Goal: Task Accomplishment & Management: Manage account settings

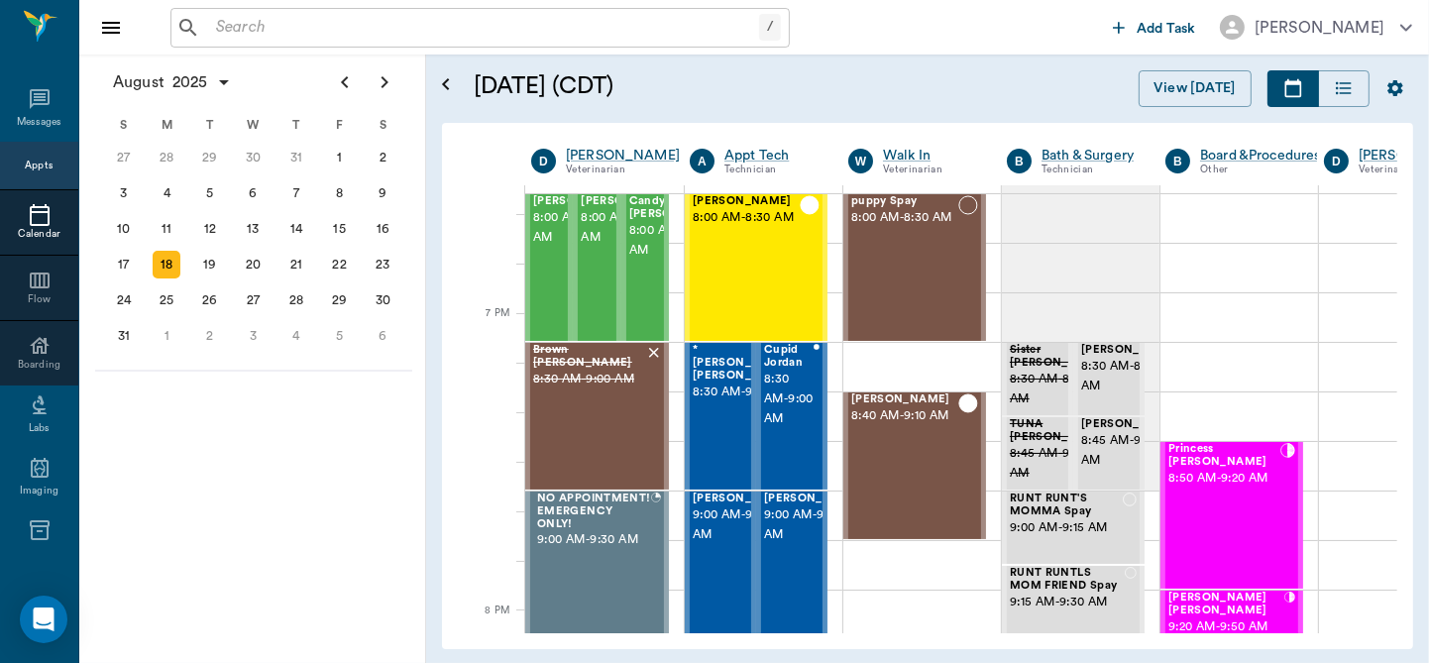
scroll to position [3149, 0]
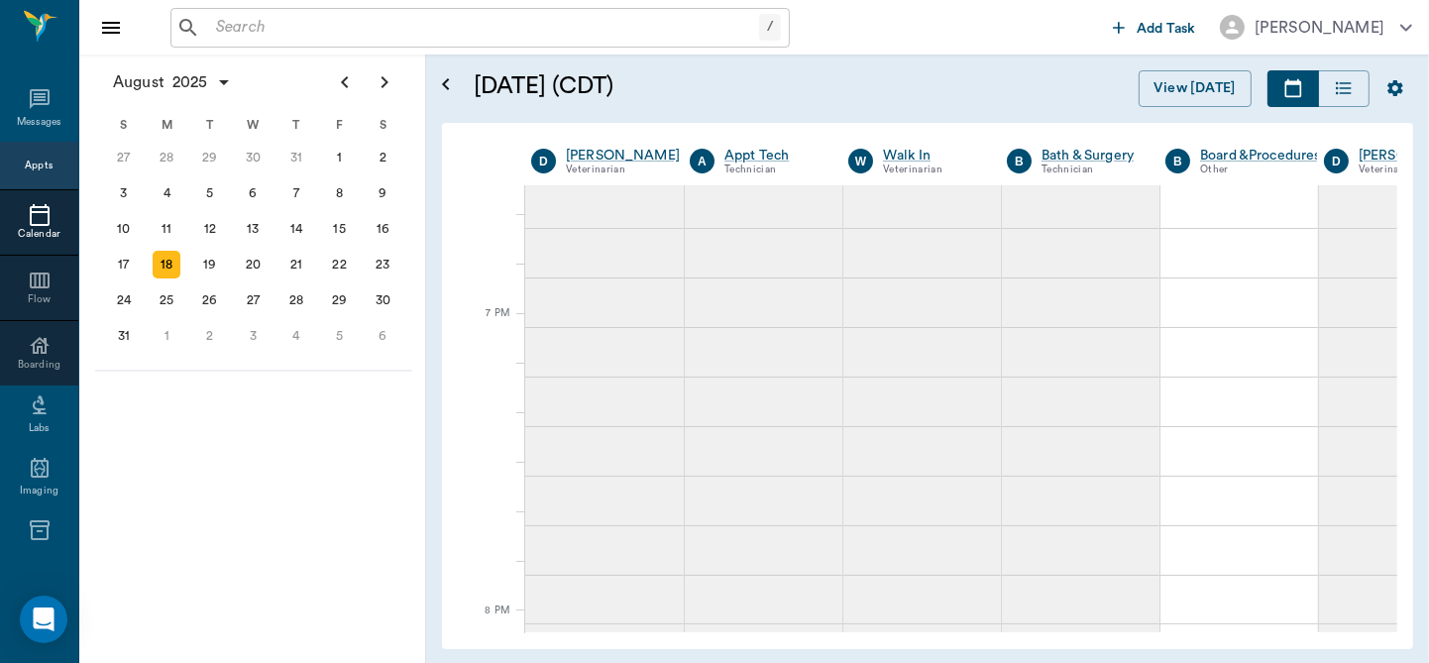
click at [1037, 109] on div "August 18, 2025 (CDT) View Today" at bounding box center [943, 88] width 971 height 68
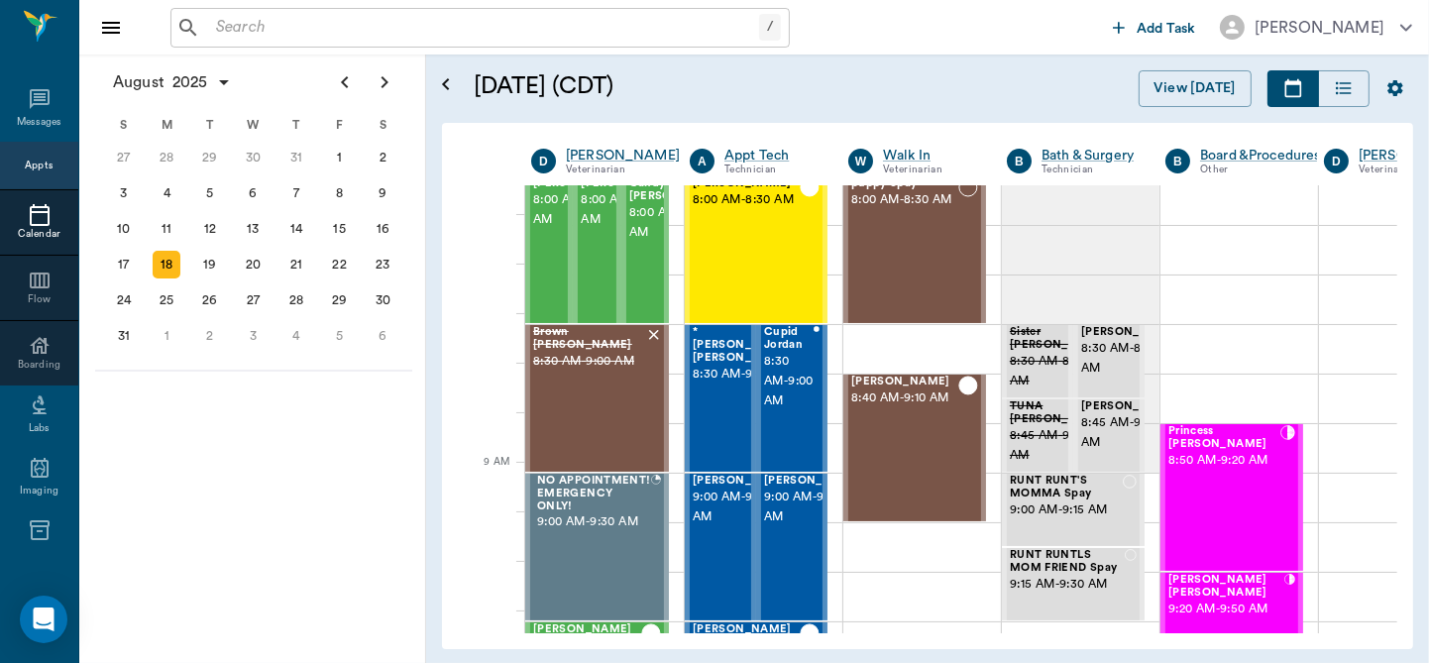
scroll to position [0, 0]
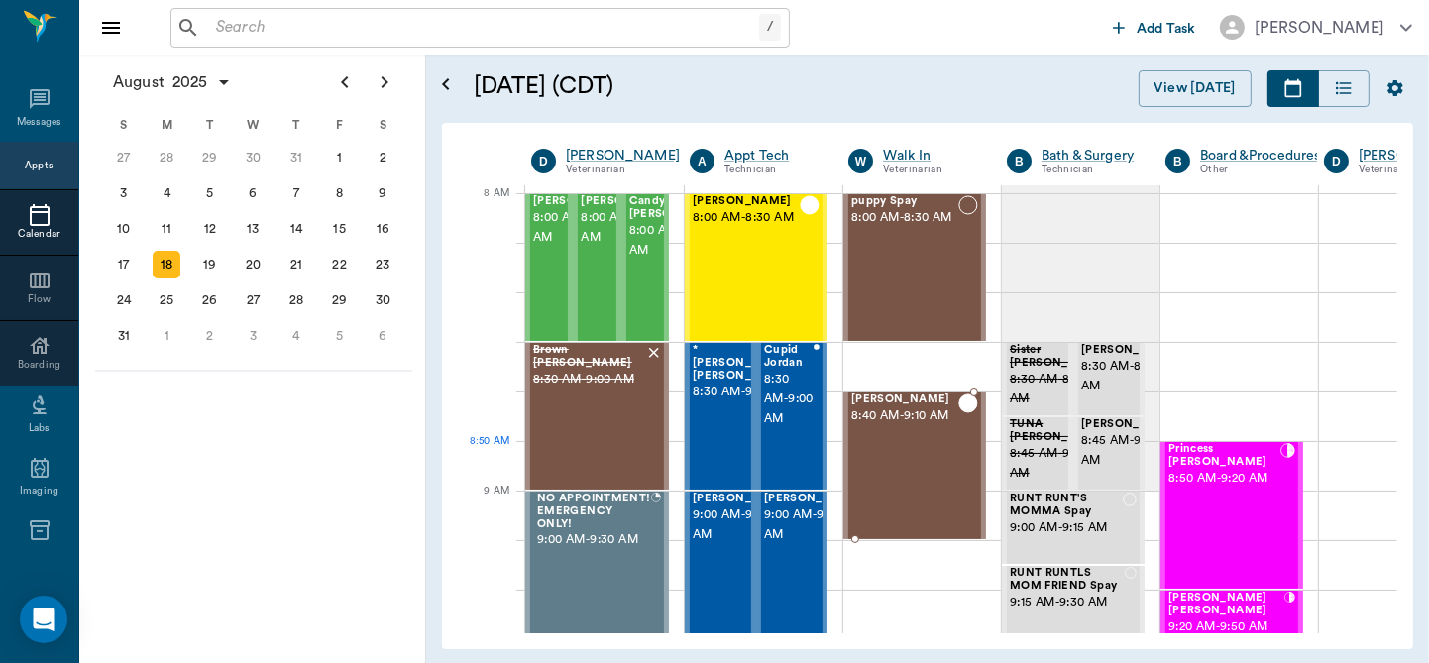
click at [905, 474] on div "Asher Snelgrove 8:40 AM - 9:10 AM" at bounding box center [904, 465] width 107 height 145
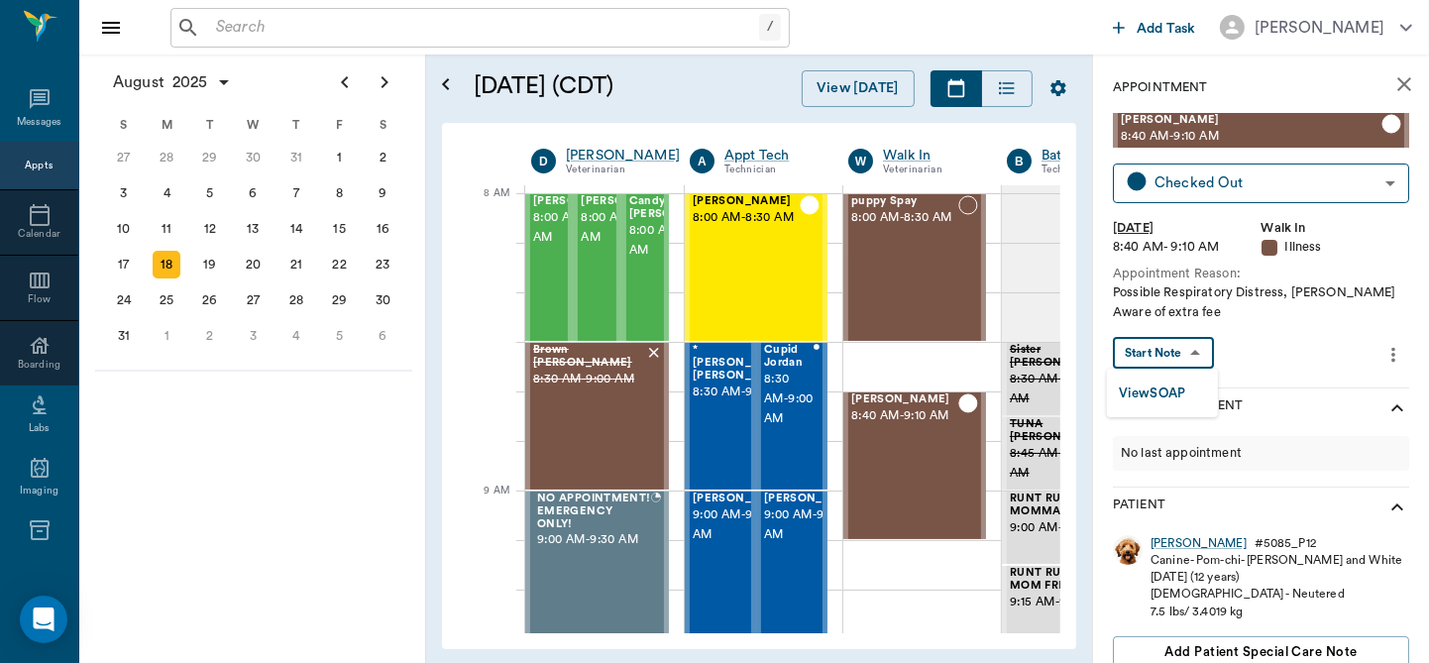
click at [1180, 345] on body "/ ​ Add Task Dr. Bert Ellsworth Nectar Messages Appts Calendar Flow Boarding La…" at bounding box center [714, 331] width 1429 height 663
click at [1168, 382] on button "View SOAP" at bounding box center [1152, 393] width 67 height 23
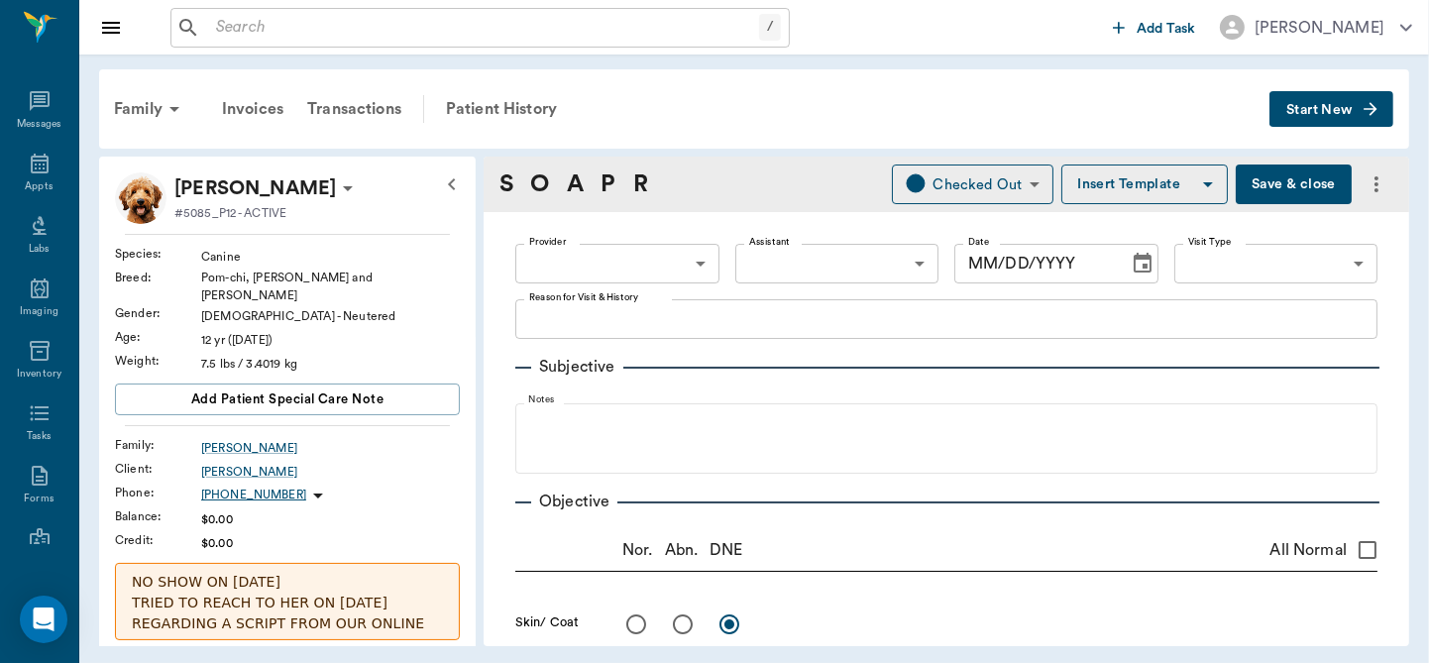
type input "63ec2f075fda476ae8351a4d"
type input "682b670d8bdc6f7f8feef3db"
type input "65d2be4f46e3a538d89b8c15"
type textarea "Possible Respiratory Distress, Caryn Aware of extra fee"
radio input "true"
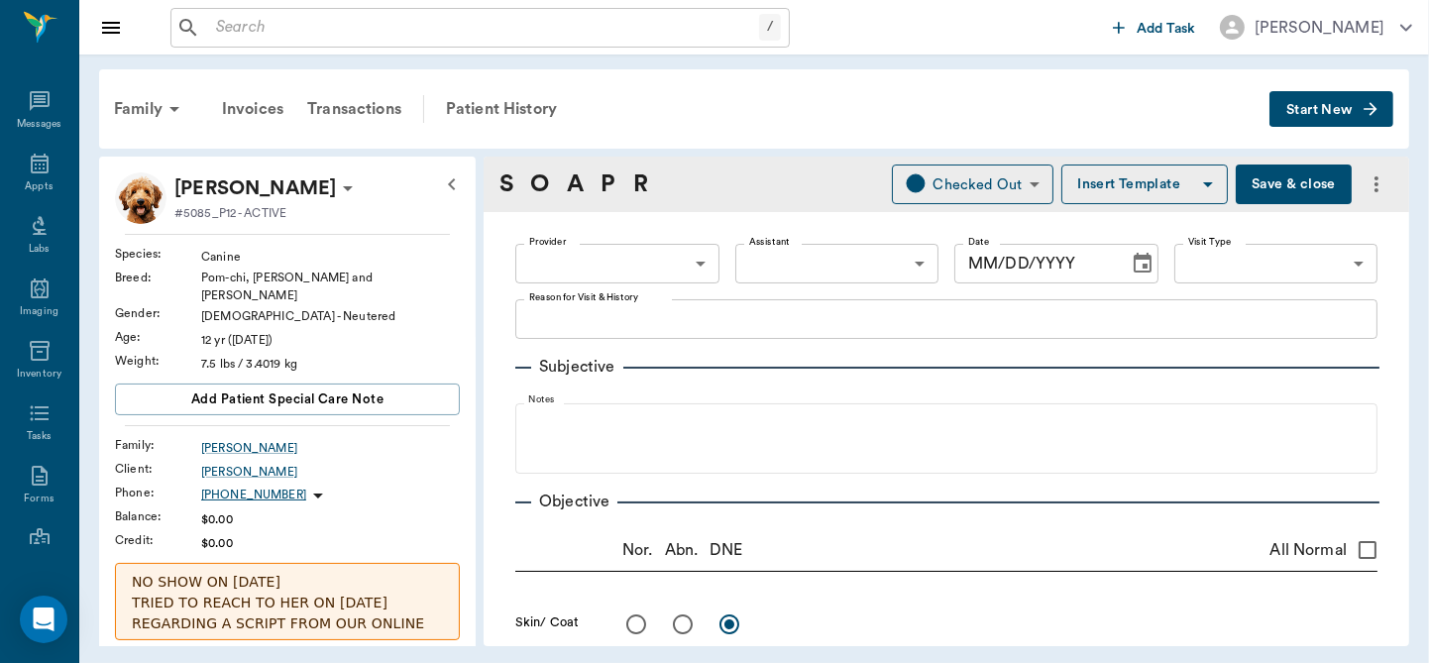
type textarea "allergic dermatitis with lots of flaky skin, itchy and pigmented skin"
radio input "true"
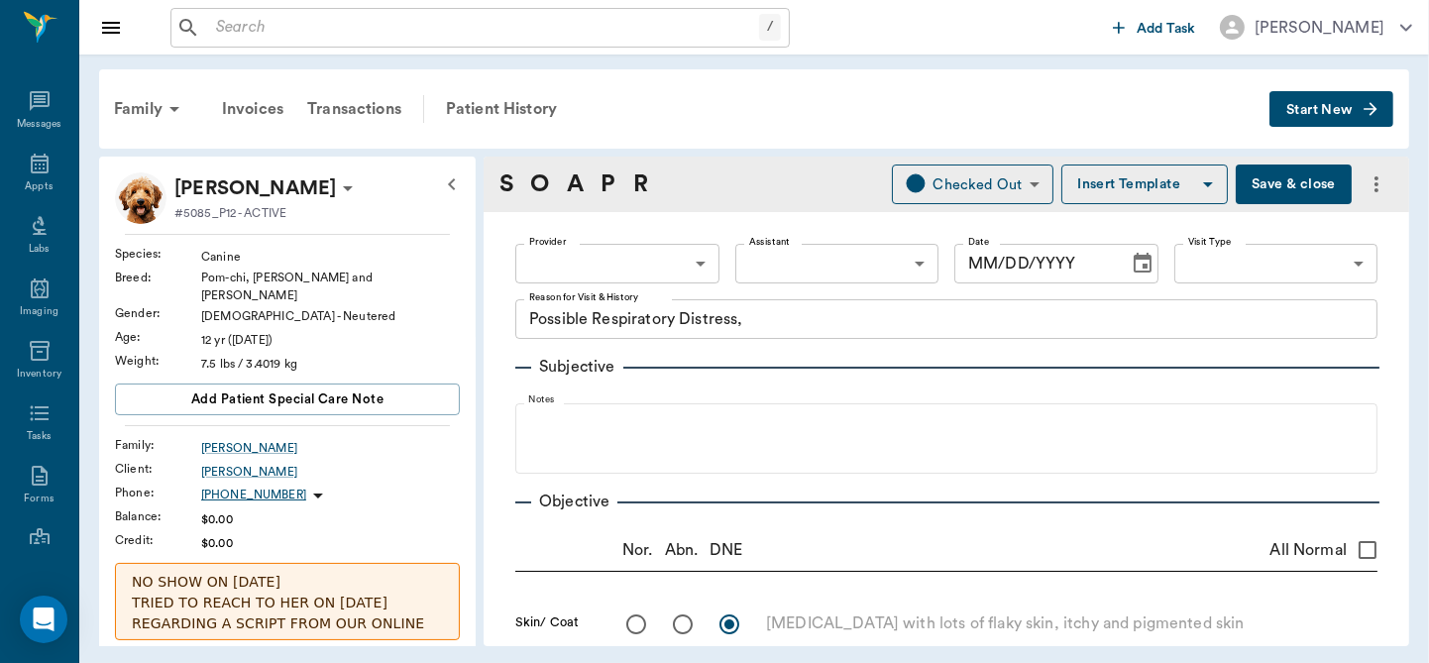
type textarea "muddy, sl cyanotic mm."
radio input "true"
type textarea "Grade 4 bilateral heart murmur"
radio input "true"
type textarea "fluidy rales"
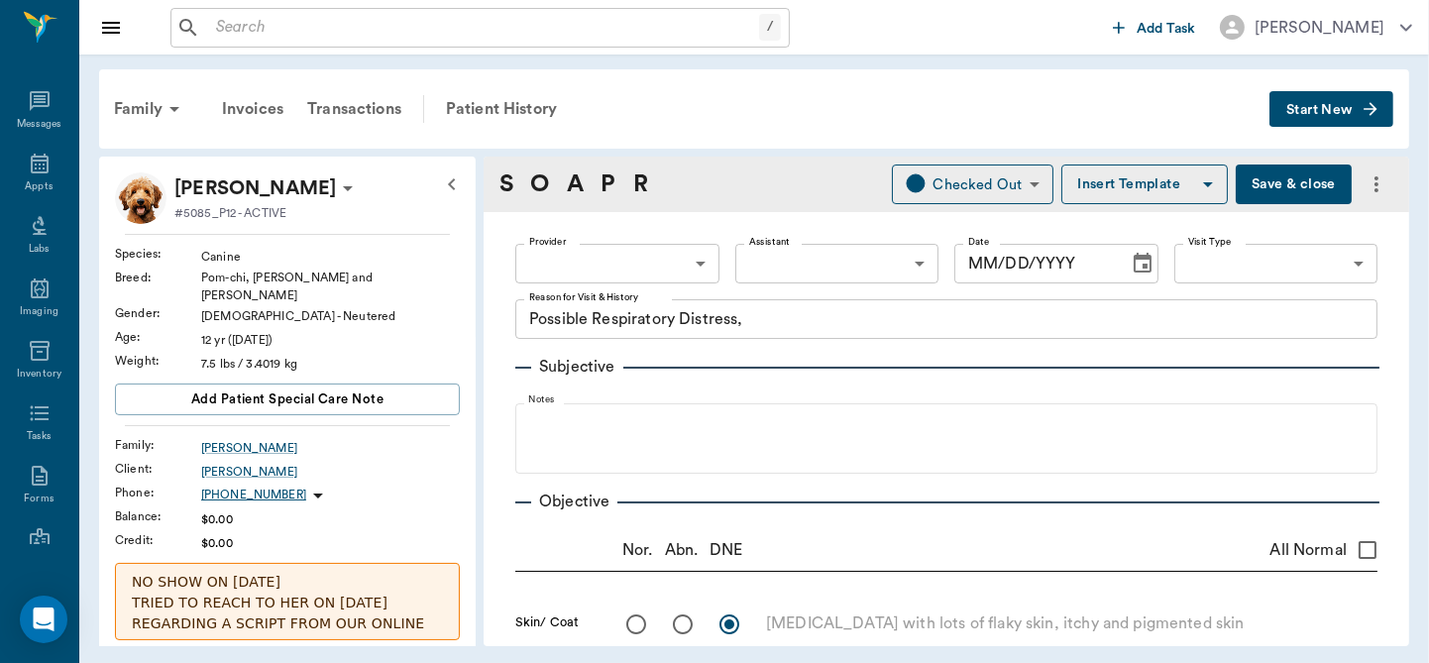
radio input "true"
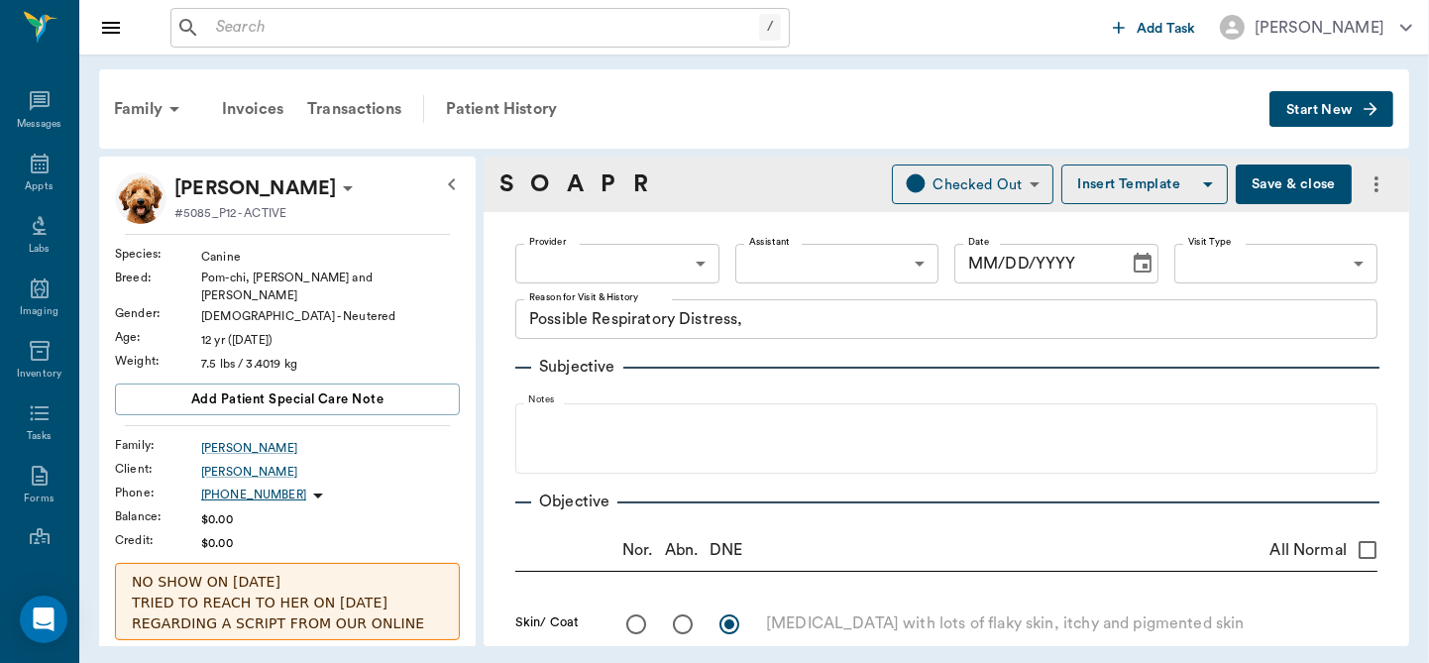
radio input "true"
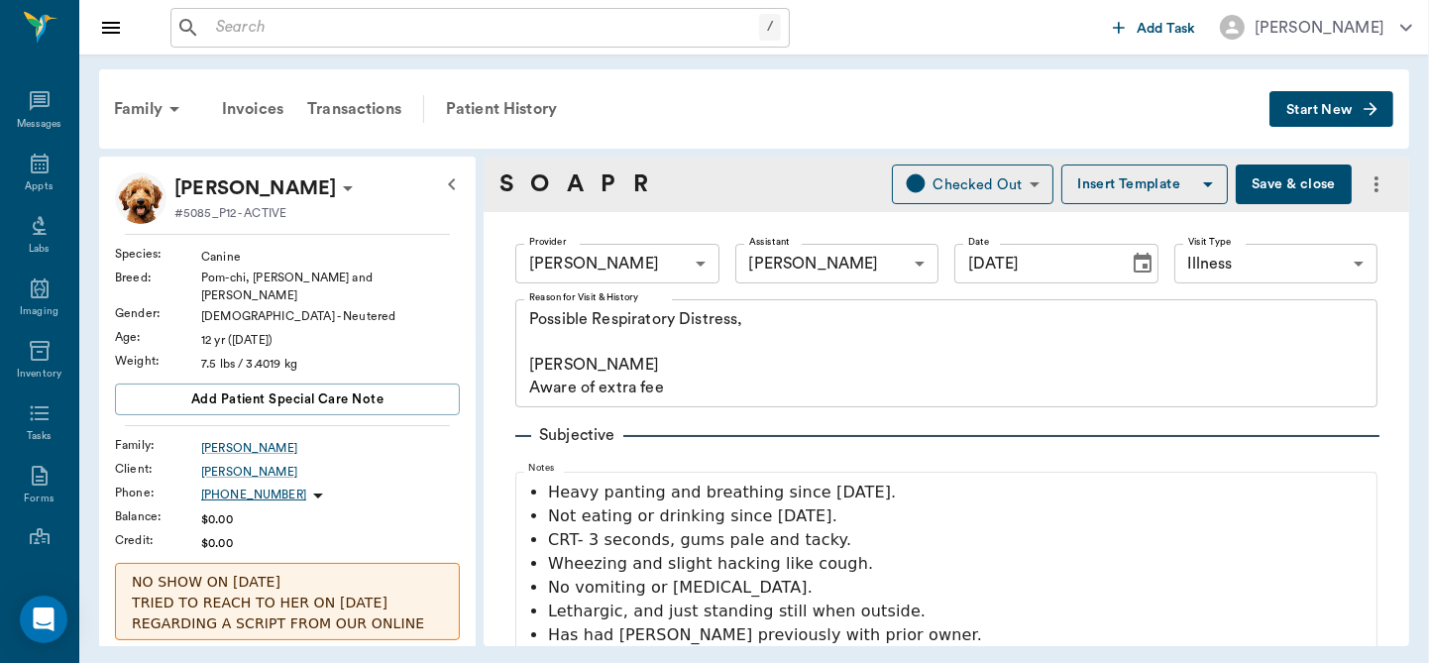
type input "[DATE]"
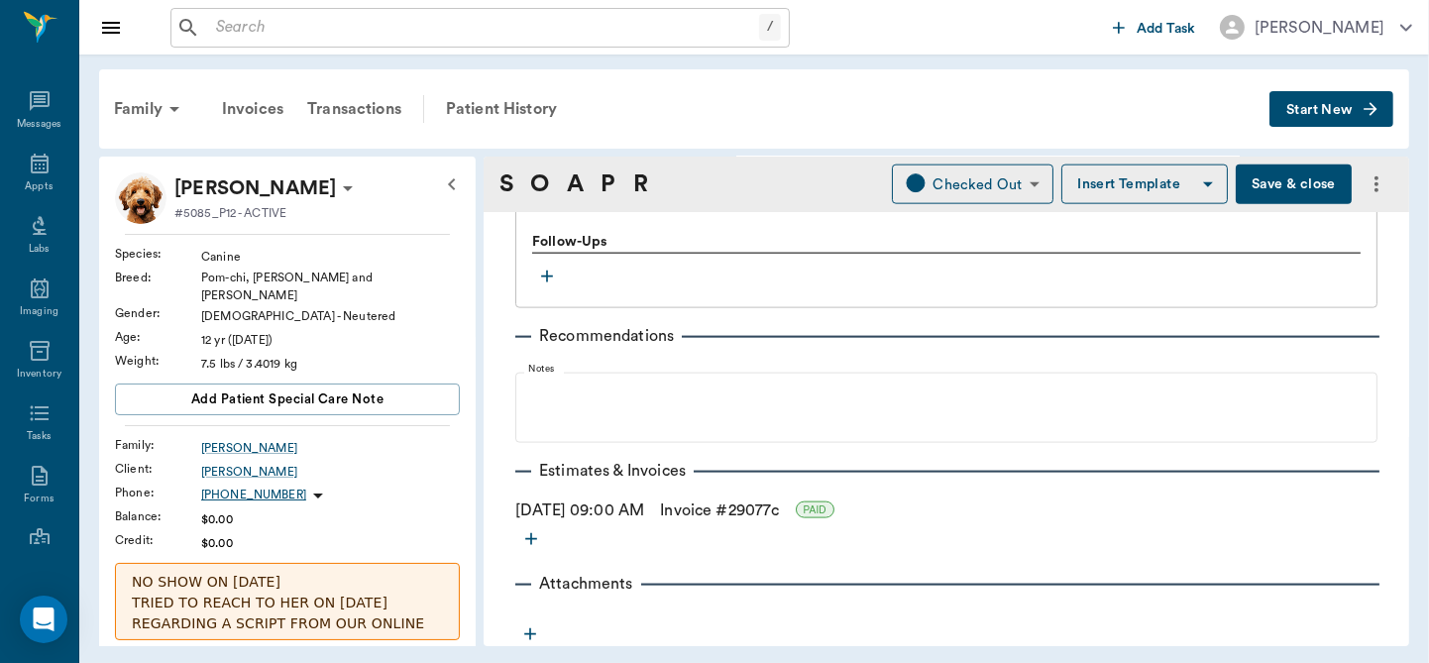
scroll to position [1986, 0]
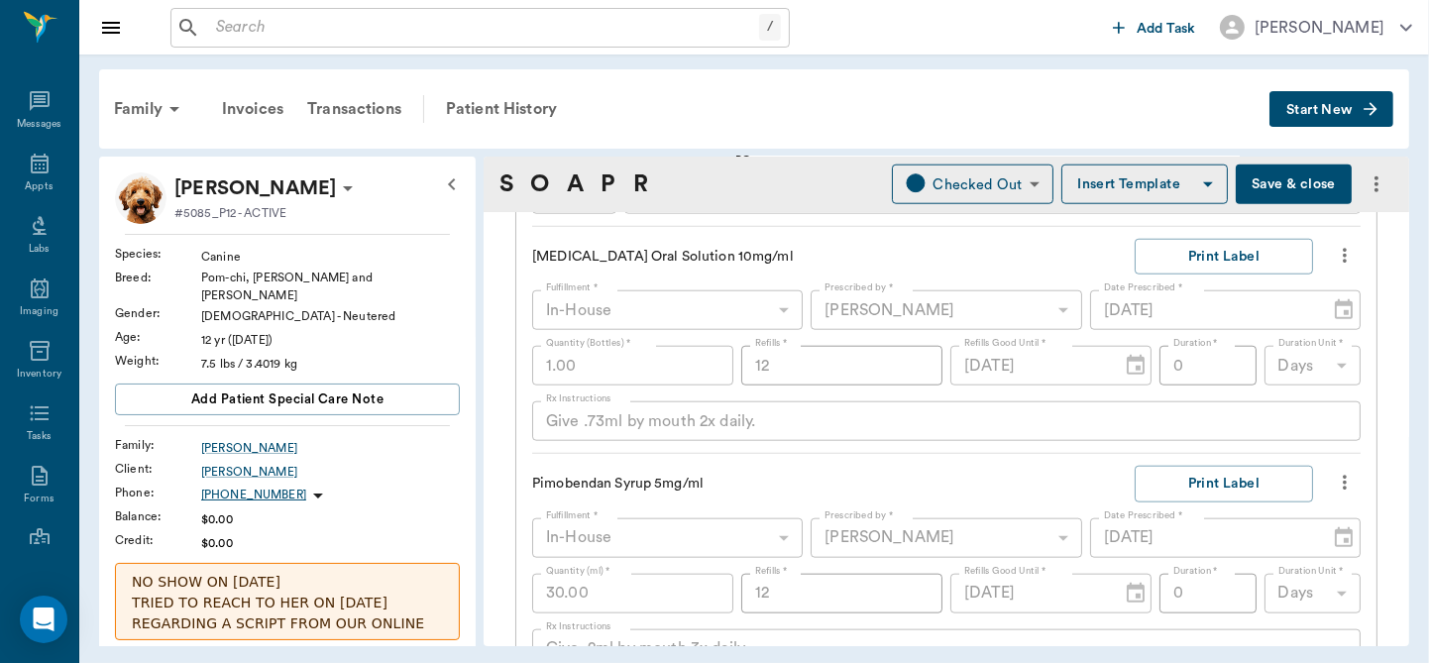
click at [1284, 192] on button "Save & close" at bounding box center [1294, 184] width 116 height 40
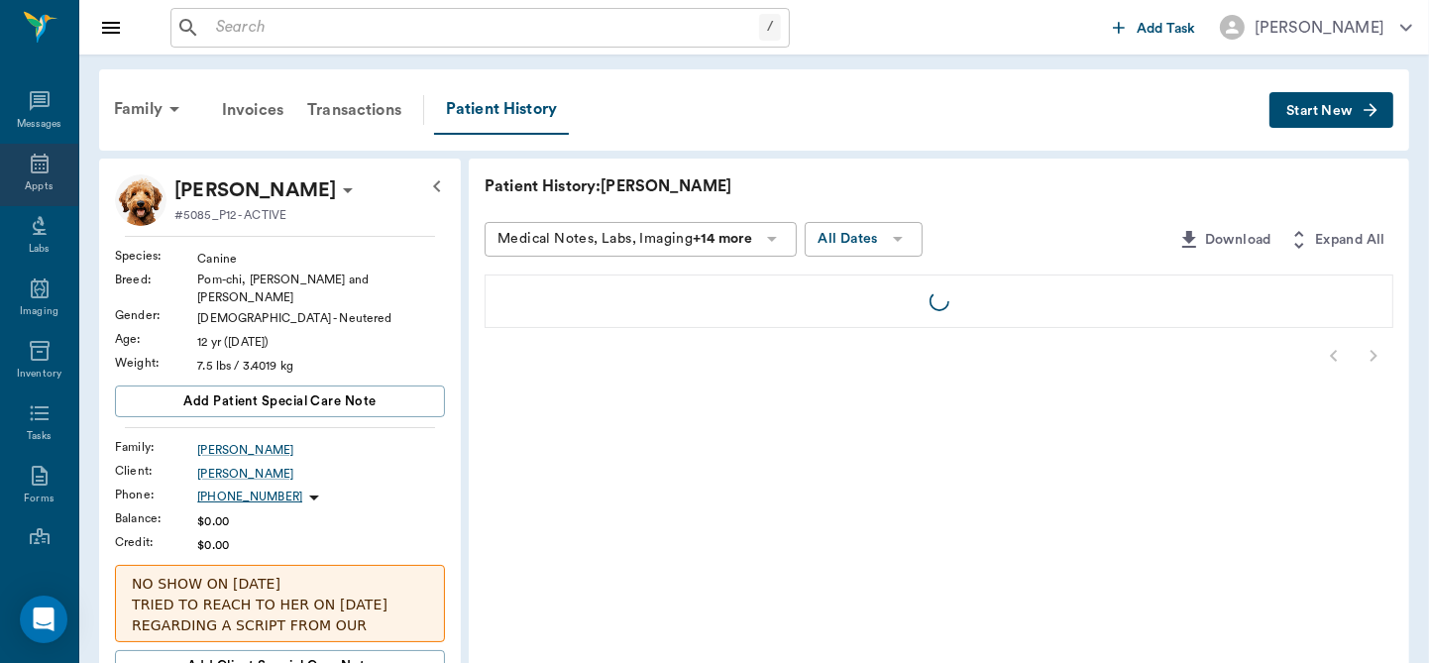
click at [28, 170] on icon at bounding box center [40, 164] width 24 height 24
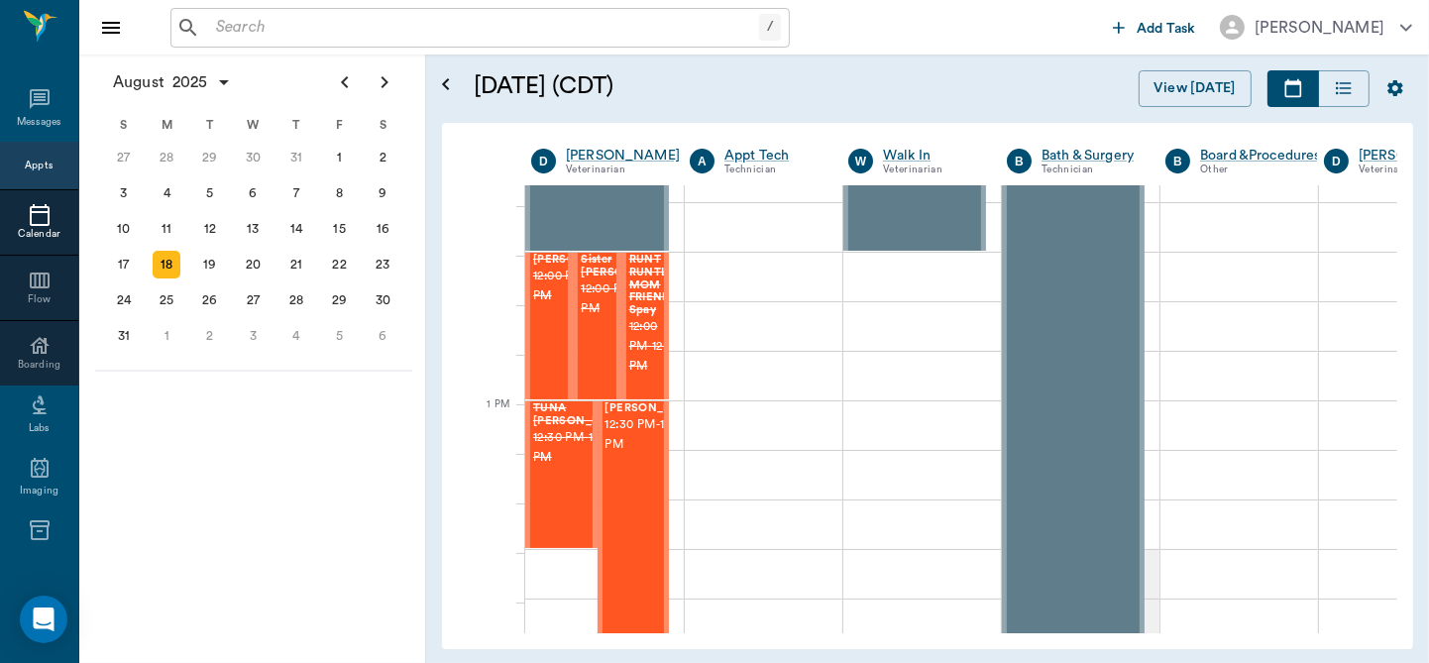
scroll to position [121, 0]
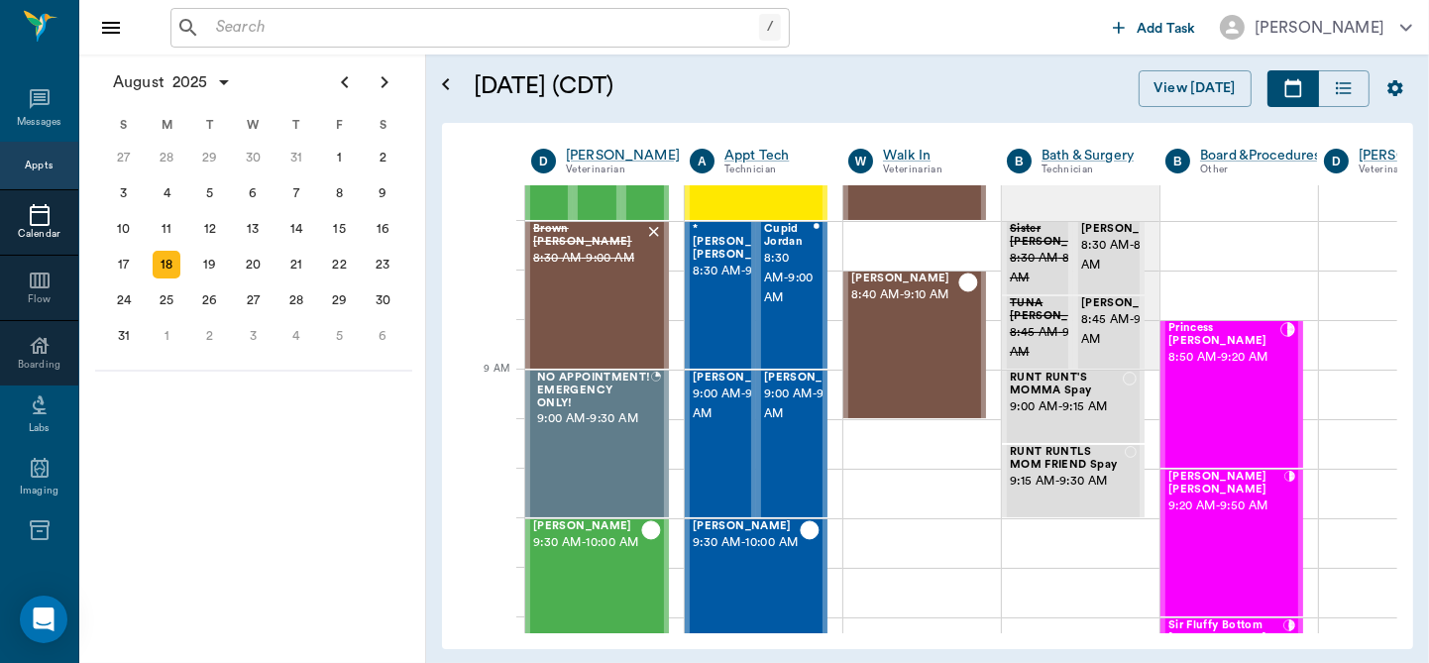
drag, startPoint x: 1390, startPoint y: 165, endPoint x: 1390, endPoint y: 219, distance: 53.5
click at [1390, 219] on div "D Dr. Bert Ellsworth Veterinarian A Appt Tech Technician W Walk In Veterinarian…" at bounding box center [927, 386] width 939 height 494
click at [593, 553] on span "9:30 AM - 10:00 AM" at bounding box center [587, 543] width 108 height 20
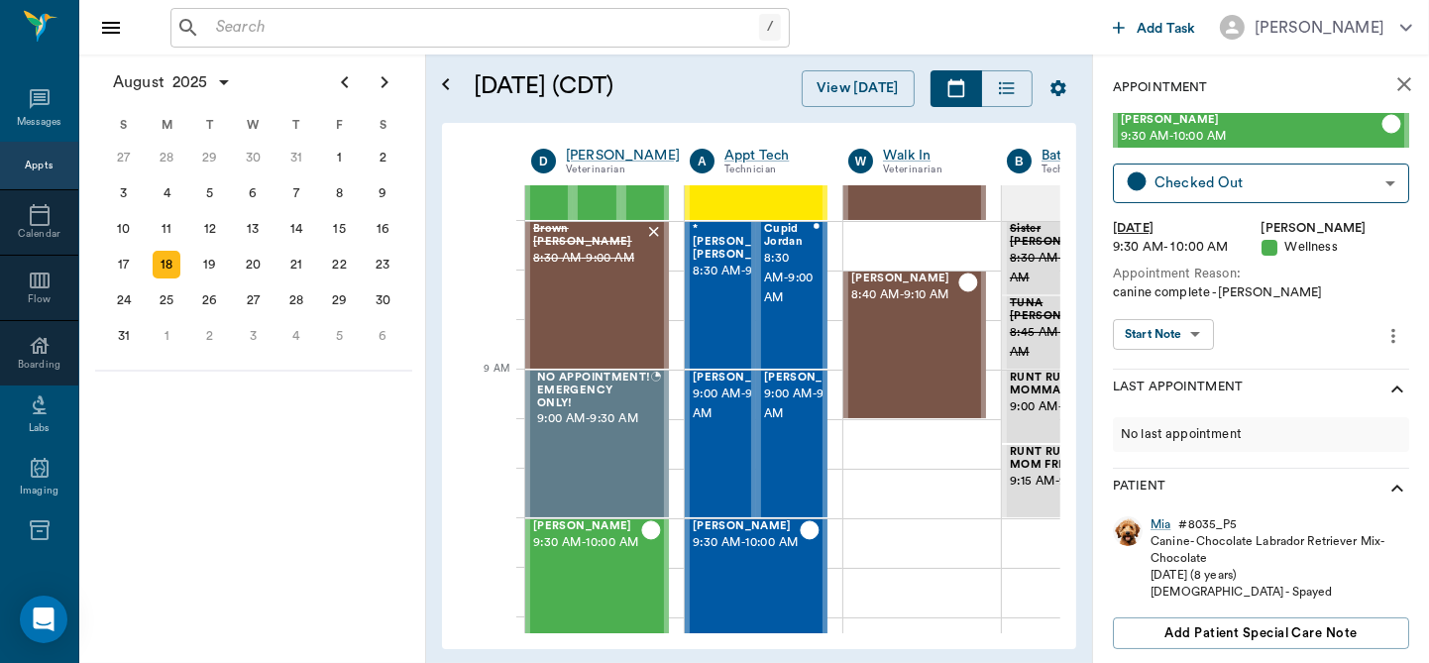
click at [1192, 330] on body "/ ​ Add Task Dr. Bert Ellsworth Nectar Messages Appts Calendar Flow Boarding La…" at bounding box center [714, 331] width 1429 height 663
click at [1173, 377] on button "View SOAP" at bounding box center [1152, 375] width 67 height 23
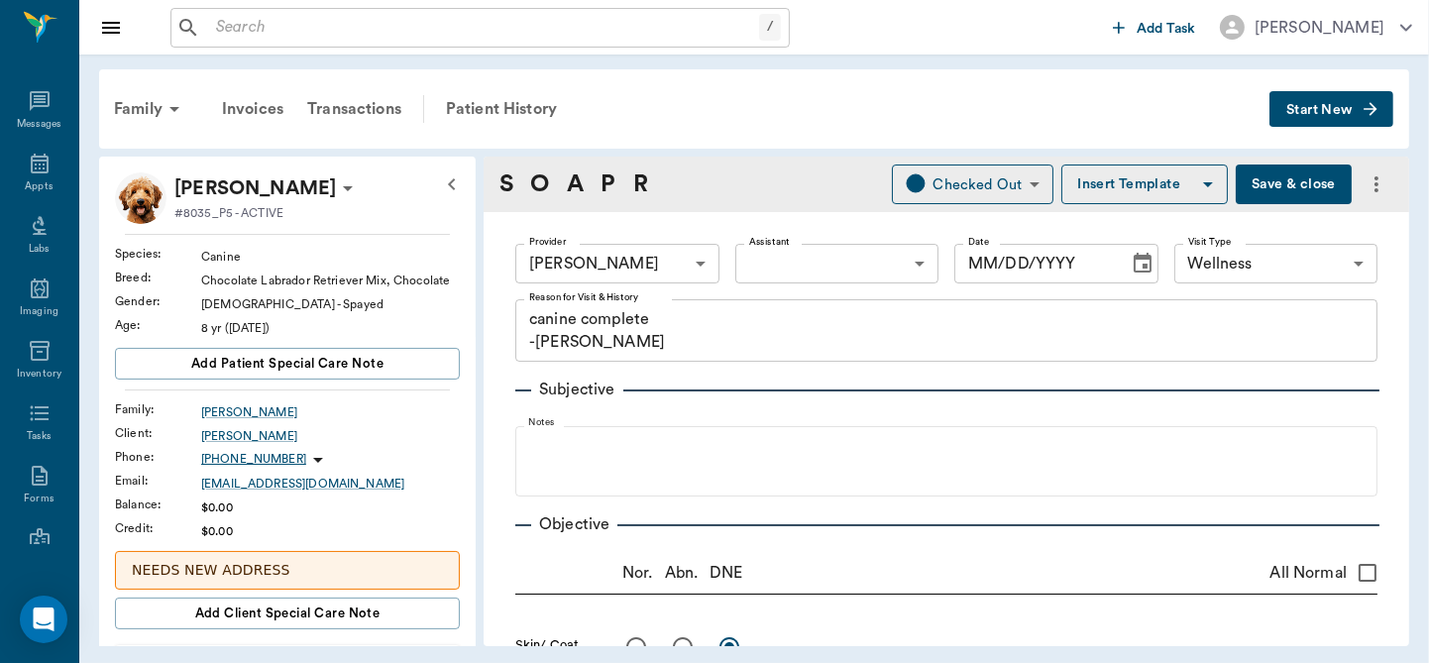
type input "63ec2f075fda476ae8351a4d"
type input "65d2be4f46e3a538d89b8c14"
type textarea "canine complete -jess"
type input "[DATE]"
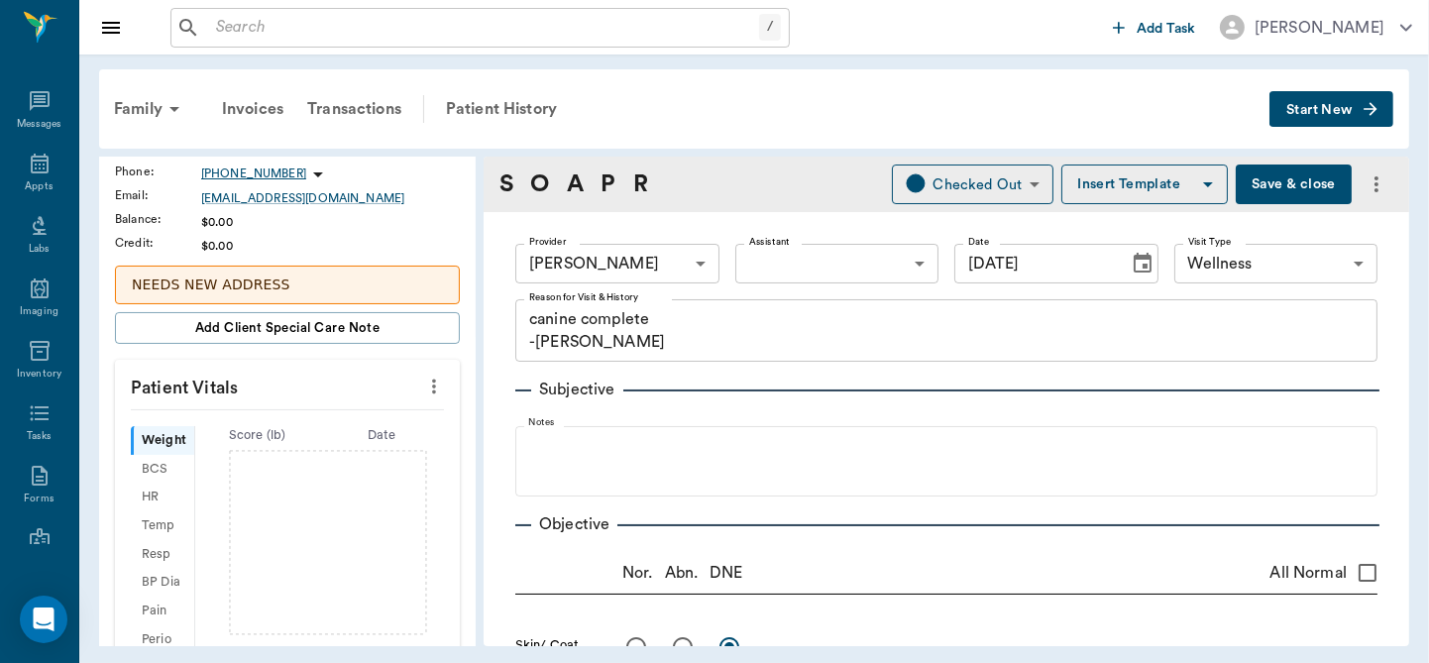
scroll to position [374, 0]
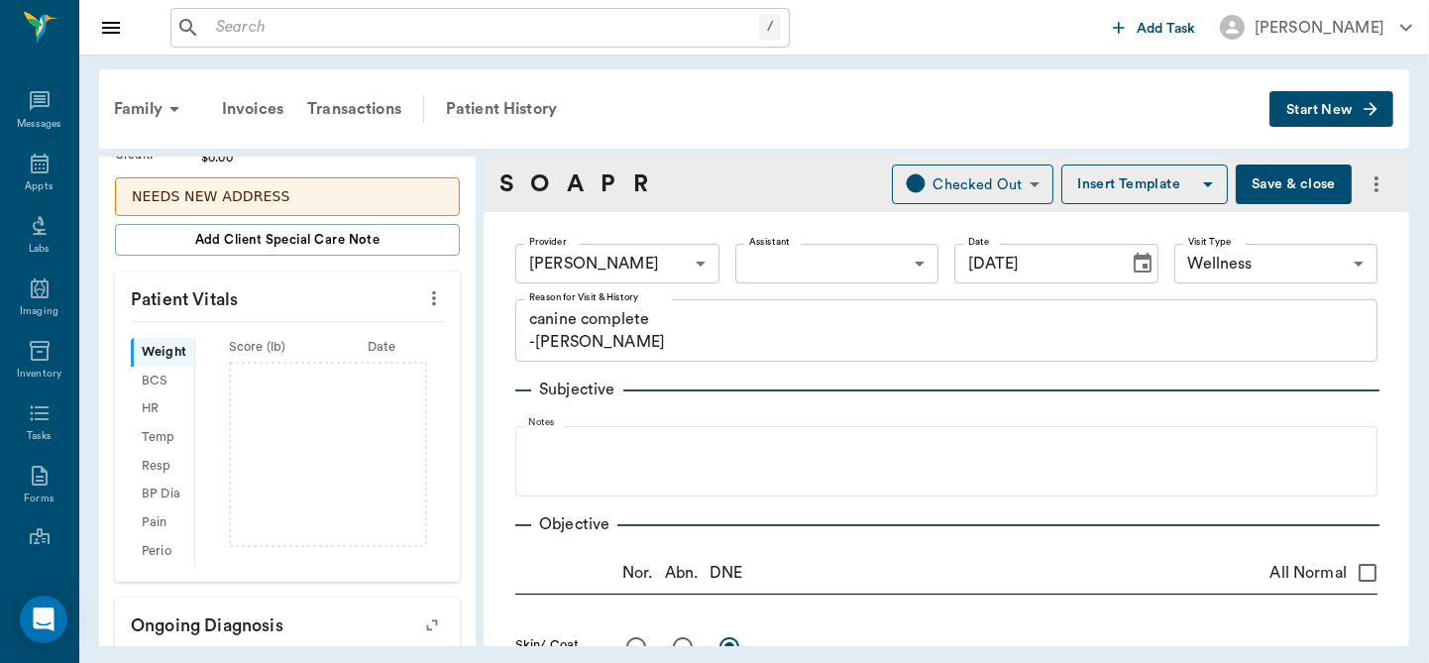
click at [423, 306] on icon "more" at bounding box center [434, 298] width 22 height 24
click at [294, 346] on span "Enter Vitals" at bounding box center [336, 343] width 166 height 21
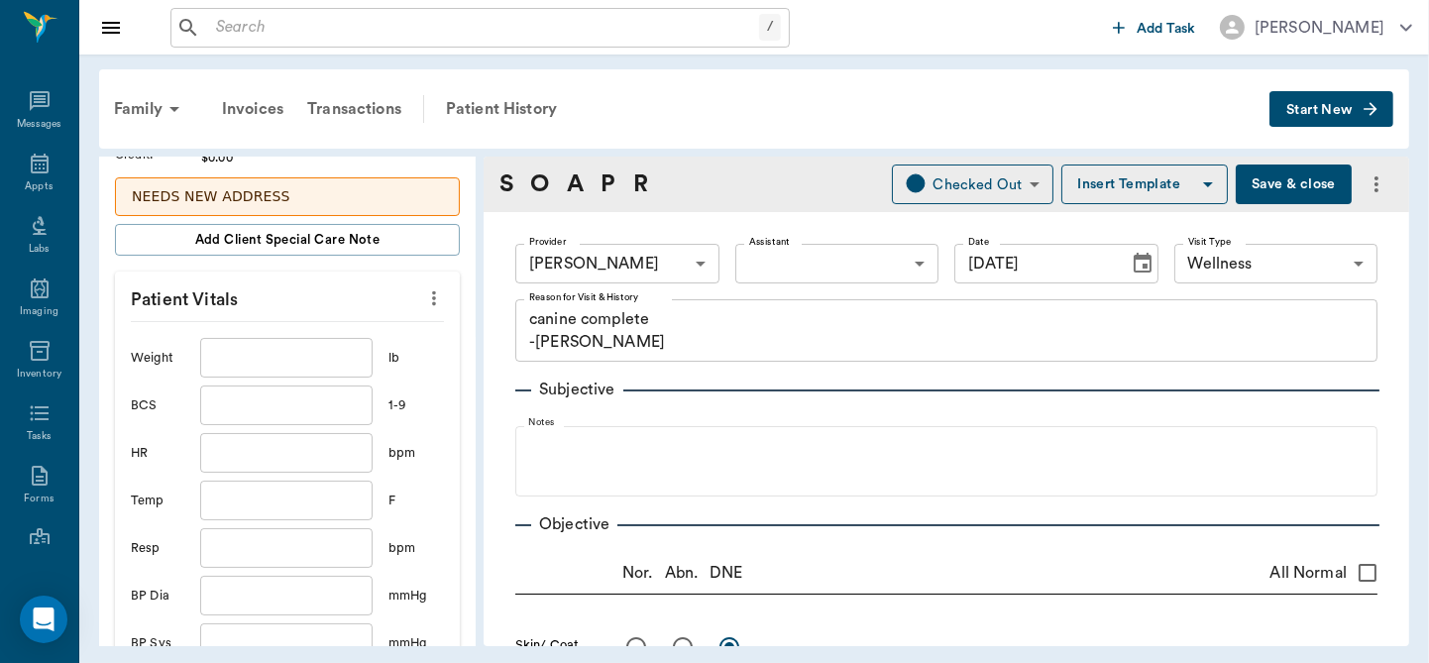
click at [247, 376] on input "text" at bounding box center [286, 358] width 172 height 40
type input "94.2"
click at [257, 517] on input "text" at bounding box center [286, 501] width 172 height 40
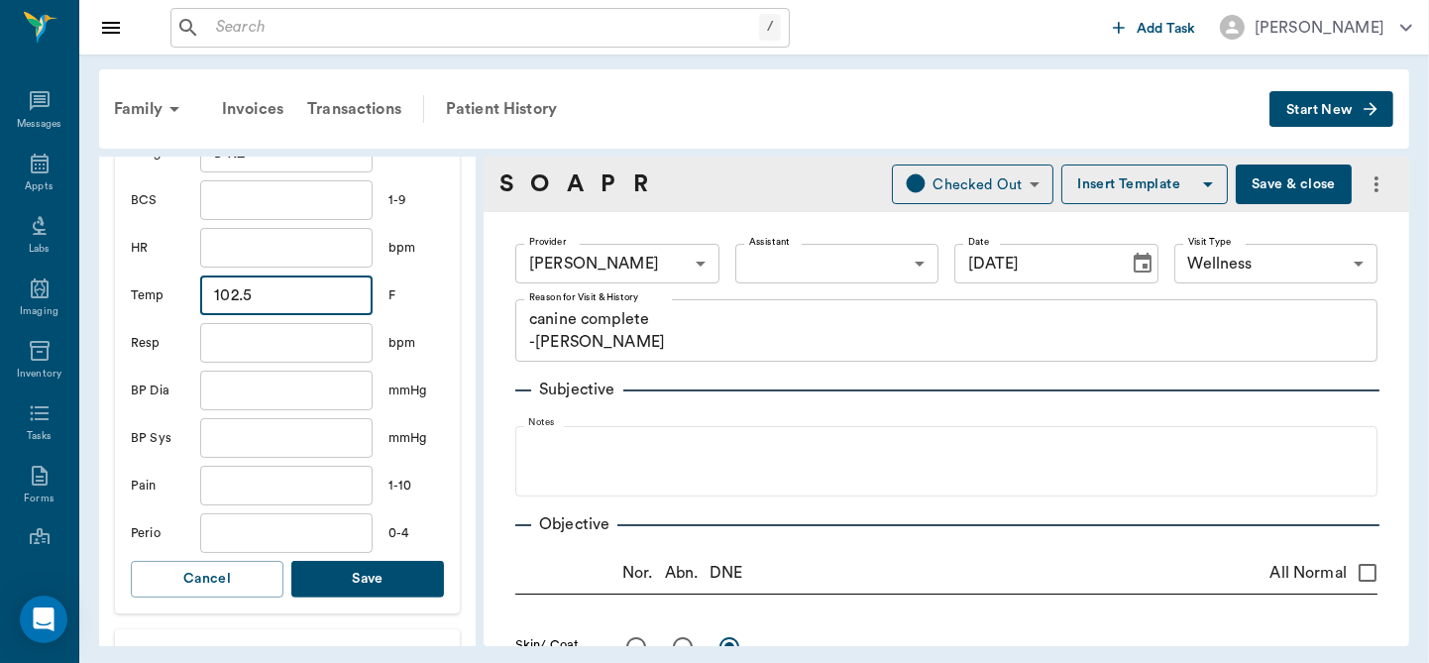
scroll to position [583, 0]
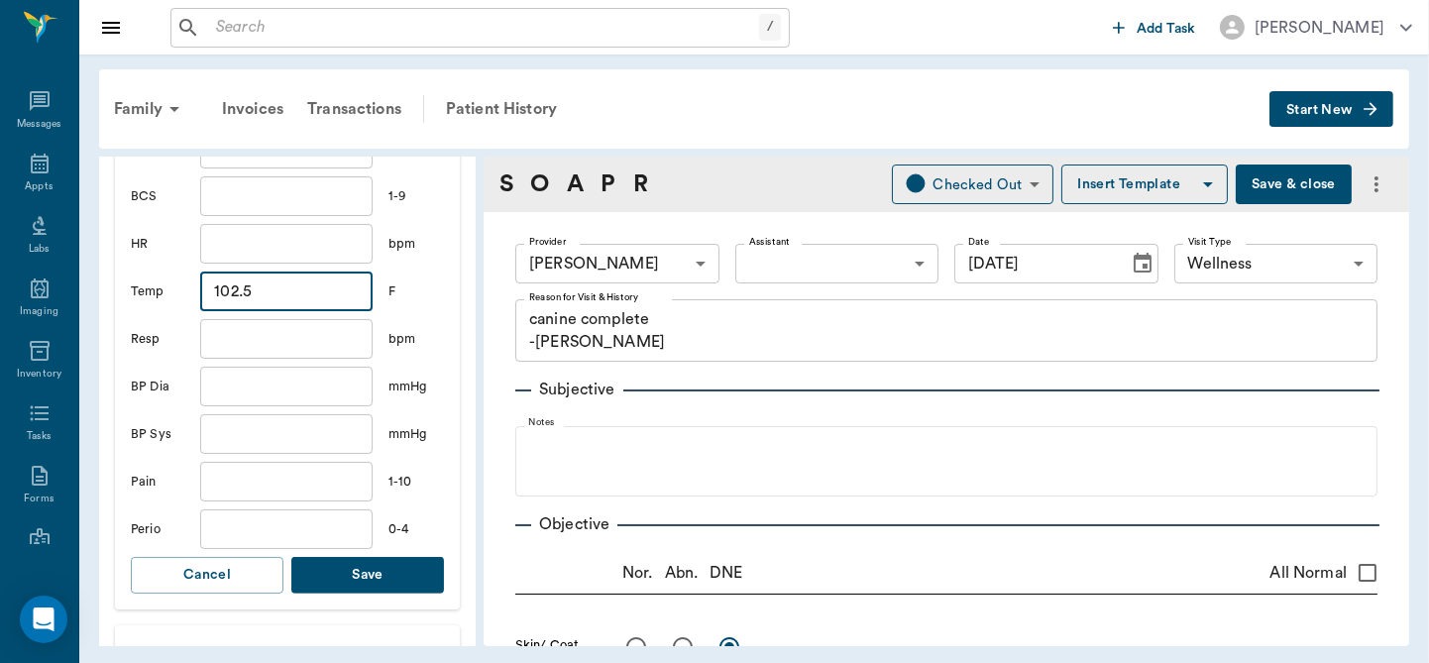
type input "102.5"
click at [351, 587] on button "Save" at bounding box center [367, 575] width 153 height 37
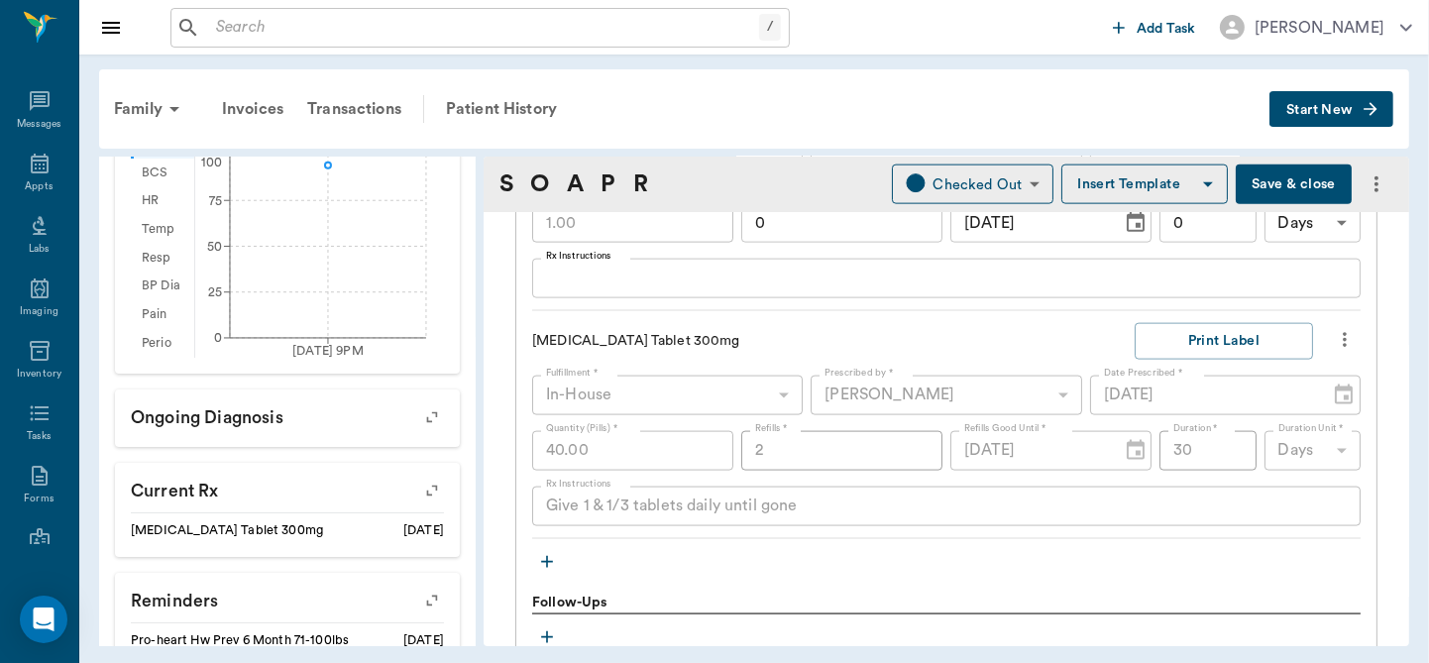
scroll to position [2651, 0]
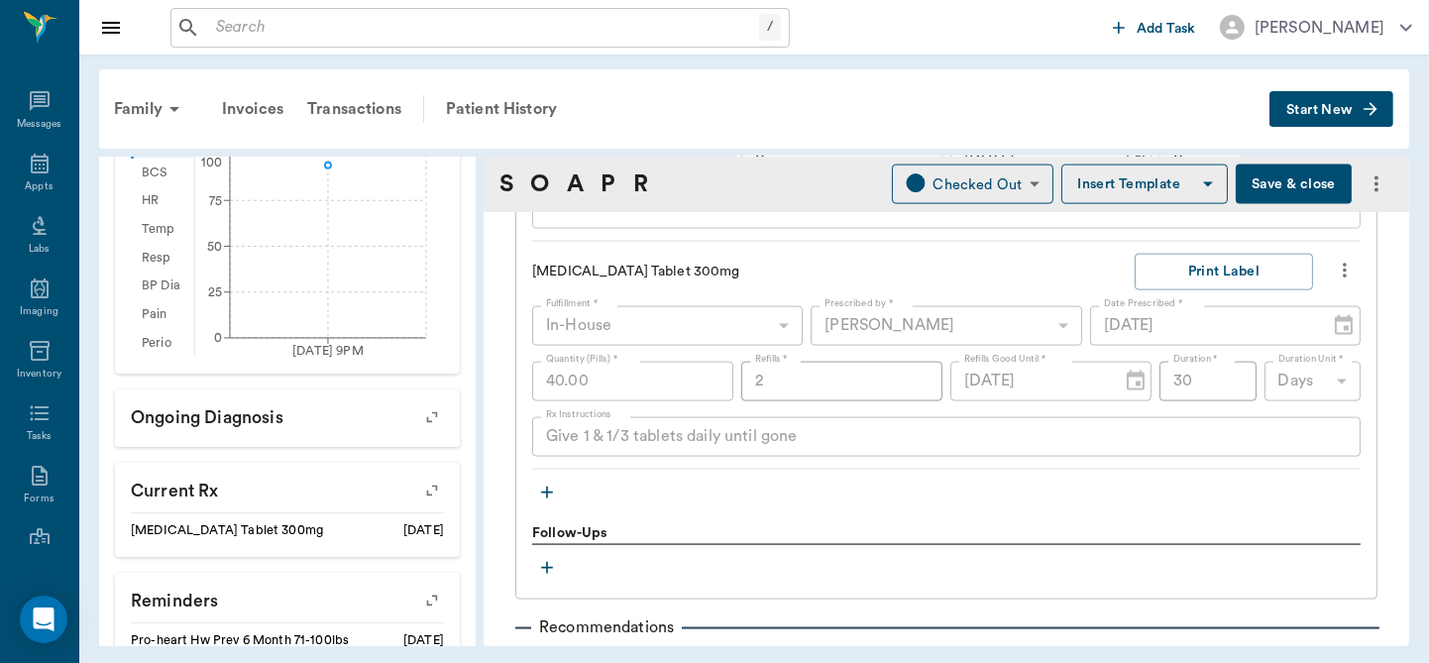
click at [547, 478] on button "button" at bounding box center [547, 493] width 30 height 30
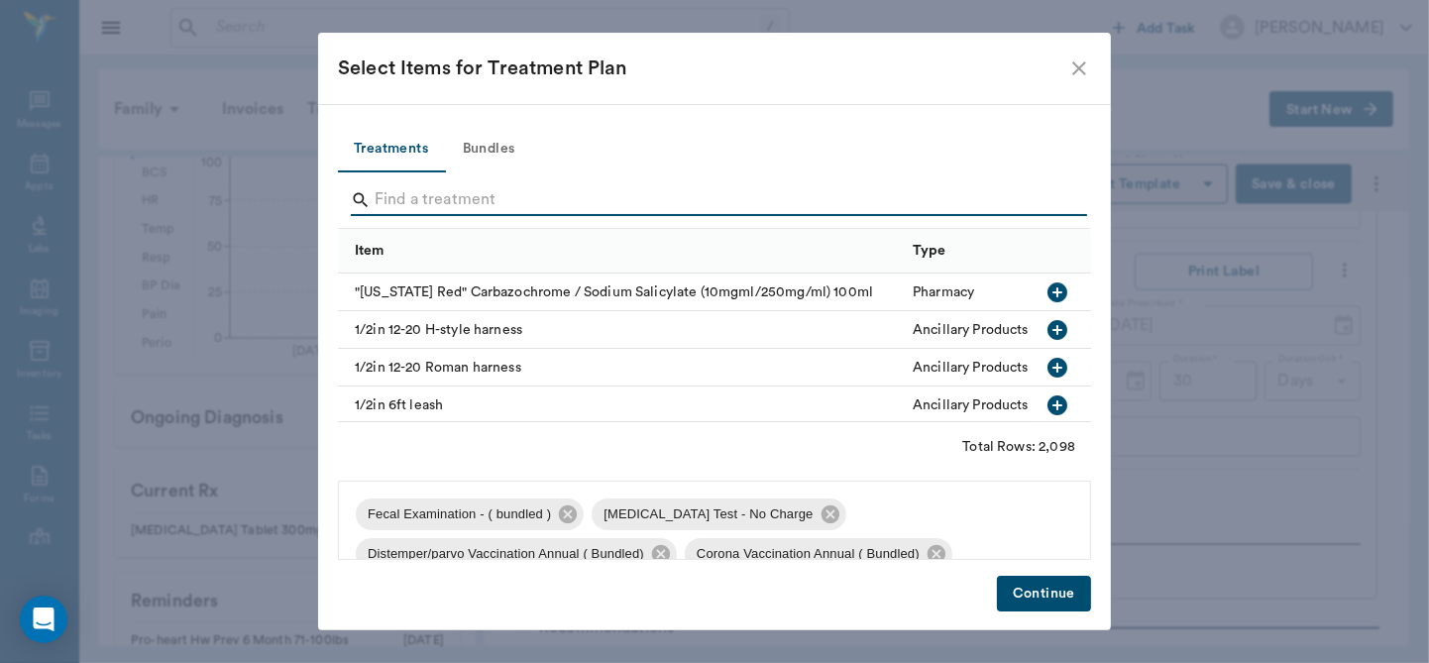
click at [404, 190] on input "Search" at bounding box center [716, 200] width 683 height 32
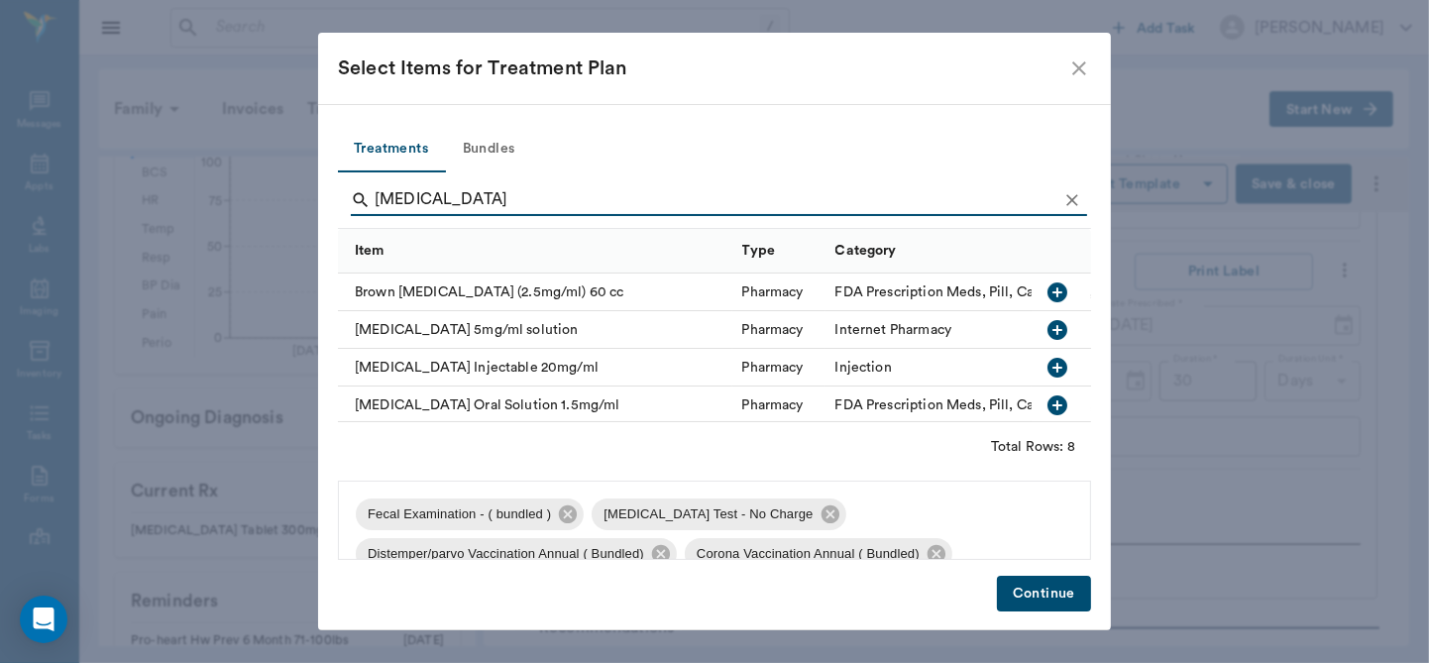
type input "meloxicam"
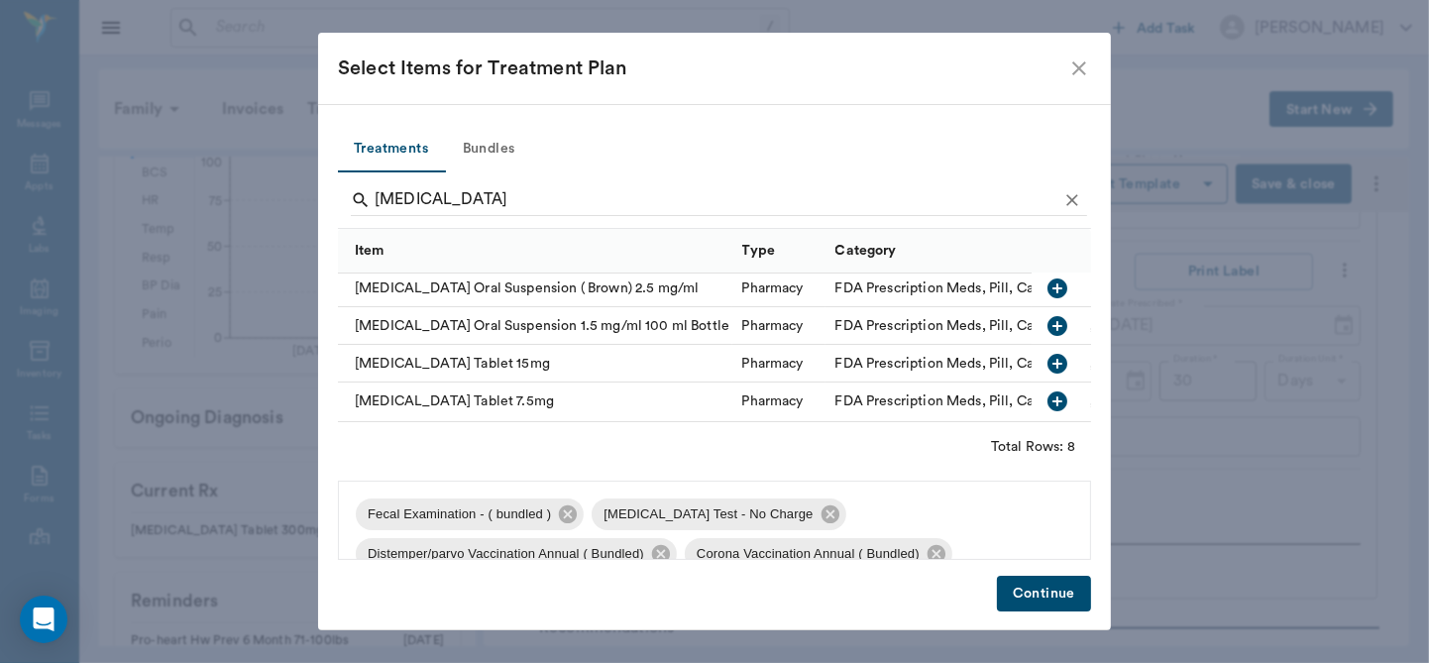
scroll to position [167, 0]
click at [1047, 391] on icon "button" at bounding box center [1057, 401] width 20 height 20
drag, startPoint x: 1048, startPoint y: 586, endPoint x: 1050, endPoint y: 574, distance: 12.1
click at [1050, 572] on div "Treatments Bundles meloxicam Item Type Category Meloxicam Injectable 20mg/ml Ph…" at bounding box center [714, 366] width 793 height 525
click at [1052, 590] on button "Continue" at bounding box center [1044, 594] width 94 height 37
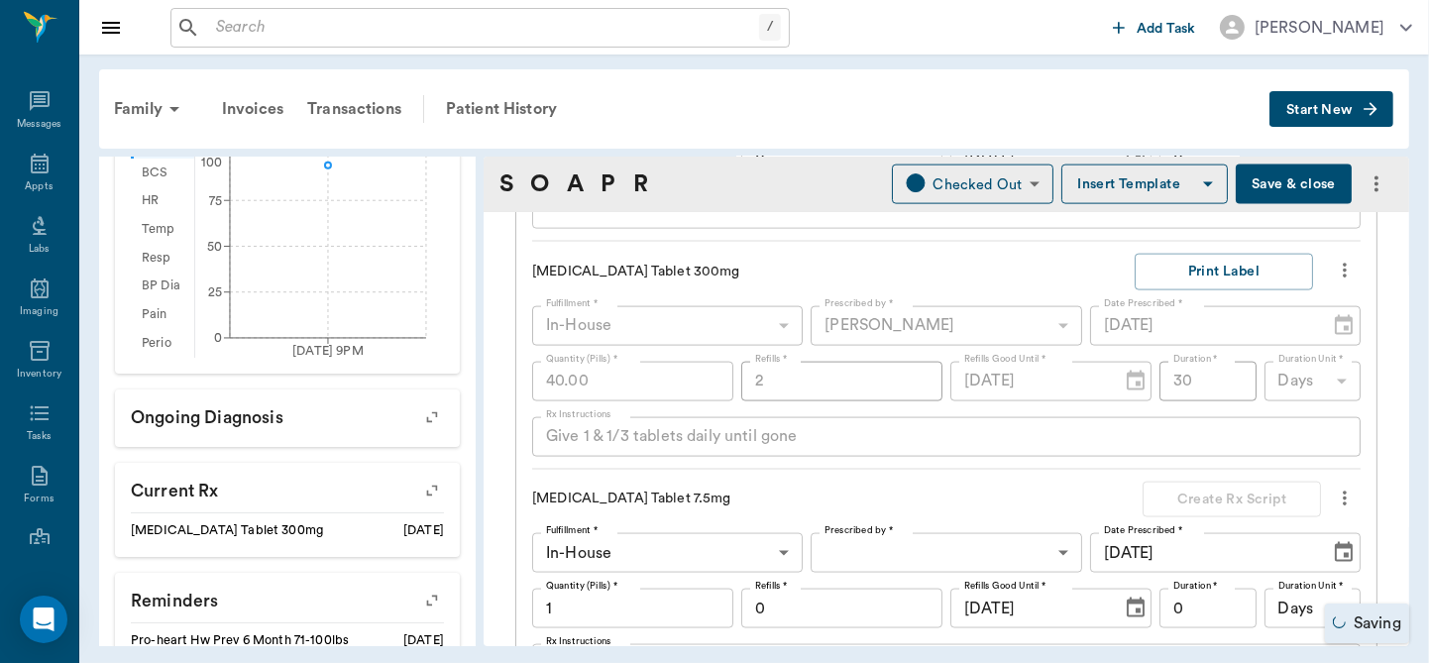
scroll to position [2820, 0]
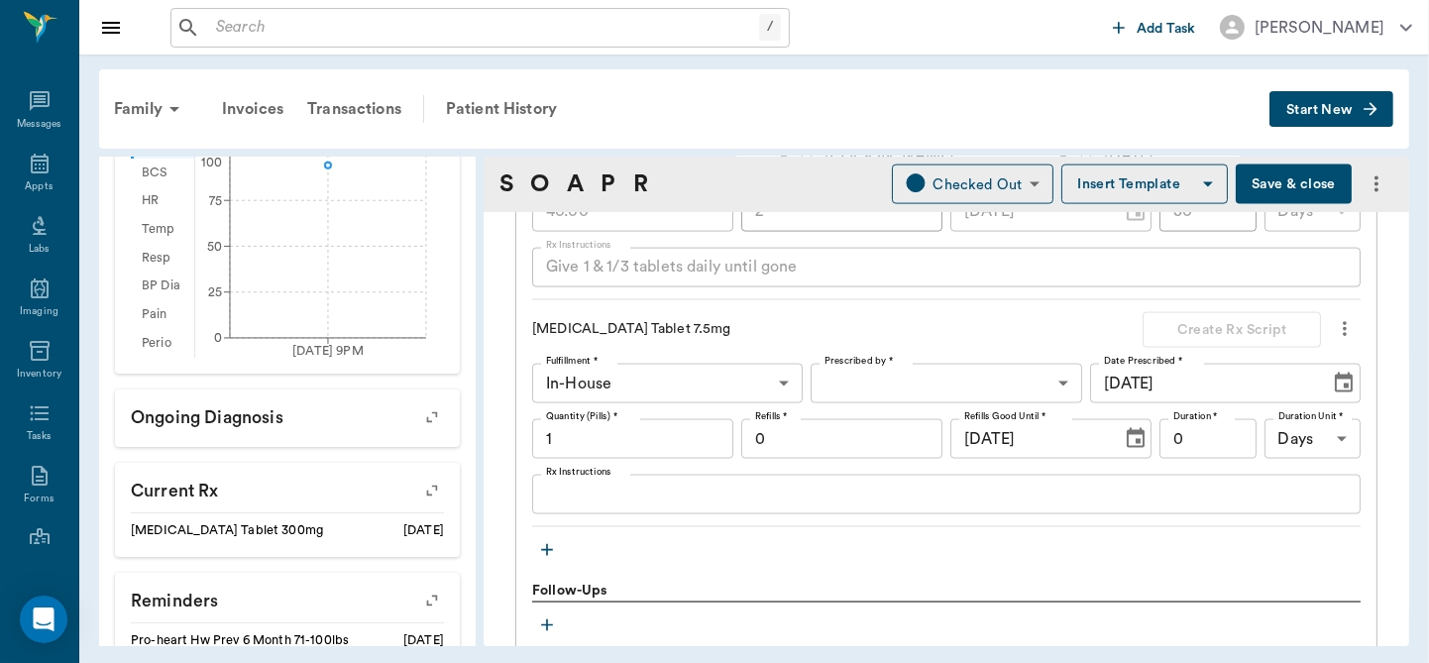
click at [690, 439] on input "1" at bounding box center [632, 439] width 201 height 40
type input "30"
click at [1002, 368] on body "/ ​ Add Task Dr. Bert Ellsworth Nectar Messages Appts Labs Imaging Inventory Ta…" at bounding box center [714, 331] width 1429 height 663
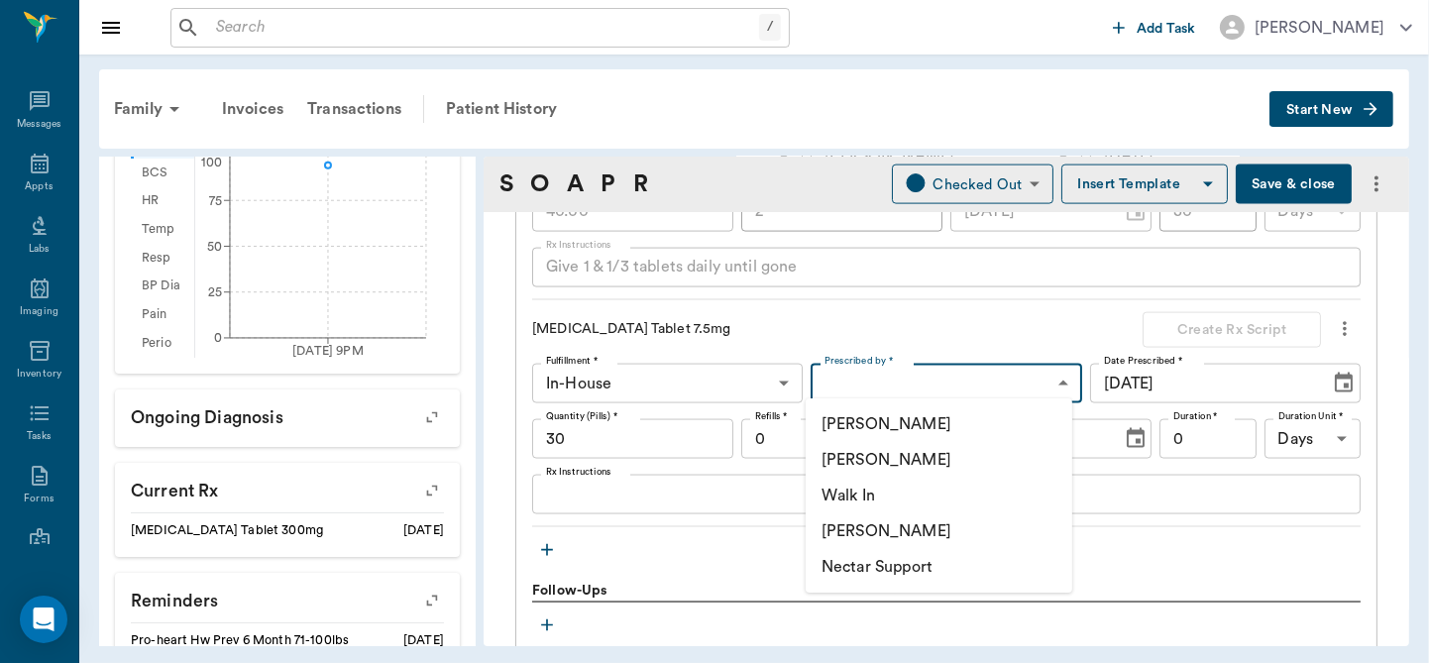
click at [929, 463] on li "[PERSON_NAME]" at bounding box center [939, 460] width 267 height 36
type input "63ec2f075fda476ae8351a4d"
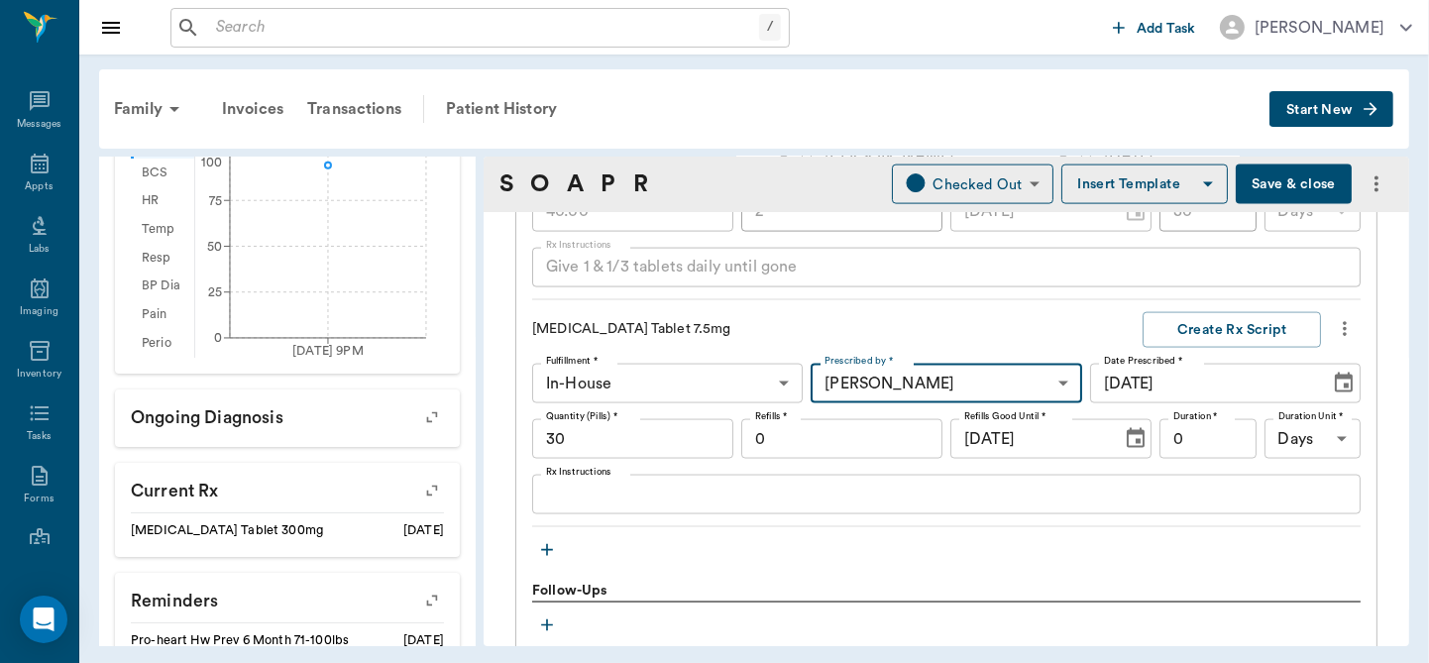
click at [868, 433] on input "0" at bounding box center [841, 439] width 201 height 40
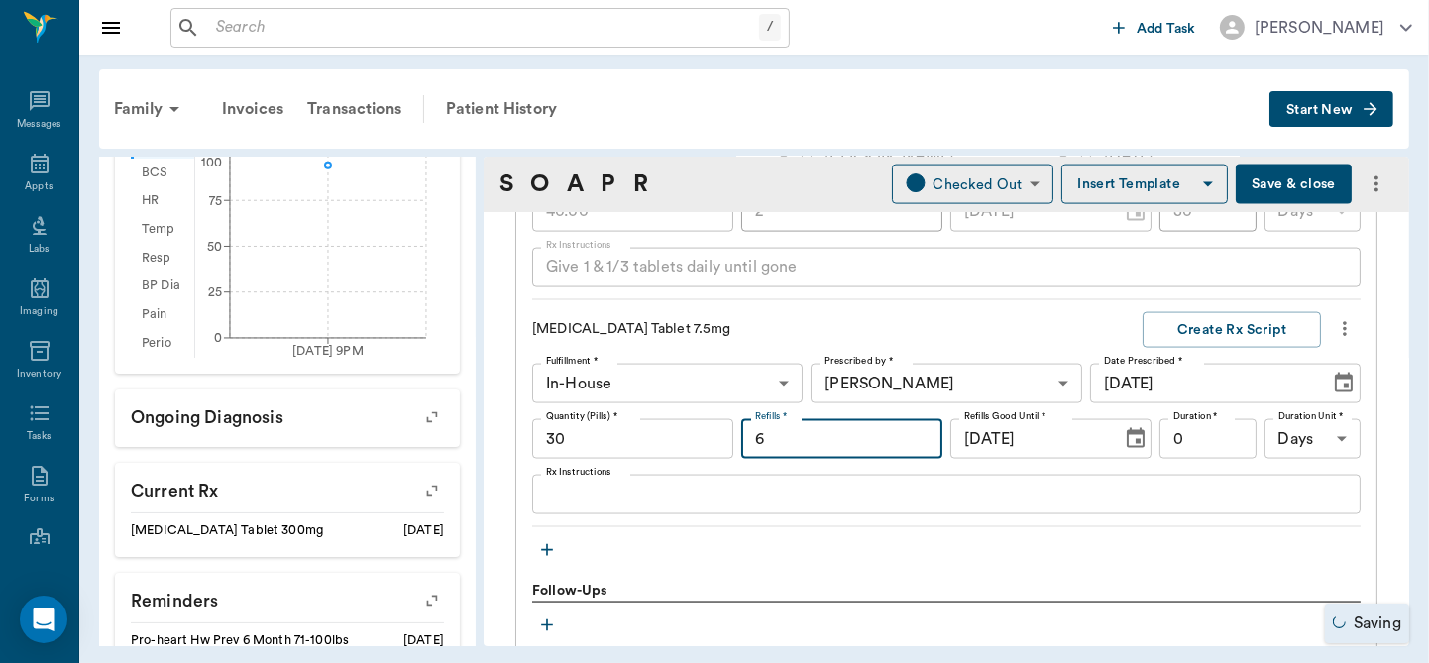
type input "6"
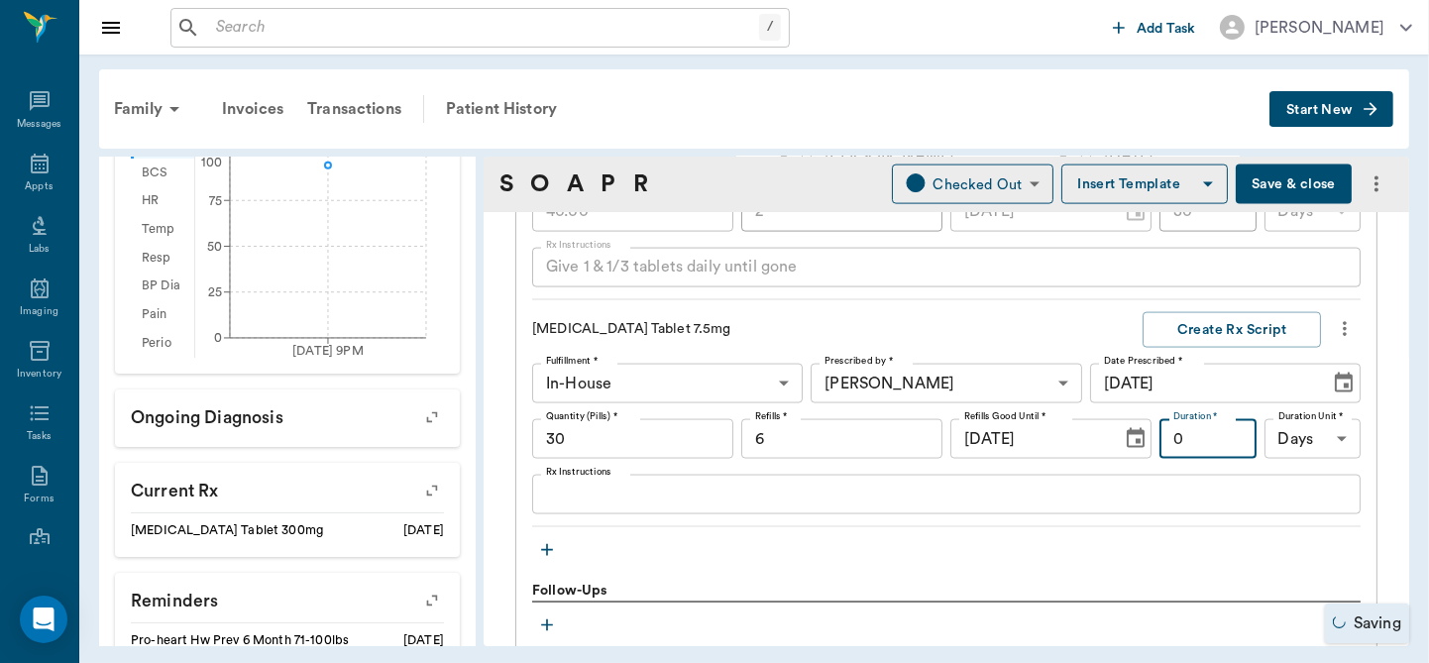
click at [1218, 434] on input "0" at bounding box center [1207, 439] width 97 height 40
type input "60"
click at [902, 512] on div "Meloxicam Tablet 7.5mg Create Rx Script Fulfillment * In-House In-House Fulfill…" at bounding box center [946, 420] width 828 height 216
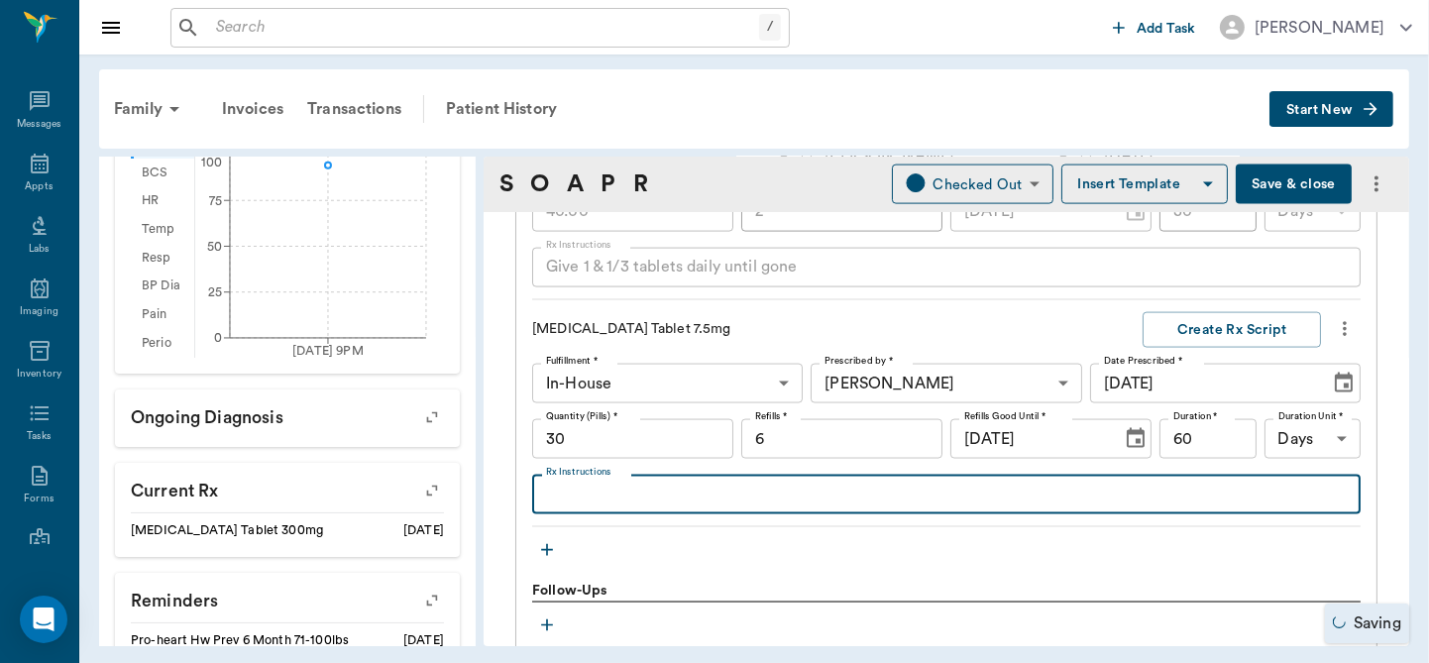
click at [897, 494] on textarea "Rx Instructions" at bounding box center [946, 495] width 801 height 23
type textarea "Give 1/2 tablet once daily for arthritis pain and inflammation"
click at [1215, 321] on button "Create Rx Script" at bounding box center [1232, 330] width 178 height 37
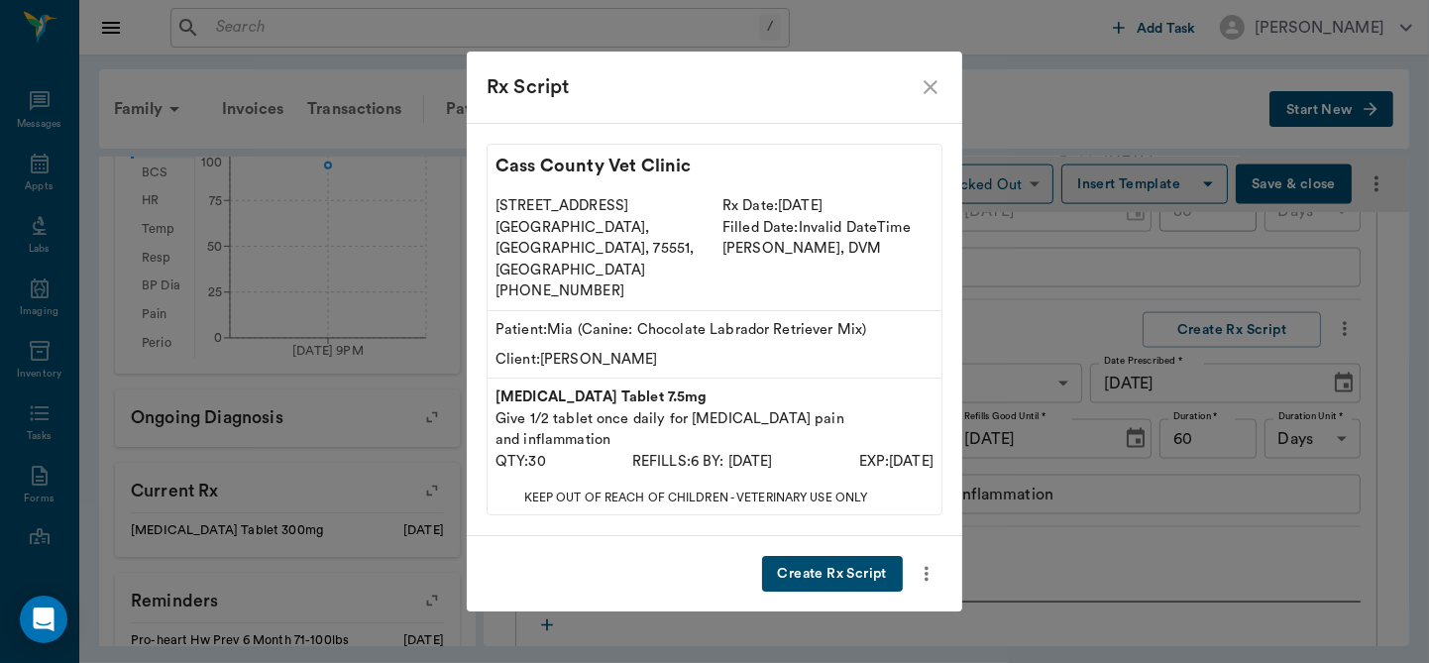
click at [837, 556] on button "Create Rx Script" at bounding box center [832, 574] width 141 height 37
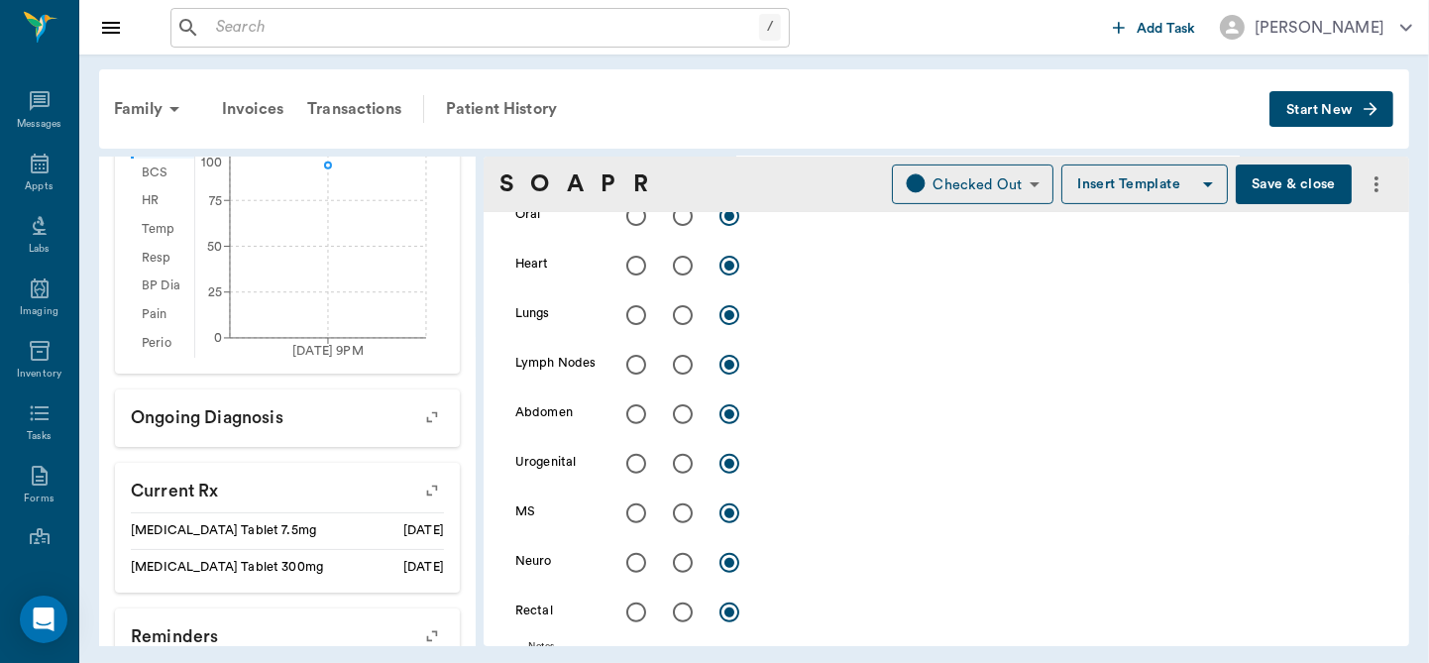
scroll to position [593, 0]
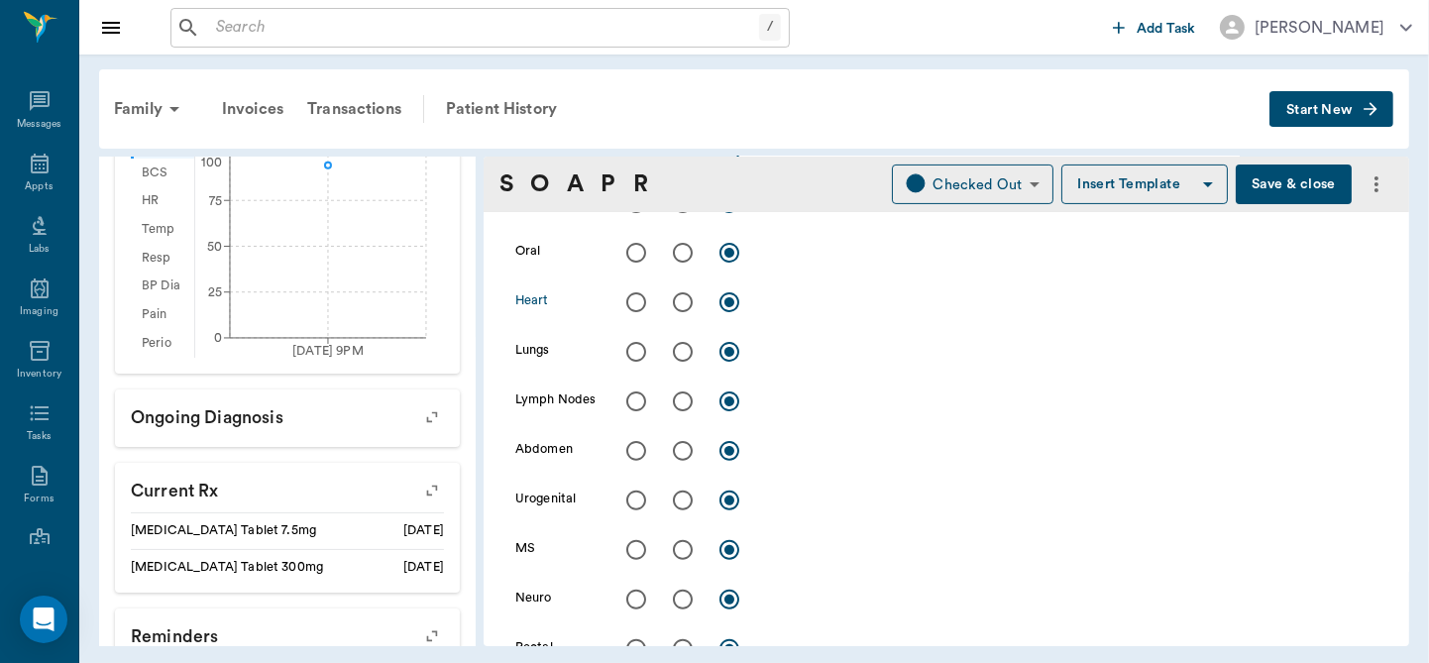
click at [640, 304] on input "radio" at bounding box center [636, 302] width 42 height 42
radio input "true"
click at [634, 348] on input "radio" at bounding box center [636, 352] width 42 height 42
radio input "true"
click at [676, 254] on input "radio" at bounding box center [683, 253] width 42 height 42
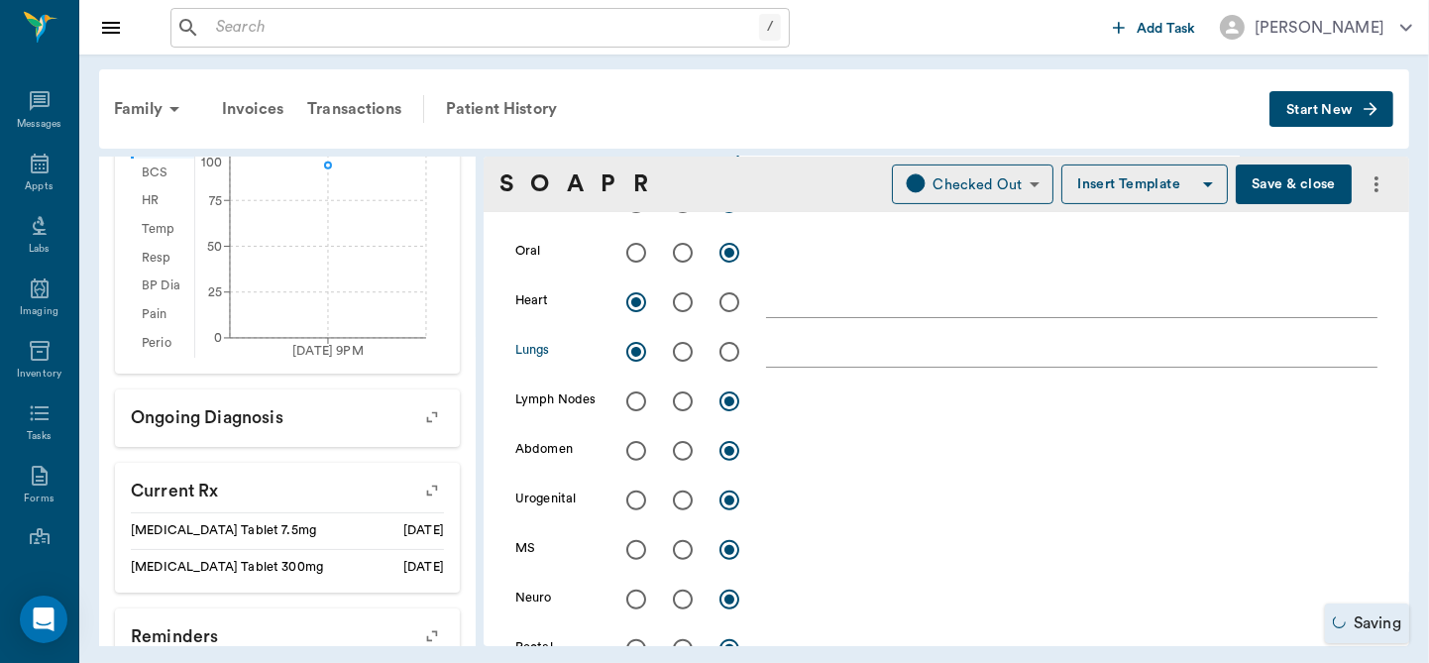
radio input "true"
click at [968, 262] on textarea at bounding box center [1071, 252] width 611 height 23
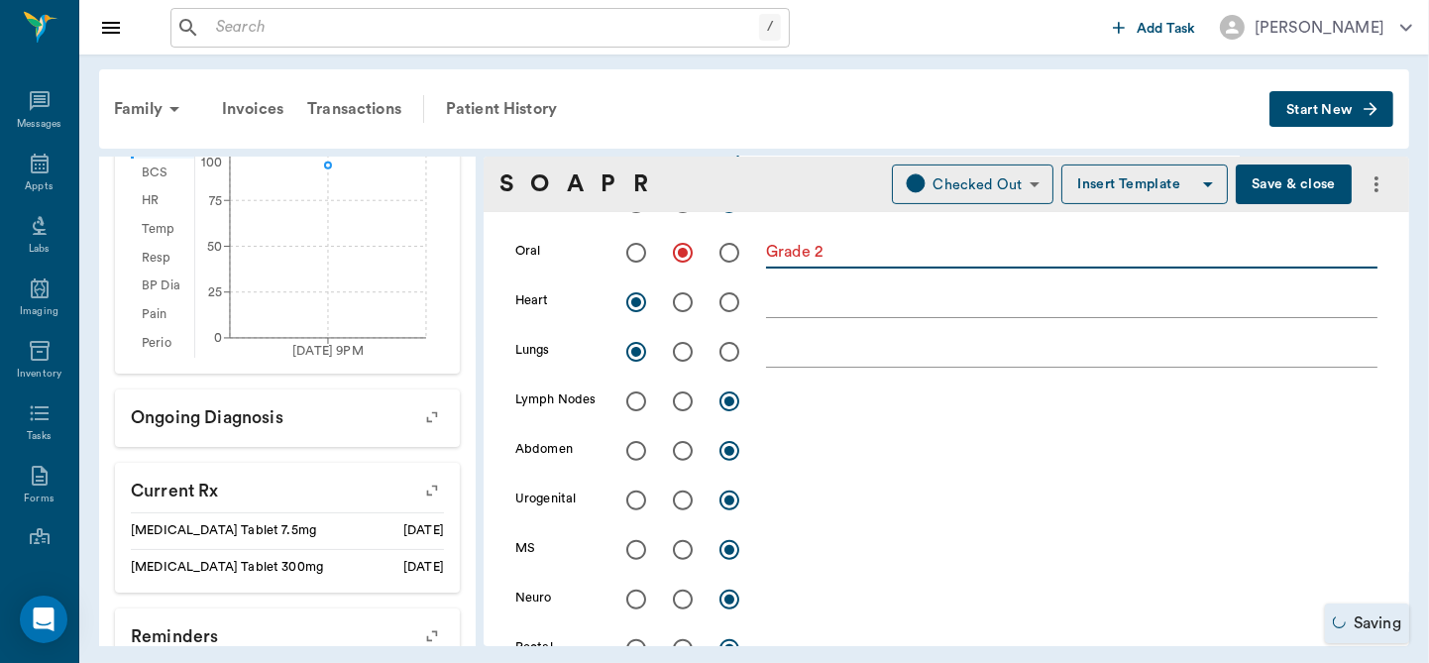
scroll to position [481, 0]
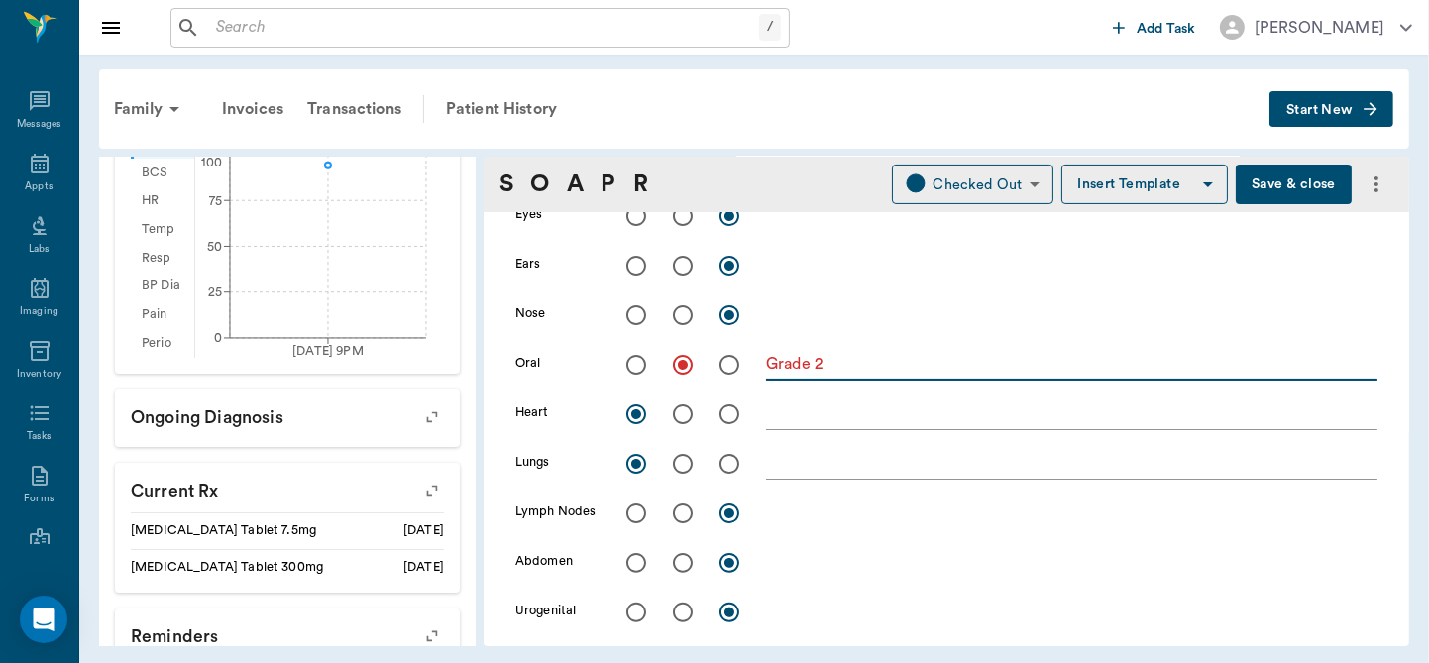
type textarea "Grade 2"
drag, startPoint x: 660, startPoint y: 315, endPoint x: 634, endPoint y: 315, distance: 25.8
click at [634, 315] on div at bounding box center [696, 315] width 140 height 42
click at [634, 315] on input "radio" at bounding box center [636, 315] width 42 height 42
radio input "true"
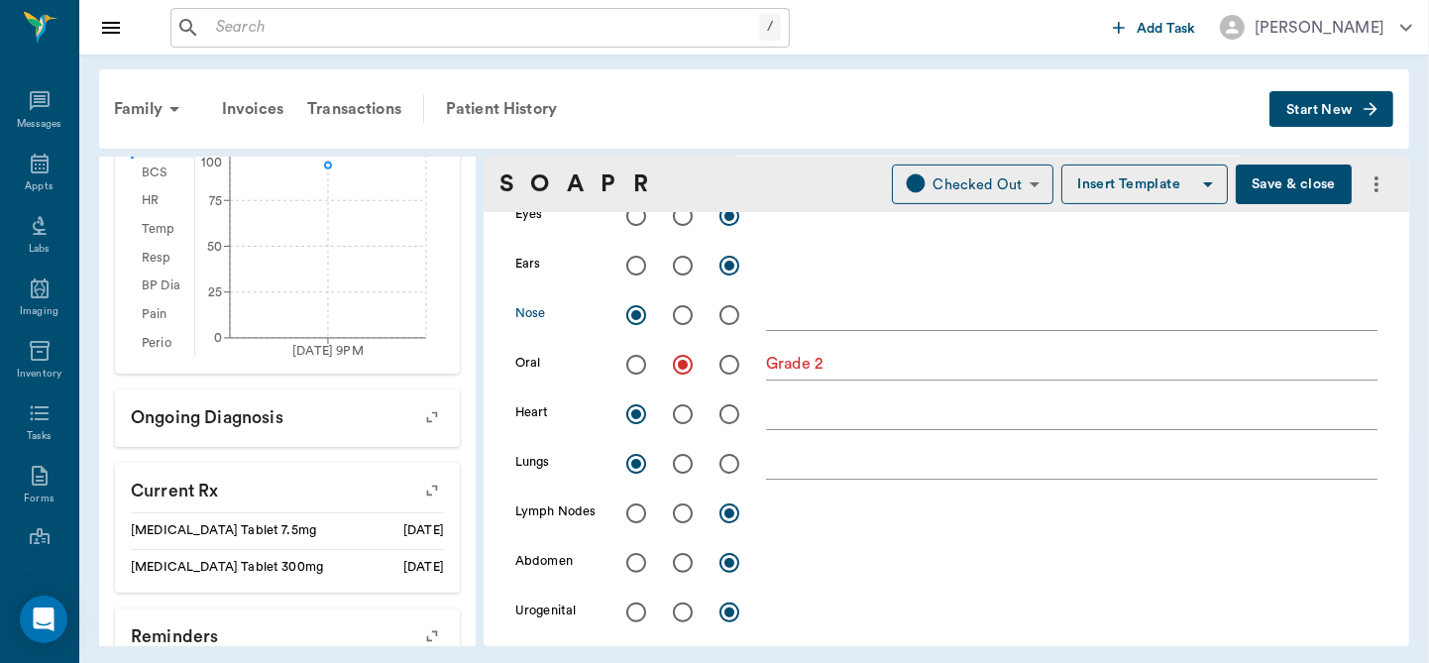
click at [638, 252] on input "radio" at bounding box center [636, 266] width 42 height 42
radio input "true"
click at [638, 219] on input "radio" at bounding box center [636, 216] width 42 height 42
radio input "true"
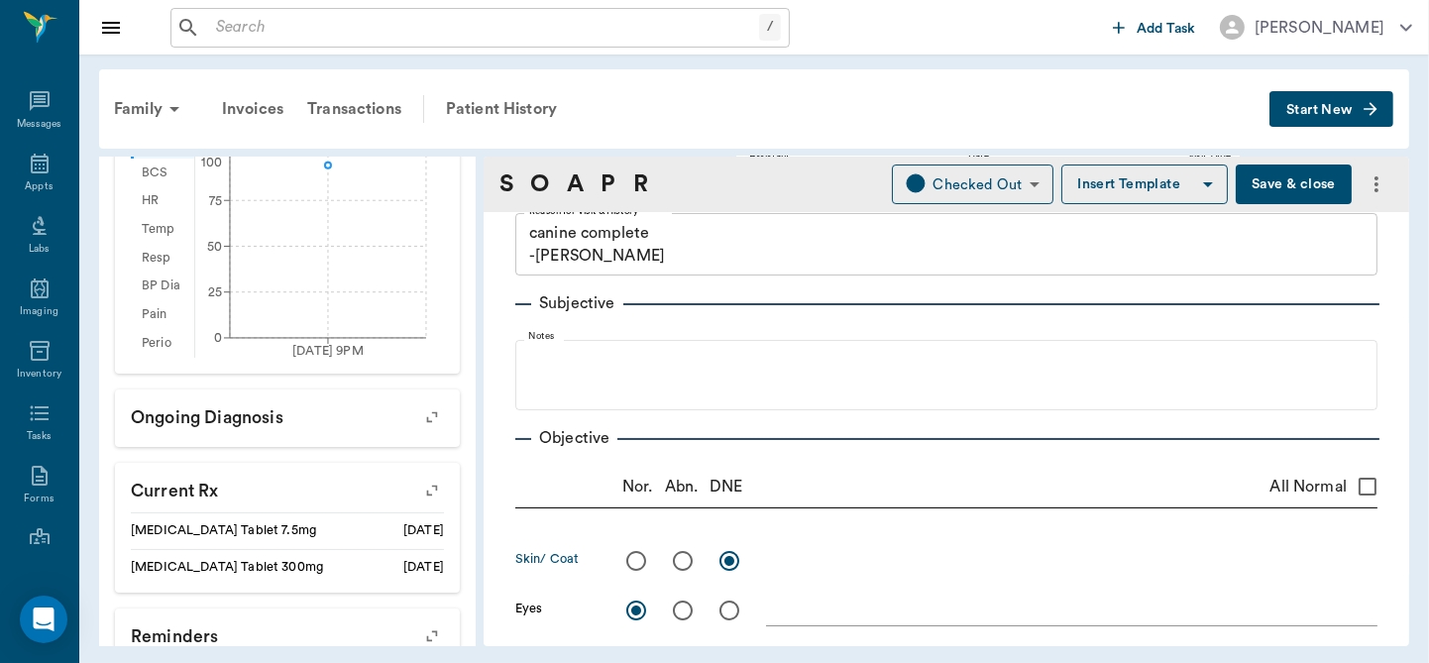
click at [635, 561] on input "radio" at bounding box center [636, 561] width 42 height 42
radio input "true"
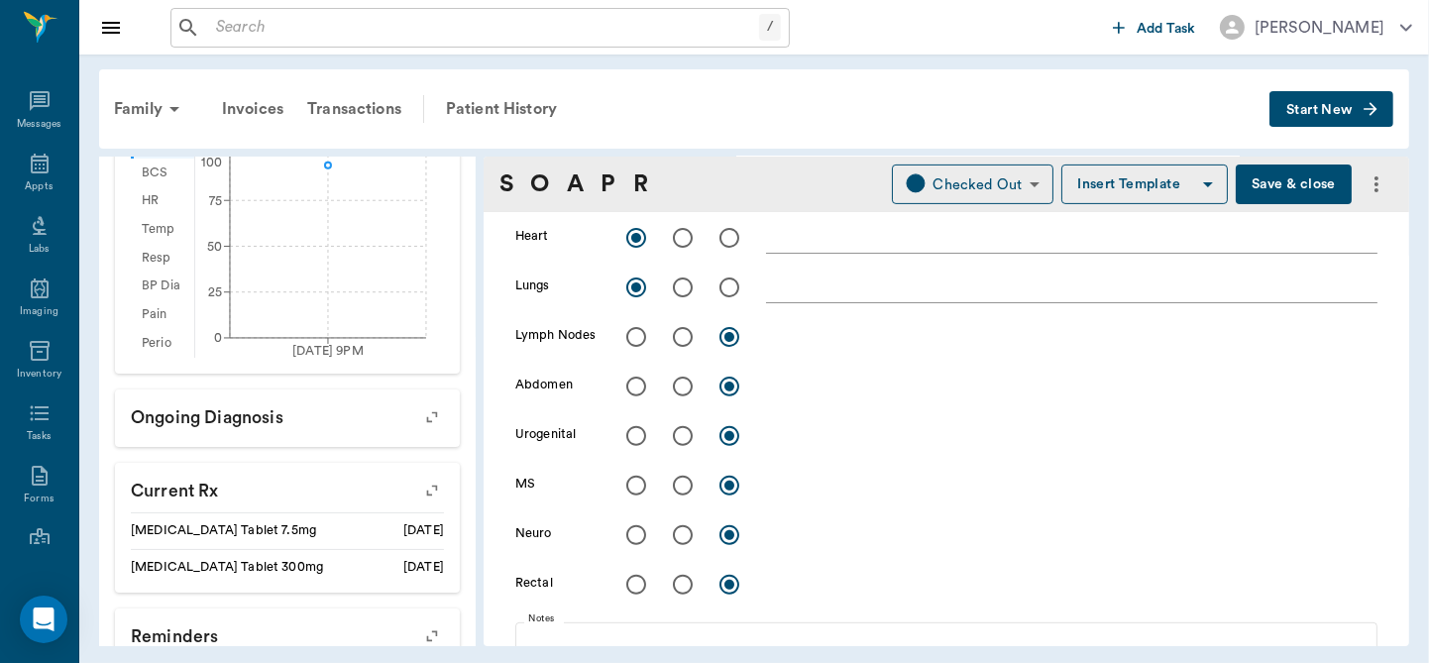
scroll to position [649, 0]
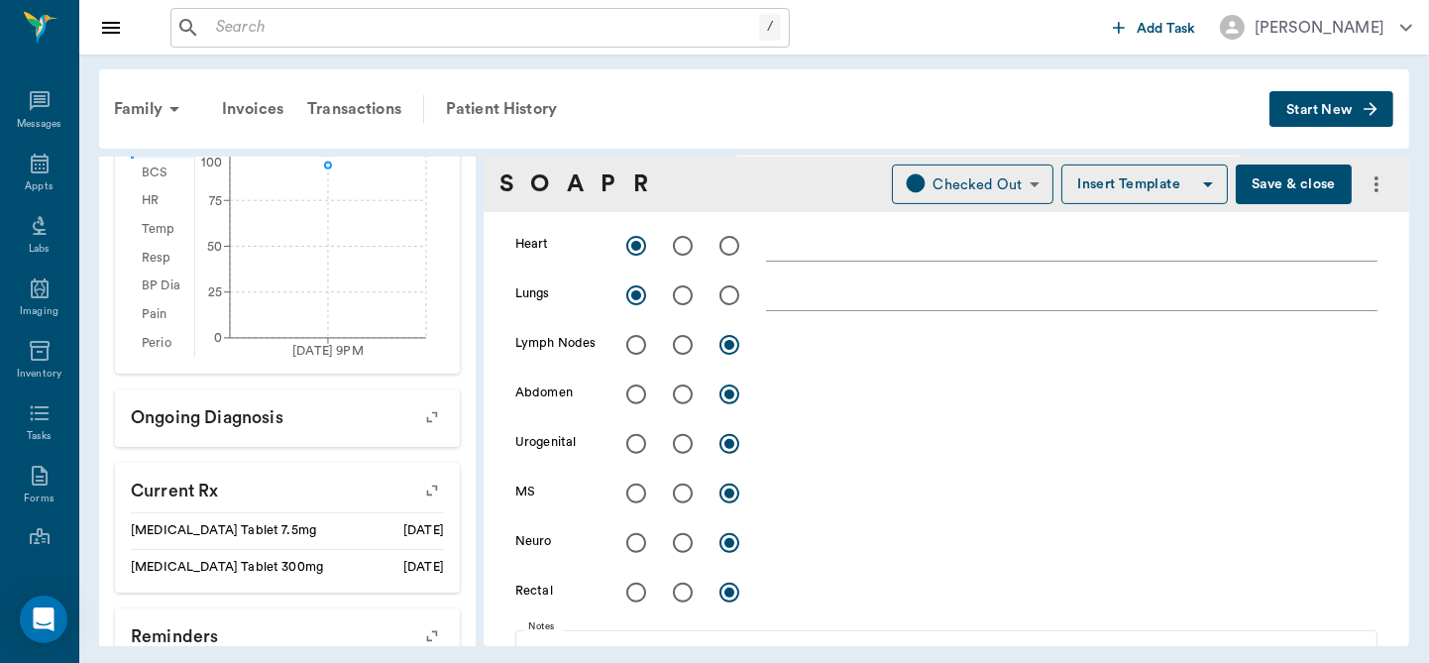
click at [628, 332] on input "radio" at bounding box center [636, 345] width 42 height 42
radio input "true"
click at [634, 397] on input "radio" at bounding box center [636, 395] width 42 height 42
radio input "true"
click at [638, 441] on input "radio" at bounding box center [636, 444] width 42 height 42
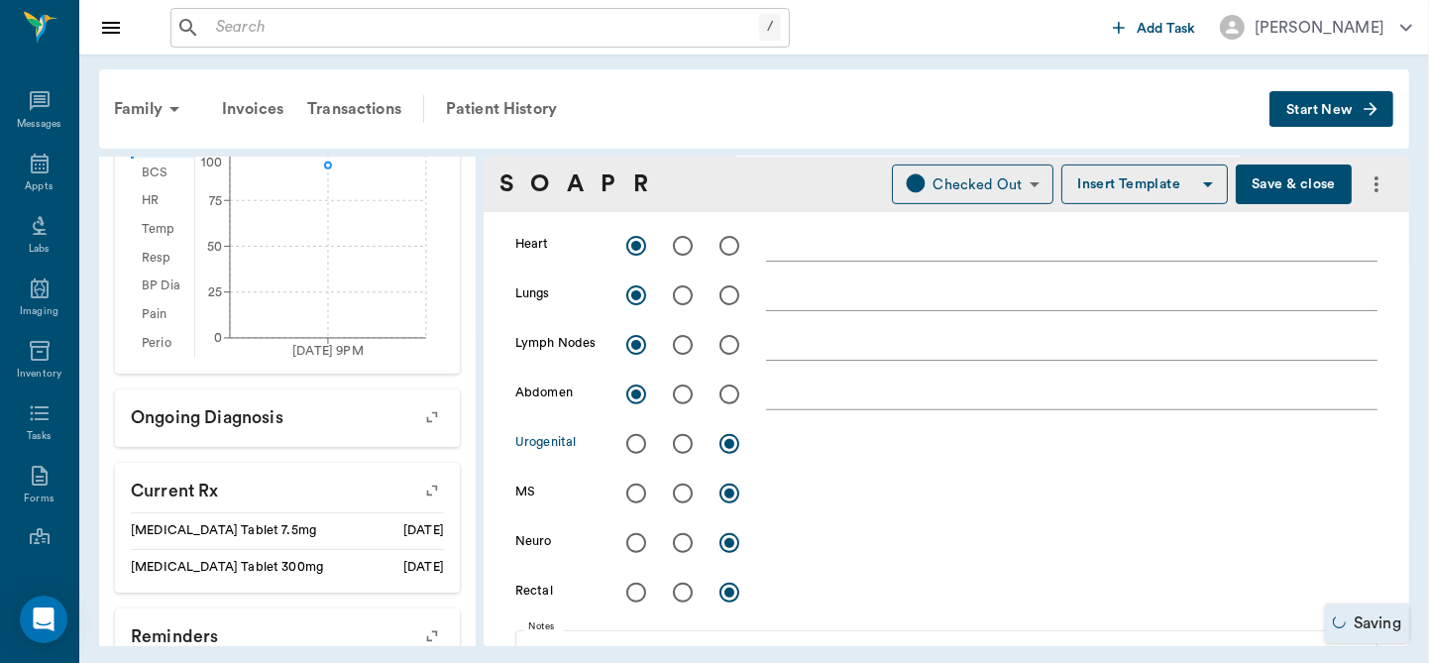
radio input "true"
click at [633, 490] on input "radio" at bounding box center [636, 494] width 42 height 42
radio input "true"
click at [636, 543] on input "radio" at bounding box center [636, 543] width 42 height 42
radio input "true"
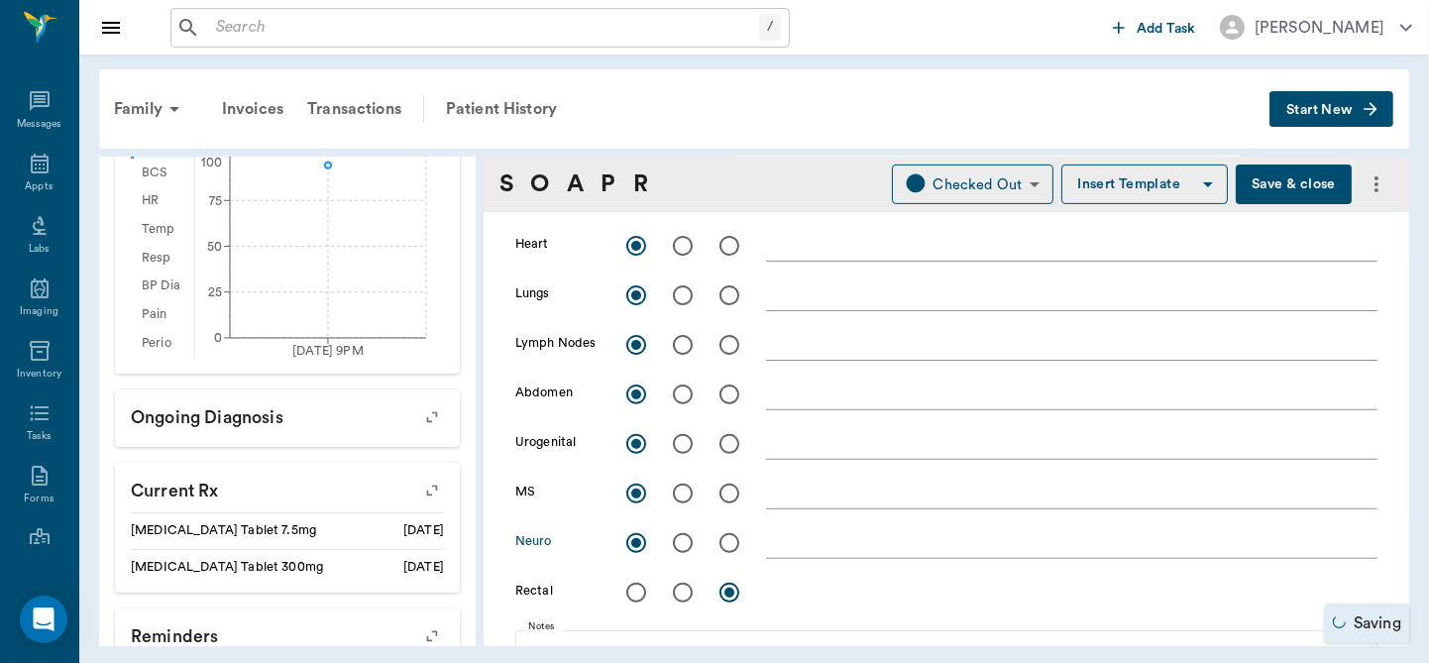
click at [638, 595] on input "radio" at bounding box center [636, 593] width 42 height 42
radio input "true"
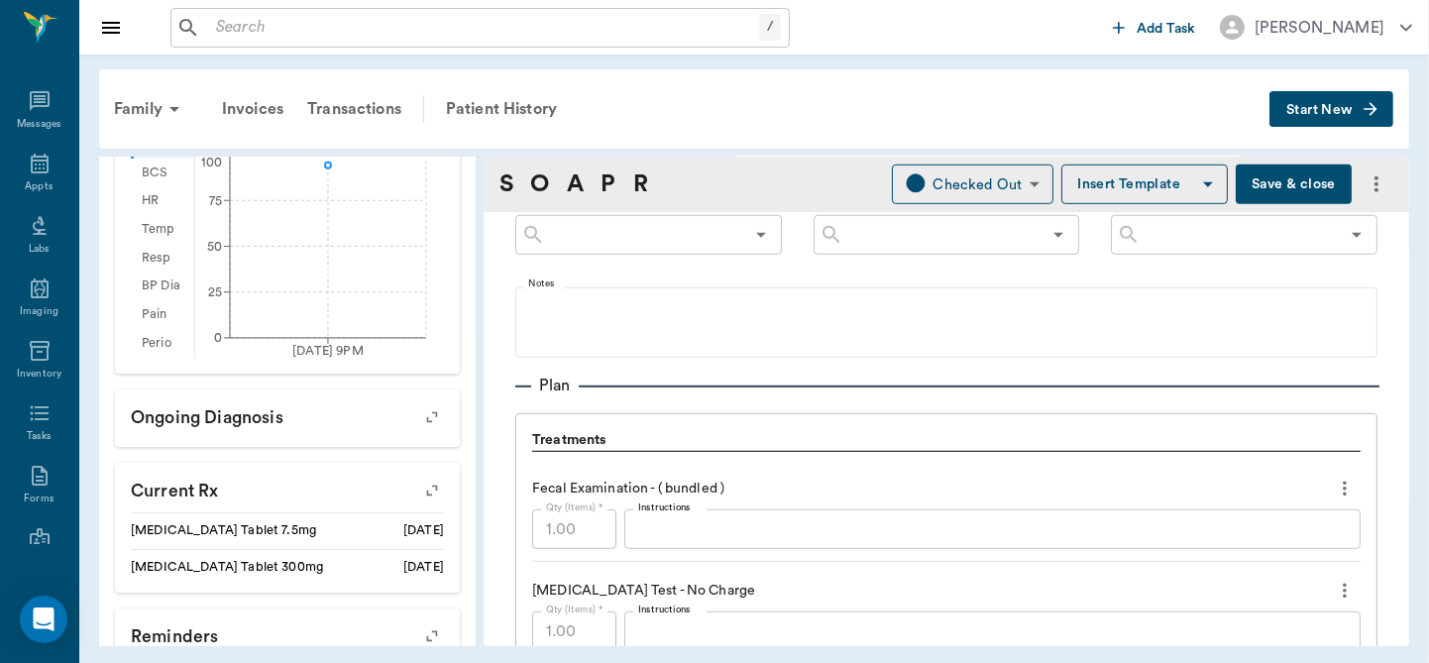
scroll to position [1116, 0]
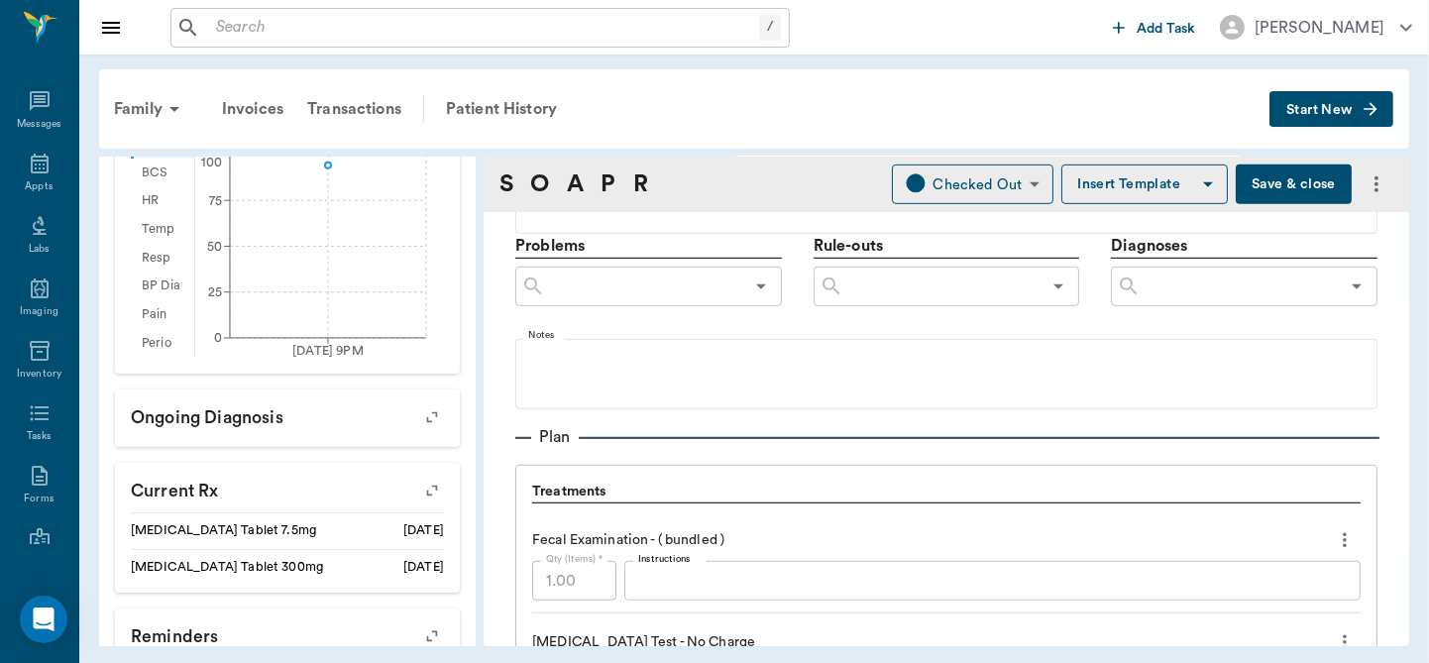
click at [1172, 287] on input "text" at bounding box center [1240, 286] width 198 height 28
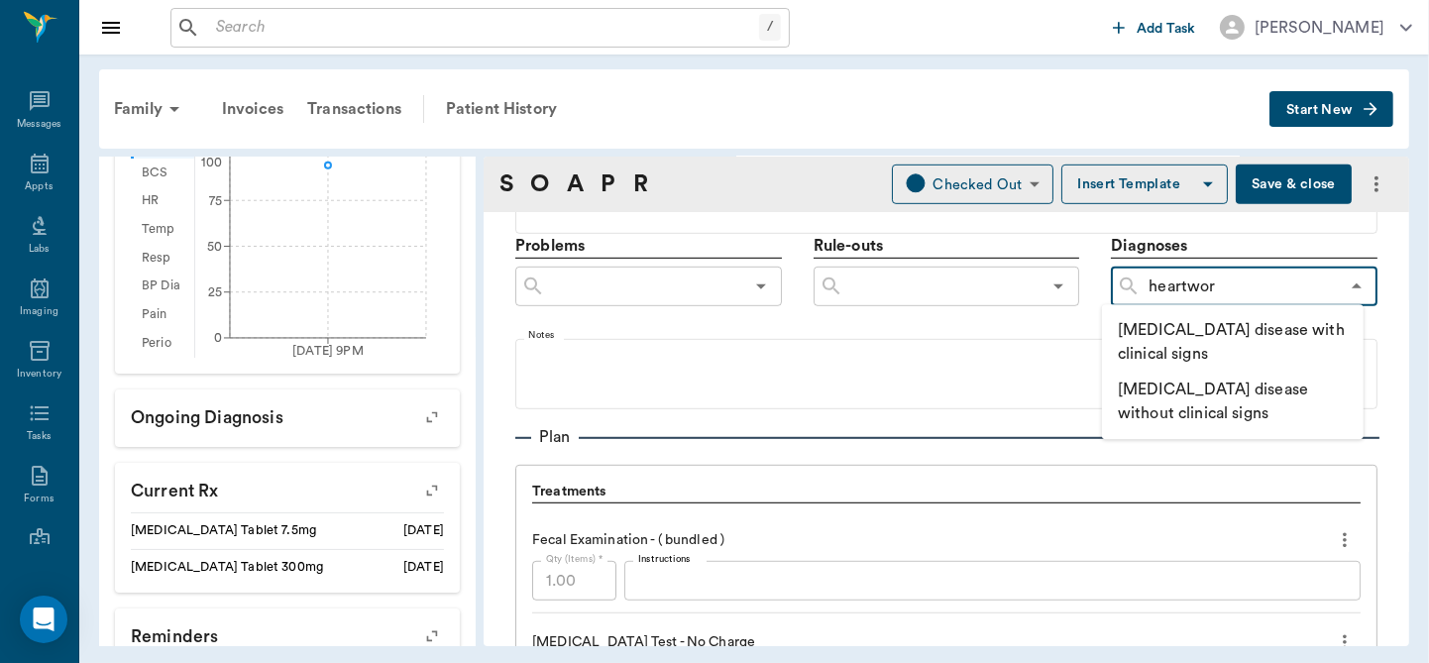
type input "heartworm"
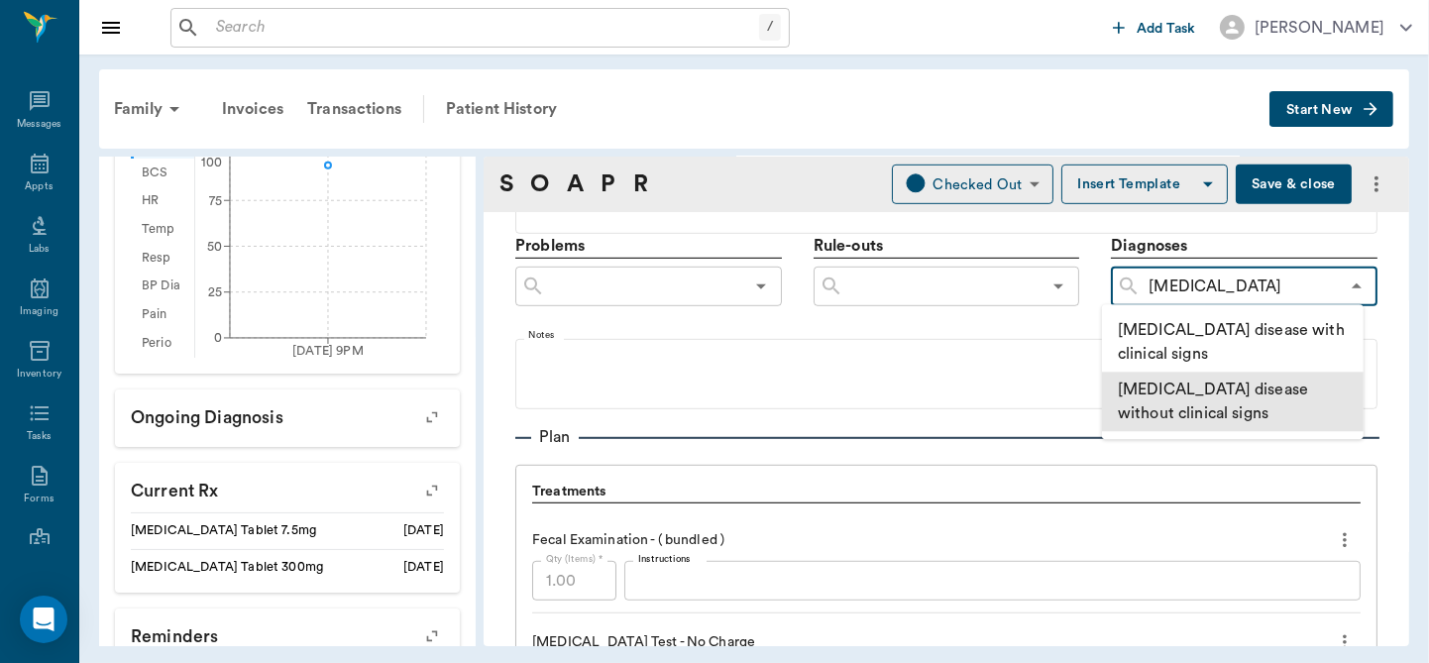
click at [1223, 396] on li "[MEDICAL_DATA] disease without clinical signs" at bounding box center [1233, 401] width 262 height 59
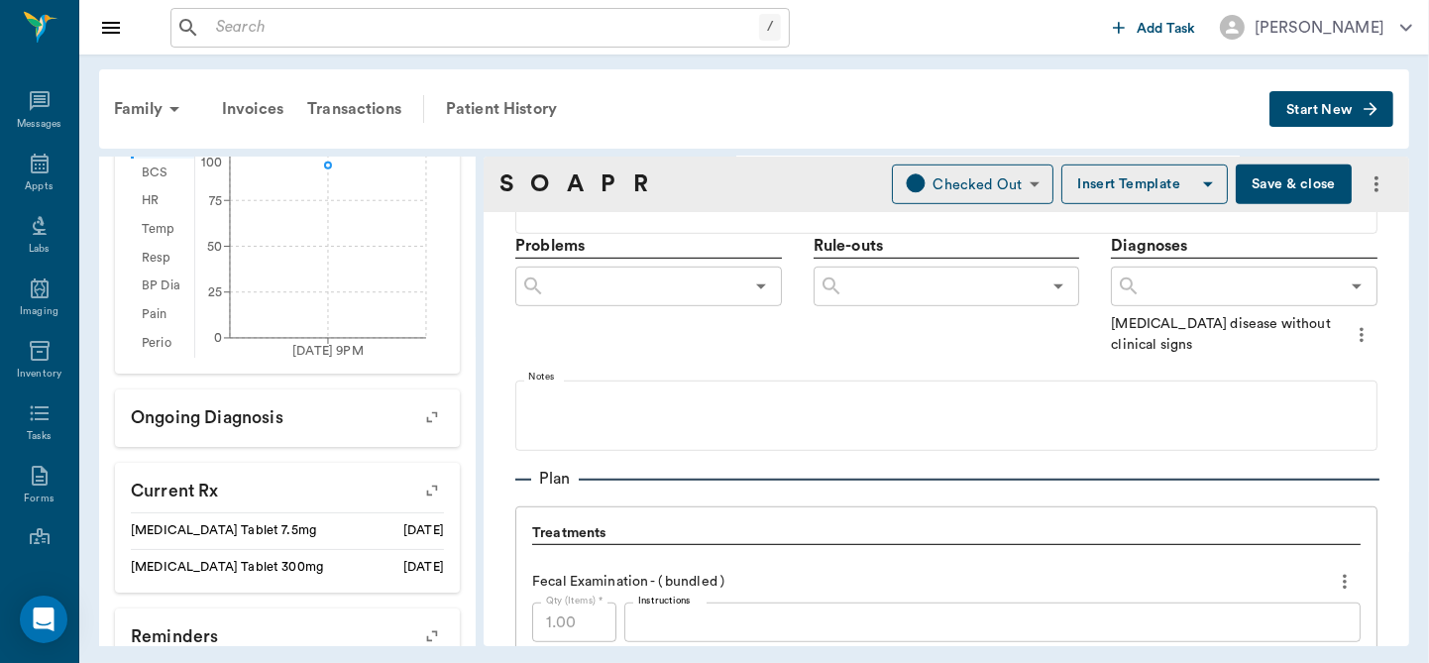
click at [1215, 298] on div "​" at bounding box center [1244, 287] width 267 height 40
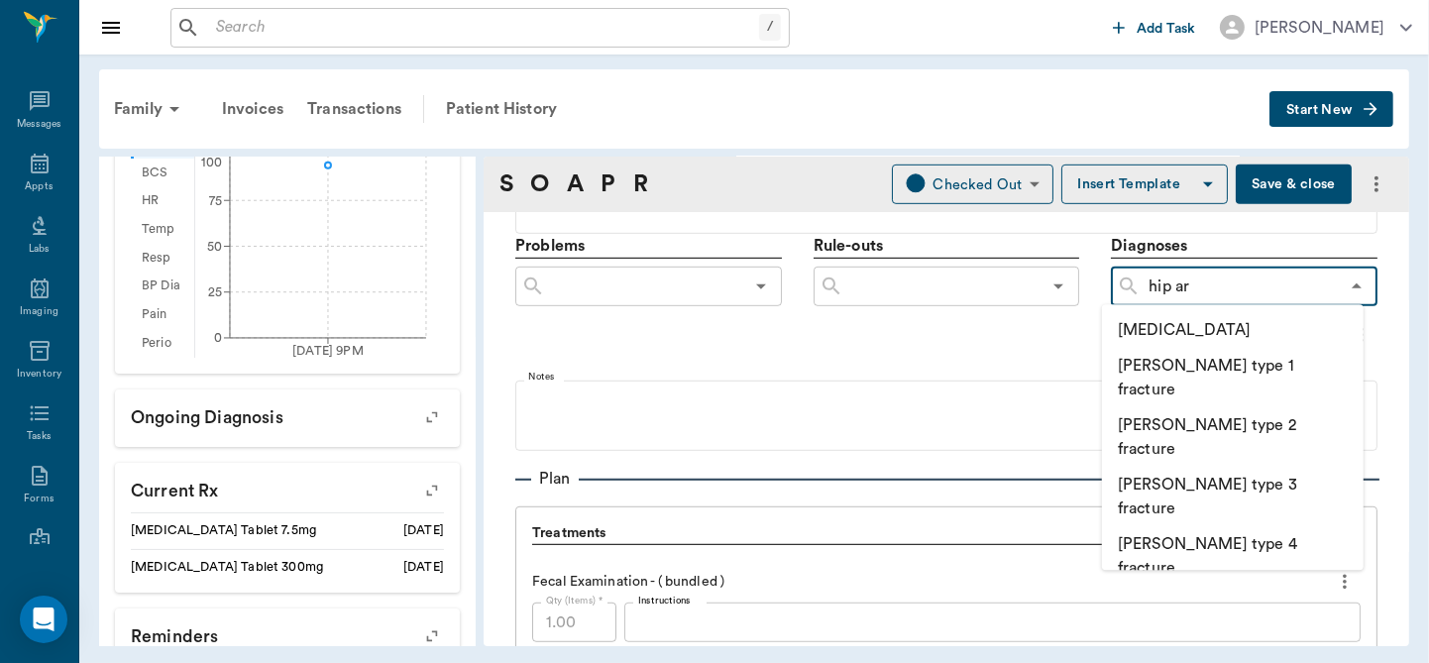
type input "hip art"
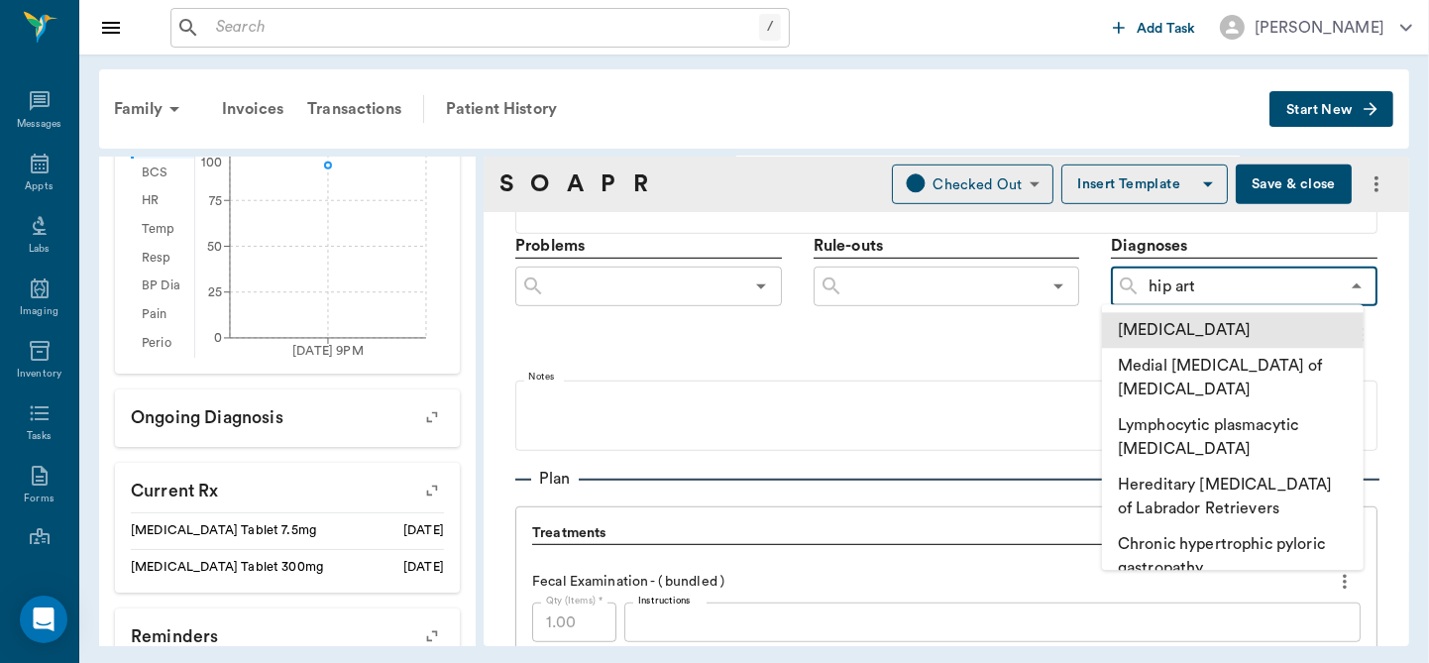
click at [1187, 342] on li "[MEDICAL_DATA]" at bounding box center [1233, 330] width 262 height 36
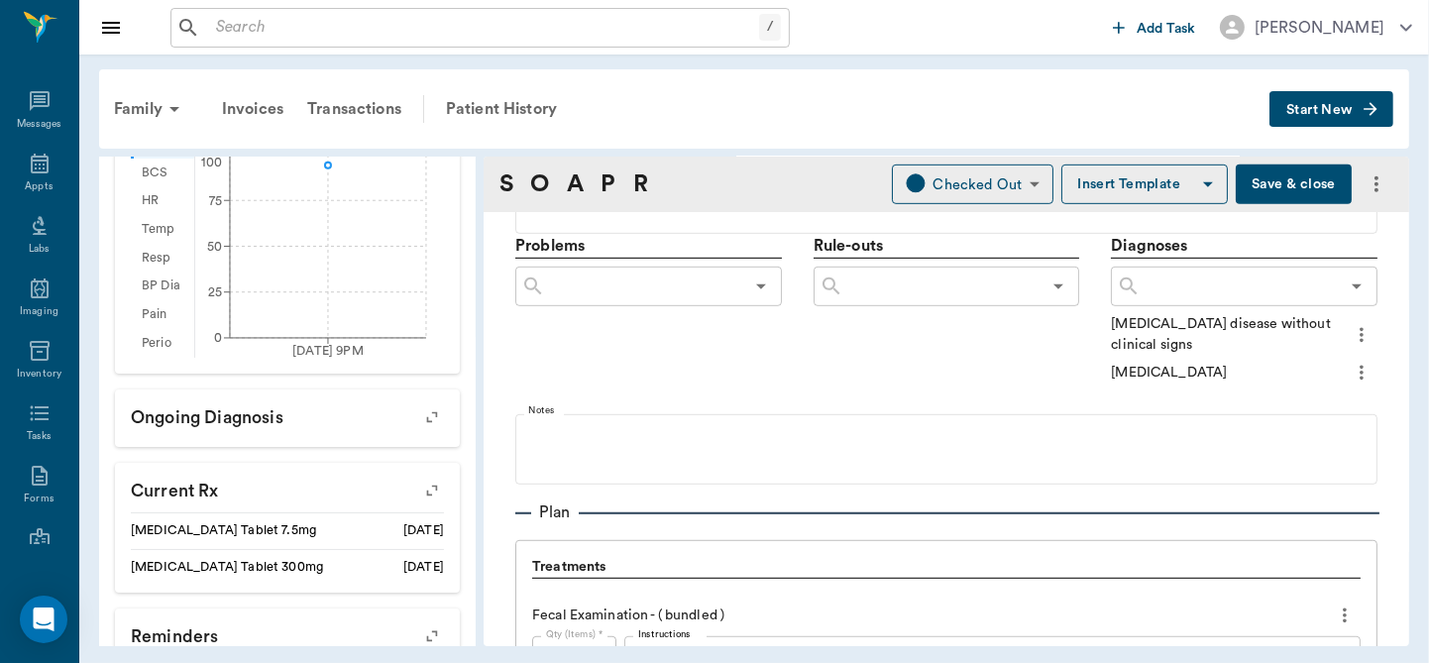
click at [1351, 330] on icon "more" at bounding box center [1362, 335] width 22 height 24
click at [1299, 371] on span "Add to ongoing diagnosis" at bounding box center [1264, 368] width 166 height 21
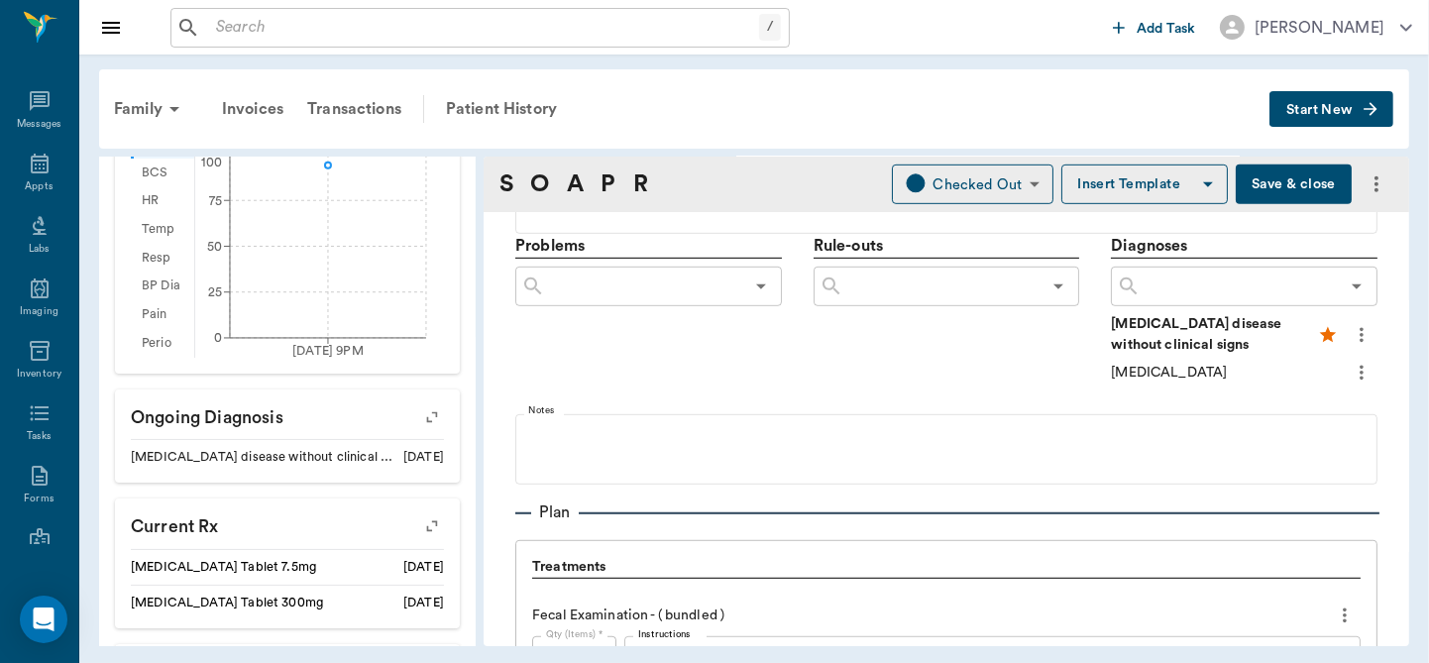
click at [1351, 373] on icon "more" at bounding box center [1362, 373] width 22 height 24
click at [1290, 406] on span "Add to ongoing diagnosis" at bounding box center [1264, 405] width 166 height 21
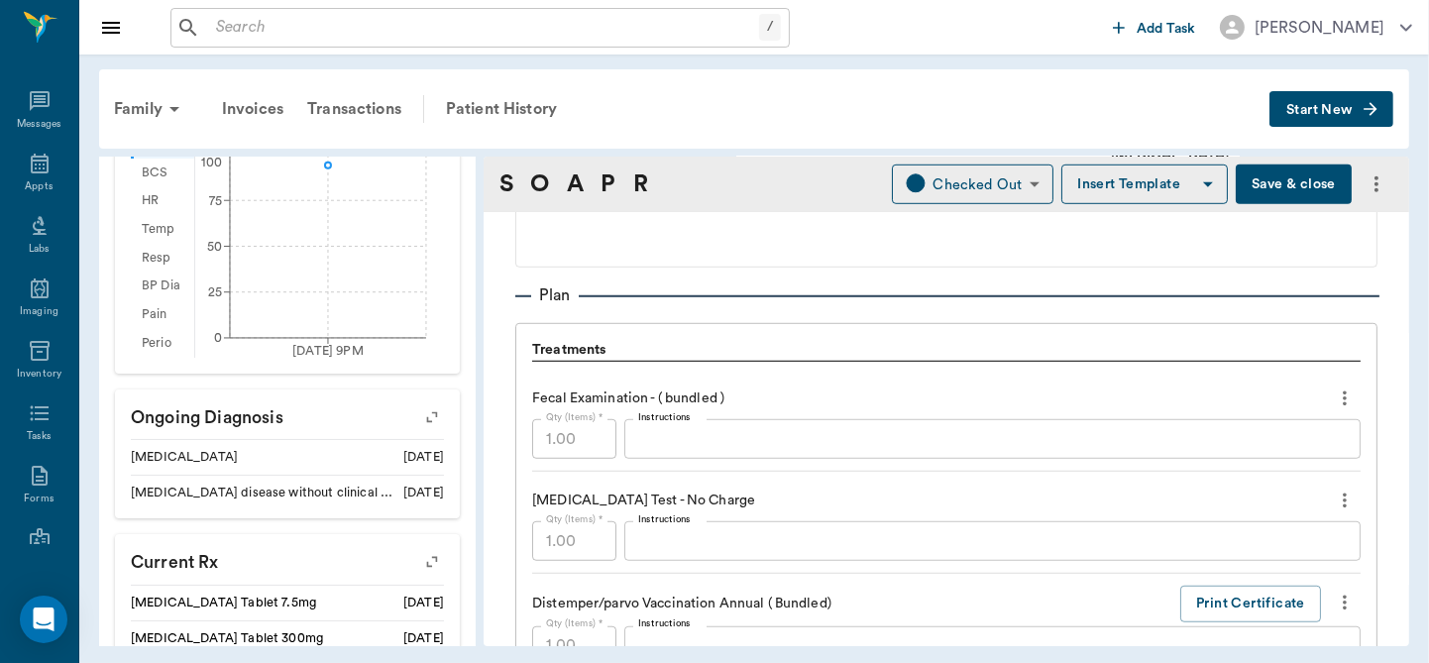
scroll to position [1351, 0]
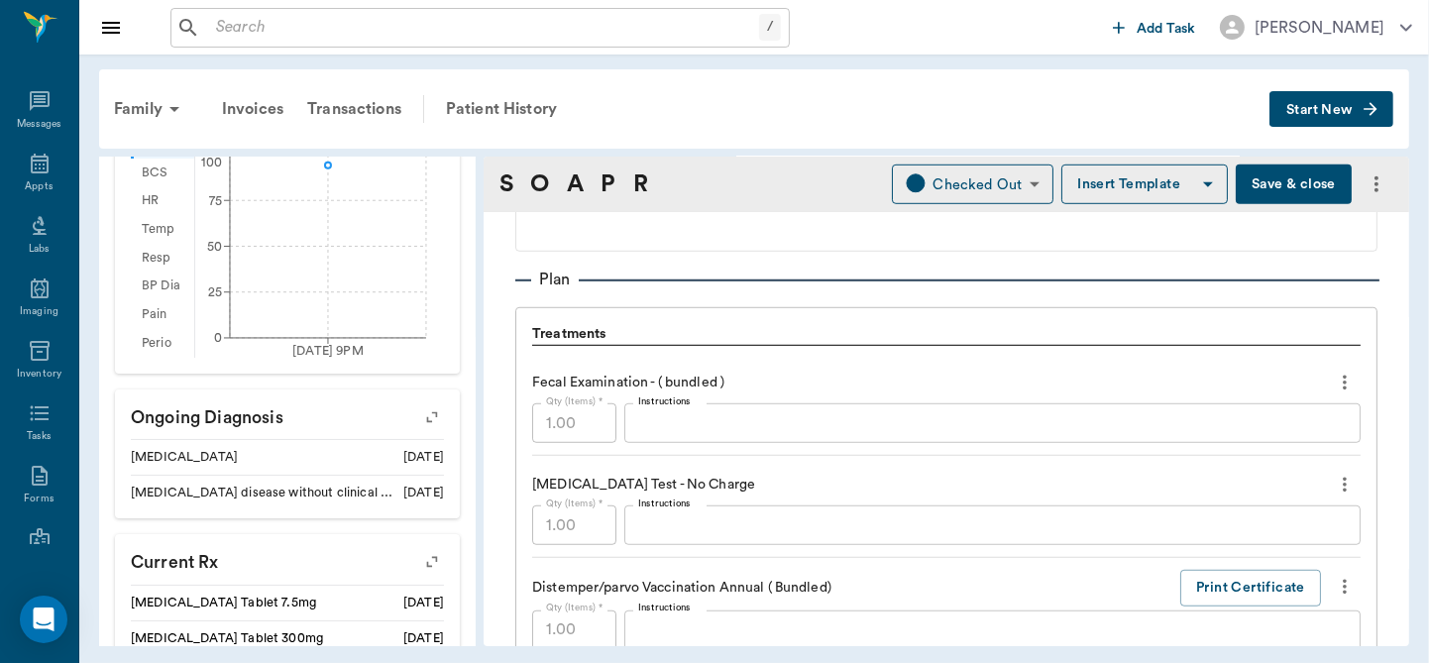
click at [681, 430] on textarea "Instructions" at bounding box center [992, 423] width 708 height 23
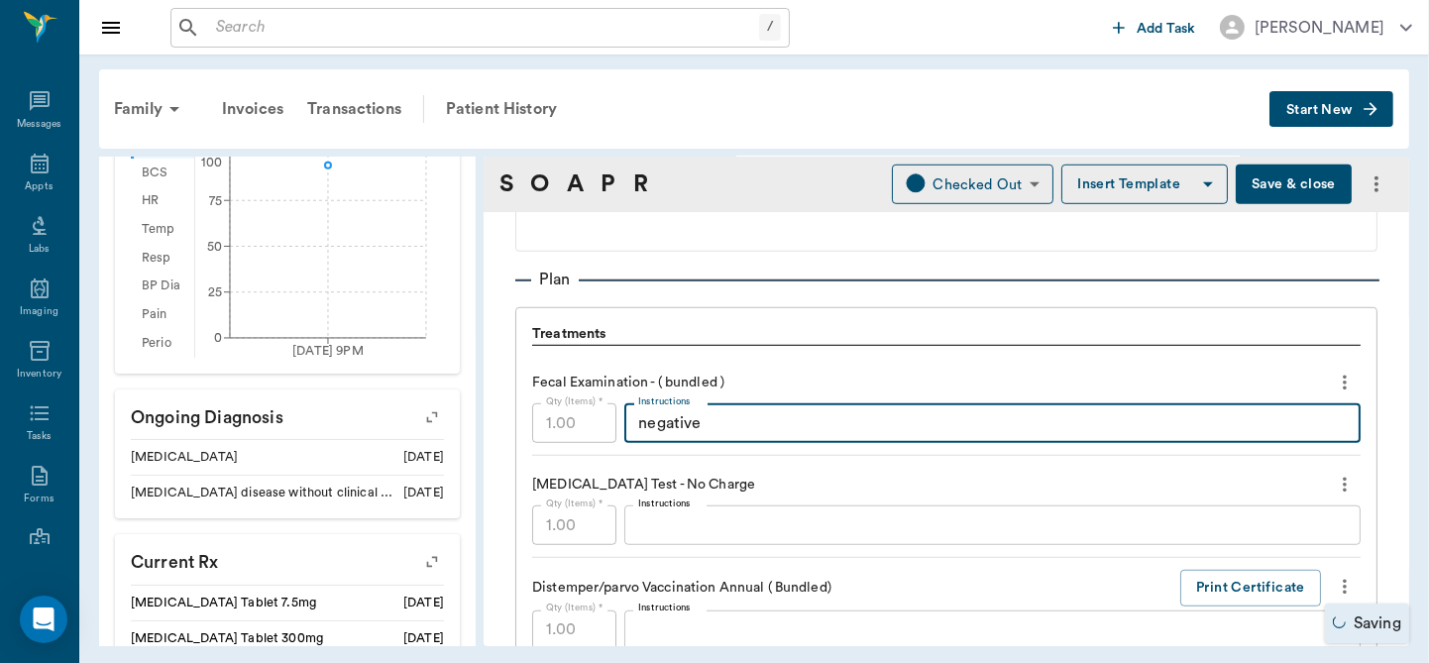
type textarea "negative"
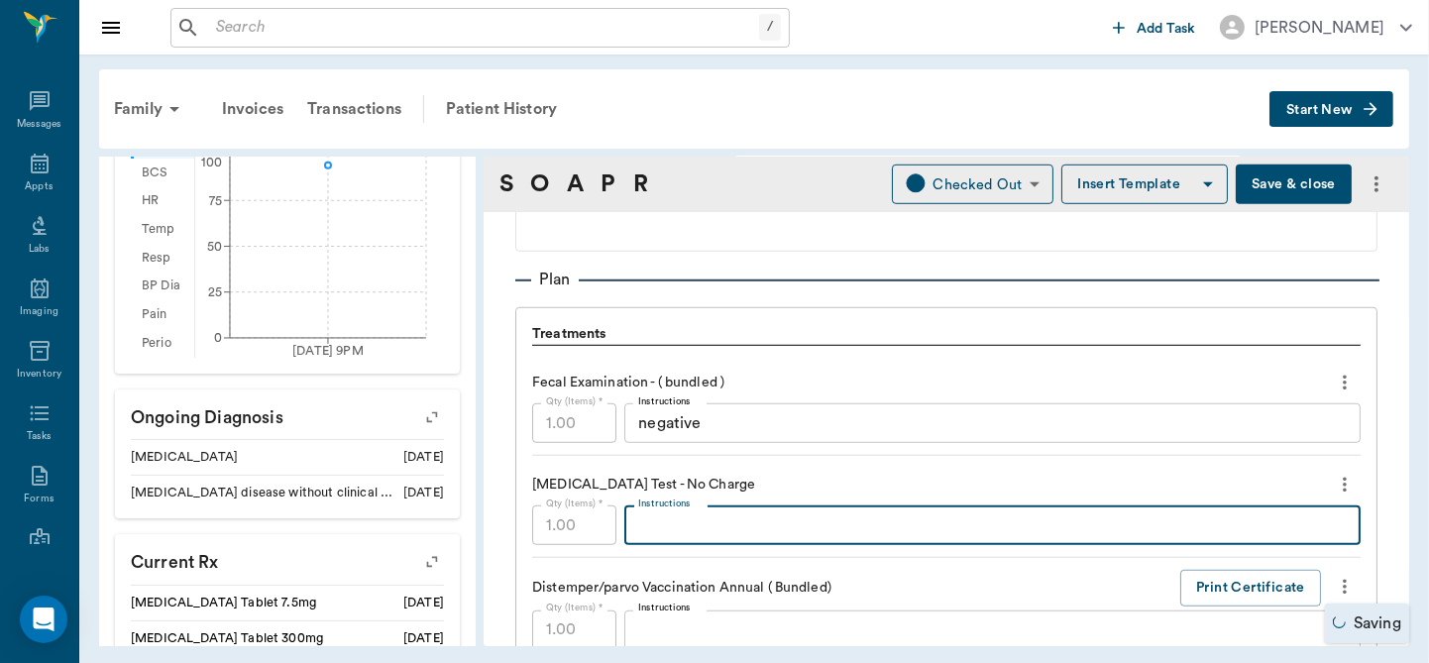
click at [682, 518] on textarea "Instructions" at bounding box center [992, 525] width 708 height 23
type textarea "O"
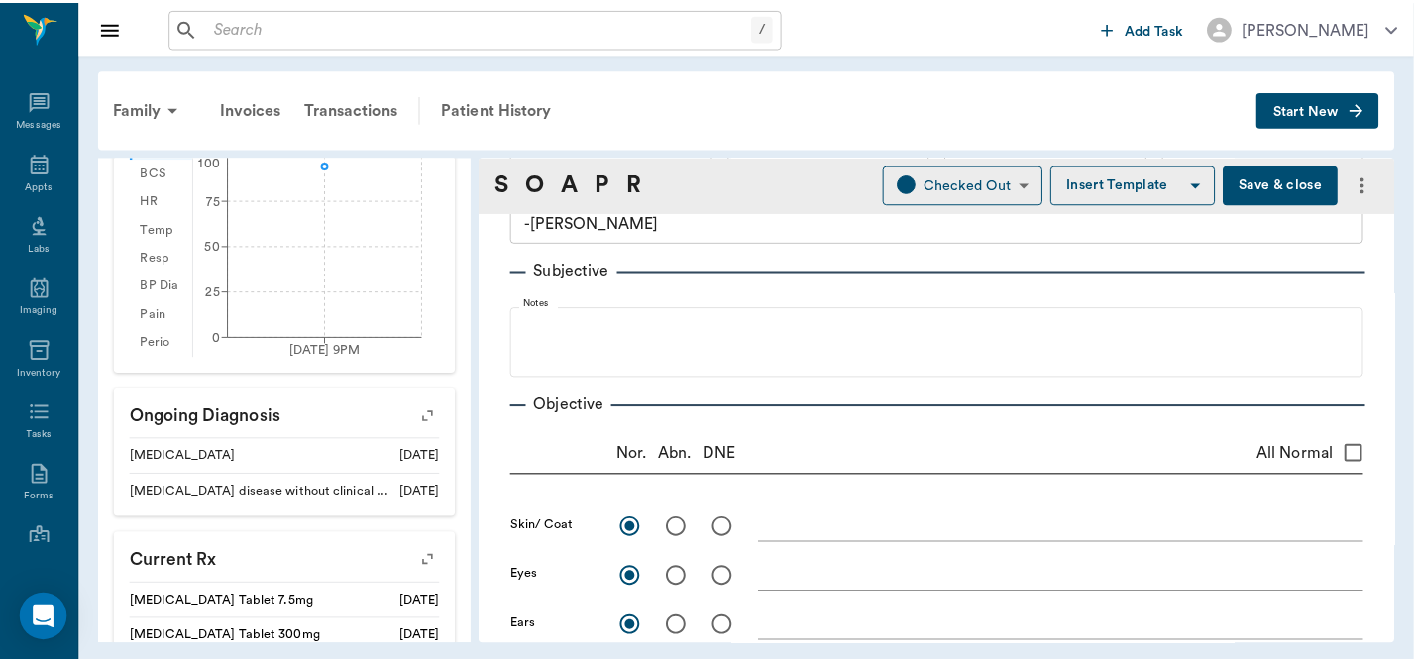
scroll to position [0, 0]
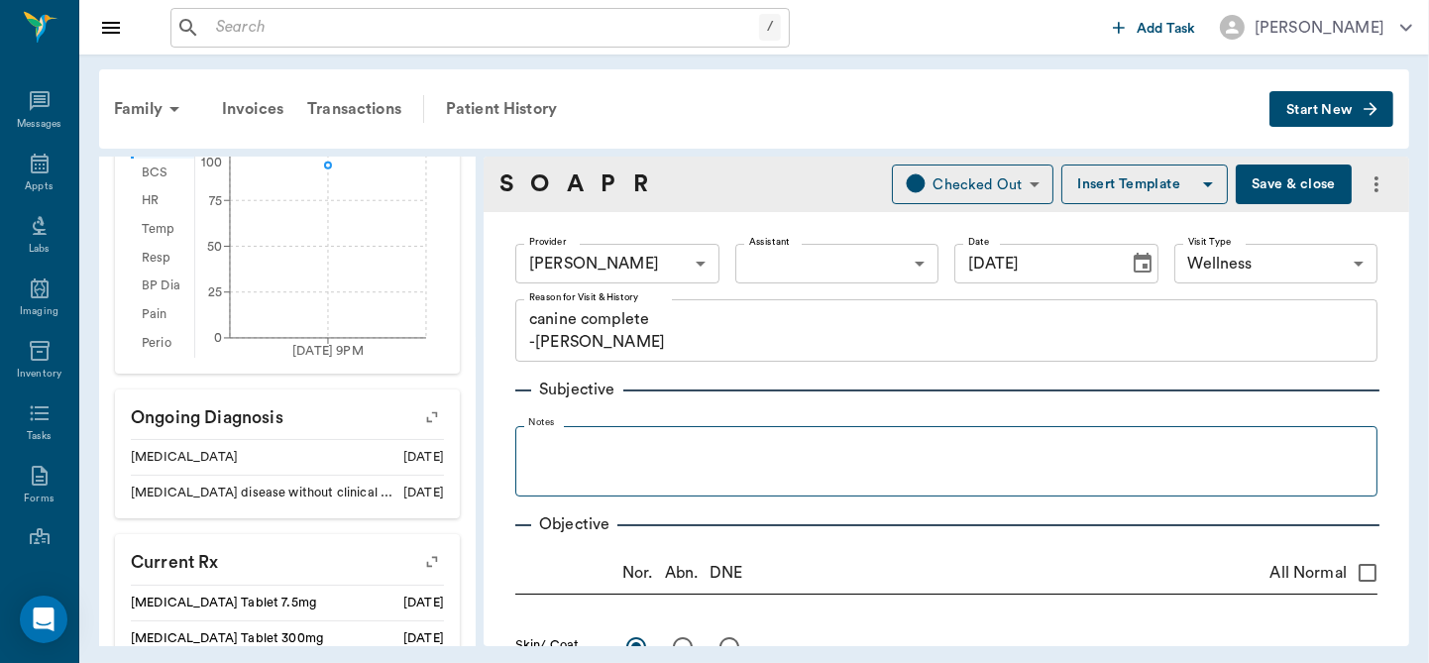
type textarea "Positive with microfilaria also"
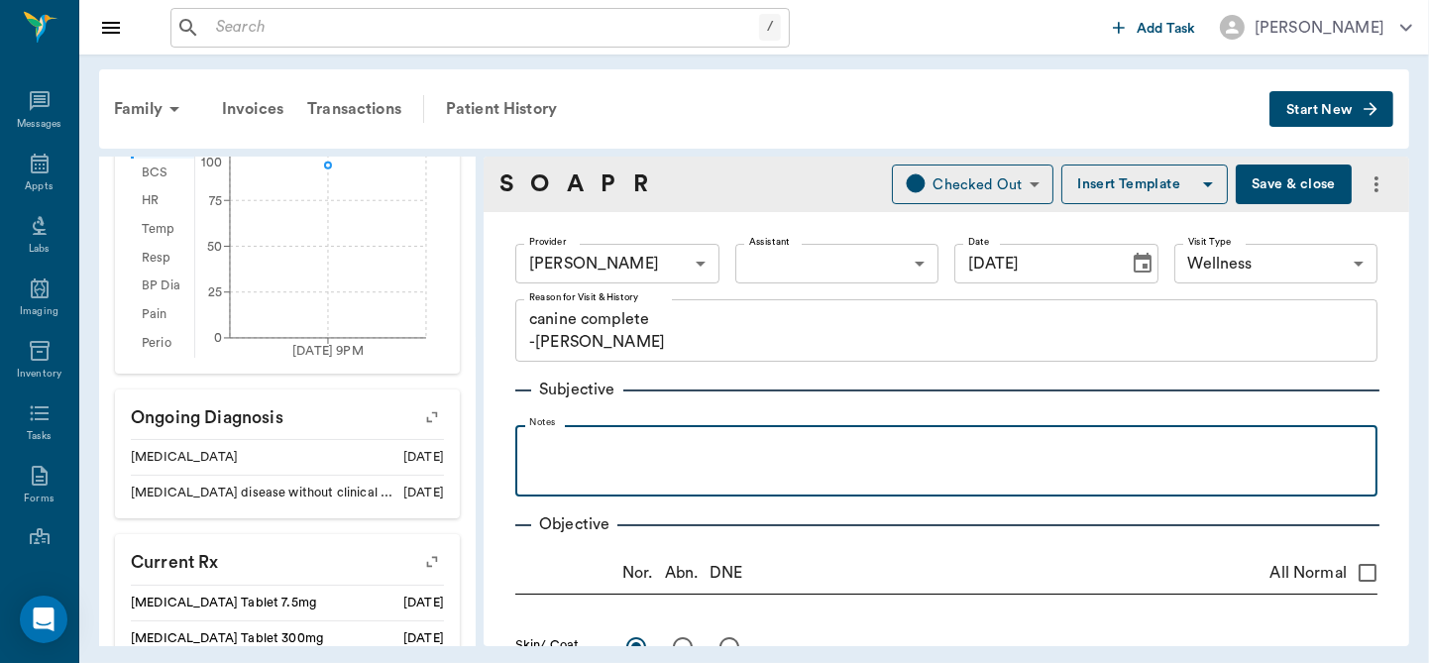
click at [701, 448] on p at bounding box center [946, 447] width 842 height 24
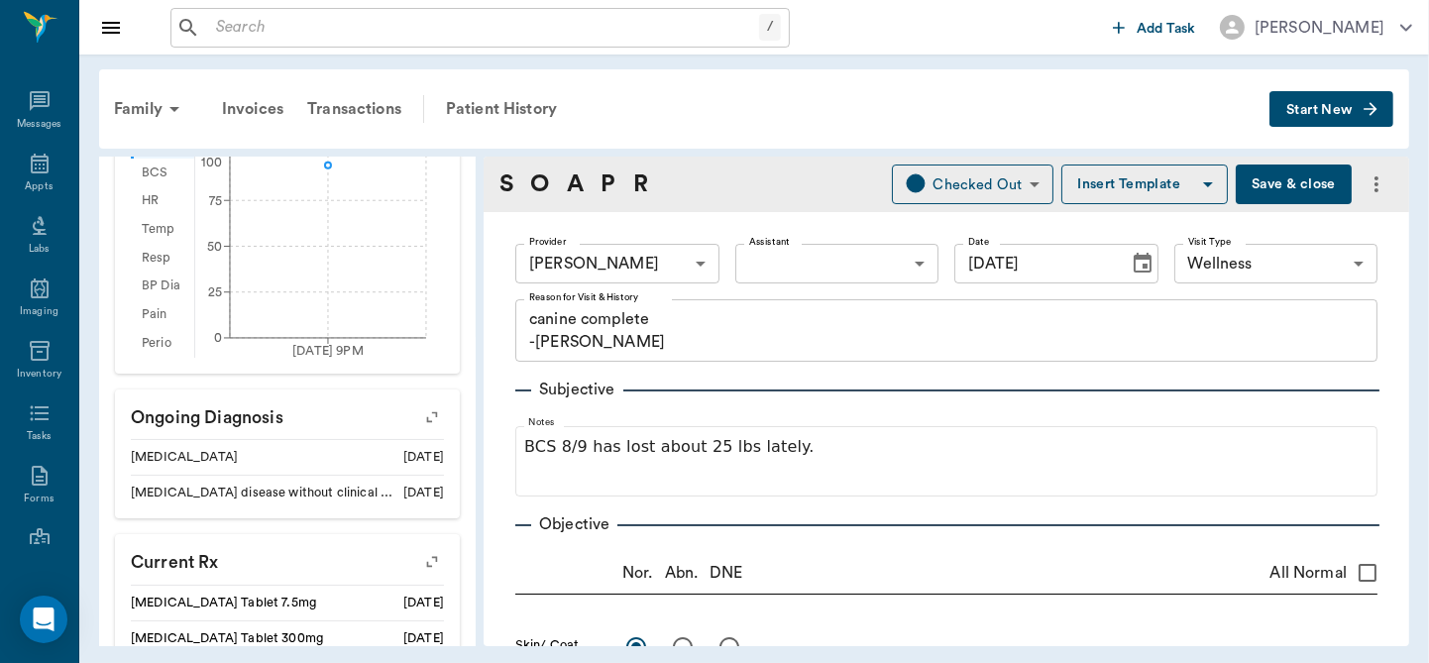
click at [1248, 186] on button "Save & close" at bounding box center [1294, 184] width 116 height 40
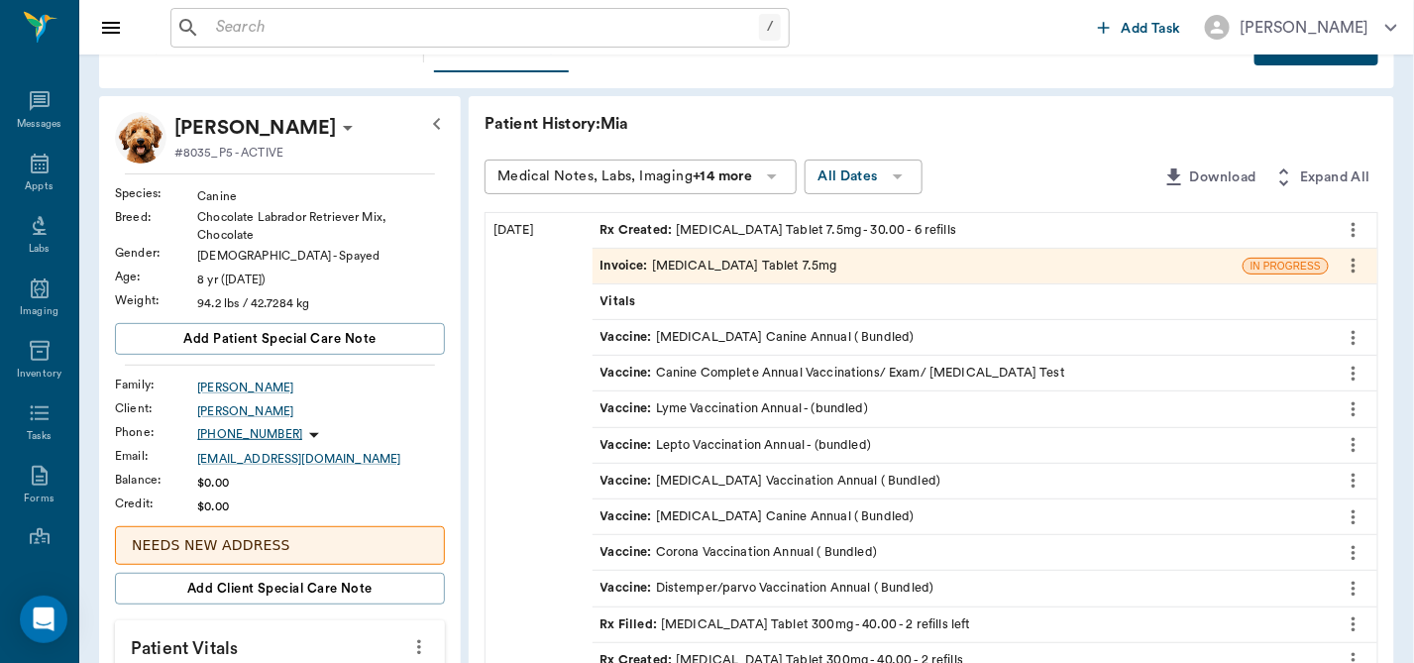
scroll to position [67, 0]
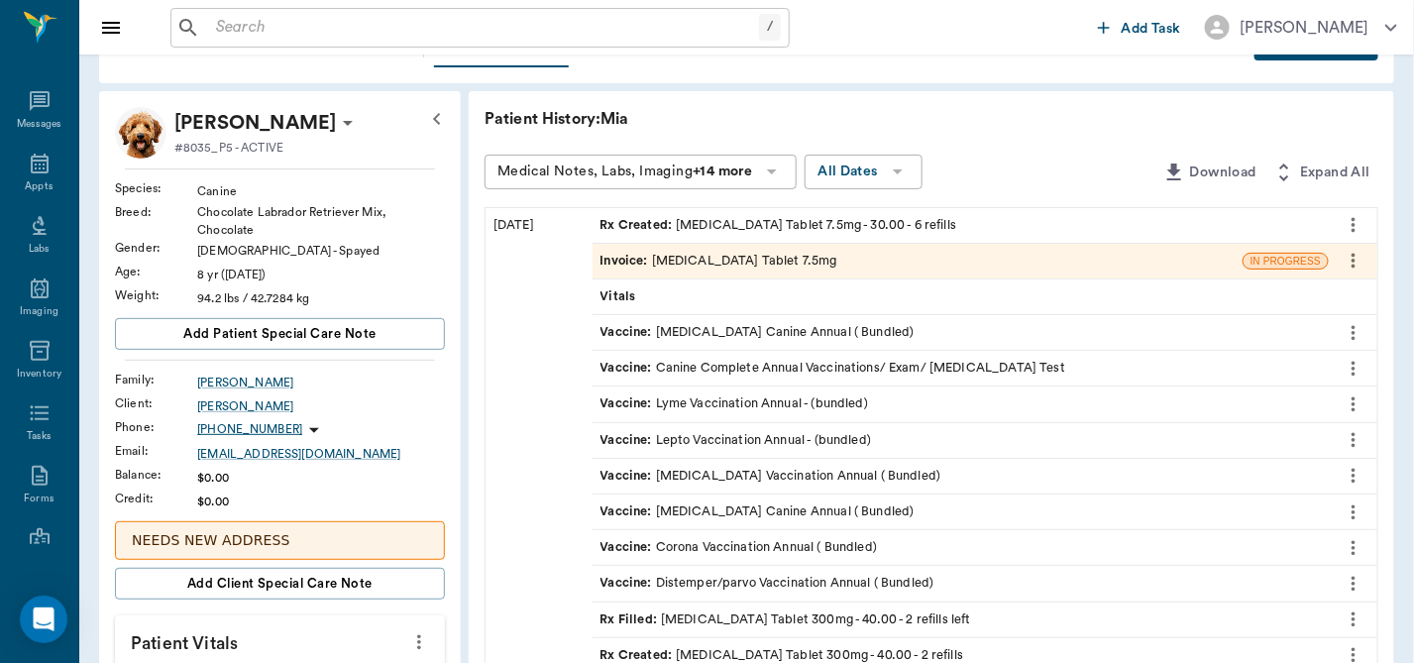
click at [1352, 256] on icon "more" at bounding box center [1354, 261] width 22 height 24
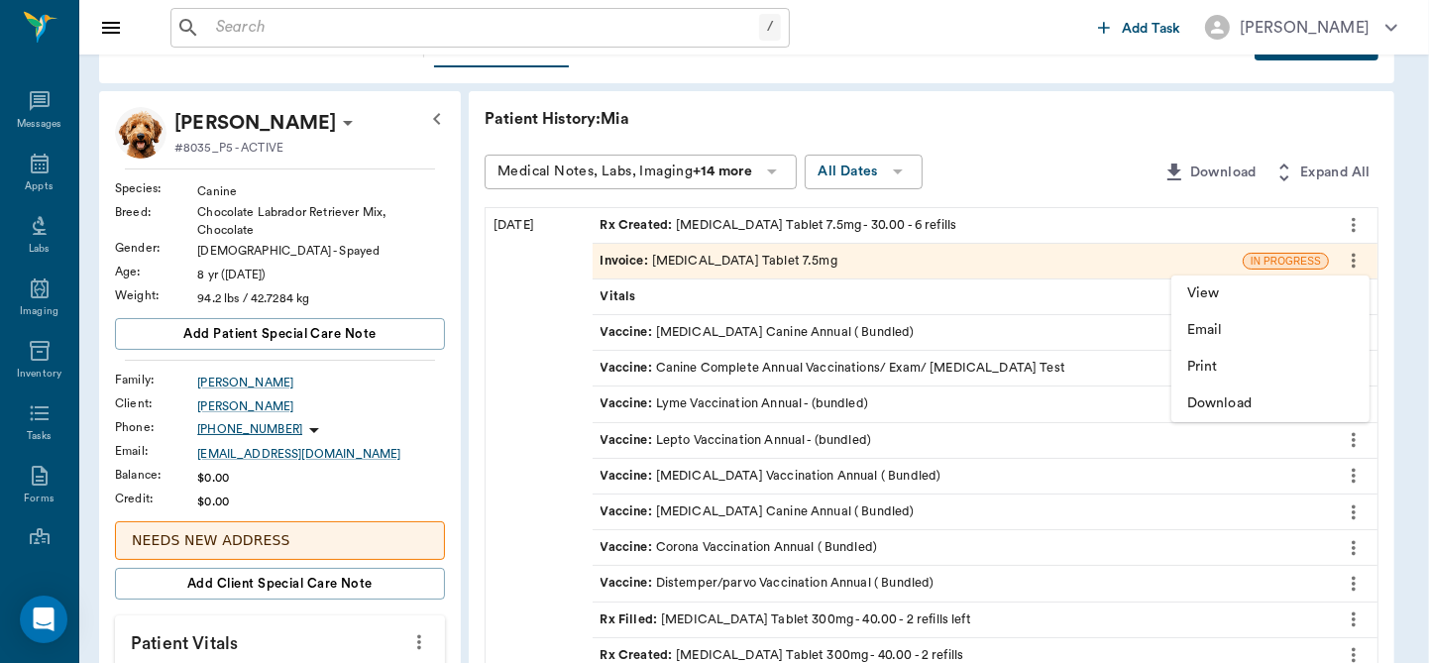
click at [1242, 290] on span "View" at bounding box center [1270, 293] width 166 height 21
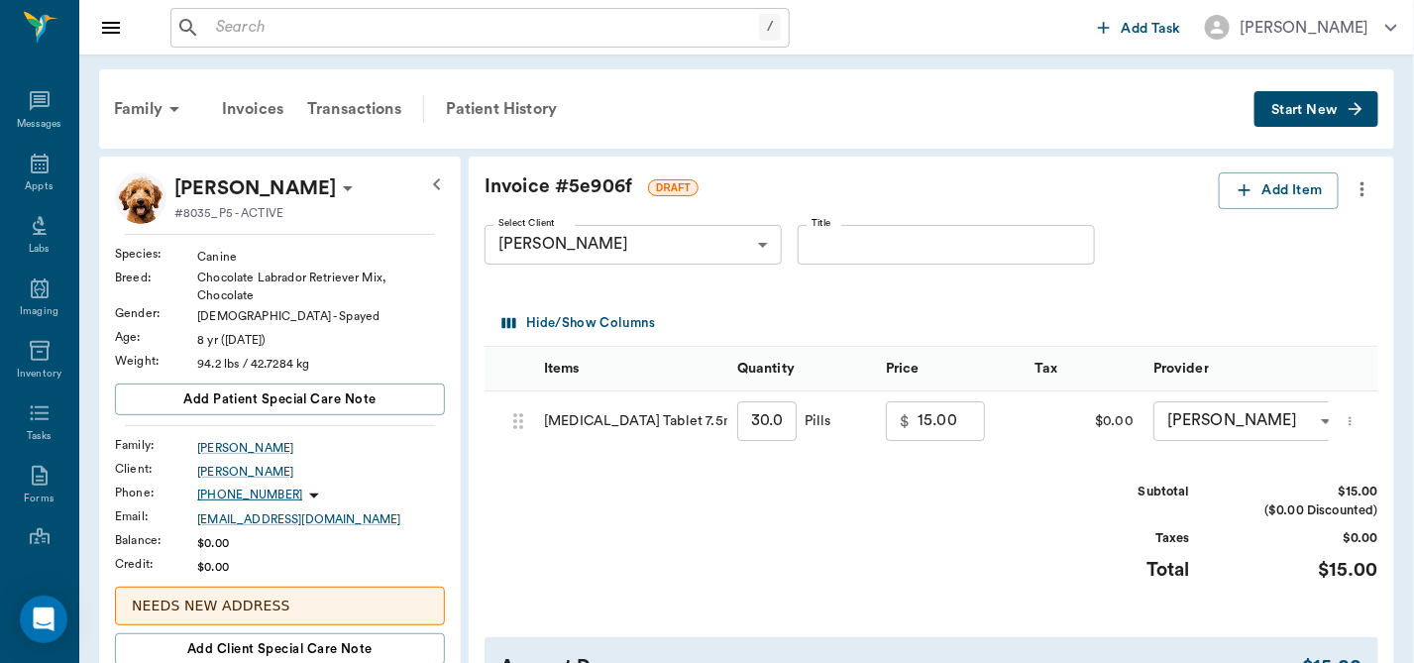
click at [1360, 188] on icon "more" at bounding box center [1363, 189] width 22 height 24
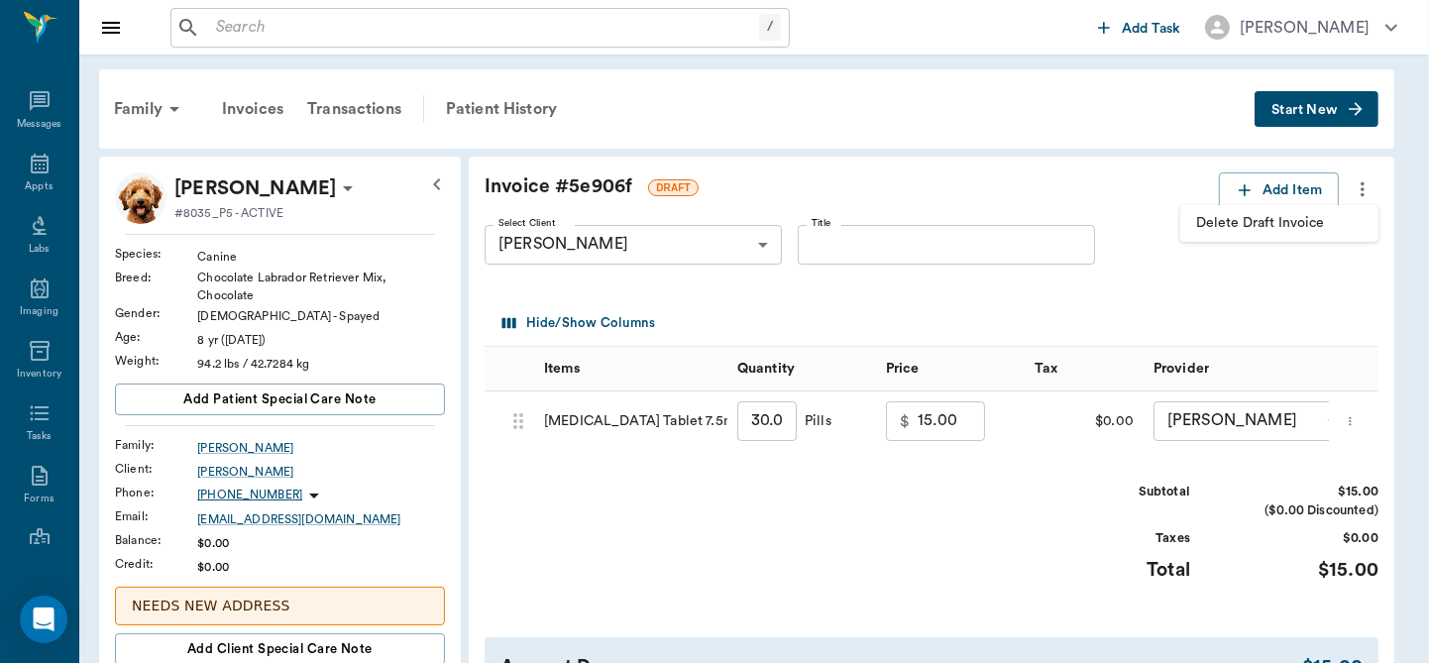
click at [1304, 221] on span "Delete Draft Invoice" at bounding box center [1279, 223] width 166 height 21
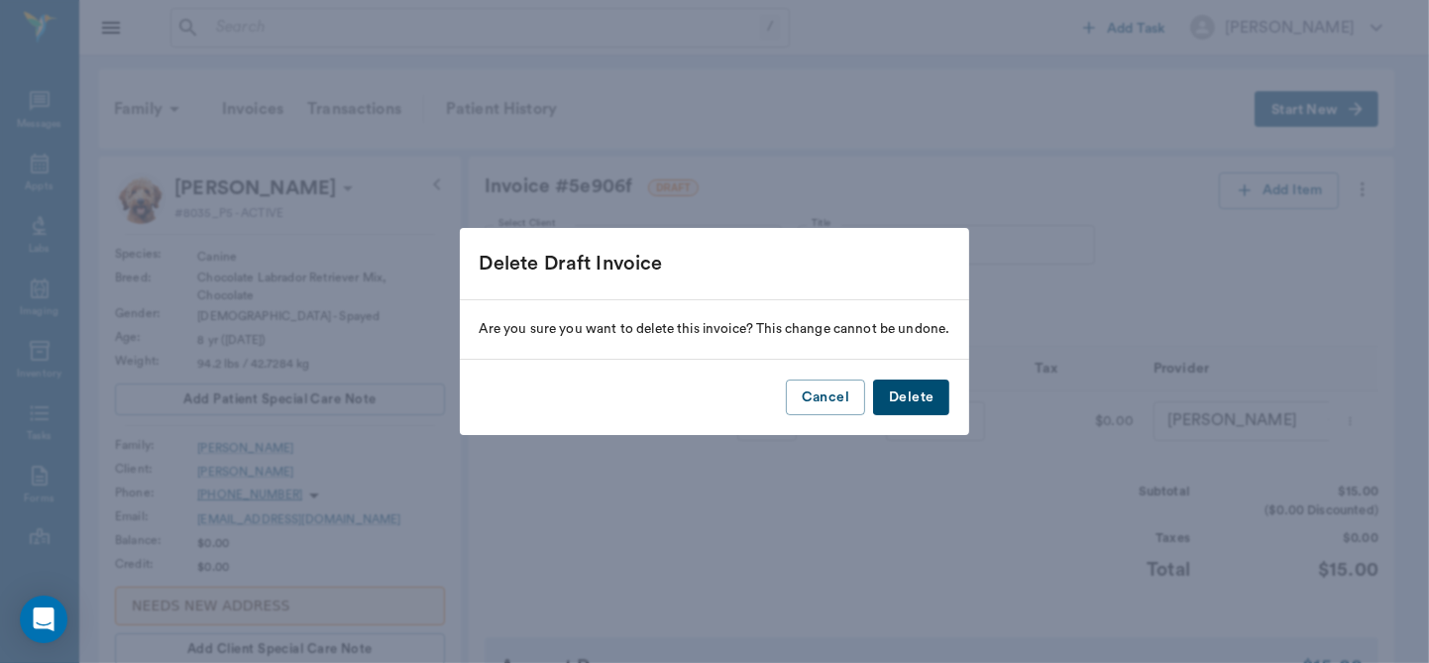
click at [916, 390] on button "Delete" at bounding box center [911, 398] width 76 height 37
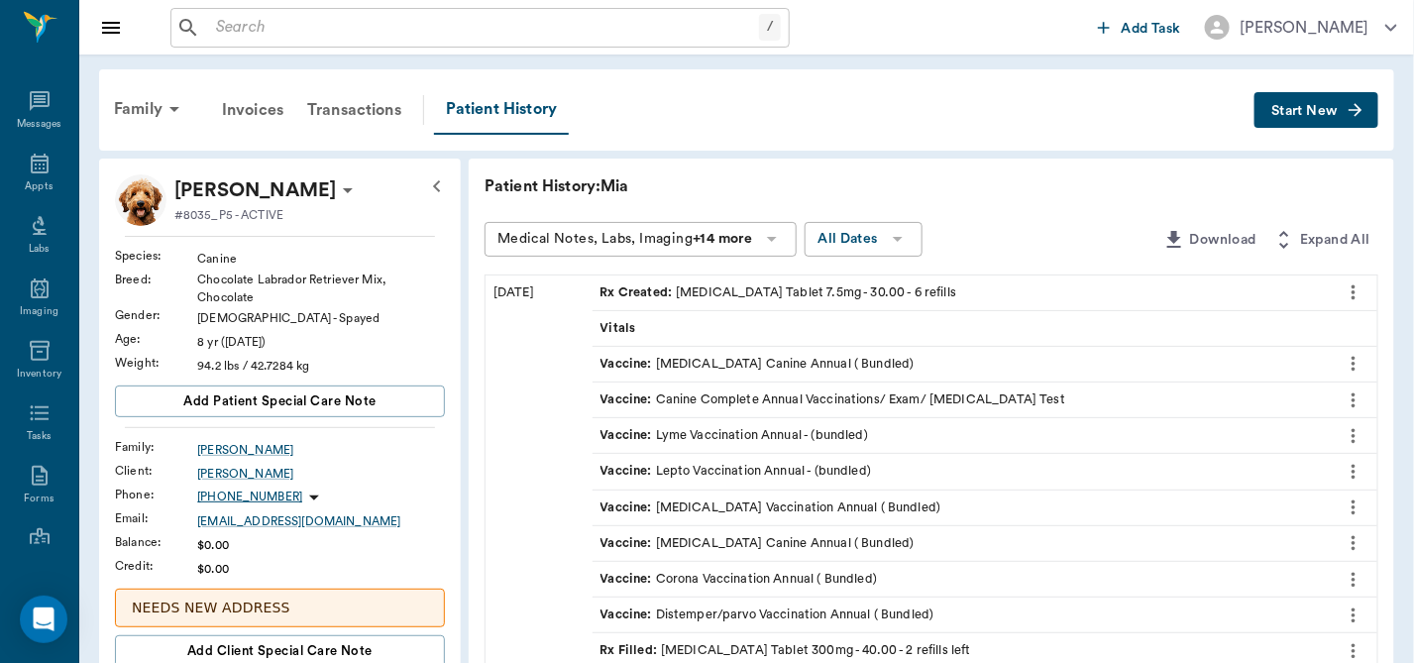
click at [1354, 287] on icon "more" at bounding box center [1354, 292] width 4 height 15
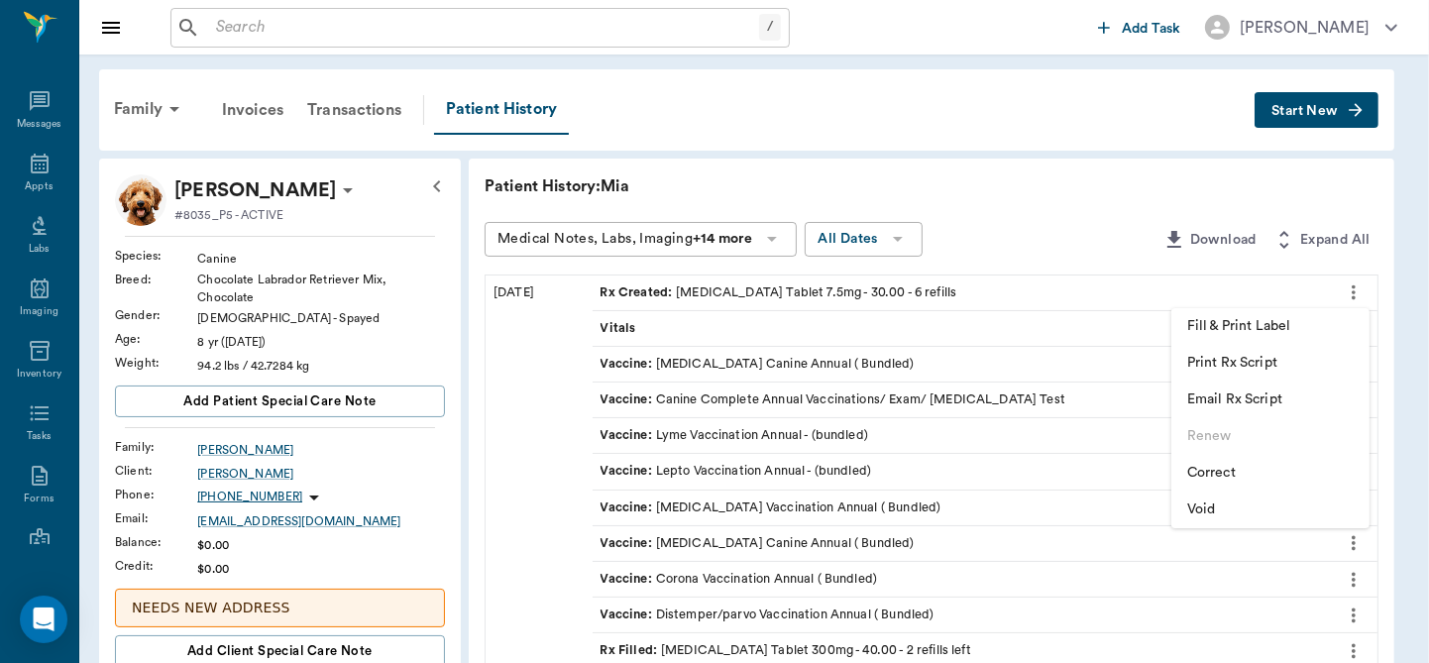
click at [1078, 182] on div at bounding box center [714, 331] width 1429 height 663
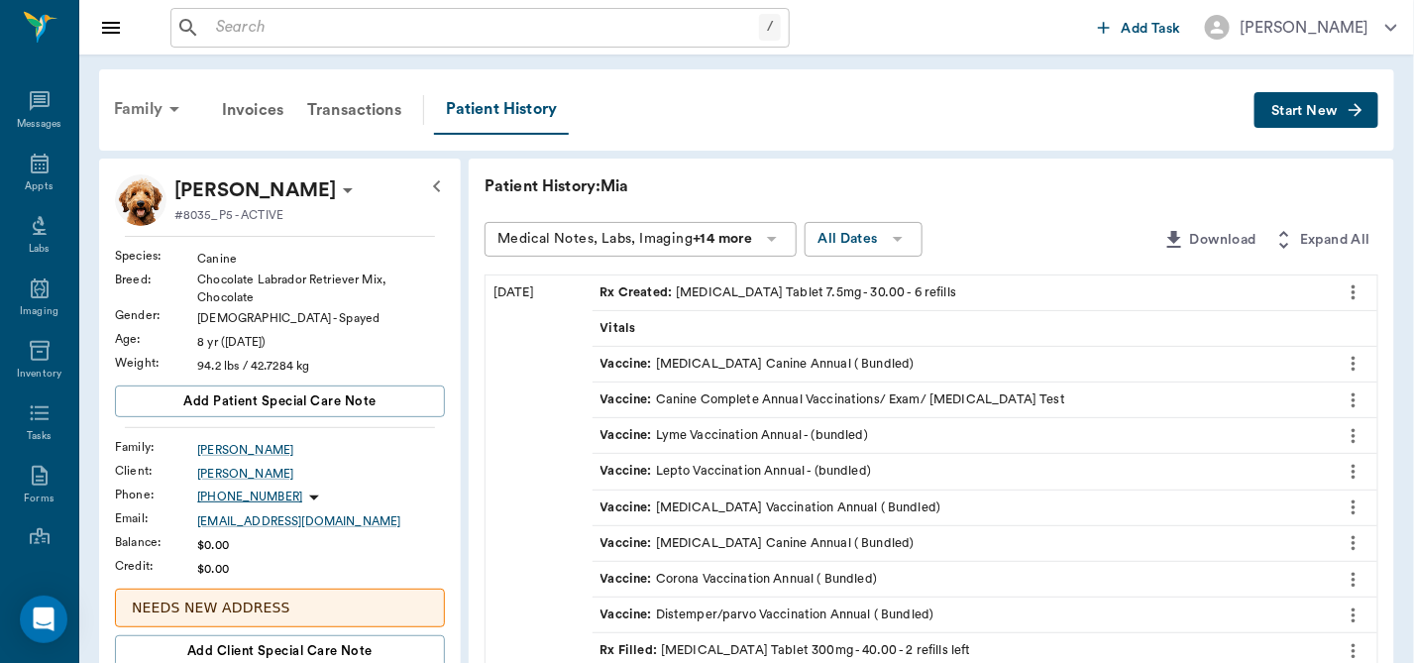
click at [163, 106] on icon at bounding box center [175, 109] width 24 height 24
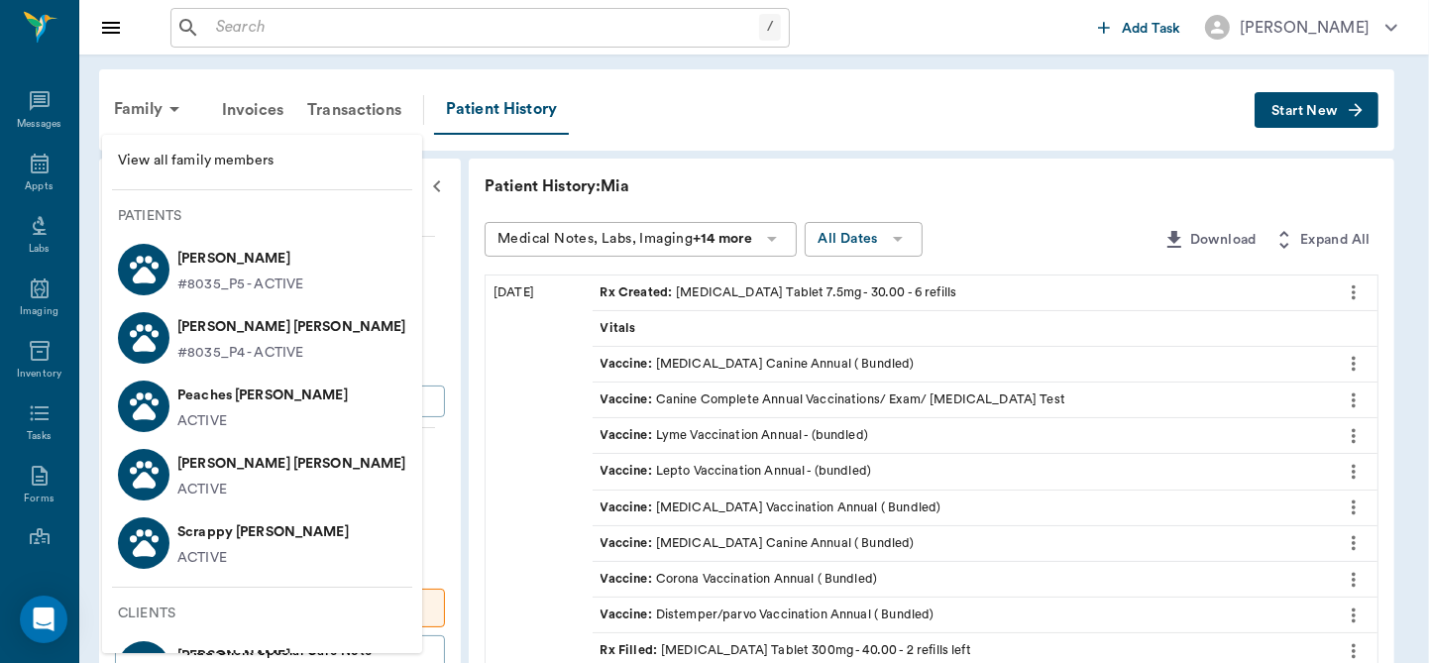
click at [219, 331] on p "[PERSON_NAME] [PERSON_NAME]" at bounding box center [291, 327] width 229 height 32
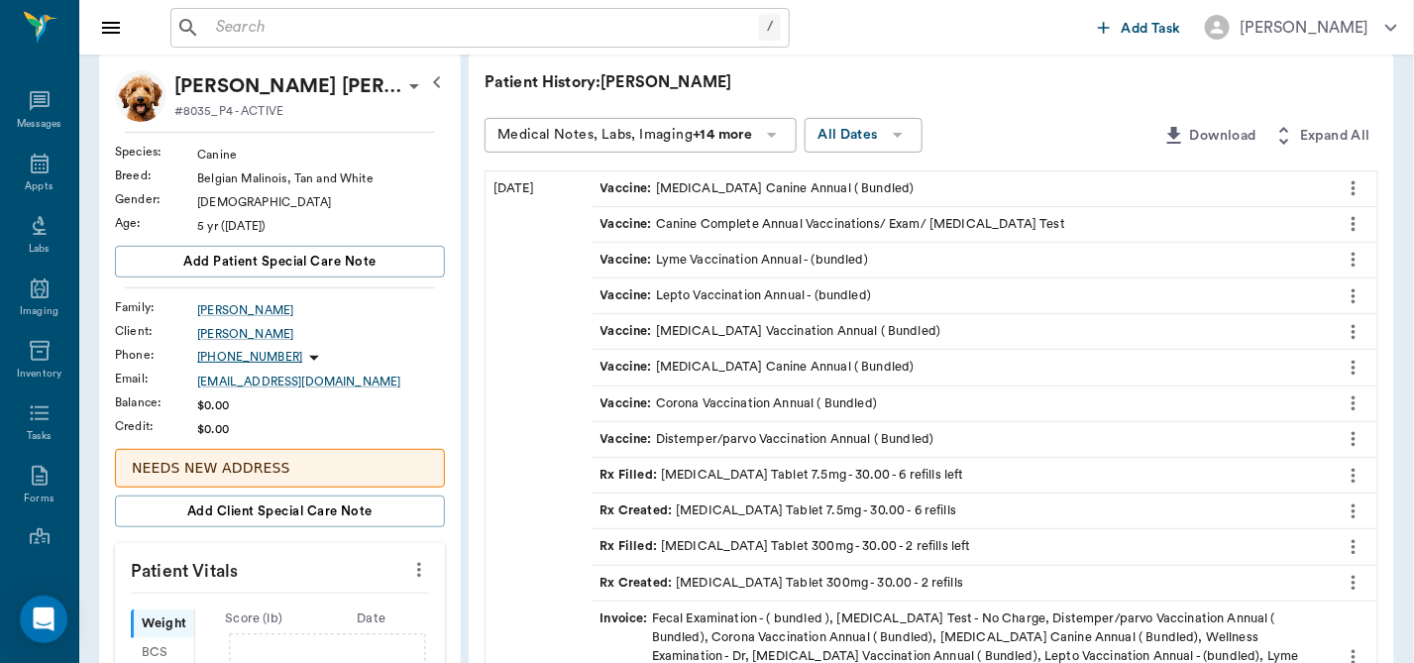
scroll to position [132, 0]
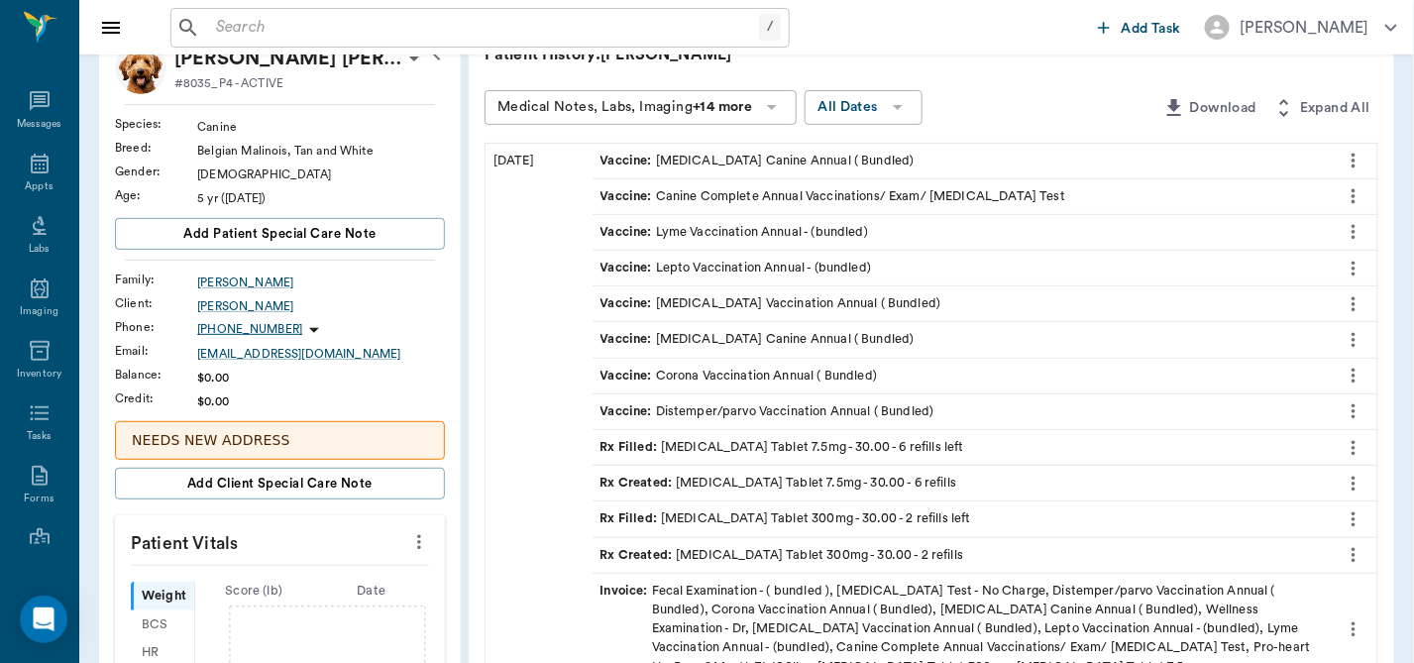
click at [1354, 483] on icon "more" at bounding box center [1354, 483] width 4 height 15
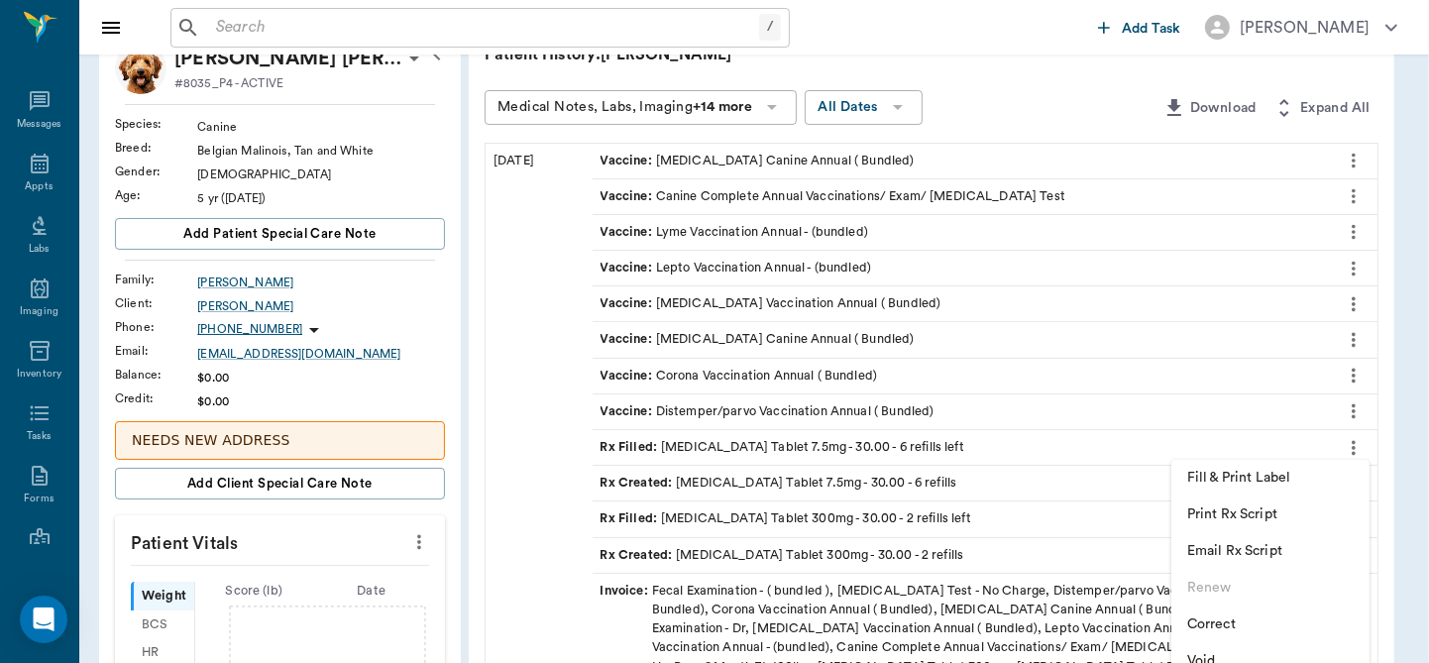
click at [1206, 655] on span "Void" at bounding box center [1270, 661] width 166 height 21
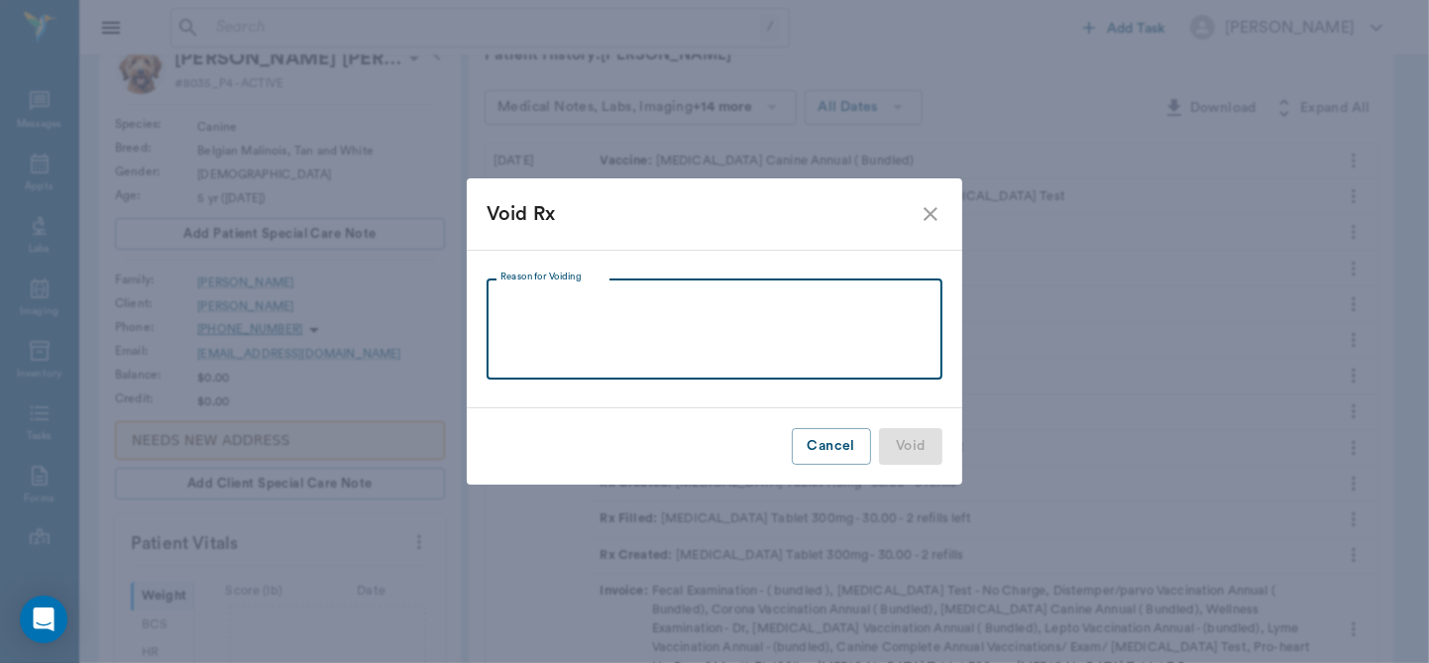
click at [579, 306] on textarea "Reason for Voiding" at bounding box center [714, 329] width 428 height 68
type textarea "Should have been for Mia"
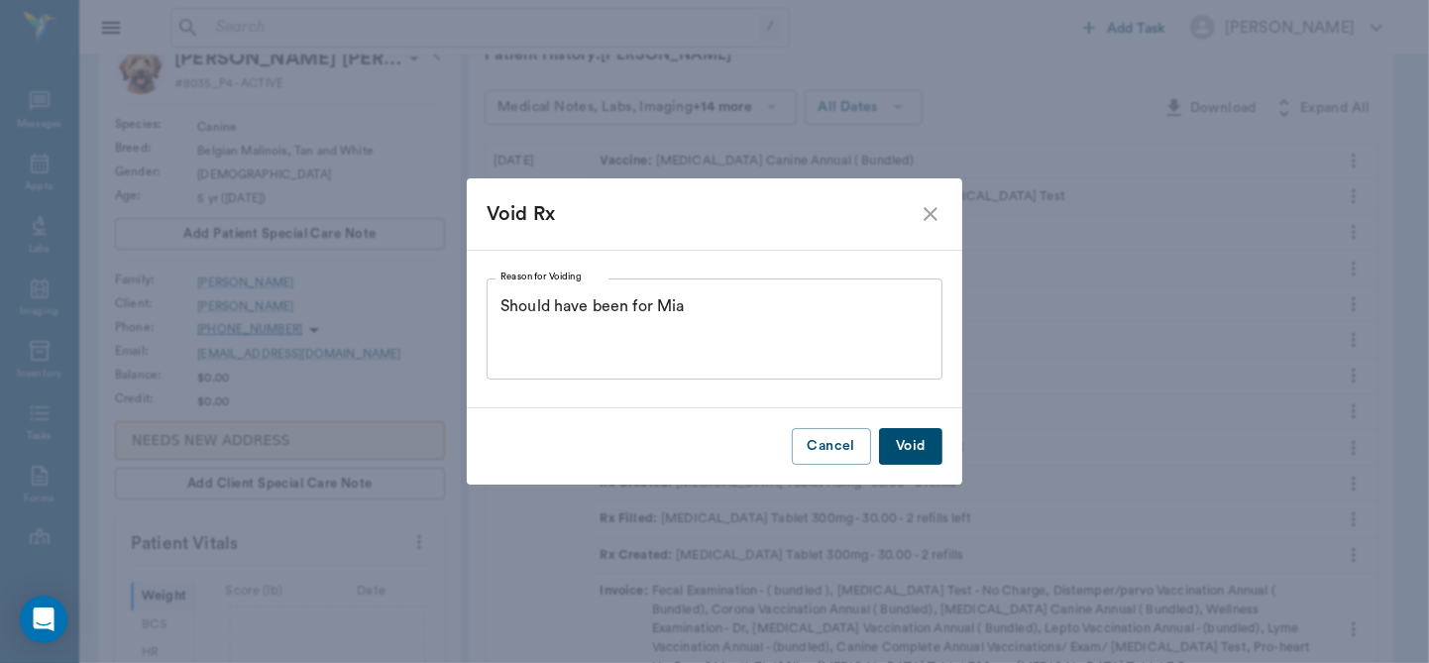
click at [915, 446] on button "Void" at bounding box center [910, 446] width 63 height 37
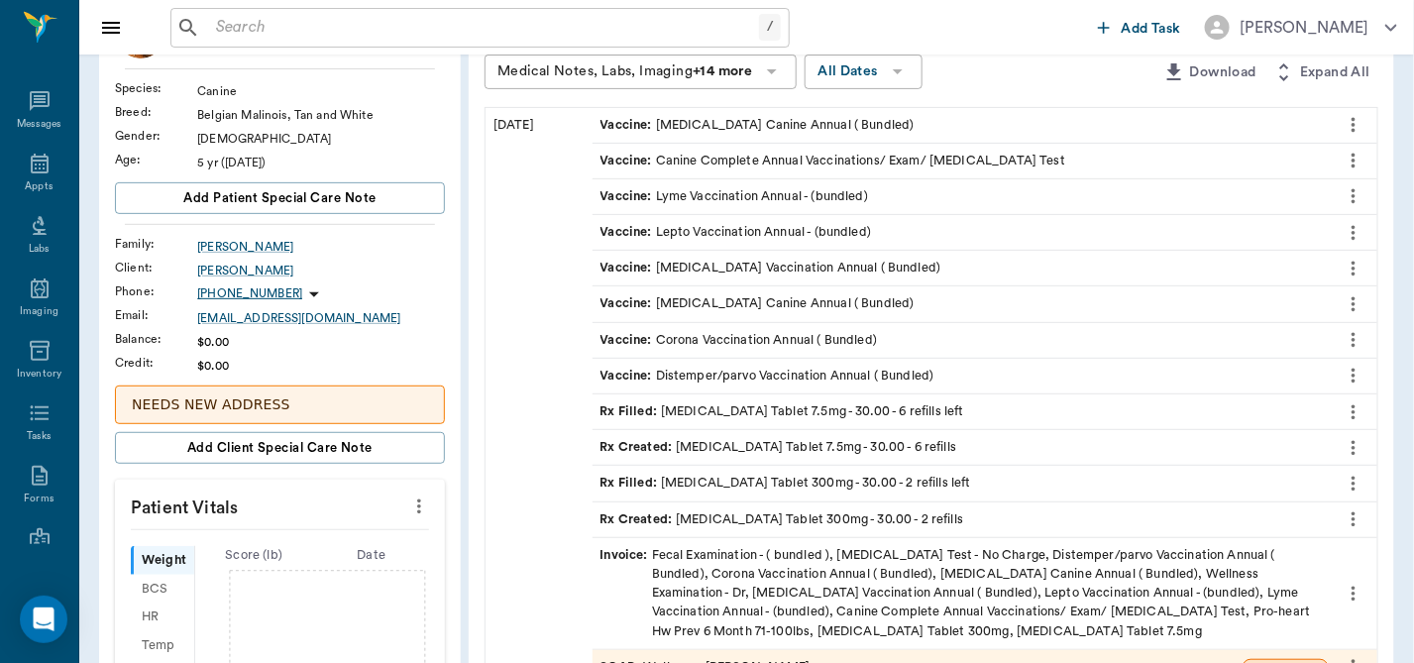
scroll to position [374, 0]
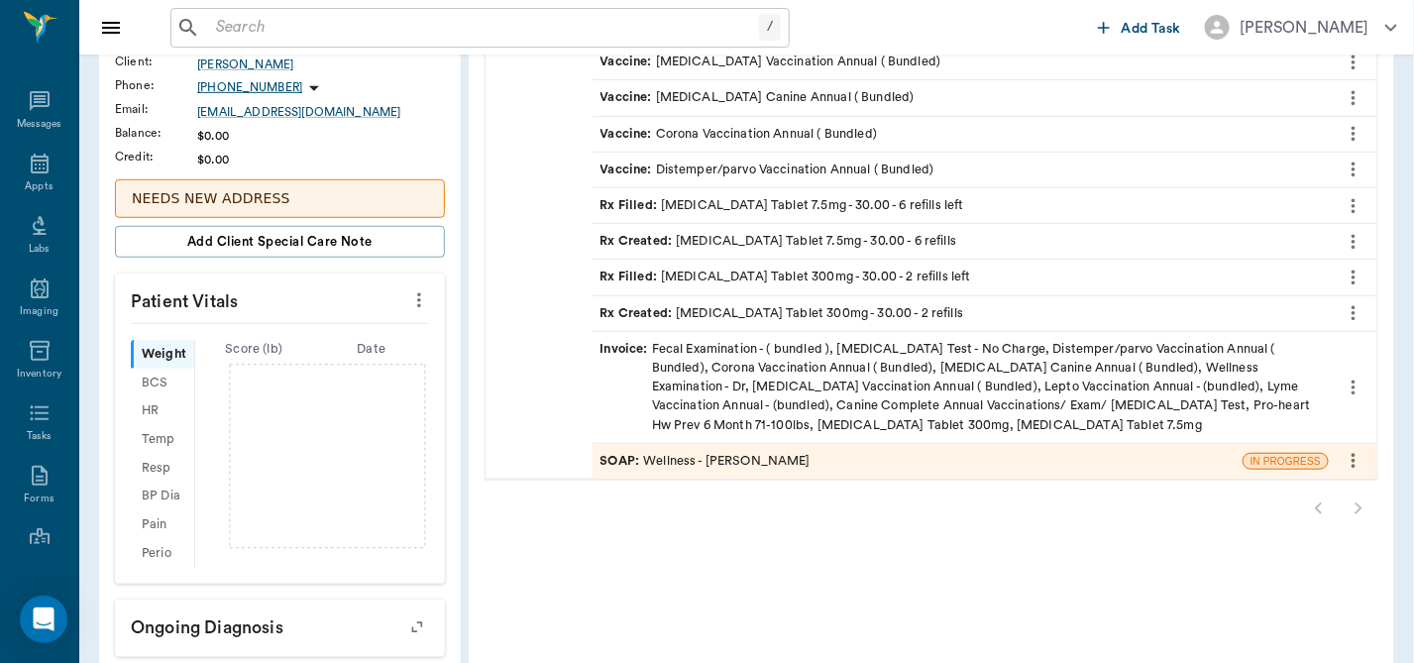
click at [1042, 459] on div "SOAP : Wellness - [PERSON_NAME]" at bounding box center [918, 461] width 650 height 35
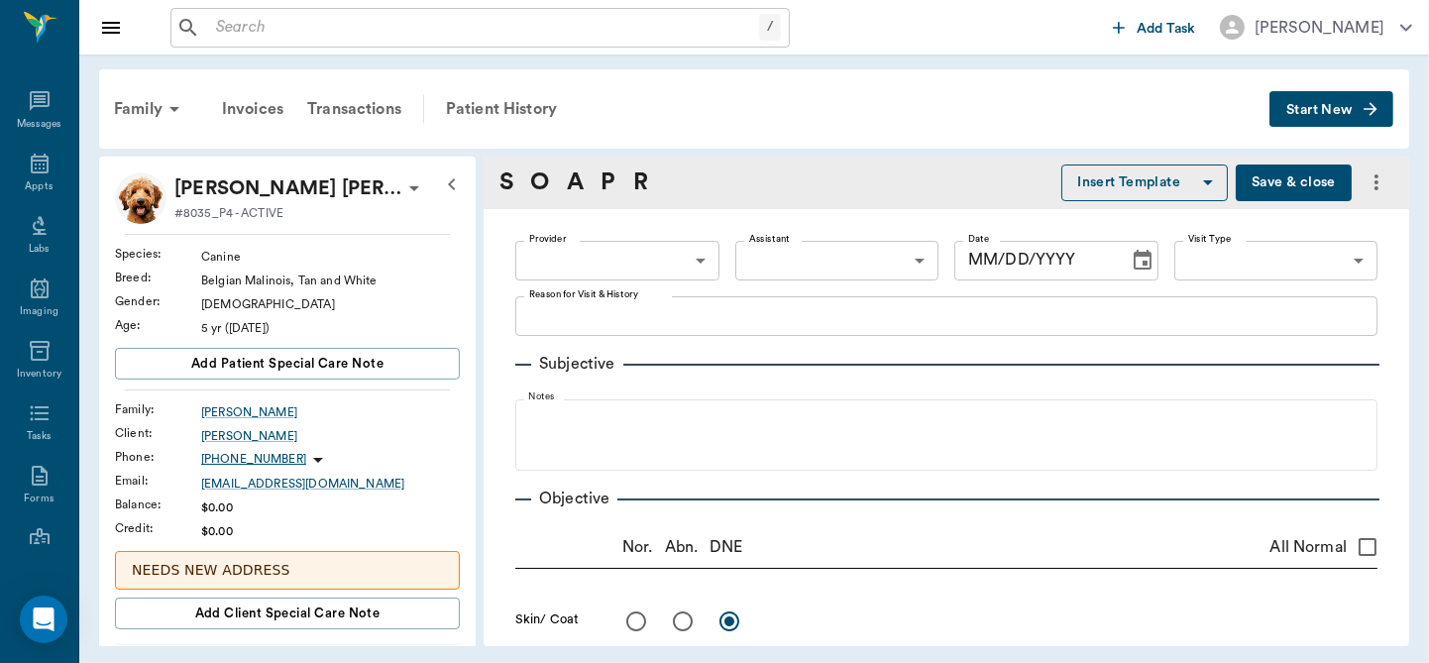
type input "63ec2f075fda476ae8351a4d"
type input "65d2be4f46e3a538d89b8c14"
type textarea "canine complete -jess"
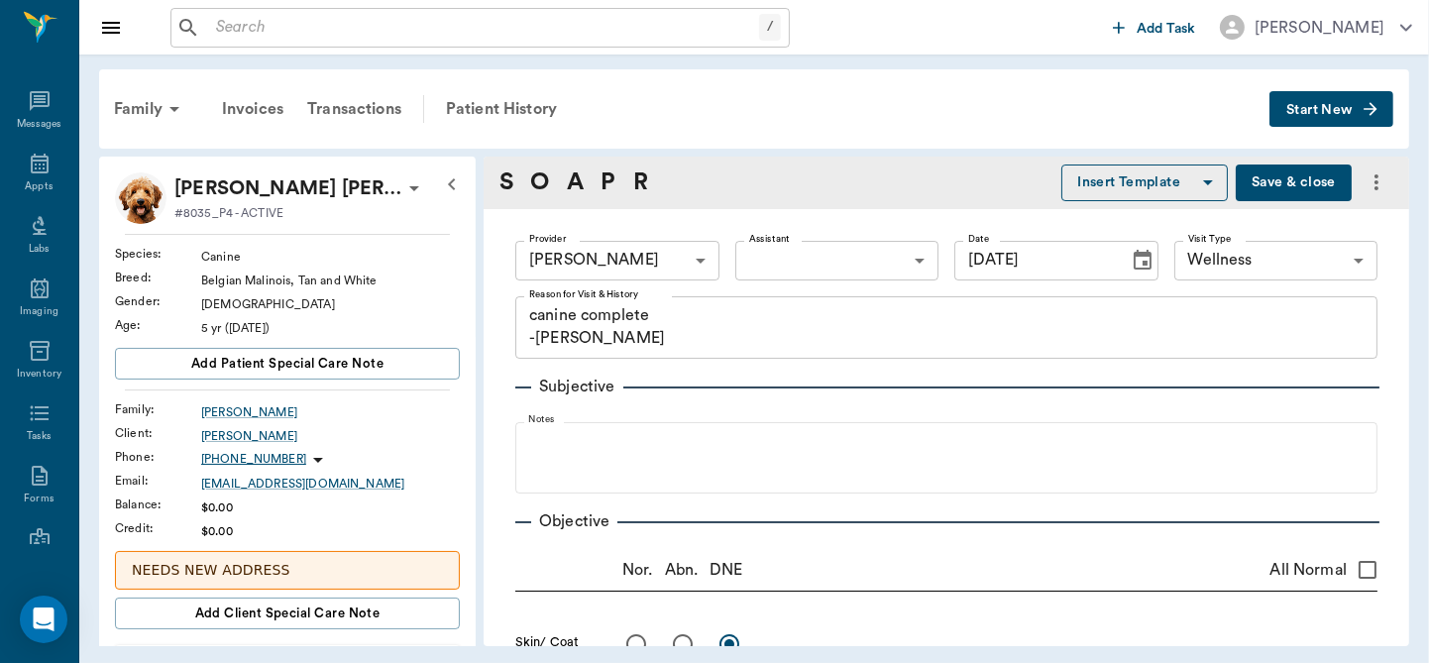
type input "[DATE]"
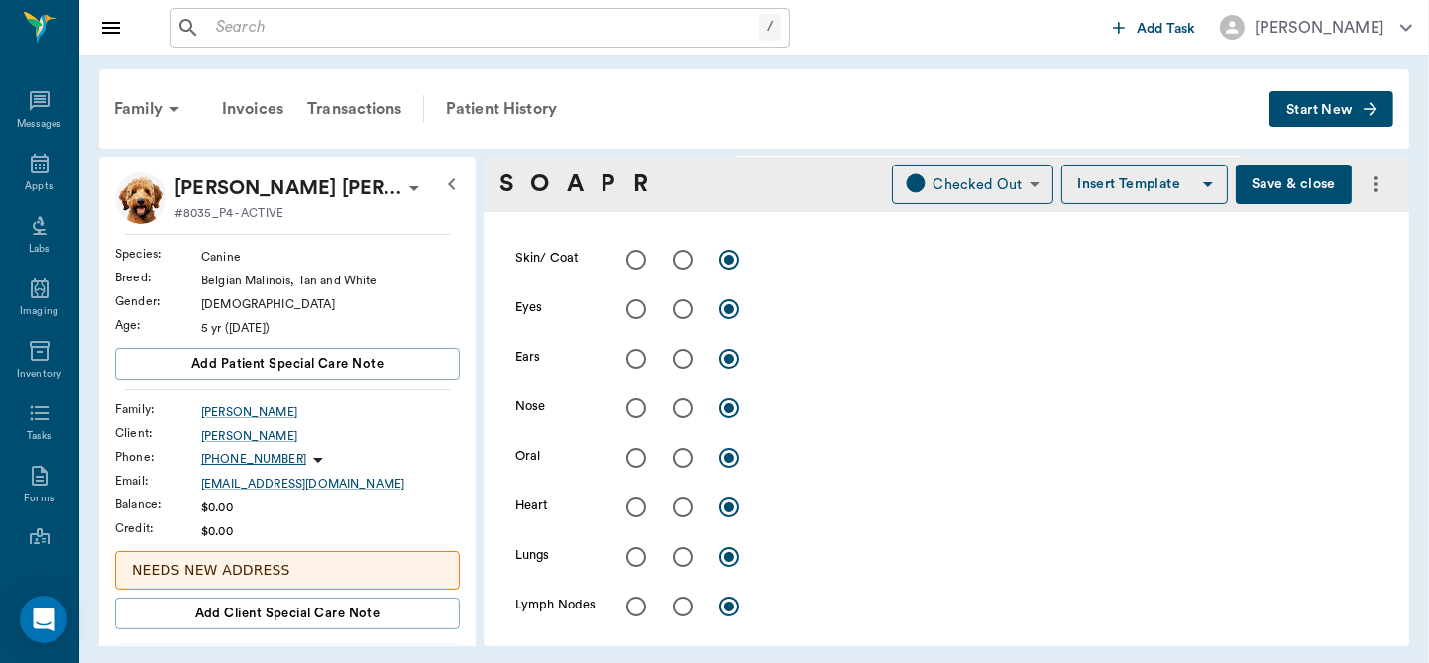
scroll to position [218, 0]
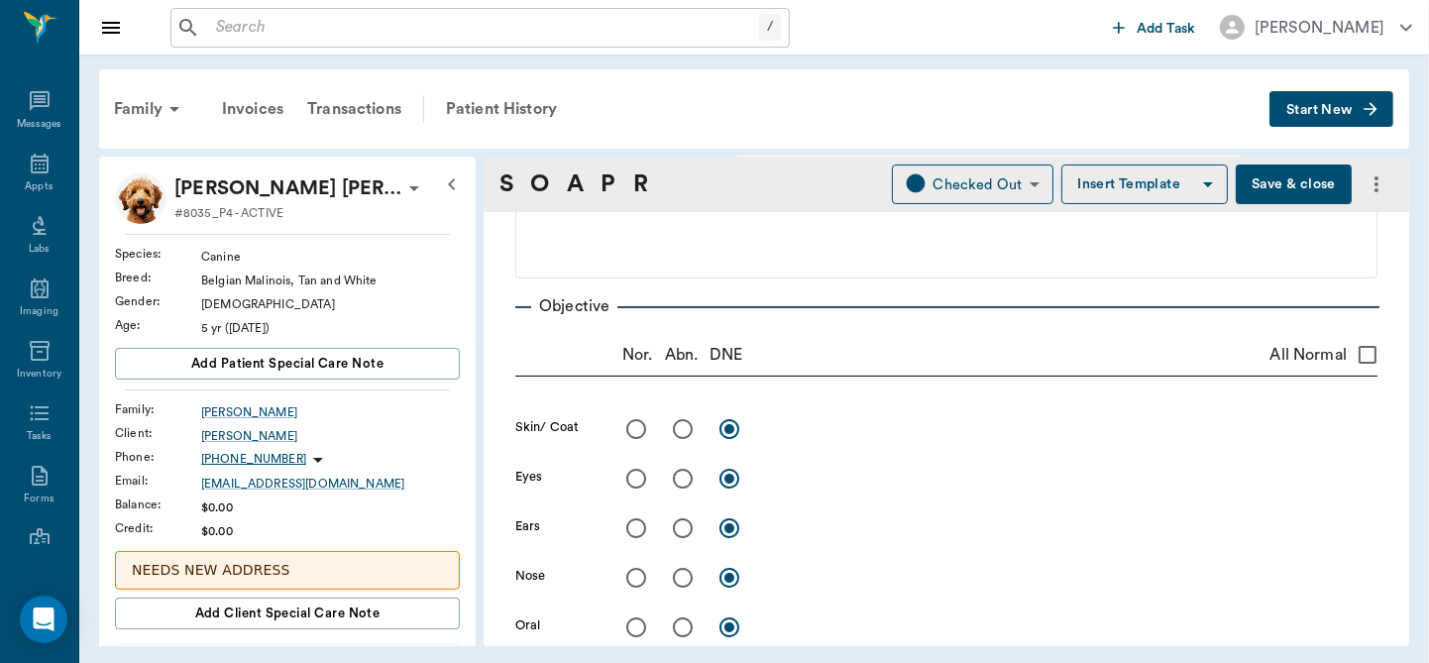
click at [1351, 358] on input "All Normal" at bounding box center [1368, 355] width 42 height 42
checkbox input "true"
radio input "true"
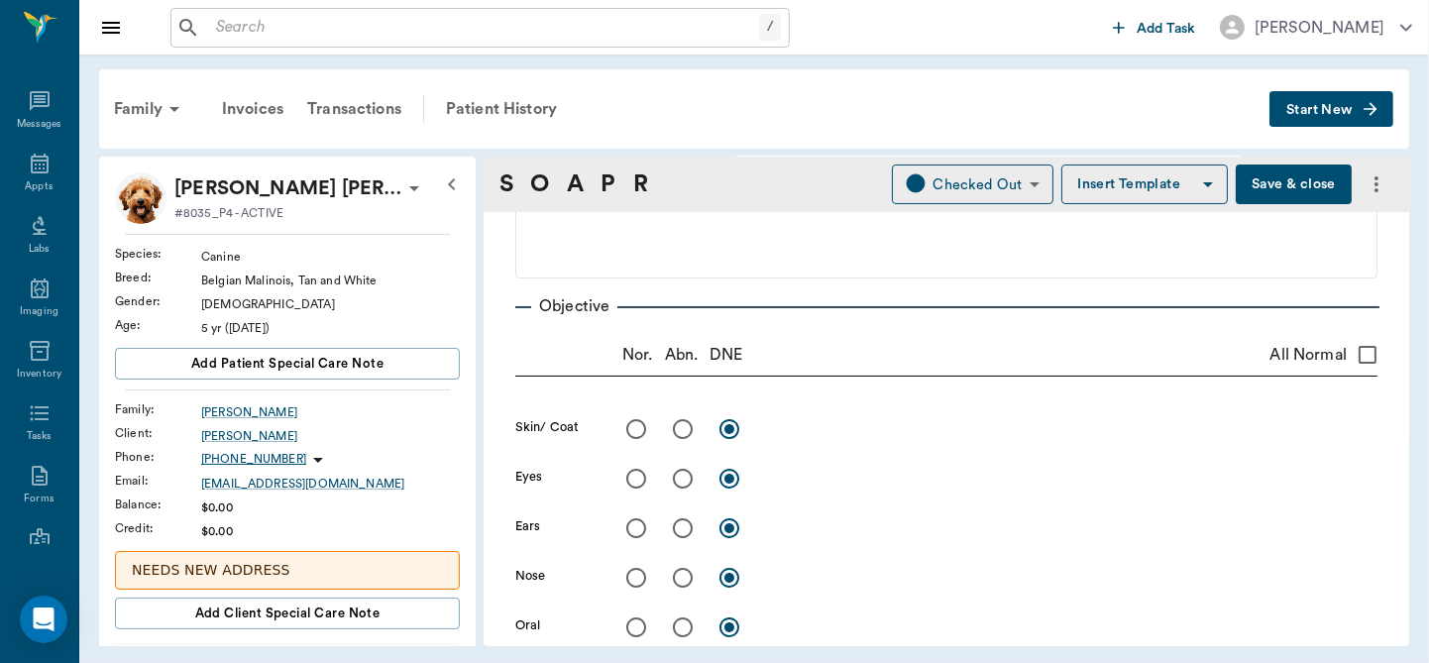
radio input "true"
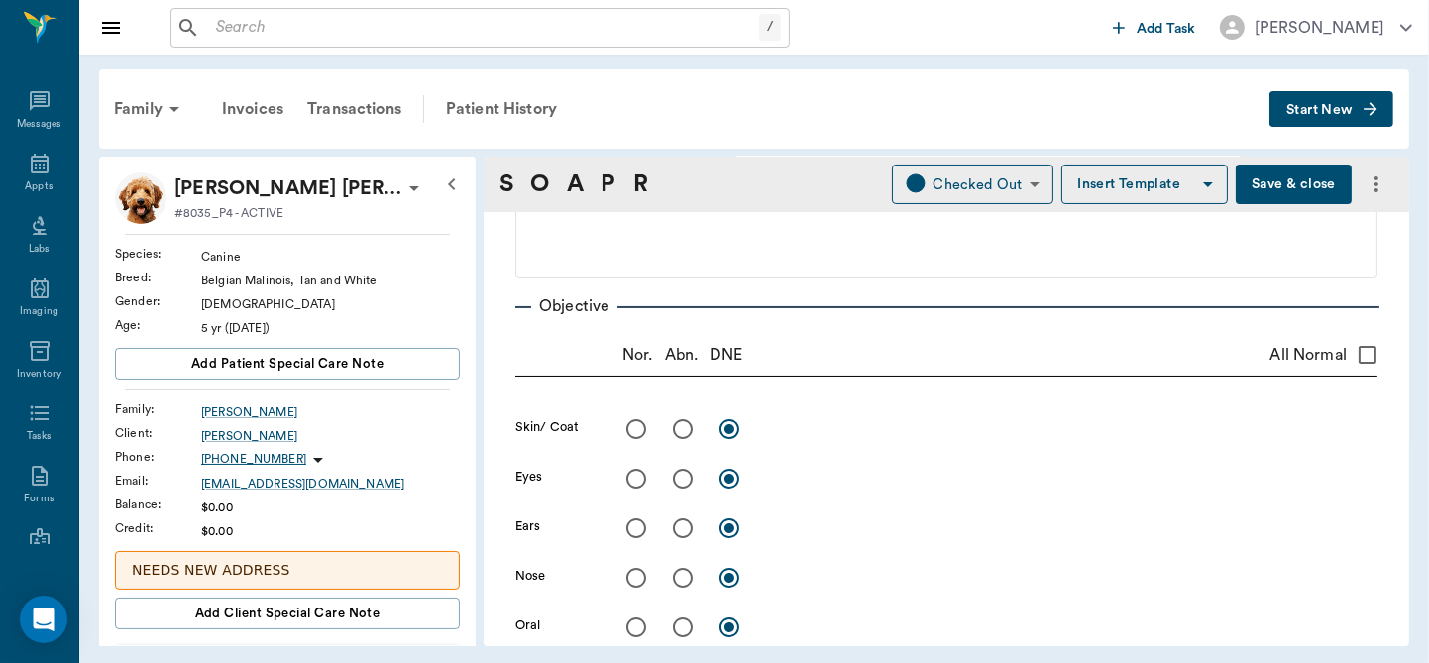
radio input "true"
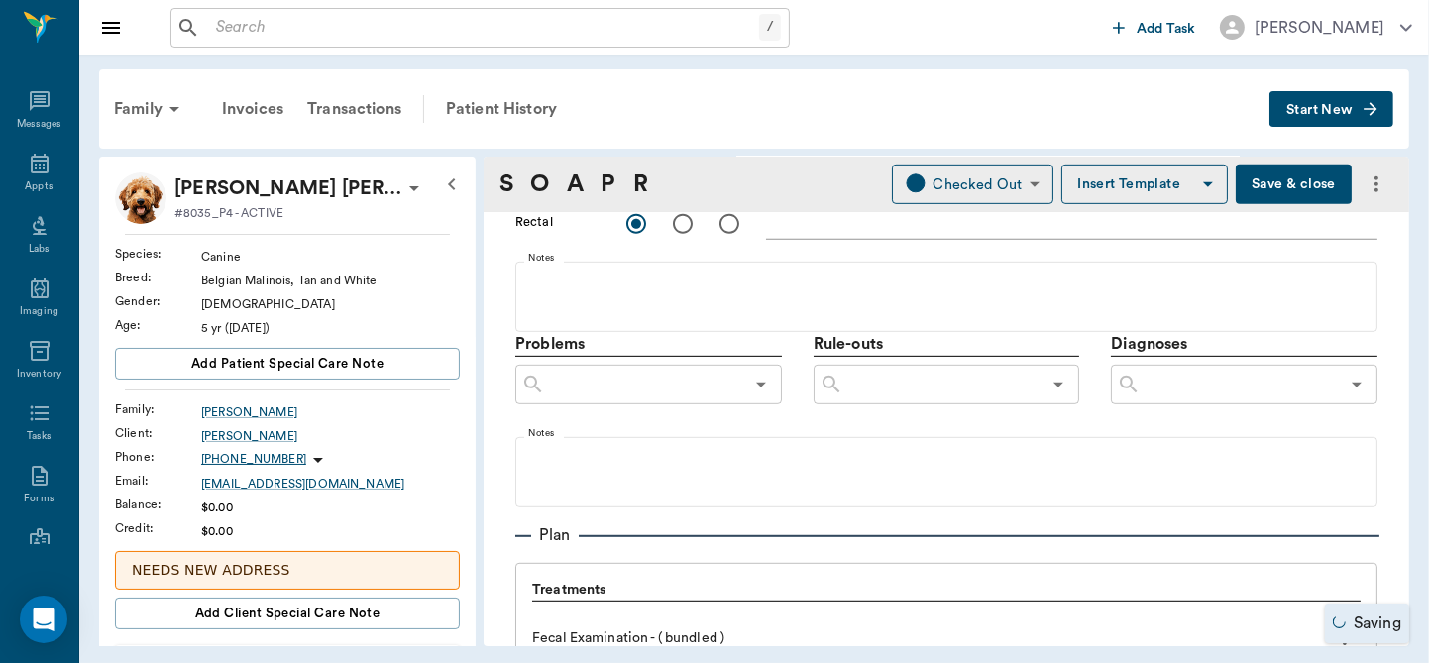
scroll to position [1099, 0]
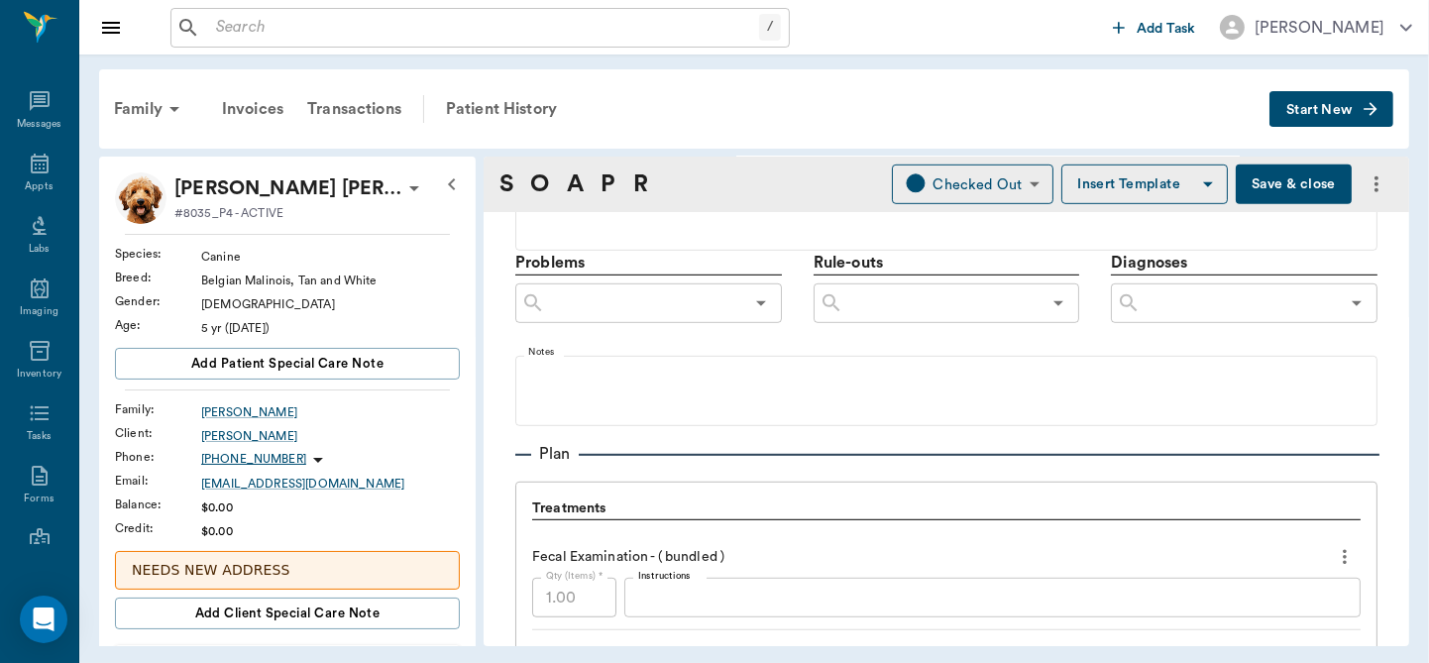
click at [1215, 307] on input "text" at bounding box center [1240, 303] width 198 height 28
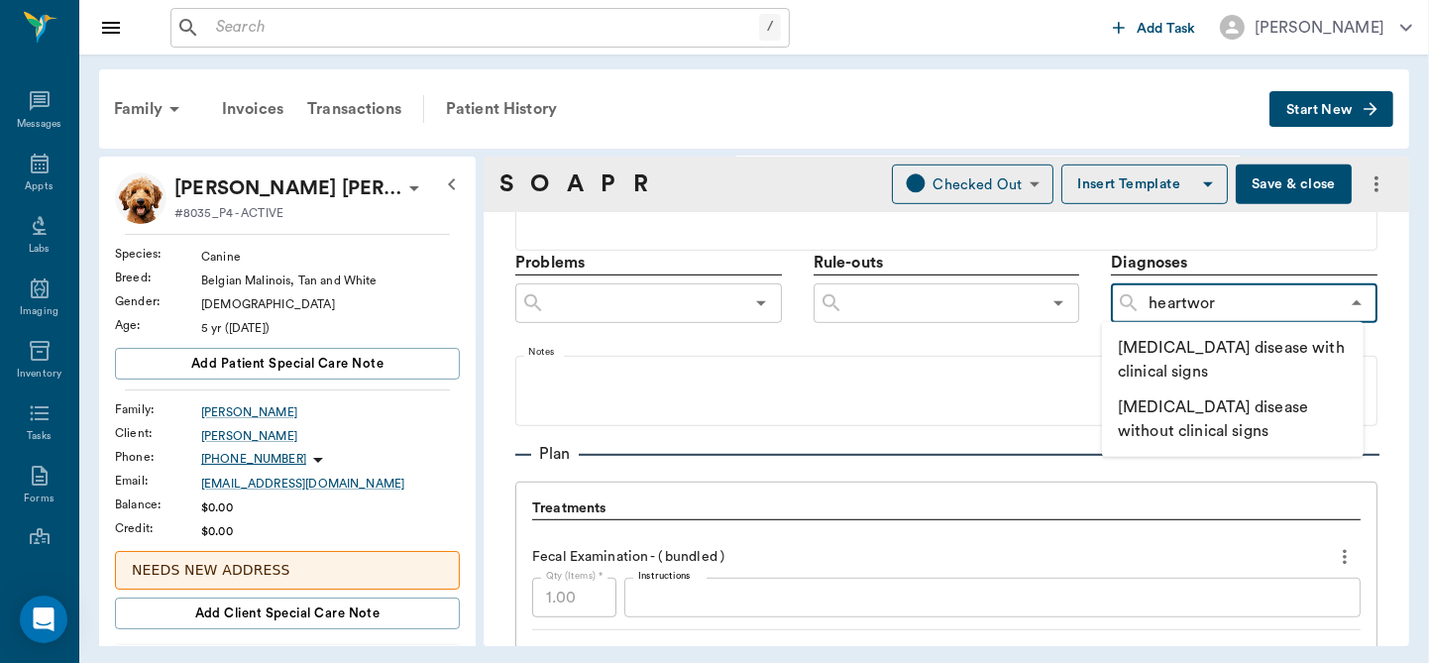
type input "heartworm"
click at [1183, 405] on li "[MEDICAL_DATA] disease without clinical signs" at bounding box center [1233, 418] width 262 height 59
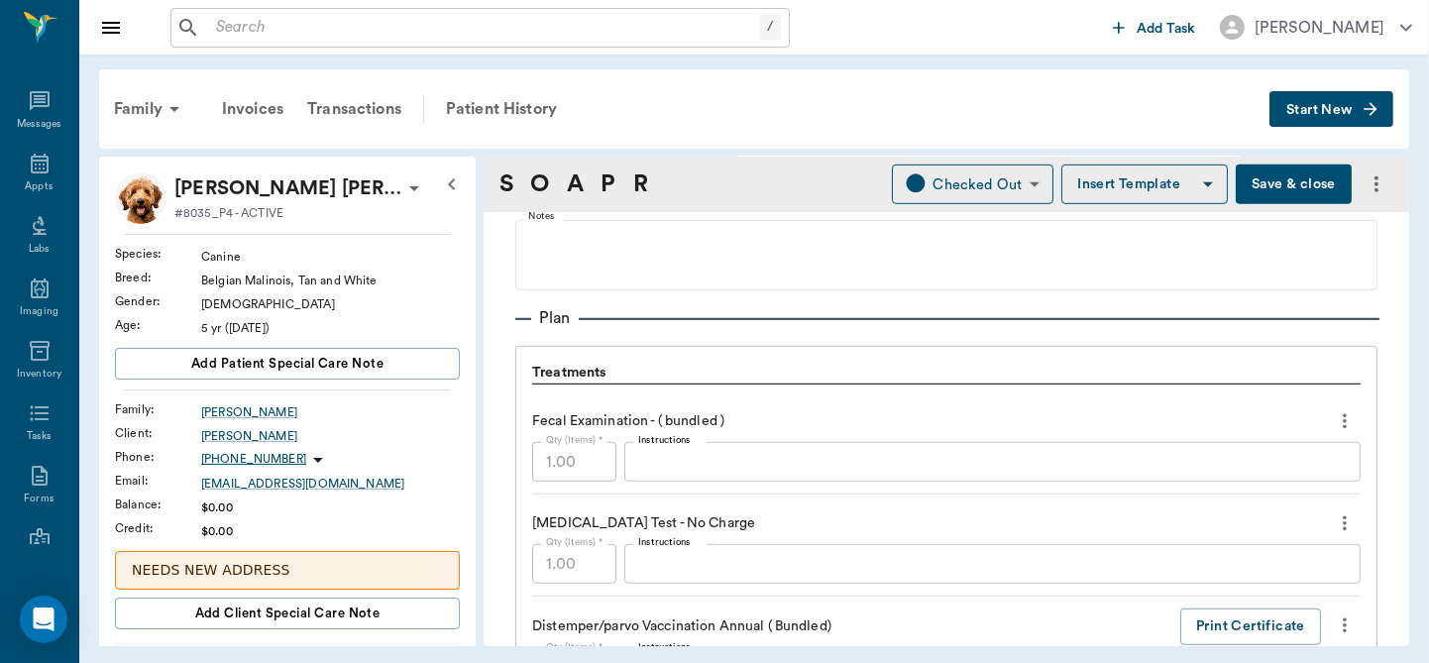
scroll to position [1351, 0]
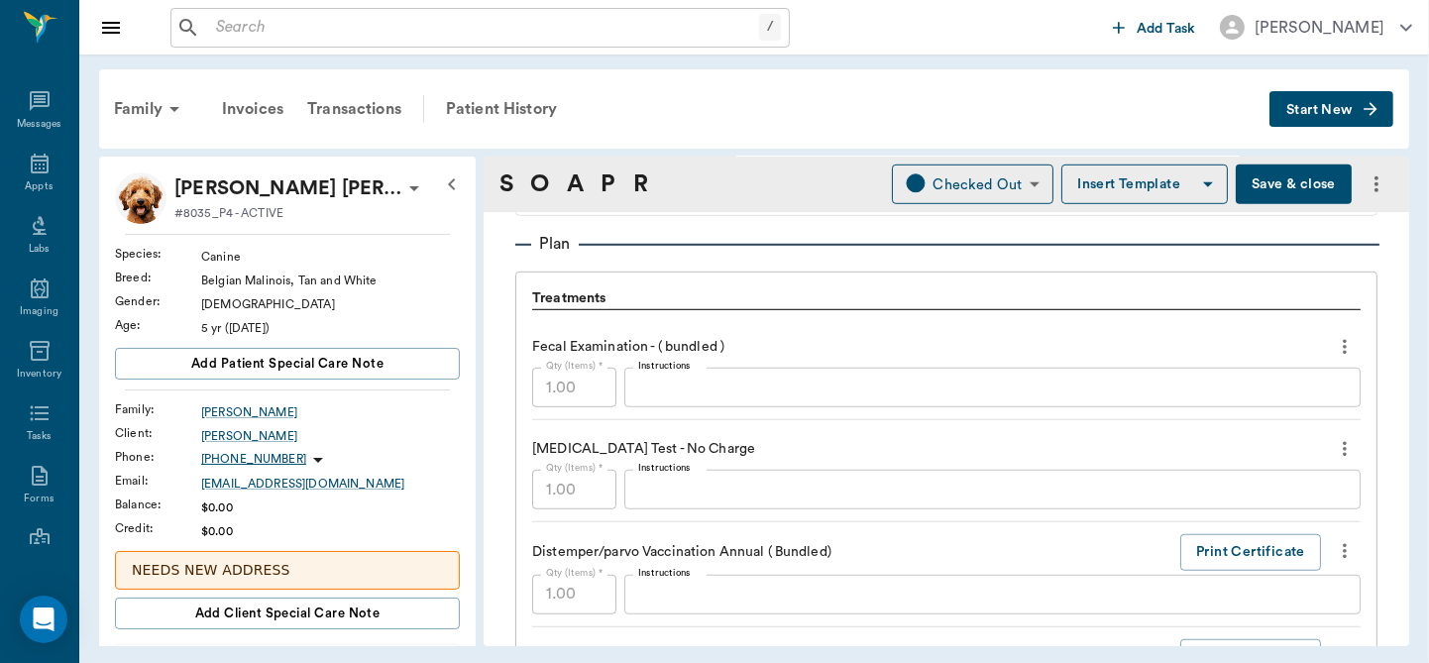
click at [731, 383] on textarea "Instructions" at bounding box center [992, 388] width 708 height 23
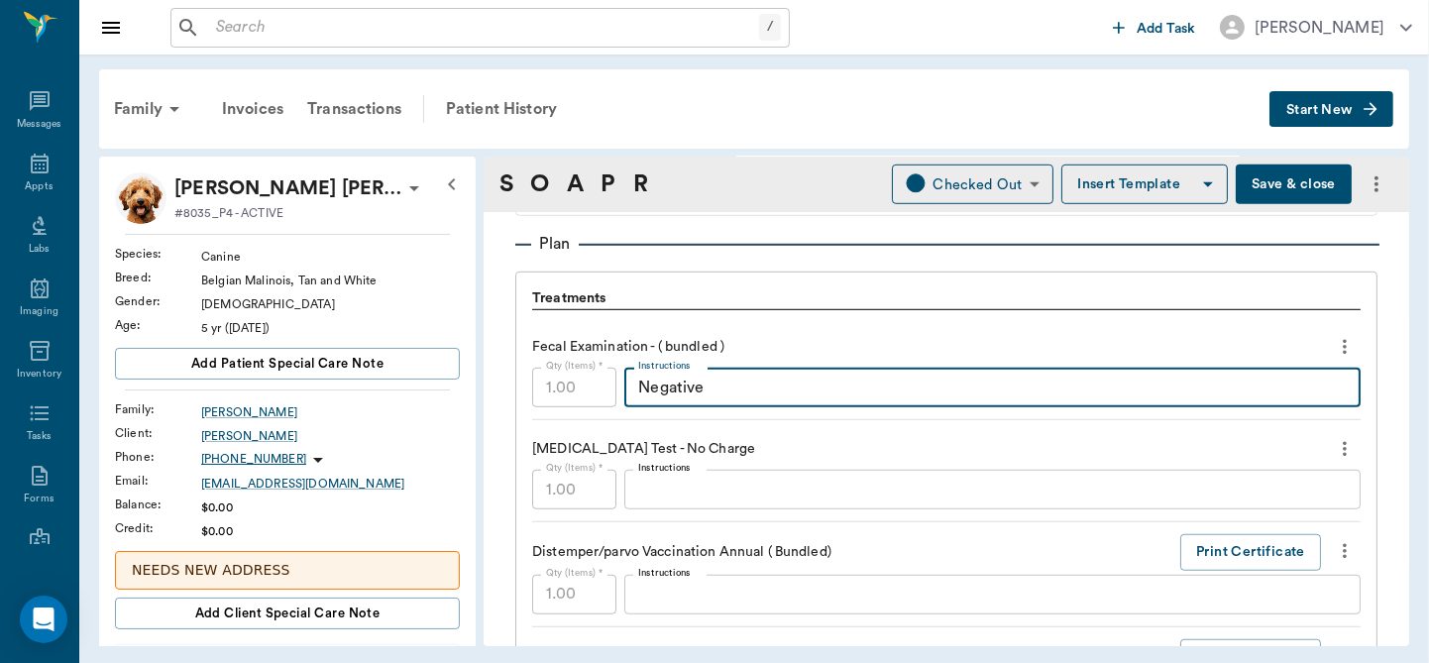
type textarea "Negative"
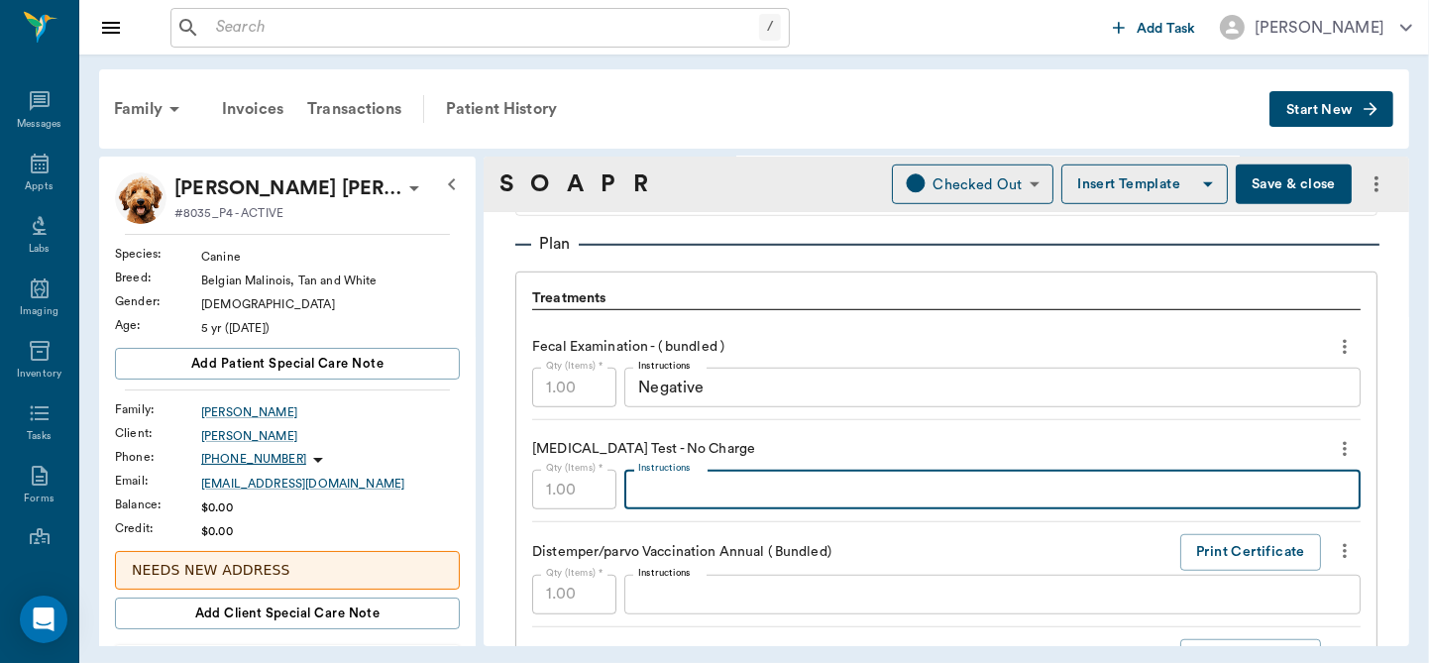
click at [686, 497] on textarea "Instructions" at bounding box center [992, 490] width 708 height 23
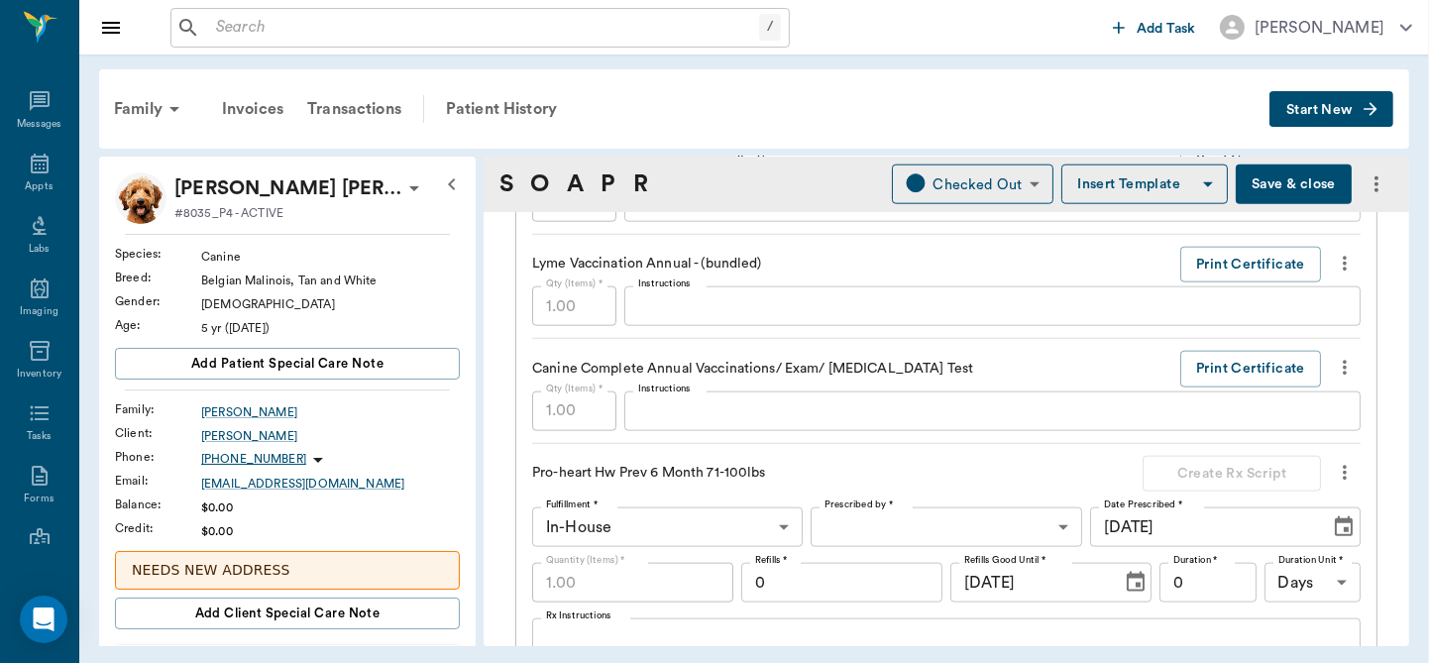
scroll to position [2115, 0]
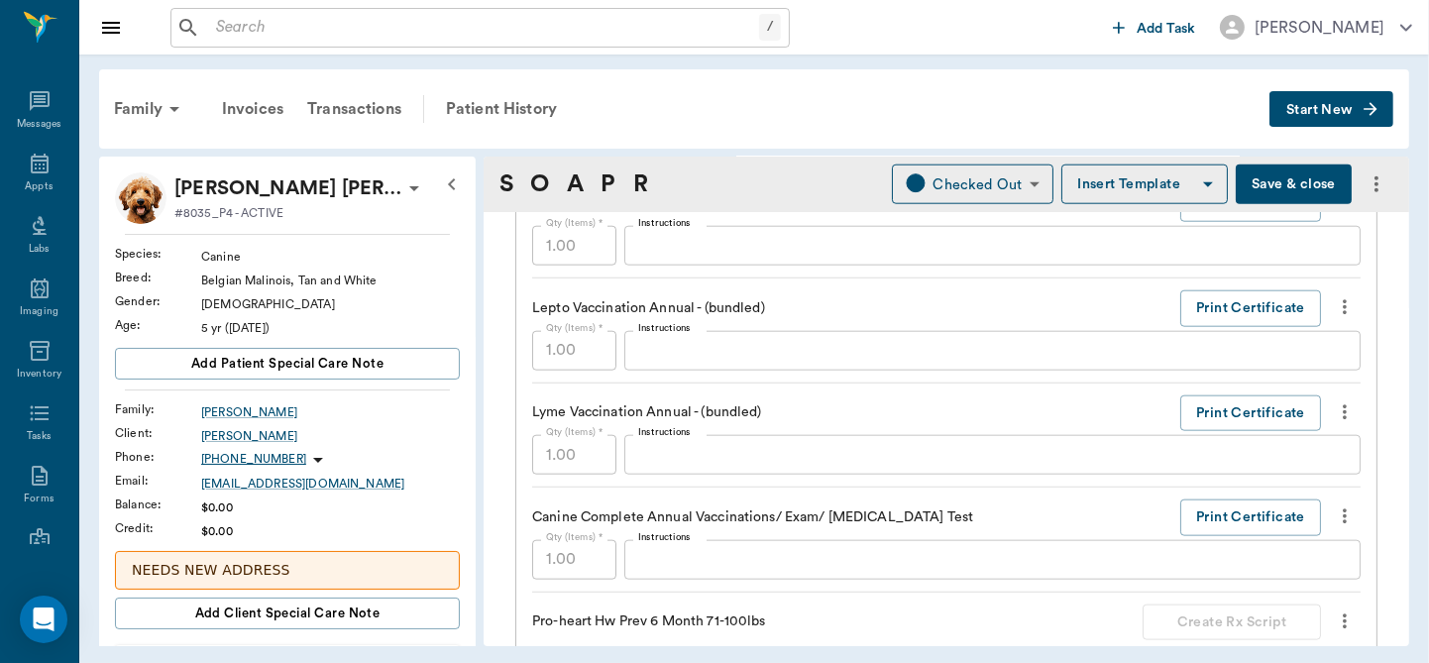
type textarea "Slight Positive + microfilaria"
click at [1334, 309] on icon "more" at bounding box center [1345, 307] width 22 height 24
click at [1114, 279] on div at bounding box center [714, 331] width 1429 height 663
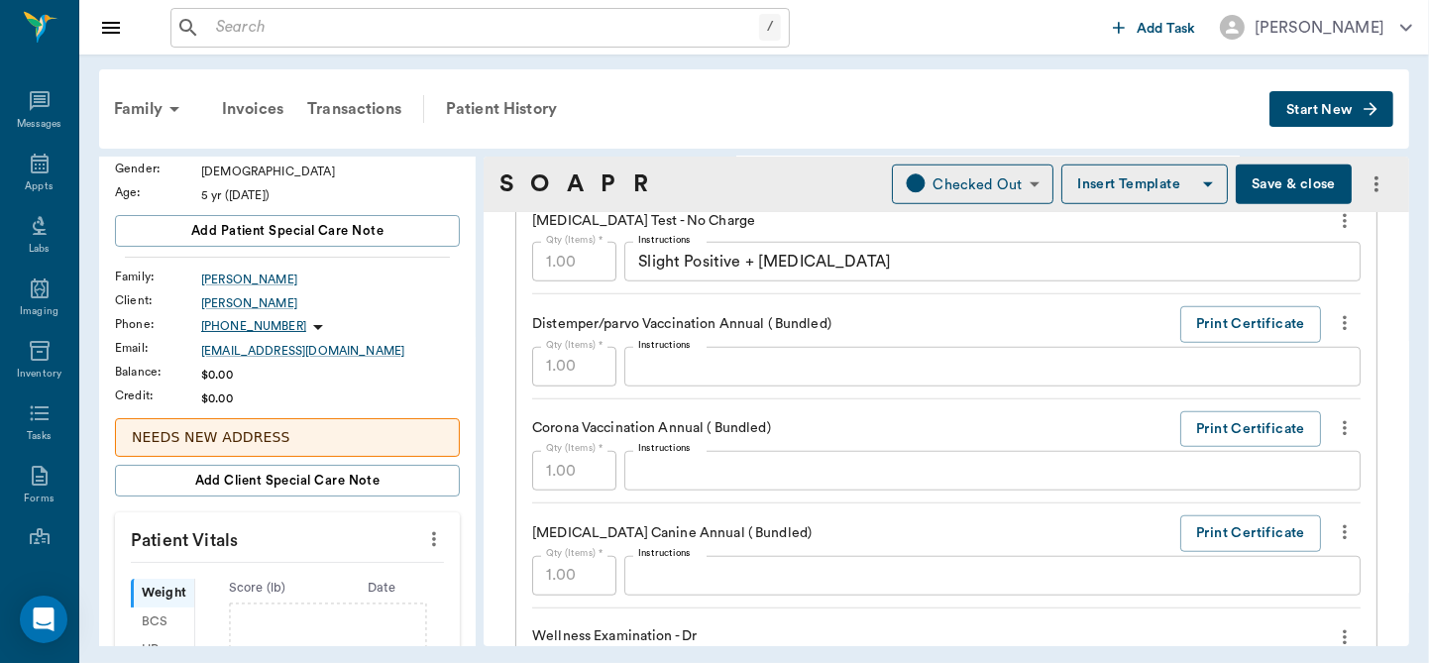
scroll to position [142, 0]
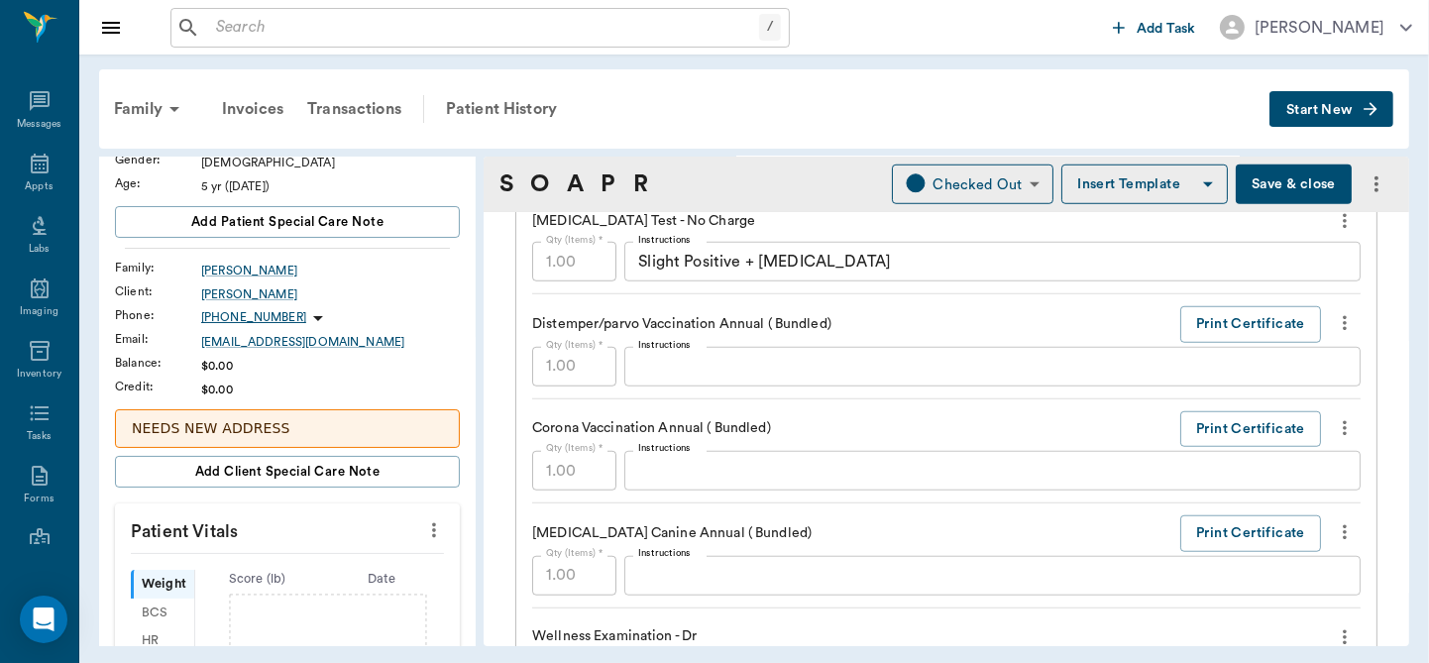
click at [432, 529] on icon "more" at bounding box center [434, 530] width 4 height 15
click at [305, 562] on span "Enter Vitals" at bounding box center [336, 563] width 166 height 21
drag, startPoint x: 305, startPoint y: 562, endPoint x: 278, endPoint y: 591, distance: 39.3
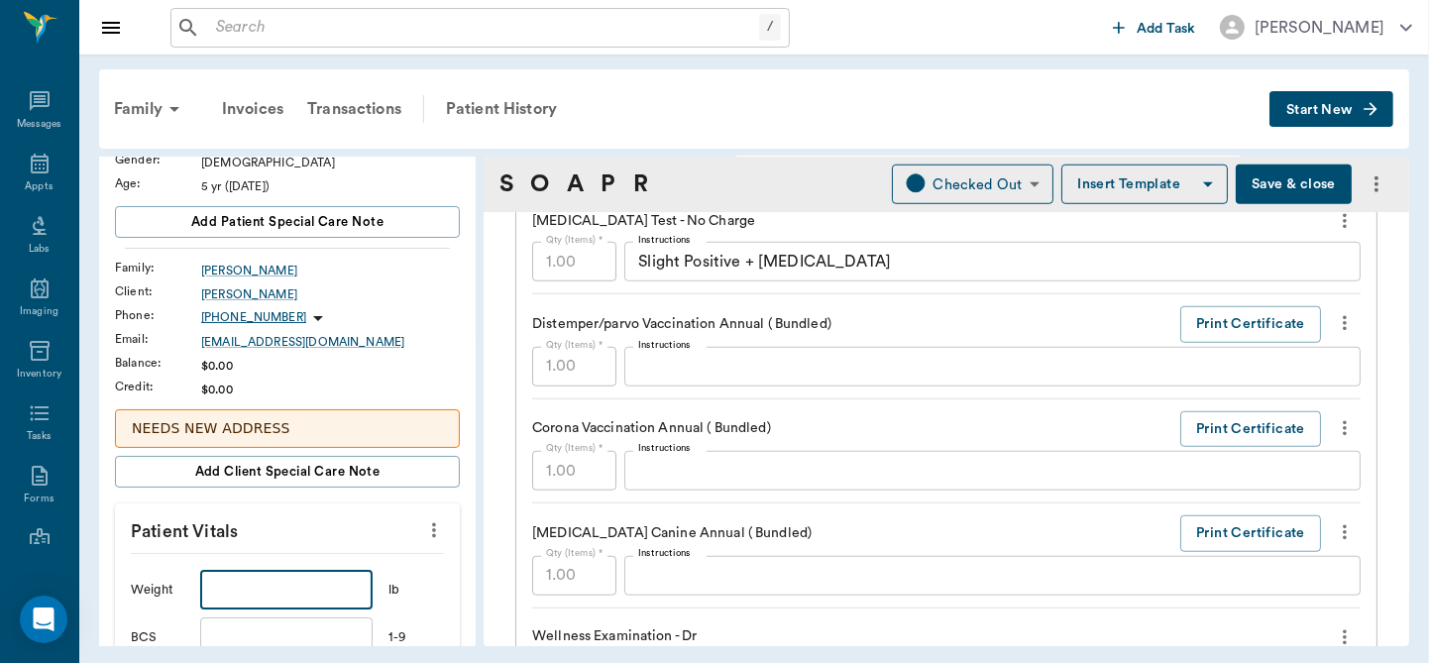
click at [278, 591] on input "text" at bounding box center [286, 590] width 172 height 40
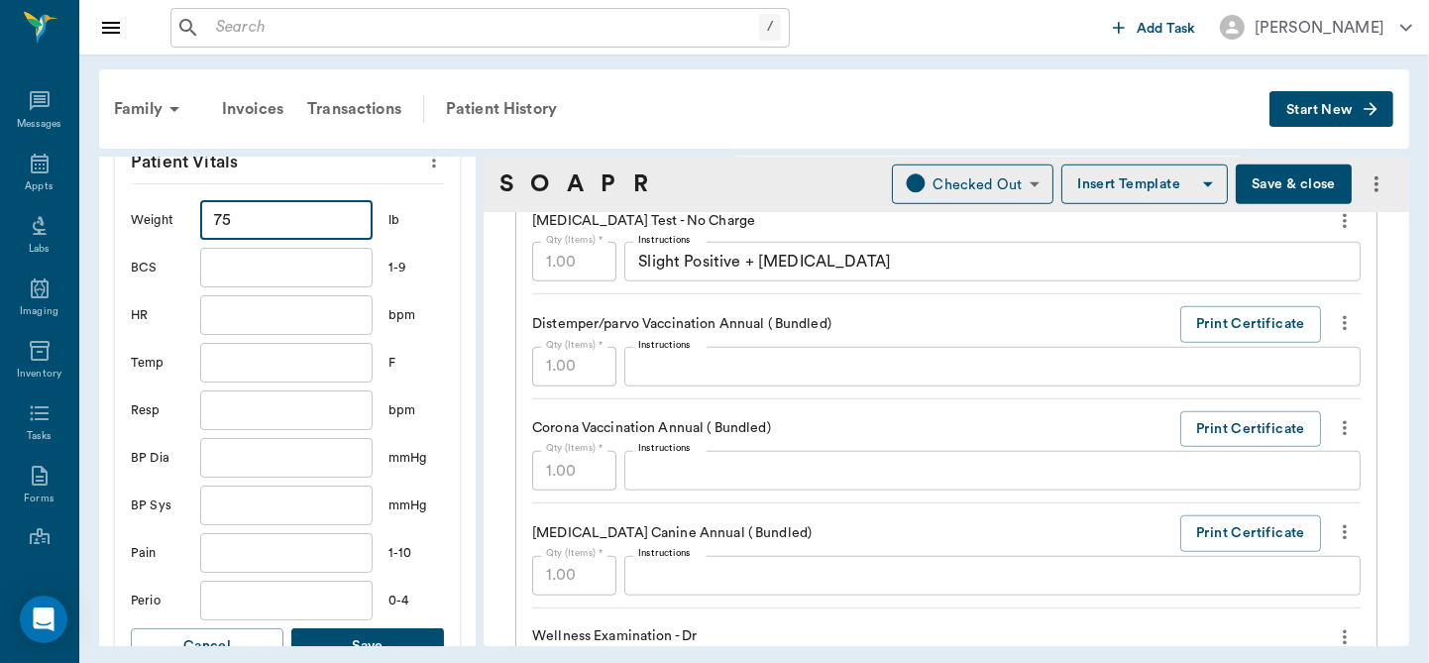
scroll to position [711, 0]
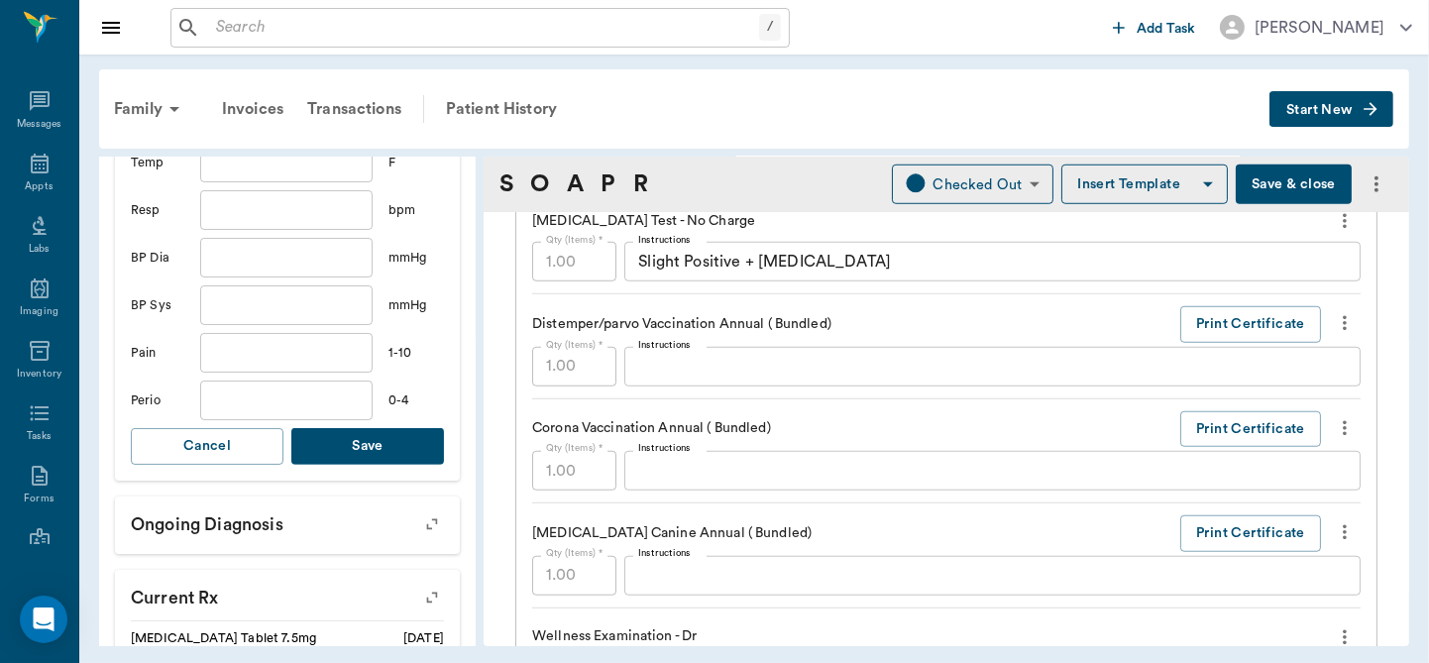
type input "75"
click at [328, 446] on button "Save" at bounding box center [367, 446] width 153 height 37
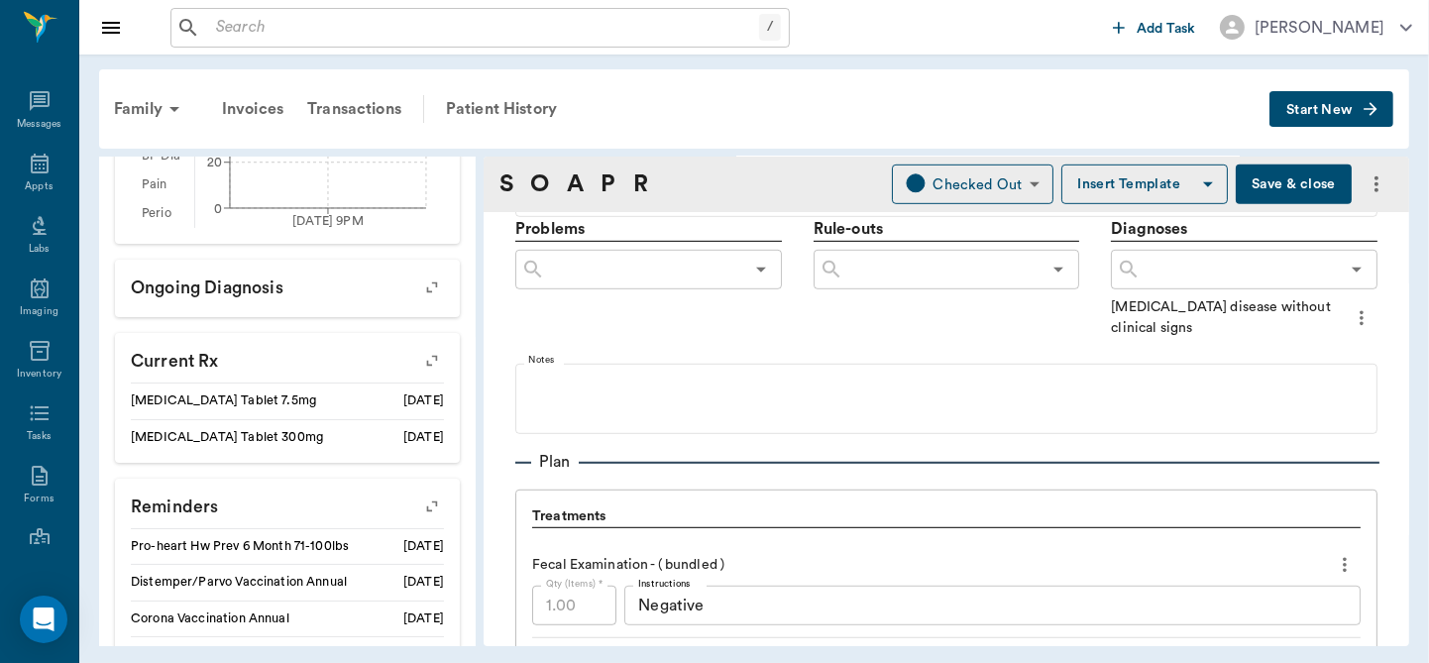
scroll to position [1125, 0]
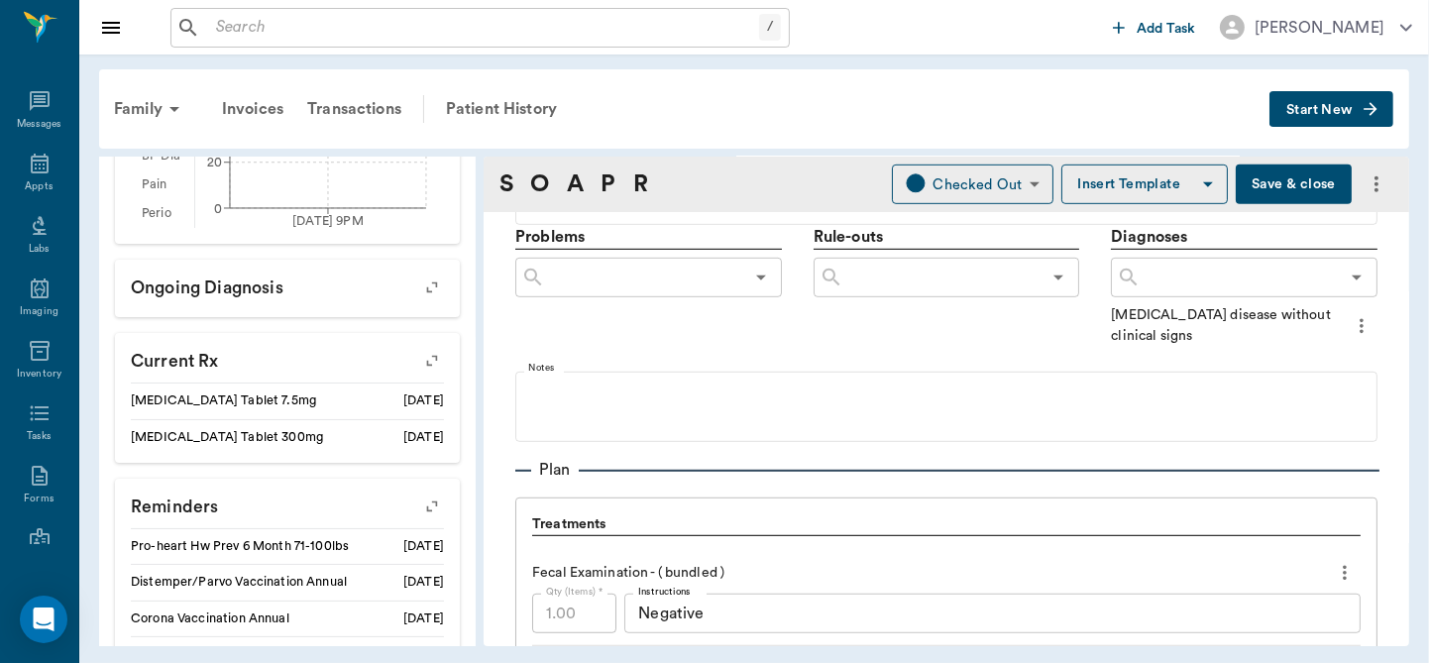
click at [1351, 326] on icon "more" at bounding box center [1362, 326] width 22 height 24
click at [1296, 356] on span "Add to ongoing diagnosis" at bounding box center [1264, 358] width 166 height 21
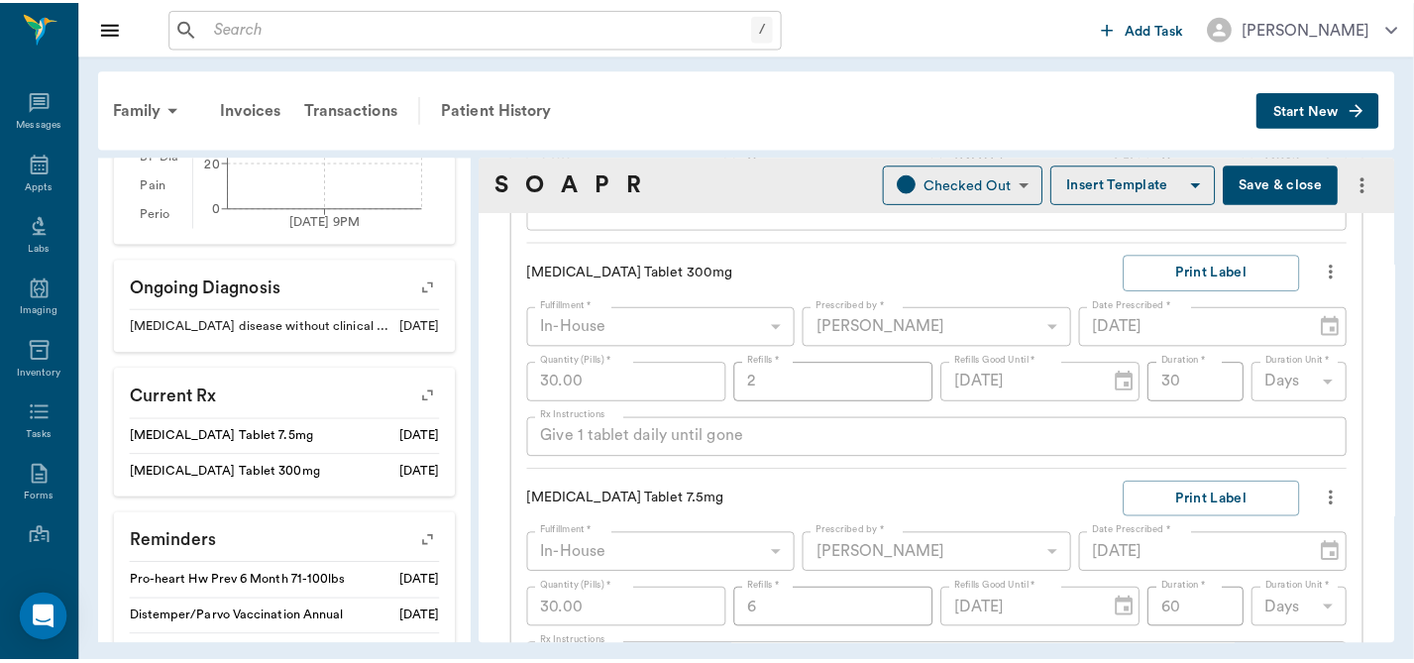
scroll to position [2752, 0]
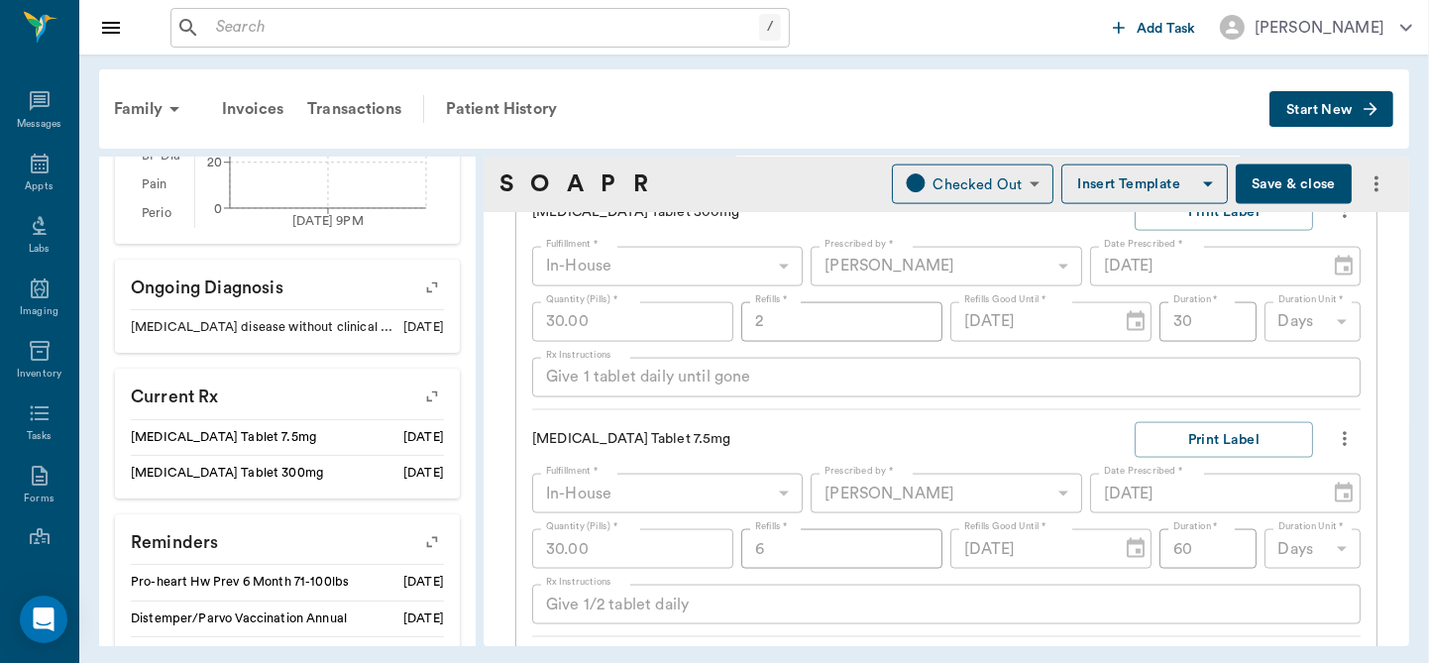
click at [1343, 435] on icon "more" at bounding box center [1345, 438] width 4 height 15
click at [1089, 399] on div at bounding box center [714, 331] width 1429 height 663
click at [1254, 180] on button "Save & close" at bounding box center [1294, 184] width 116 height 40
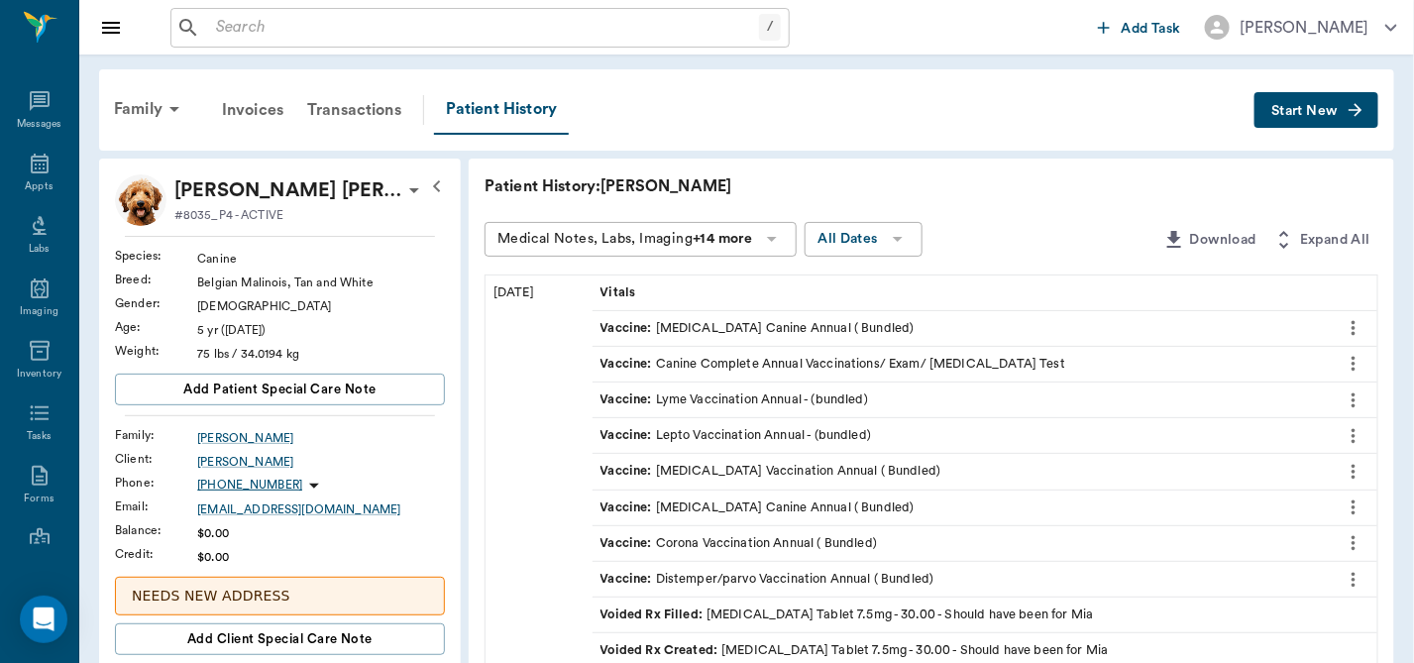
click at [35, 165] on icon at bounding box center [40, 164] width 18 height 20
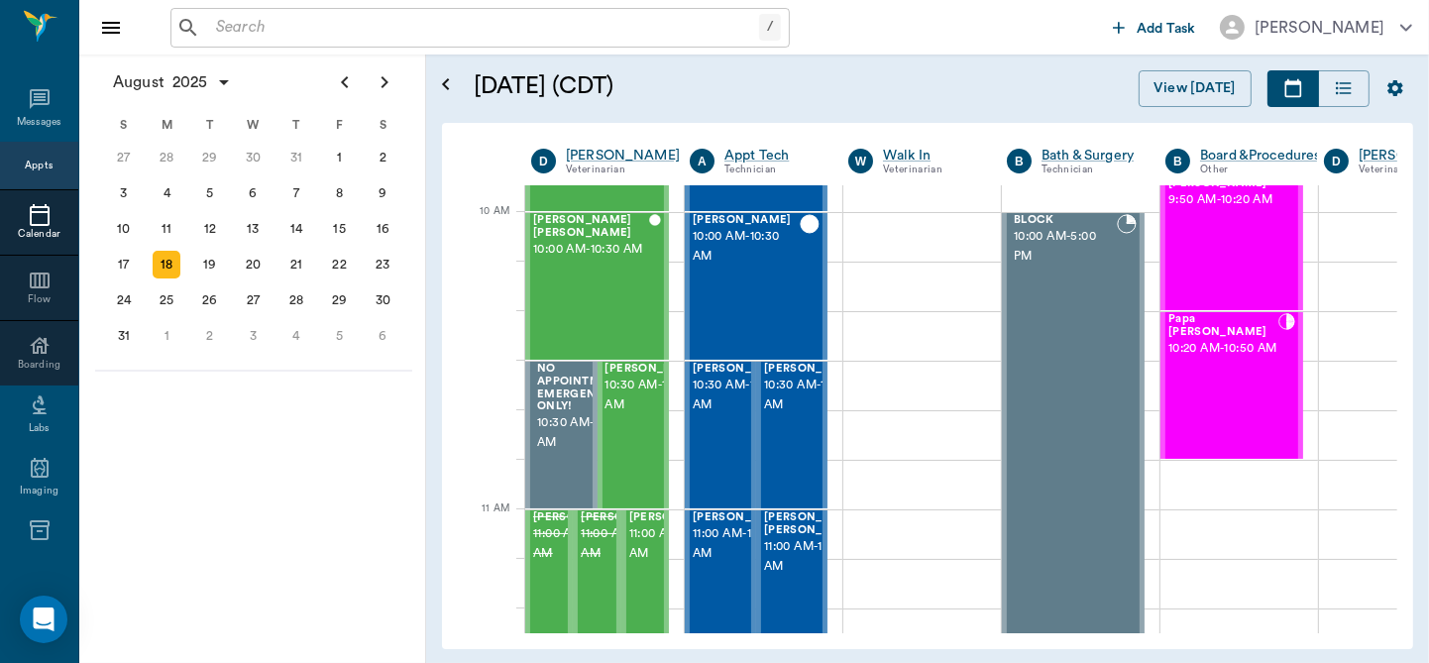
scroll to position [583, 0]
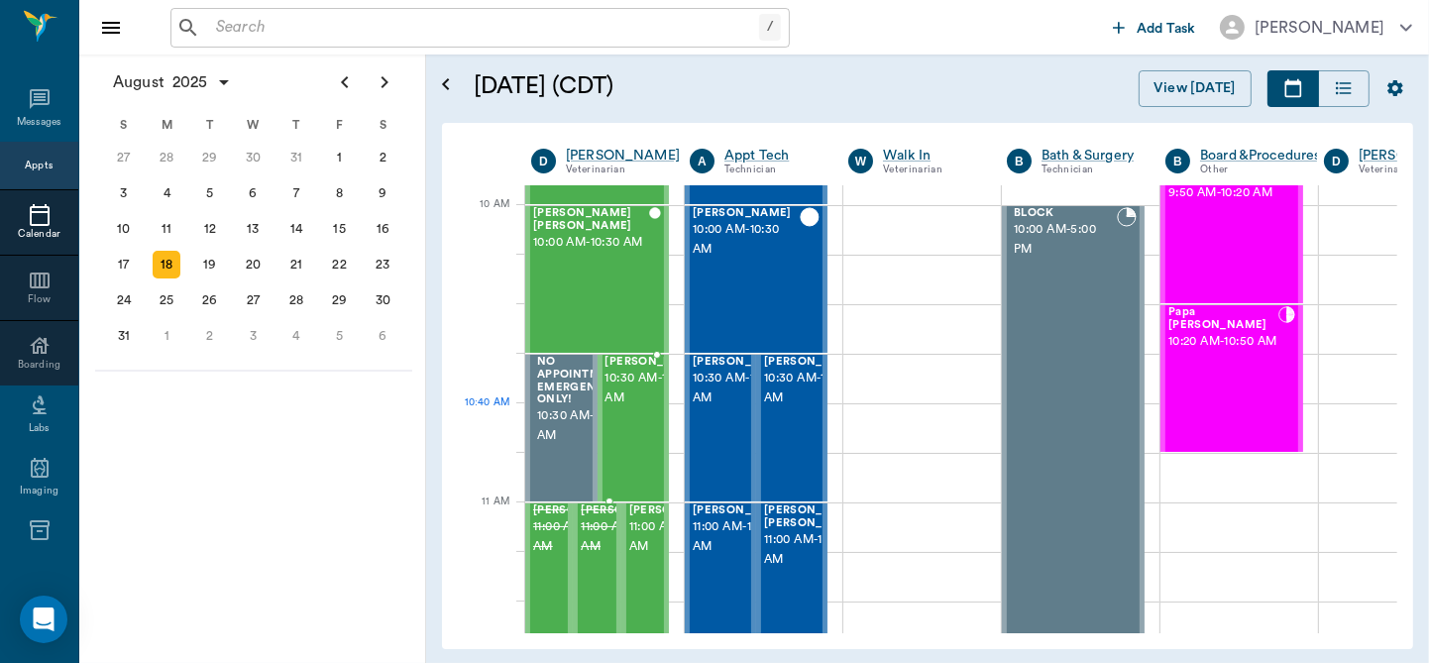
click at [613, 408] on span "10:30 AM - 11:00 AM" at bounding box center [654, 389] width 99 height 40
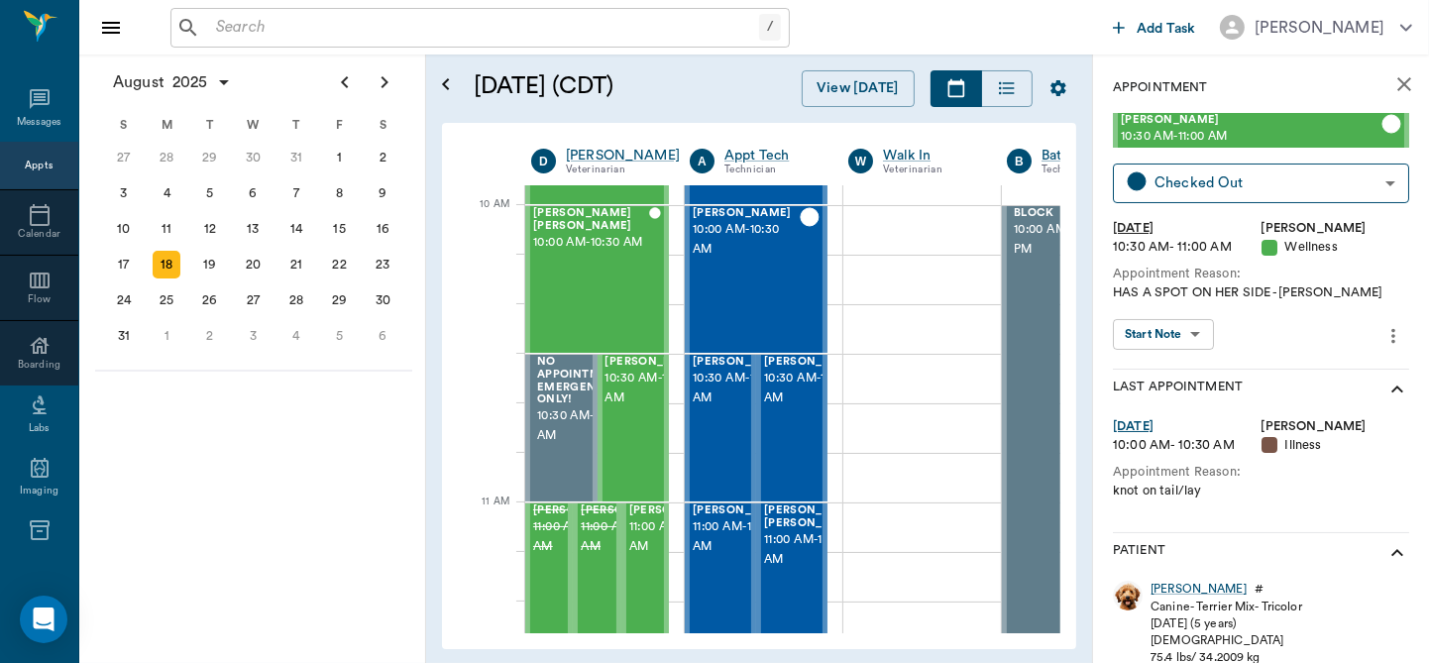
click at [1189, 325] on body "/ ​ Add Task Dr. Bert Ellsworth Nectar Messages Appts Calendar Flow Boarding La…" at bounding box center [714, 331] width 1429 height 663
click at [1172, 364] on button "View SOAP" at bounding box center [1152, 375] width 67 height 23
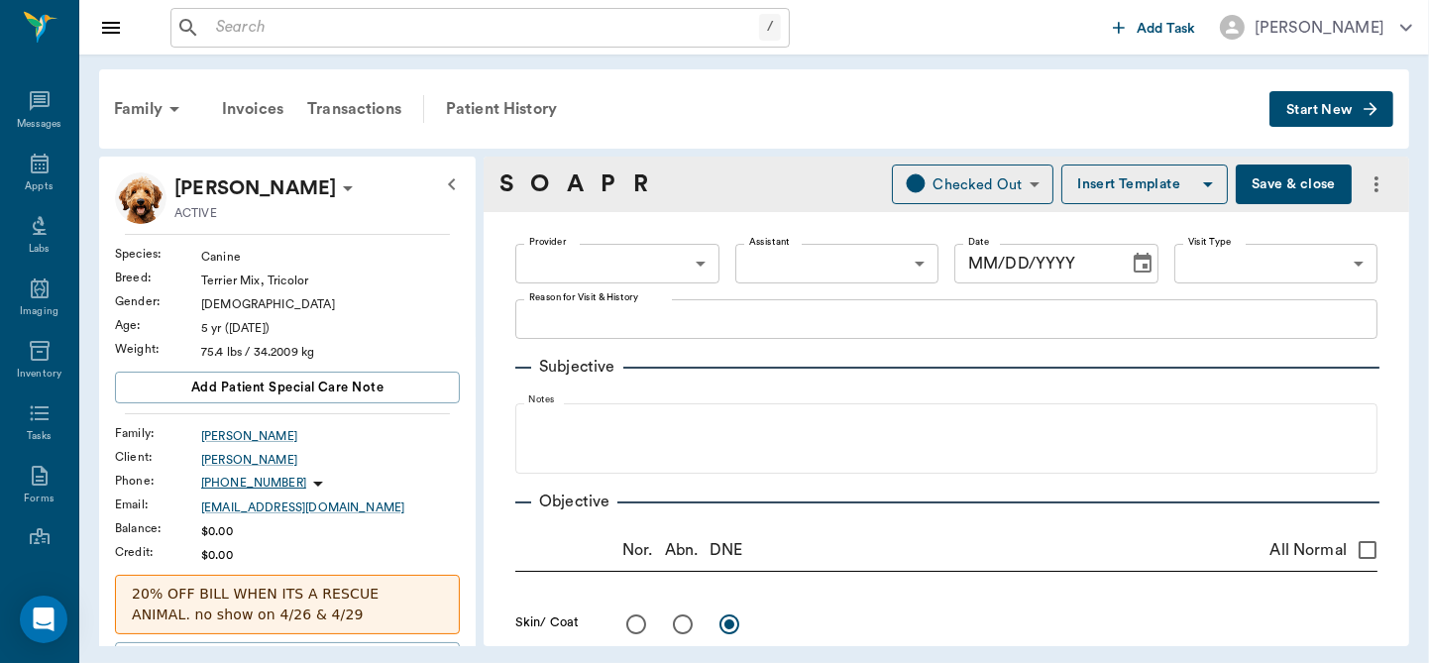
type input "63ec2f075fda476ae8351a4d"
type input "65d2be4f46e3a538d89b8c14"
type textarea "HAS A SPOT ON HER SIDE -LORY"
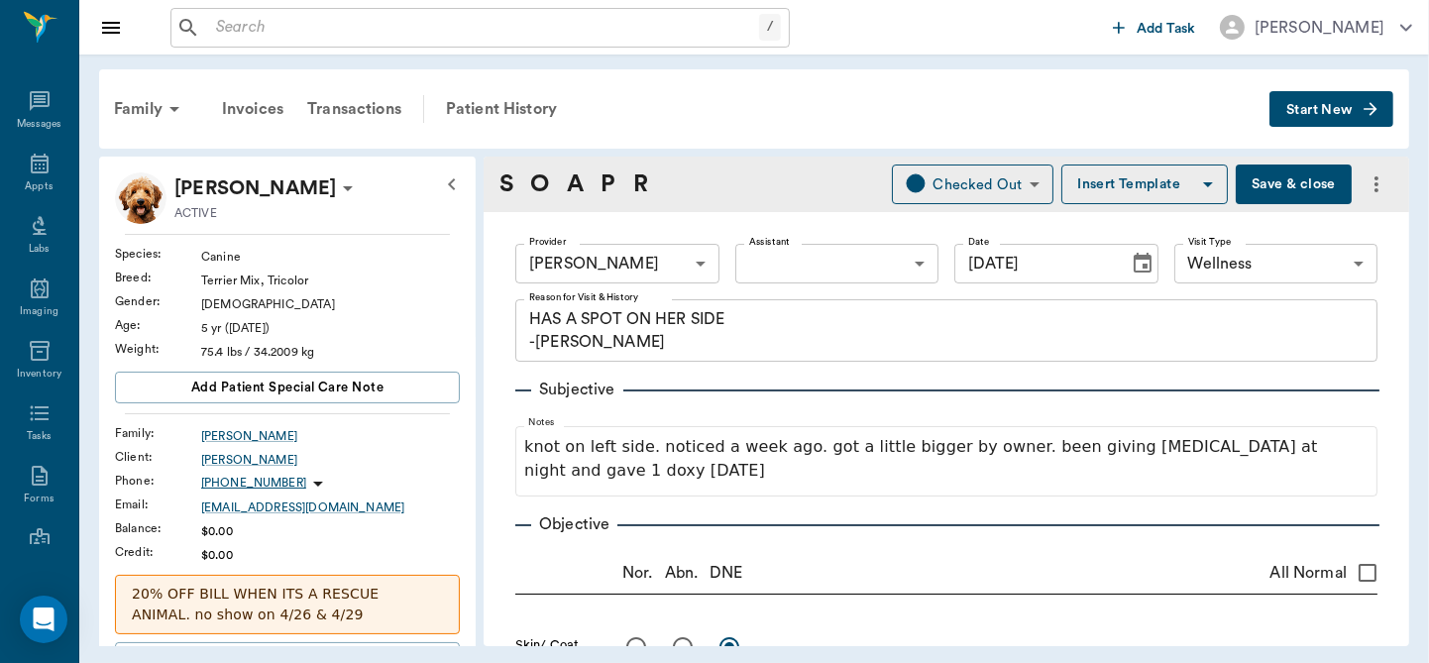
type input "[DATE]"
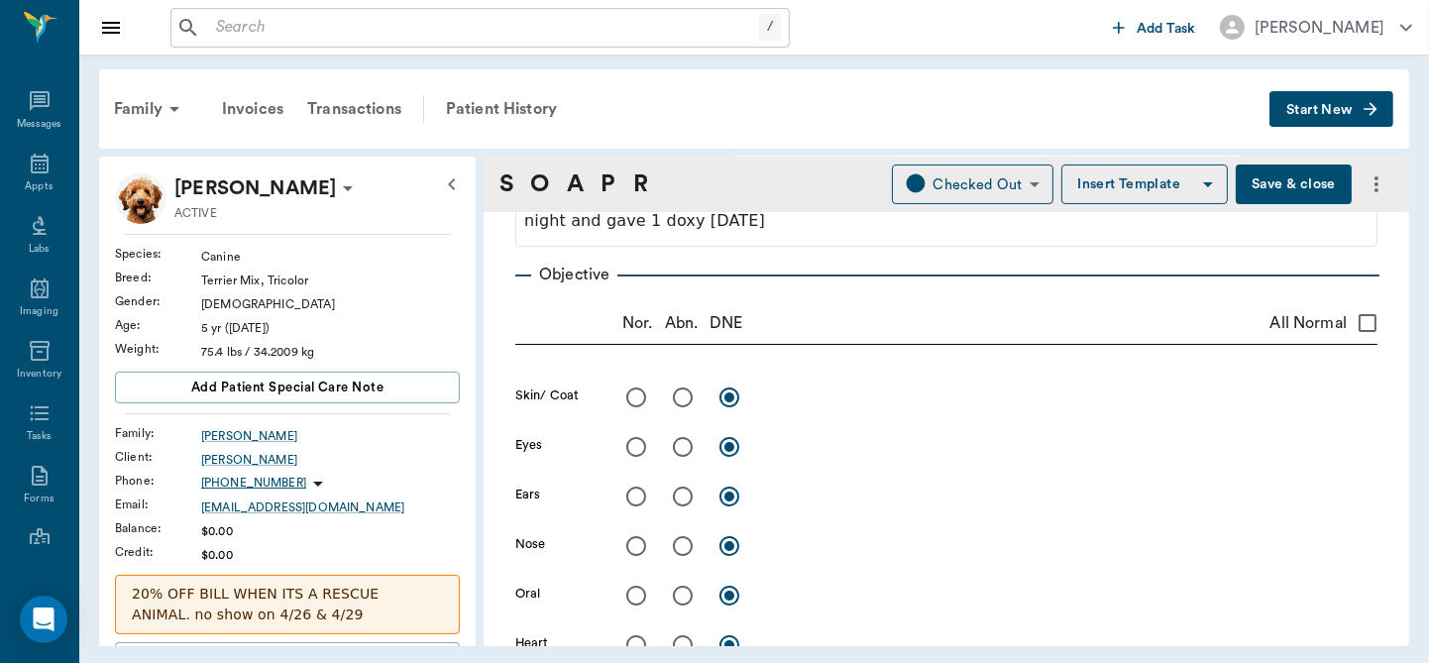
scroll to position [254, 0]
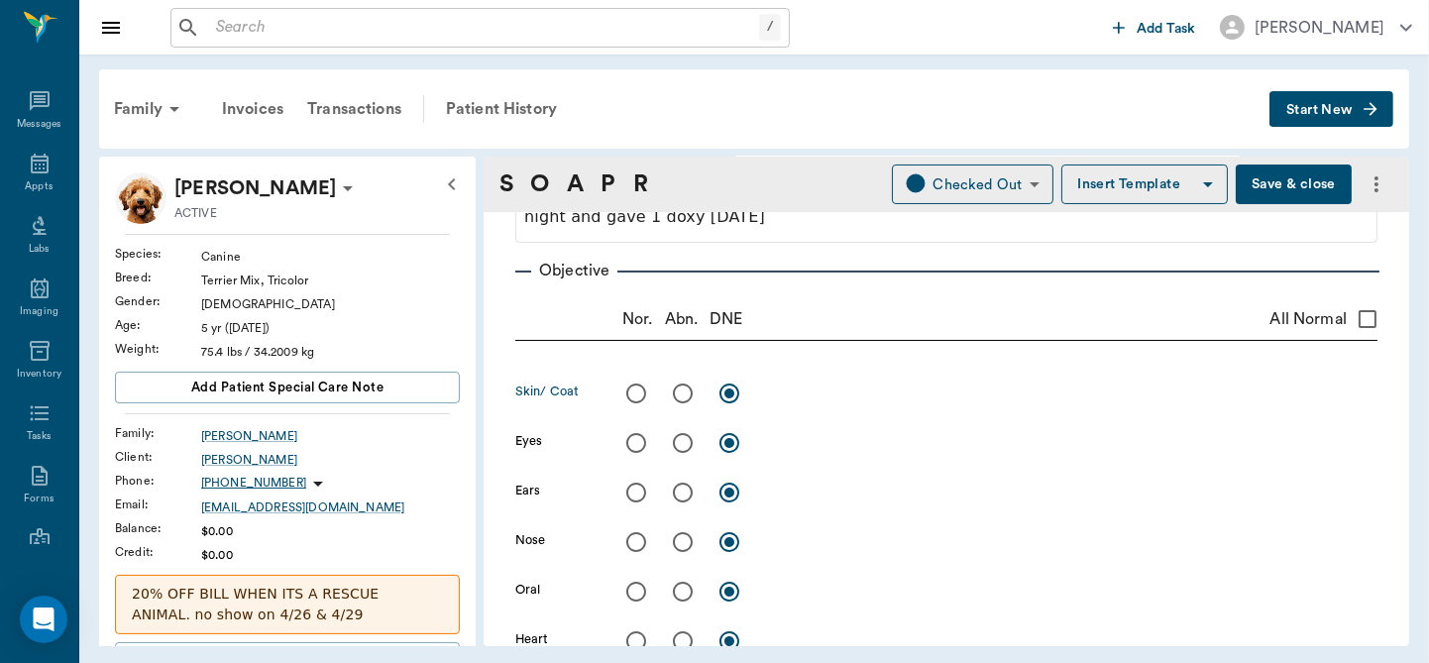
click at [680, 396] on input "radio" at bounding box center [683, 394] width 42 height 42
radio input "true"
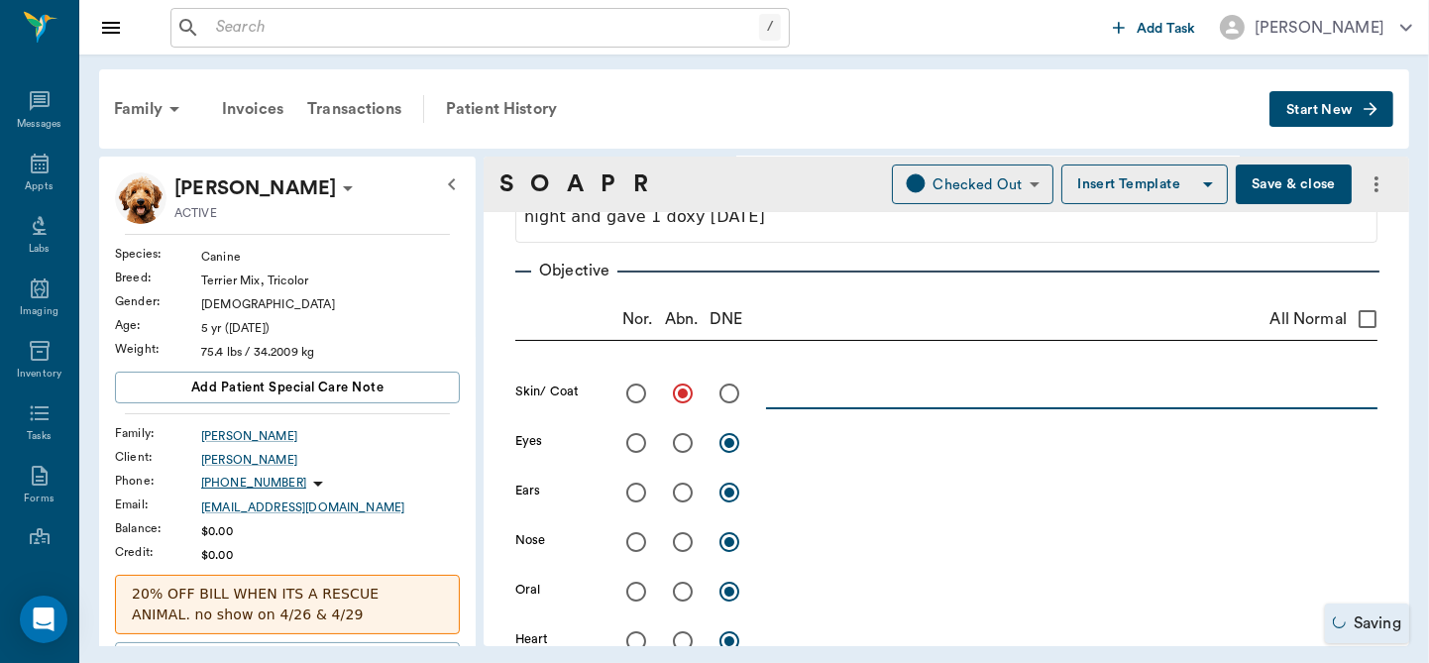
click at [793, 390] on textarea at bounding box center [1071, 392] width 611 height 23
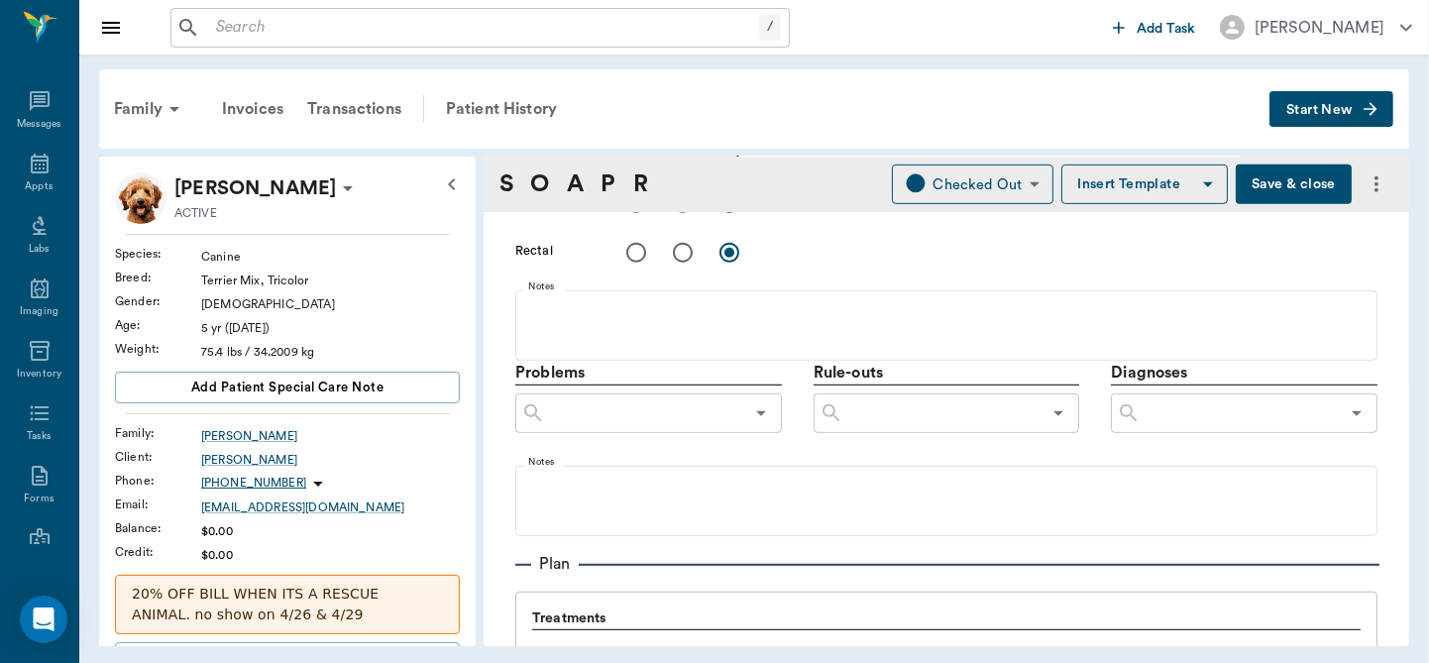
scroll to position [1076, 0]
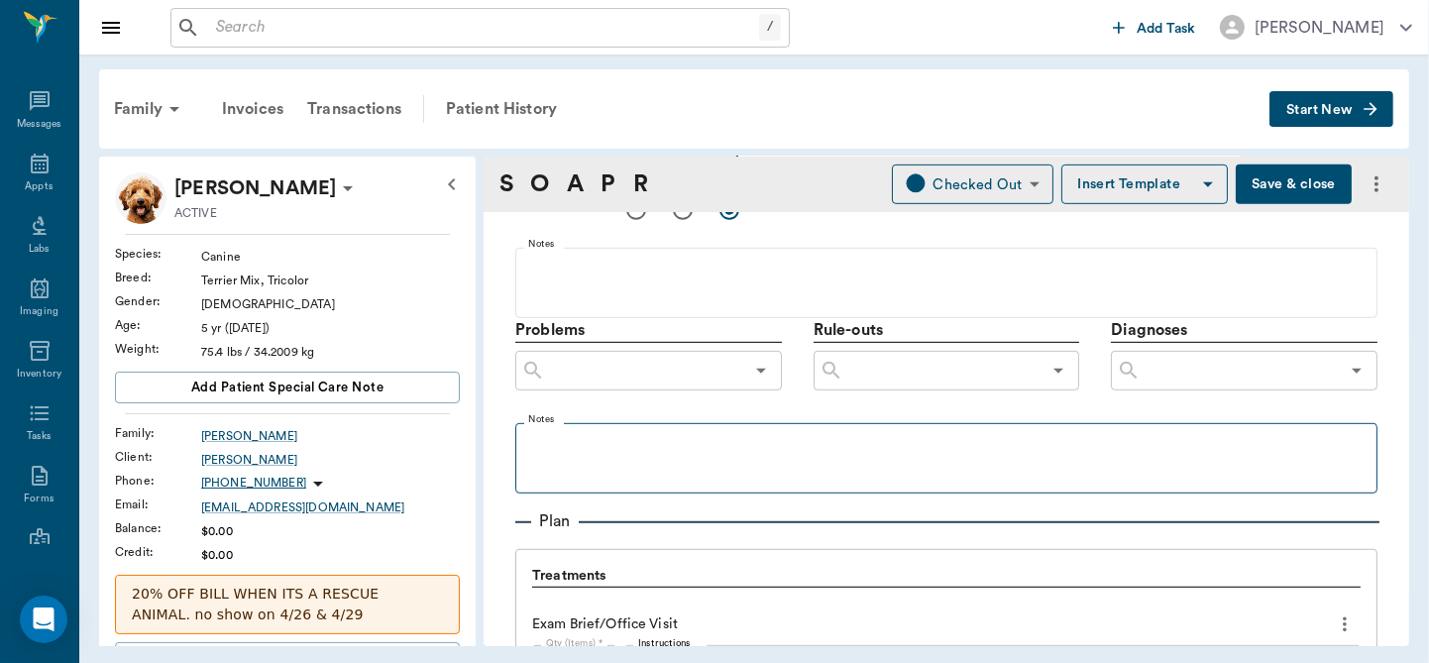
type textarea "On L side there is a small grape sized mass, mostly SQ with a small red protrud…"
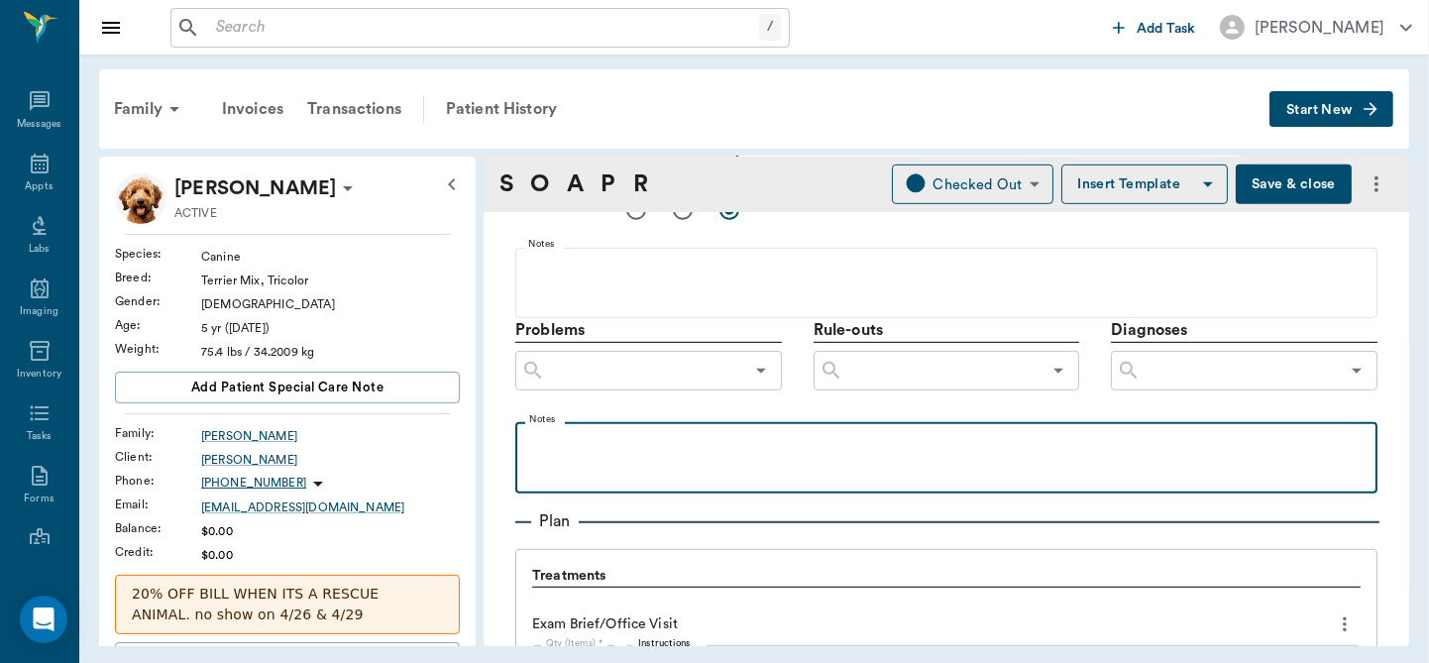
click at [579, 439] on p at bounding box center [946, 444] width 842 height 24
click at [581, 445] on p "Told ow of dx" at bounding box center [946, 444] width 842 height 24
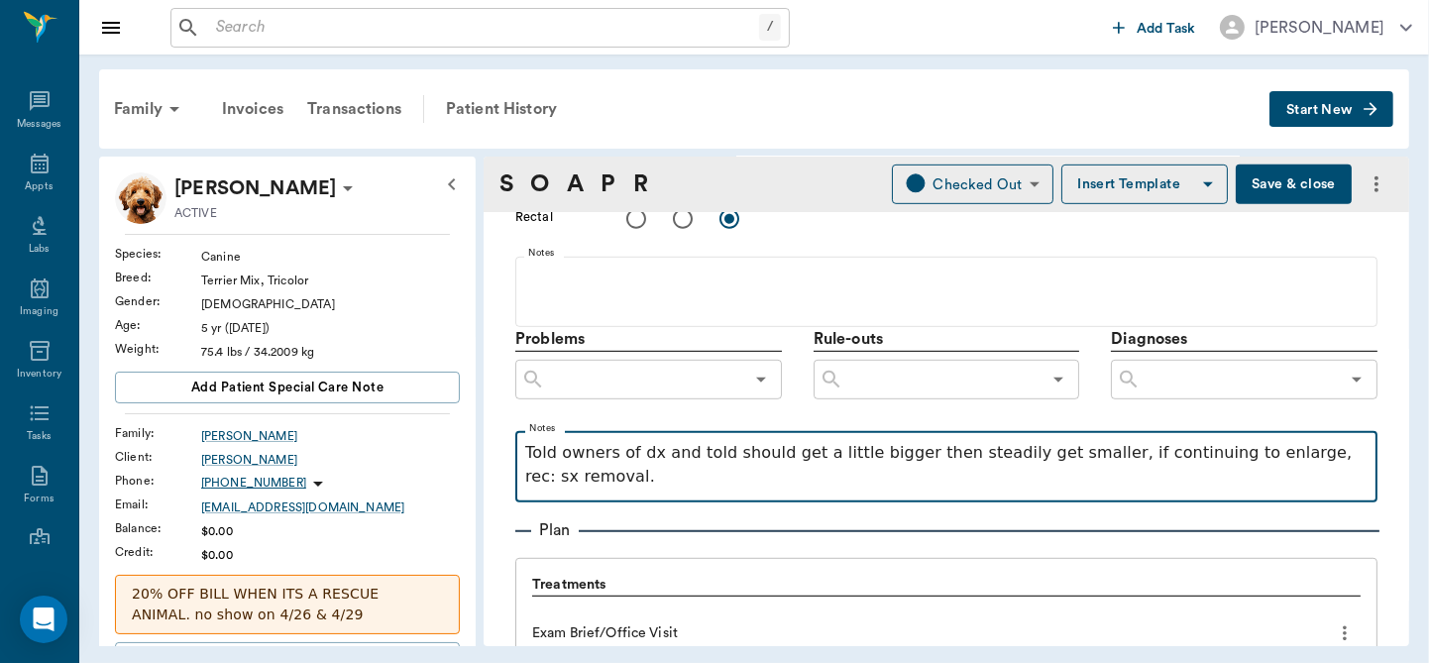
scroll to position [1072, 0]
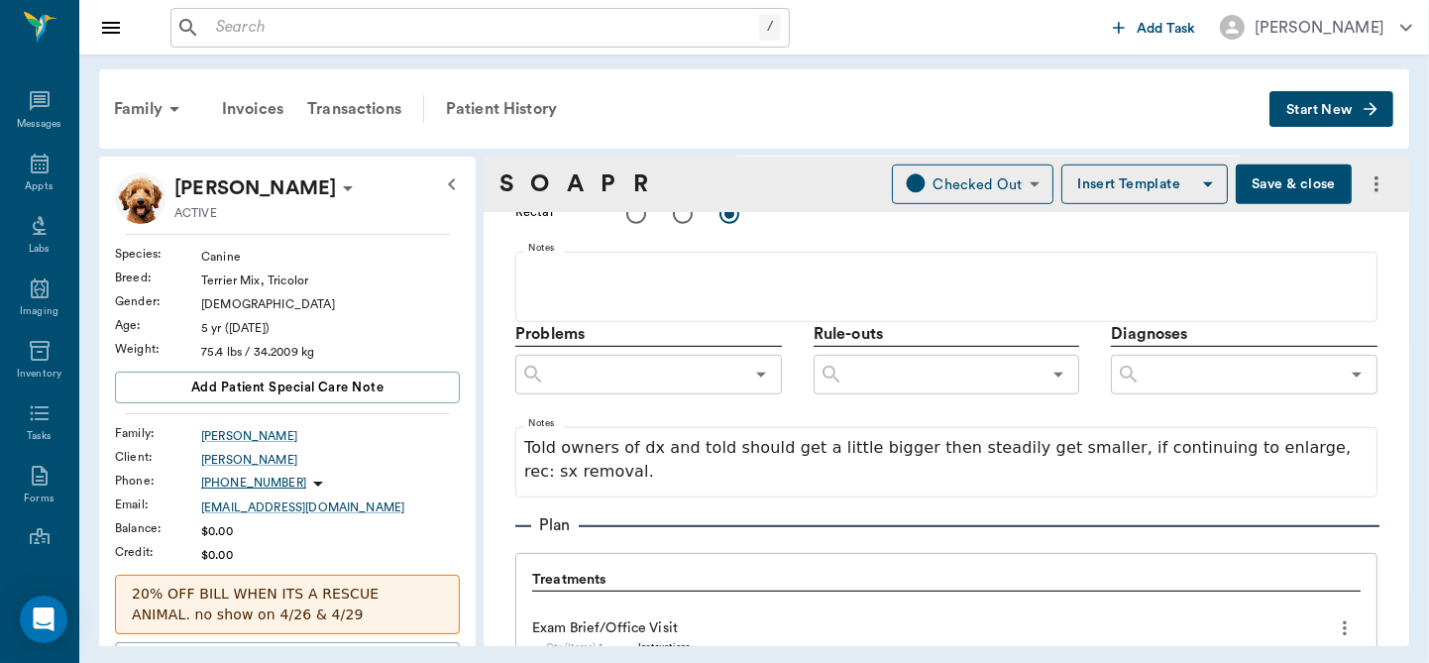
click at [1155, 374] on input "text" at bounding box center [1240, 375] width 198 height 28
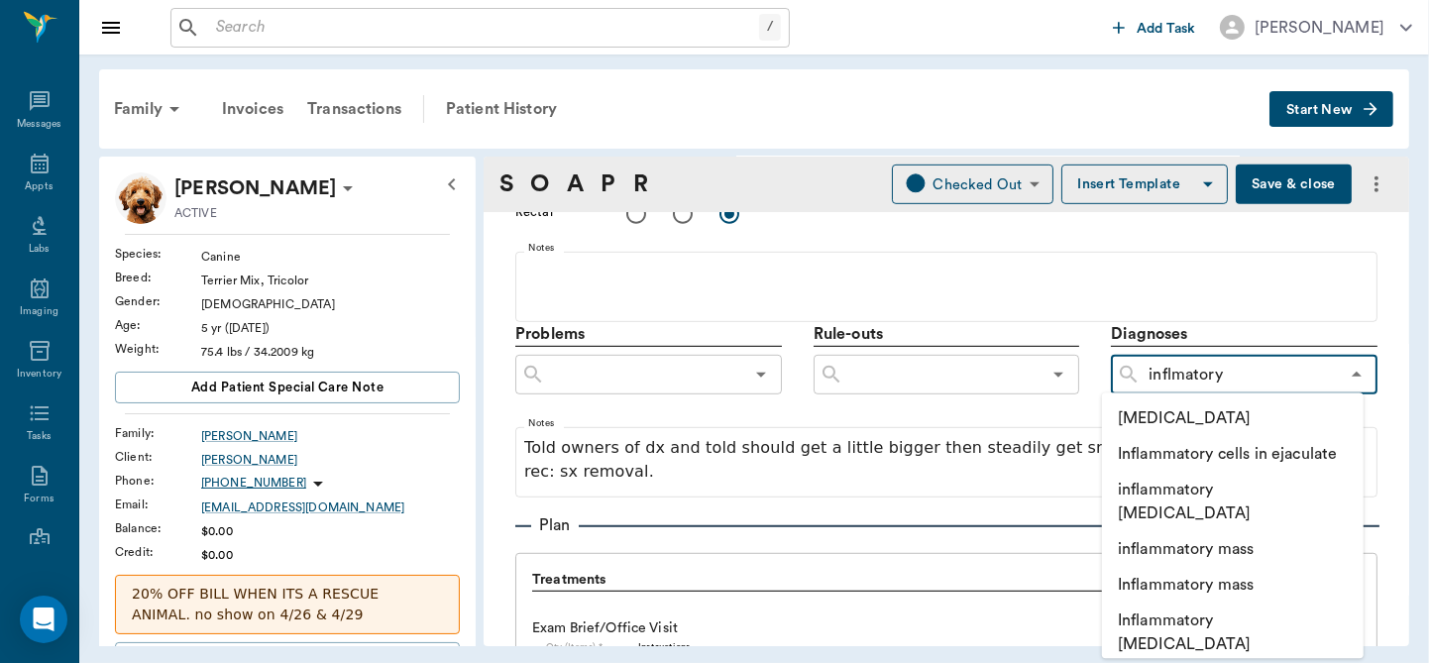
click at [1161, 383] on input "inflmatory" at bounding box center [1240, 375] width 198 height 28
click at [1277, 372] on input "inflammatory" at bounding box center [1240, 375] width 198 height 28
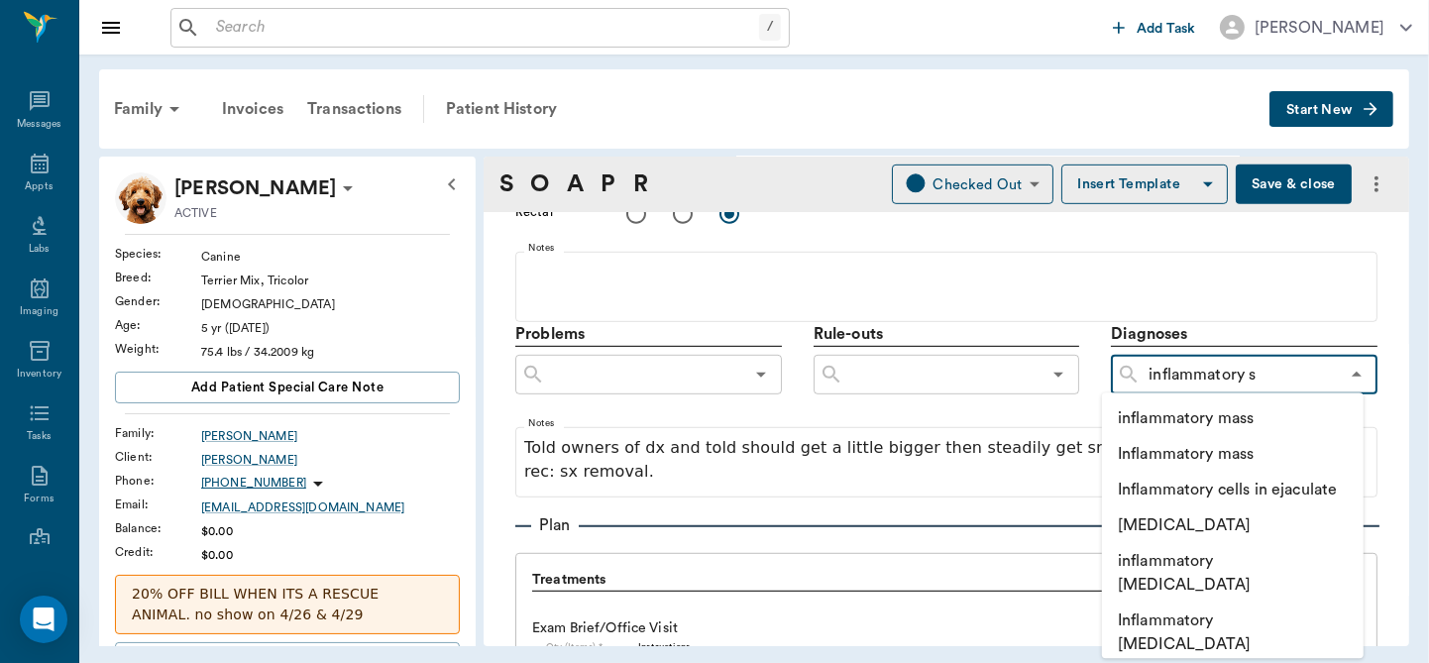
type input "inflammatory"
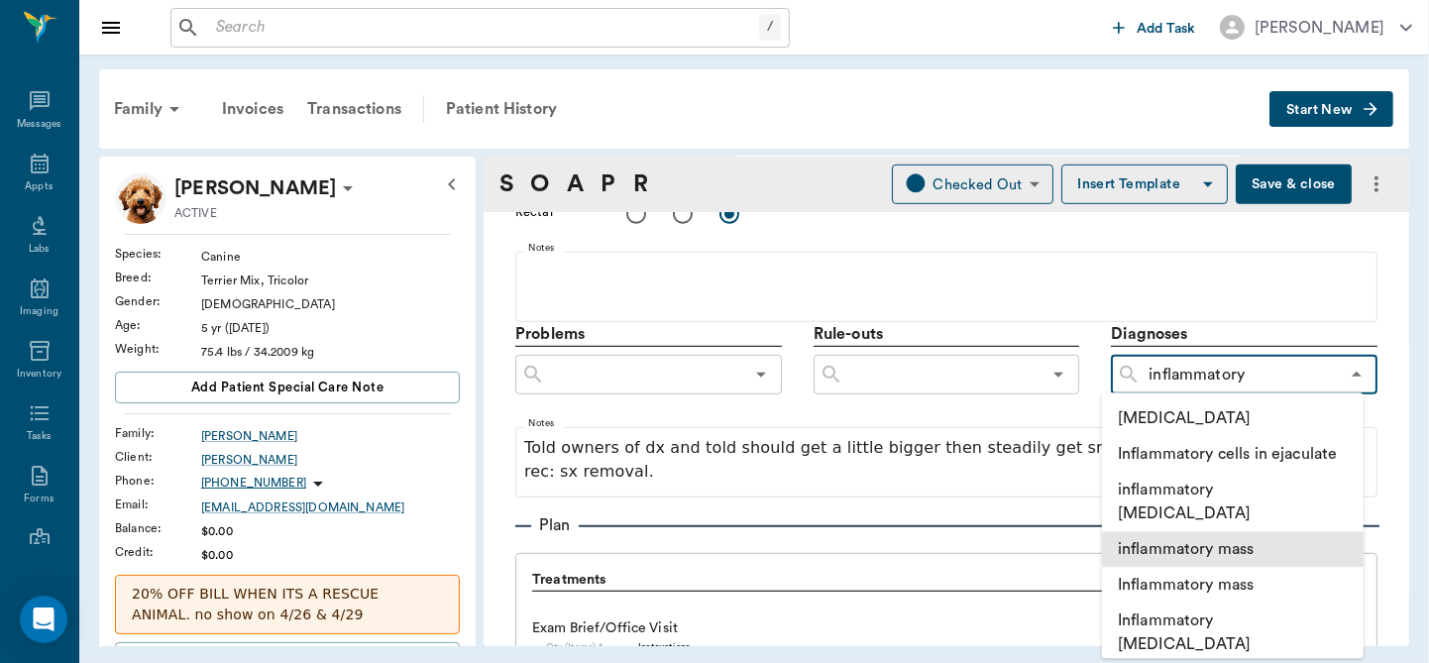
click at [1226, 551] on li "inflammatory mass" at bounding box center [1233, 549] width 262 height 36
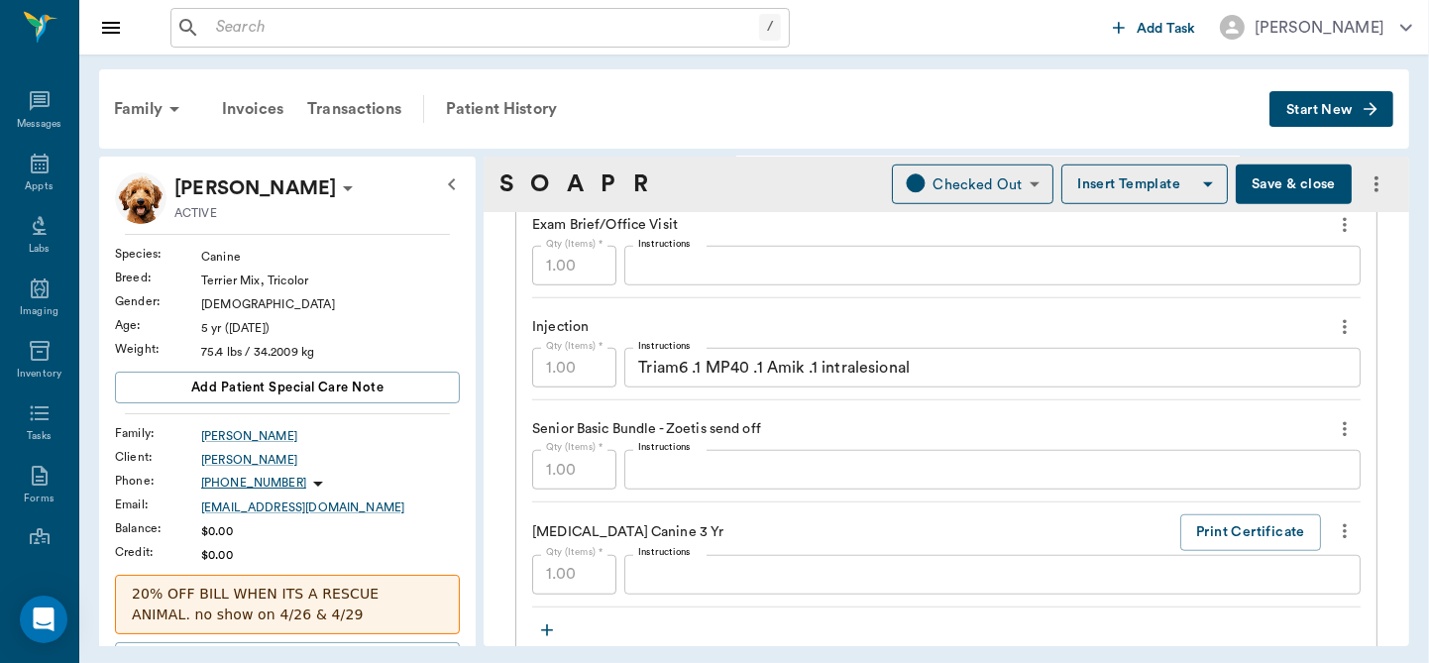
scroll to position [1534, 0]
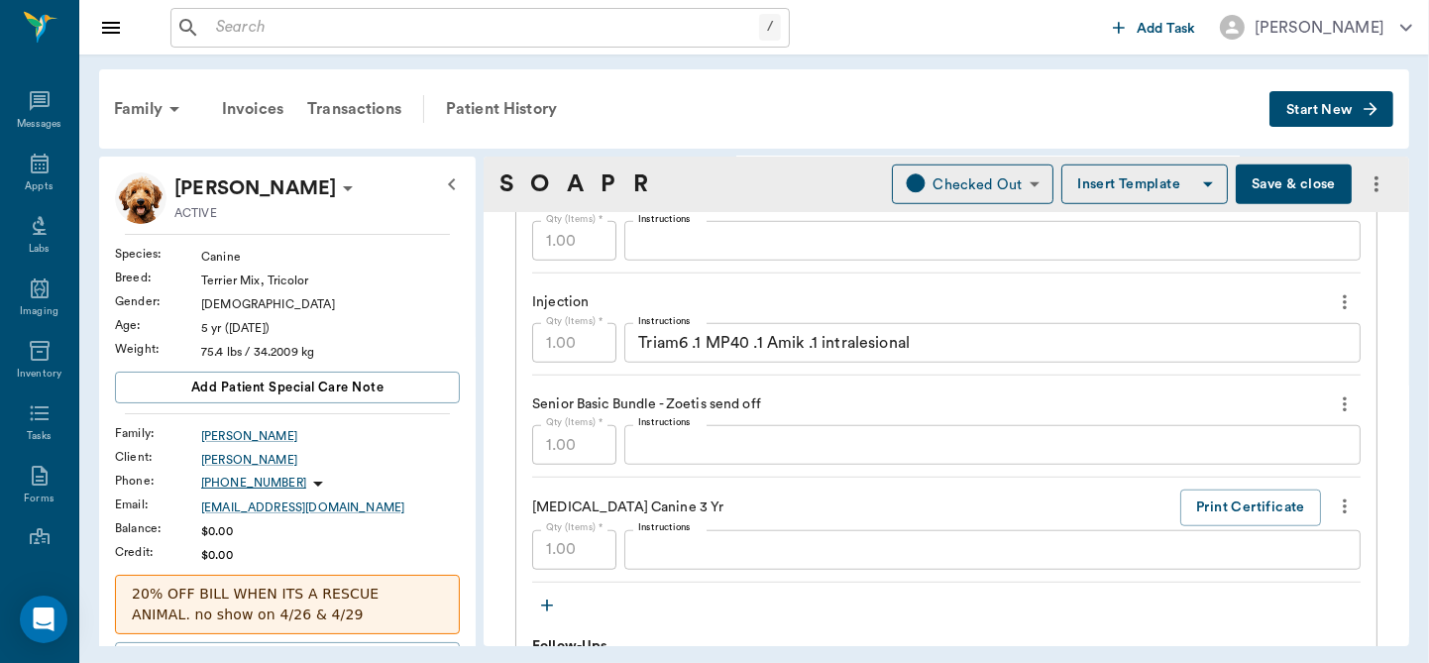
click at [1252, 185] on button "Save & close" at bounding box center [1294, 184] width 116 height 40
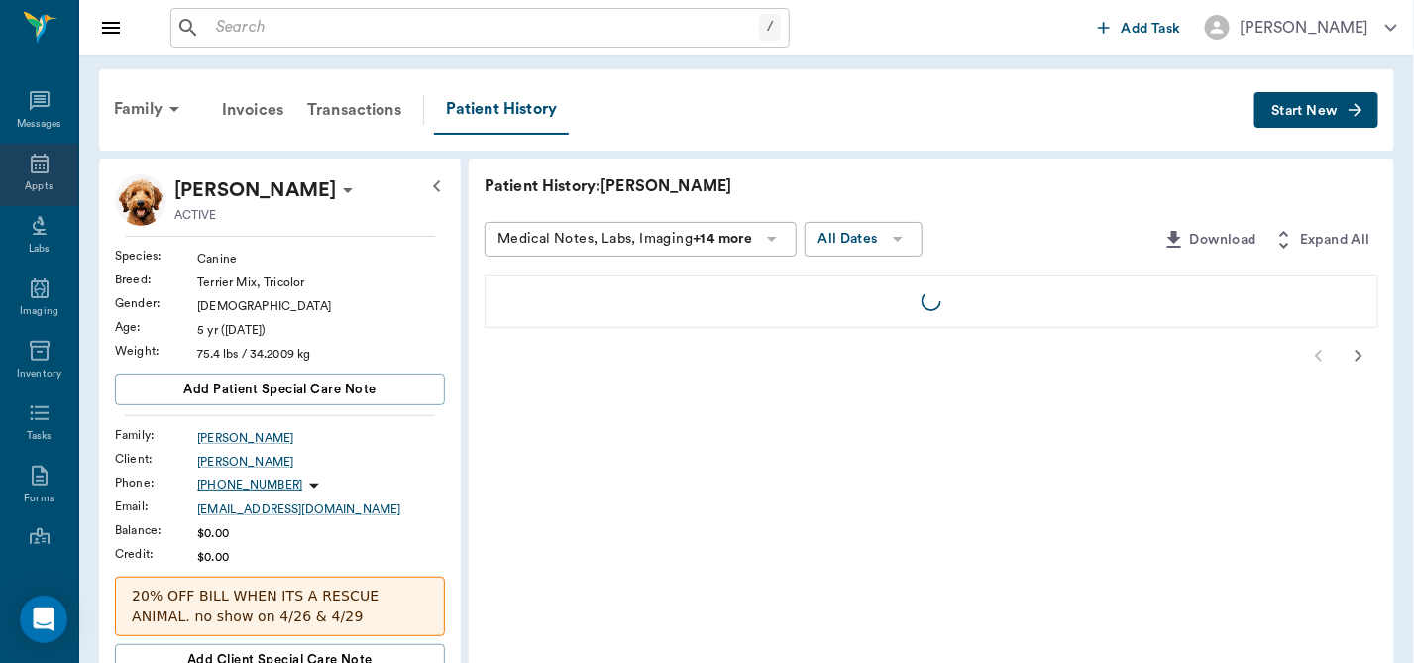
click at [30, 165] on icon at bounding box center [40, 164] width 24 height 24
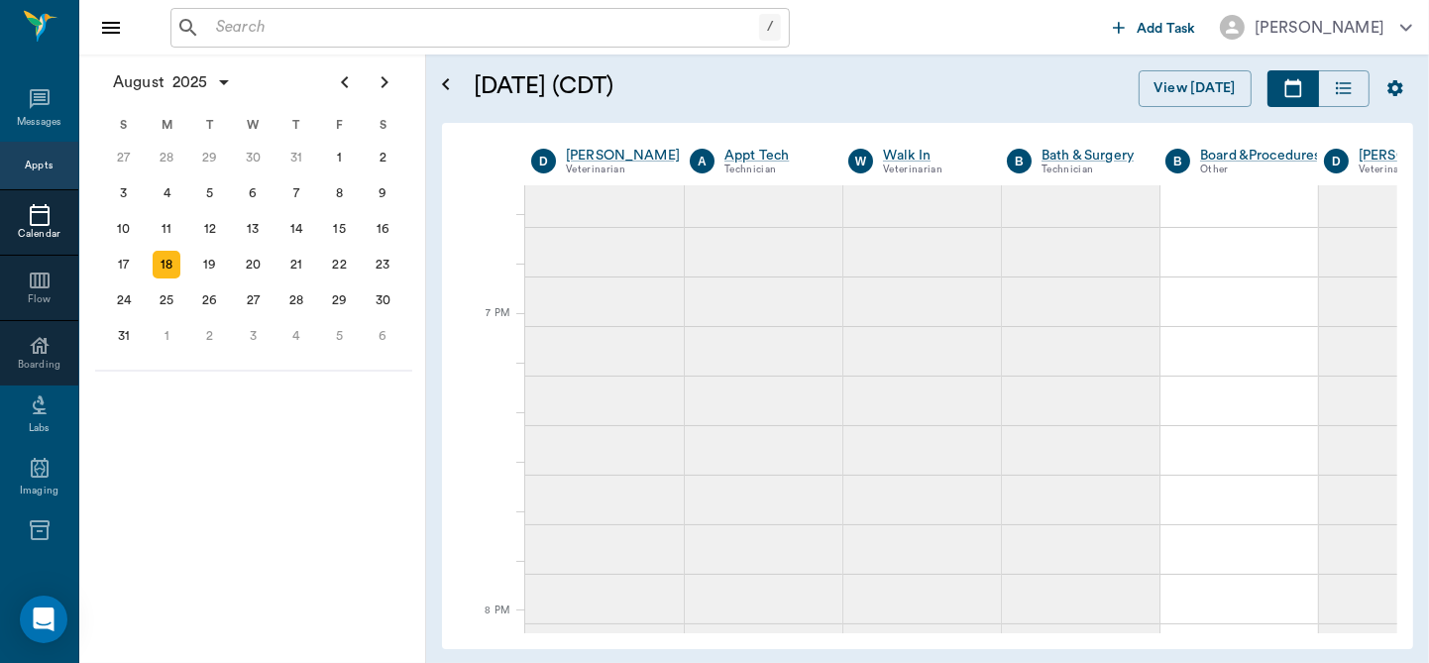
scroll to position [3149, 0]
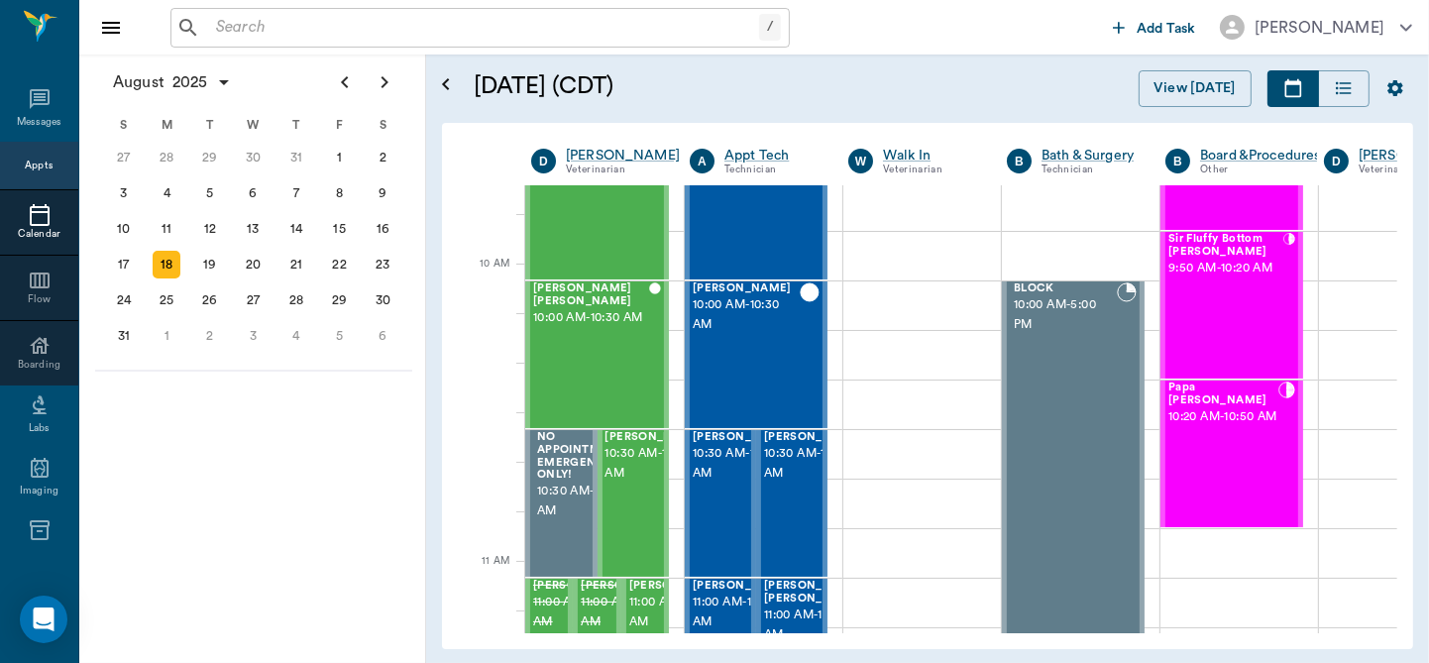
scroll to position [524, 0]
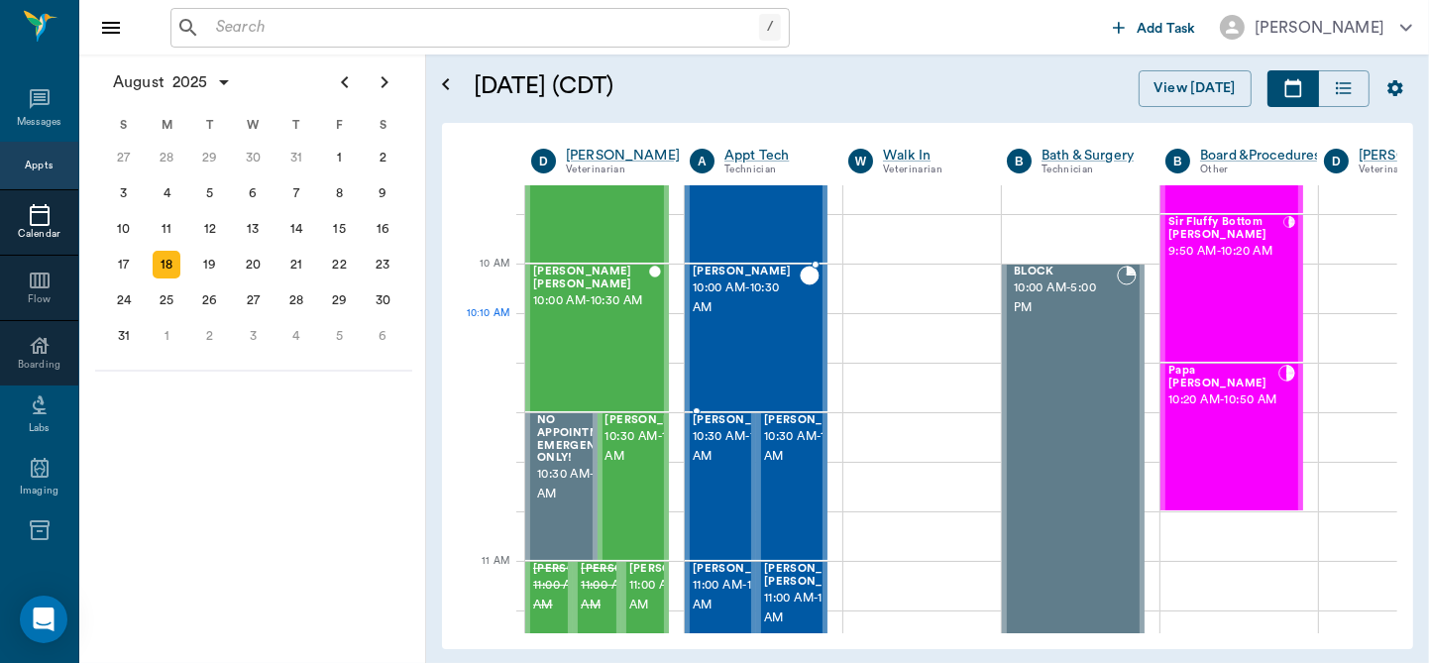
click at [765, 351] on div "Maverick Steward 10:00 AM - 10:30 AM" at bounding box center [746, 338] width 107 height 145
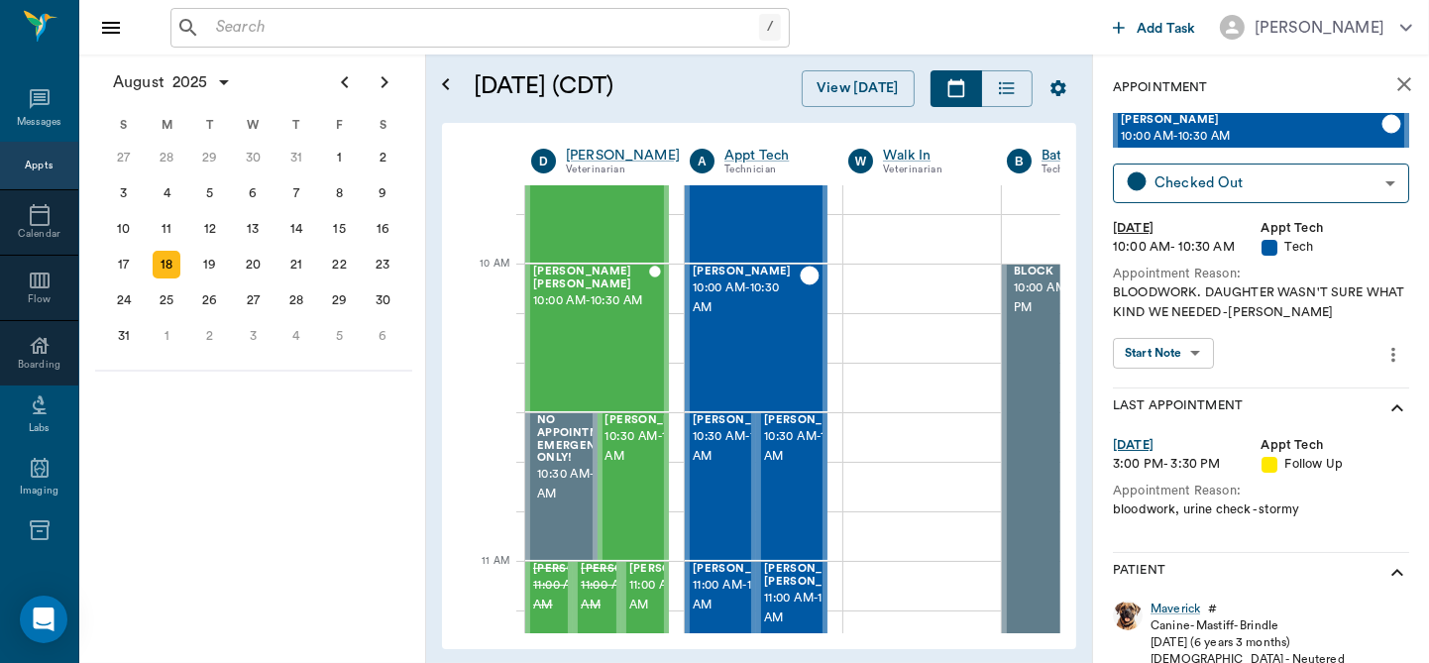
click at [1195, 351] on body "/ ​ Add Task Dr. Bert Ellsworth Nectar Messages Appts Calendar Flow Boarding La…" at bounding box center [714, 331] width 1429 height 663
click at [1169, 390] on button "View SOAP" at bounding box center [1152, 393] width 67 height 23
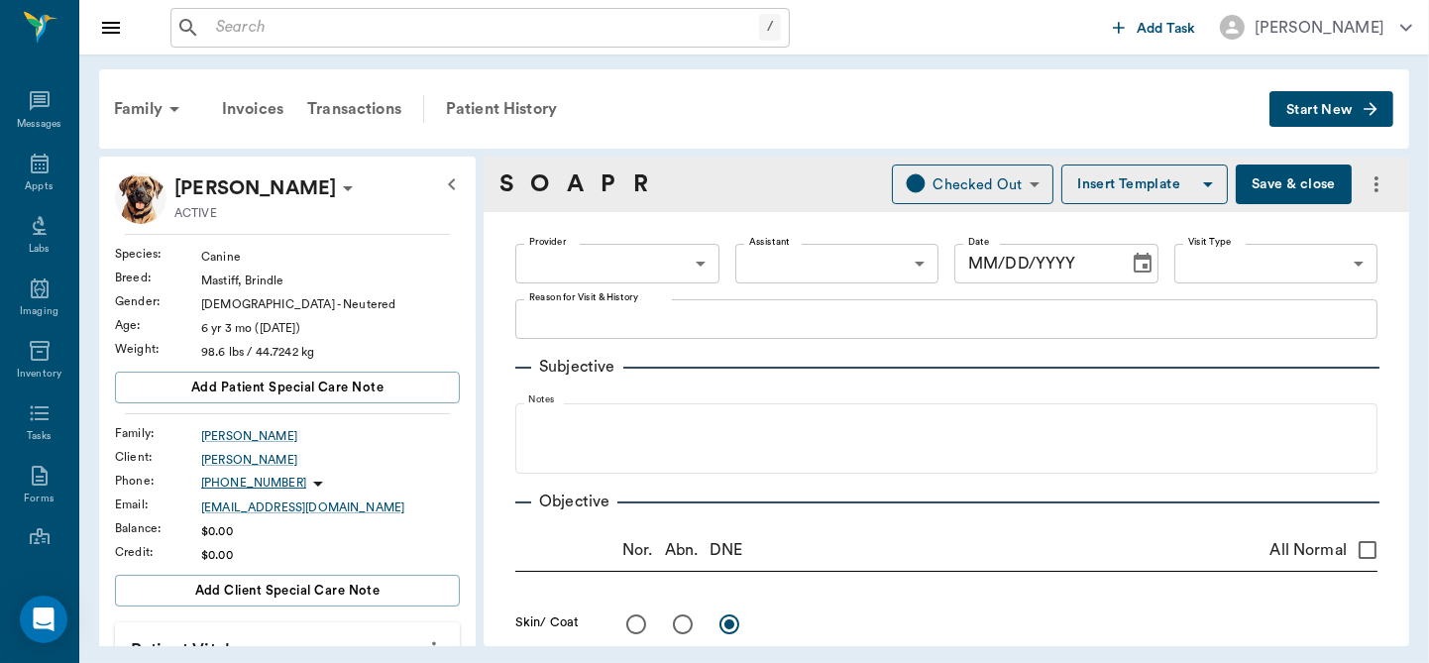
type input "63ec2f075fda476ae8351a4c"
type input "65d2be4f46e3a538d89b8c1a"
type textarea "BLOODWORK. DAUGHTER WASN'T SURE WHAT KIND WE NEEDED -LORY"
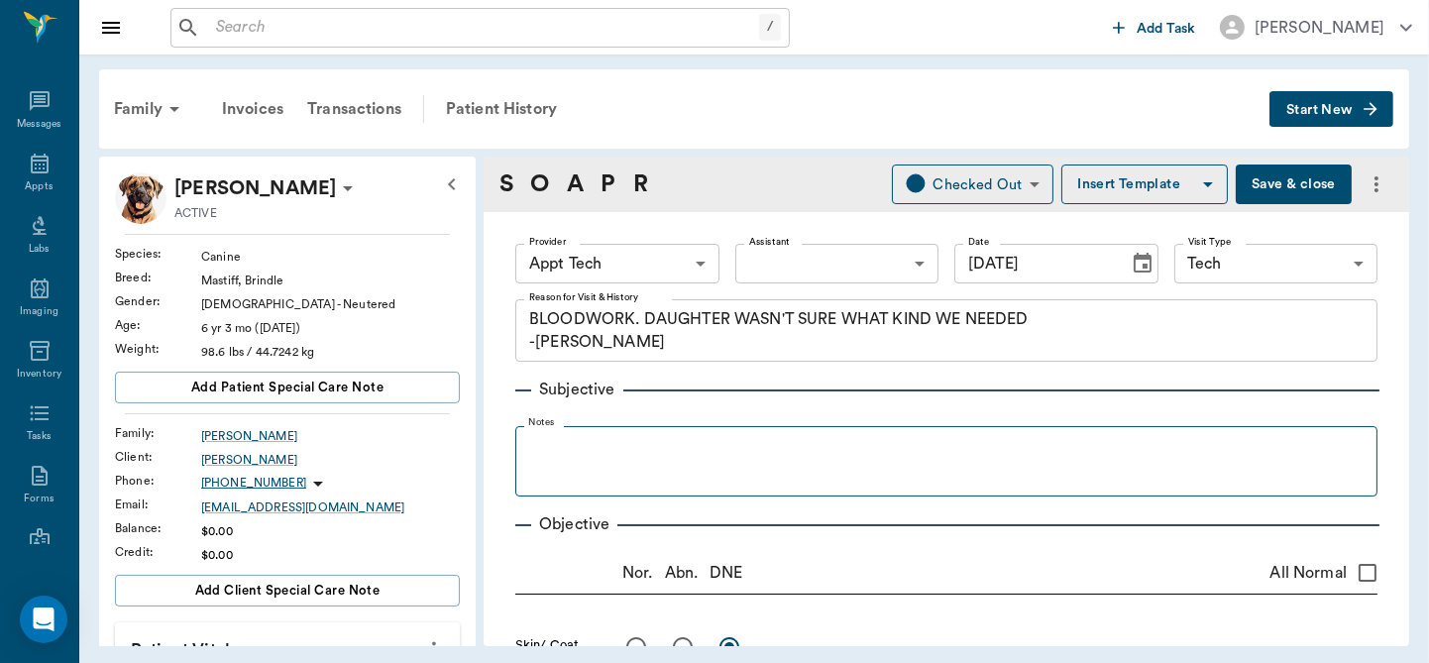
type input "[DATE]"
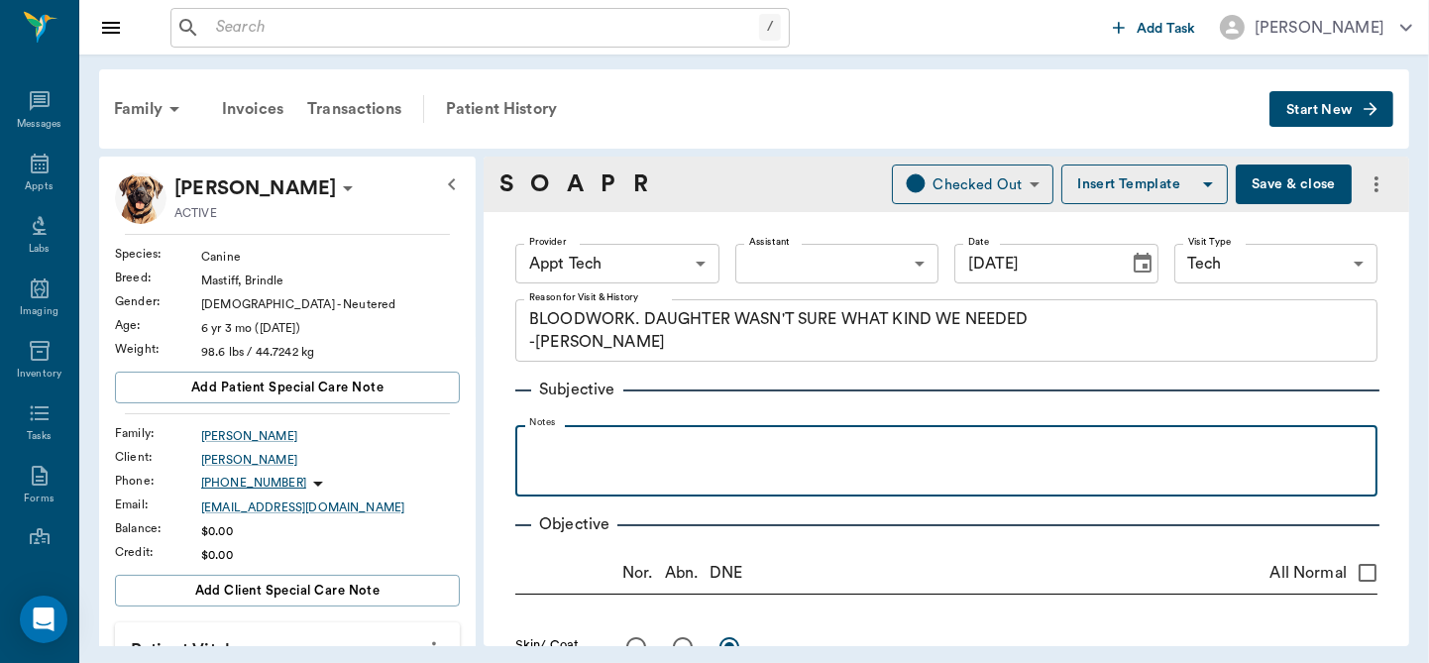
click at [595, 441] on p at bounding box center [946, 447] width 842 height 24
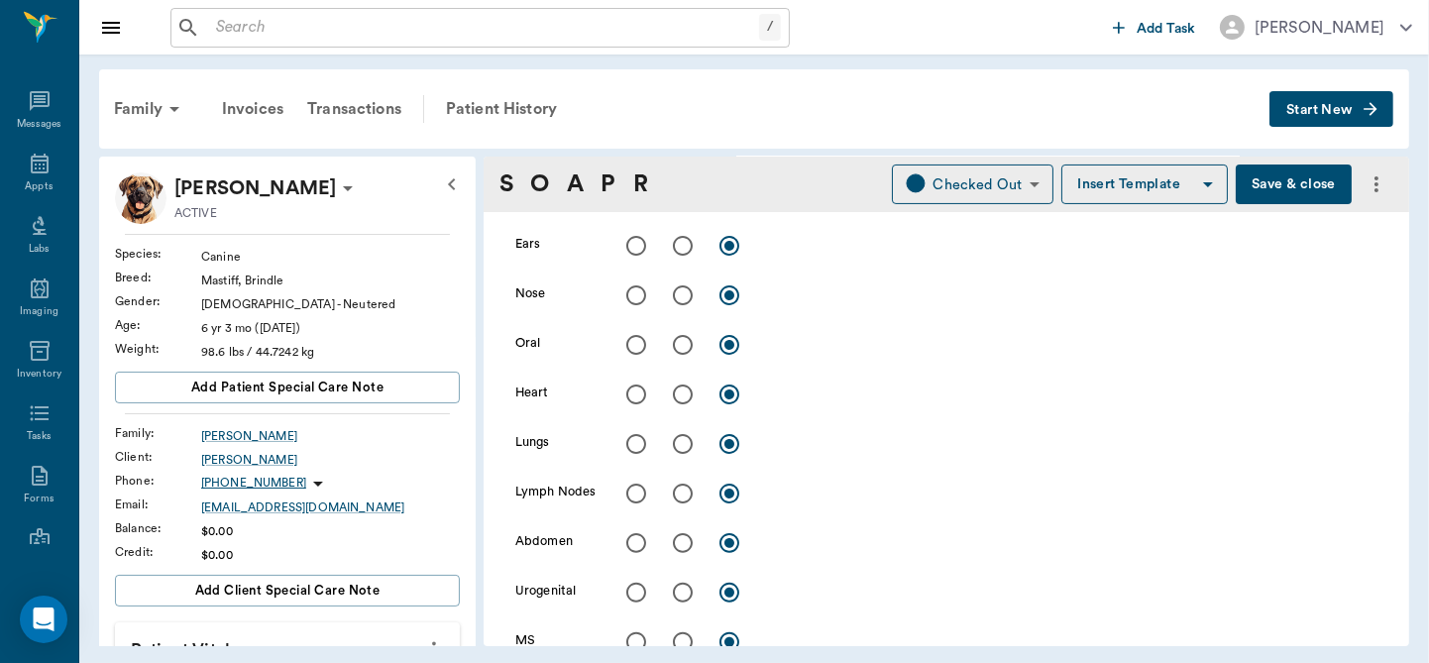
scroll to position [729, 0]
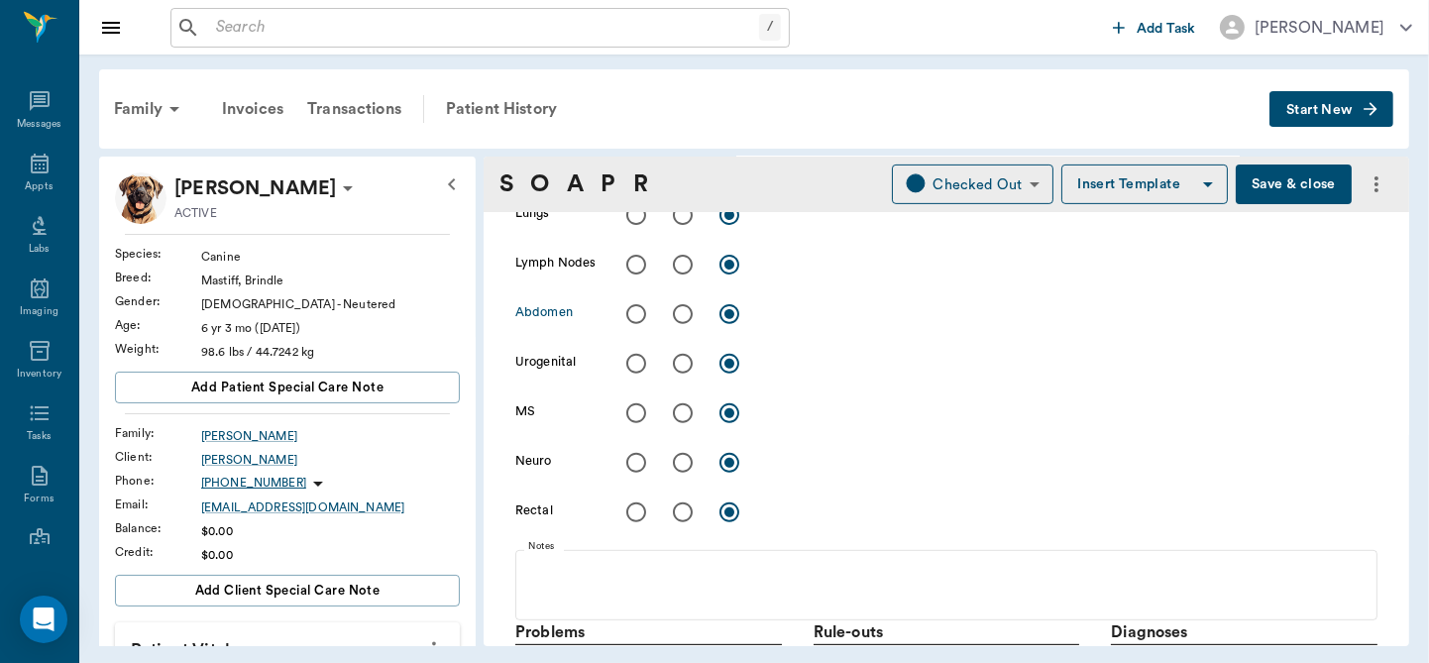
click at [680, 312] on input "radio" at bounding box center [683, 314] width 42 height 42
radio input "true"
click at [793, 324] on div "x" at bounding box center [1071, 315] width 611 height 29
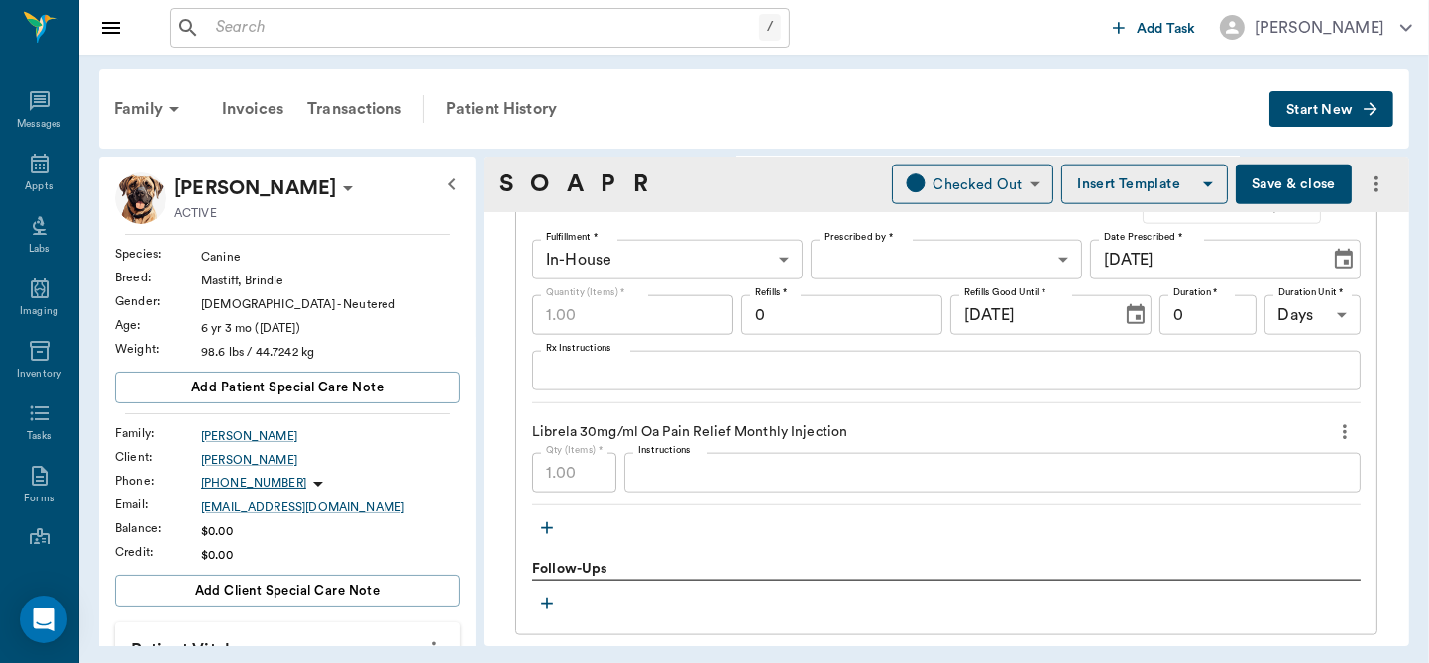
scroll to position [2284, 0]
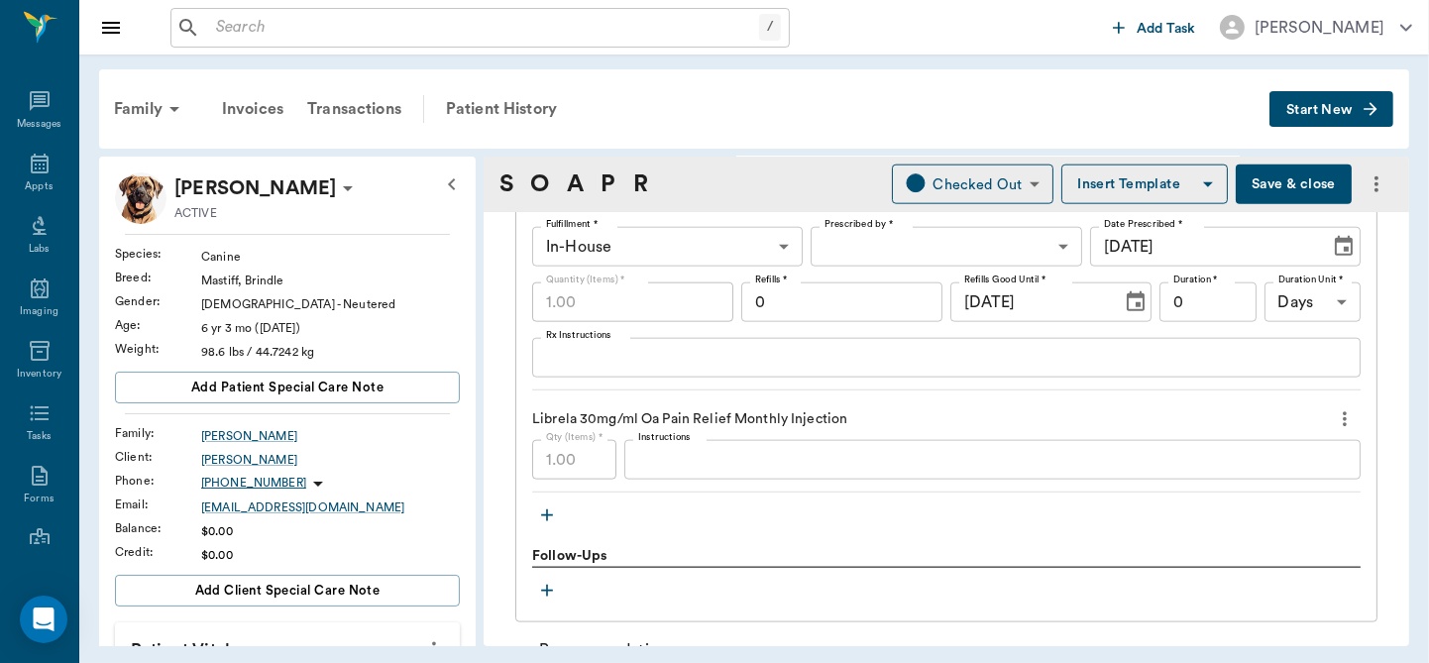
type textarea "US showed what looked like a mass that was very vaculated in area of pancreas."
click at [542, 515] on icon "button" at bounding box center [547, 515] width 20 height 20
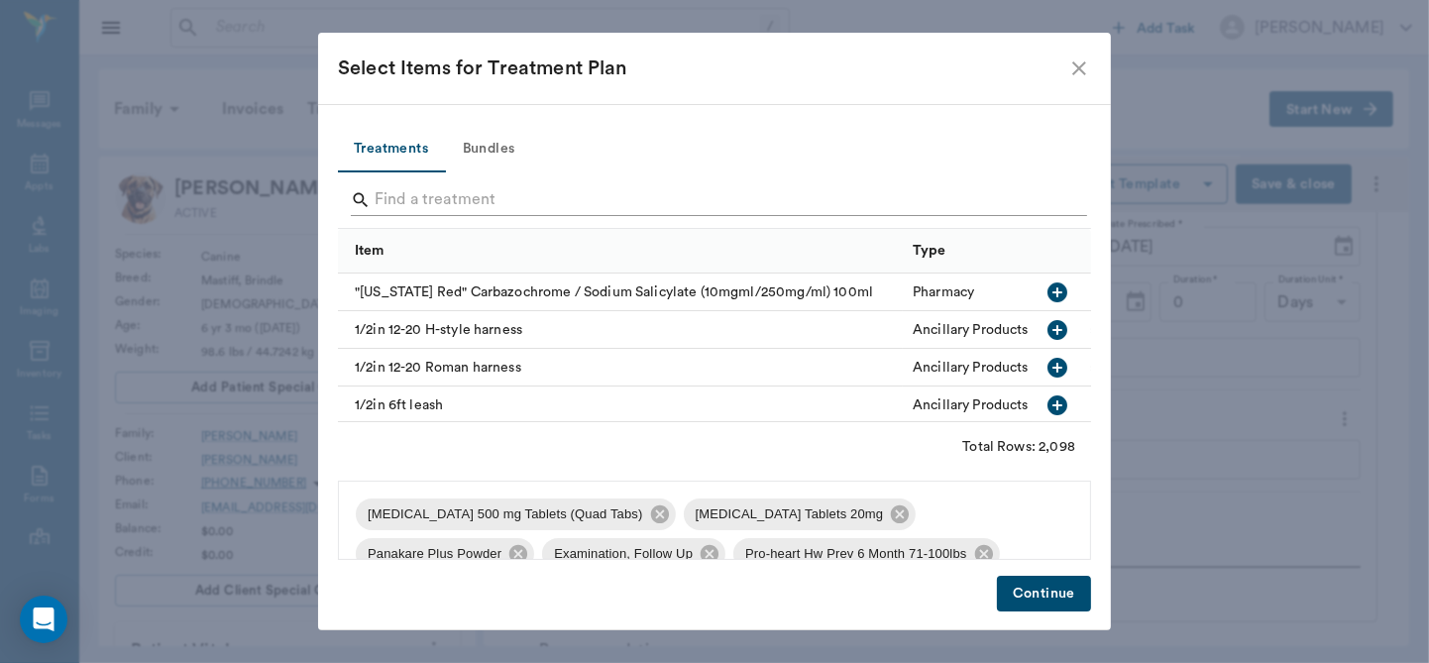
drag, startPoint x: 413, startPoint y: 157, endPoint x: 425, endPoint y: 189, distance: 34.8
click at [425, 189] on div "Treatments Bundles Item Type Category "Kentucky Red" Carbazochrome / Sodium Sal…" at bounding box center [714, 342] width 753 height 434
click at [425, 189] on input "Search" at bounding box center [716, 200] width 683 height 32
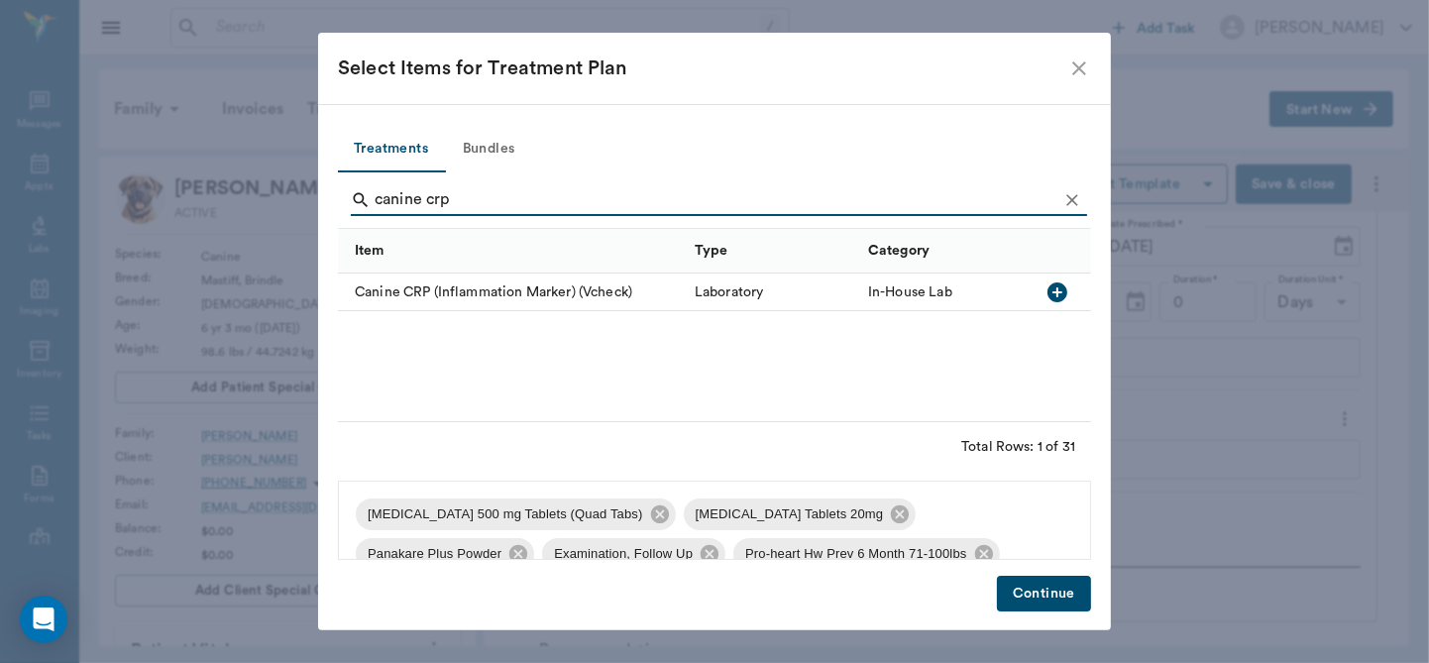
type input "canine crp"
click at [1056, 287] on icon "button" at bounding box center [1057, 292] width 24 height 24
click at [1043, 593] on button "Continue" at bounding box center [1044, 594] width 94 height 37
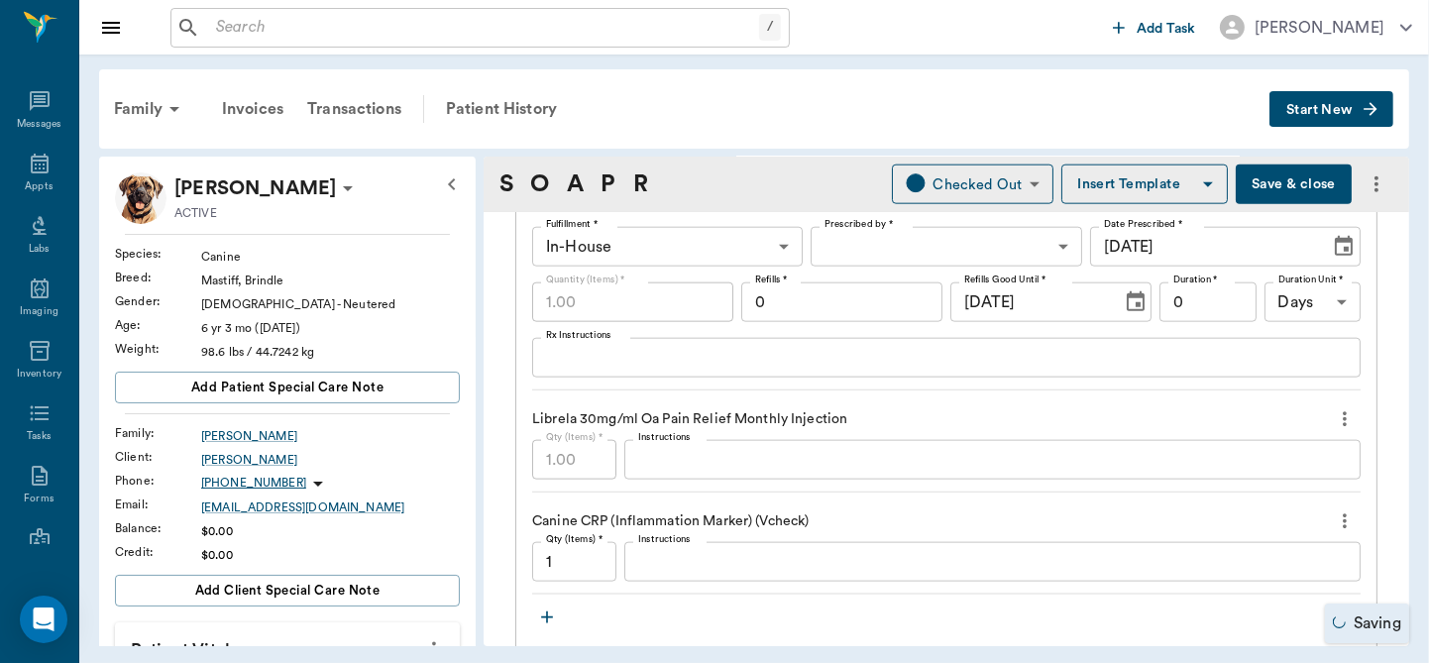
scroll to position [2410, 0]
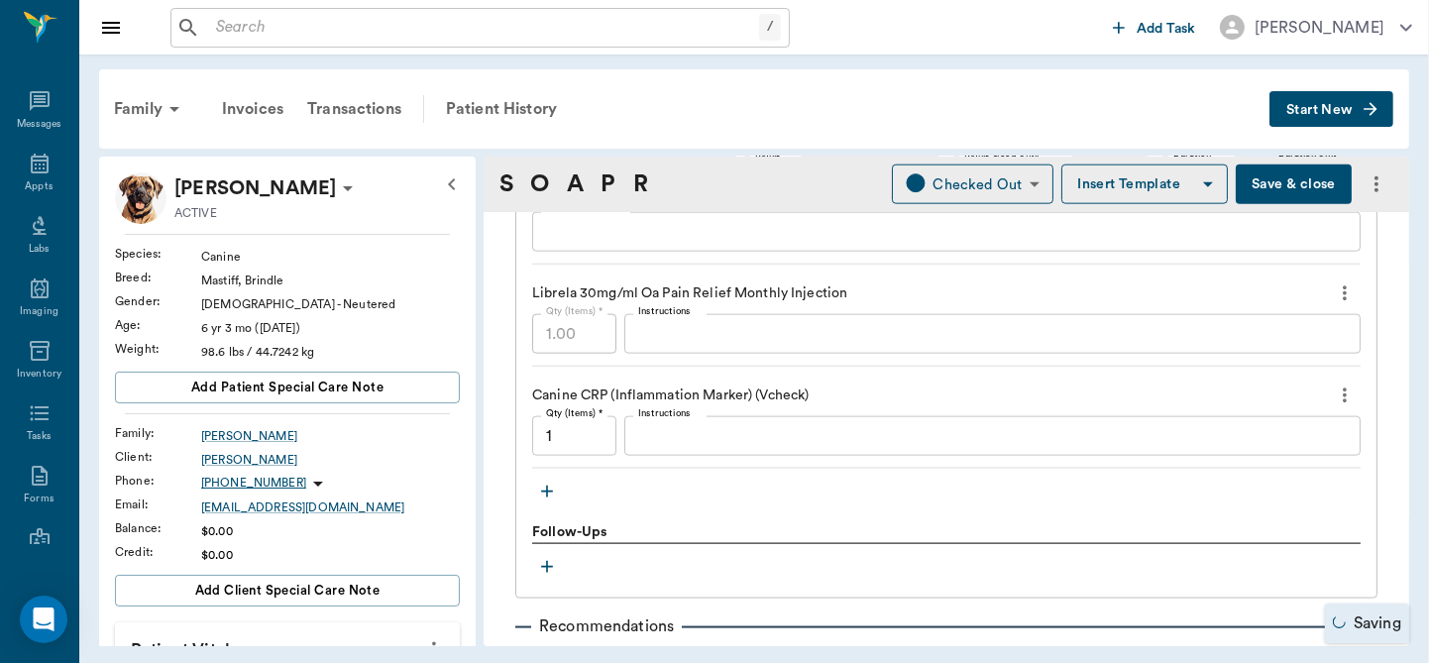
click at [811, 434] on textarea "Instructions" at bounding box center [992, 436] width 708 height 23
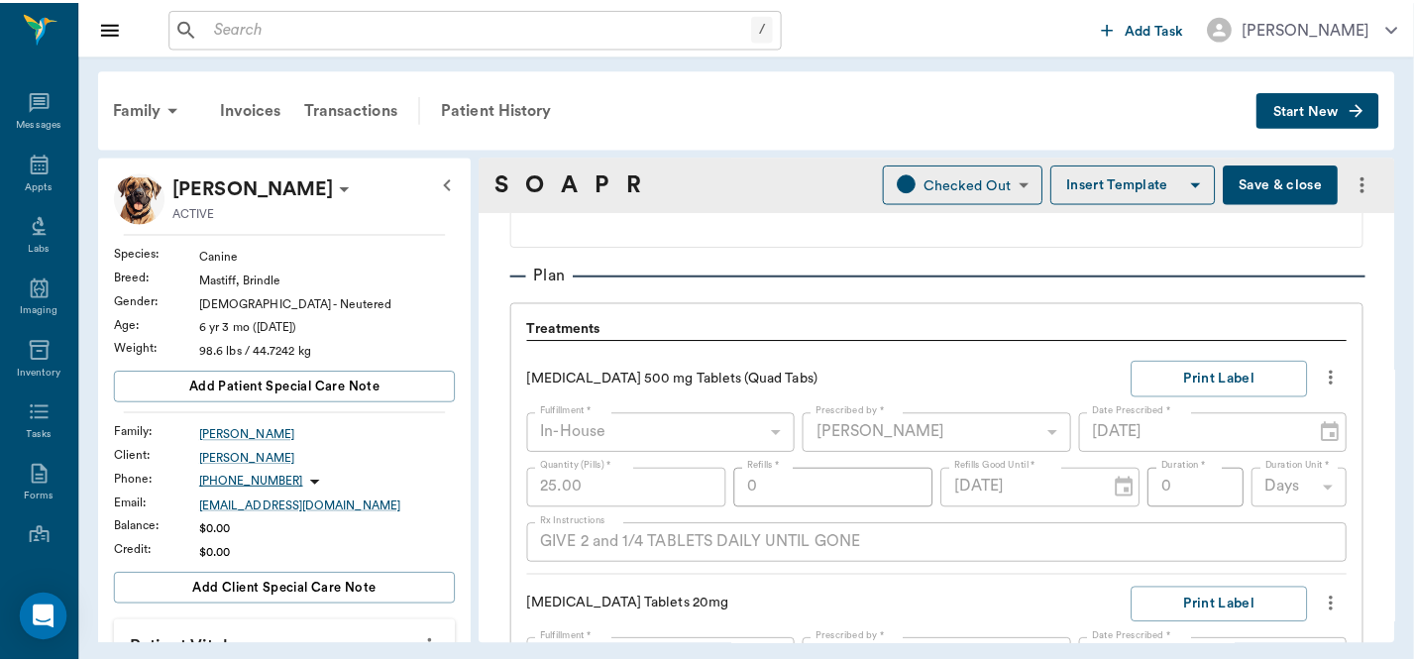
scroll to position [1453, 0]
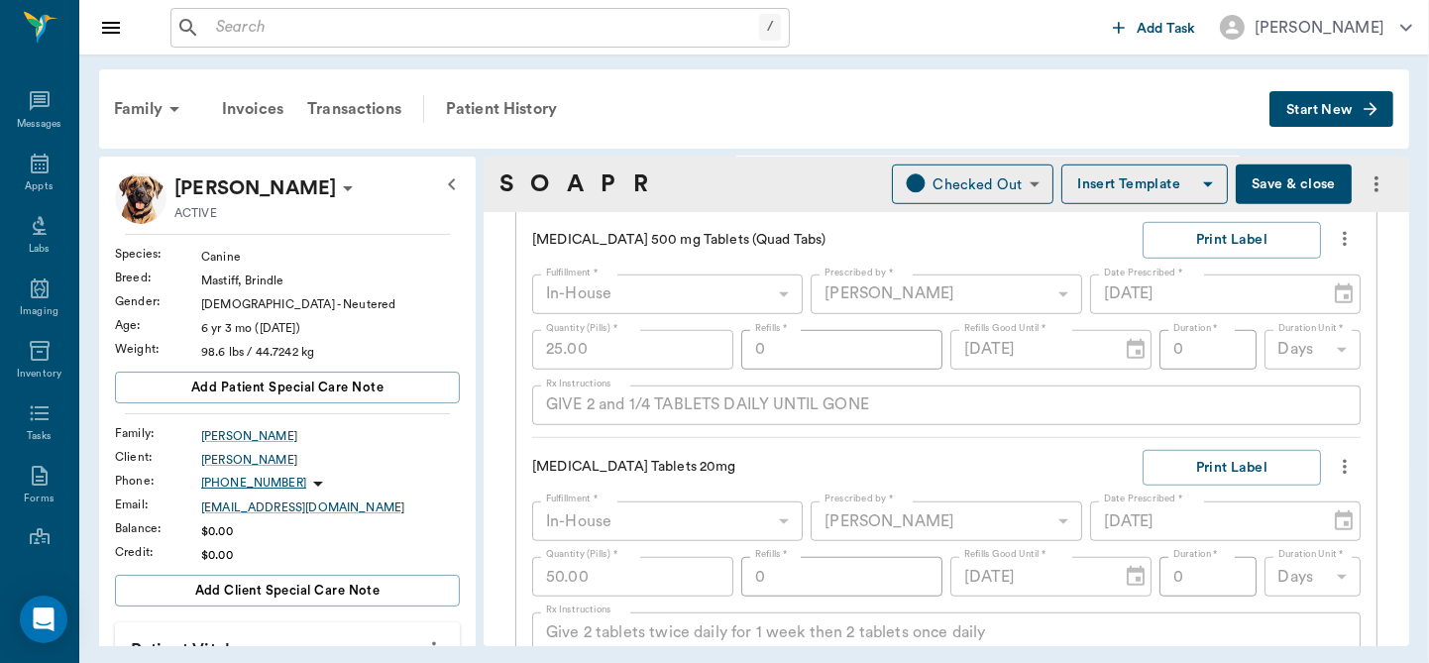
type textarea "62.2 mg/L (>30 is abnormal)"
click at [1274, 183] on button "Save & close" at bounding box center [1294, 184] width 116 height 40
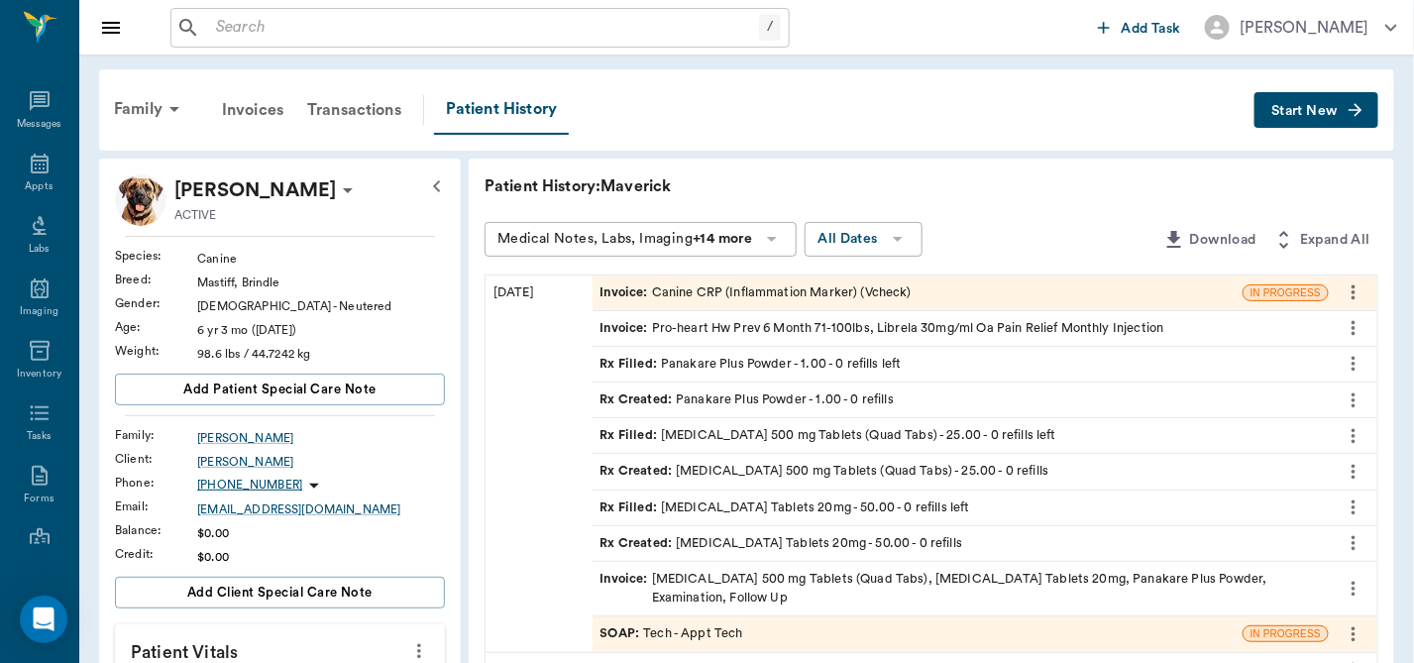
click at [1208, 289] on div "Invoice : Canine CRP (Inflammation Marker) (Vcheck)" at bounding box center [918, 292] width 650 height 35
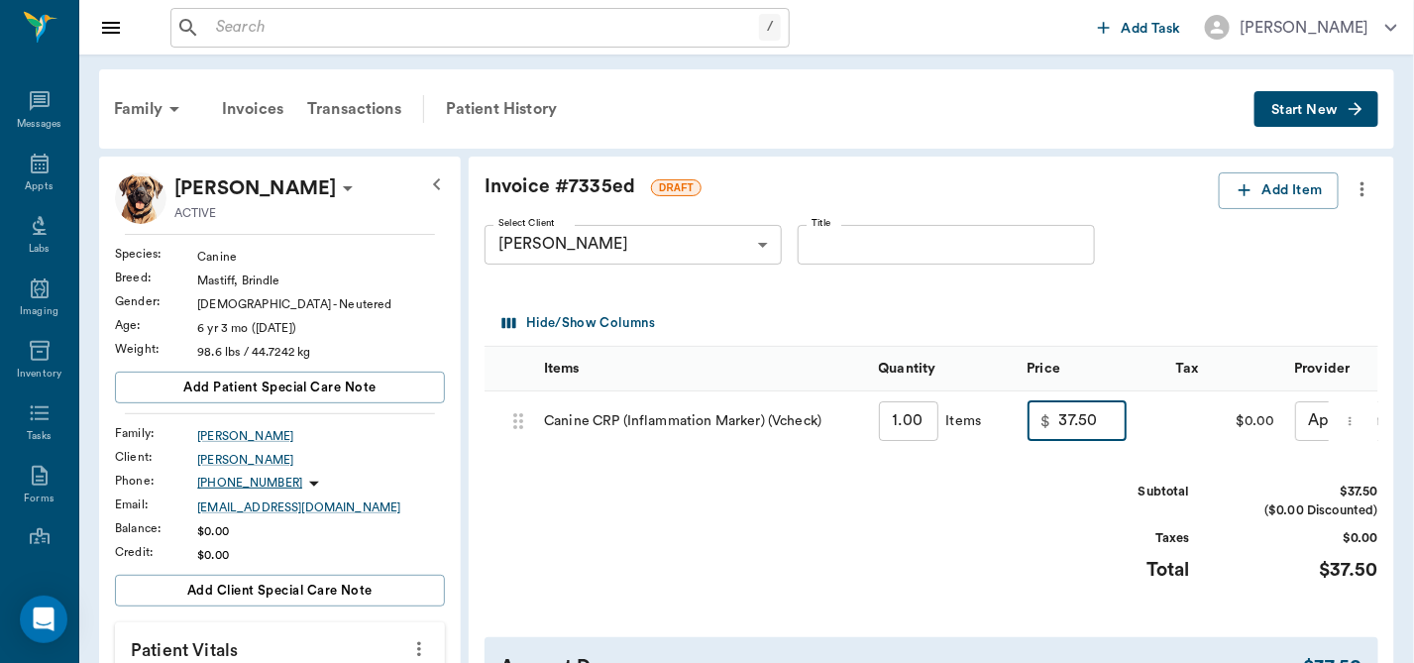
click at [1099, 427] on input "37.50" at bounding box center [1092, 421] width 67 height 40
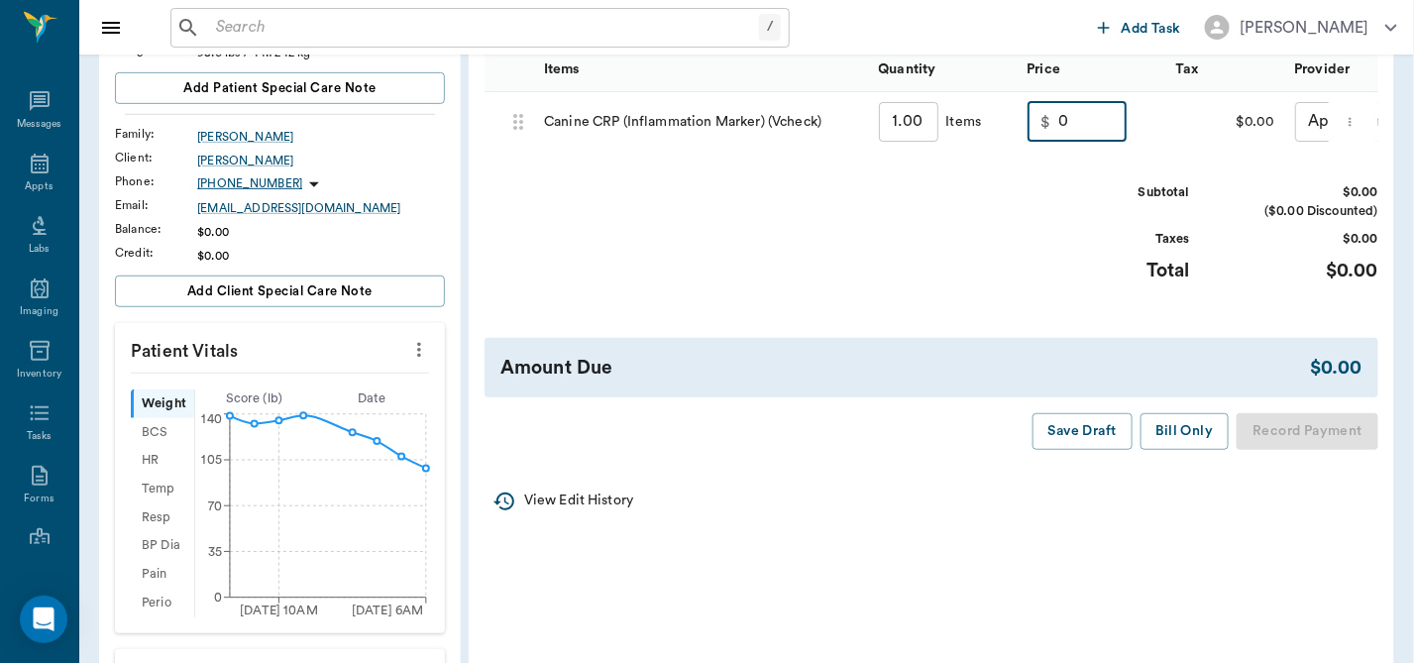
scroll to position [302, 0]
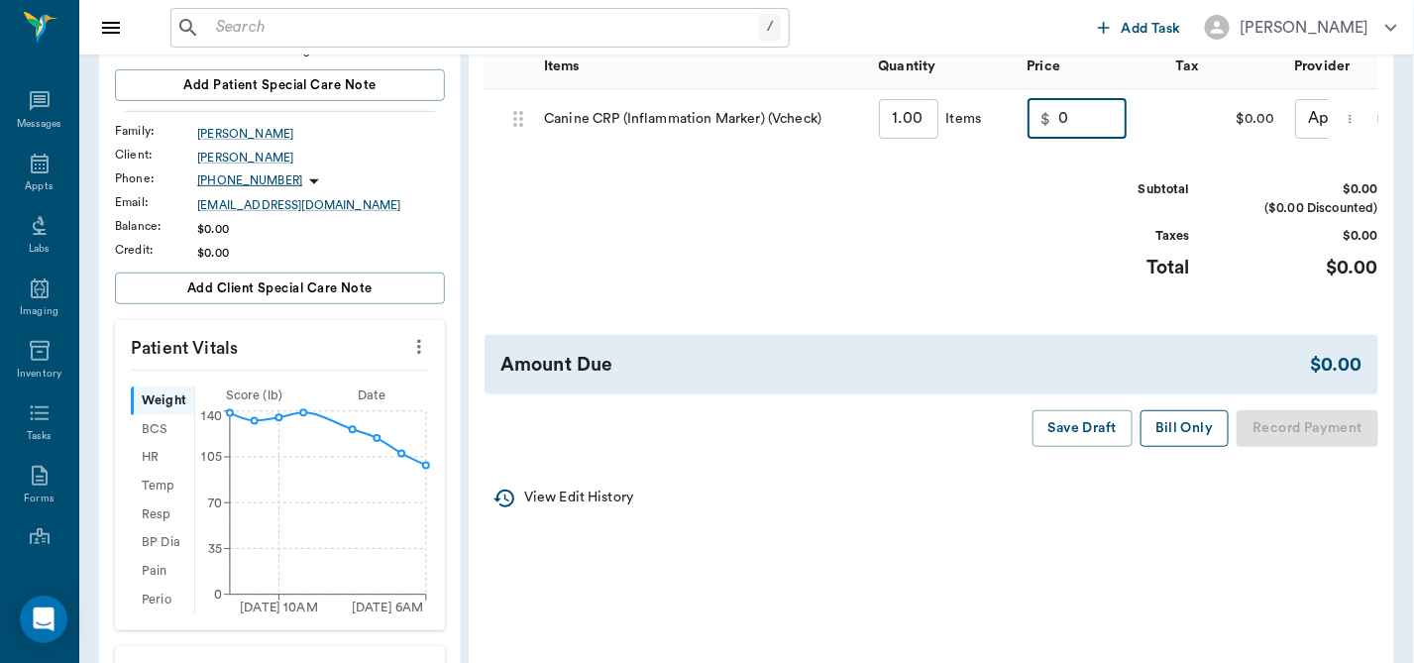
type input "0.00"
click at [1191, 437] on button "Bill Only" at bounding box center [1185, 428] width 89 height 37
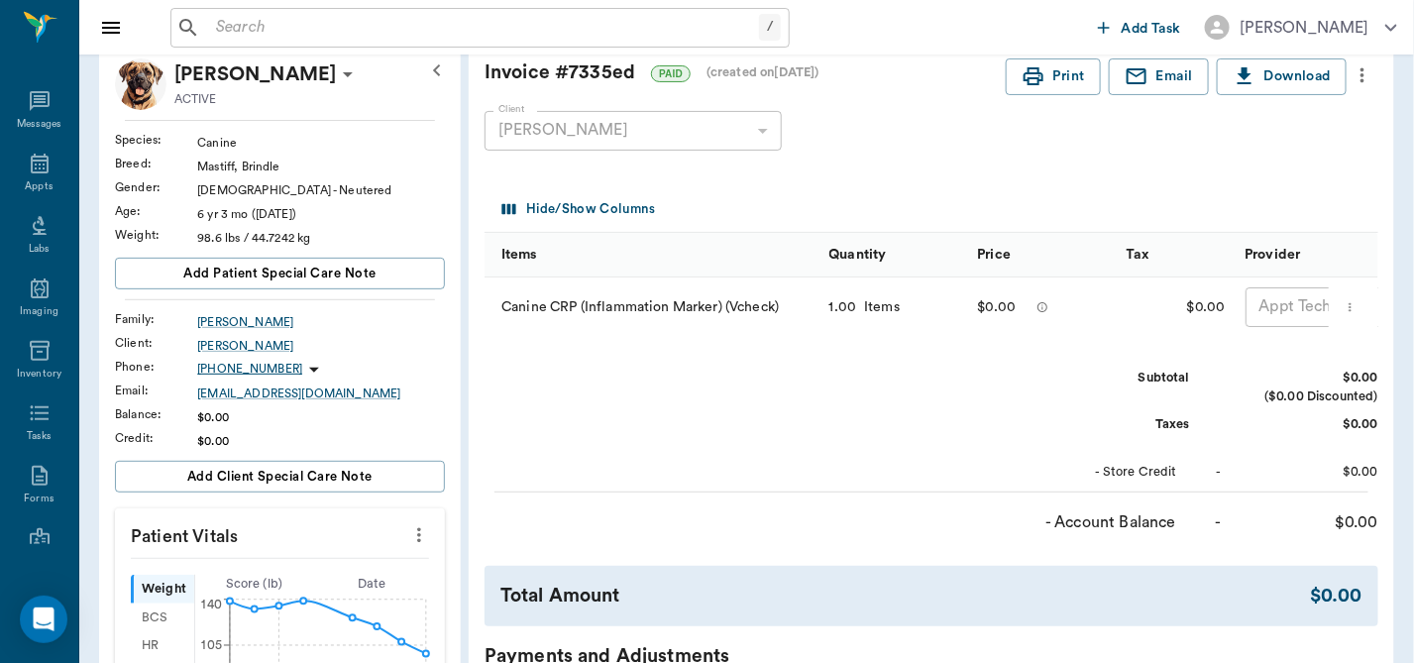
scroll to position [31, 0]
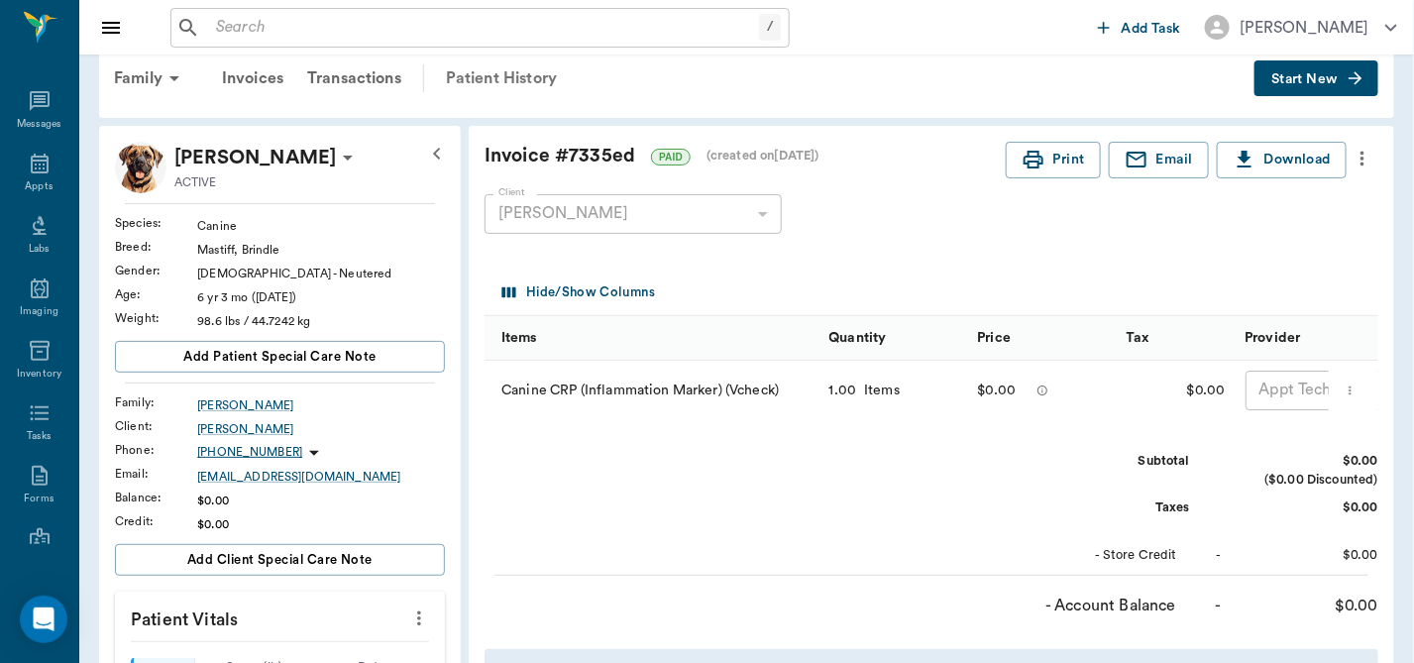
click at [490, 78] on div "Patient History" at bounding box center [501, 78] width 135 height 48
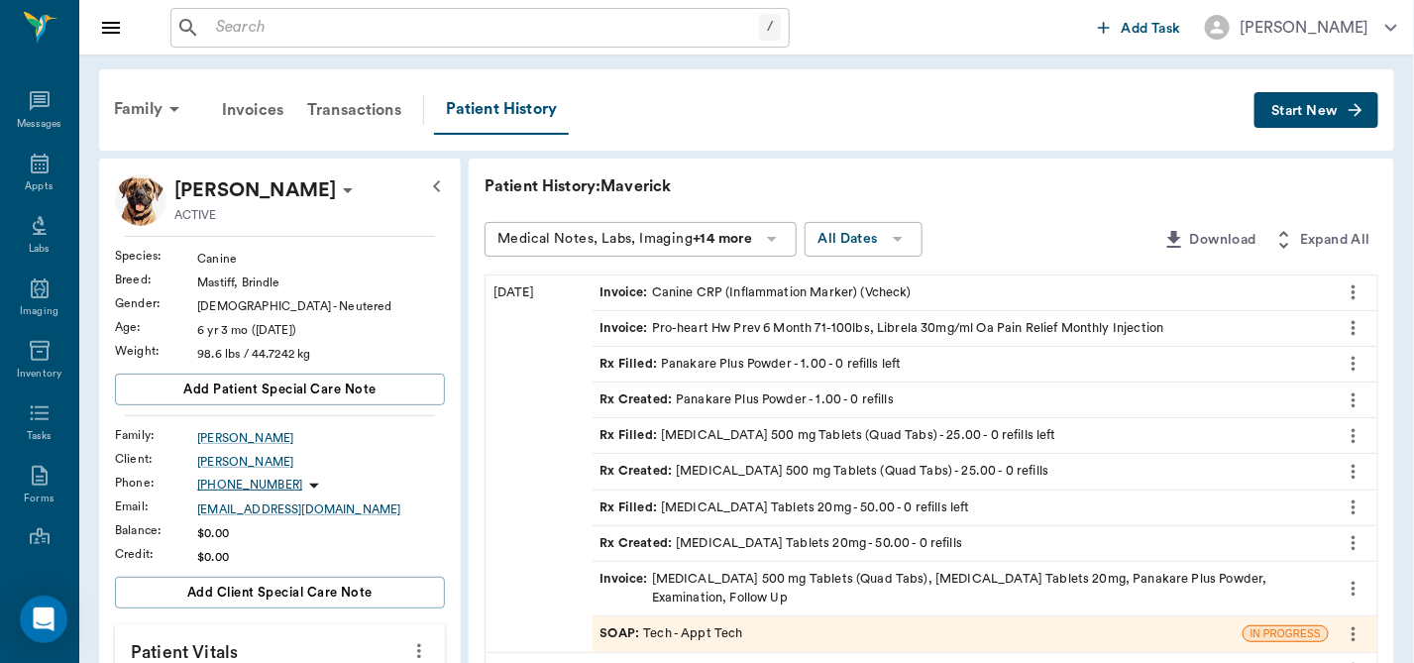
click at [688, 624] on div "SOAP : Tech - Appt Tech" at bounding box center [671, 633] width 143 height 19
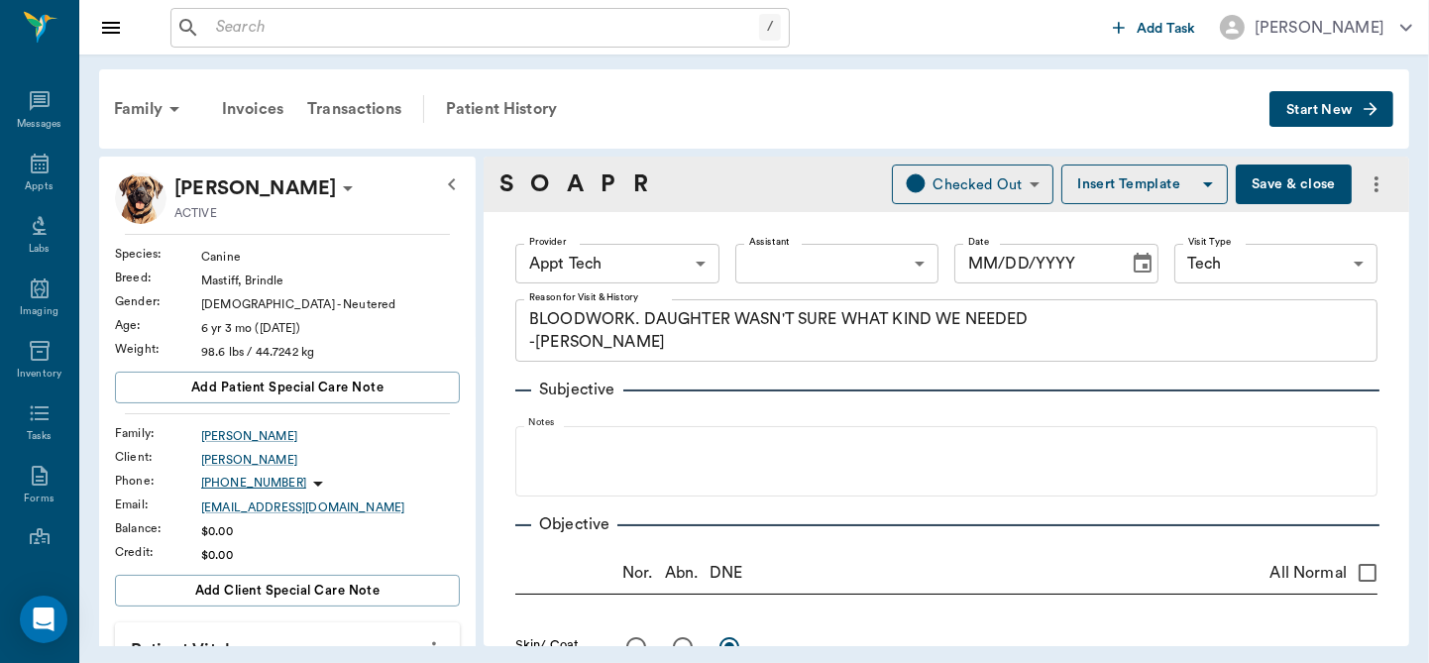
type input "63ec2f075fda476ae8351a4c"
type input "65d2be4f46e3a538d89b8c1a"
type textarea "BLOODWORK. DAUGHTER WASN'T SURE WHAT KIND WE NEEDED -LORY"
radio input "true"
type textarea "US showed what looked like a mass that was very vaculated in area of pancreas."
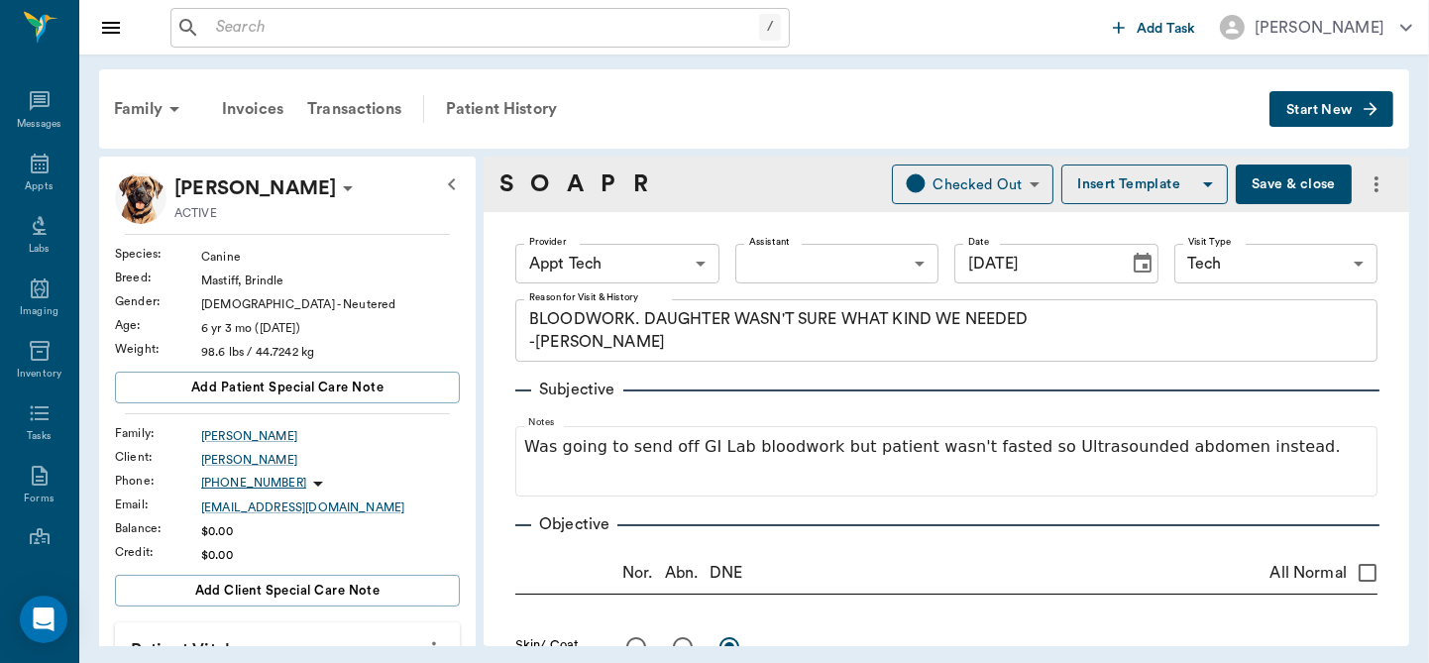
type input "[DATE]"
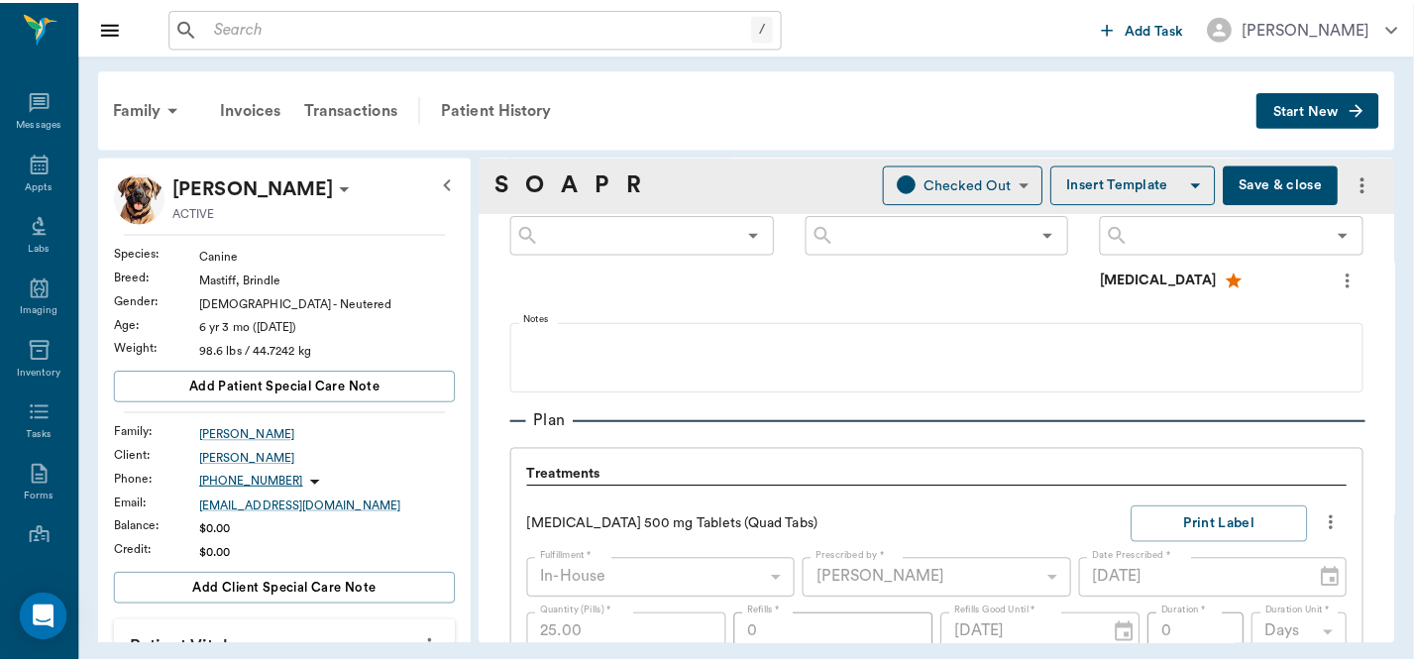
scroll to position [1055, 0]
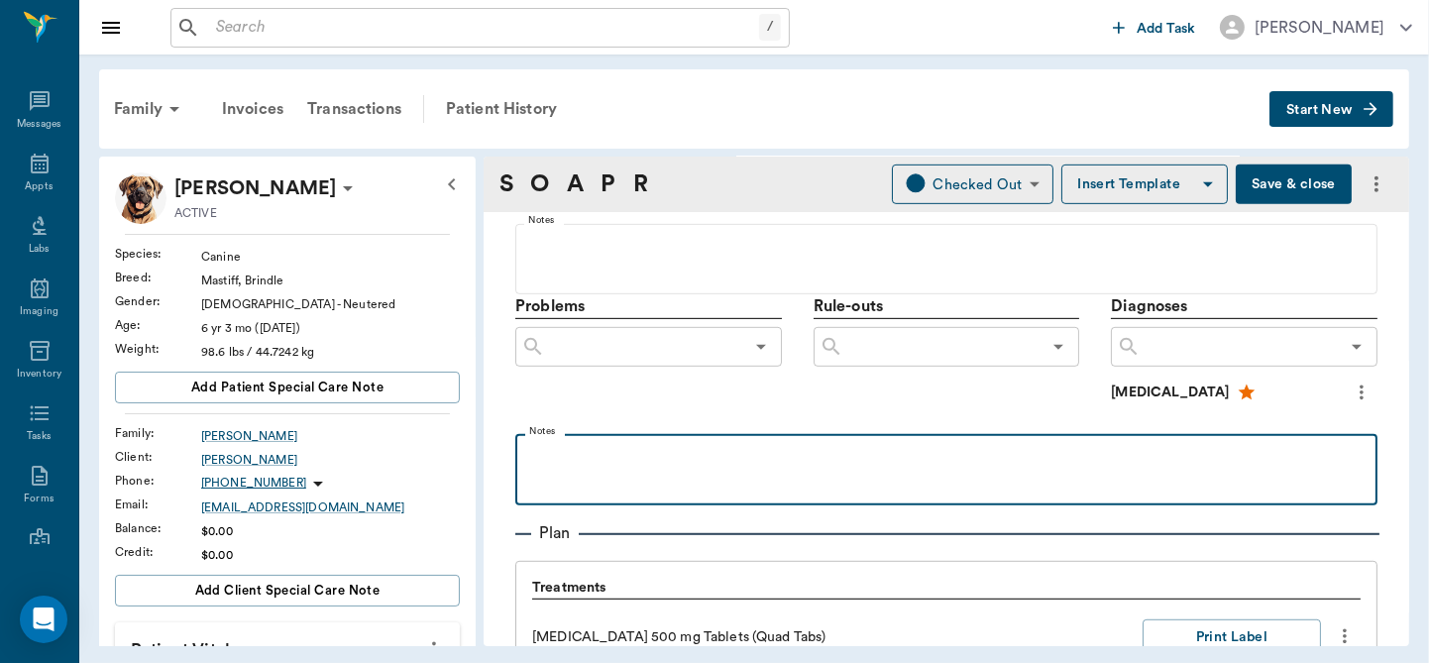
click at [677, 450] on p at bounding box center [946, 456] width 842 height 24
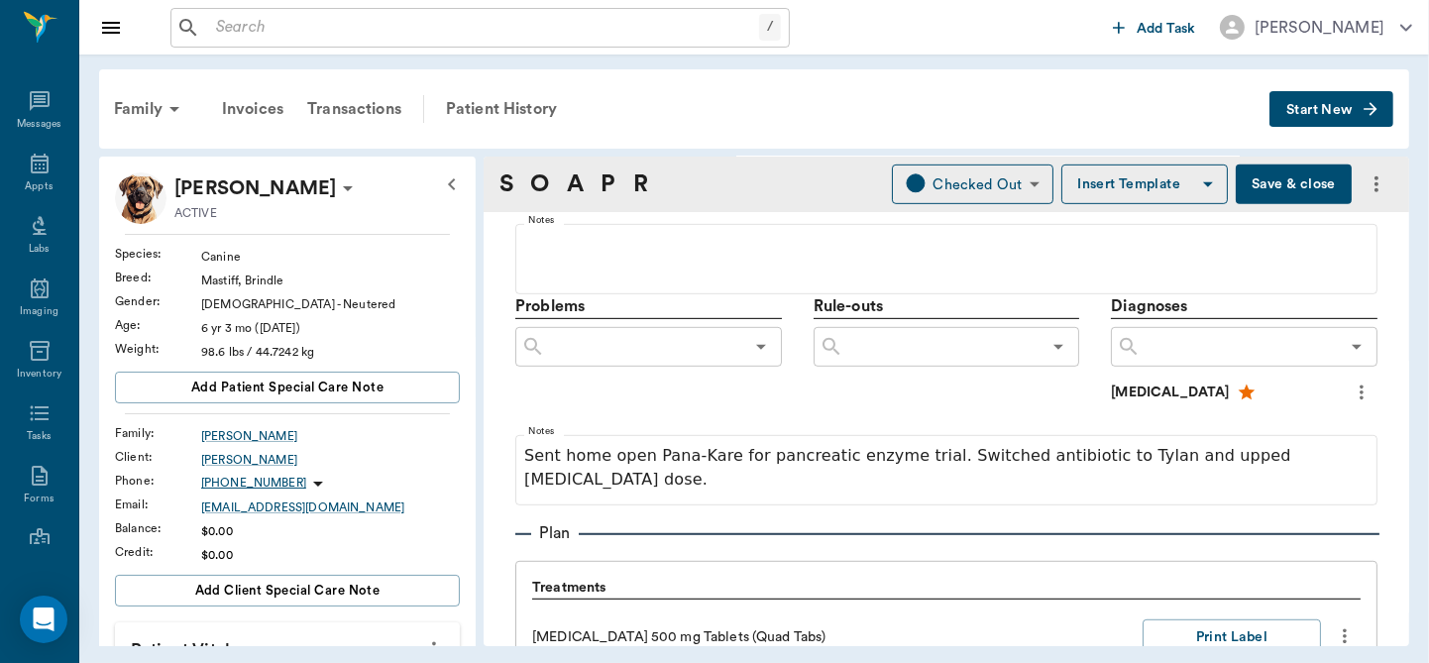
click at [1271, 182] on button "Save & close" at bounding box center [1294, 184] width 116 height 40
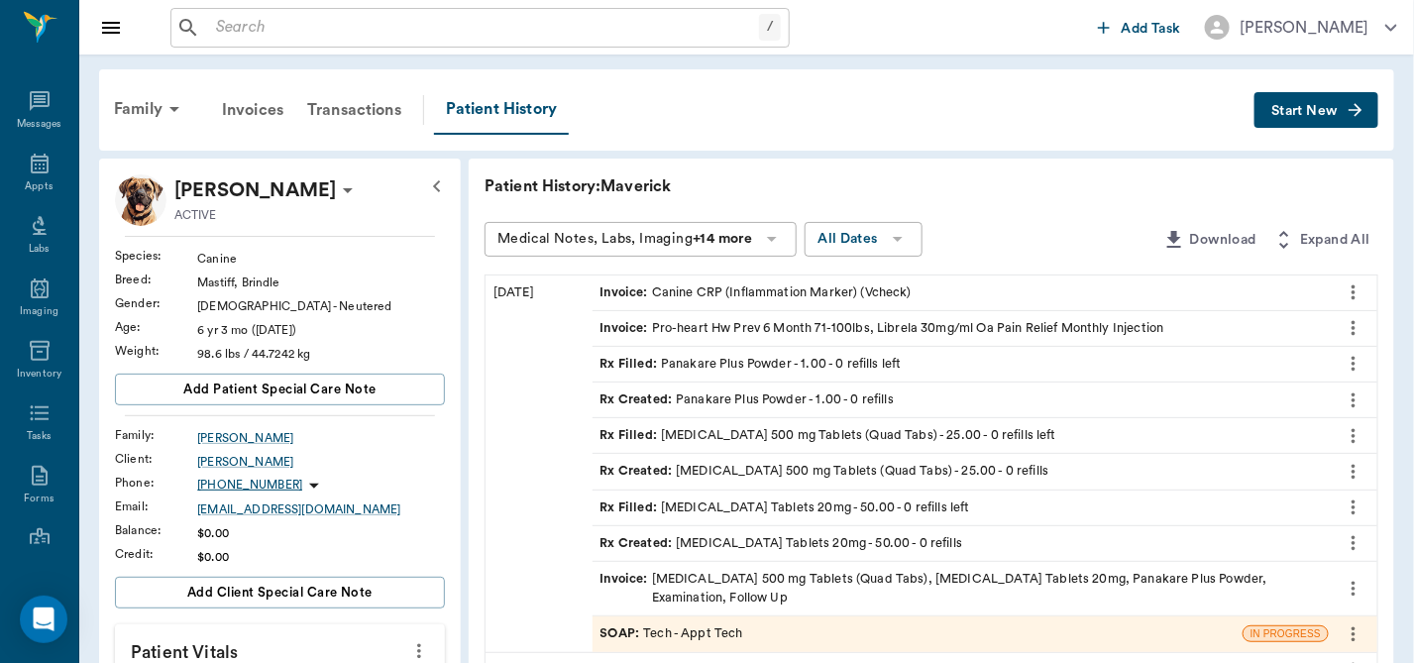
click at [419, 646] on icon "more" at bounding box center [419, 651] width 22 height 24
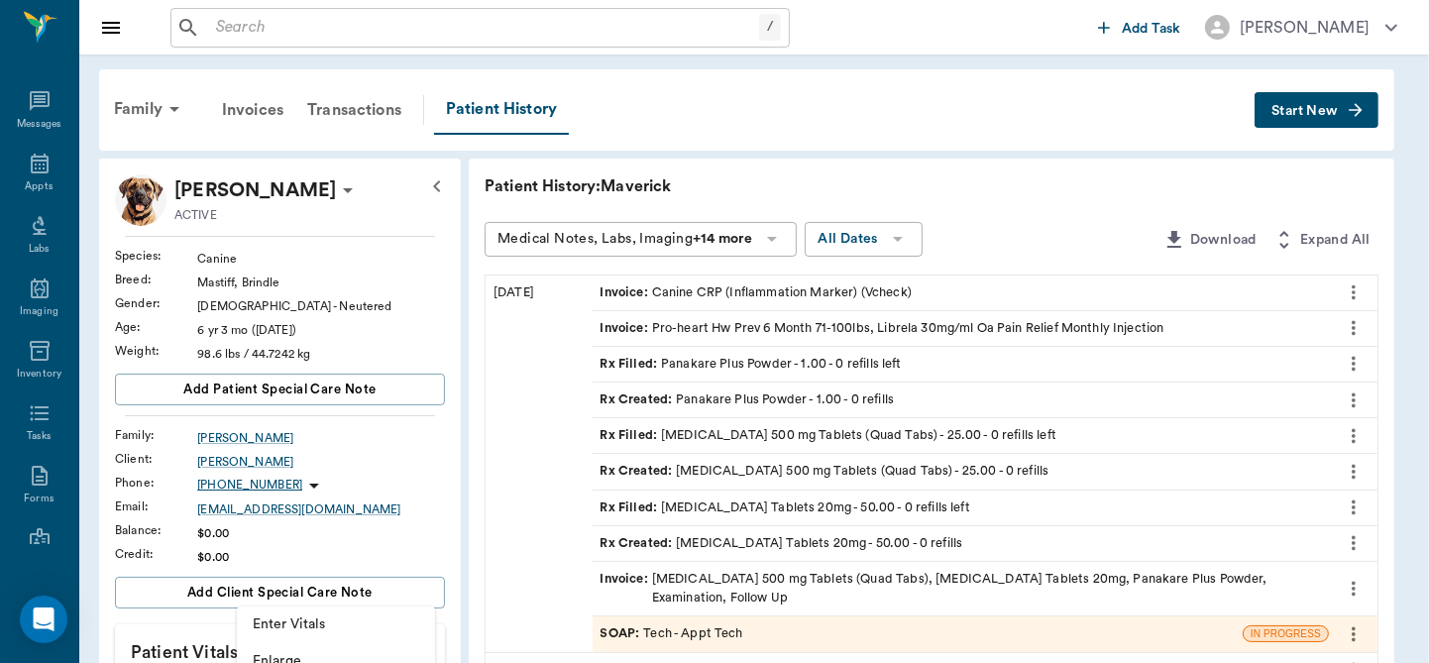
click at [296, 616] on span "Enter Vitals" at bounding box center [336, 624] width 166 height 21
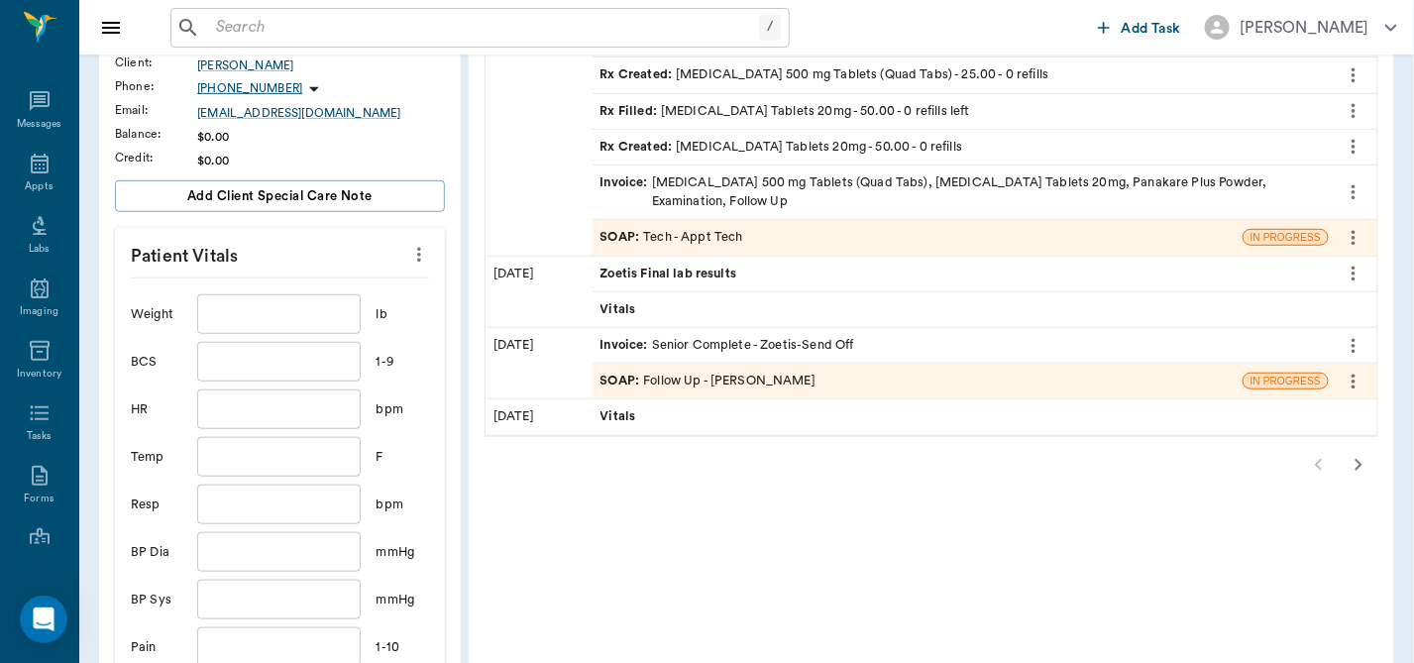
scroll to position [399, 0]
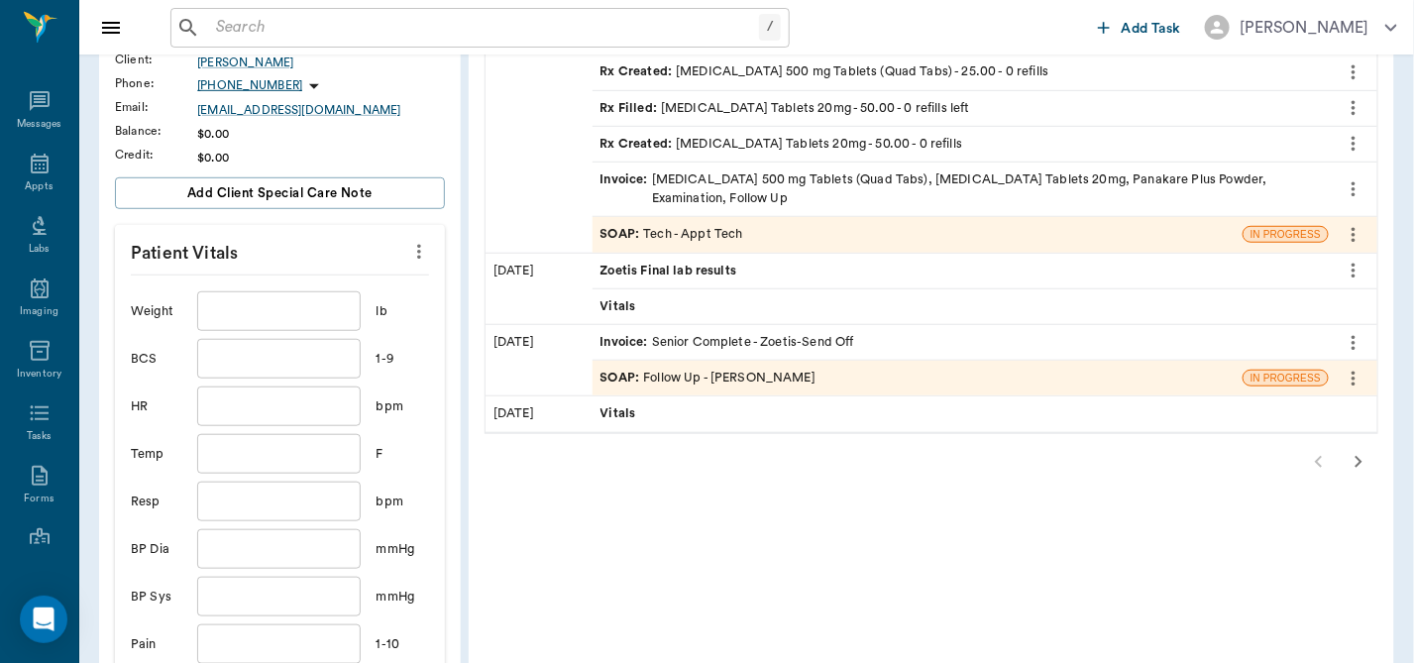
click at [265, 309] on input "text" at bounding box center [278, 311] width 163 height 40
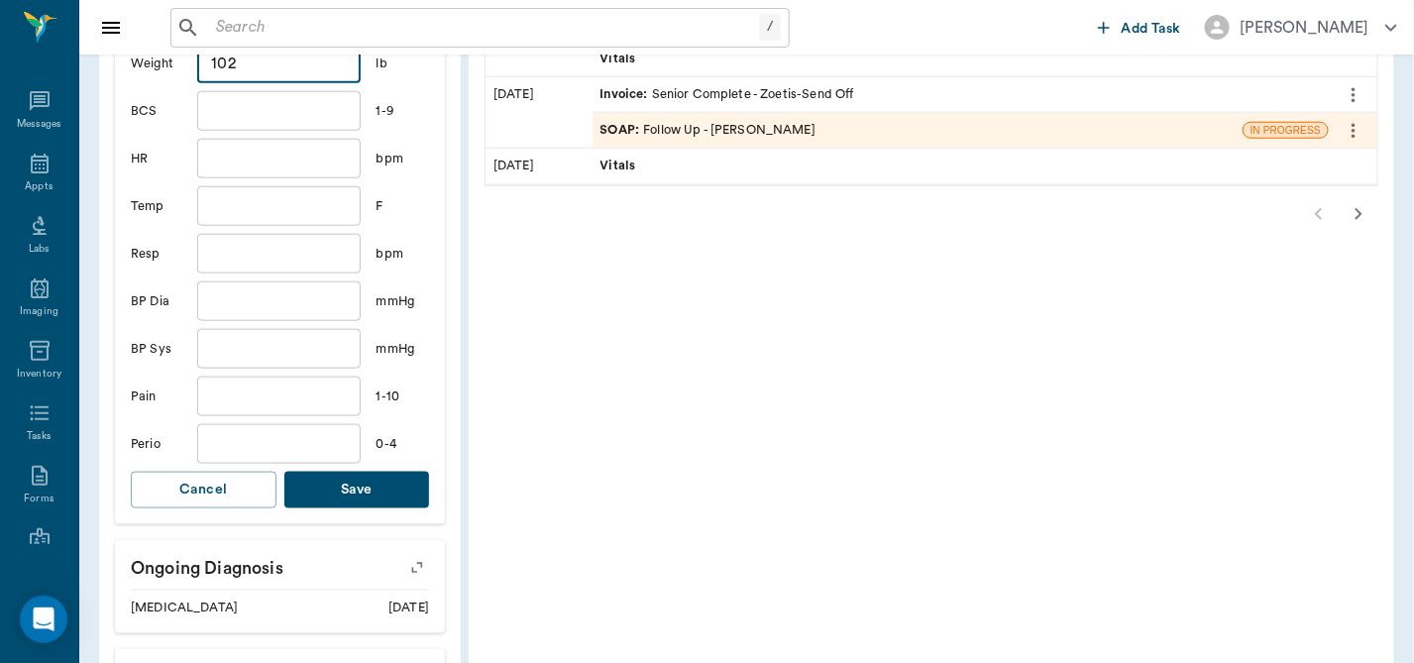
scroll to position [649, 0]
type input "102"
click at [373, 481] on button "Save" at bounding box center [357, 488] width 146 height 37
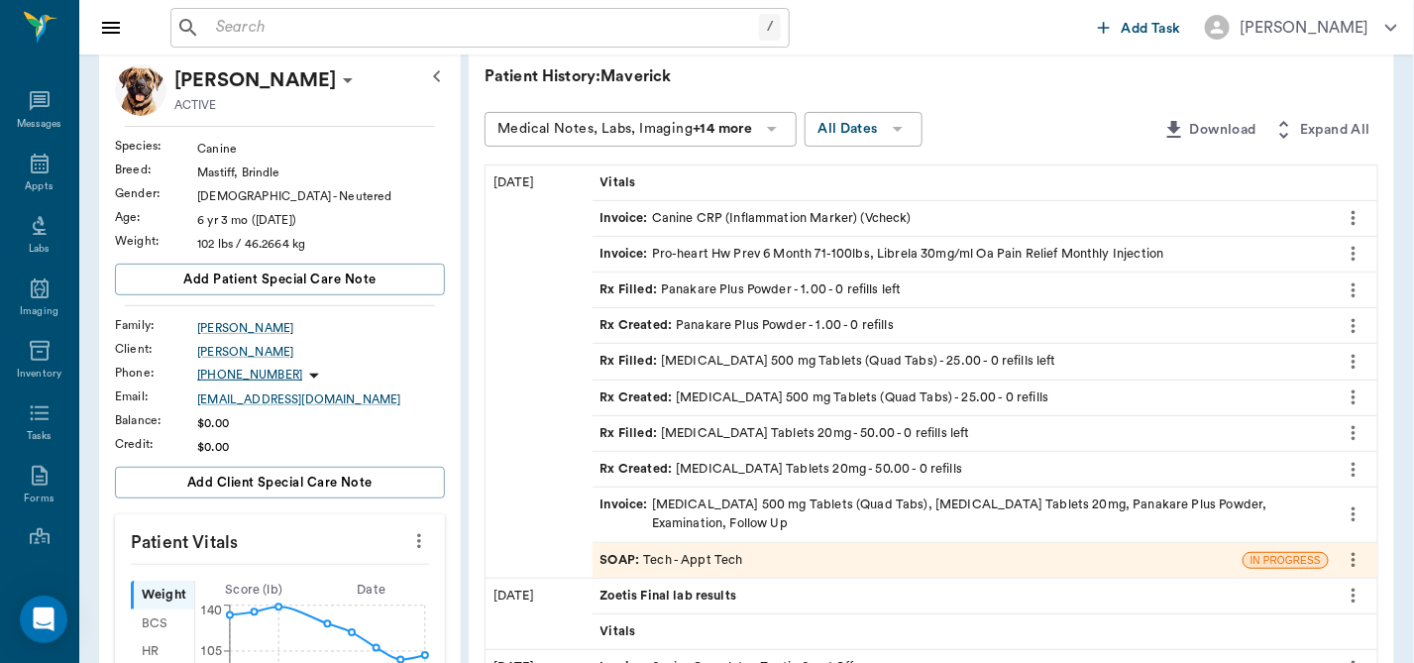
scroll to position [167, 0]
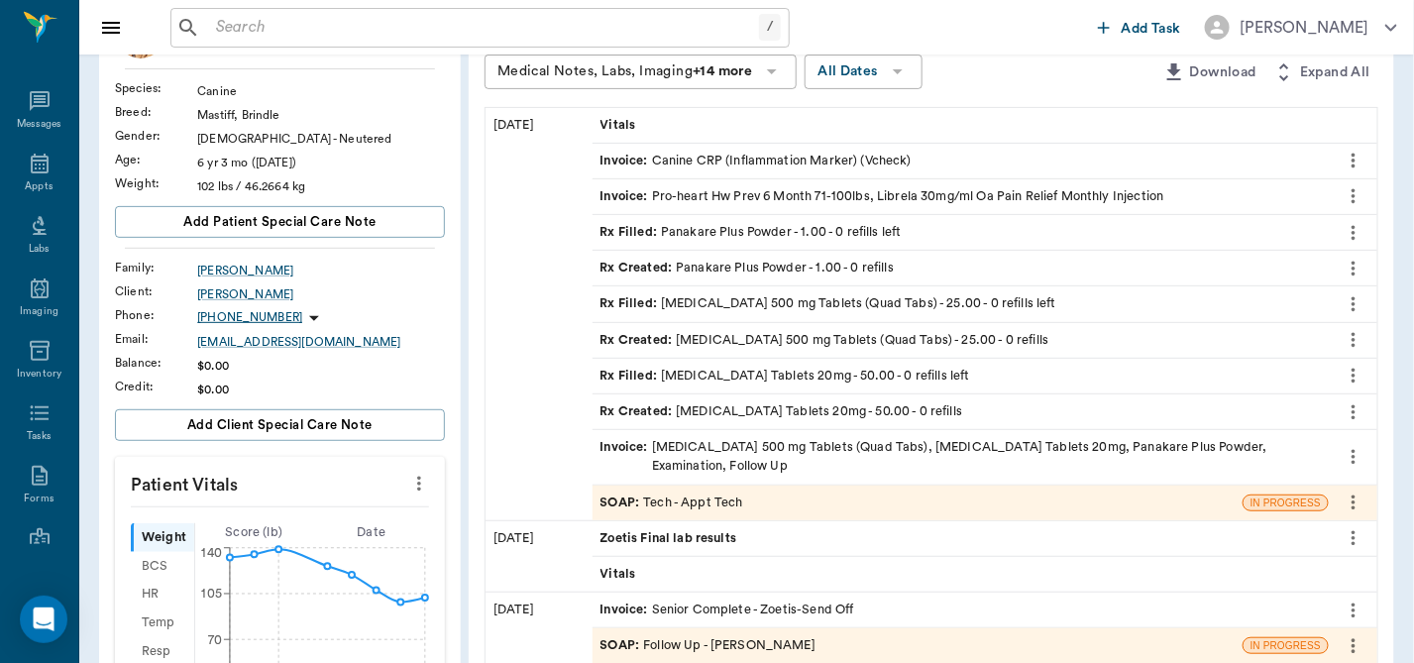
click at [866, 442] on div "Invoice : Tylosin 500 mg Tablets (Quad Tabs), Prednisone Tablets 20mg, Panakare…" at bounding box center [960, 457] width 720 height 38
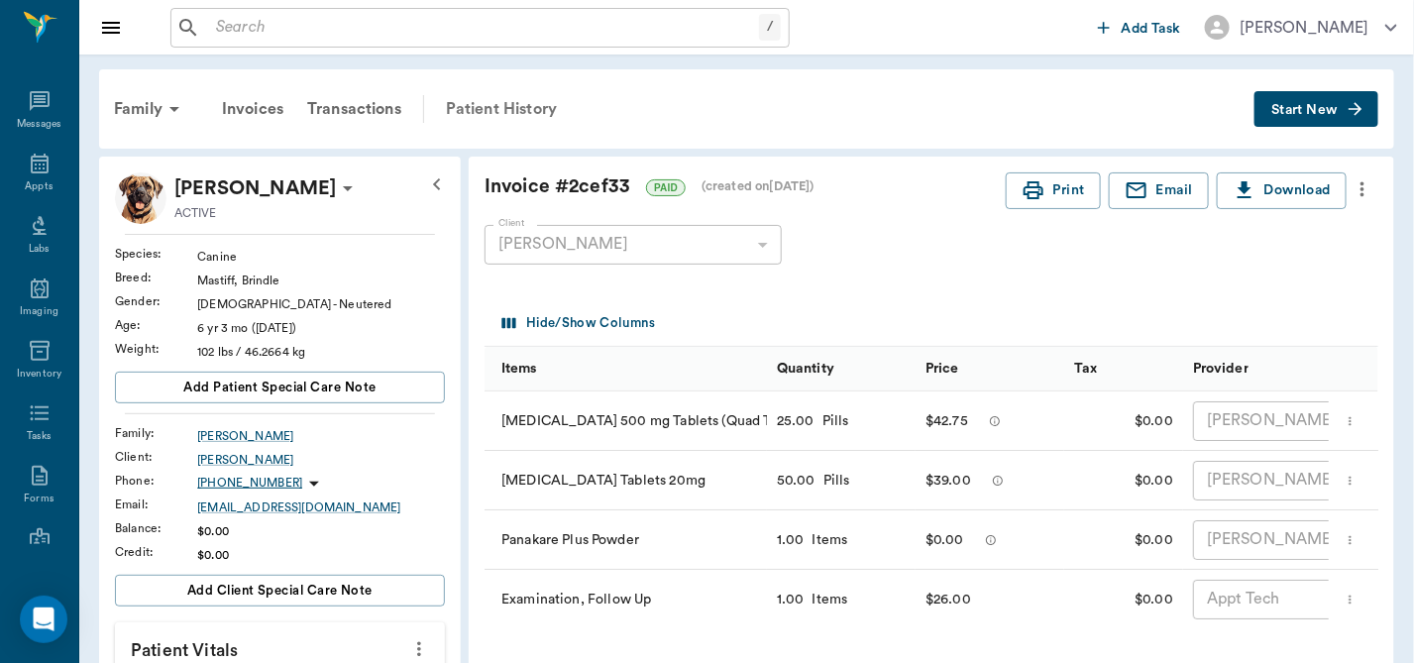
click at [511, 100] on div "Patient History" at bounding box center [501, 109] width 135 height 48
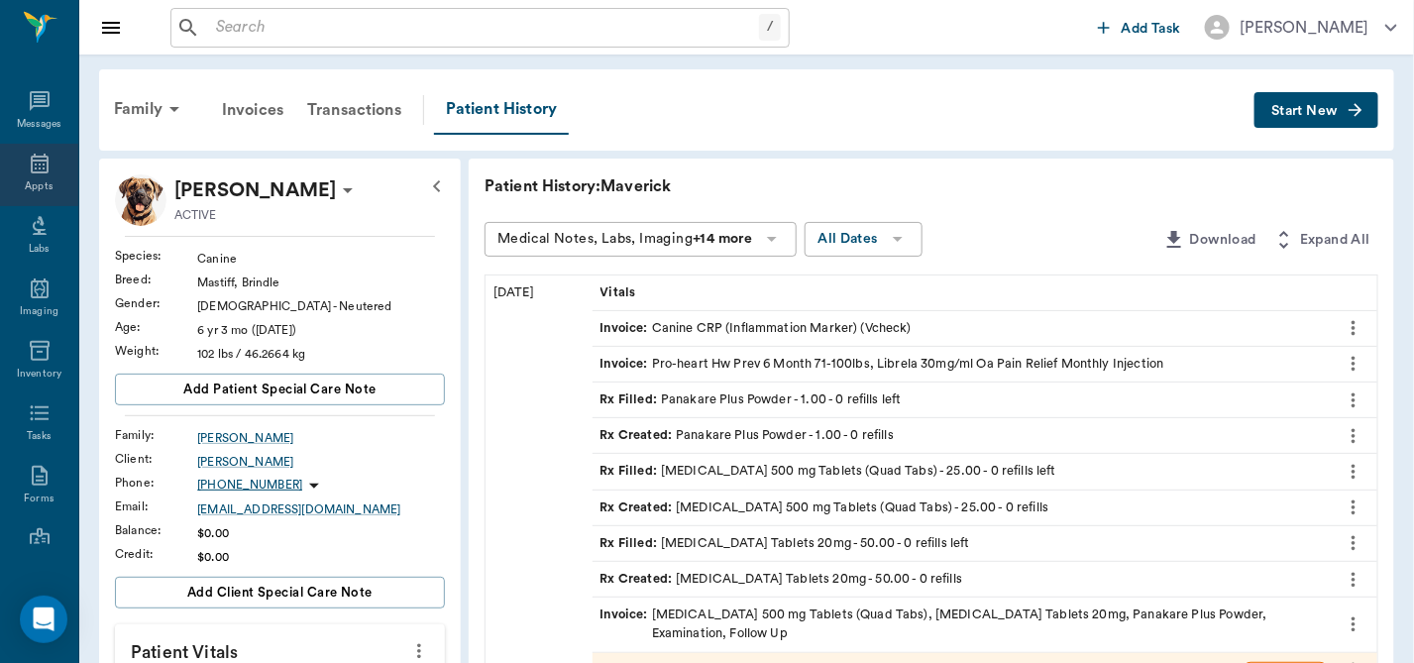
click at [36, 175] on icon at bounding box center [40, 164] width 24 height 24
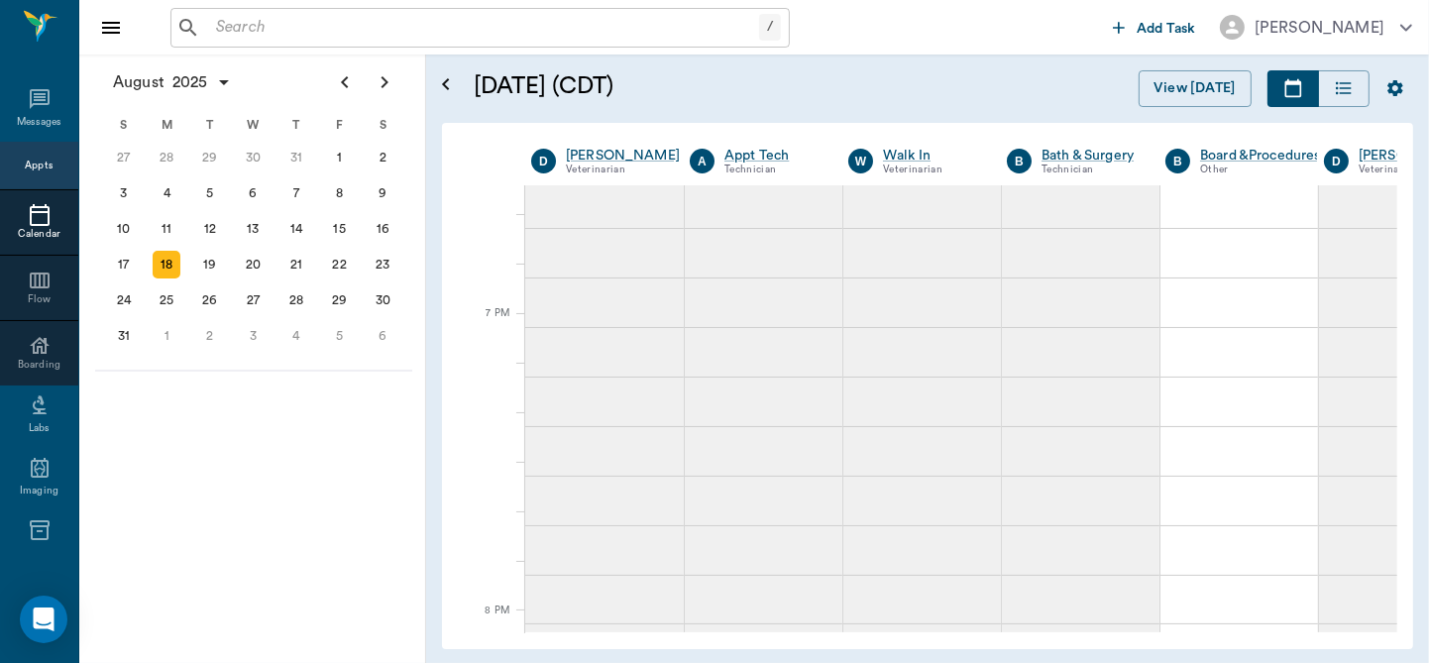
scroll to position [3149, 0]
click at [1391, 169] on div "D Dr. Bert Ellsworth Veterinarian A Appt Tech Technician W Walk In Veterinarian…" at bounding box center [927, 163] width 939 height 48
drag, startPoint x: 1391, startPoint y: 169, endPoint x: 1390, endPoint y: 230, distance: 60.5
click at [1390, 230] on div "D Dr. Bert Ellsworth Veterinarian A Appt Tech Technician W Walk In Veterinarian…" at bounding box center [927, 386] width 939 height 494
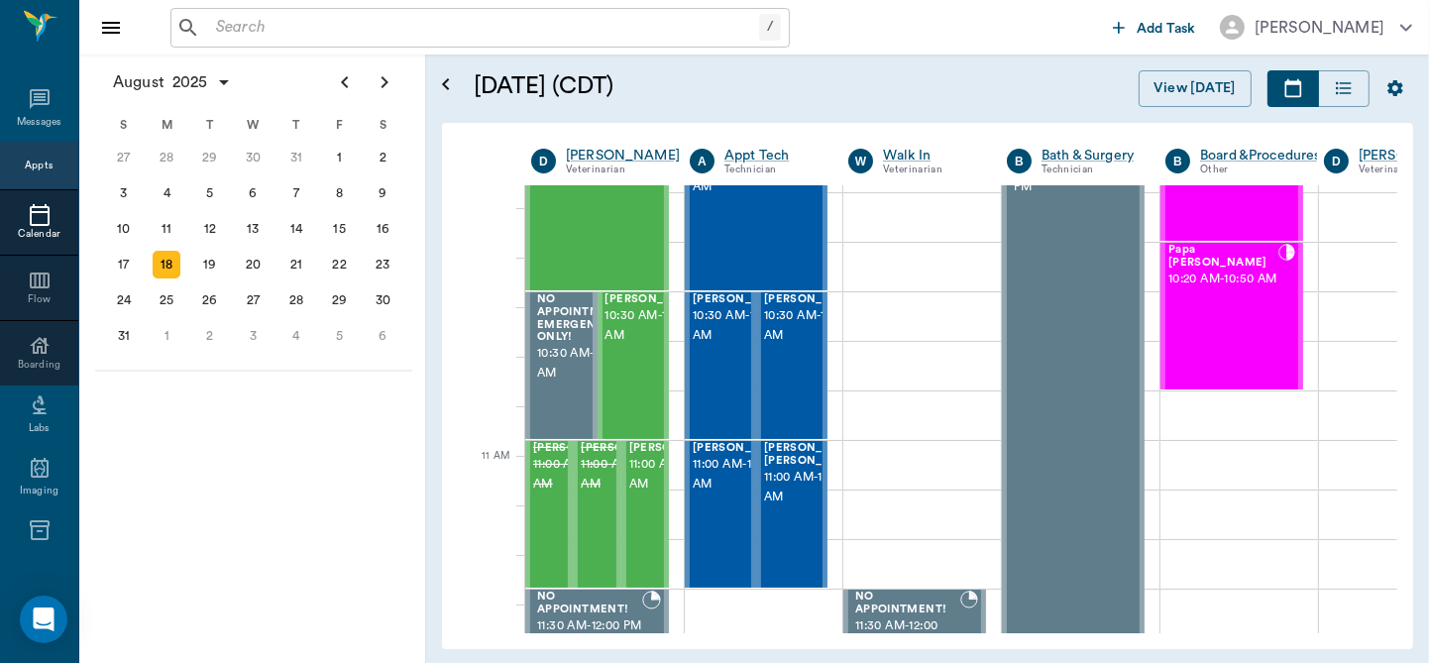
scroll to position [628, 0]
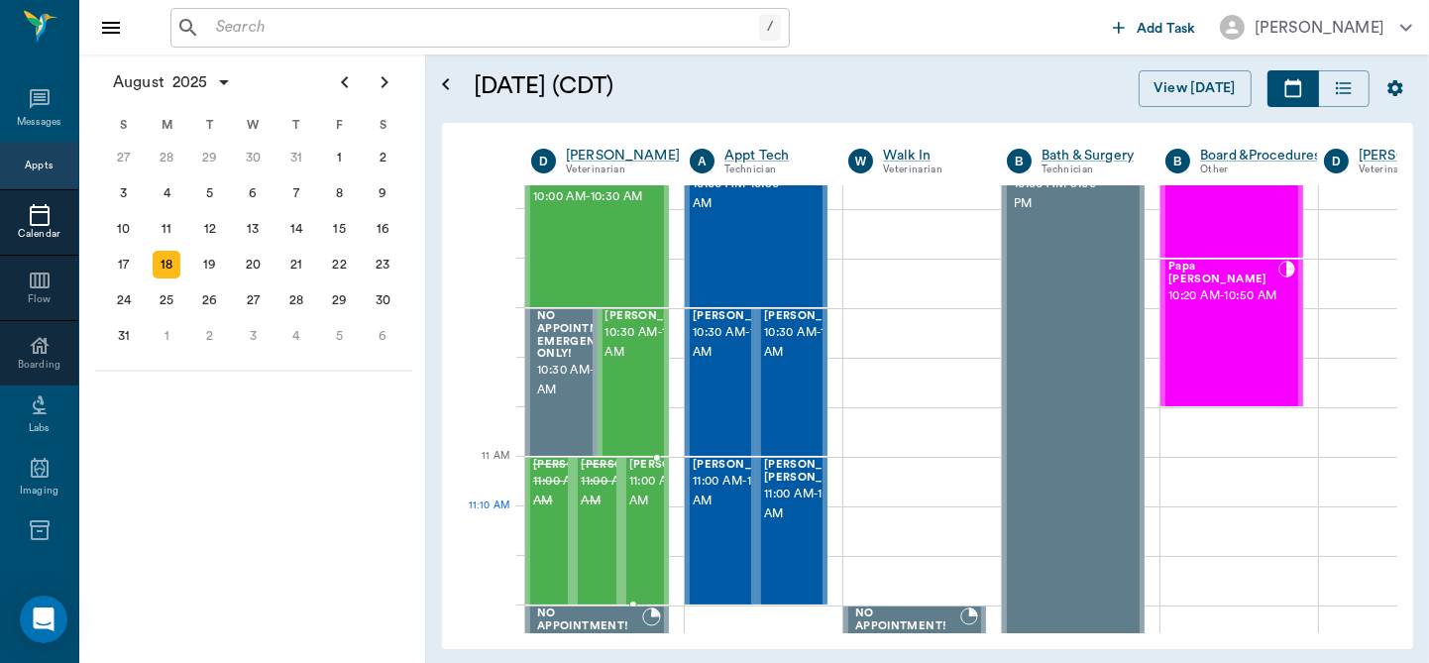
click at [646, 511] on span "11:00 AM - 11:30 AM" at bounding box center [678, 492] width 99 height 40
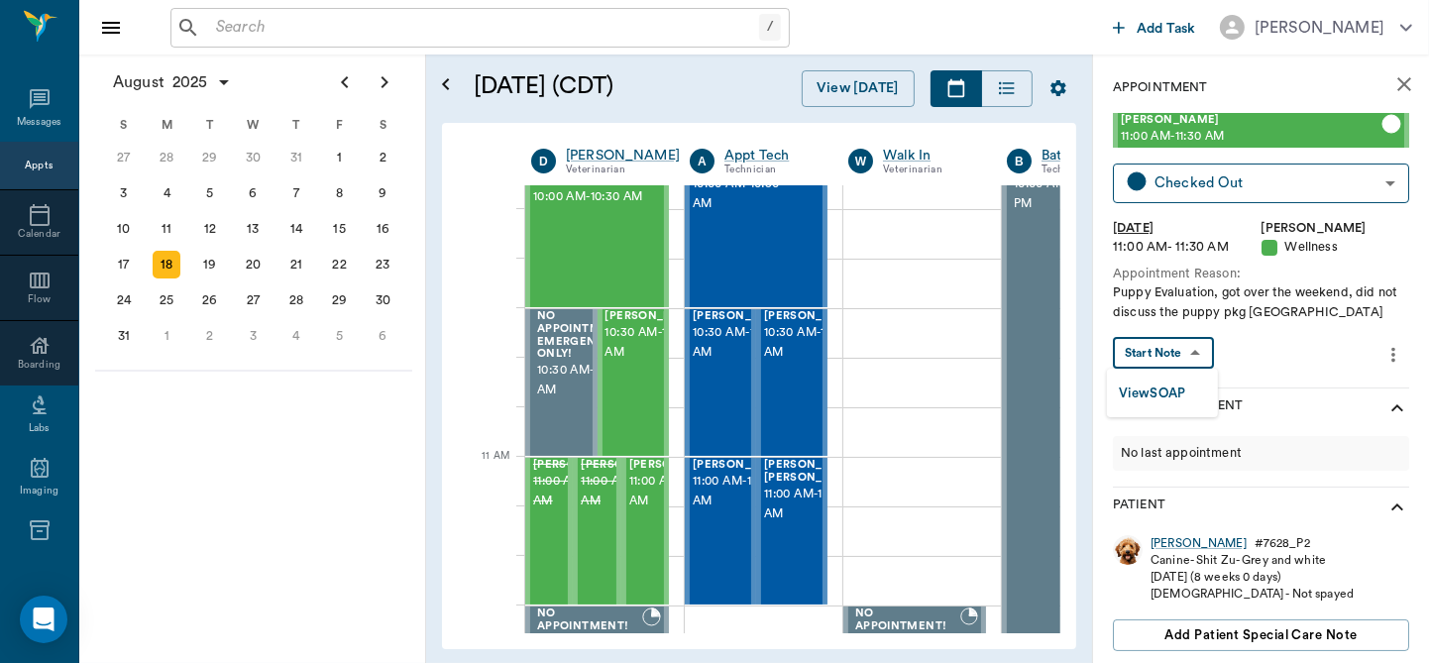
click at [1186, 353] on body "/ ​ Add Task Dr. Bert Ellsworth Nectar Messages Appts Calendar Flow Boarding La…" at bounding box center [714, 331] width 1429 height 663
click at [1145, 394] on button "View SOAP" at bounding box center [1152, 393] width 67 height 23
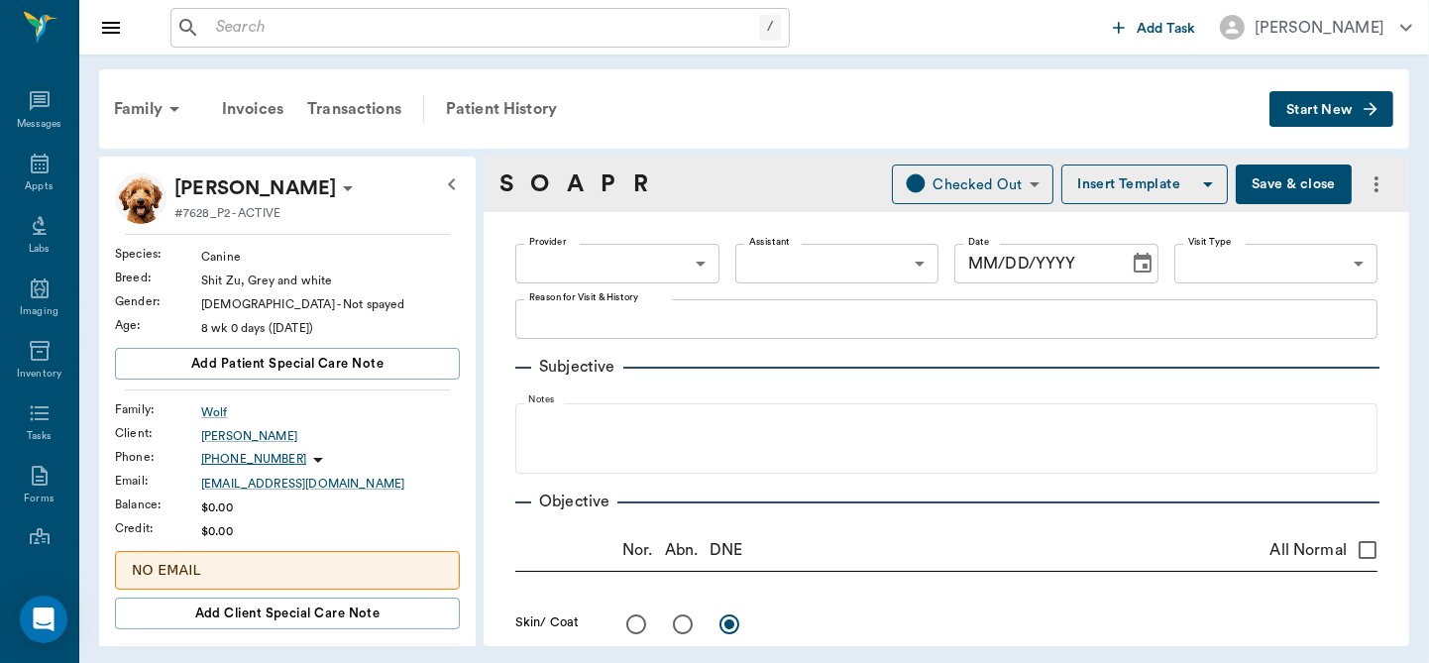
type input "63ec2f075fda476ae8351a4d"
type input "65d2be4f46e3a538d89b8c14"
type textarea "Puppy Evaluation, got over the weekend, did not discuss the puppy pkg Caryn"
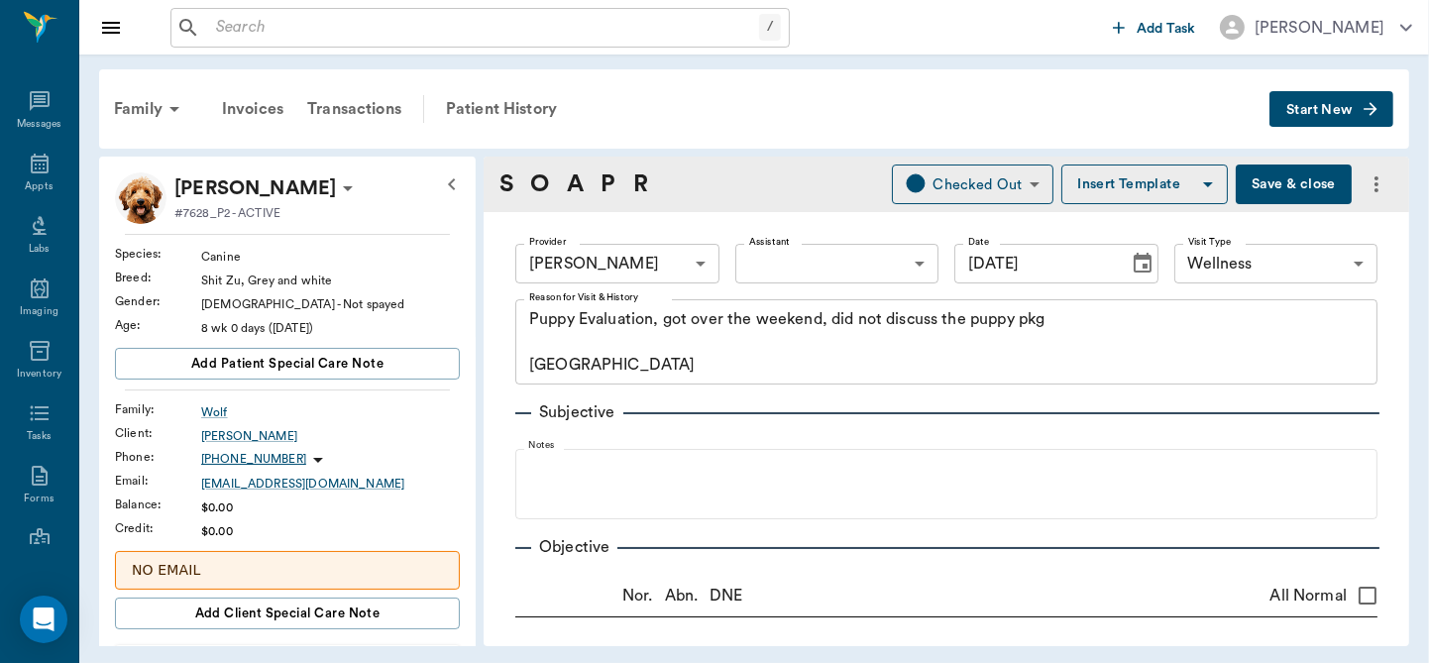
type input "[DATE]"
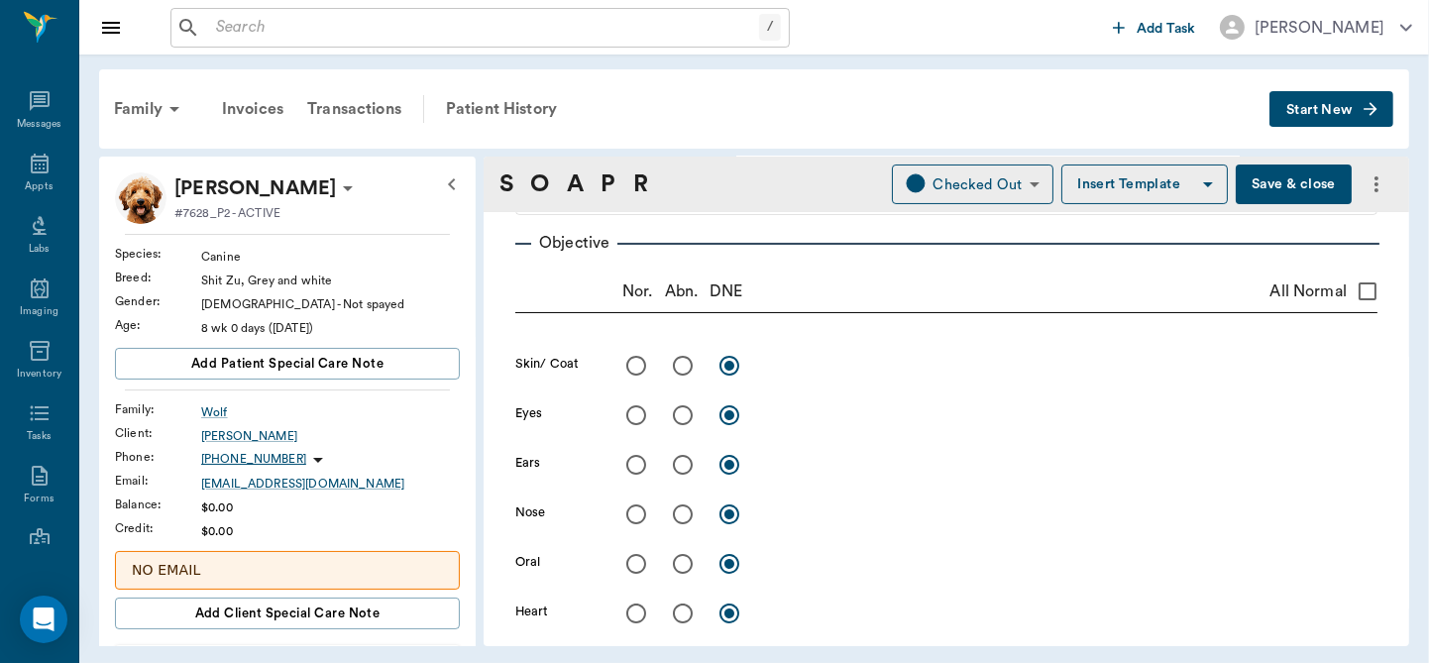
scroll to position [350, 0]
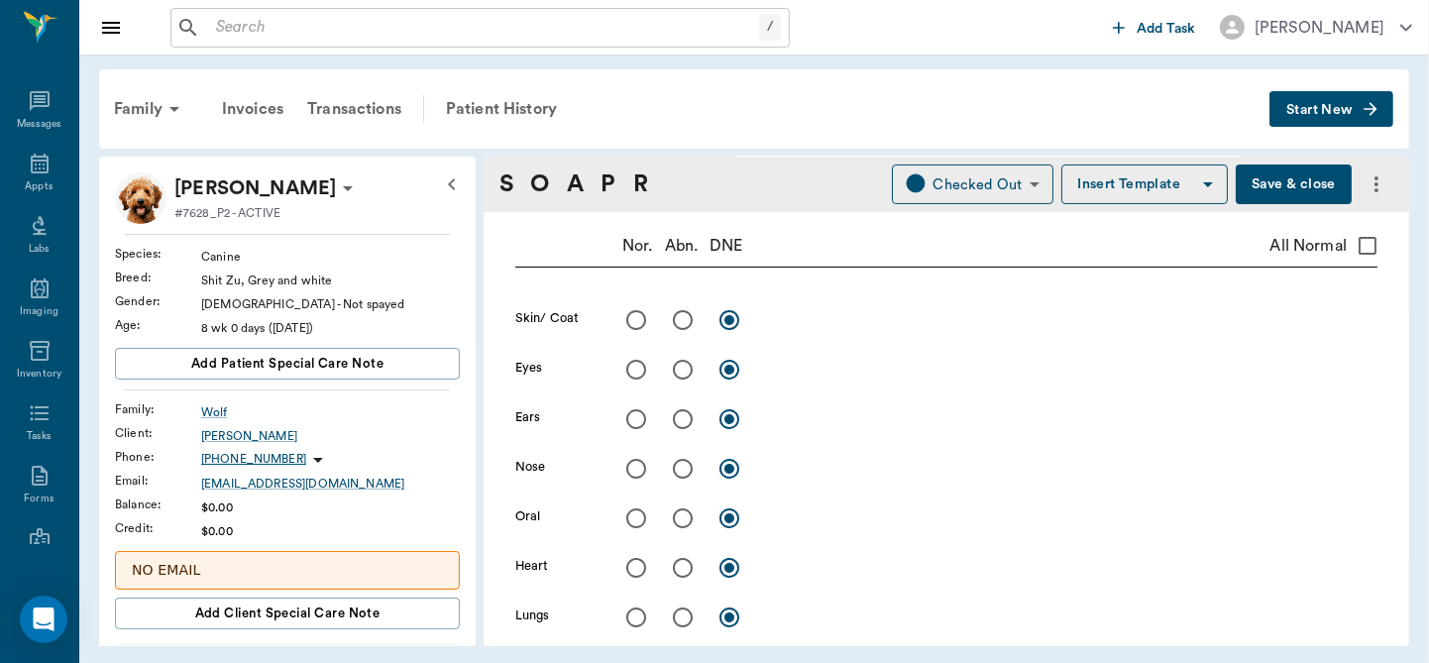
click at [680, 315] on input "radio" at bounding box center [683, 320] width 42 height 42
radio input "true"
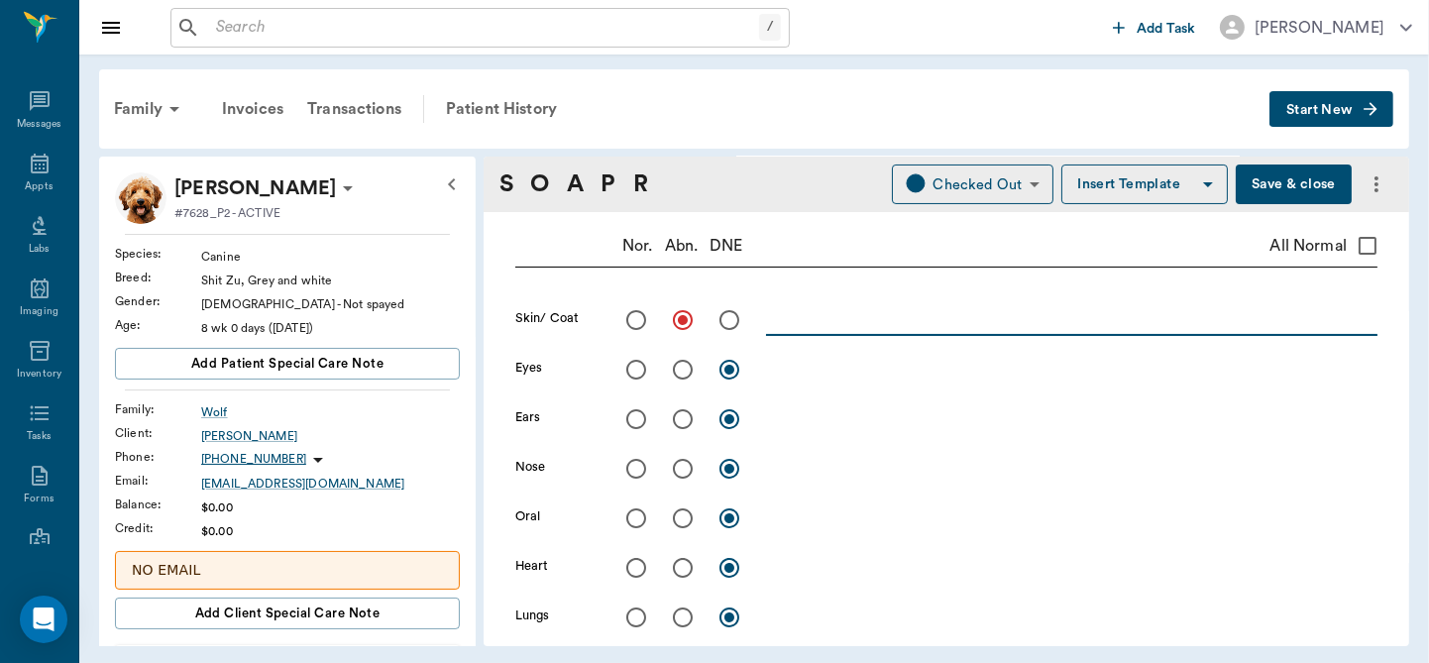
click at [785, 316] on textarea at bounding box center [1071, 319] width 611 height 23
click at [839, 322] on textarea "Has white flaky" at bounding box center [1071, 319] width 611 height 23
click at [993, 313] on textarea "Has white/yellow flaky" at bounding box center [1071, 319] width 611 height 23
click at [991, 315] on textarea "Has white/yellow flaky" at bounding box center [1071, 319] width 611 height 23
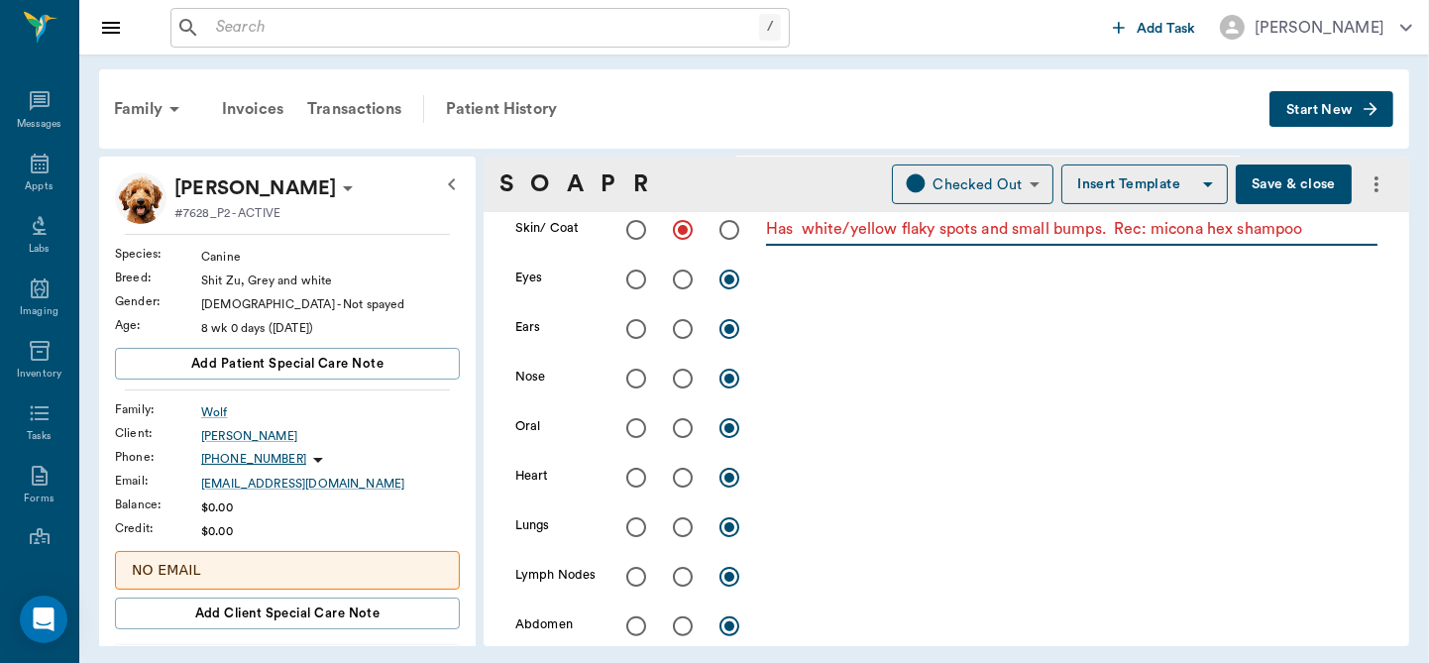
scroll to position [363, 0]
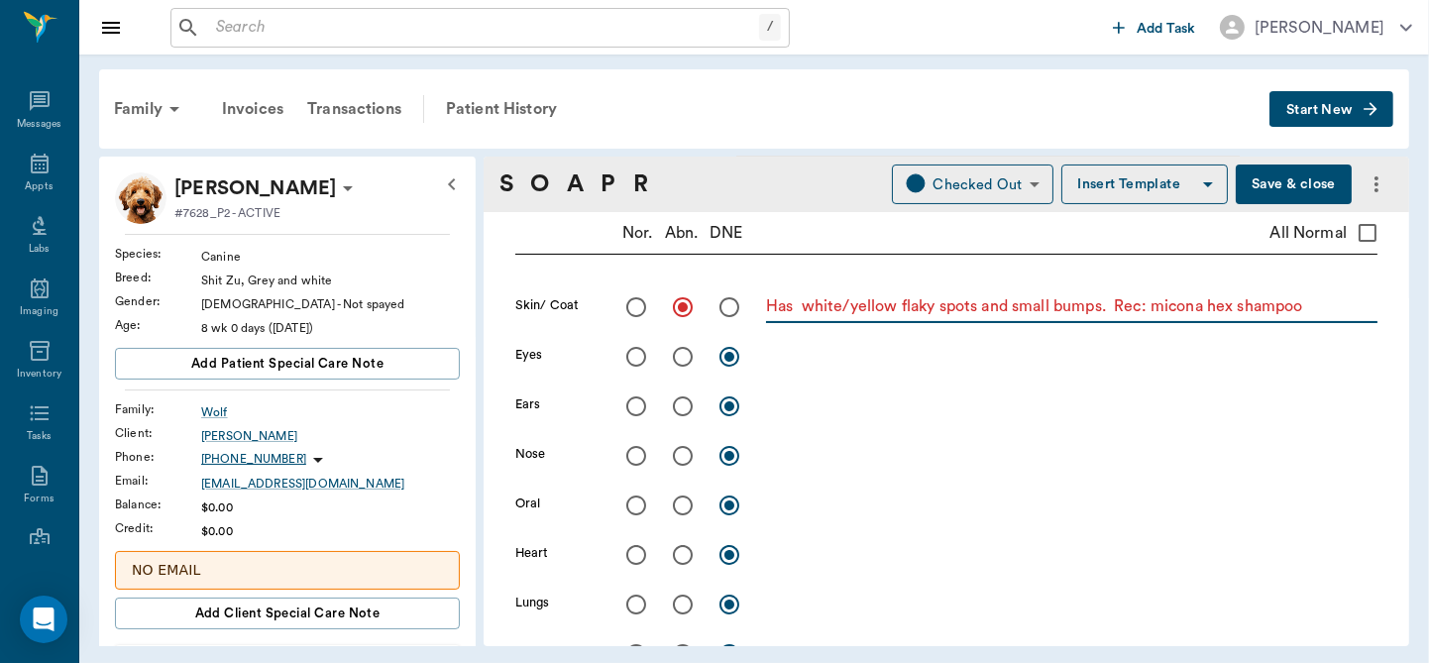
type textarea "Has white/yellow flaky spots and small bumps. Rec: micona hex shampoo"
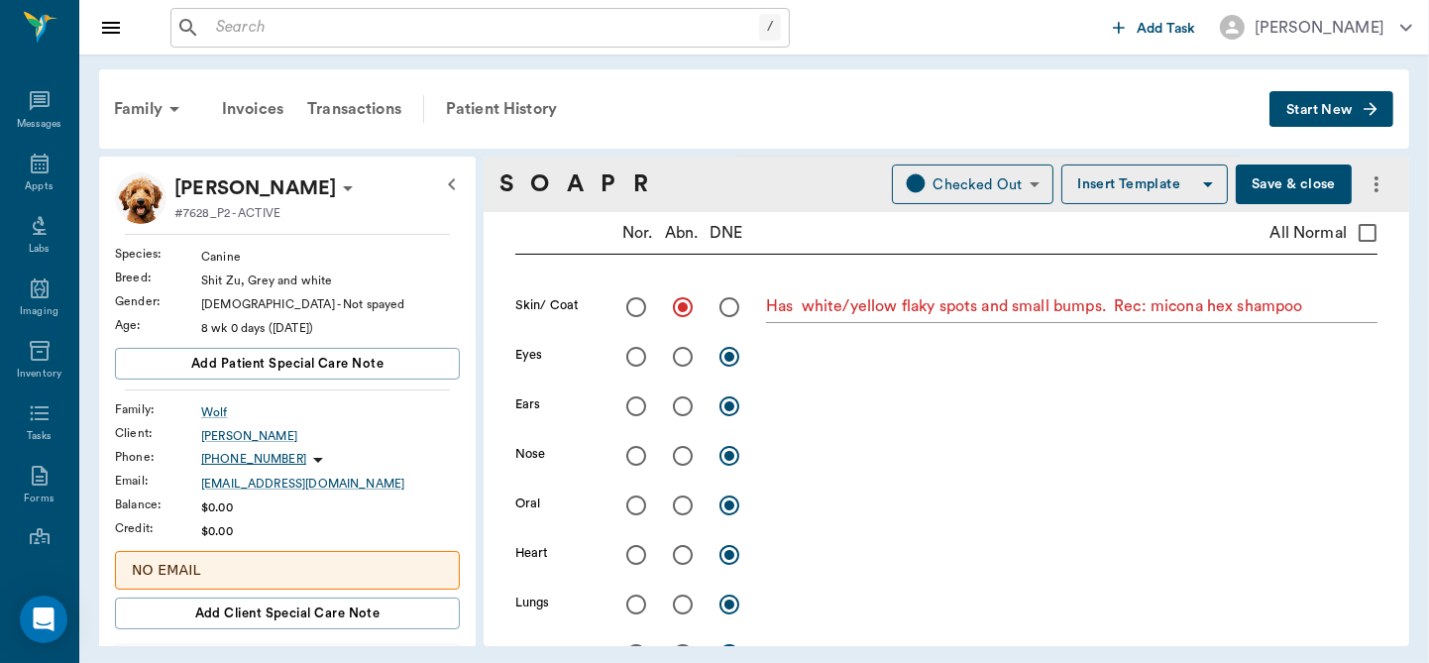
click at [1354, 234] on input "All Normal" at bounding box center [1368, 233] width 42 height 42
checkbox input "true"
radio input "true"
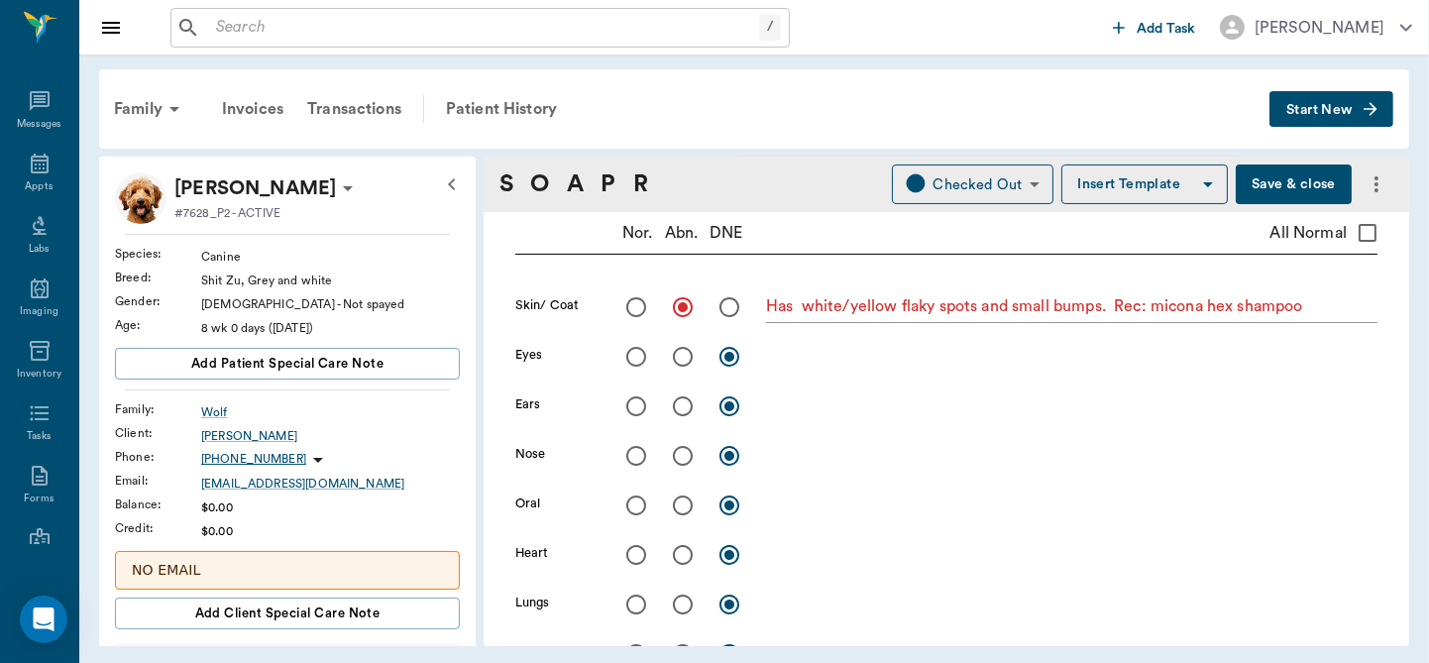
radio input "true"
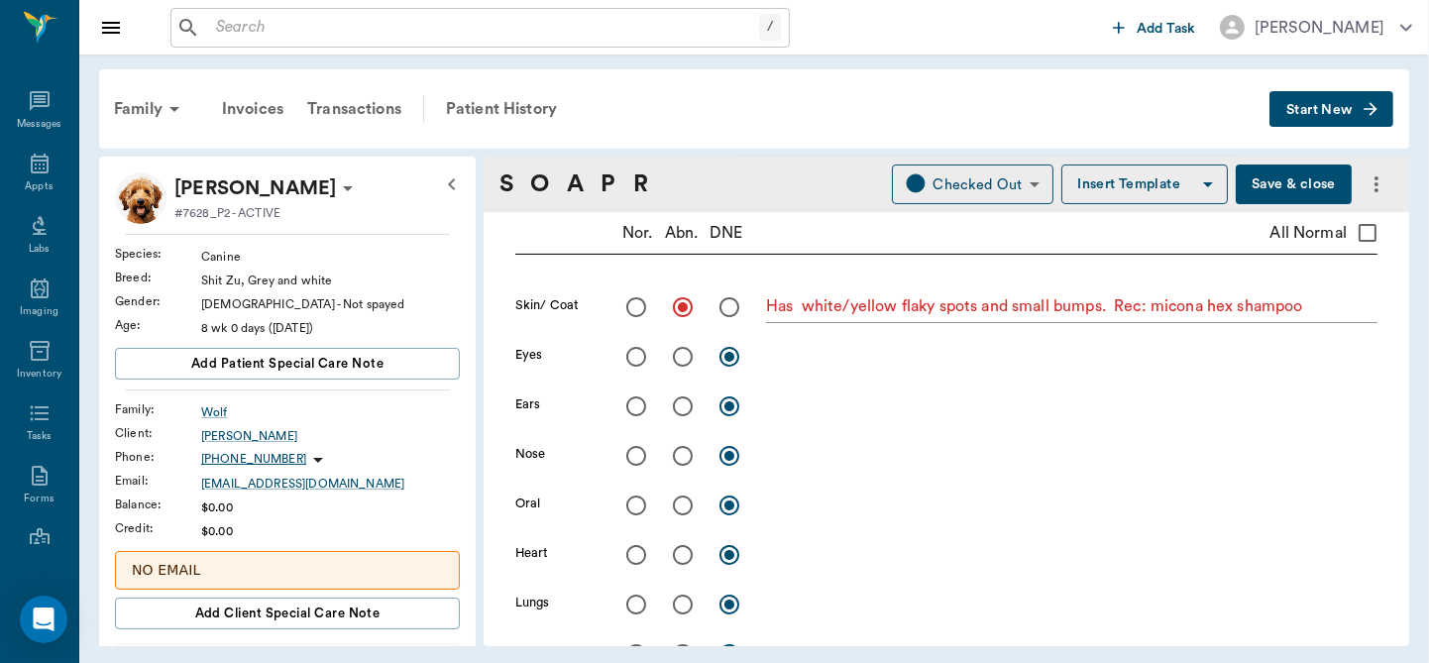
radio input "true"
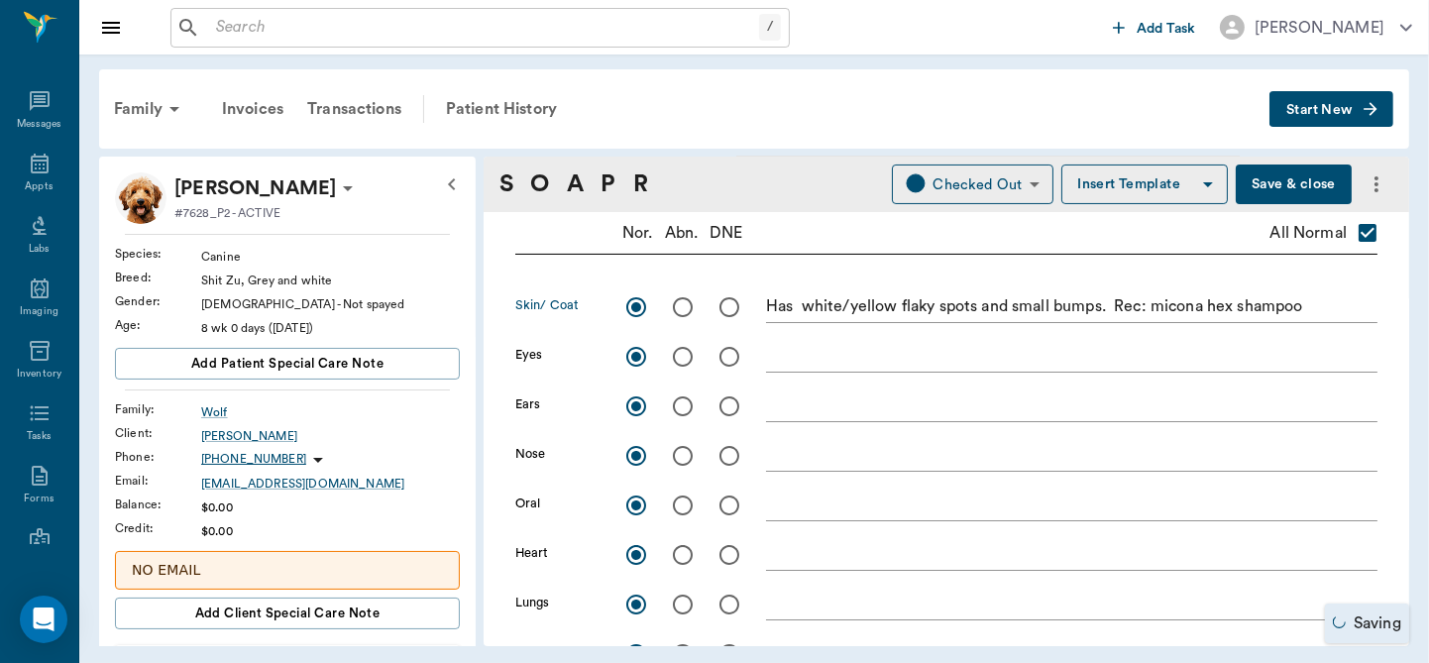
click at [682, 309] on input "radio" at bounding box center [683, 307] width 42 height 42
radio input "true"
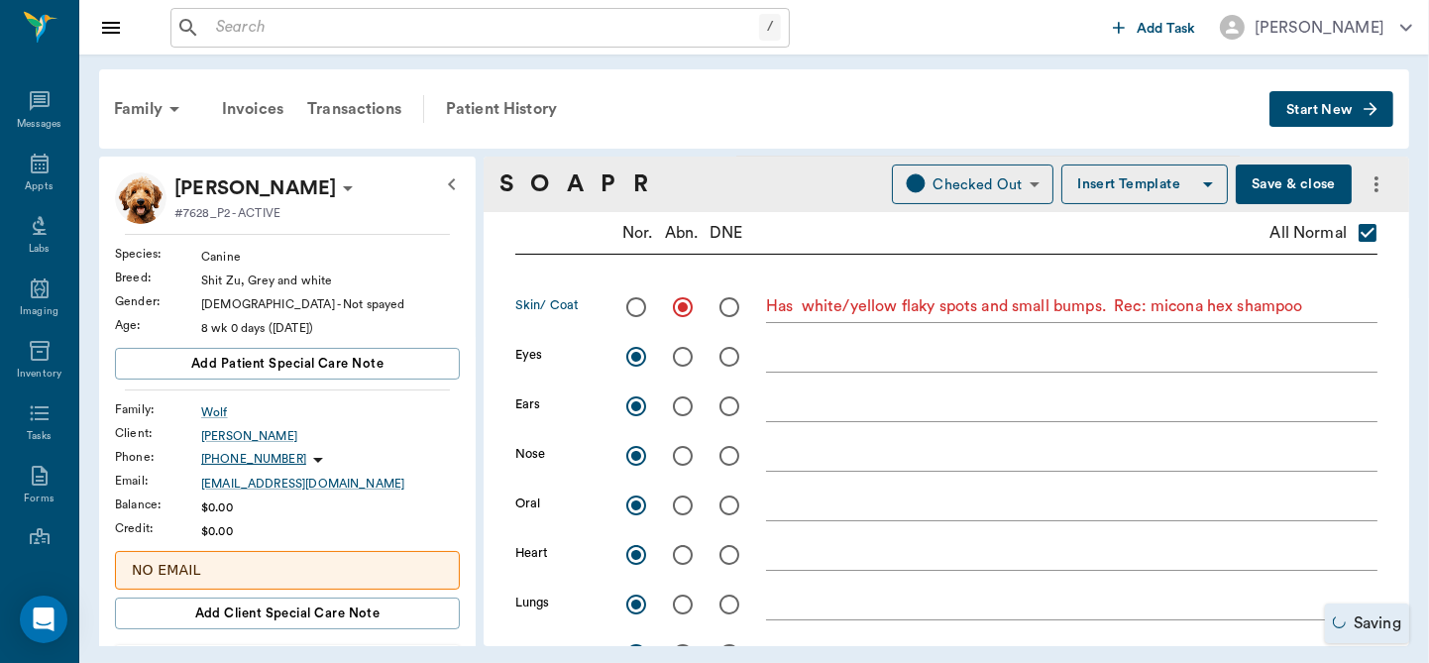
checkbox input "false"
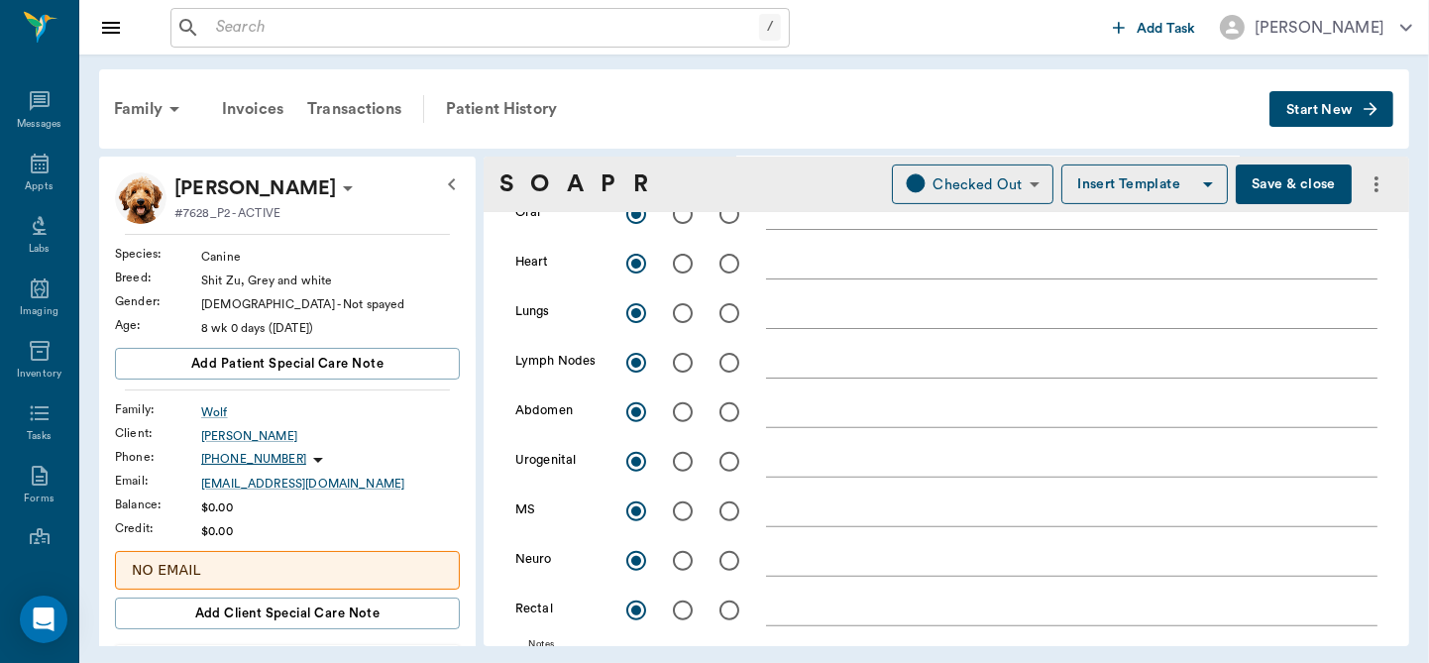
scroll to position [668, 0]
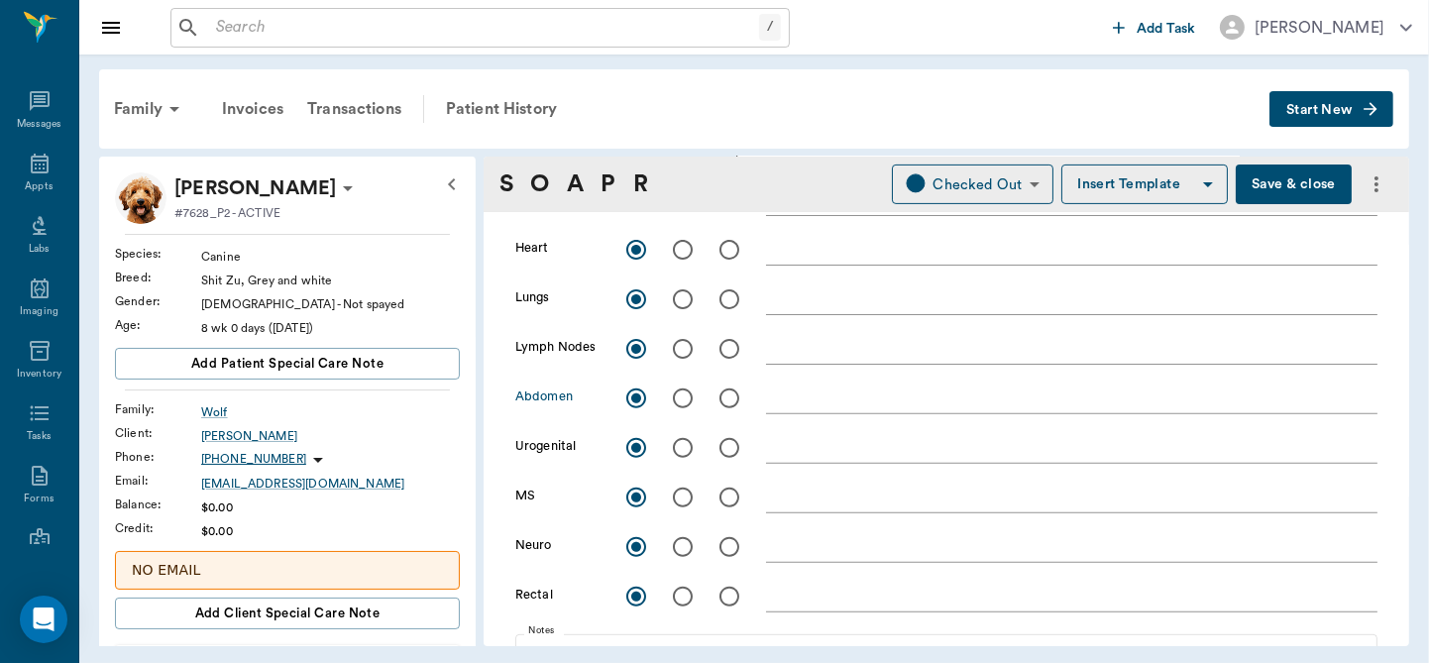
click at [685, 399] on input "radio" at bounding box center [683, 399] width 42 height 42
radio input "true"
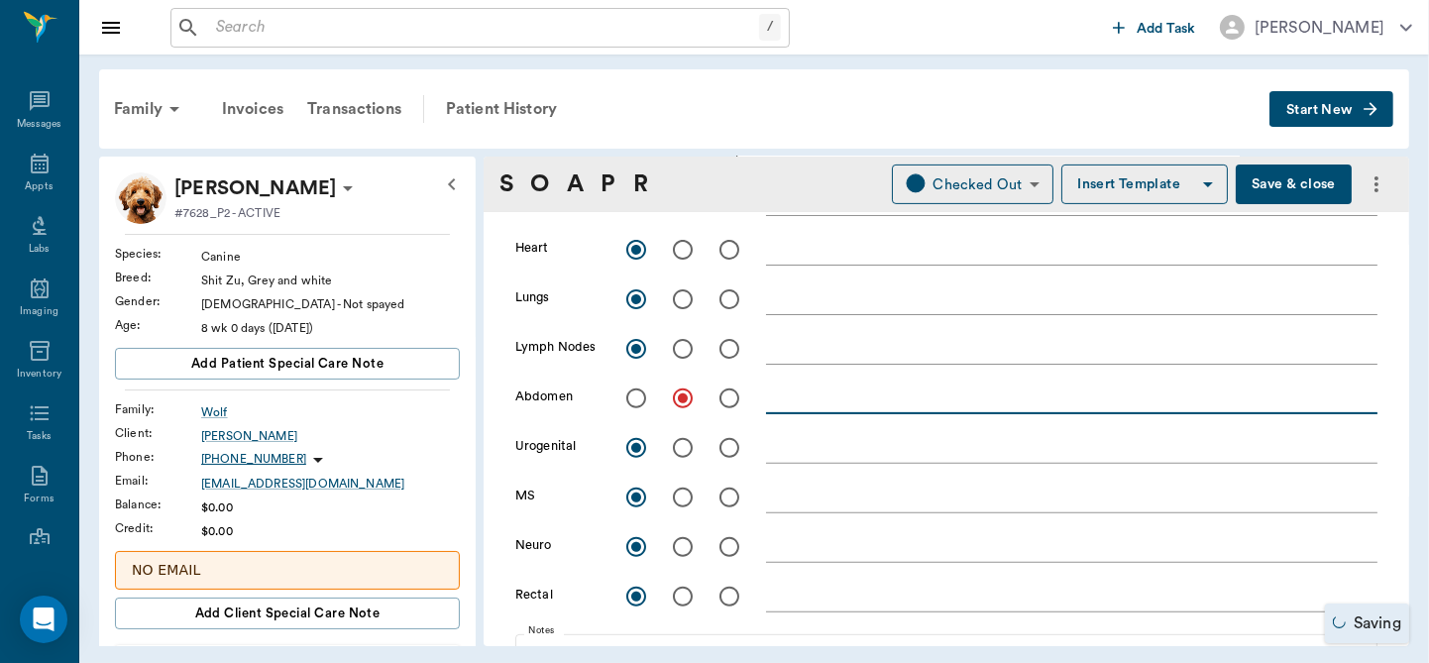
click at [801, 399] on textarea at bounding box center [1071, 397] width 611 height 23
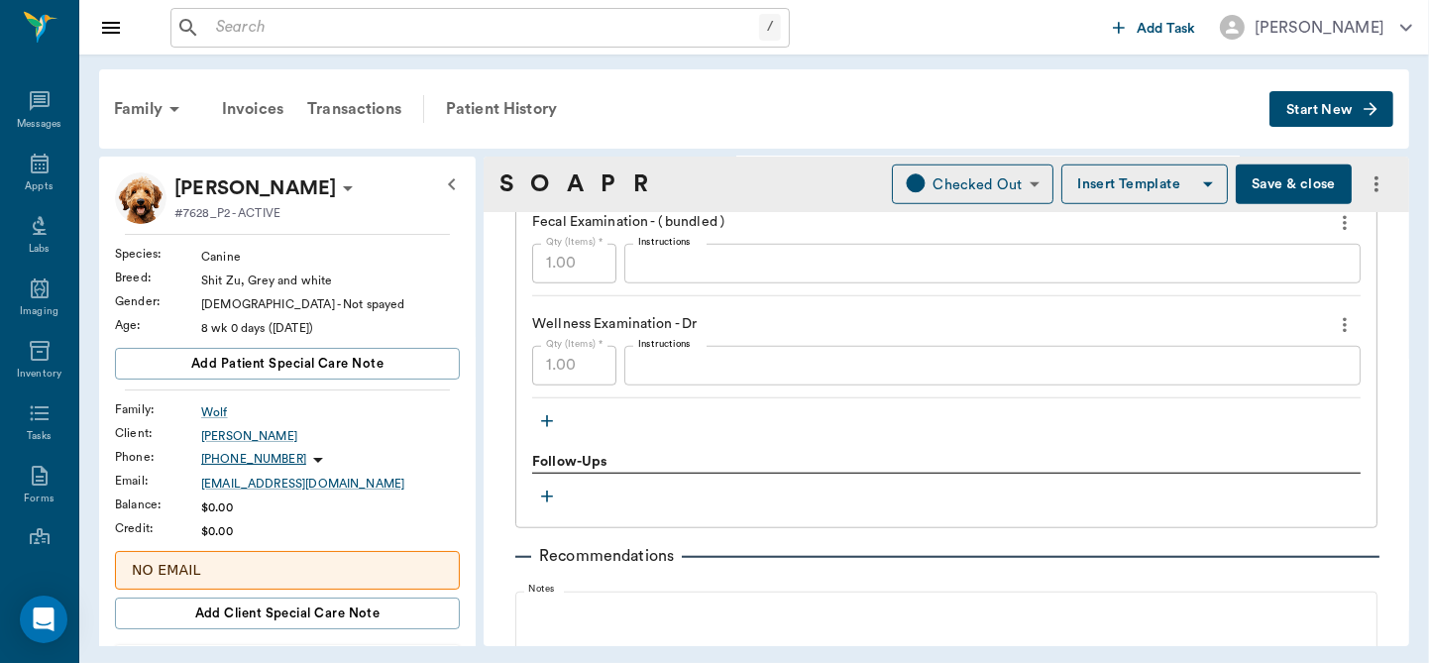
scroll to position [1587, 0]
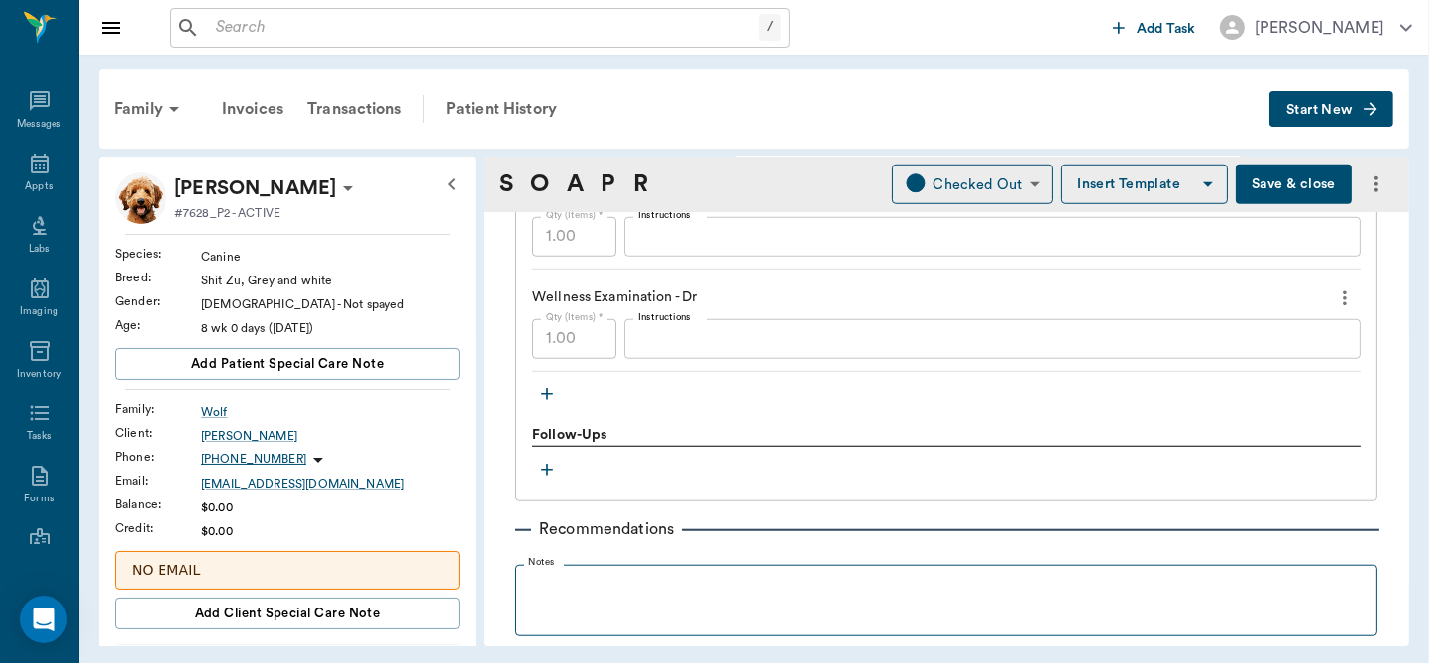
type textarea "Bilateral inguinal hernias, just fat at this point but reducible"
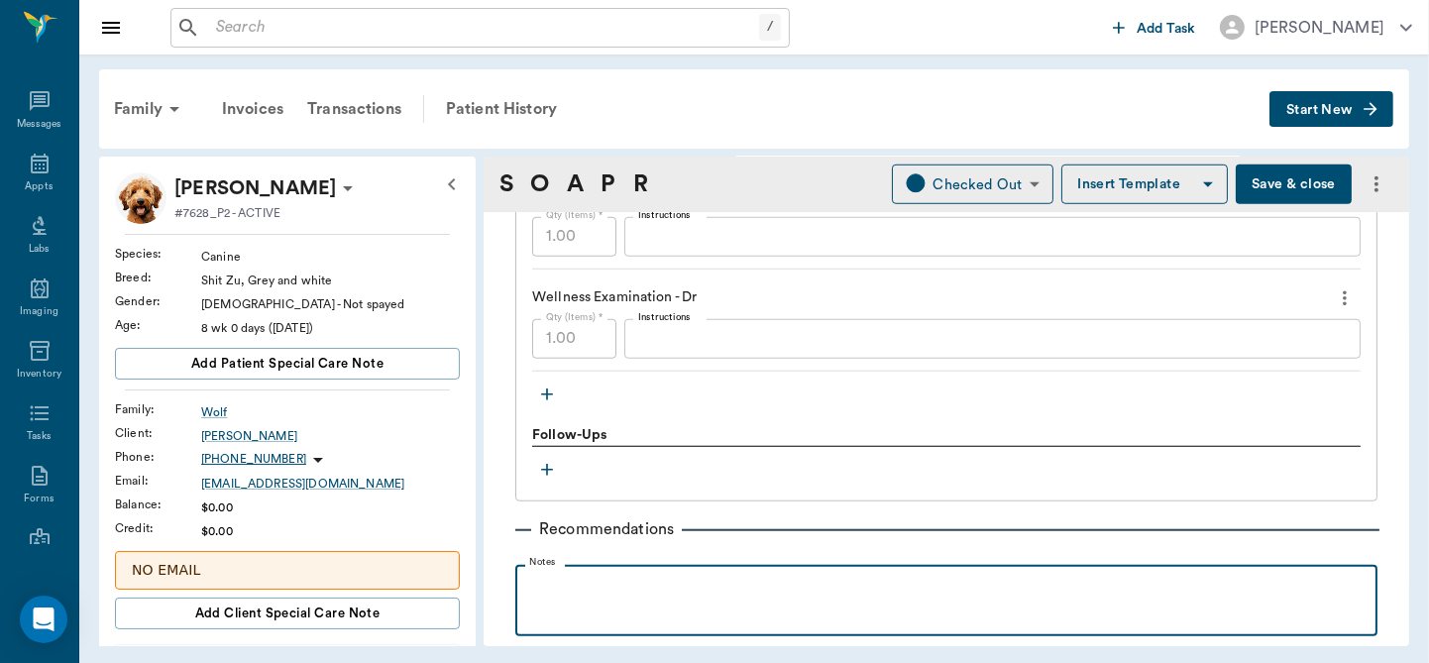
click at [621, 585] on p at bounding box center [946, 587] width 842 height 24
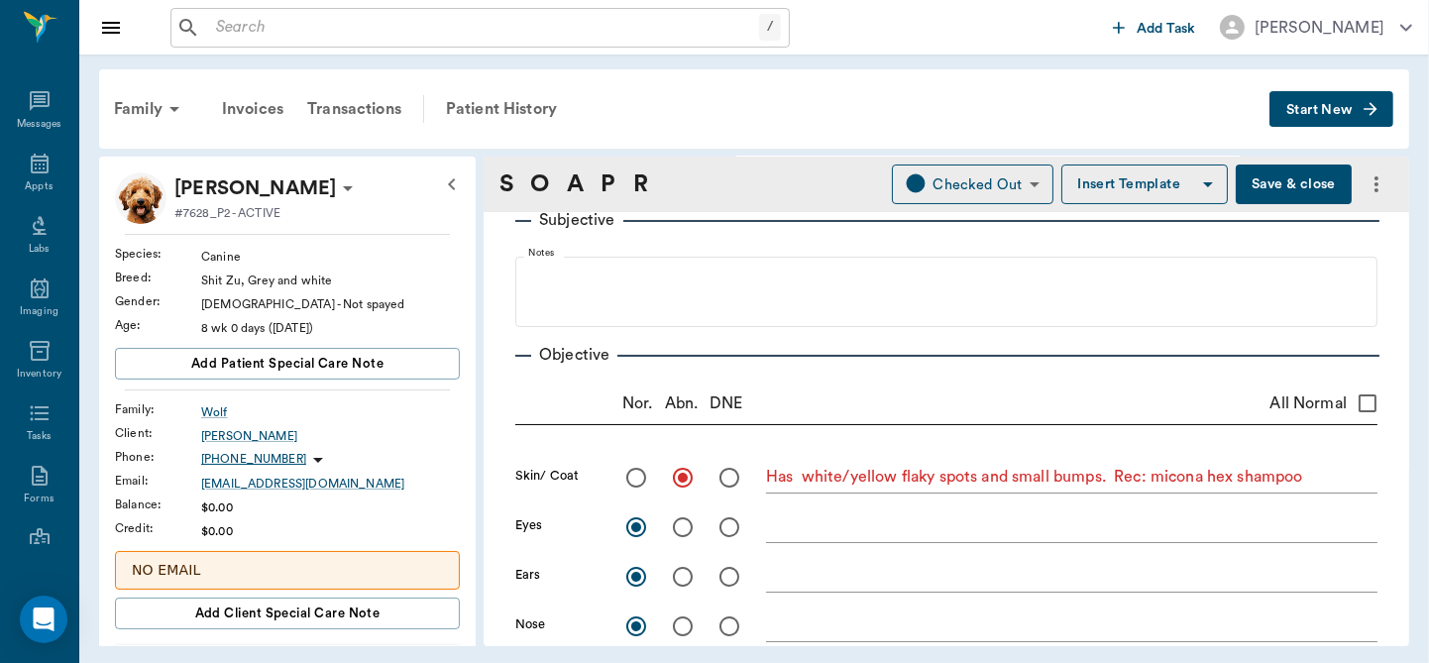
scroll to position [187, 0]
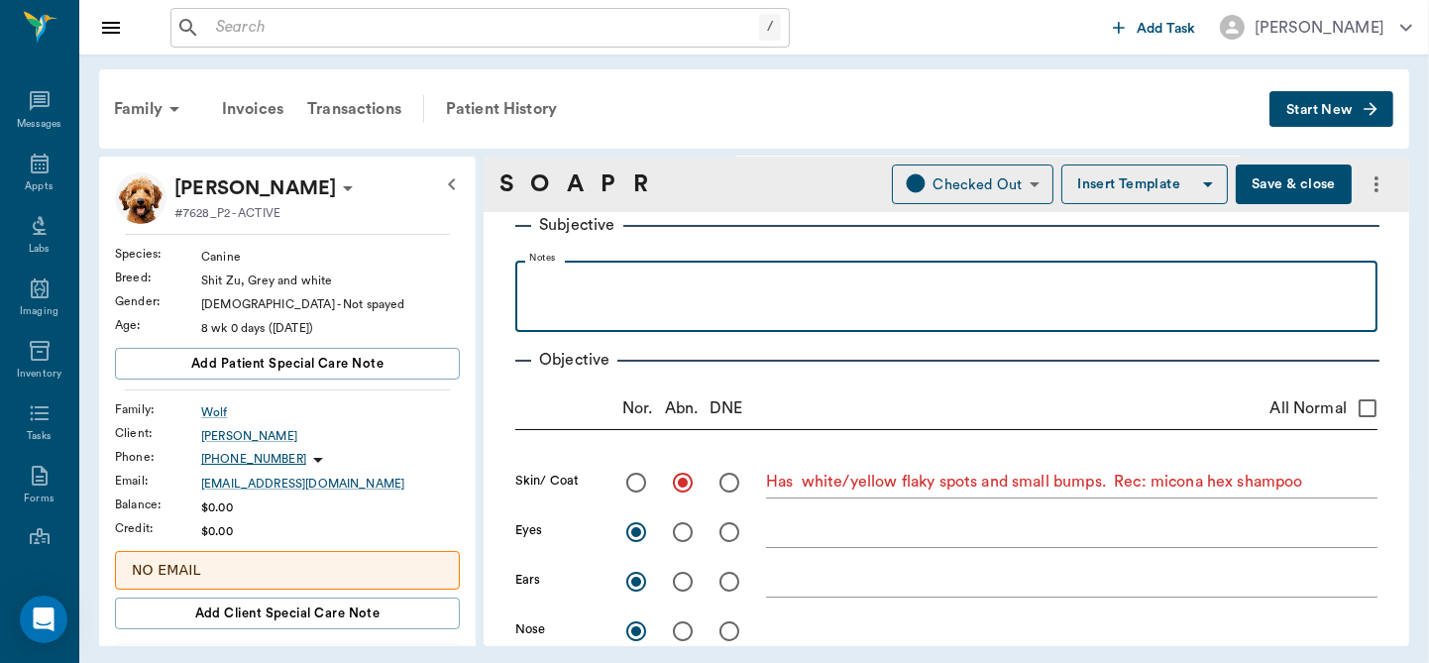
click at [670, 285] on p at bounding box center [946, 283] width 842 height 24
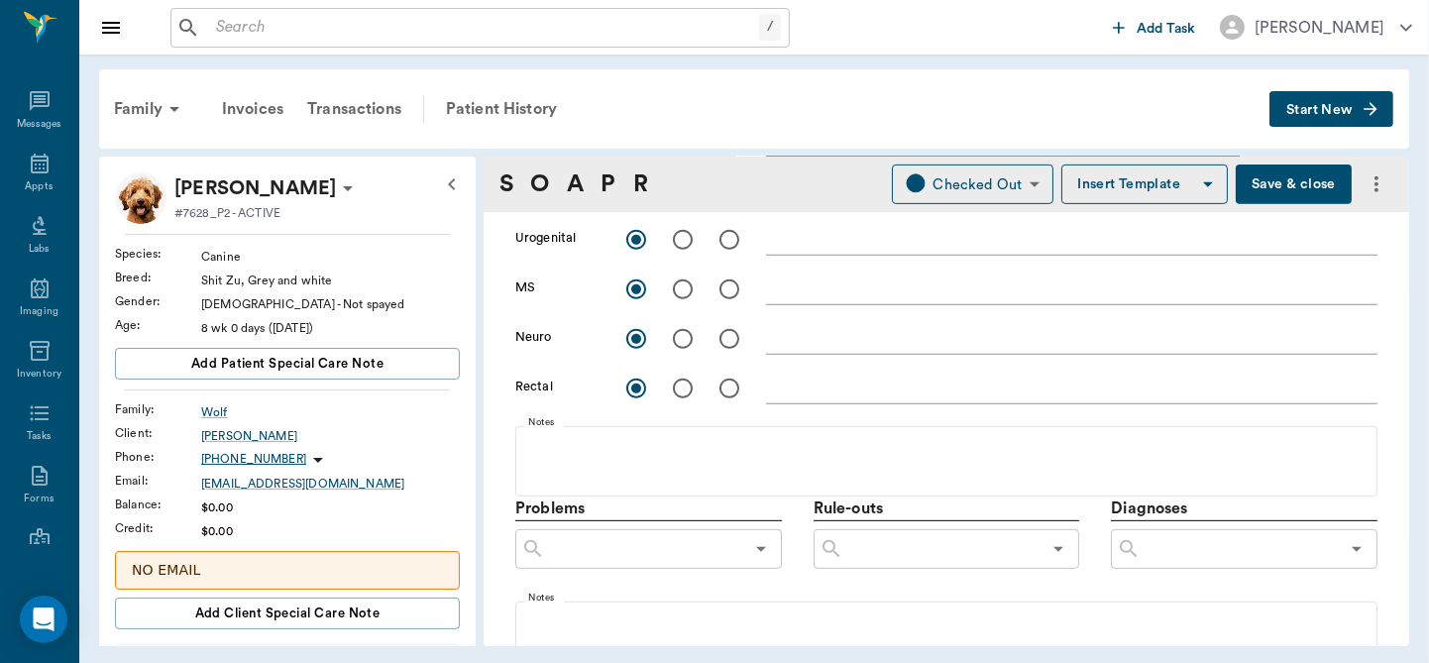
scroll to position [1031, 0]
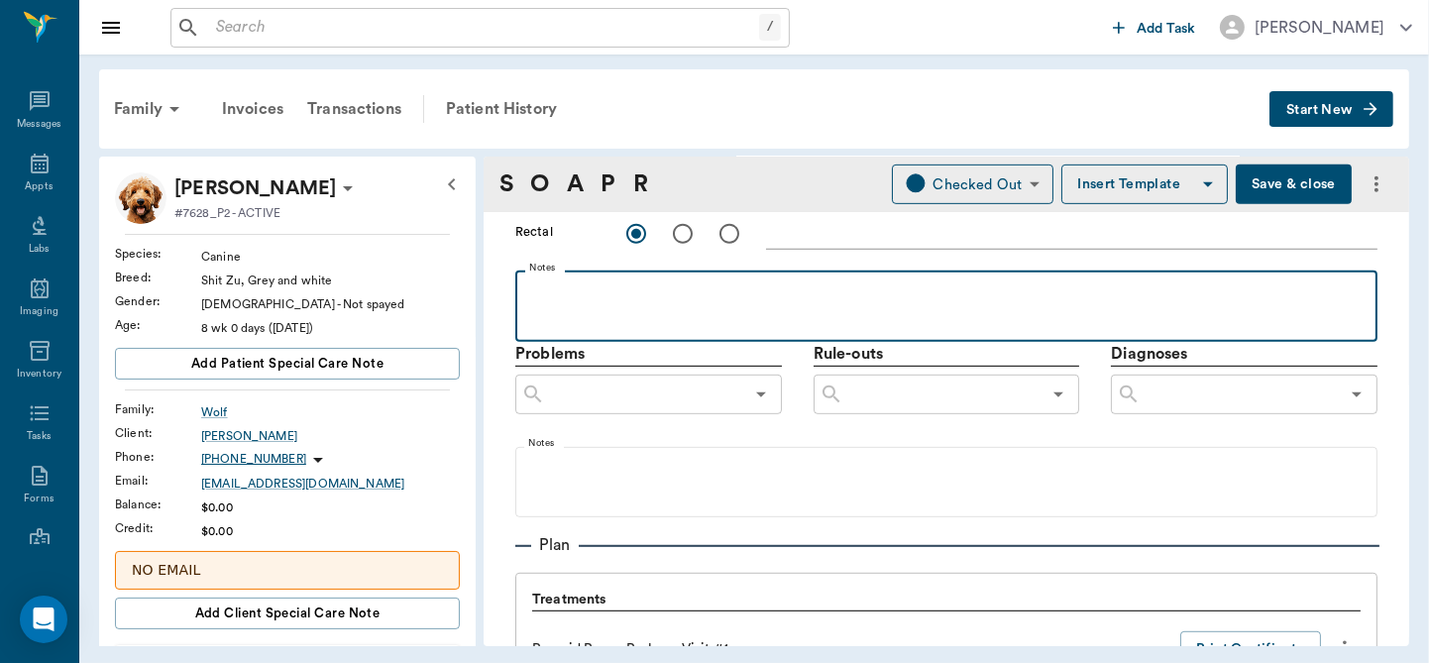
click at [555, 307] on div at bounding box center [946, 305] width 842 height 50
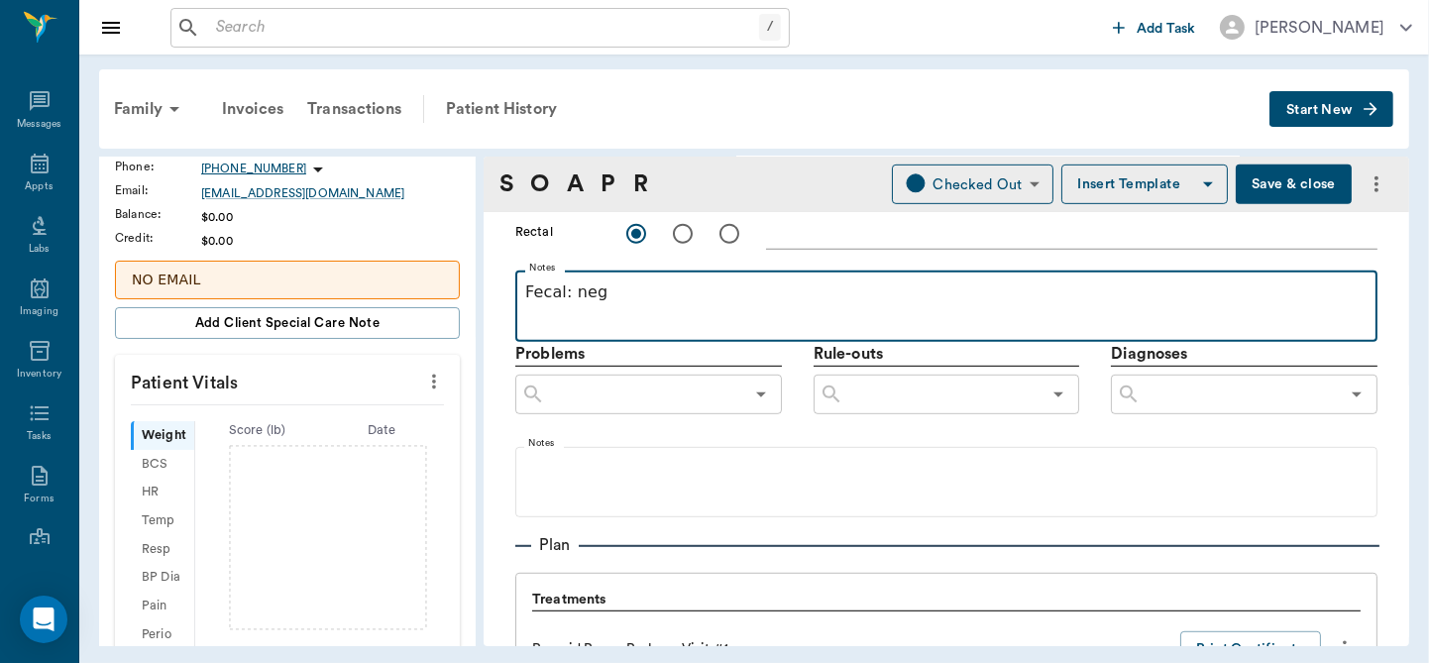
scroll to position [293, 0]
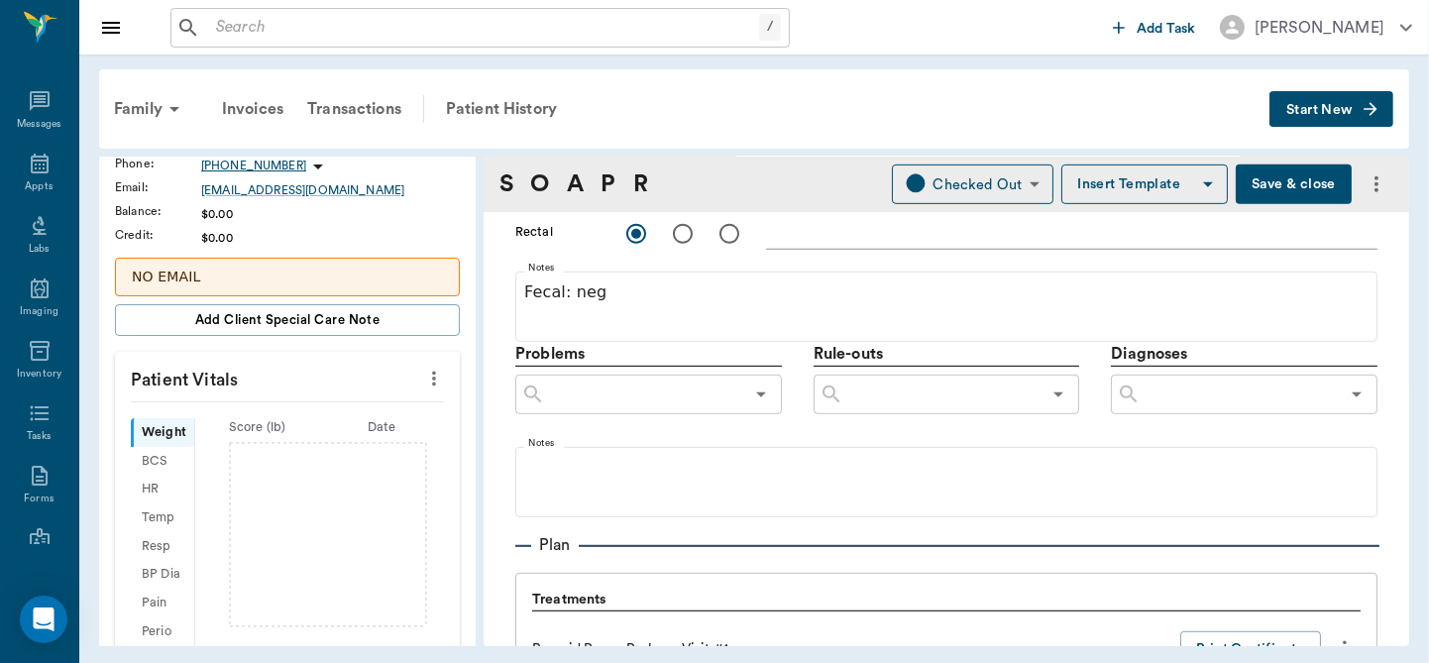
click at [423, 374] on icon "more" at bounding box center [434, 379] width 22 height 24
click at [324, 409] on span "Enter Vitals" at bounding box center [336, 411] width 166 height 21
click at [279, 440] on input "text" at bounding box center [286, 438] width 172 height 40
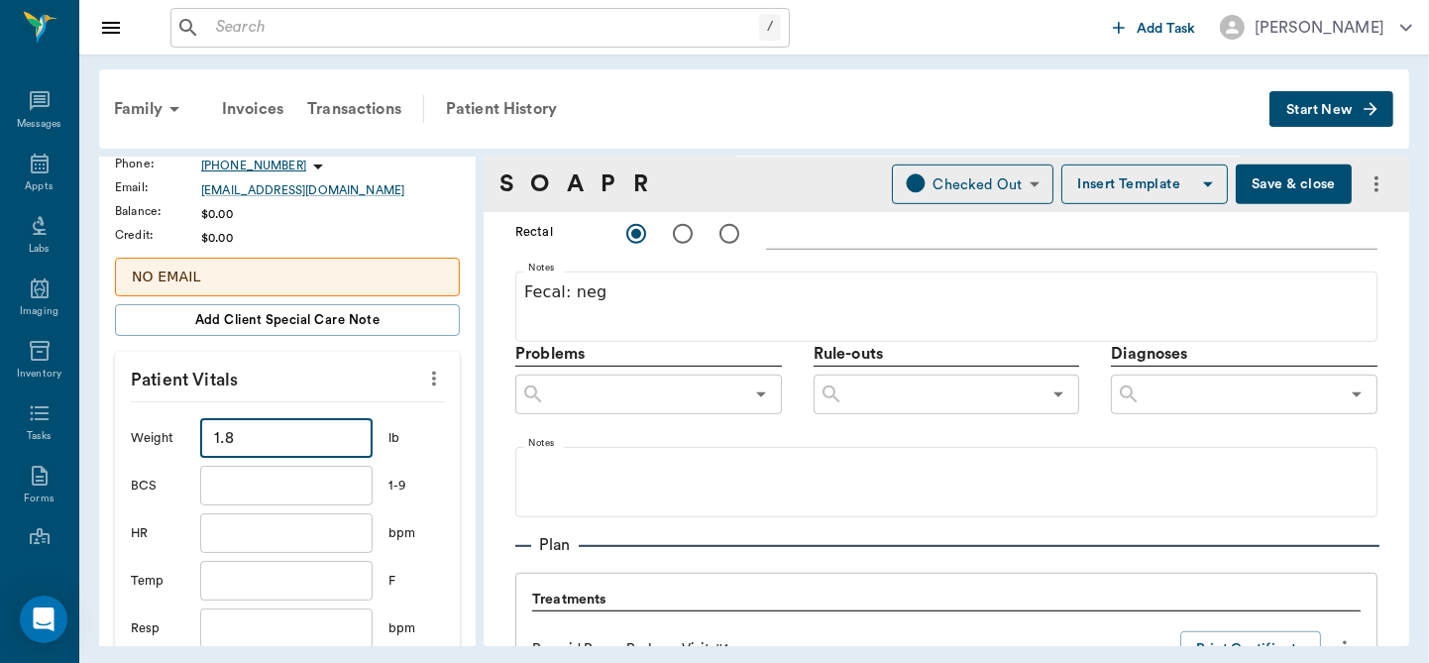
type input "1.8"
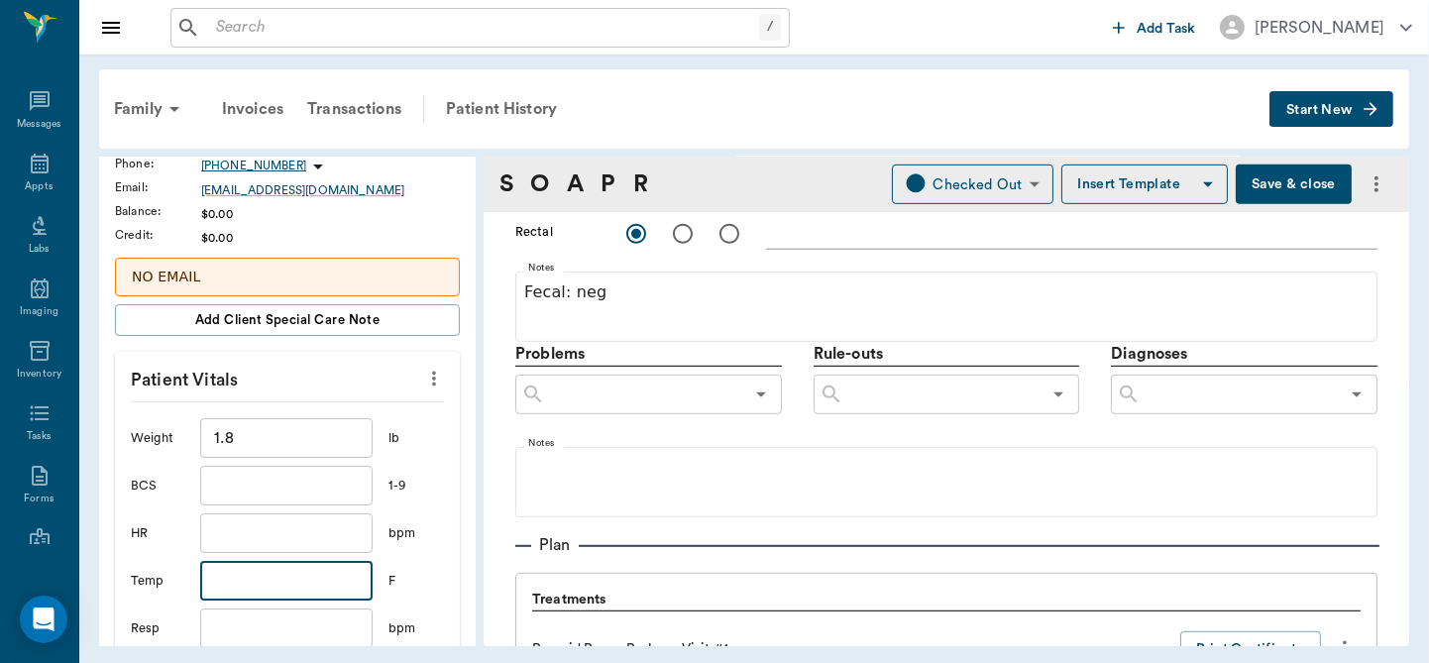
click at [247, 586] on input "text" at bounding box center [286, 581] width 172 height 40
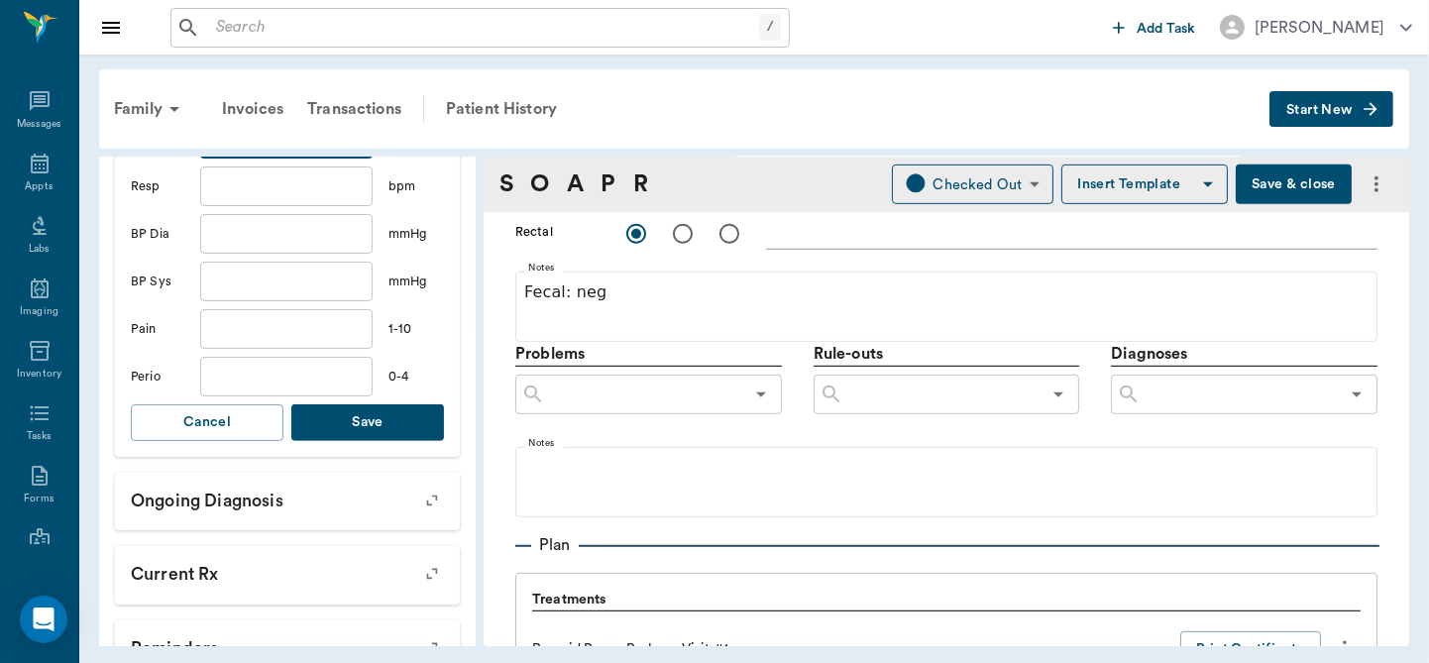
scroll to position [763, 0]
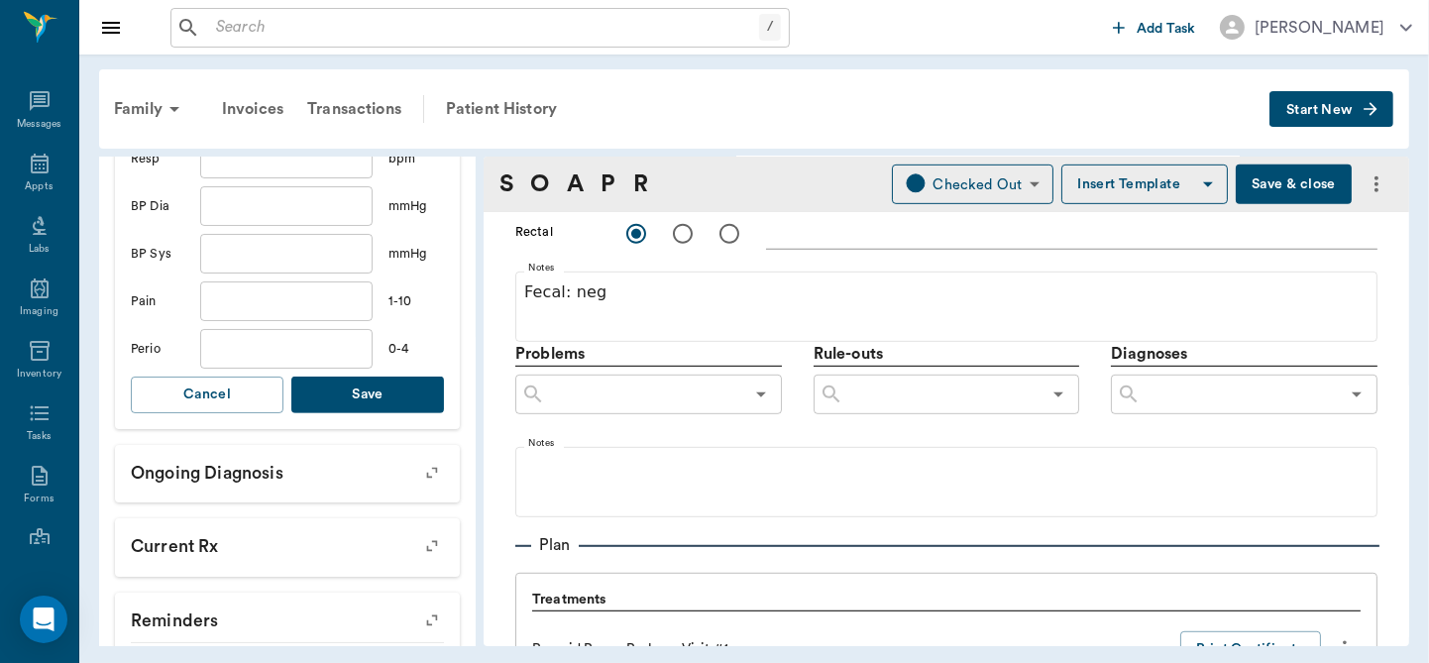
type input "100.8"
click at [368, 384] on button "Save" at bounding box center [367, 395] width 153 height 37
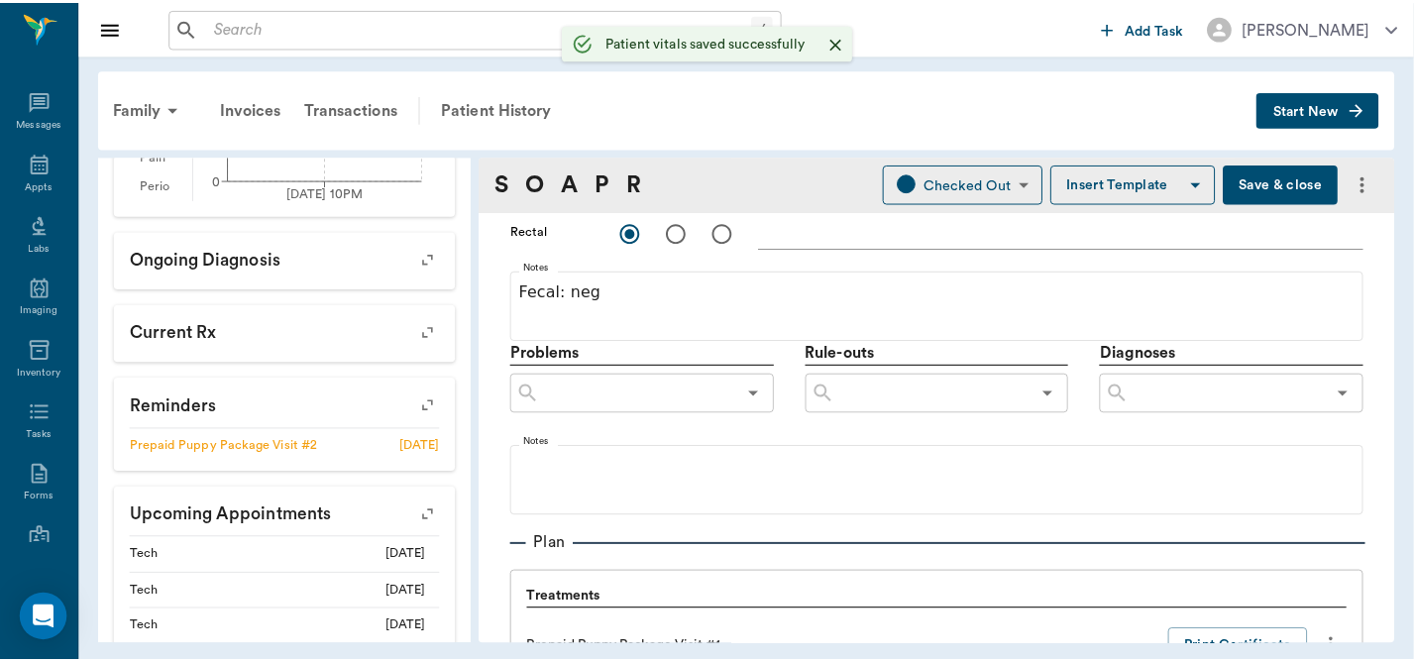
scroll to position [787, 0]
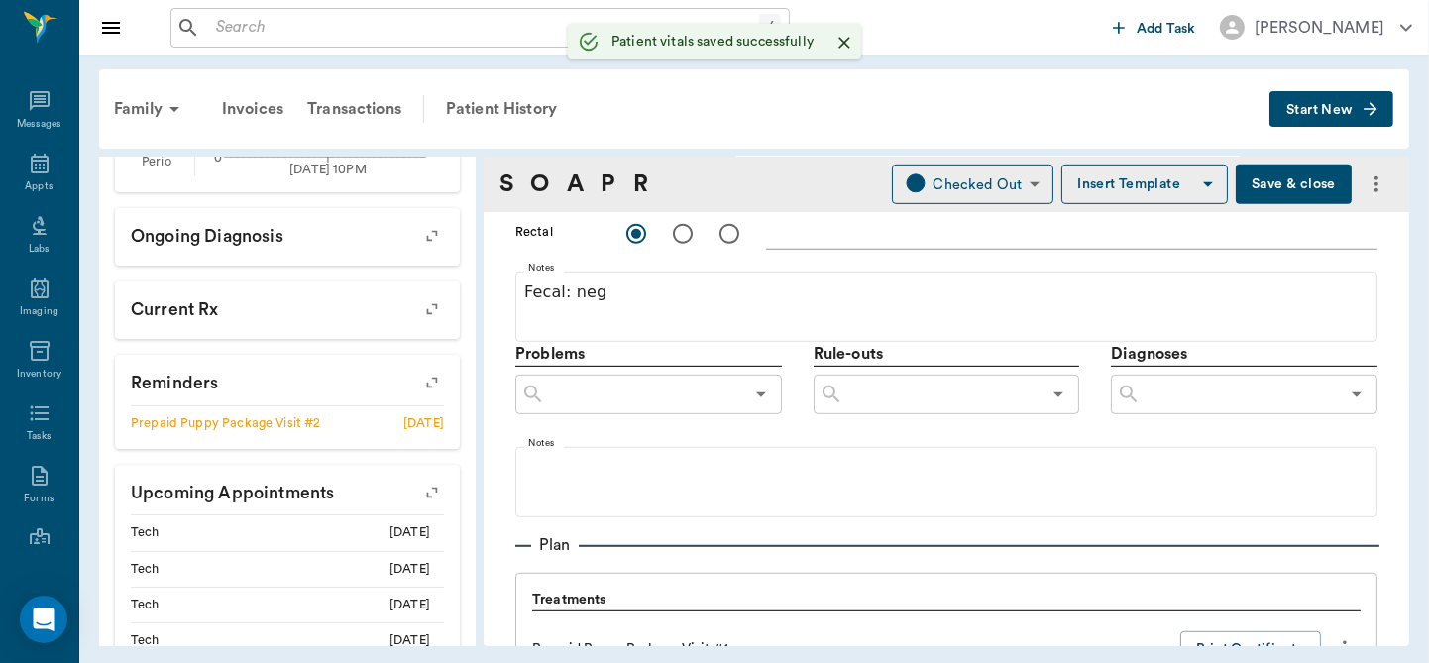
click at [1271, 178] on button "Save & close" at bounding box center [1294, 184] width 116 height 40
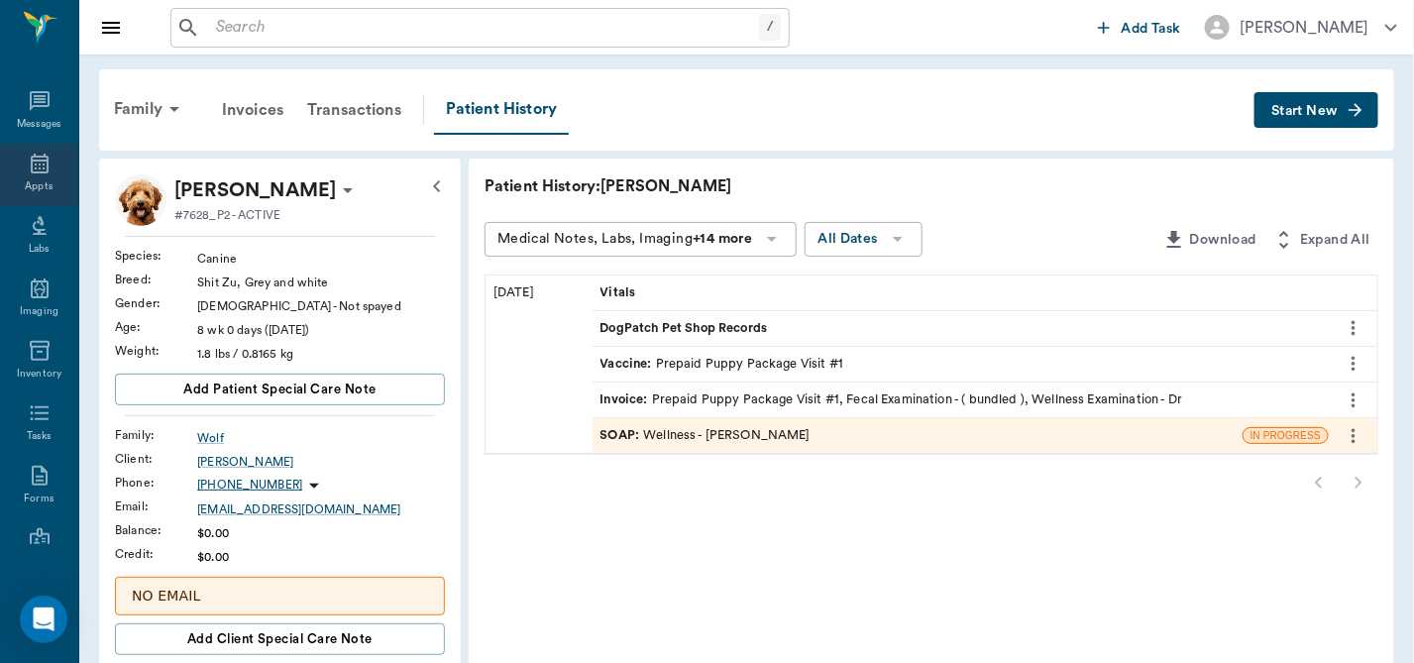
click at [31, 182] on div "Appts" at bounding box center [39, 186] width 28 height 15
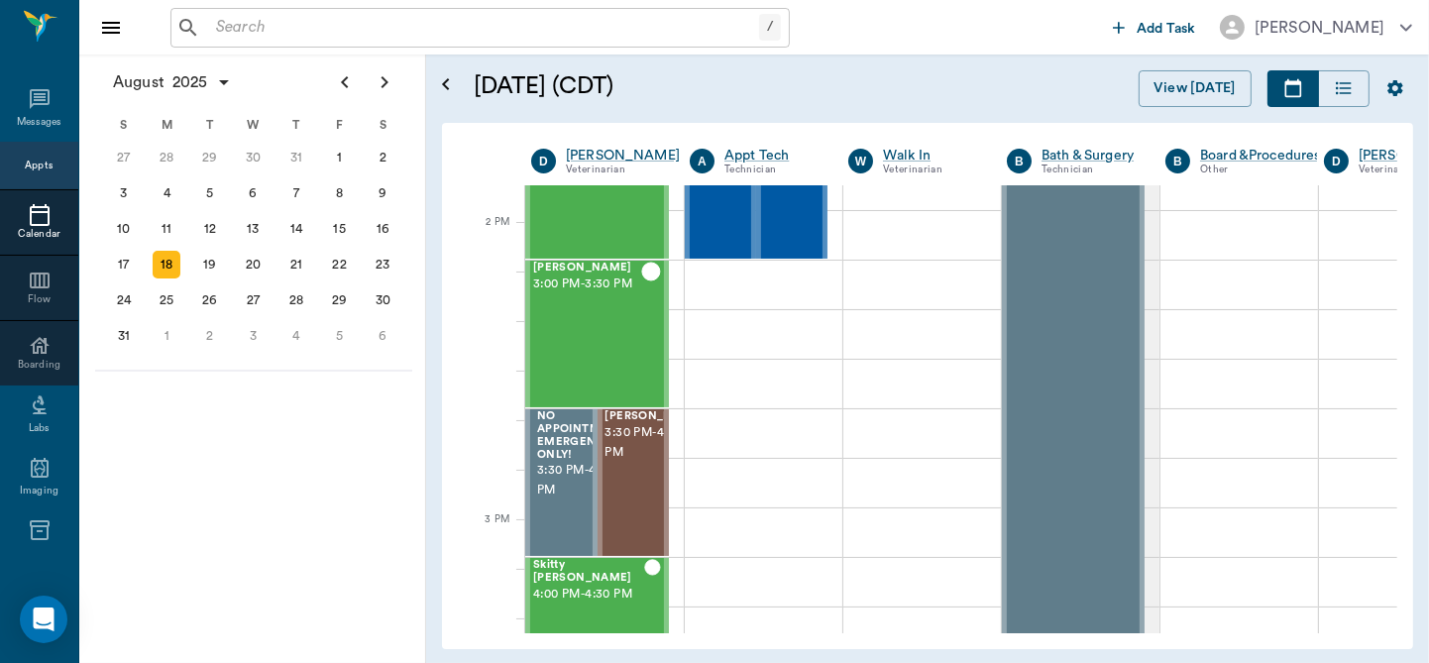
scroll to position [1637, 0]
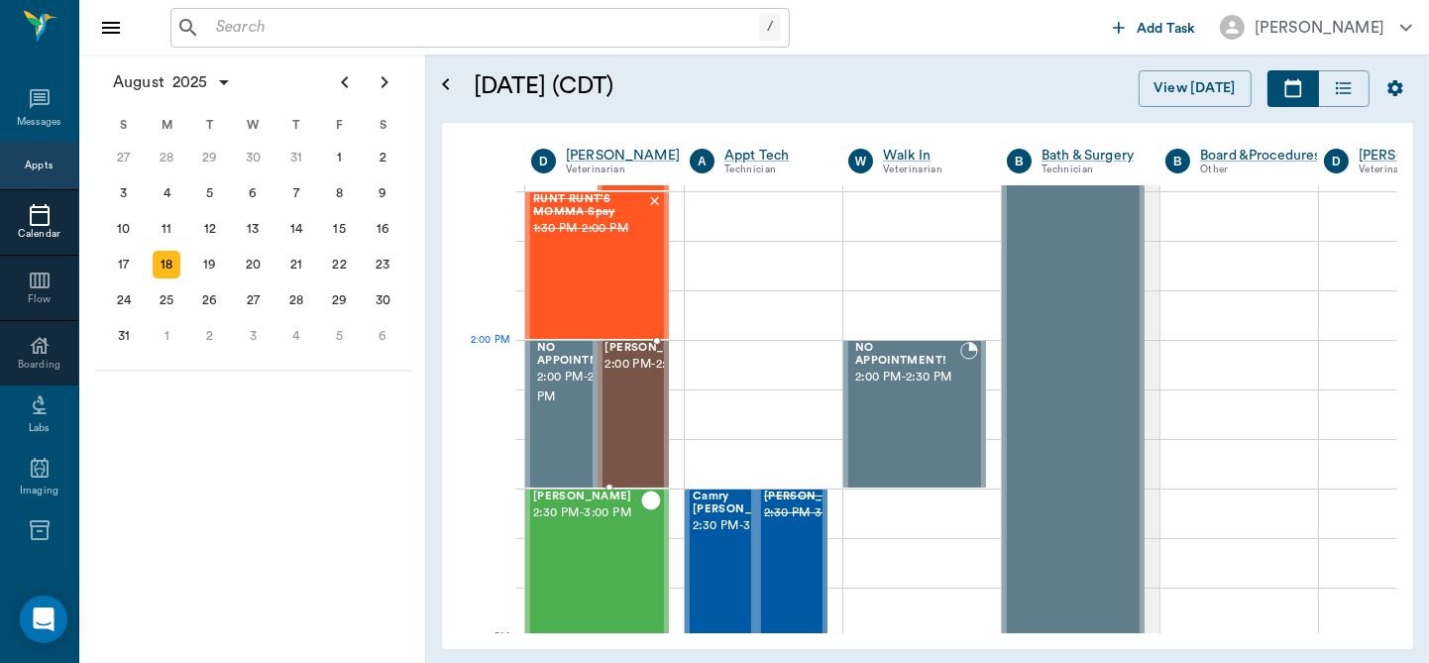
click at [632, 375] on span "2:00 PM - 2:30 PM" at bounding box center [654, 365] width 99 height 20
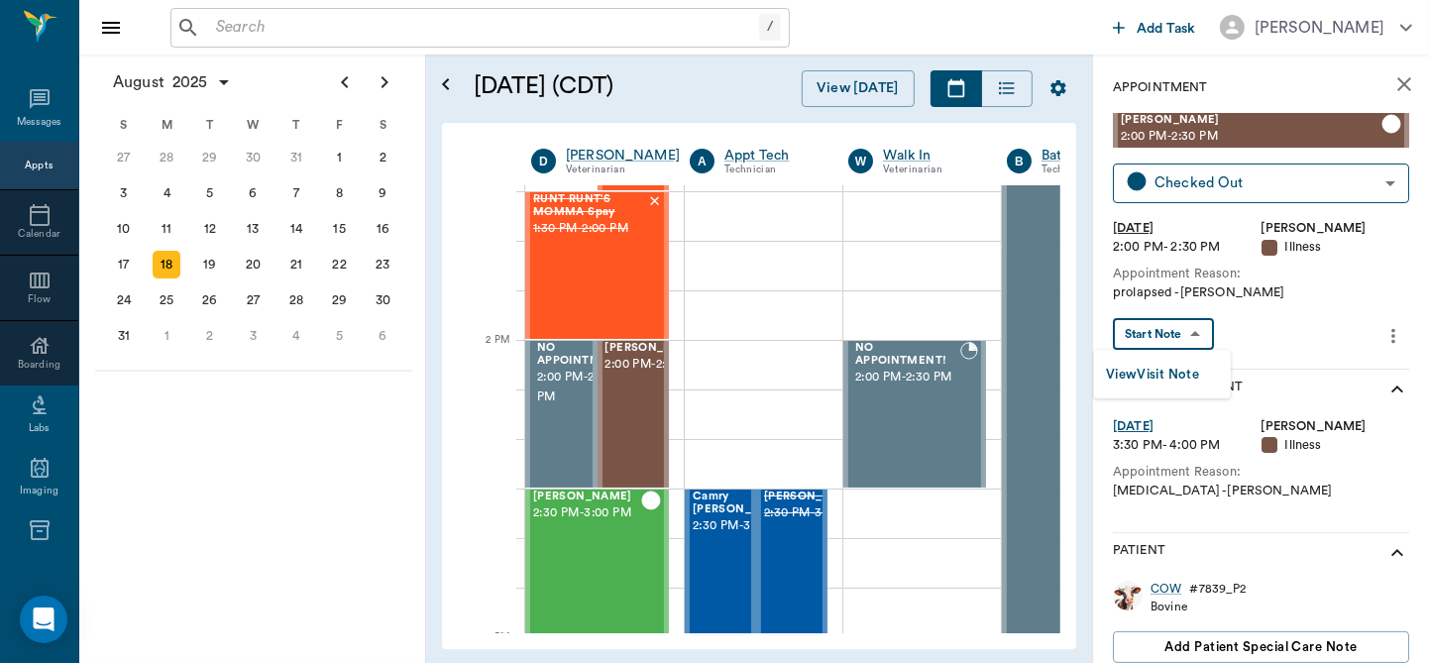
click at [1177, 323] on body "/ ​ Add Task Dr. Bert Ellsworth Nectar Messages Appts Calendar Flow Boarding La…" at bounding box center [714, 331] width 1429 height 663
click at [1161, 374] on button "View Visit Note" at bounding box center [1152, 375] width 93 height 23
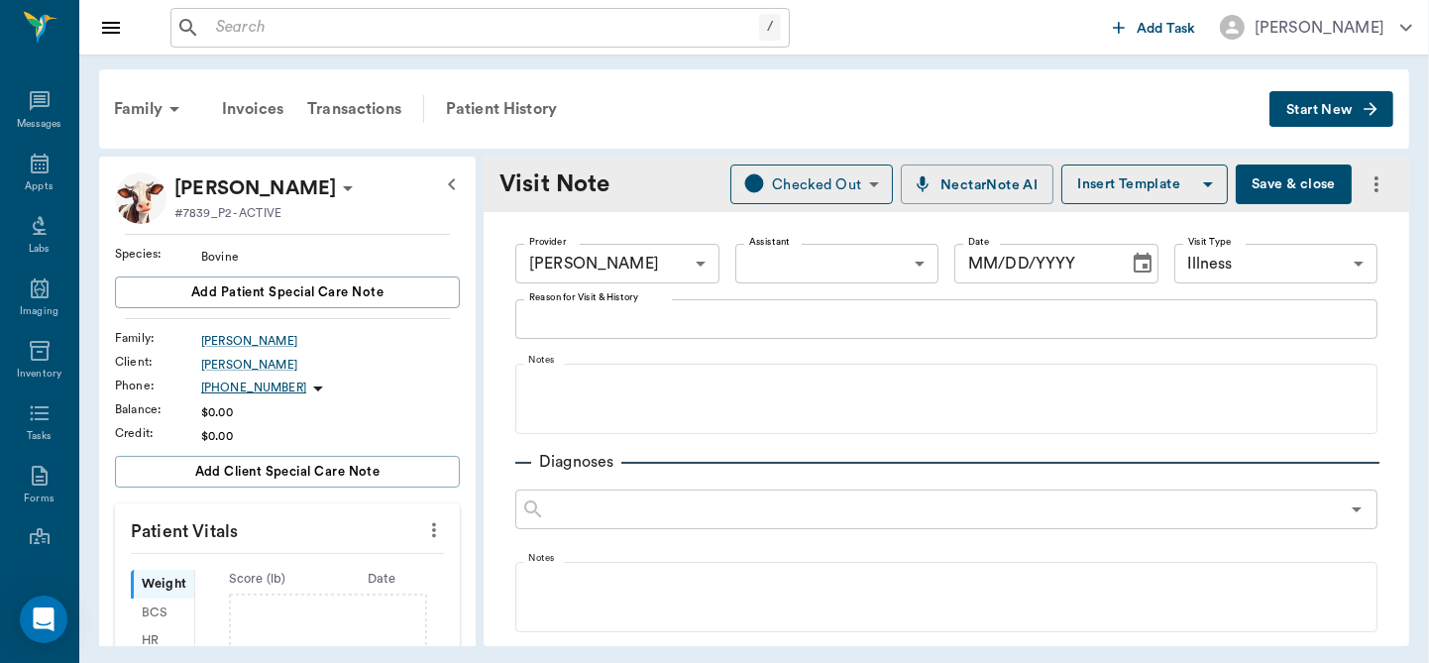
type input "63ec2f075fda476ae8351a4d"
type input "65d2be4f46e3a538d89b8c15"
type input "[DATE]"
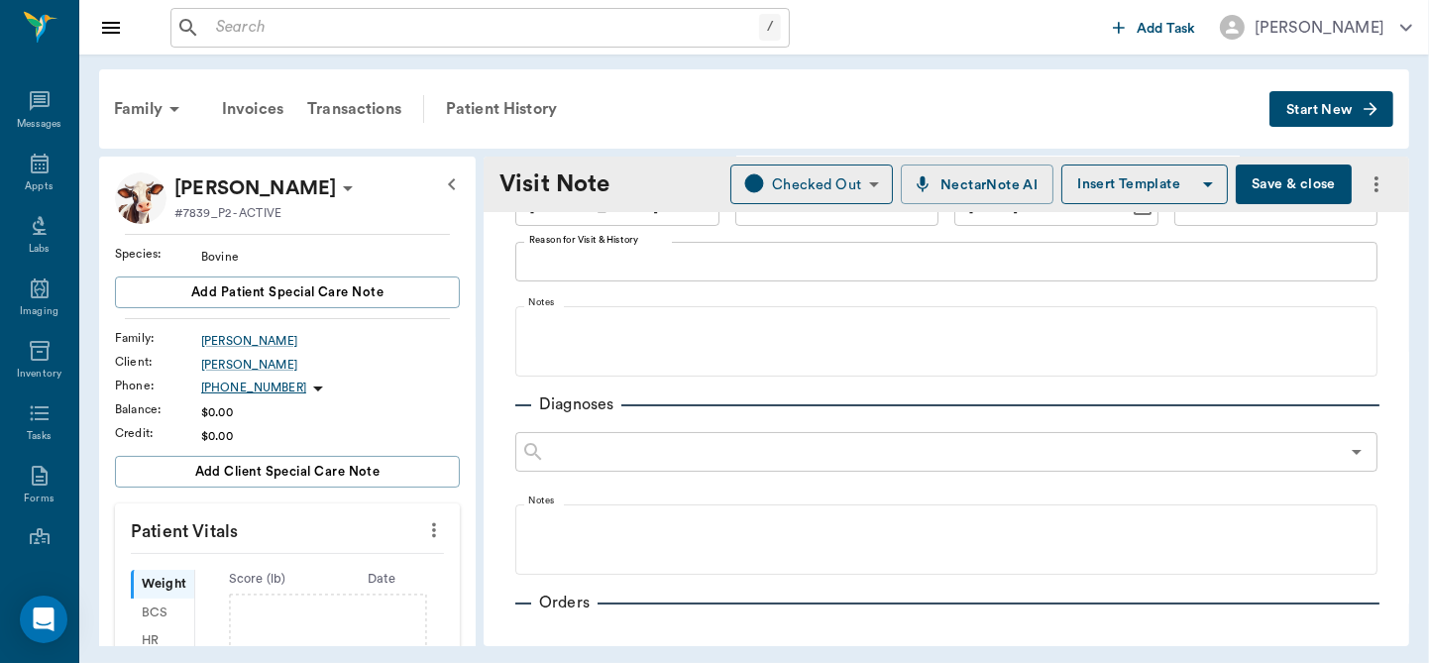
scroll to position [18, 0]
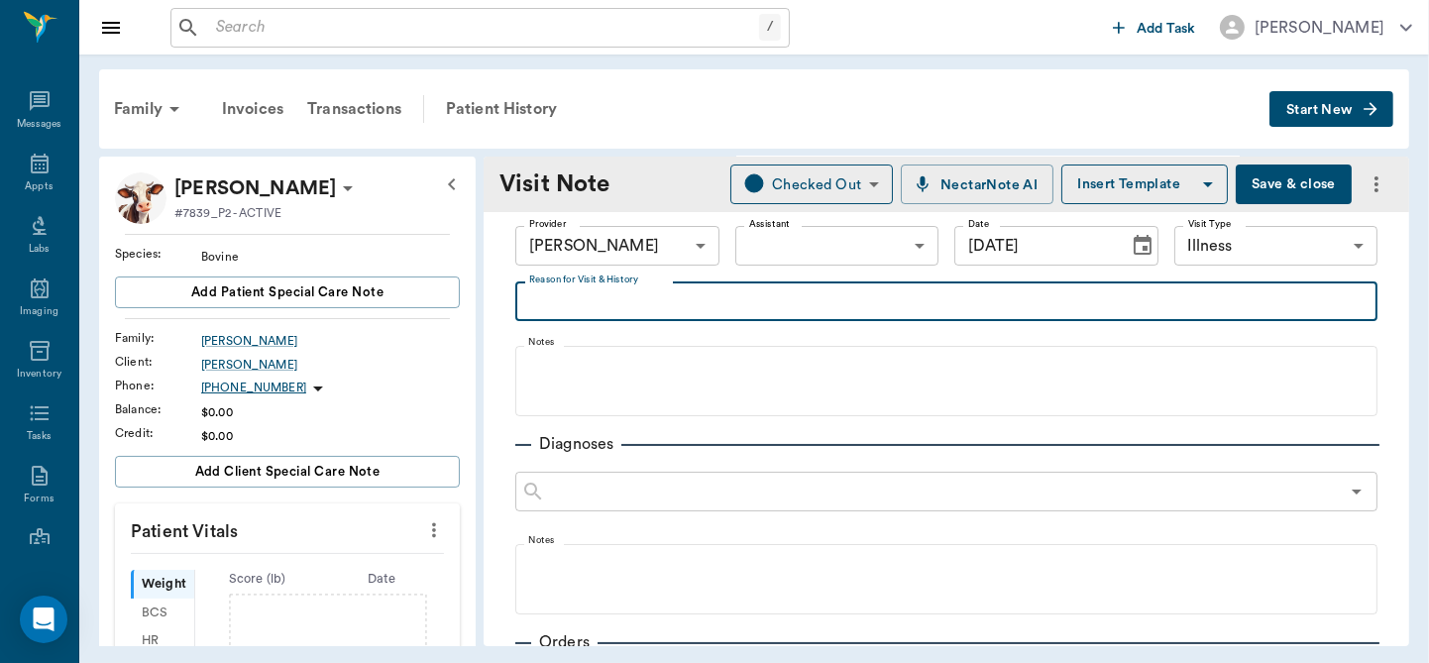
click at [670, 303] on textarea "Reason for Visit & History" at bounding box center [946, 301] width 834 height 23
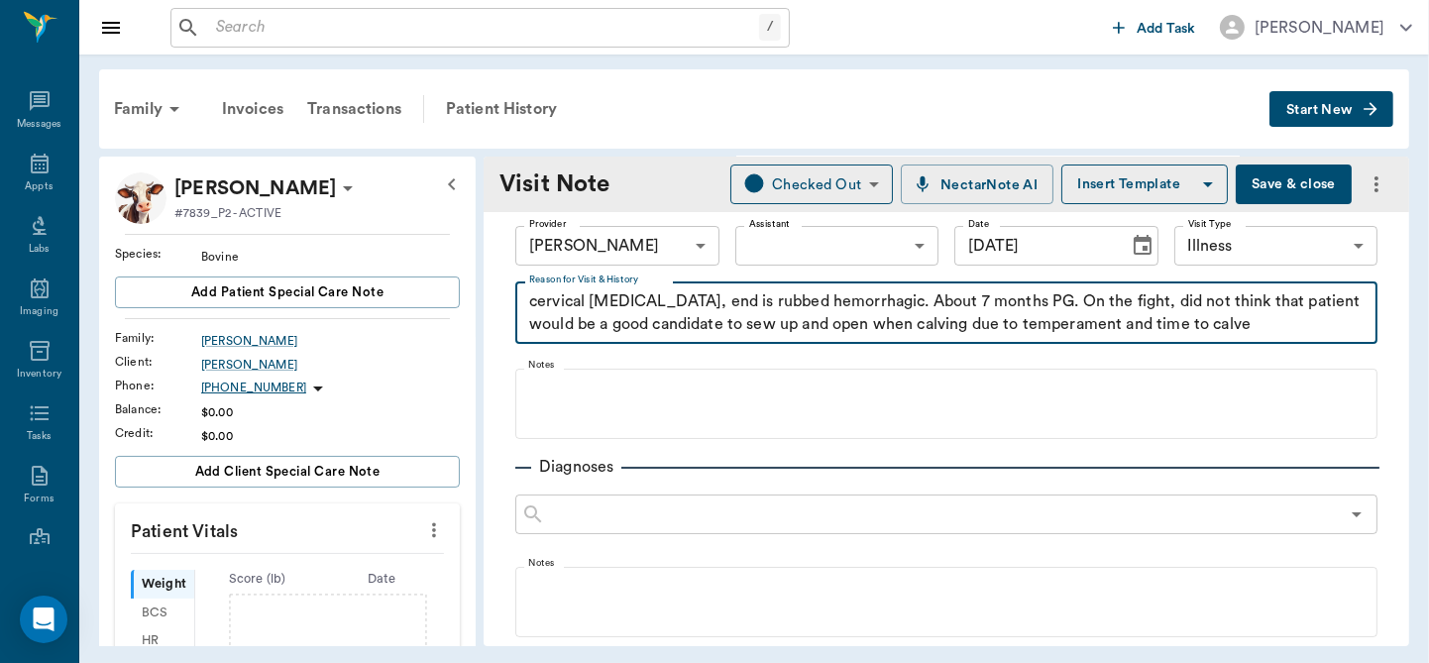
click at [1222, 323] on textarea "cervical prolapse, end is rubbed hemorrhagic. About 7 months PG. On the fight, …" at bounding box center [946, 313] width 834 height 46
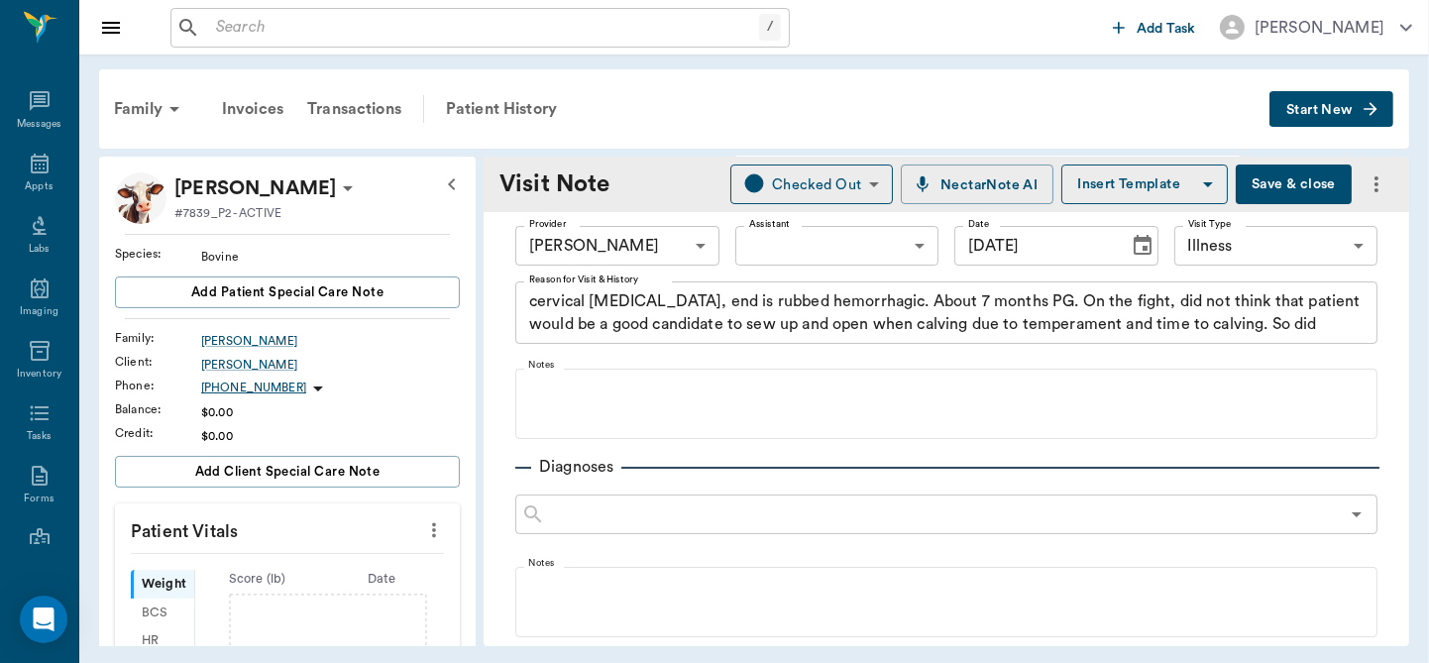
click at [1327, 330] on textarea "cervical prolapse, end is rubbed hemorrhagic. About 7 months PG. On the fight, …" at bounding box center [946, 313] width 834 height 46
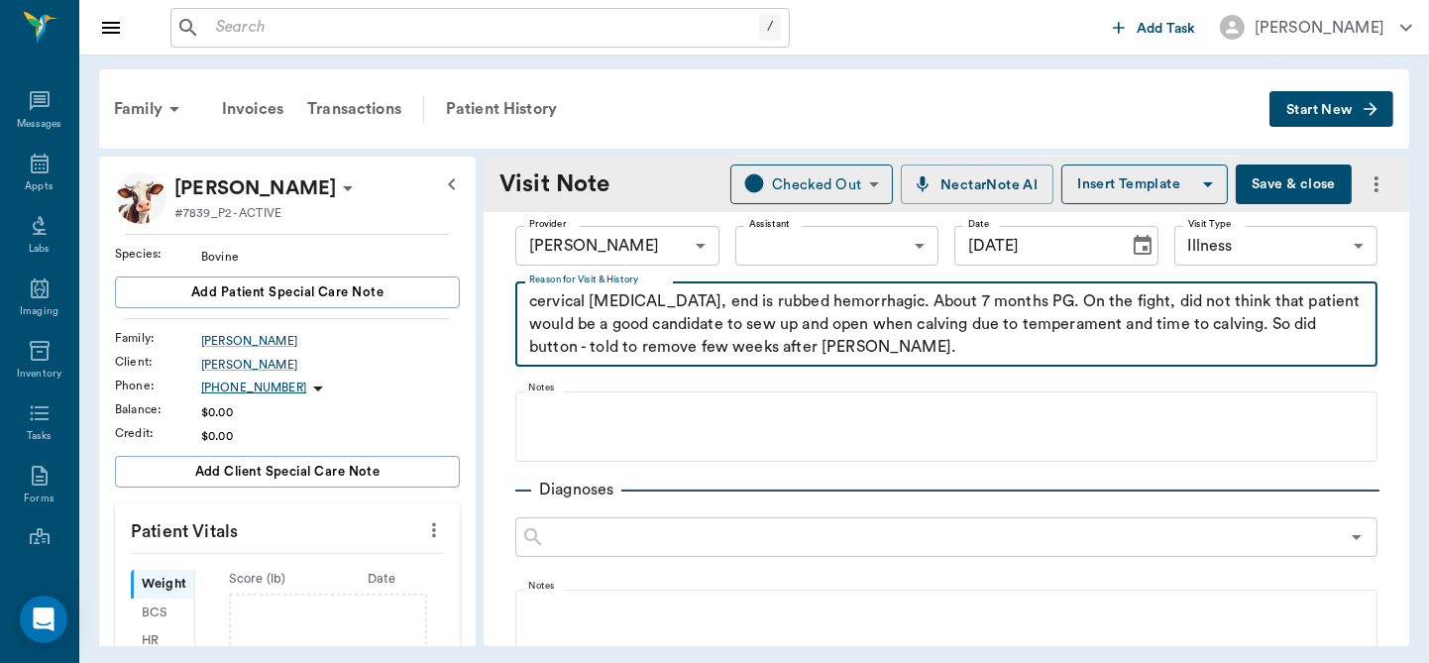
type textarea "cervical prolapse, end is rubbed hemorrhagic. About 7 months PG. On the fight, …"
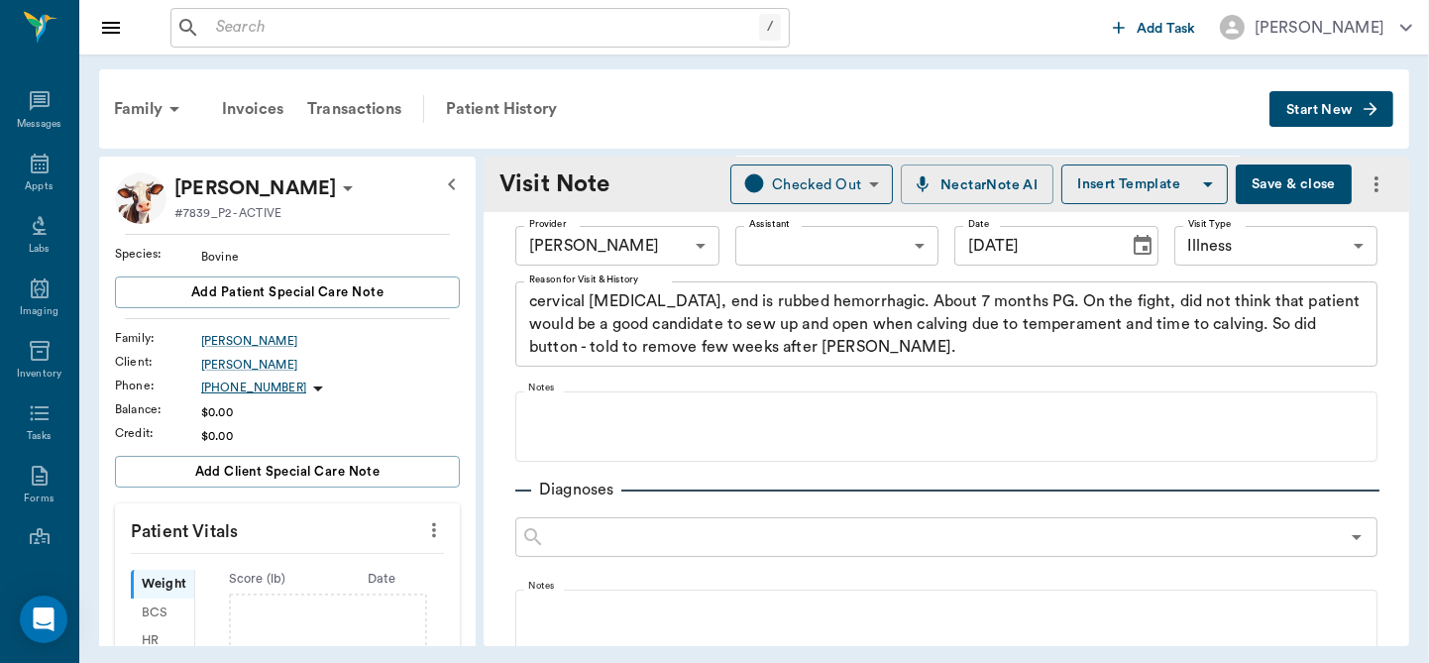
click at [1276, 185] on button "Save & close" at bounding box center [1294, 184] width 116 height 40
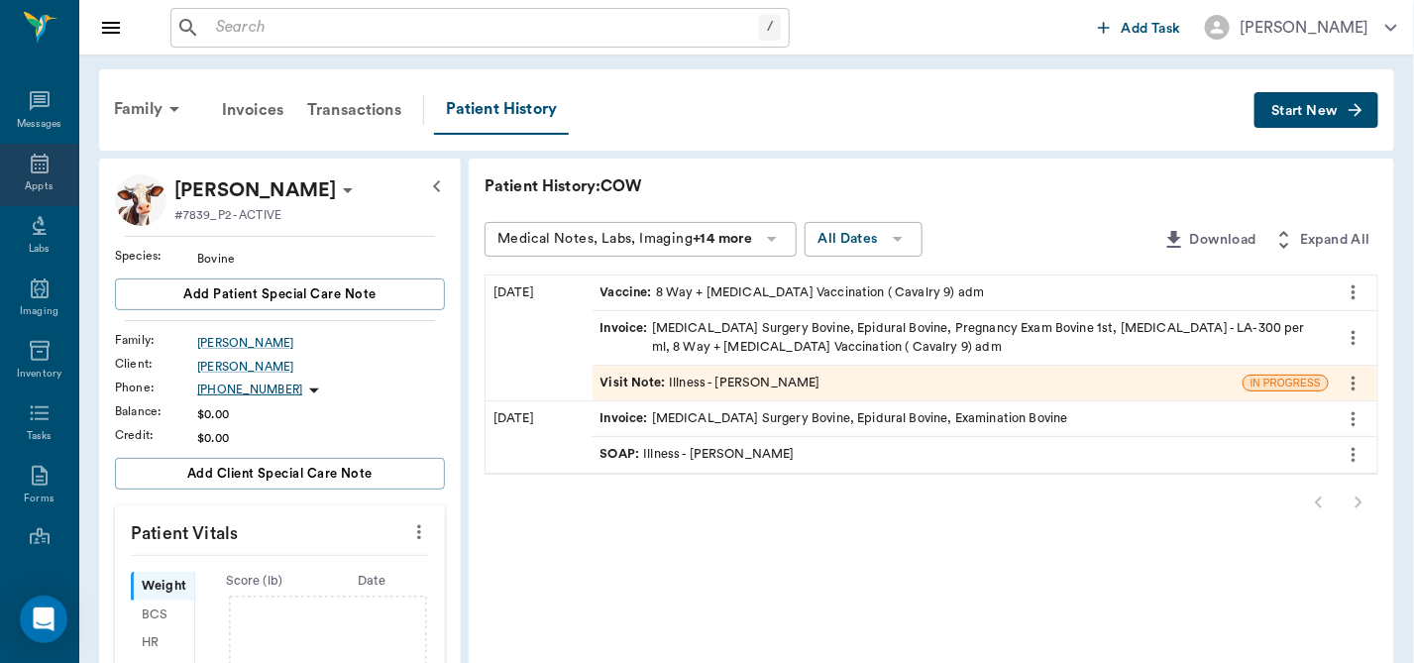
click at [31, 164] on icon at bounding box center [40, 164] width 18 height 20
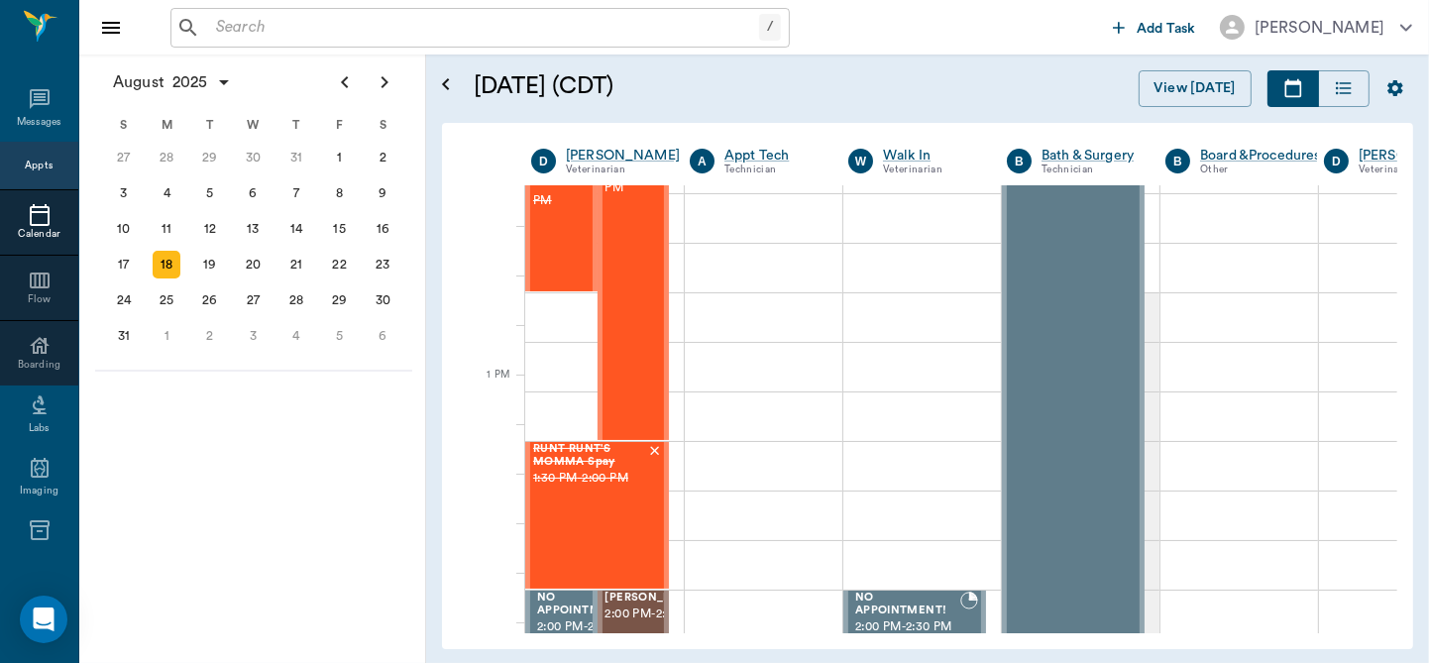
scroll to position [1297, 0]
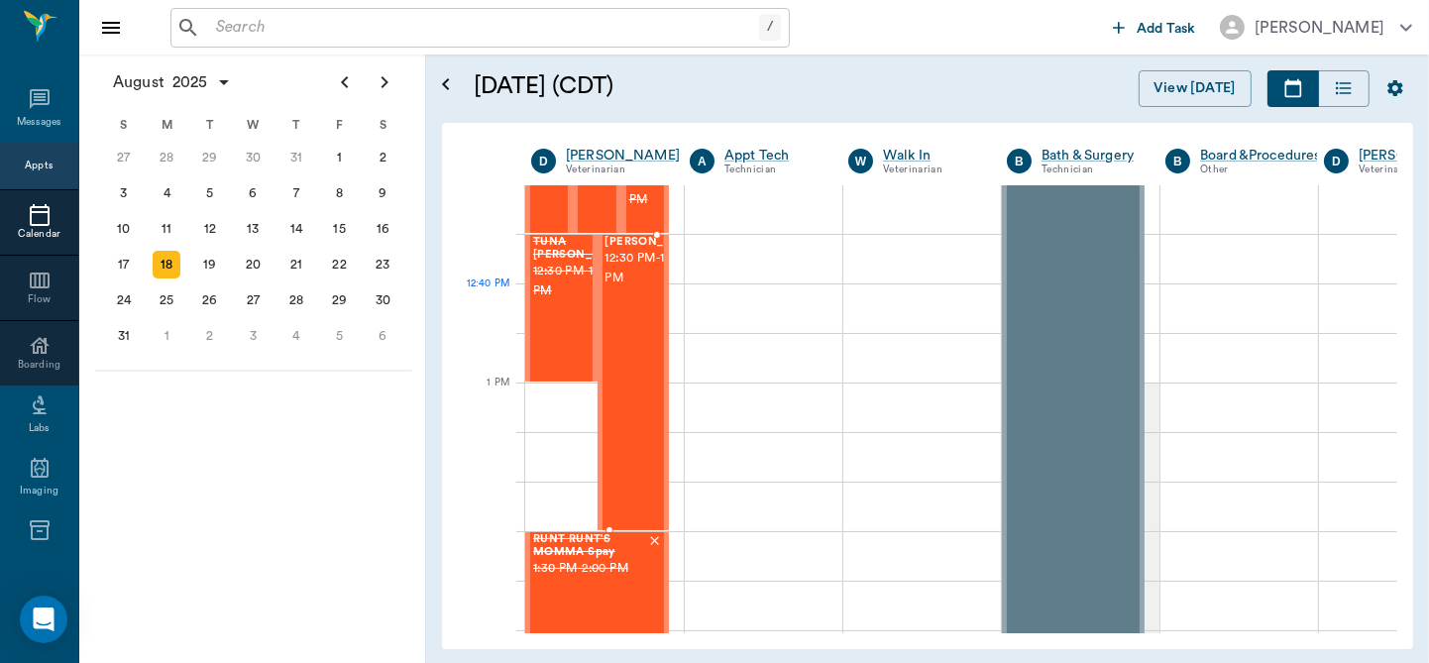
click at [638, 327] on div "Kilo Woodle 12:30 PM - 1:30 PM" at bounding box center [654, 382] width 99 height 293
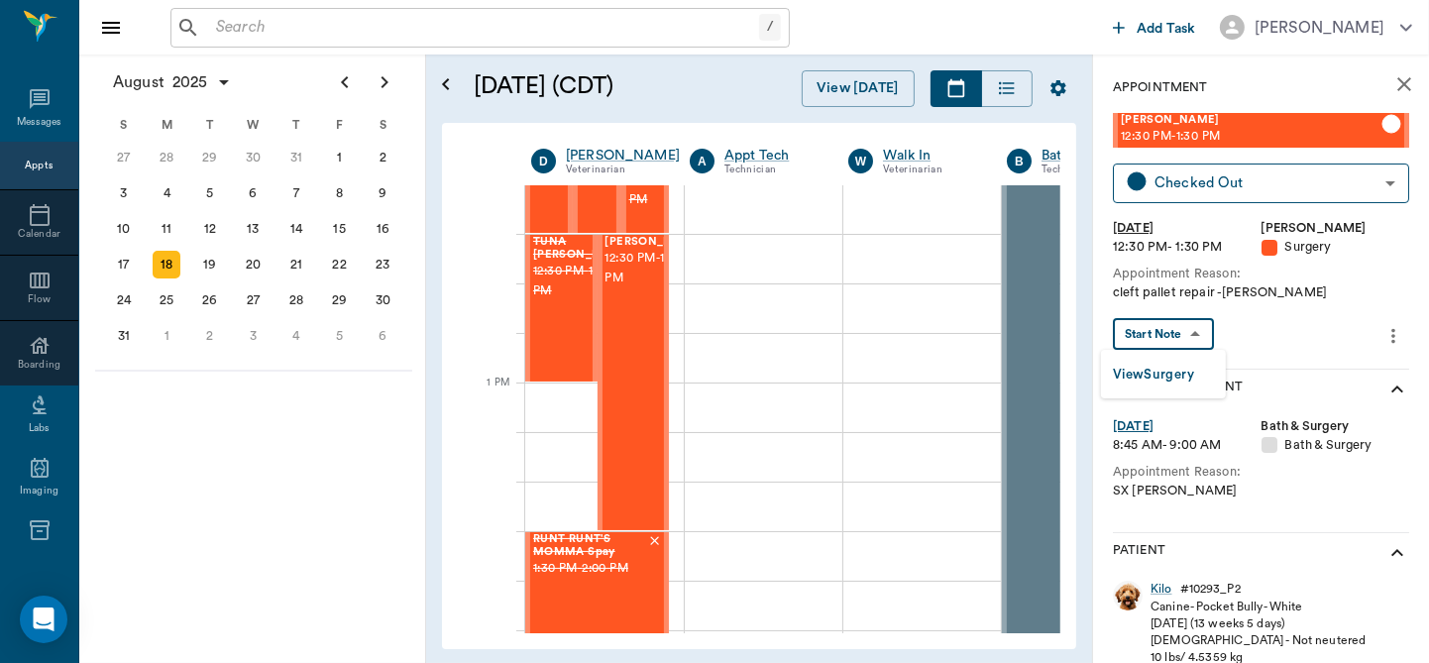
click at [1162, 331] on body "/ ​ Add Task Dr. Bert Ellsworth Nectar Messages Appts Calendar Flow Boarding La…" at bounding box center [714, 331] width 1429 height 663
click at [1165, 364] on button "View Surgery" at bounding box center [1153, 375] width 81 height 23
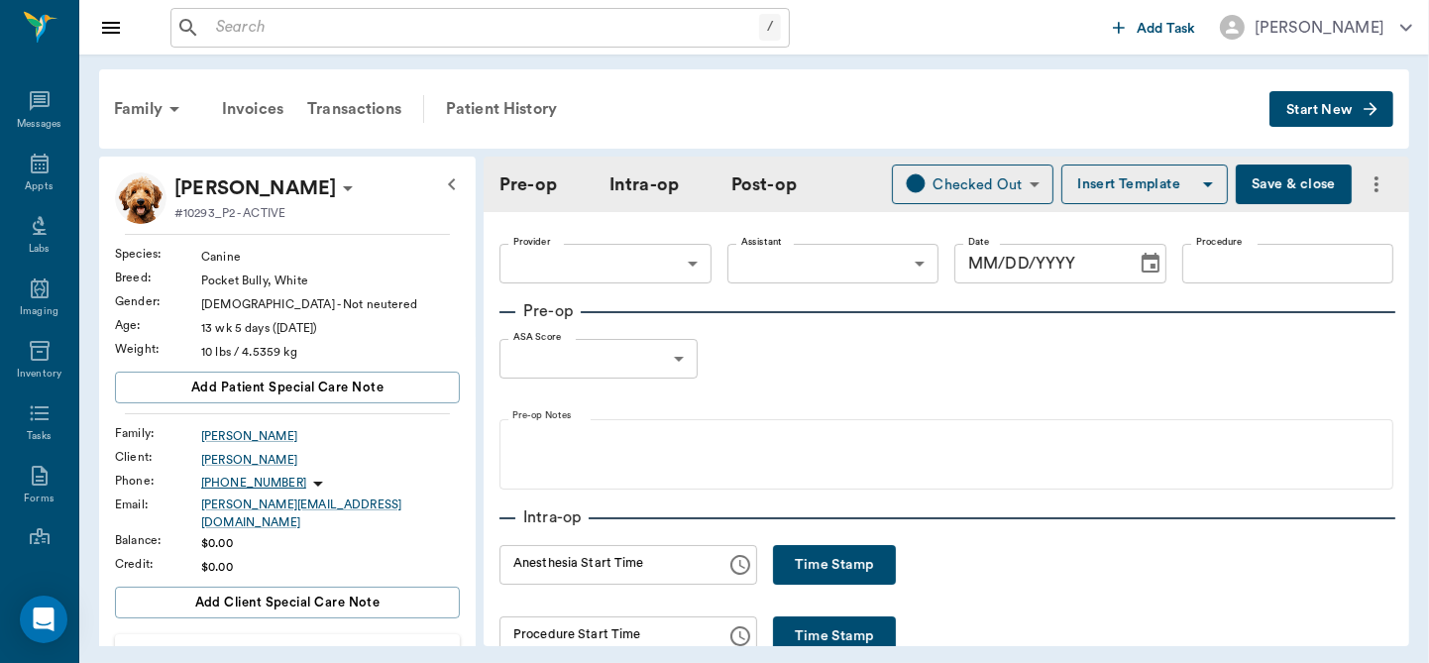
type input "63ec2f075fda476ae8351a4d"
type input "682b670d8bdc6f7f8feef3db"
type input "[MEDICAL_DATA] repair"
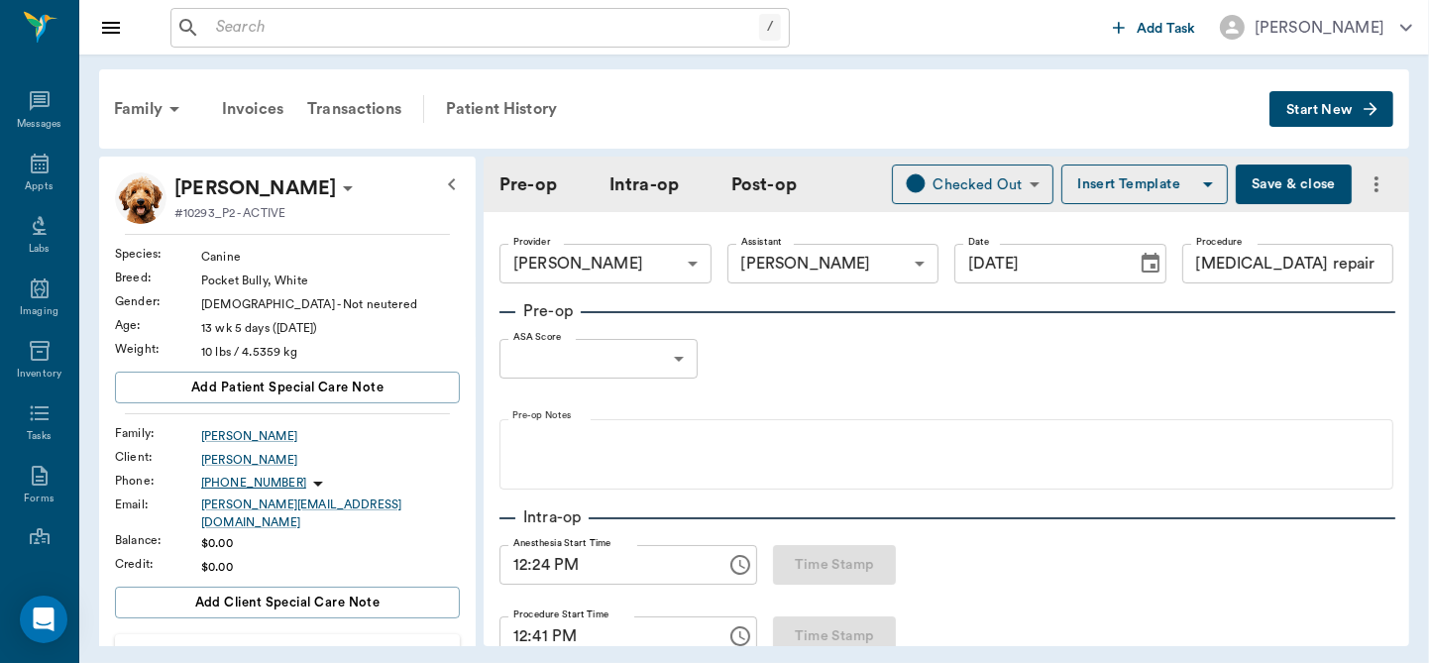
type input "[DATE]"
type input "12:24 PM"
type input "12:41 PM"
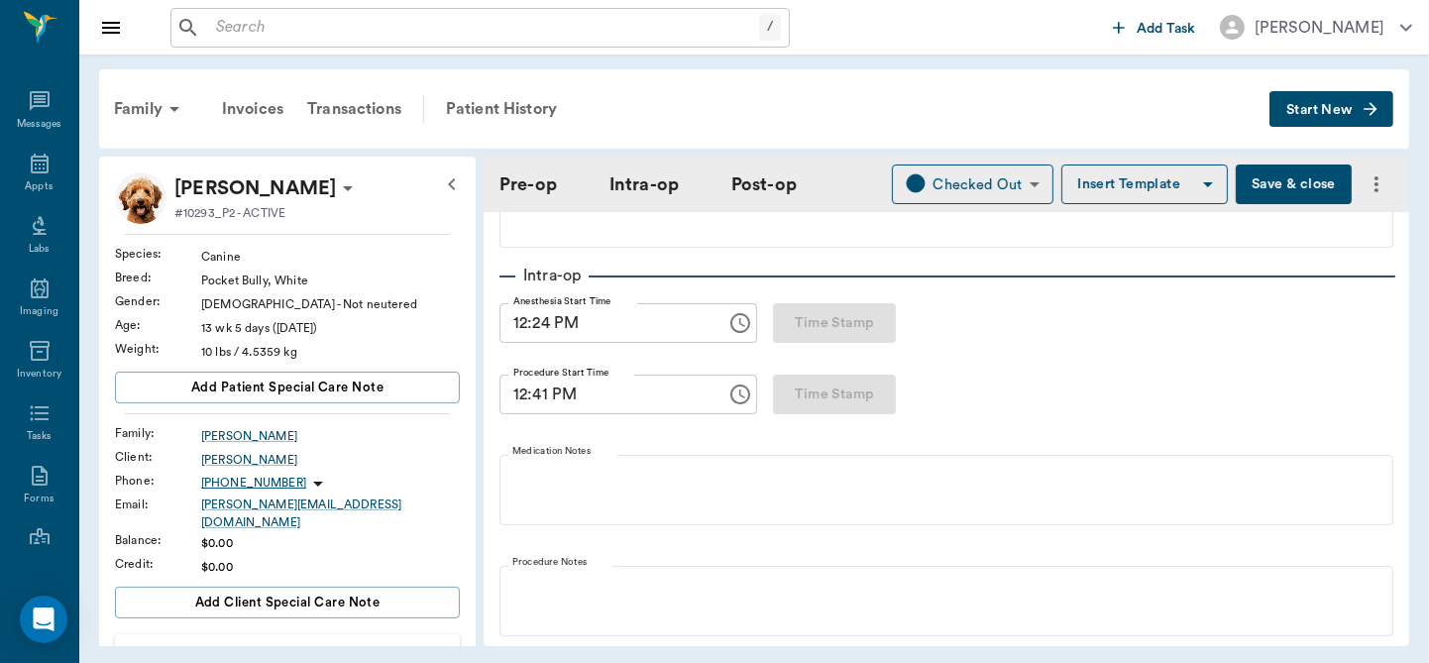
scroll to position [464, 0]
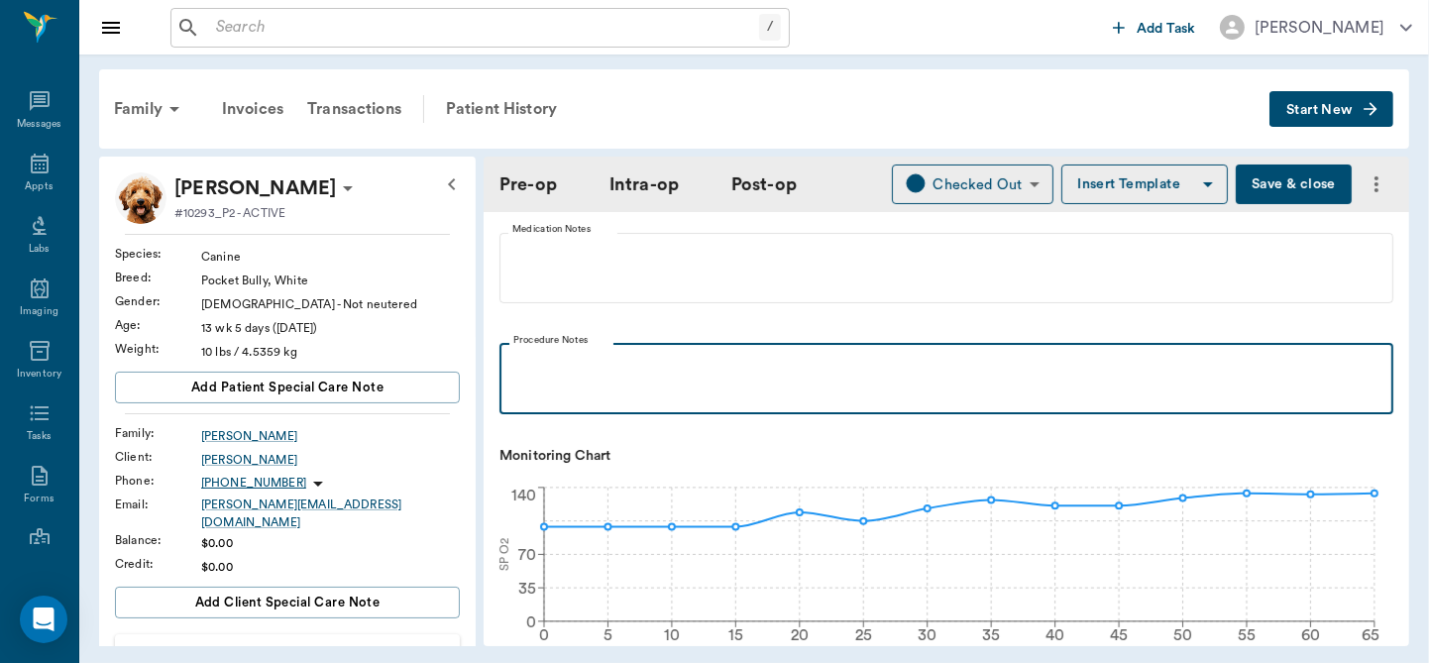
click at [681, 384] on div at bounding box center [946, 378] width 874 height 50
click at [681, 383] on div at bounding box center [946, 378] width 874 height 50
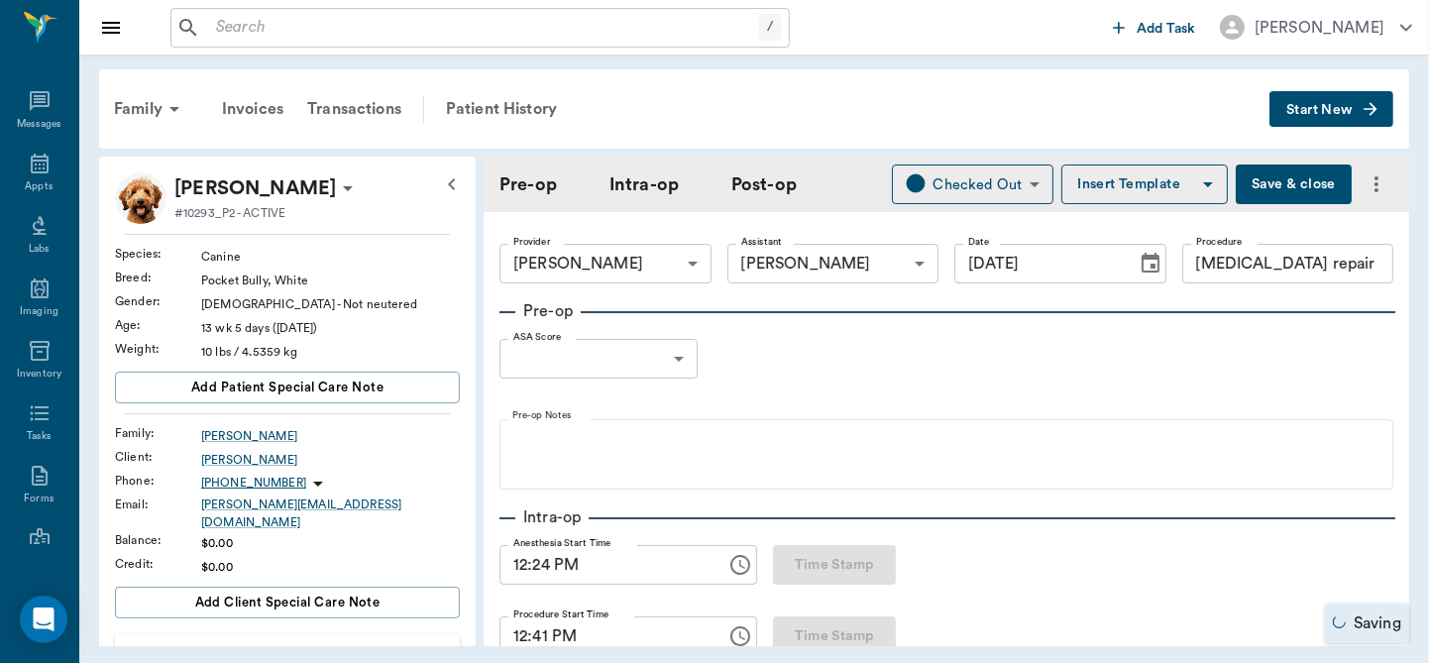
scroll to position [464, 0]
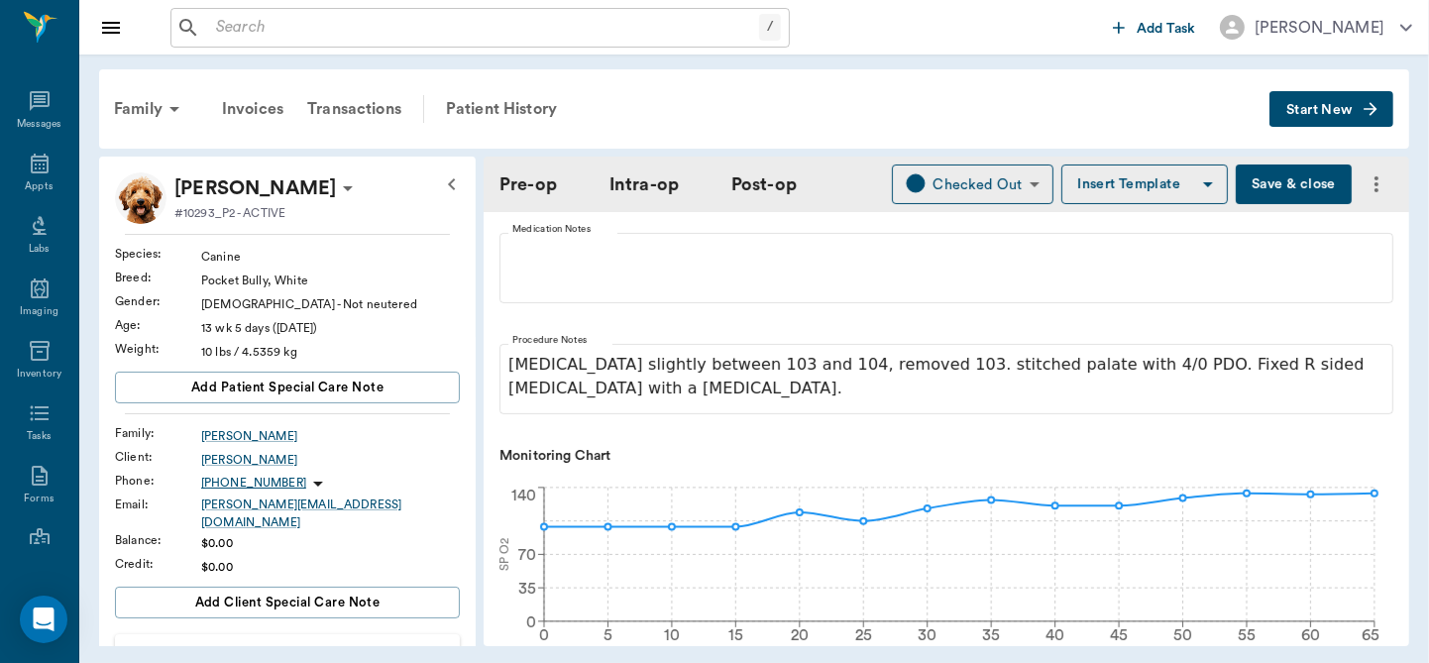
click at [1267, 184] on button "Save & close" at bounding box center [1294, 184] width 116 height 40
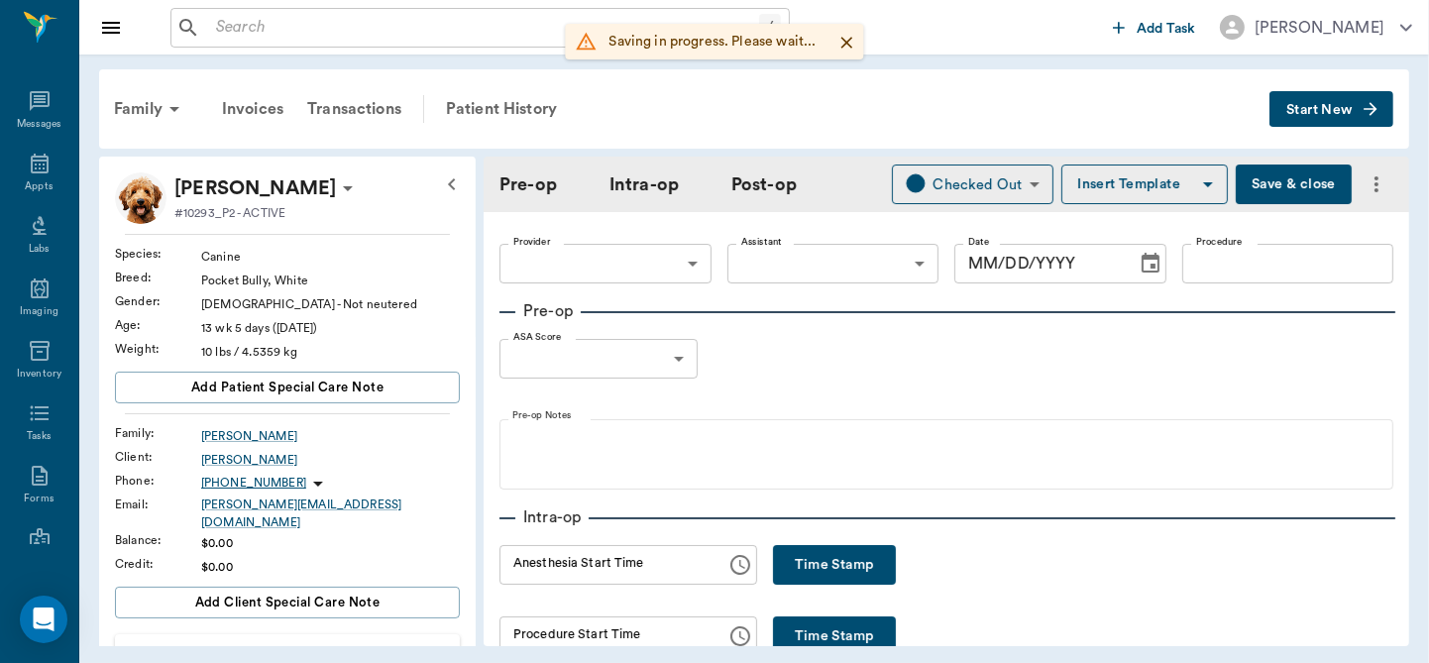
type input "63ec2f075fda476ae8351a4d"
type input "682b670d8bdc6f7f8feef3db"
type input "[MEDICAL_DATA] repair"
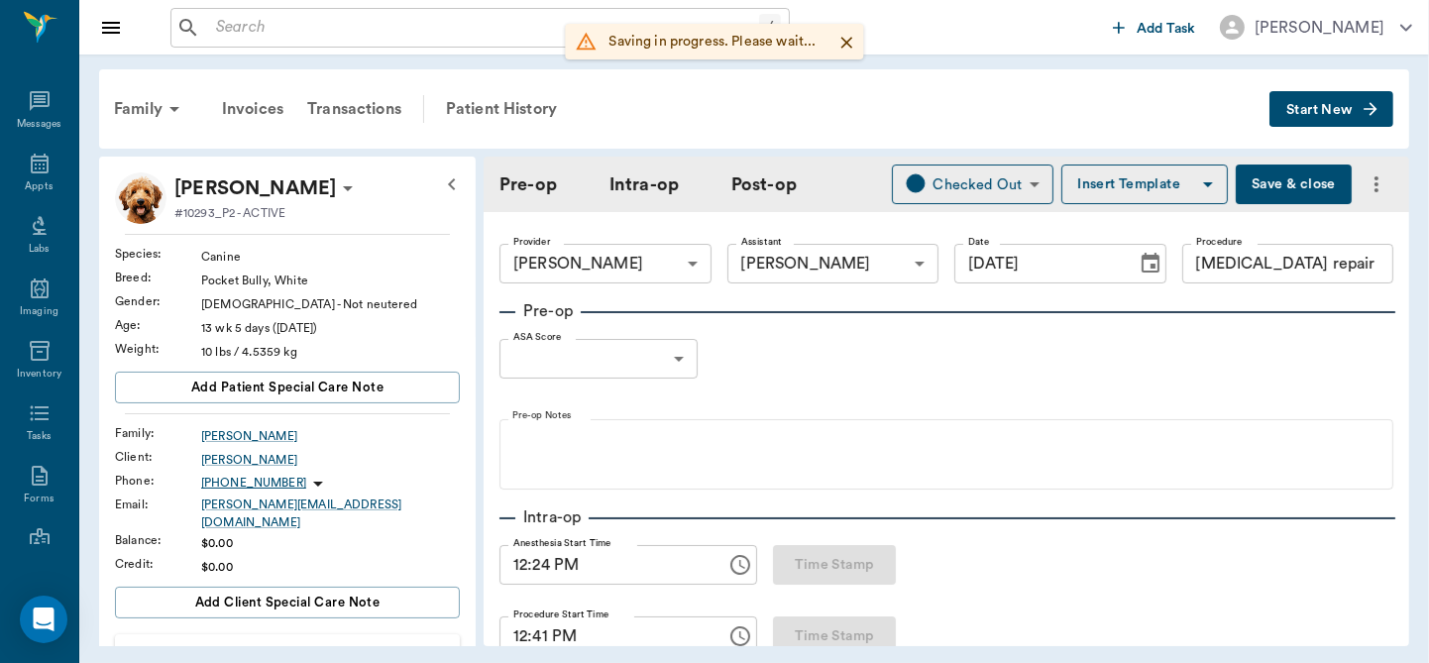
type input "[DATE]"
type input "12:24 PM"
type input "12:41 PM"
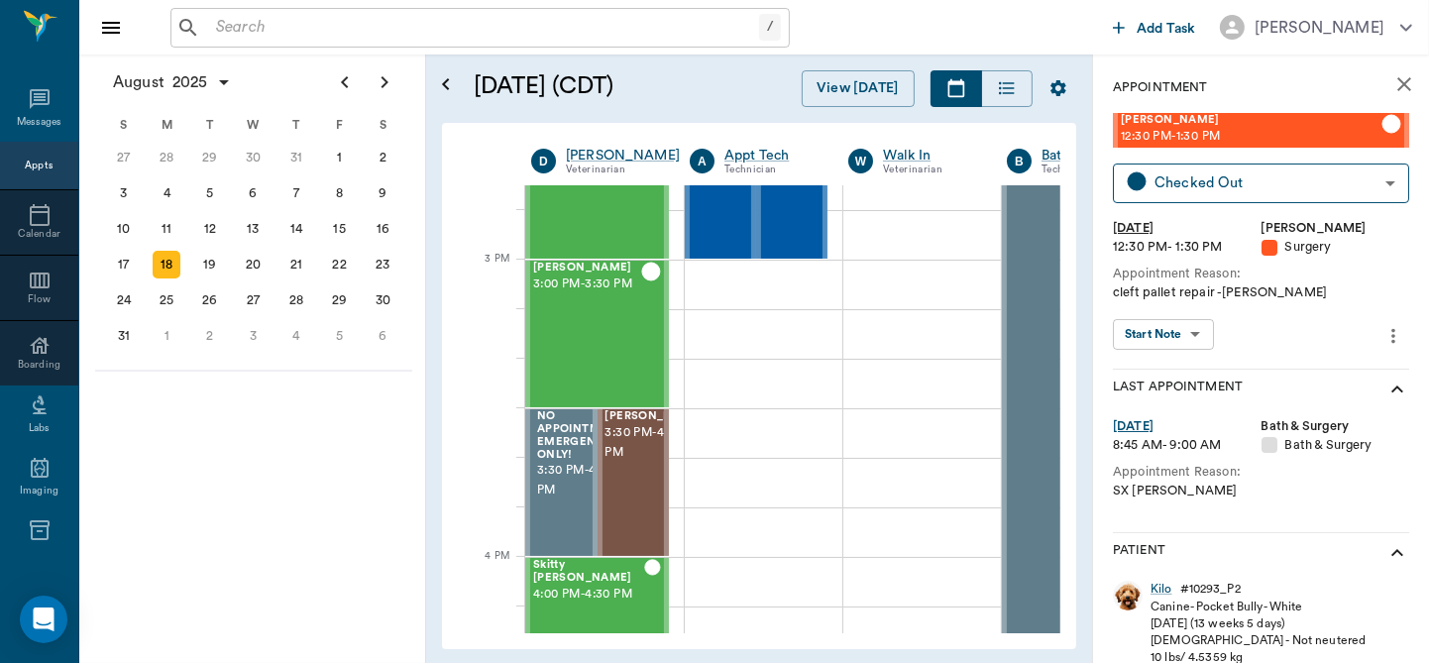
scroll to position [1637, 0]
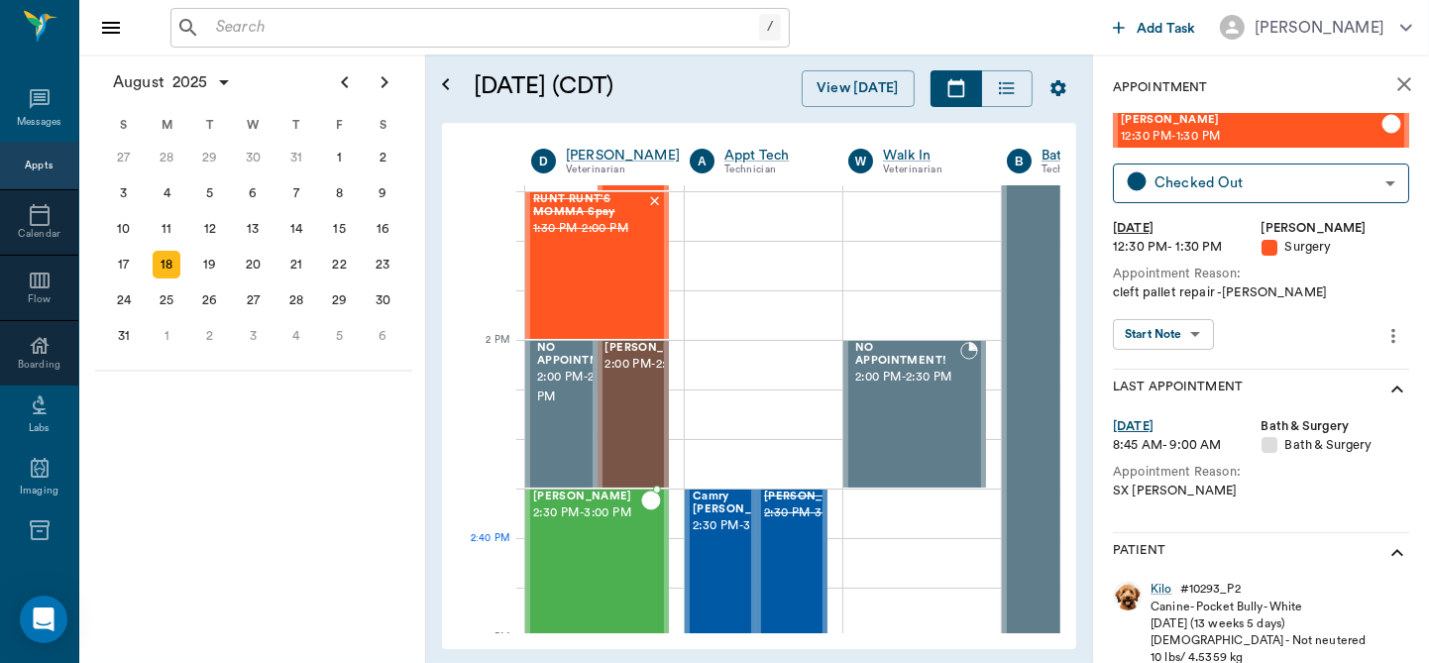
click at [598, 547] on div "[PERSON_NAME] 2:30 PM - 3:00 PM" at bounding box center [587, 562] width 108 height 145
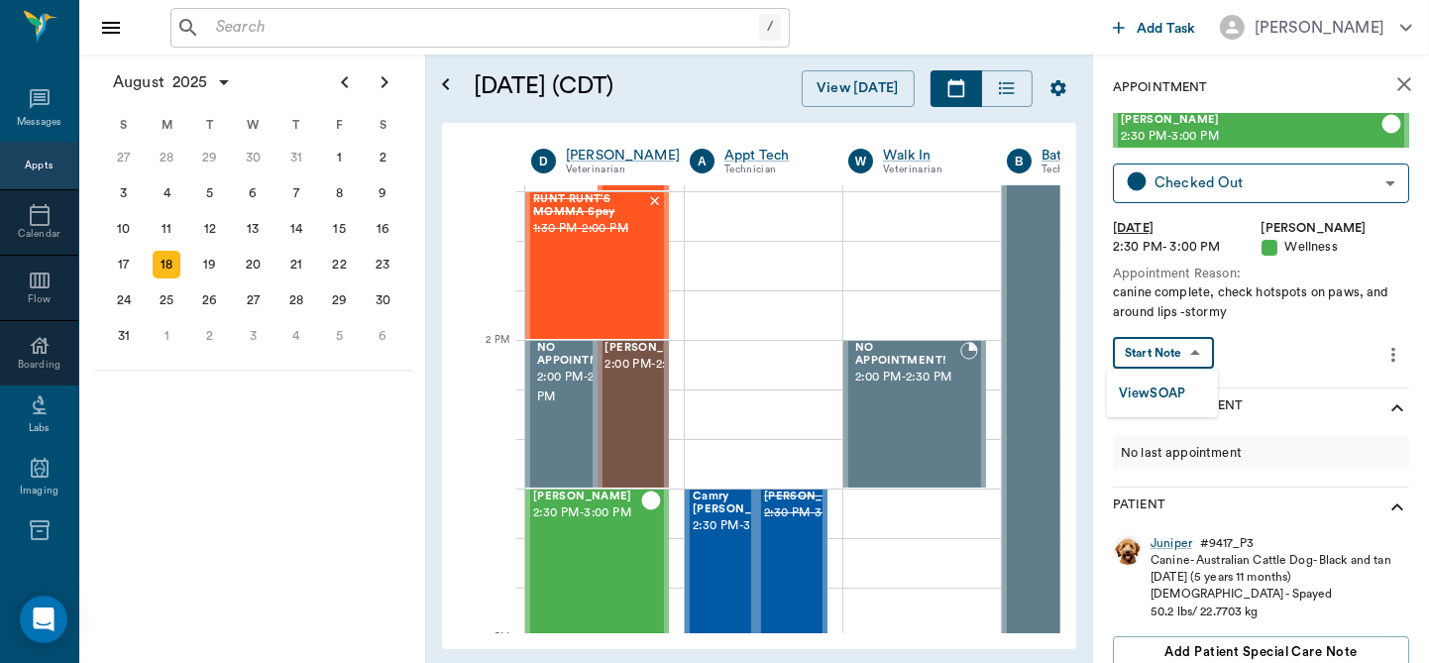
click at [1190, 348] on body "/ ​ Add Task [PERSON_NAME] Nectar Messages Appts Calendar Flow Boarding Labs Im…" at bounding box center [714, 331] width 1429 height 663
click at [1162, 391] on button "View SOAP" at bounding box center [1152, 393] width 67 height 23
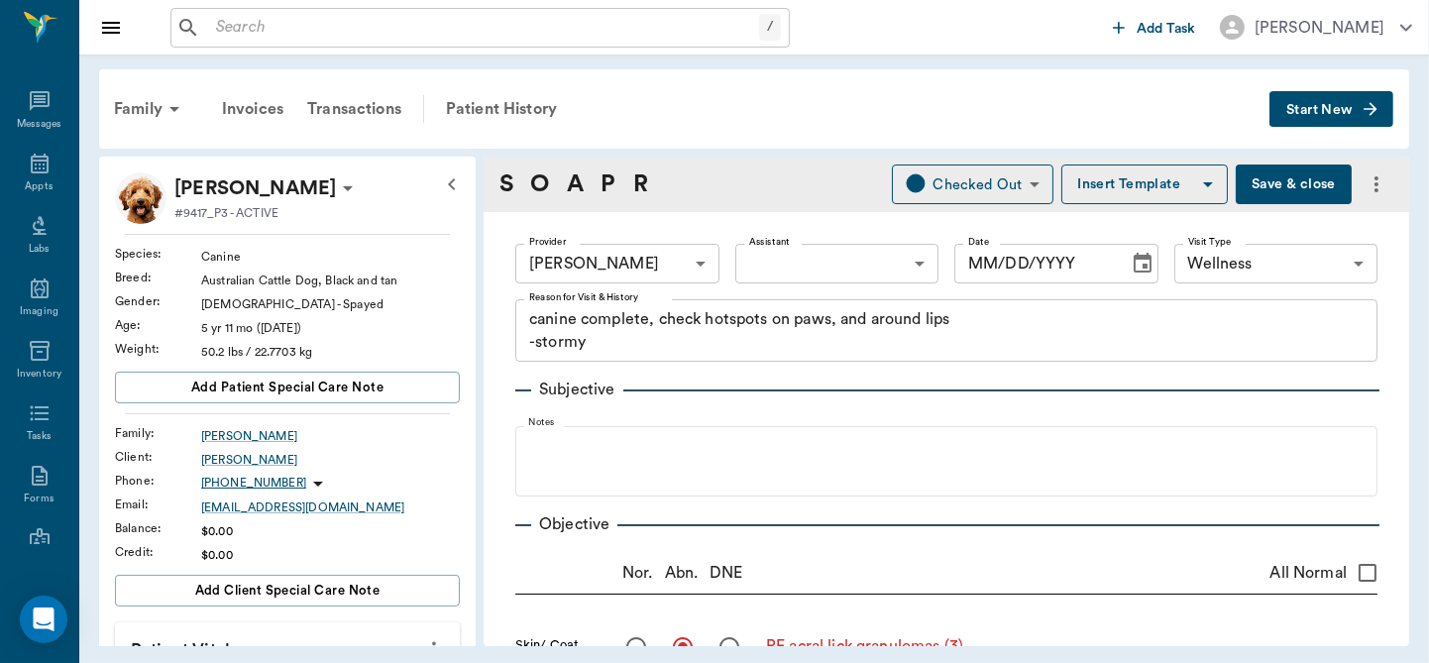
type input "63ec2f075fda476ae8351a4d"
type input "65d2be4f46e3a538d89b8c14"
type textarea "canine complete, check hotspots on paws, and around lips -stormy"
radio input "true"
type textarea "RF acral lick granulomas (3)"
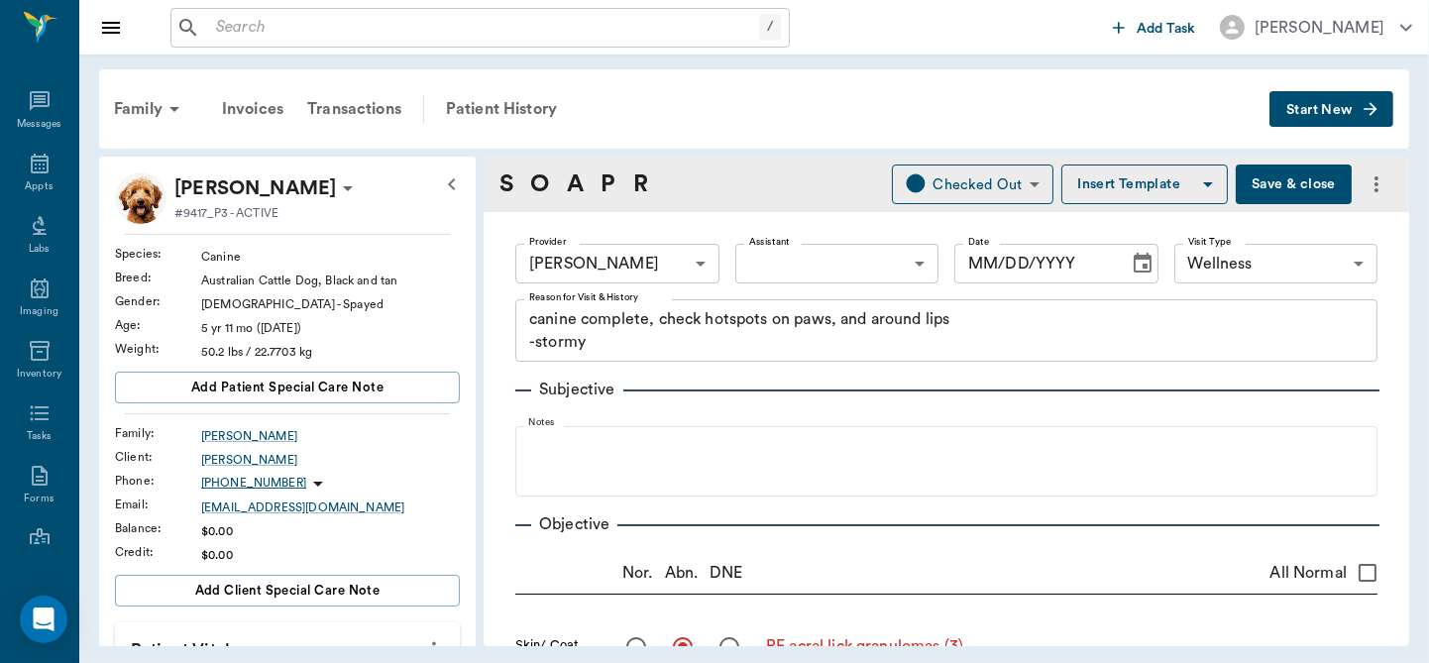
type input "[DATE]"
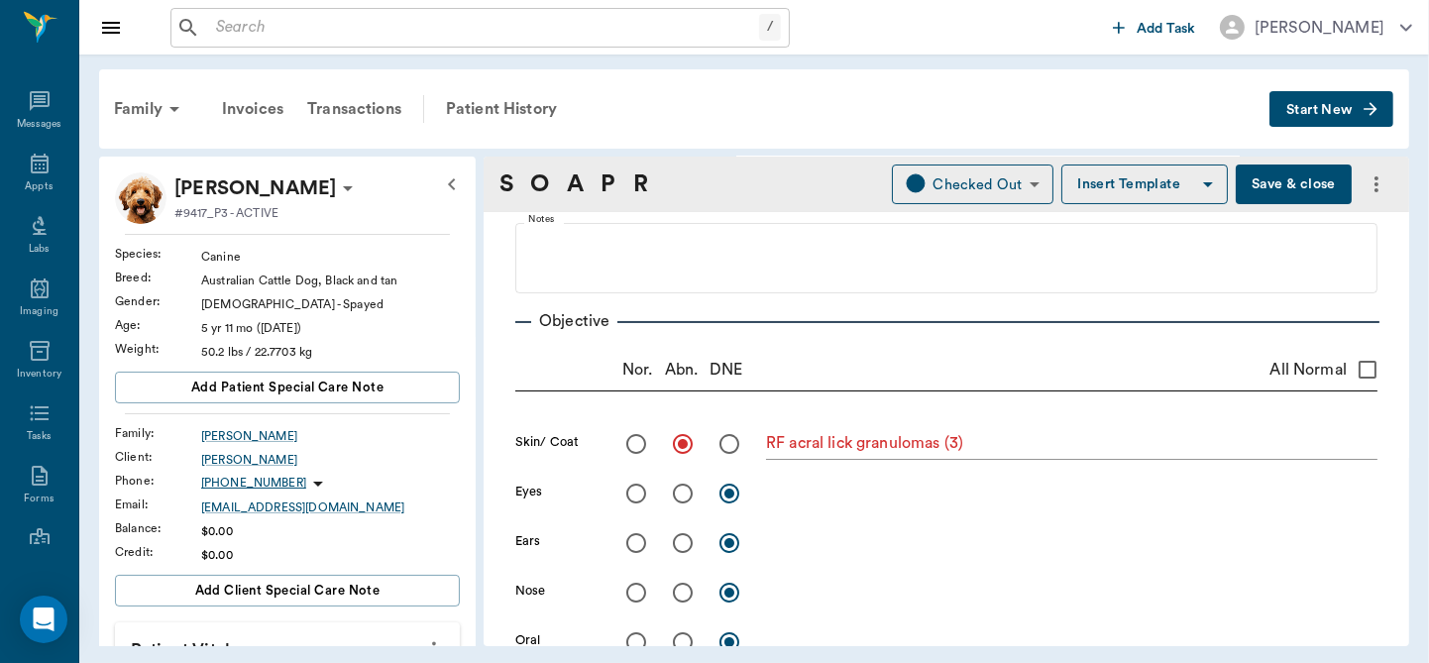
scroll to position [209, 0]
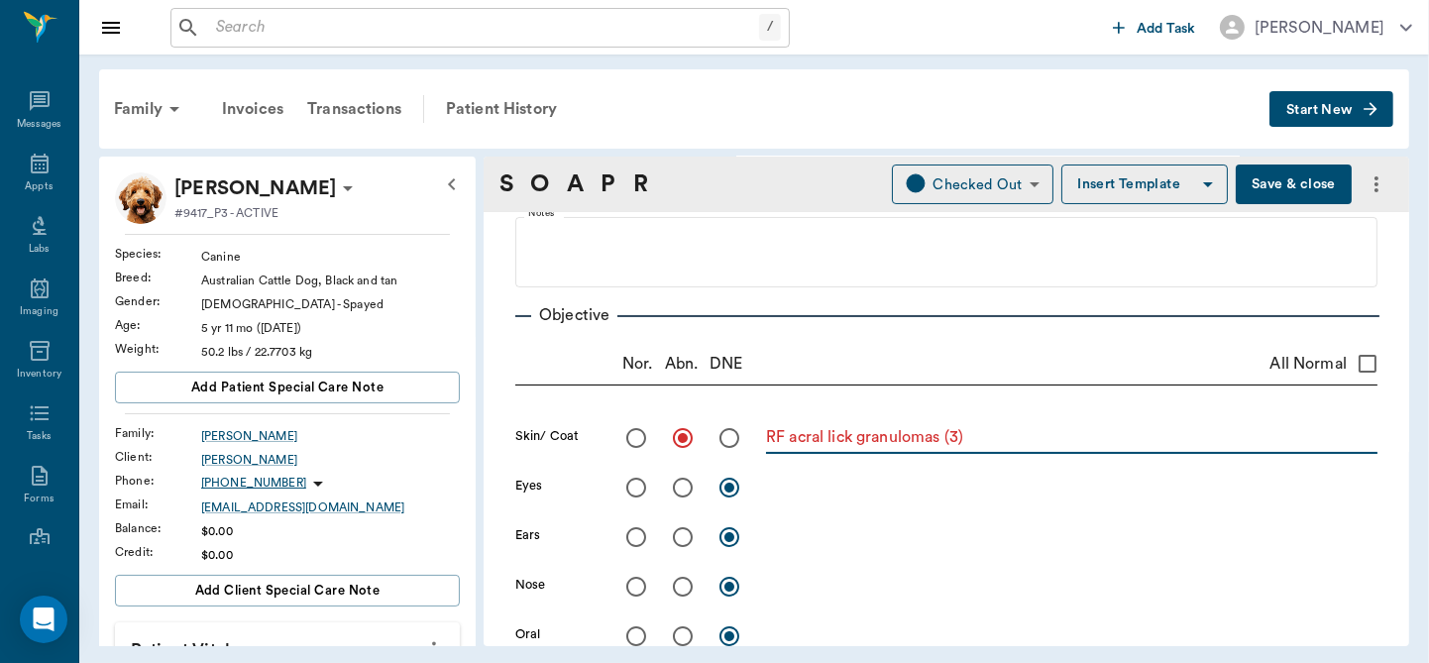
drag, startPoint x: 768, startPoint y: 436, endPoint x: 974, endPoint y: 425, distance: 206.4
click at [974, 426] on textarea "RF acral lick granulomas (3)" at bounding box center [1071, 437] width 611 height 23
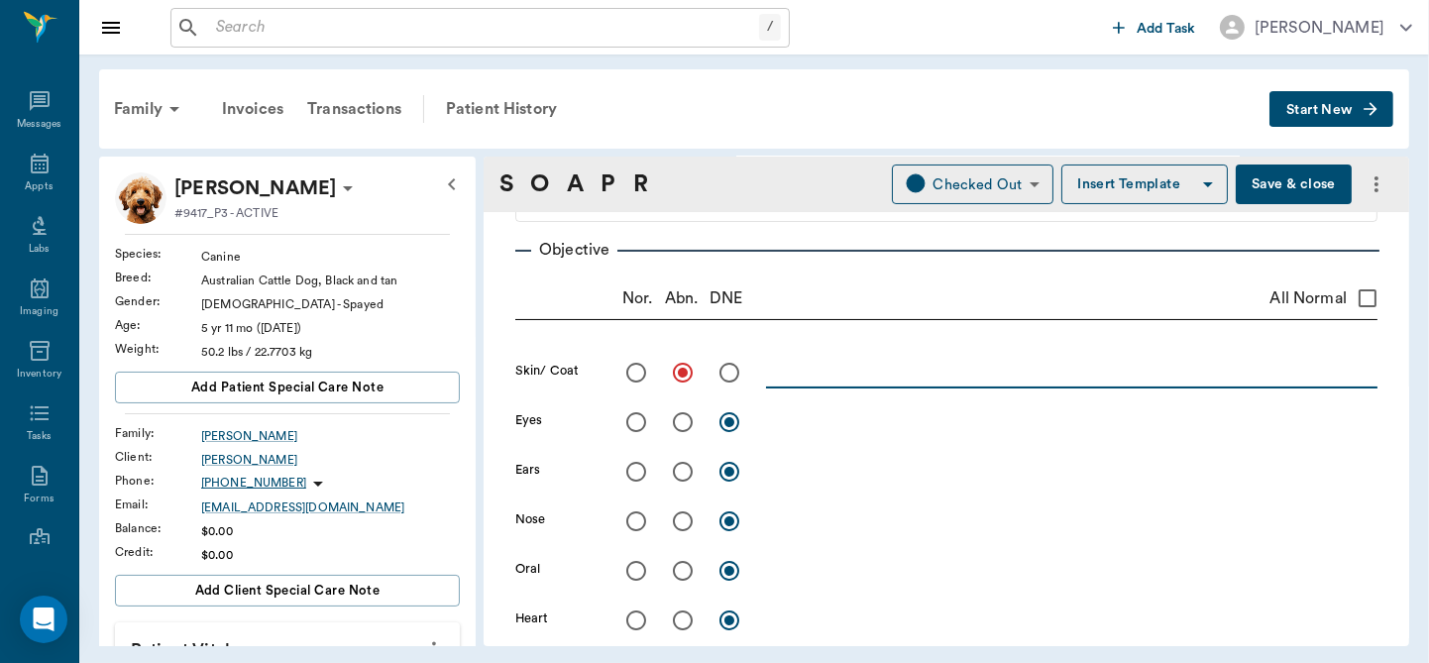
scroll to position [0, 0]
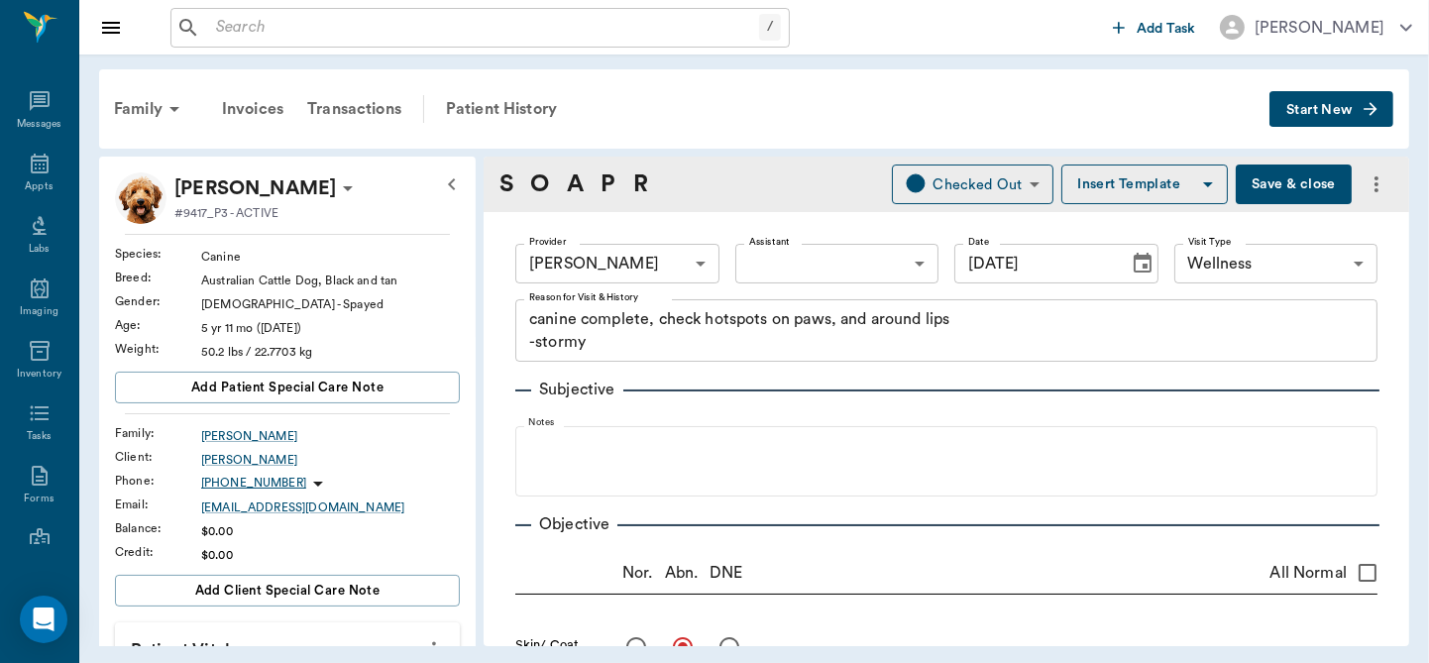
click at [1286, 173] on button "Save & close" at bounding box center [1294, 184] width 116 height 40
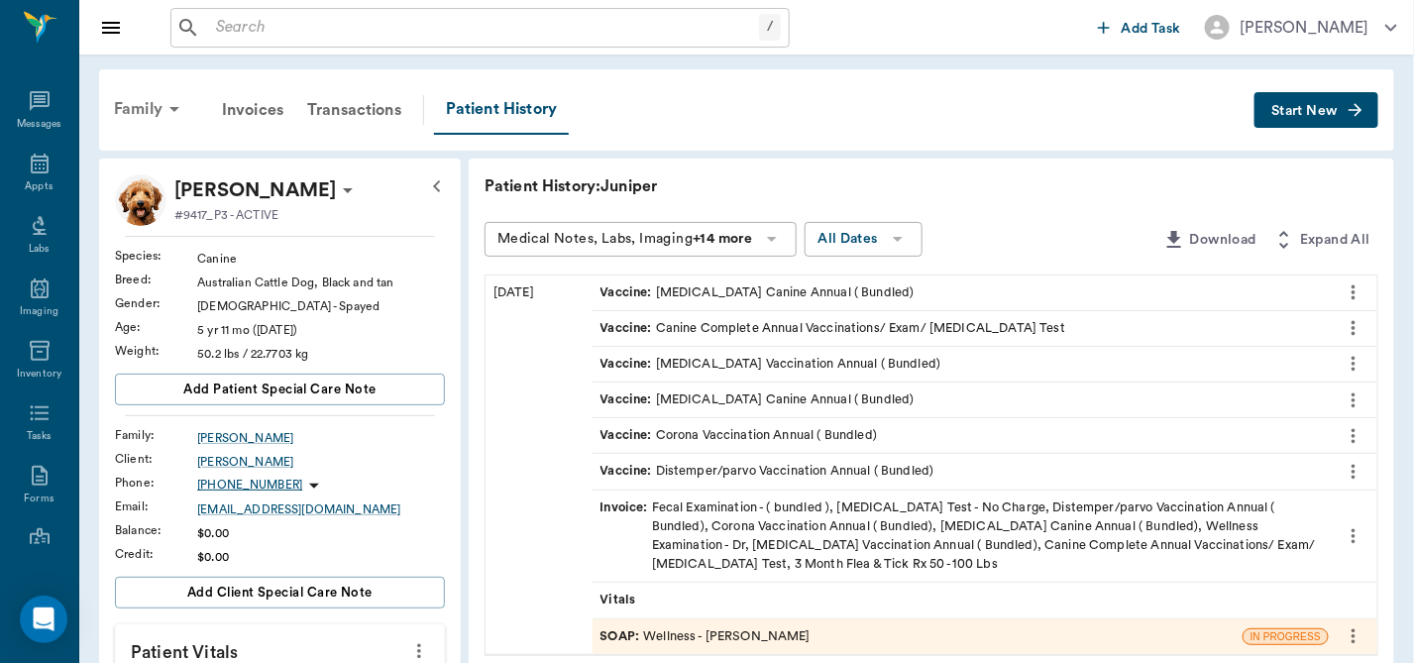
click at [145, 110] on div "Family" at bounding box center [150, 109] width 96 height 48
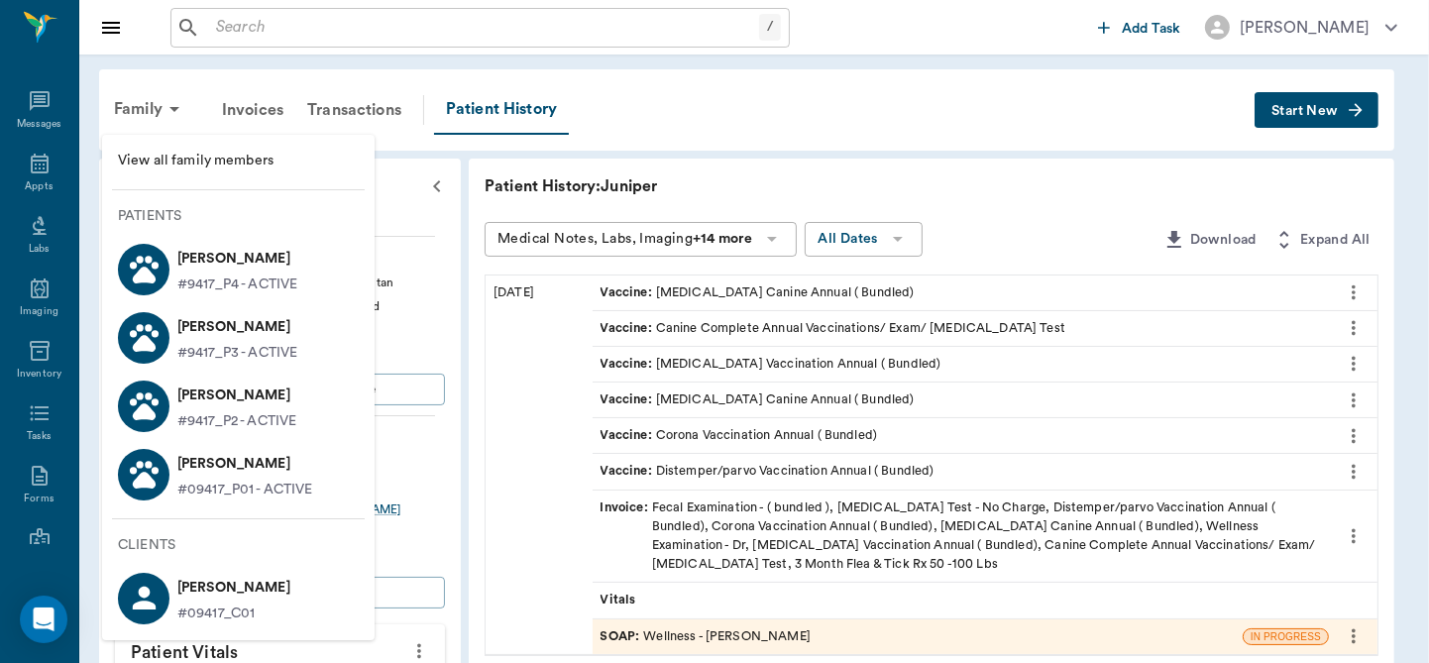
click at [222, 259] on p "[PERSON_NAME]" at bounding box center [237, 259] width 120 height 32
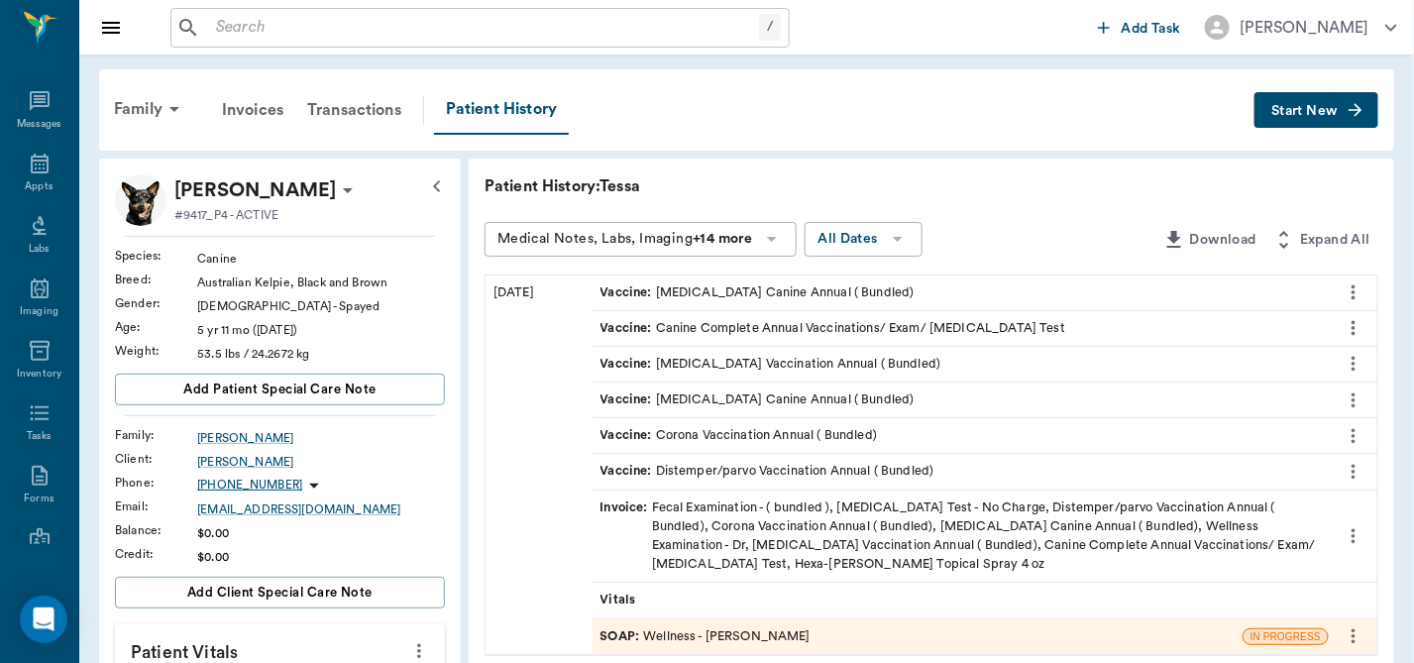
click at [739, 633] on div "SOAP : Wellness - [PERSON_NAME]" at bounding box center [705, 636] width 210 height 19
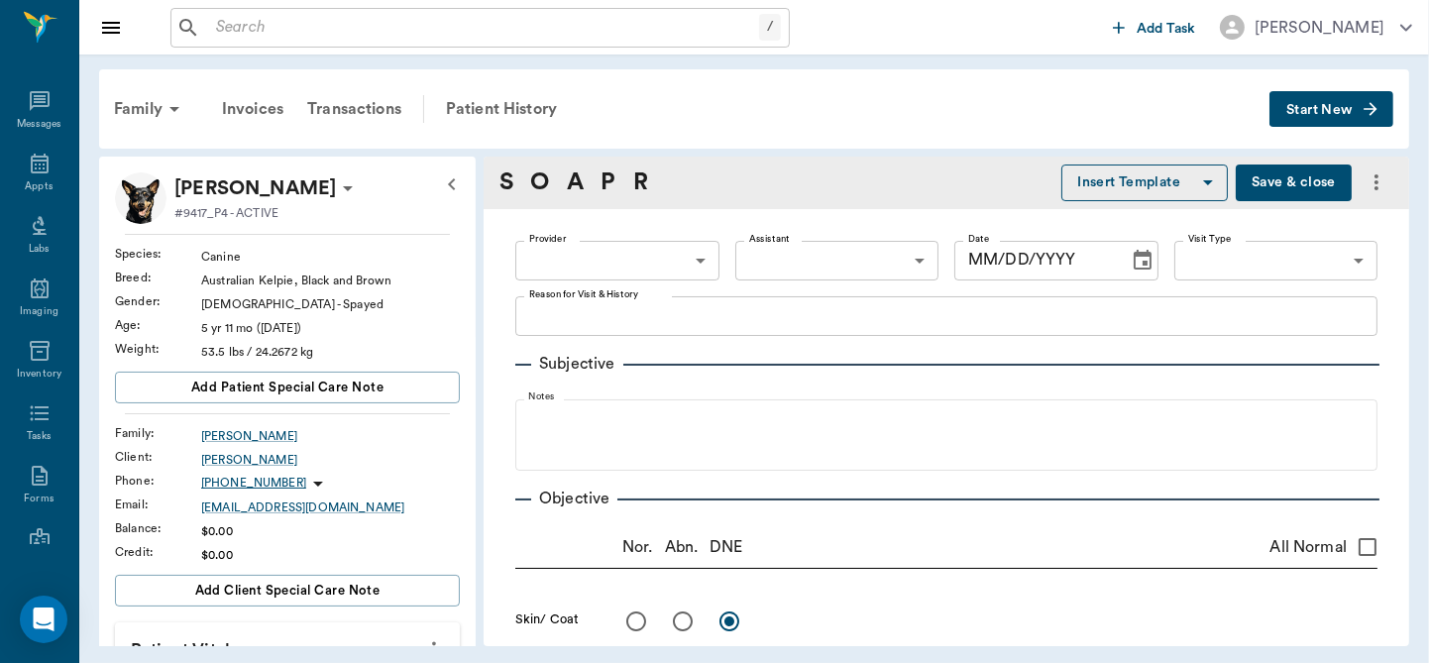
type input "63ec2f075fda476ae8351a4d"
type input "65d2be4f46e3a538d89b8c14"
type textarea "canine complete, spot on front of paw that will not go away -stormy"
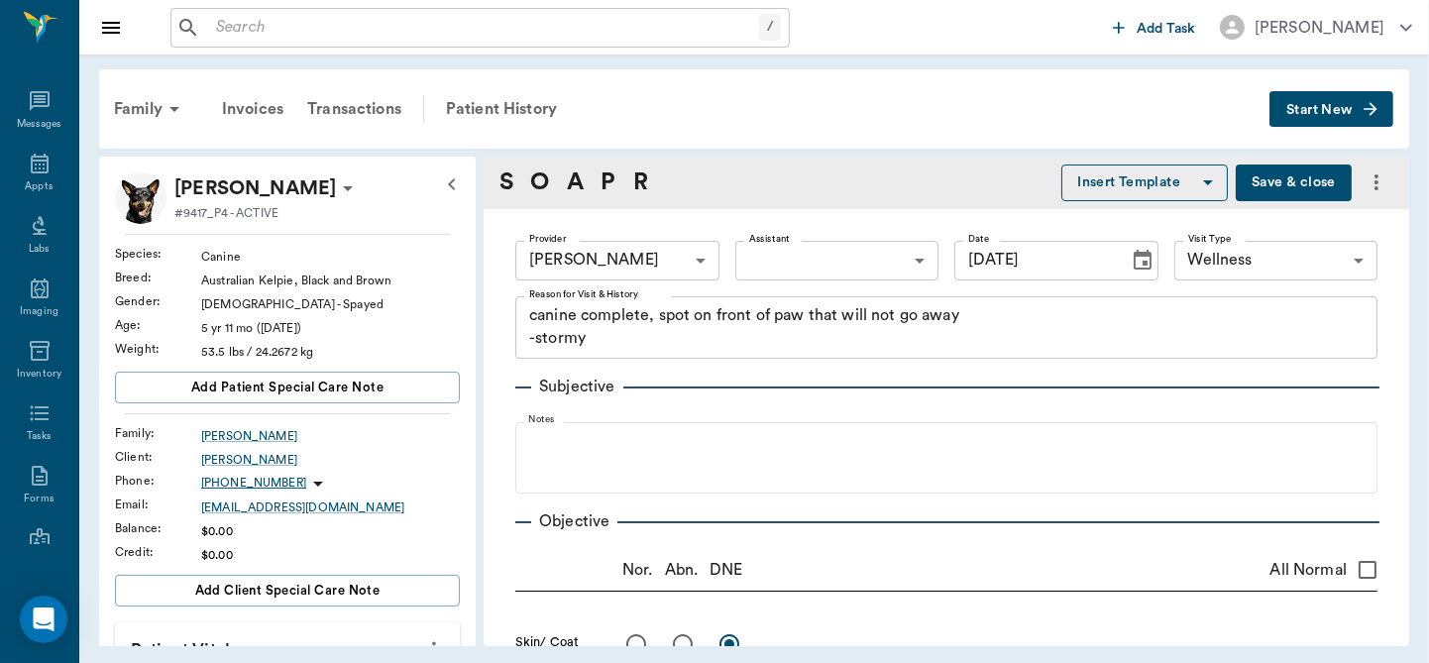
type input "[DATE]"
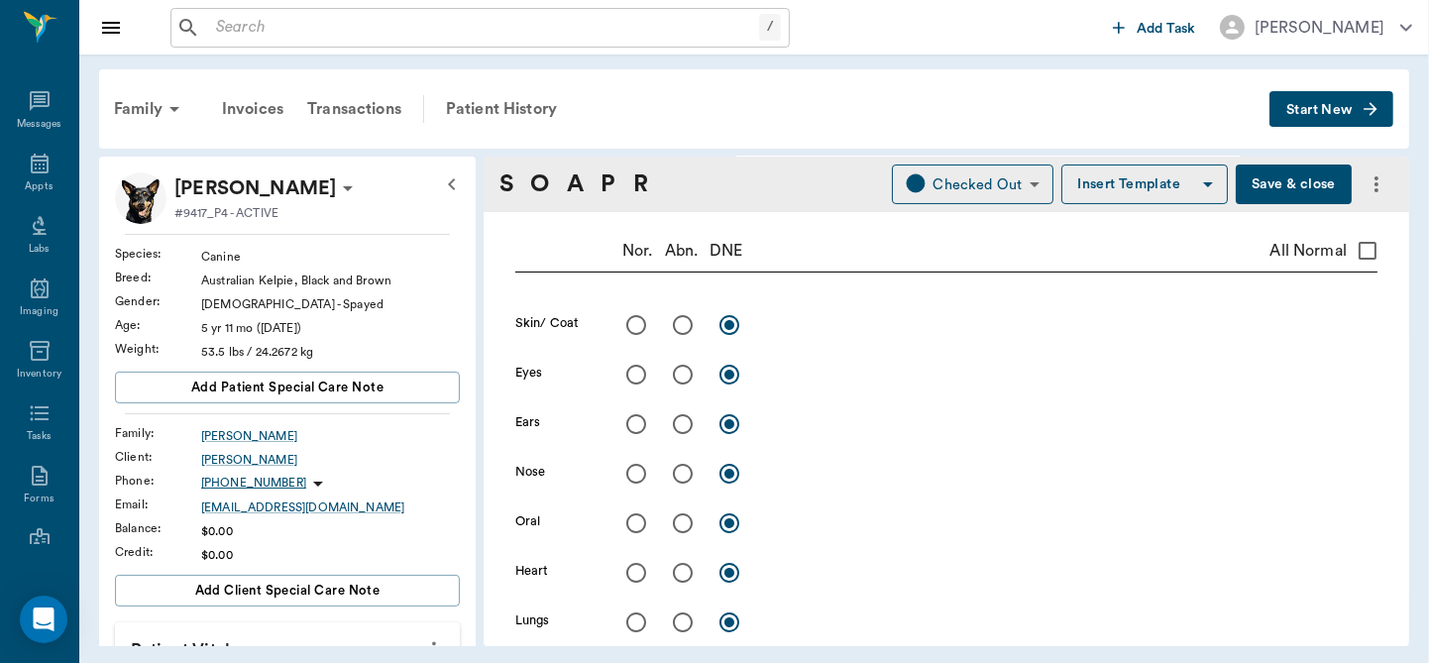
scroll to position [251, 0]
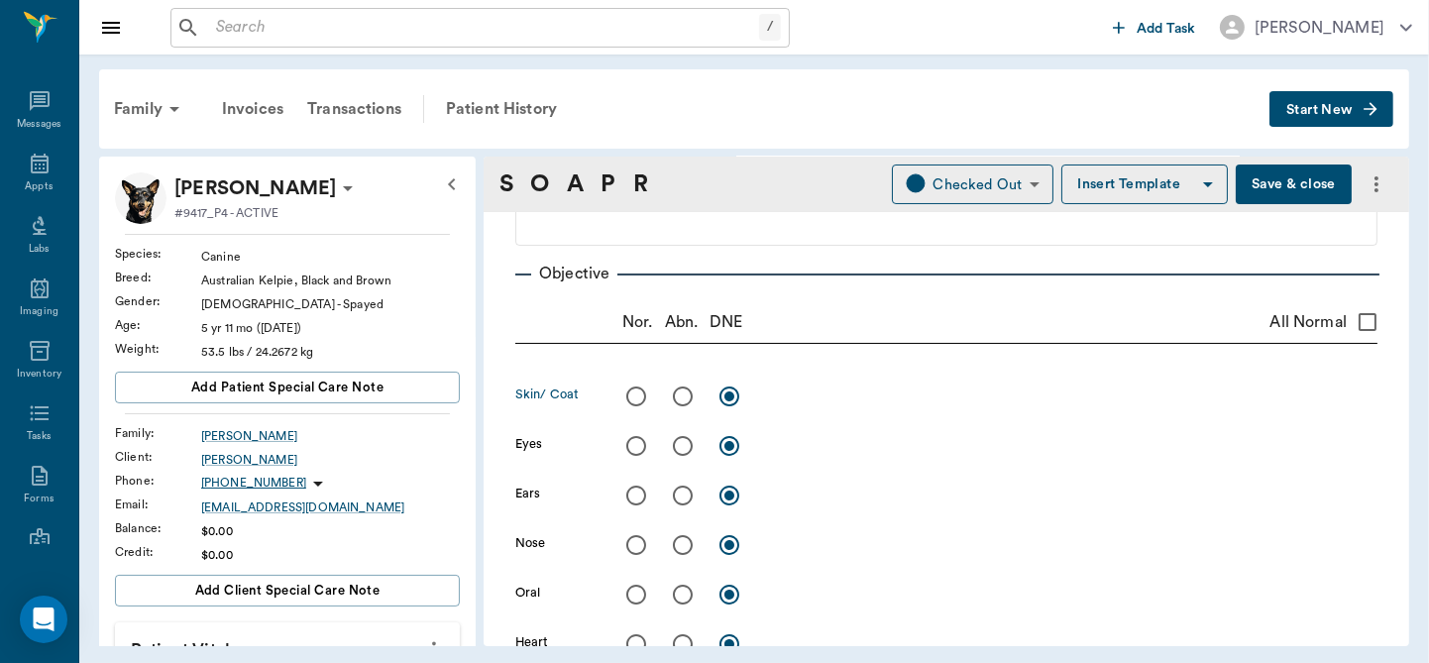
click at [682, 393] on input "radio" at bounding box center [683, 397] width 42 height 42
radio input "true"
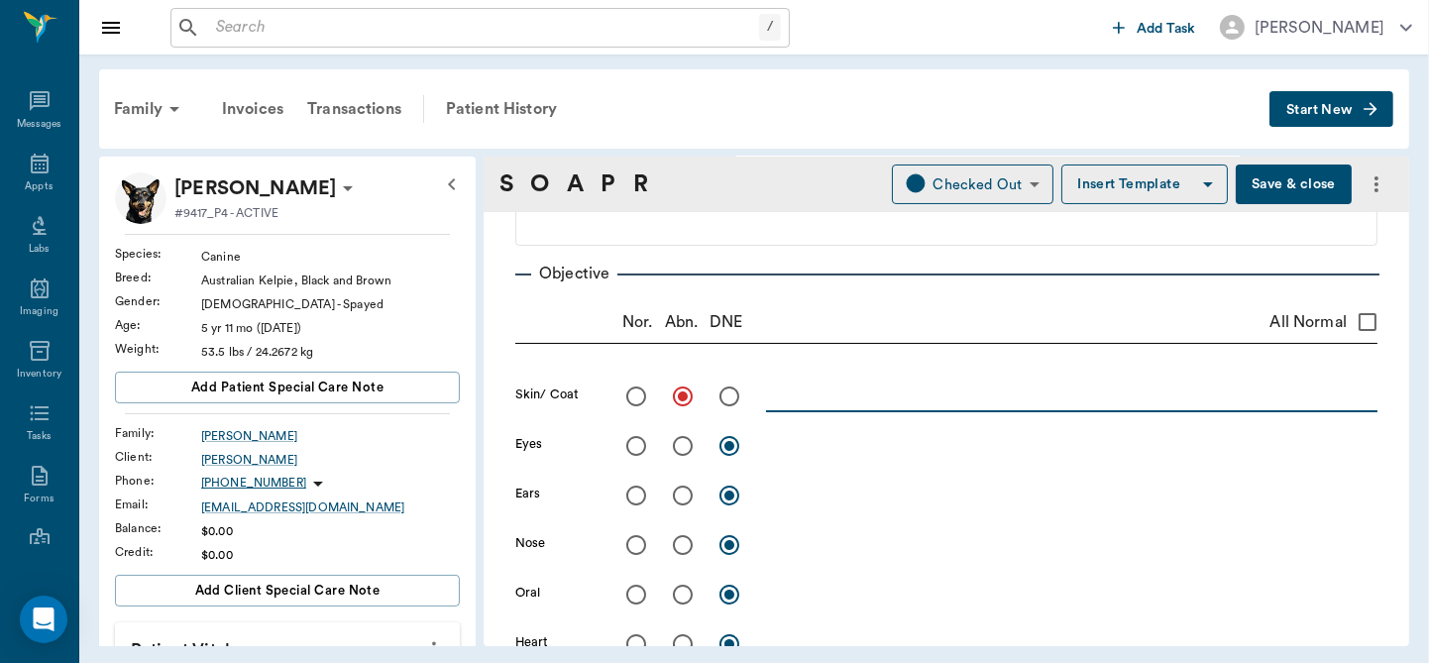
paste textarea "RF acral lick granulomas (3)"
type textarea "RF acral lick granulomas (3)"
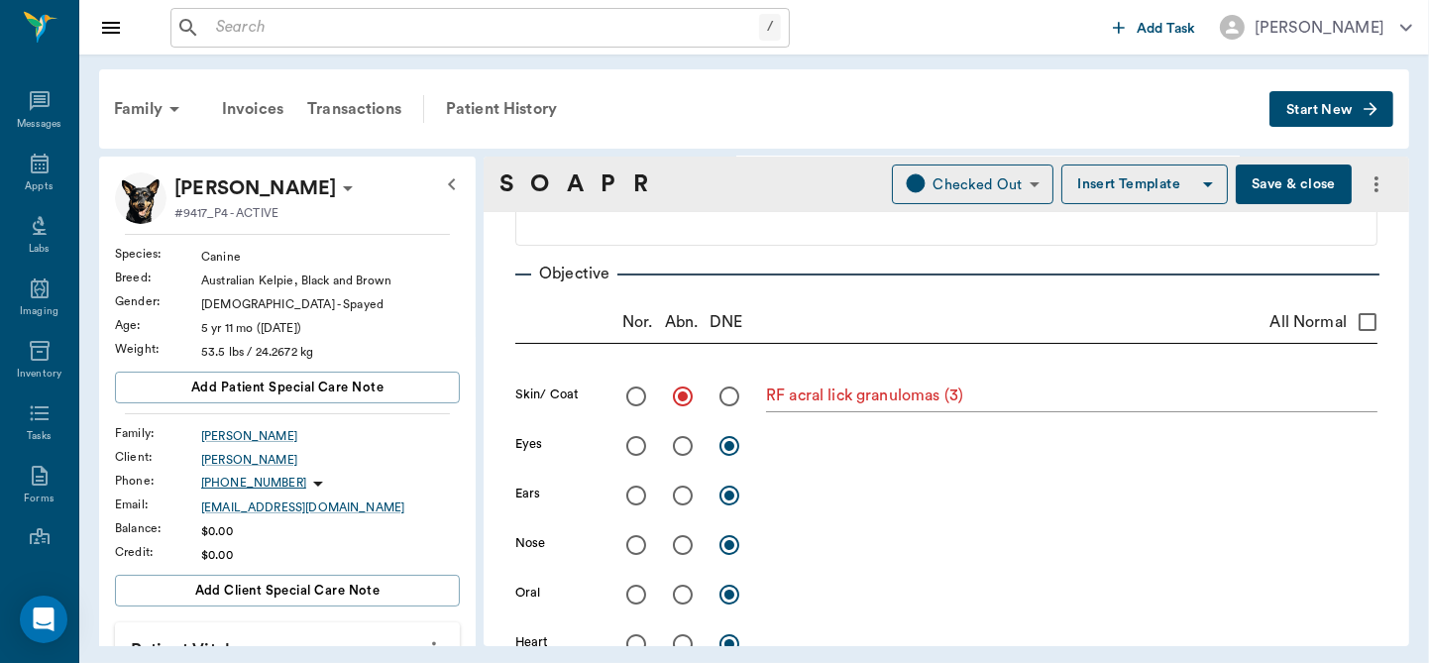
click at [1356, 323] on input "All Normal" at bounding box center [1368, 322] width 42 height 42
checkbox input "true"
radio input "true"
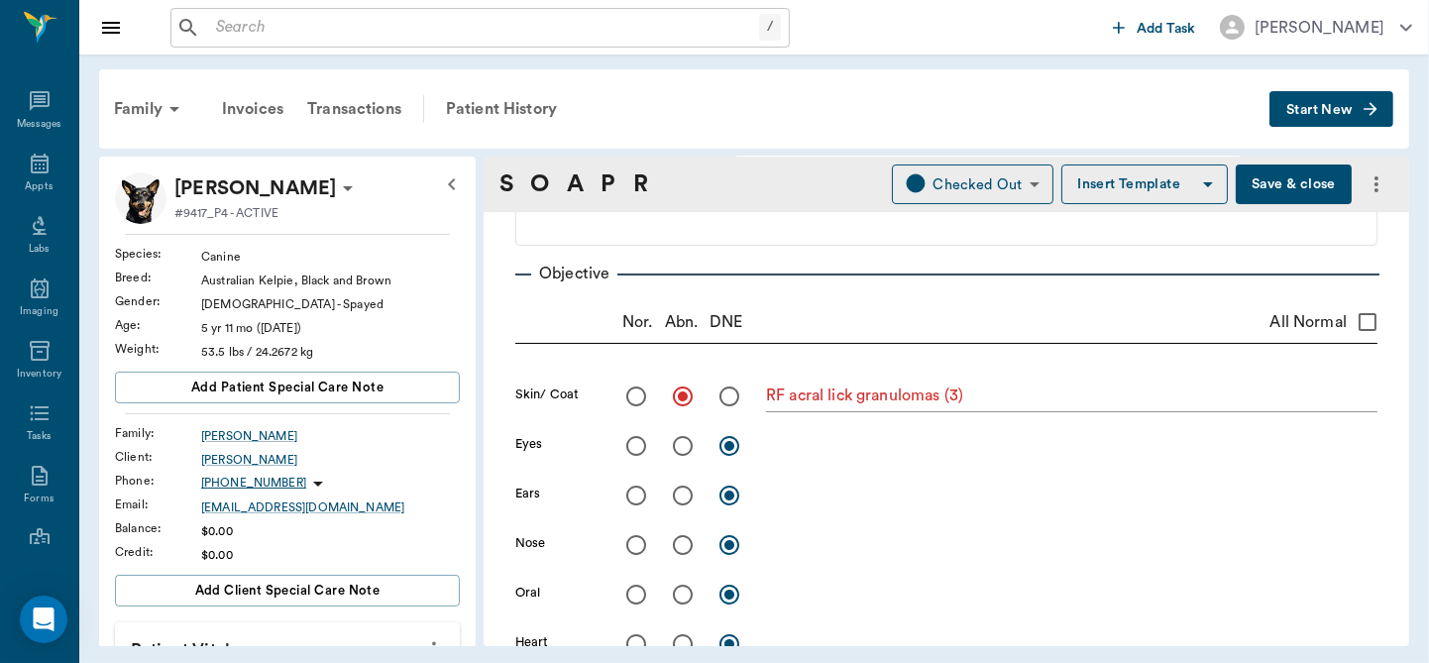
radio input "true"
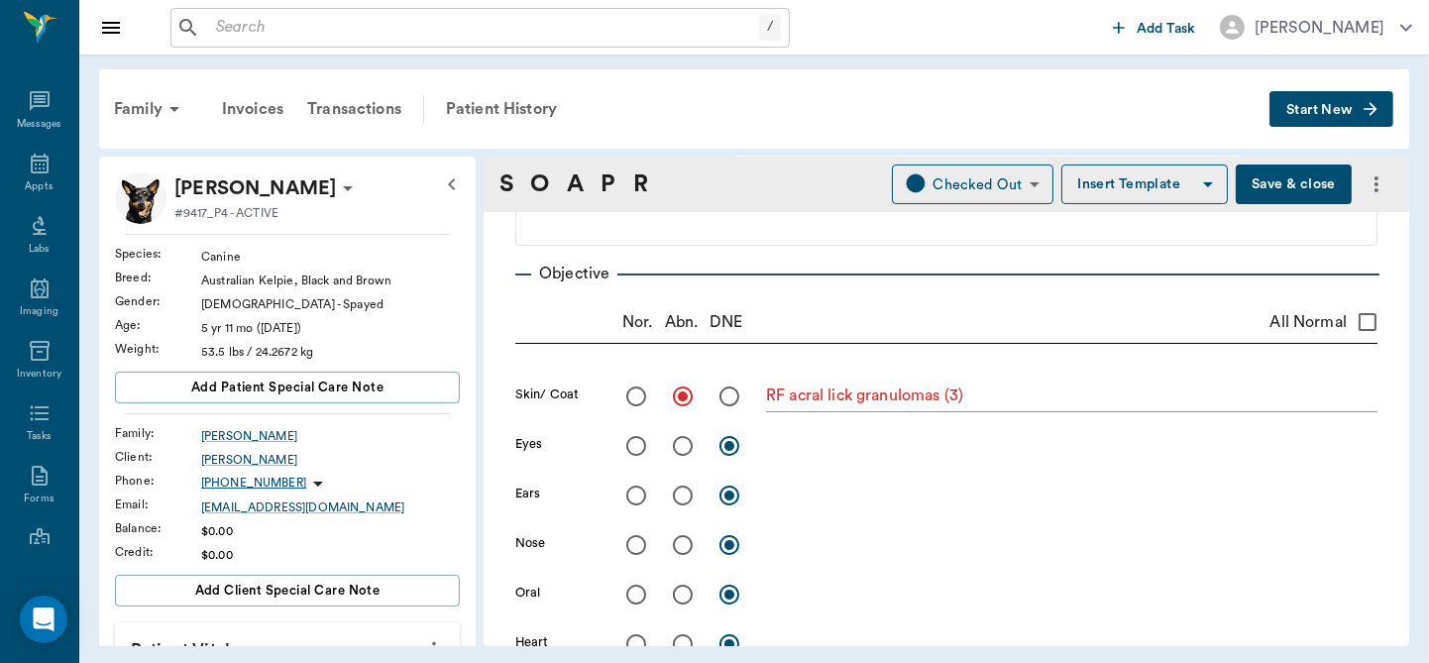
radio input "true"
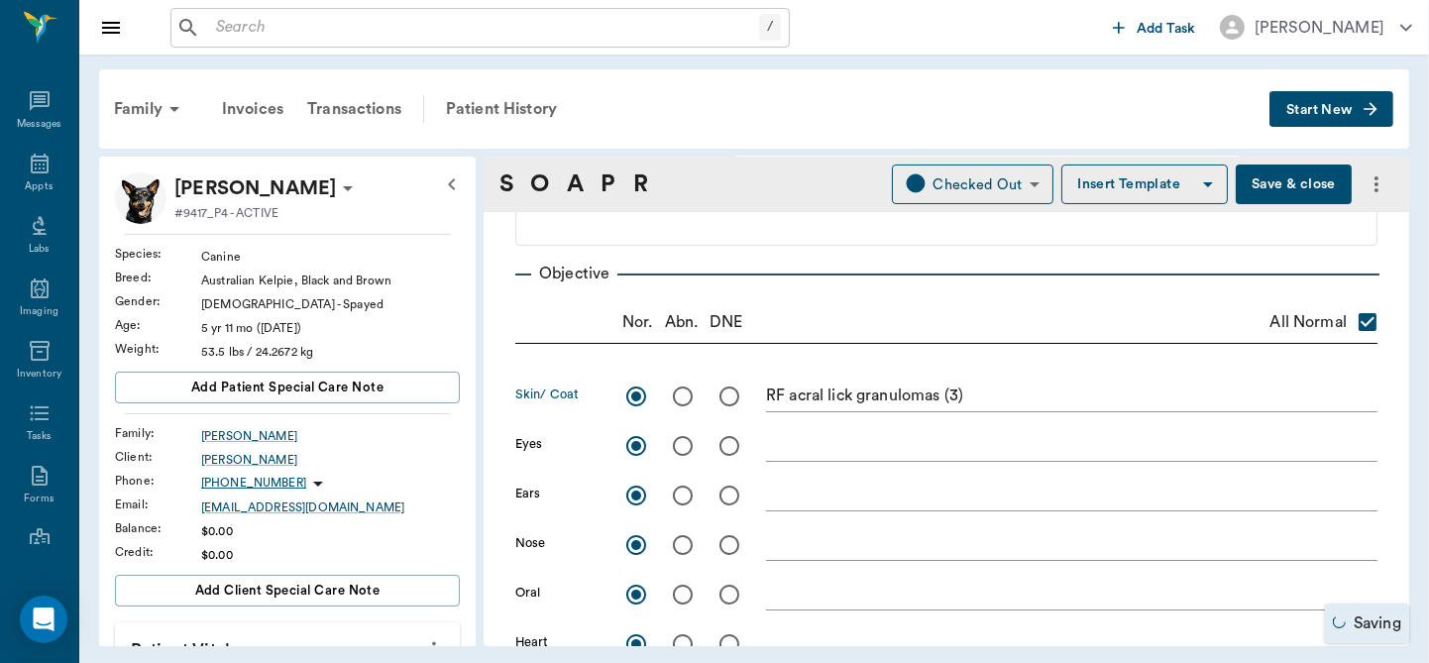
click at [682, 399] on input "radio" at bounding box center [683, 397] width 42 height 42
radio input "true"
checkbox input "false"
click at [1405, 242] on div "S O A P R Checked Out CHECKED_OUT ​ Insert Template Save & close Provider [PERS…" at bounding box center [947, 402] width 926 height 490
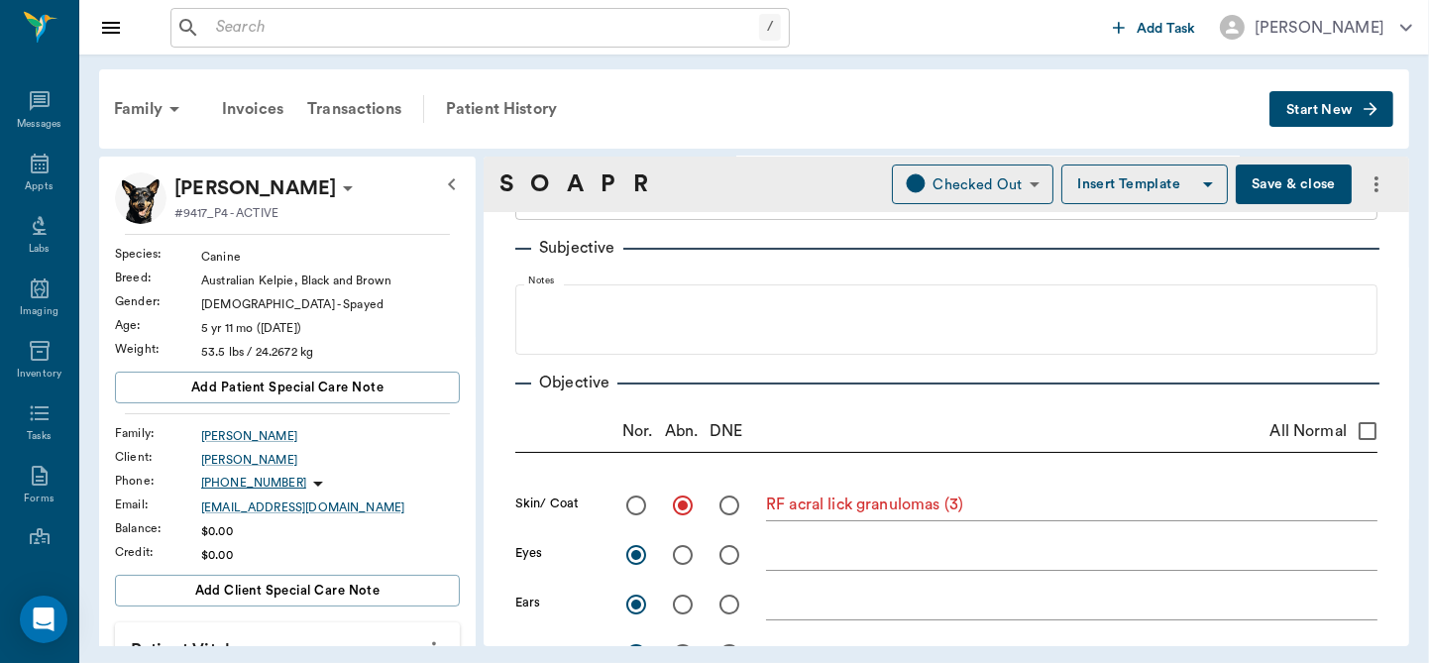
scroll to position [64, 0]
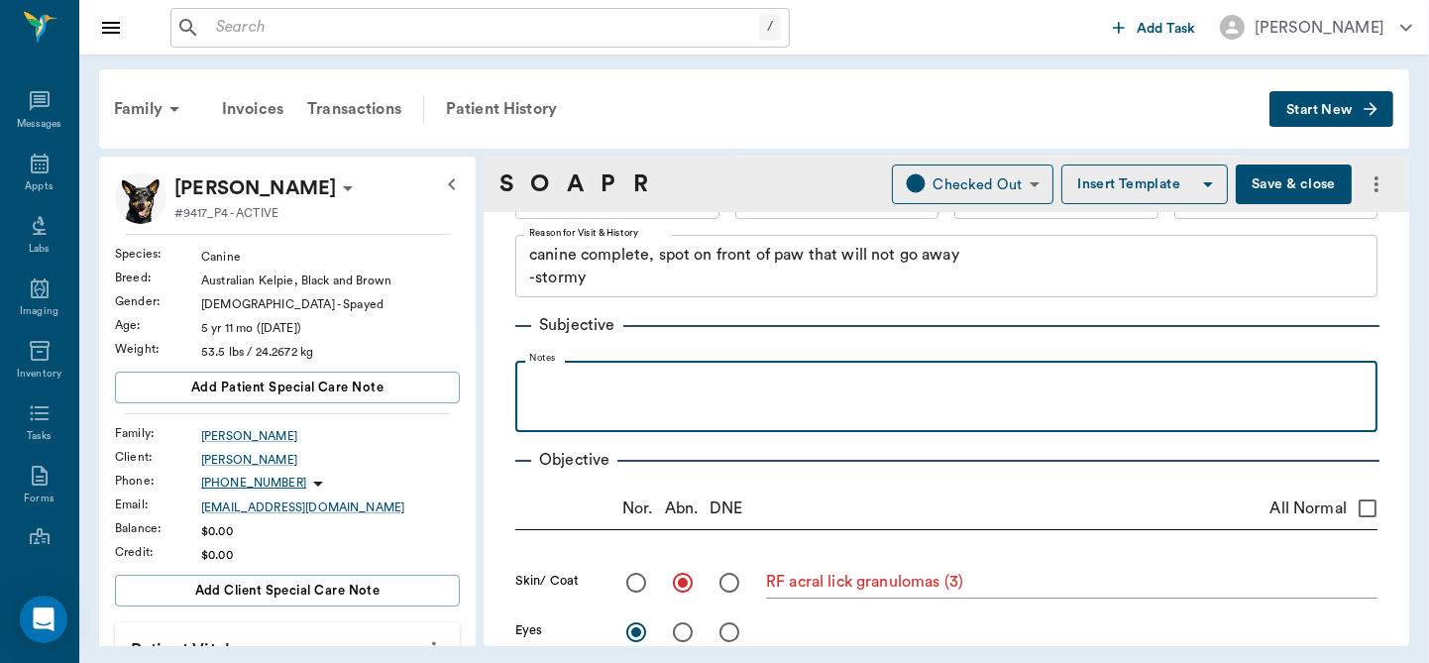
click at [561, 397] on div at bounding box center [946, 396] width 842 height 50
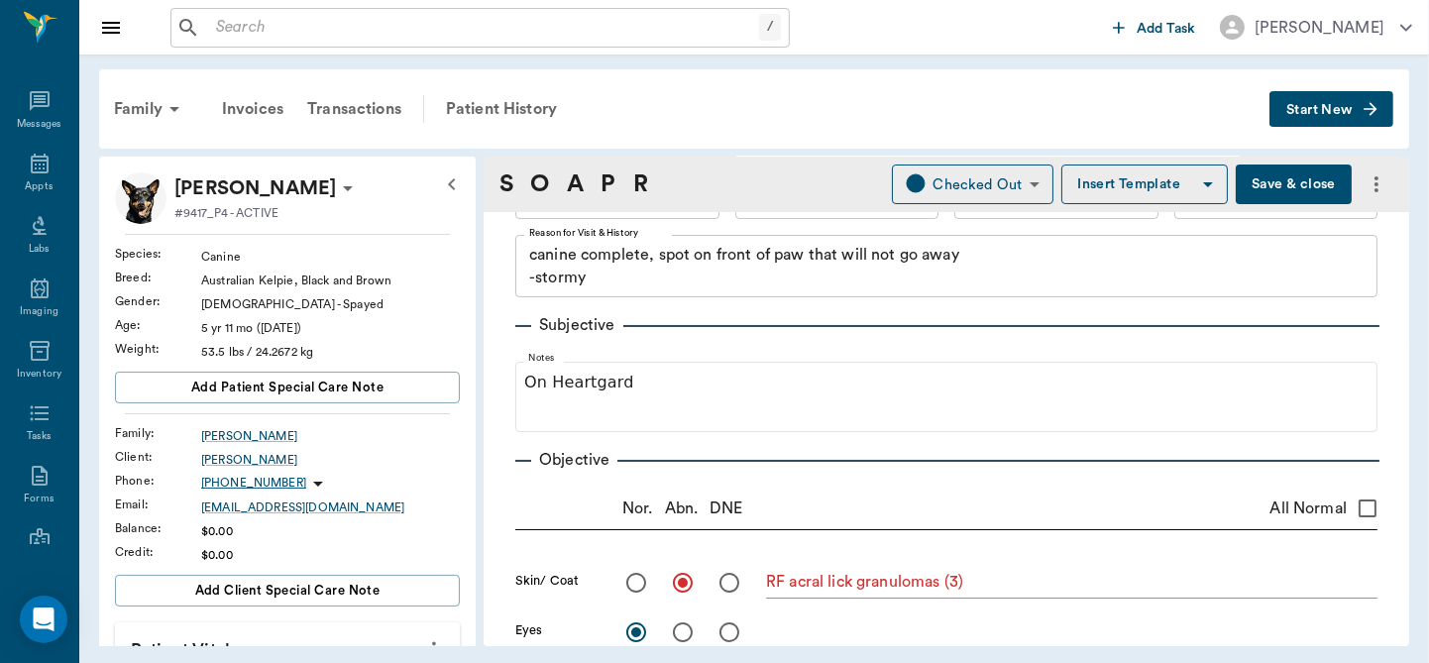
click at [1105, 591] on textarea "RF acral lick granulomas (3)" at bounding box center [1071, 582] width 611 height 23
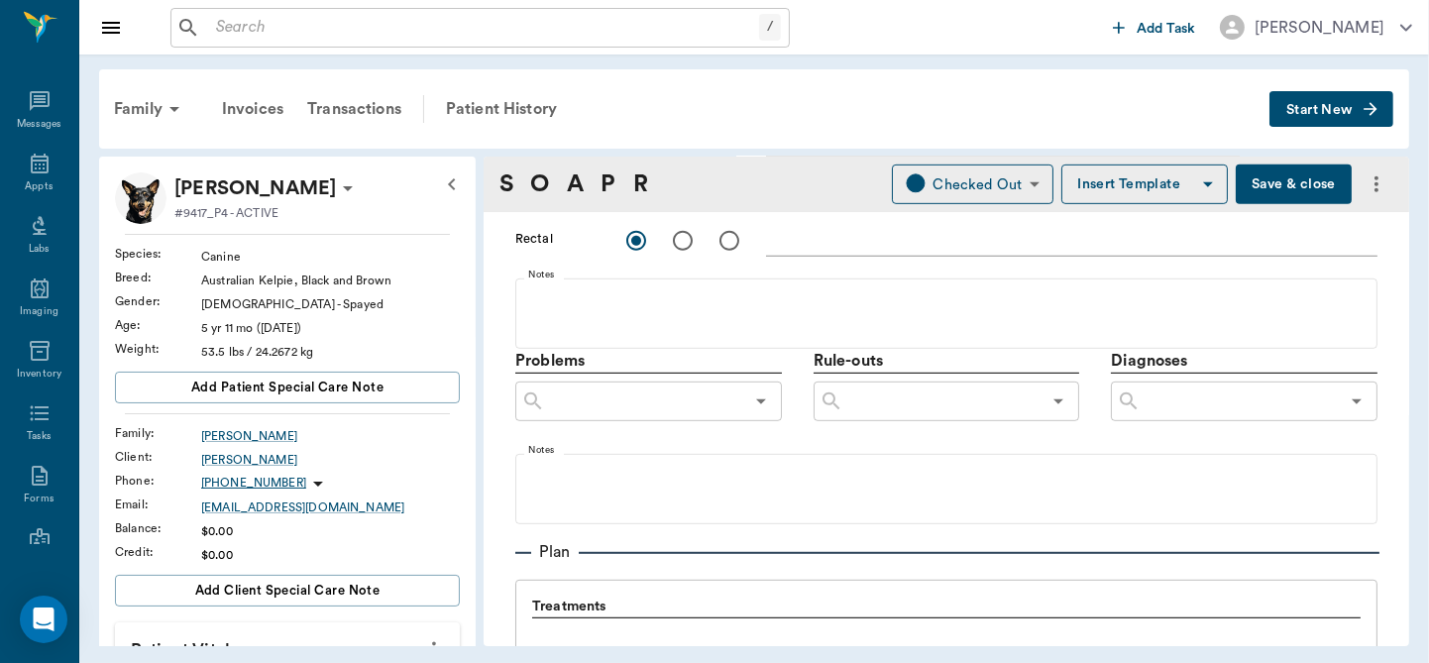
scroll to position [1102, 0]
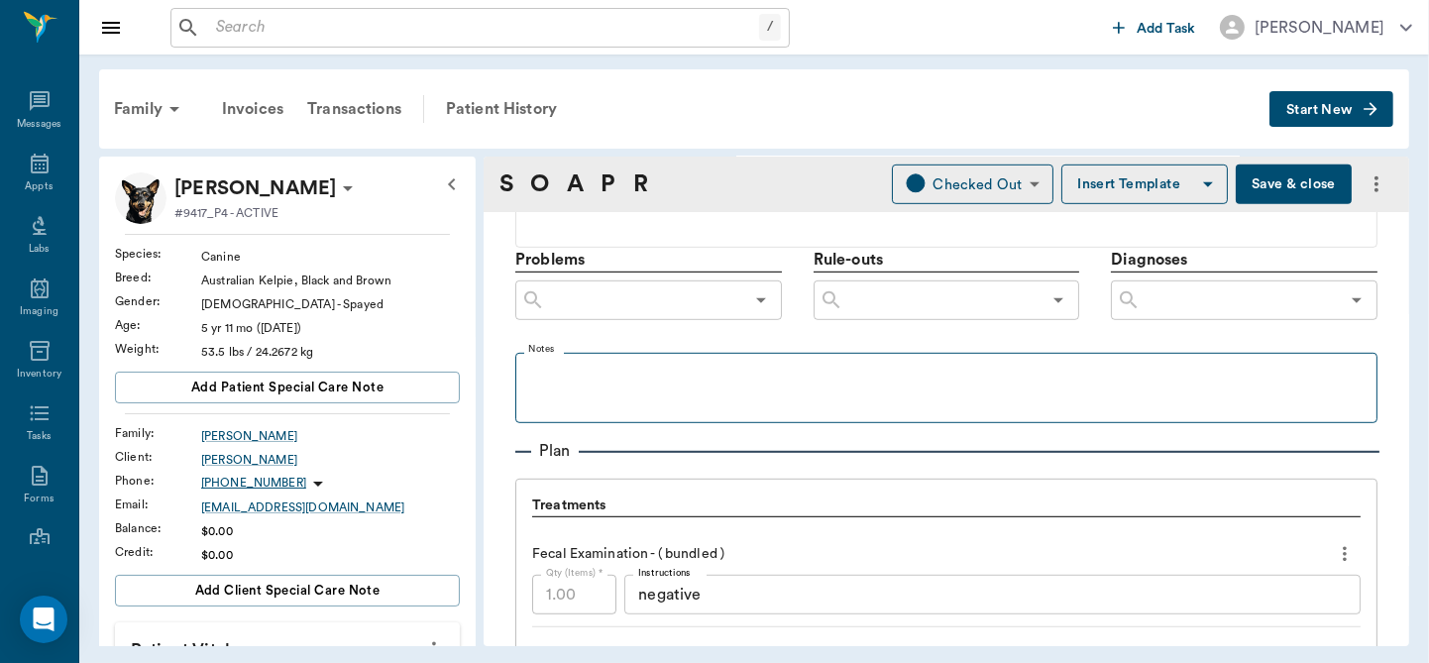
type textarea "RF acral lick granulomas (3), Anxiety"
click at [597, 359] on fieldset "Notes" at bounding box center [946, 383] width 862 height 79
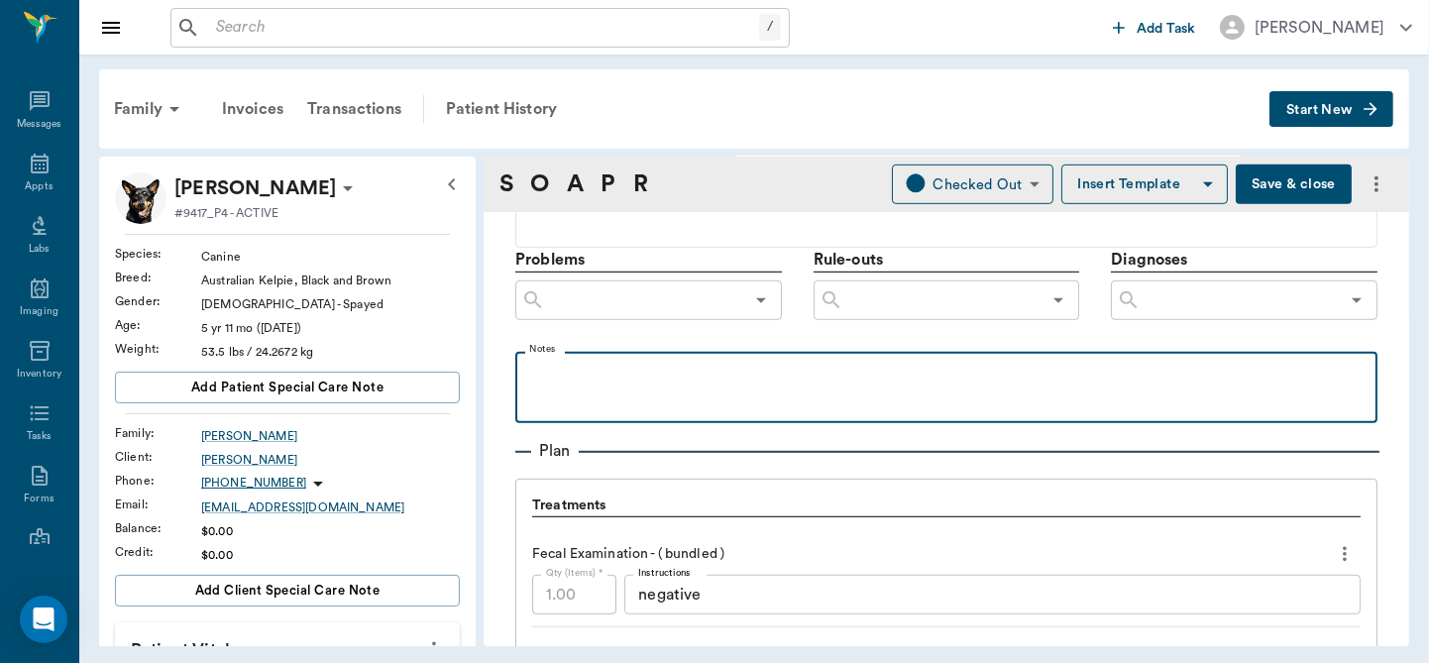
click at [586, 364] on p at bounding box center [946, 374] width 842 height 24
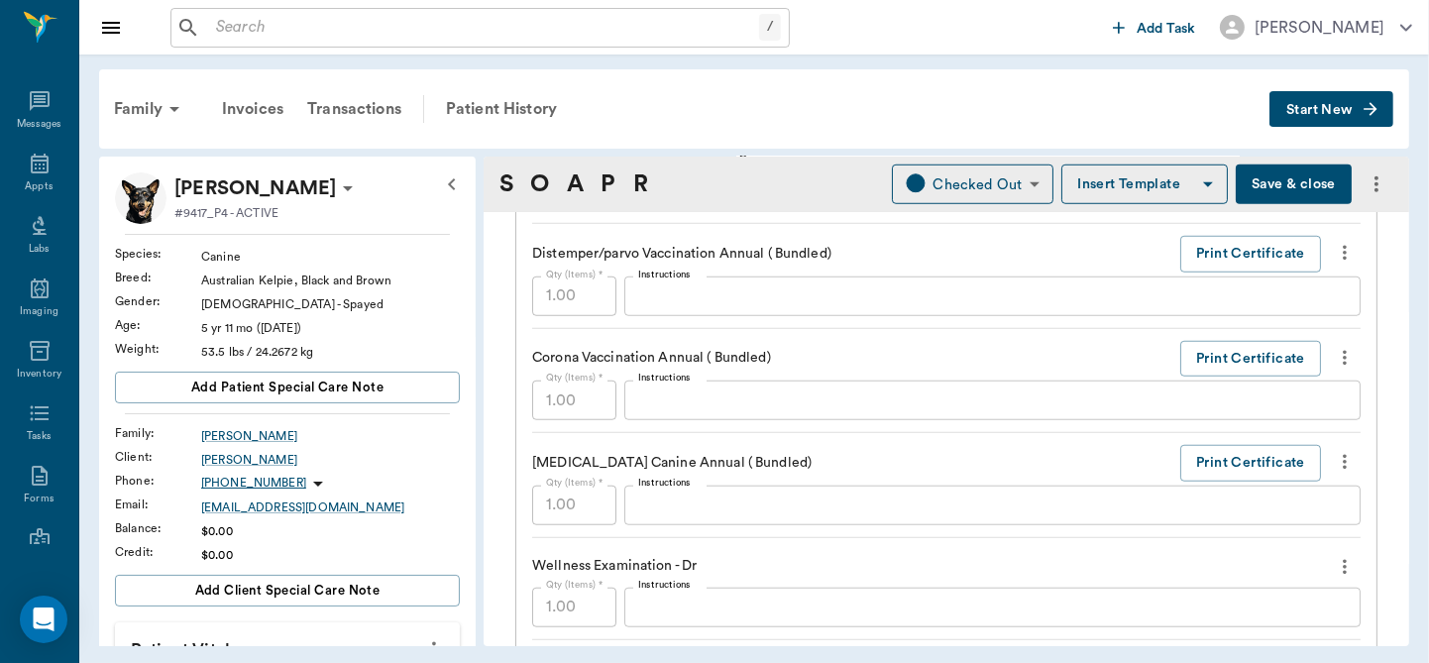
scroll to position [1114, 0]
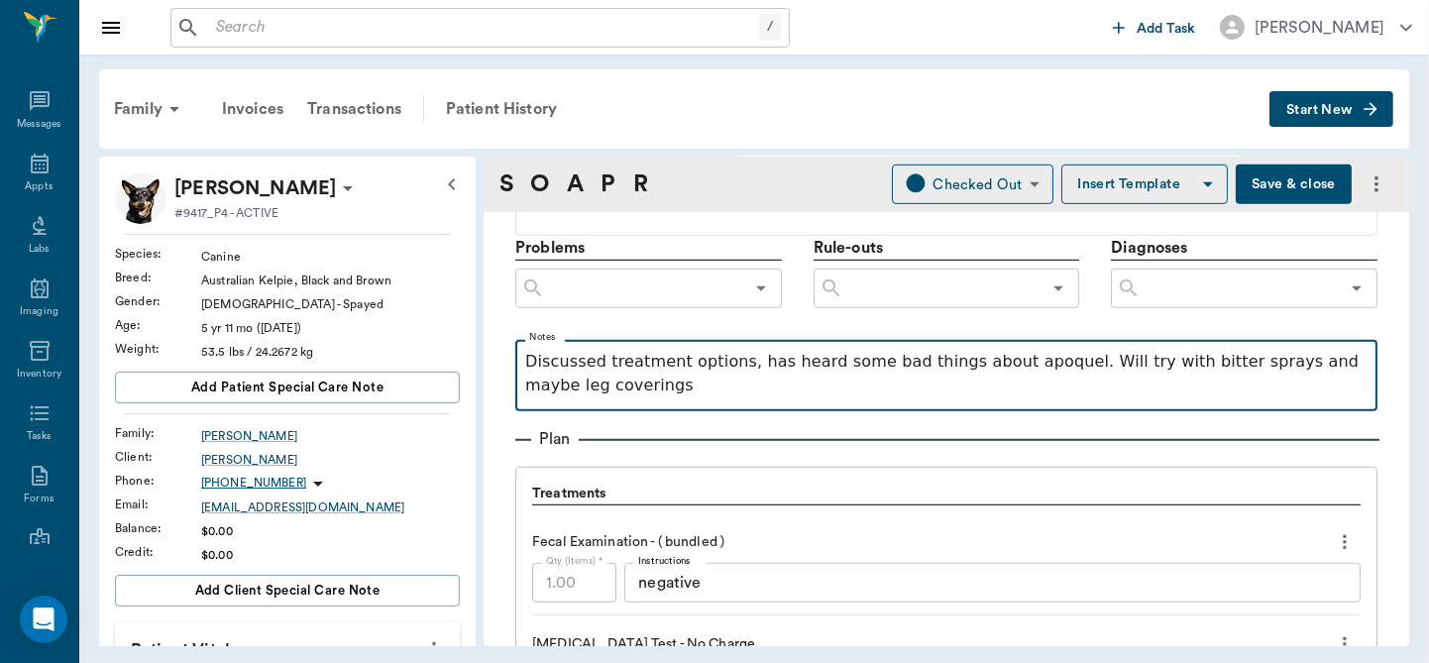
click at [1043, 365] on p "Discussed treatment options, has heard some bad things about apoquel. Will try …" at bounding box center [946, 374] width 842 height 48
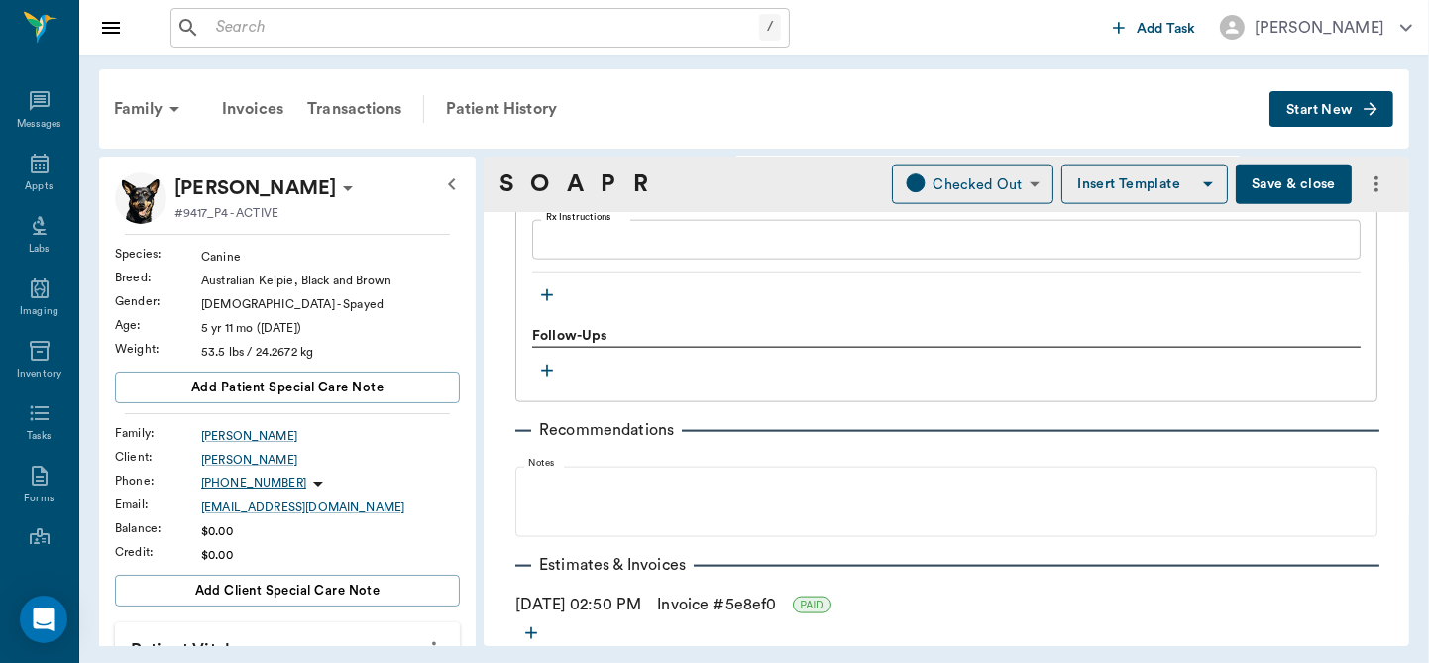
scroll to position [2177, 0]
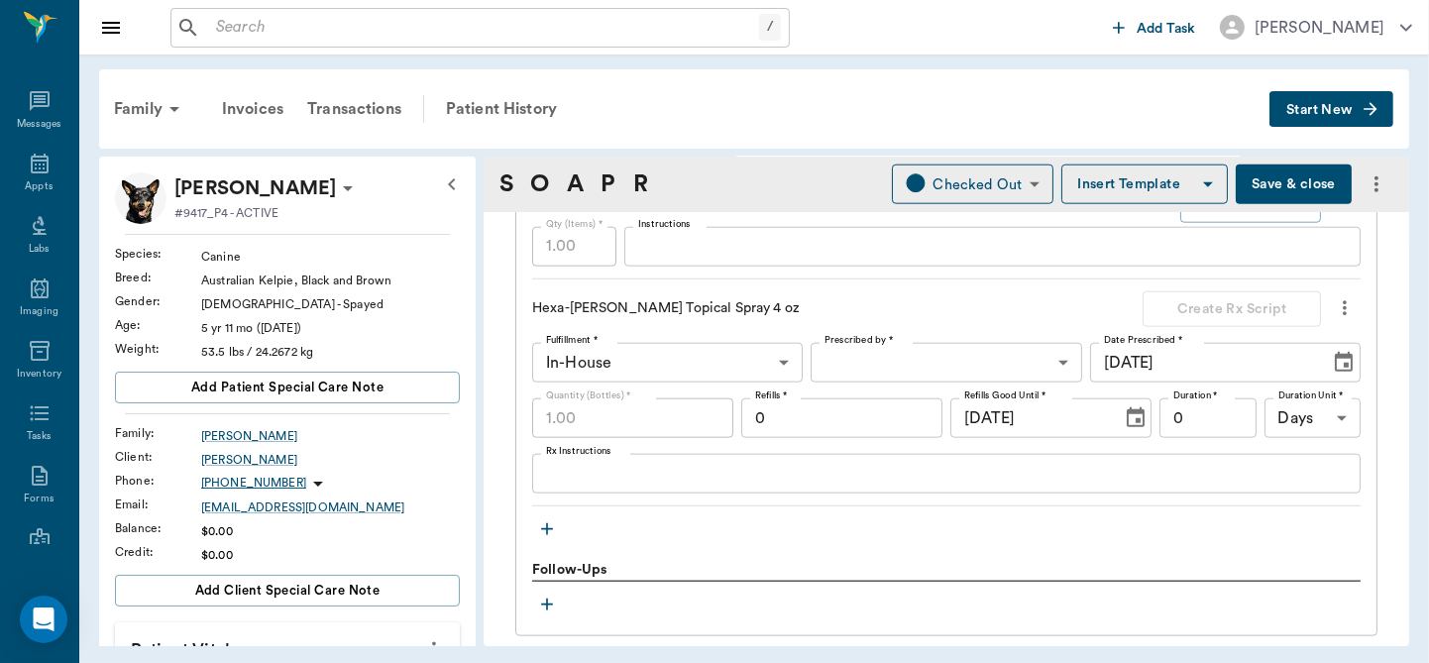
click at [1272, 189] on button "Save & close" at bounding box center [1294, 184] width 116 height 40
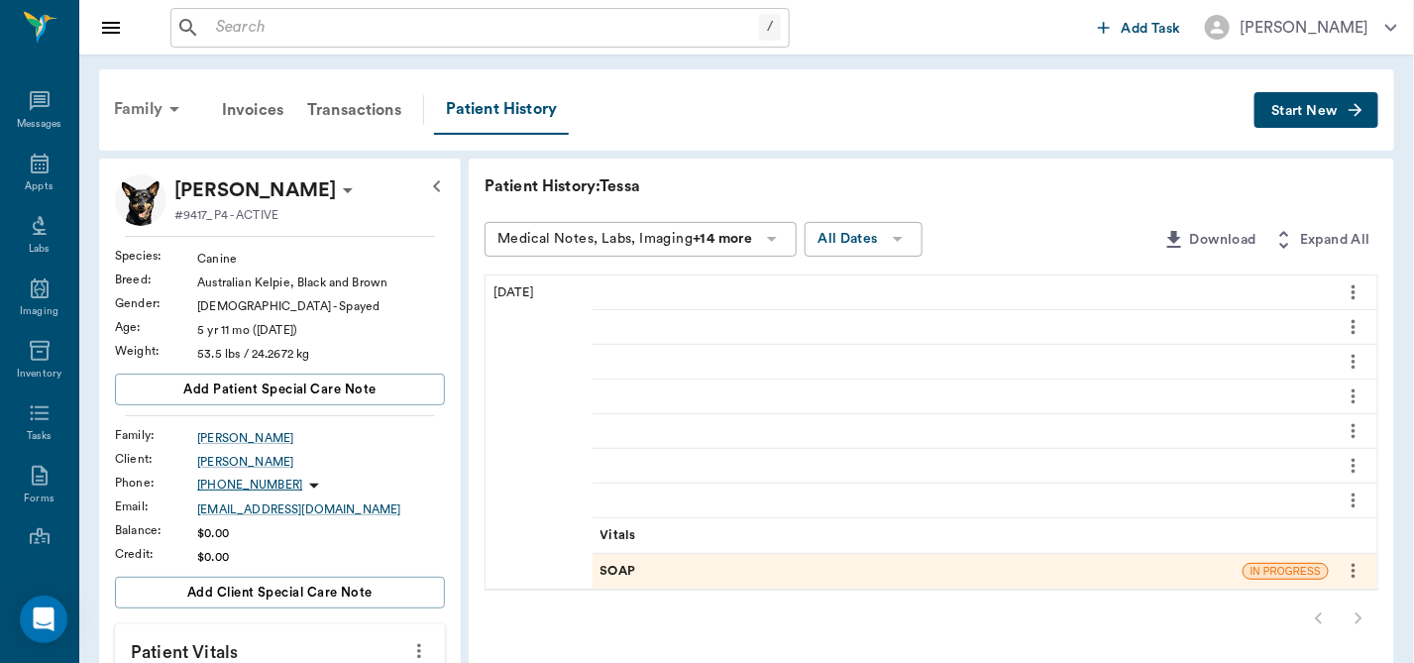
click at [156, 101] on div "Family" at bounding box center [150, 109] width 96 height 48
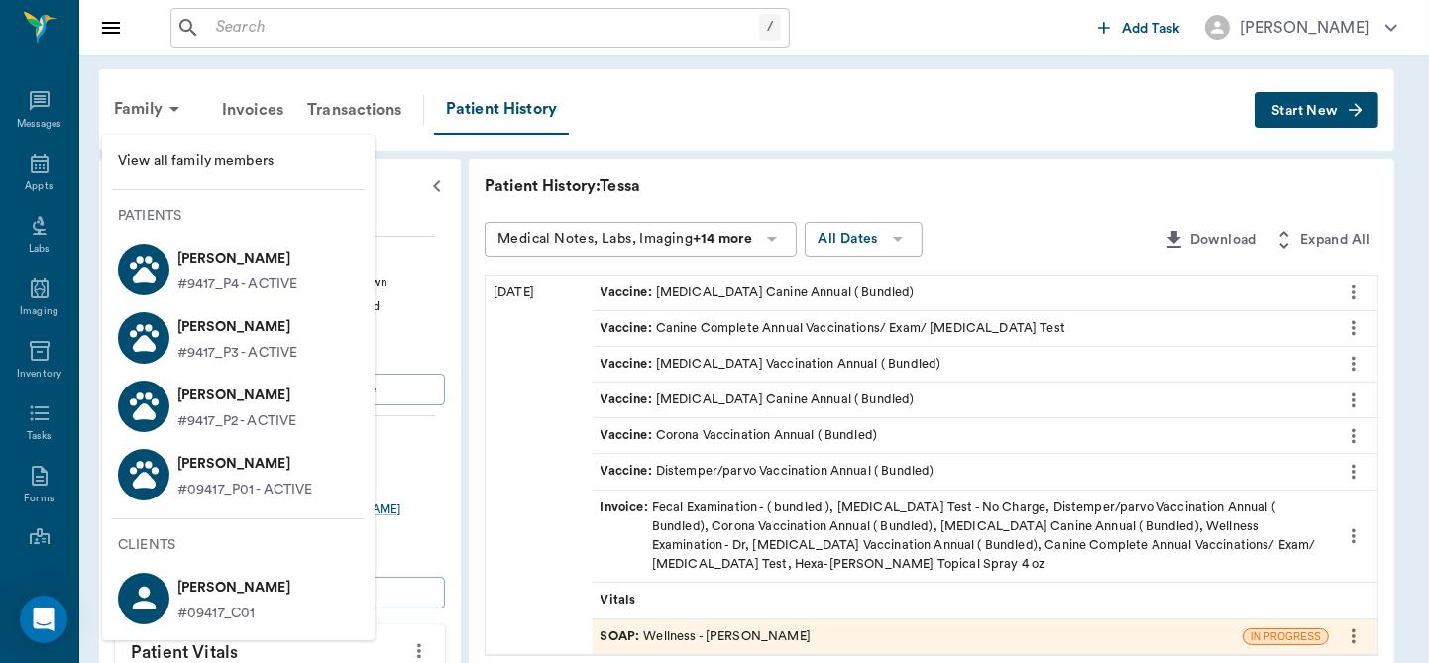
click at [239, 328] on p "[PERSON_NAME]" at bounding box center [237, 327] width 120 height 32
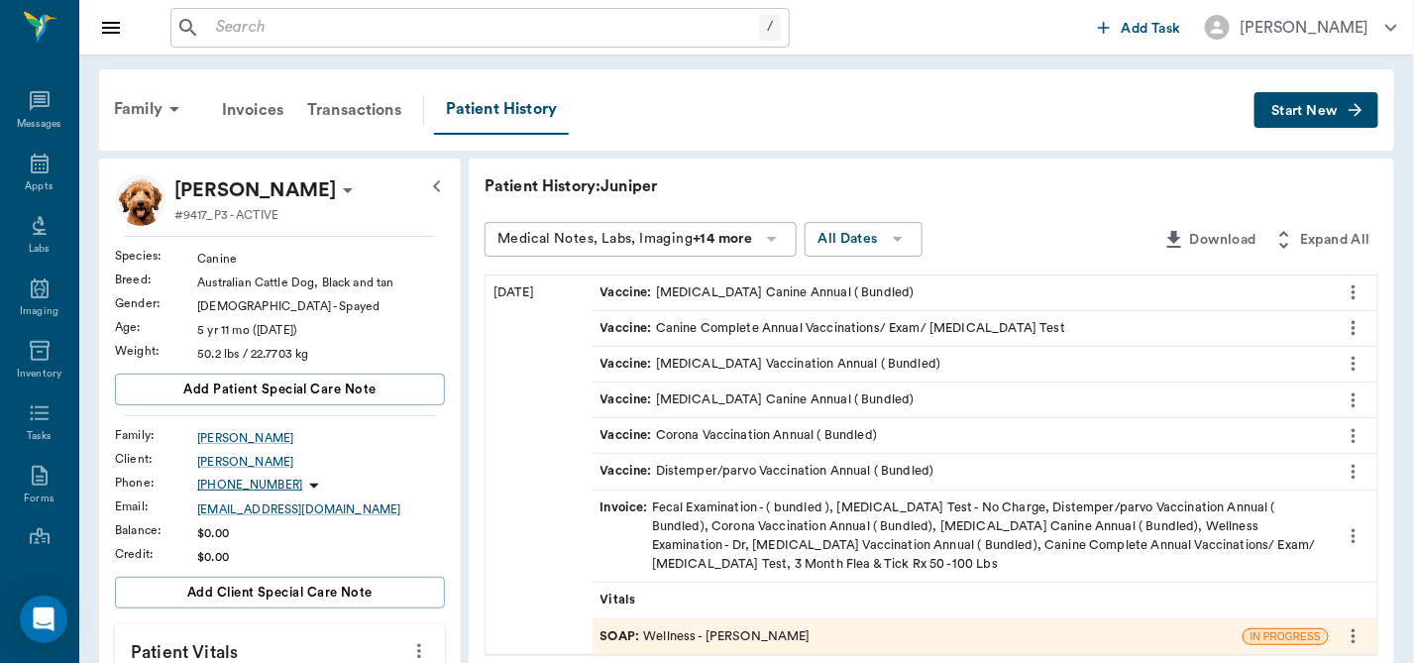
click at [776, 628] on div "SOAP : Wellness - [PERSON_NAME]" at bounding box center [705, 636] width 210 height 19
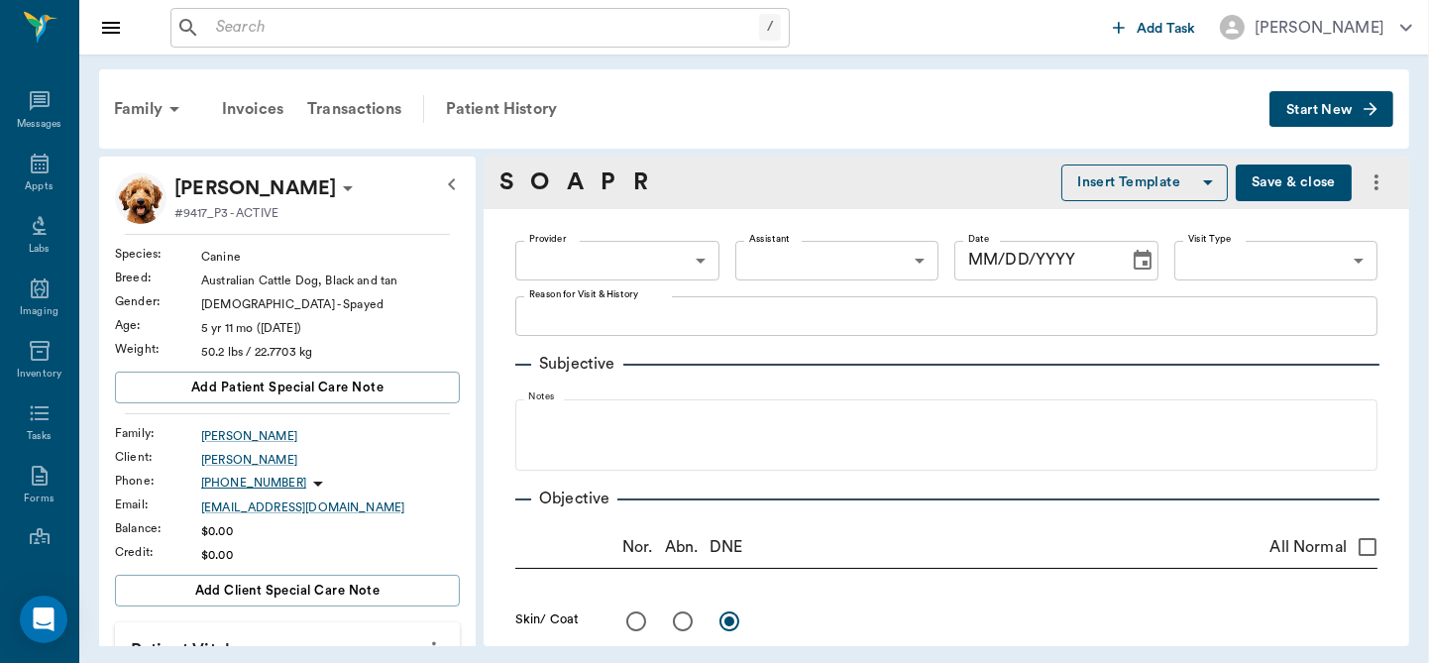
type input "63ec2f075fda476ae8351a4d"
type input "65d2be4f46e3a538d89b8c14"
type textarea "canine complete, check hotspots on paws, and around lips -stormy"
radio input "true"
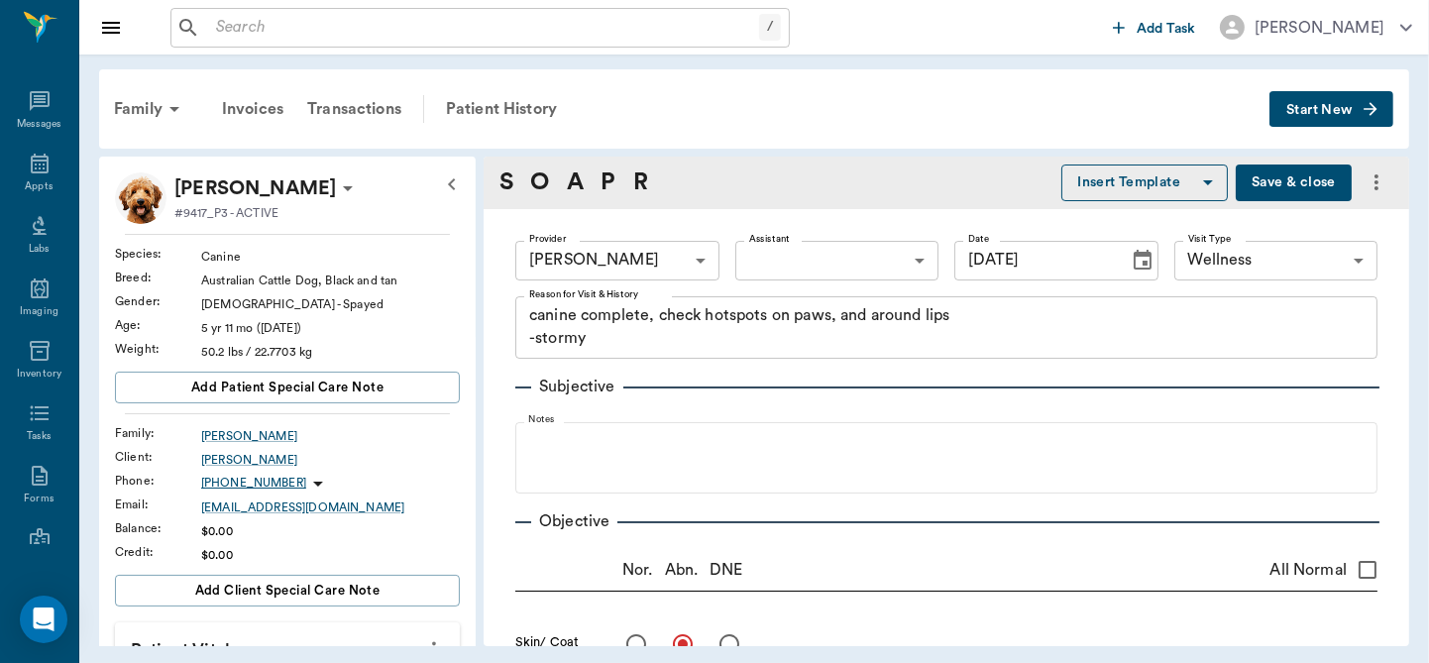
type input "[DATE]"
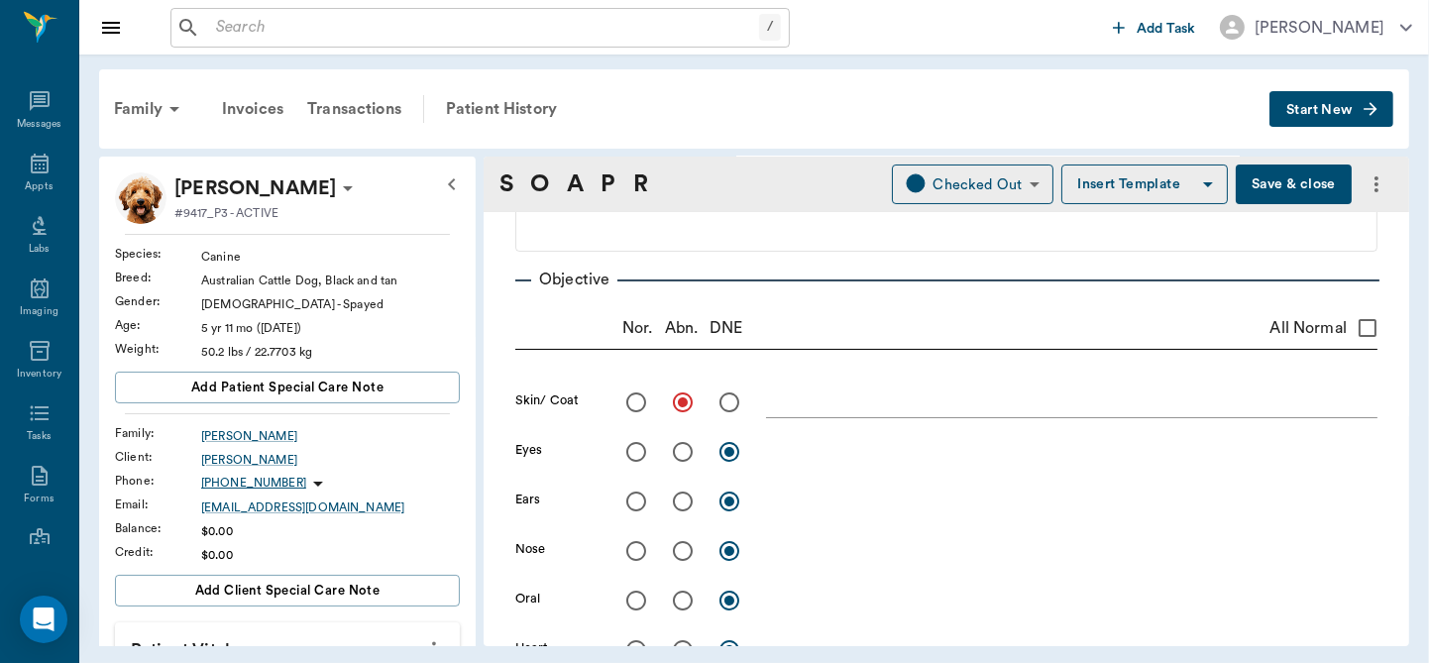
scroll to position [293, 0]
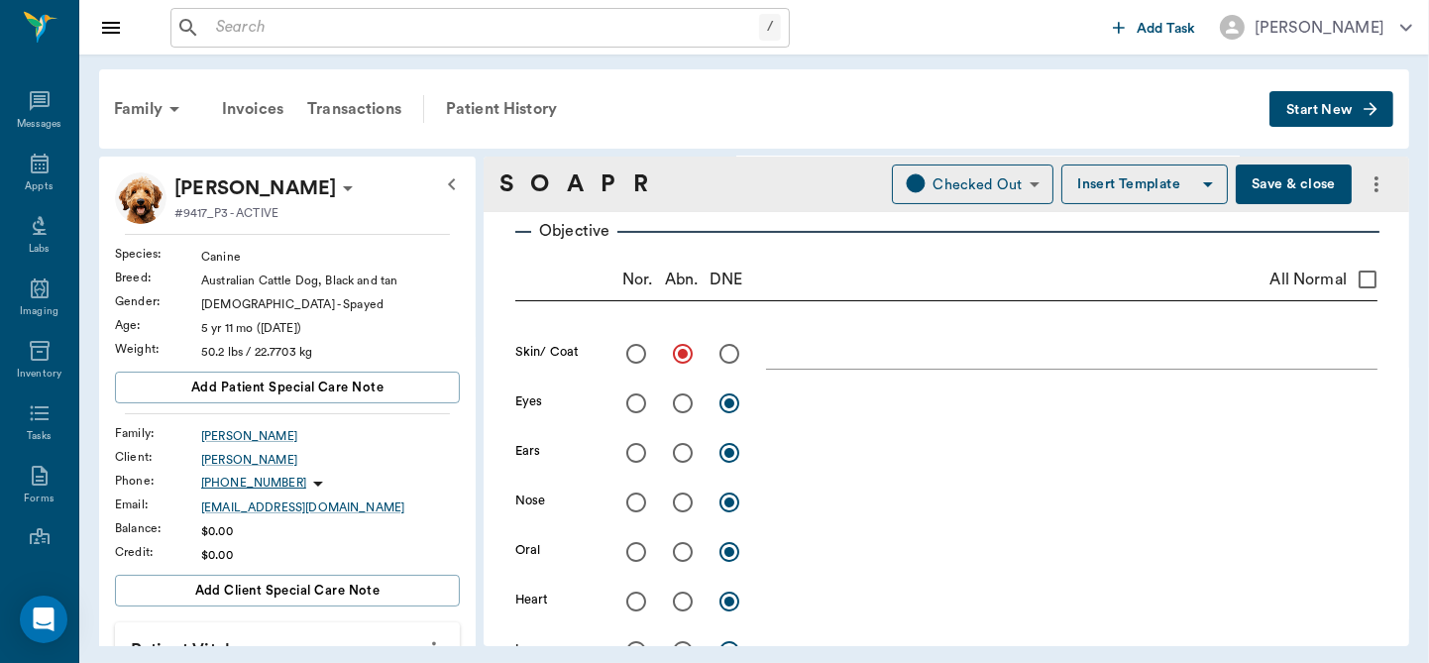
click at [684, 551] on input "radio" at bounding box center [683, 552] width 42 height 42
radio input "true"
click at [809, 562] on div "x" at bounding box center [1071, 553] width 611 height 29
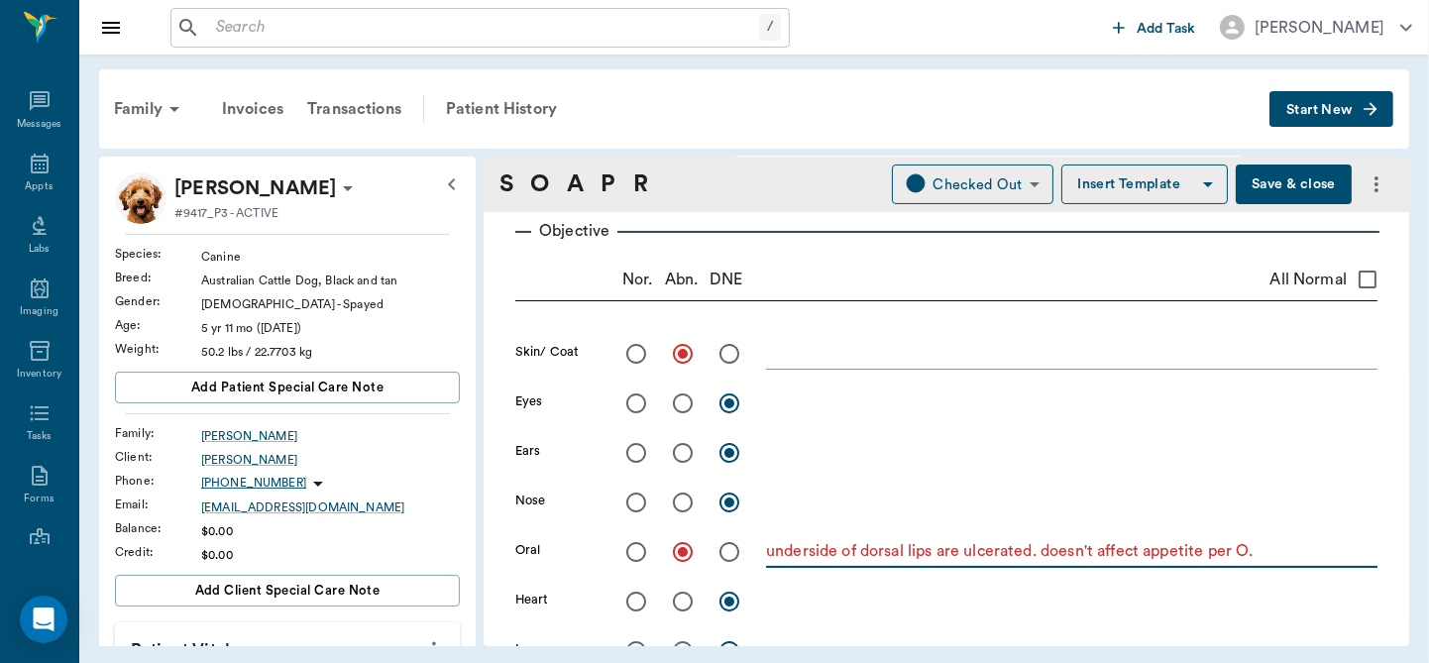
type textarea "underside of dorsal lips are ulcerated. doesn't affect appetite per O."
click at [819, 344] on textarea at bounding box center [1071, 353] width 611 height 23
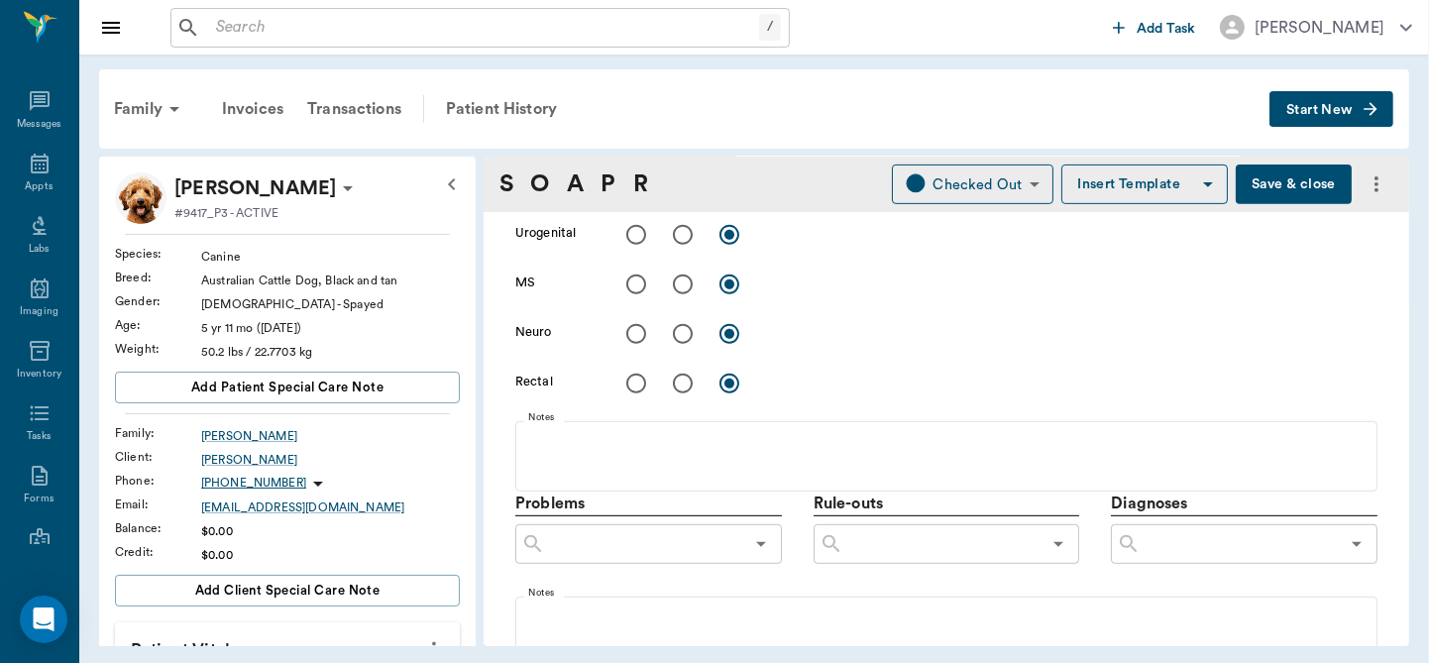
scroll to position [1056, 0]
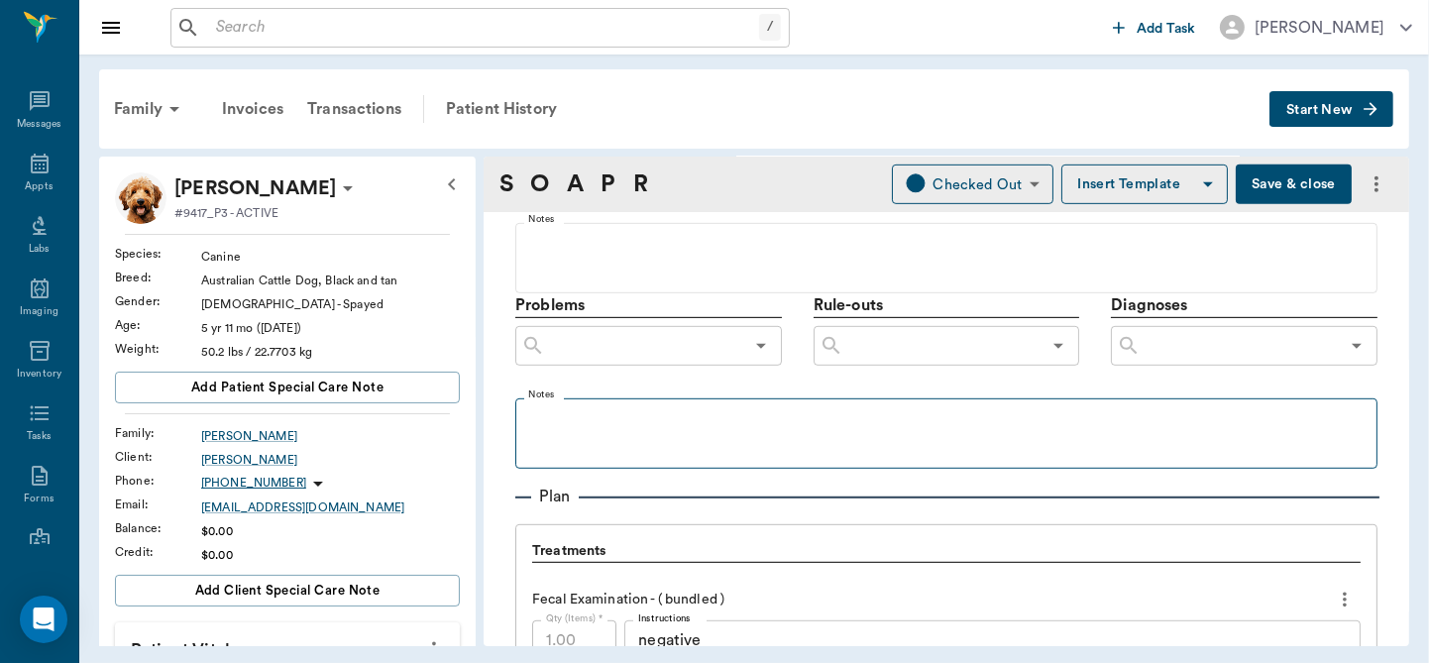
type textarea "Chews on feet, some alopecia around upper eyes . Skin scrape negative."
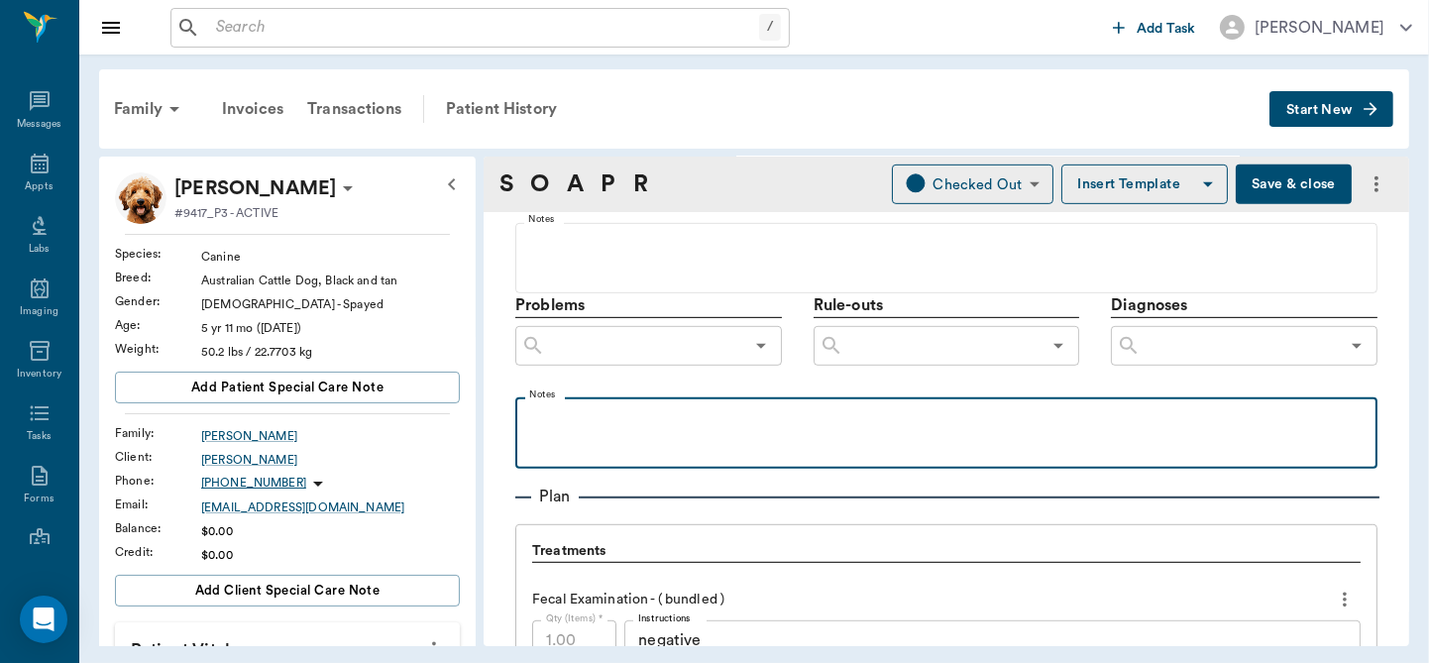
click at [621, 415] on p at bounding box center [946, 419] width 842 height 24
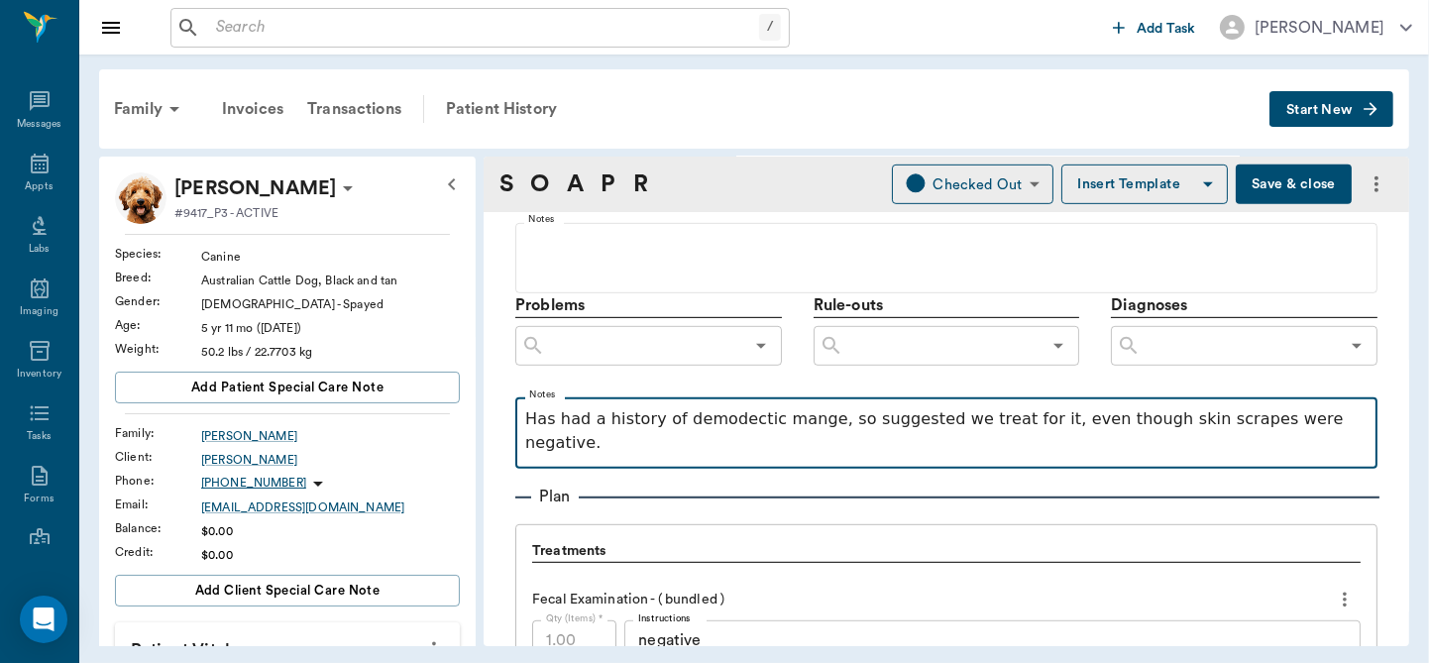
click at [1225, 363] on div "​" at bounding box center [1244, 346] width 267 height 40
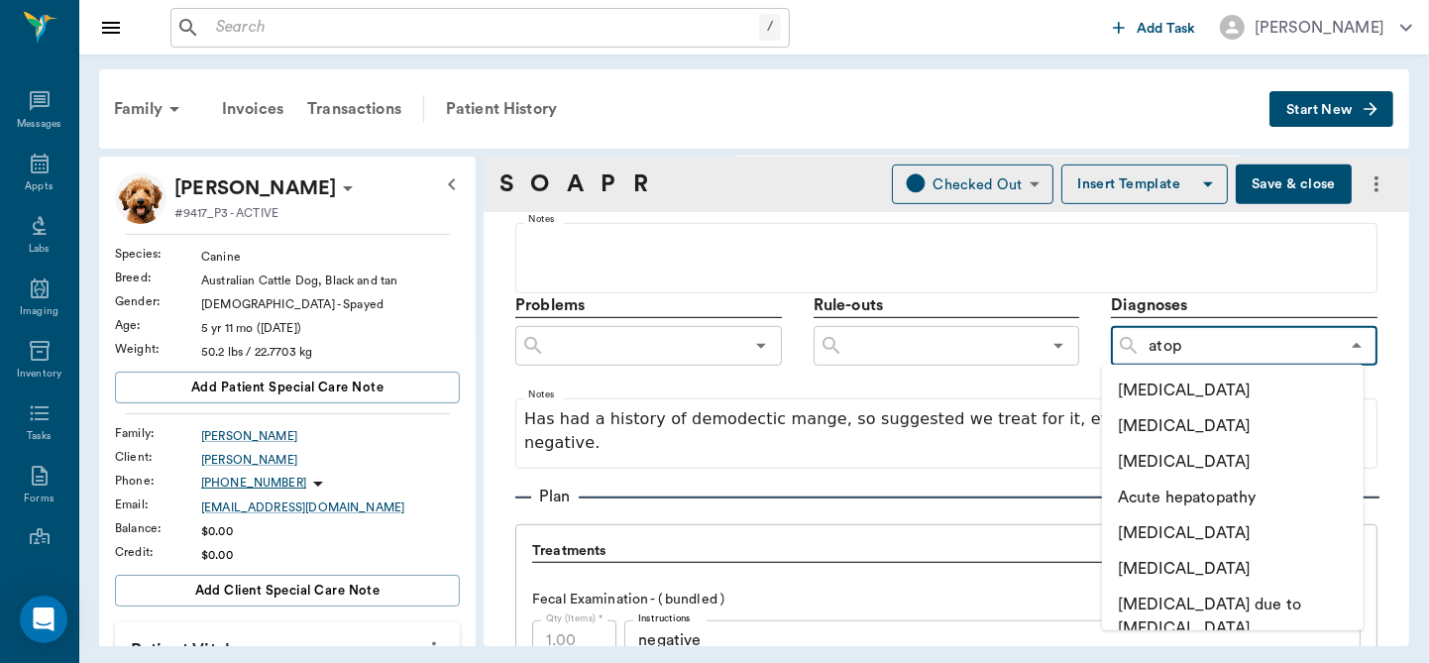
type input "[MEDICAL_DATA]"
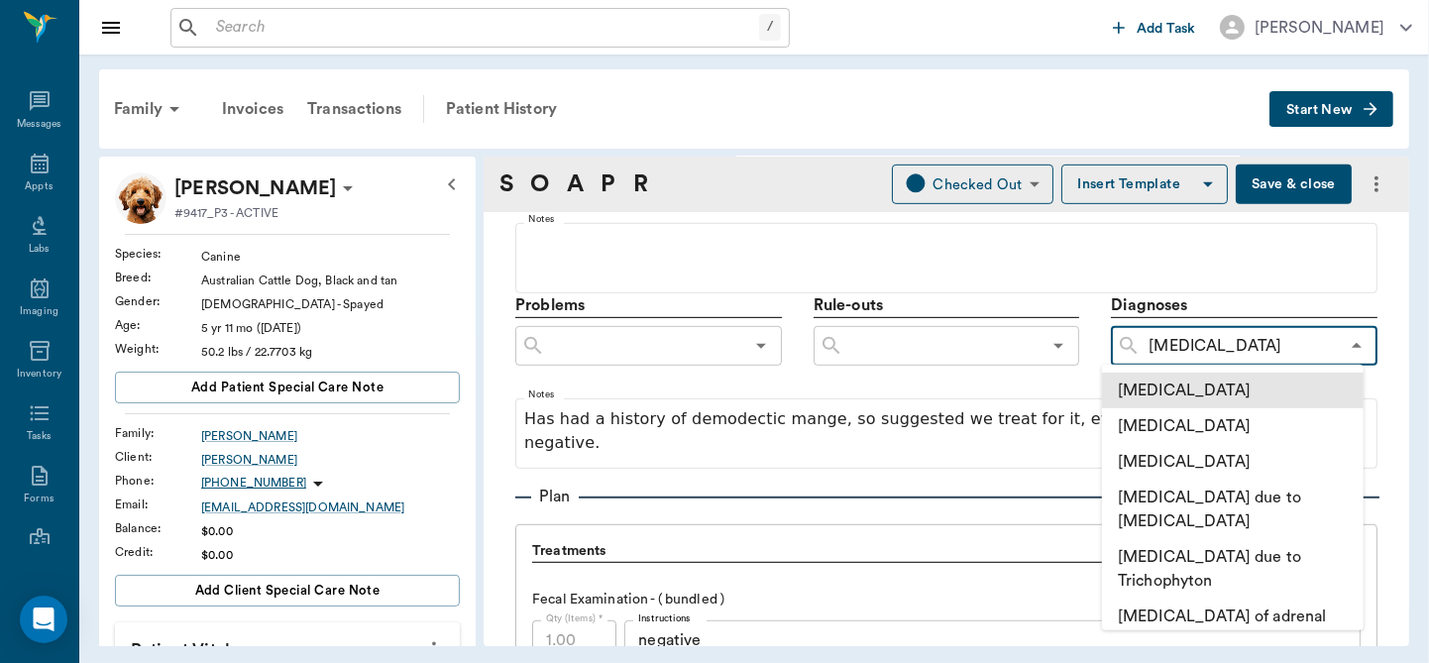
click at [1191, 398] on li "[MEDICAL_DATA]" at bounding box center [1233, 391] width 262 height 36
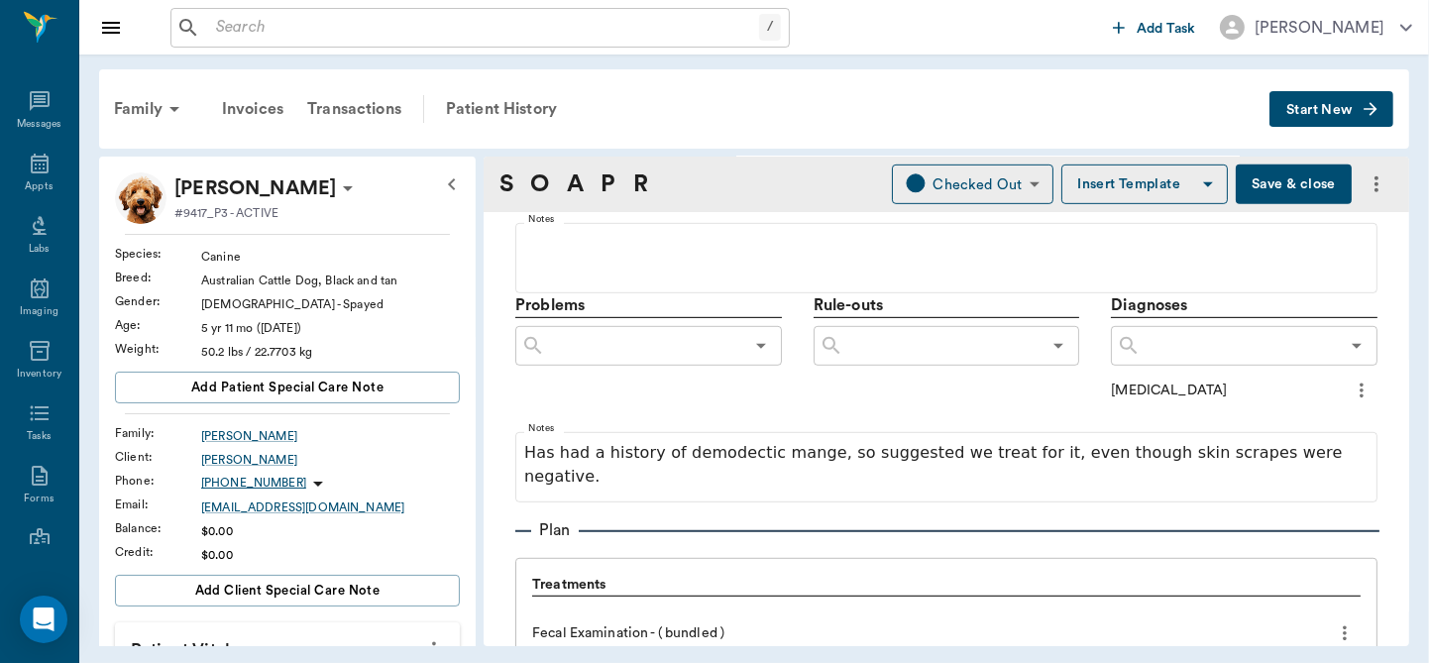
click at [979, 359] on div "​" at bounding box center [947, 346] width 267 height 40
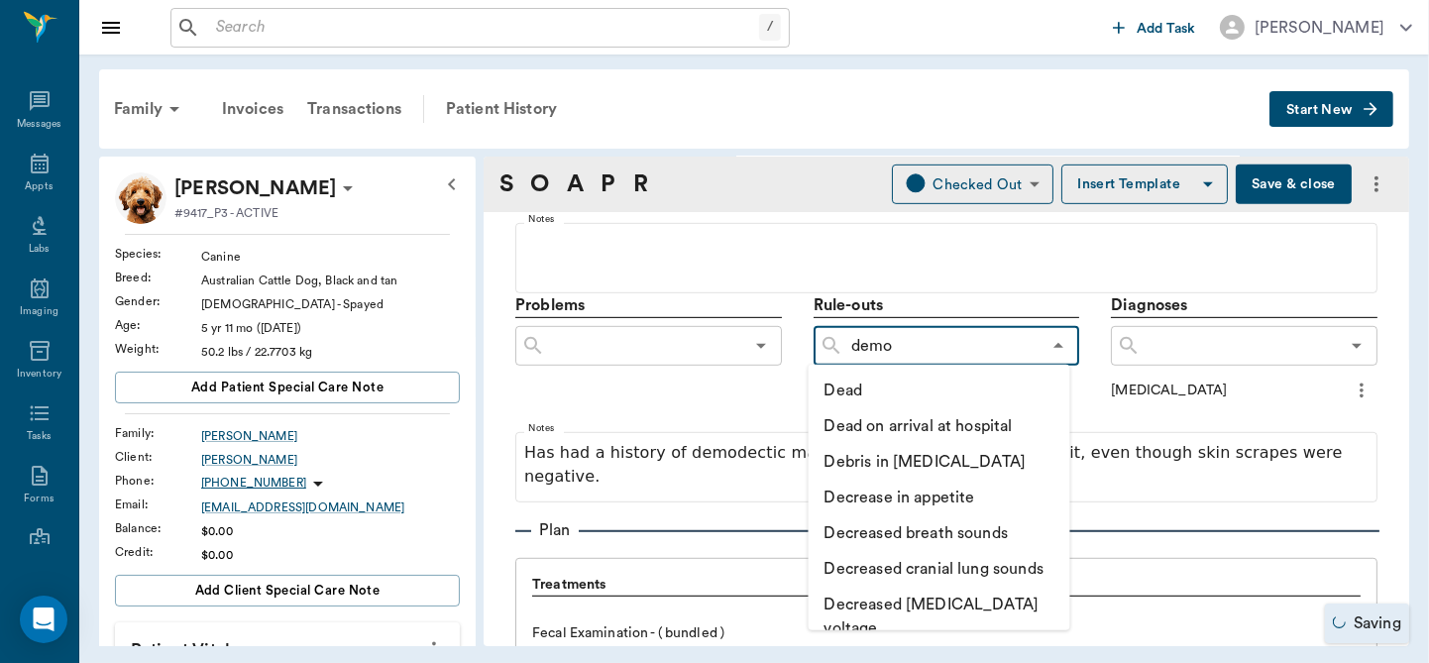
type input "demod"
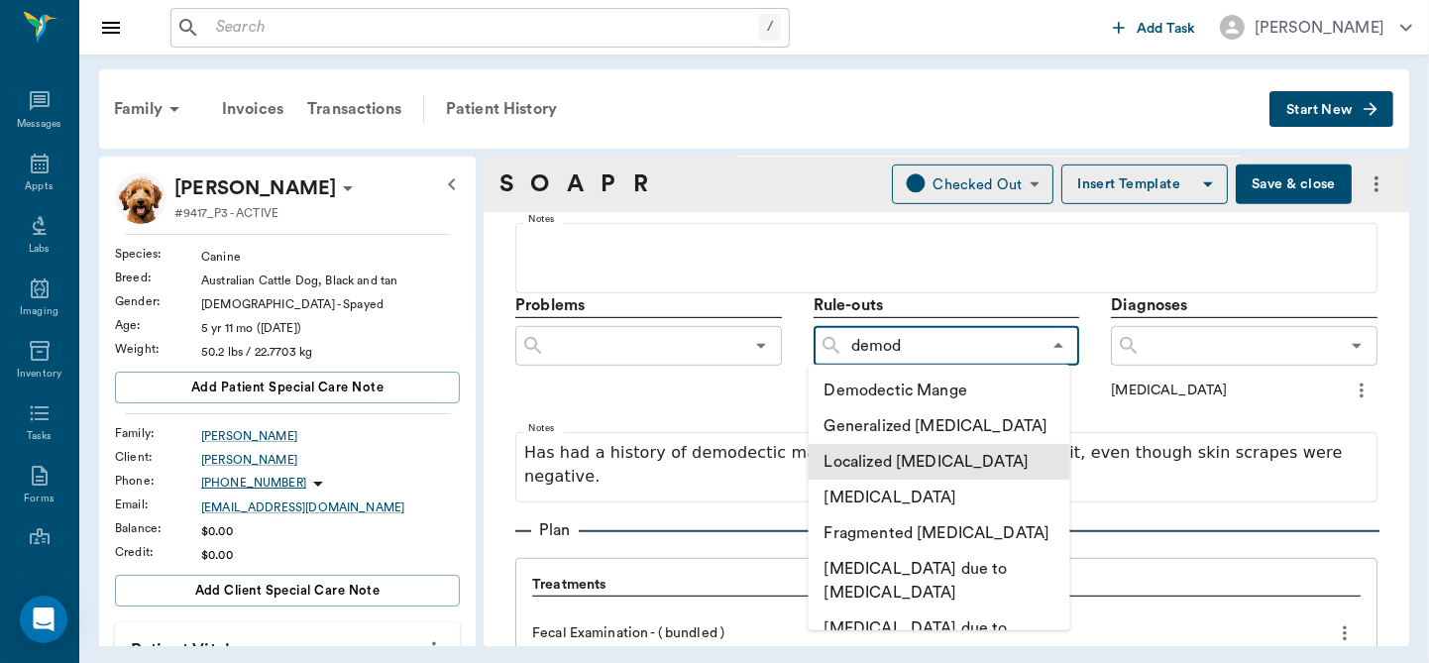
click at [931, 466] on li "Localized [MEDICAL_DATA]" at bounding box center [940, 462] width 262 height 36
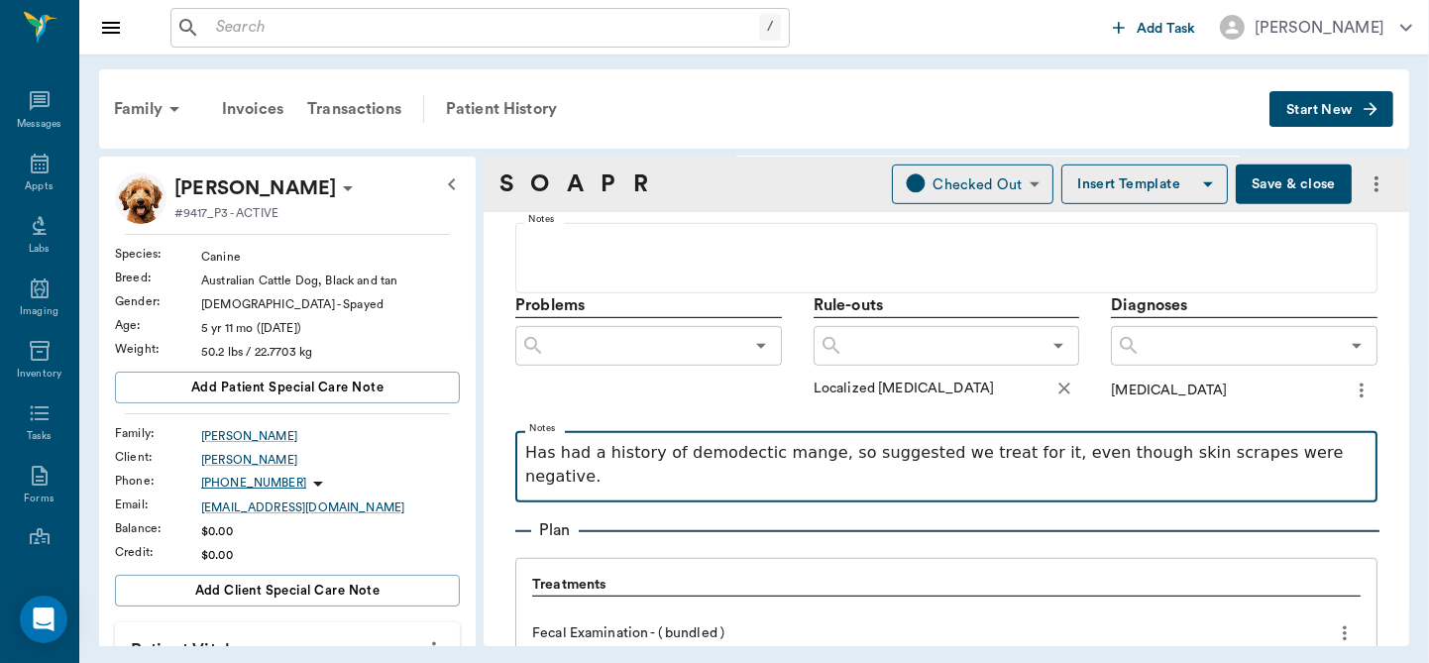
click at [1311, 462] on p "Has had a history of demodectic mange, so suggested we treat for it, even thoug…" at bounding box center [946, 465] width 842 height 48
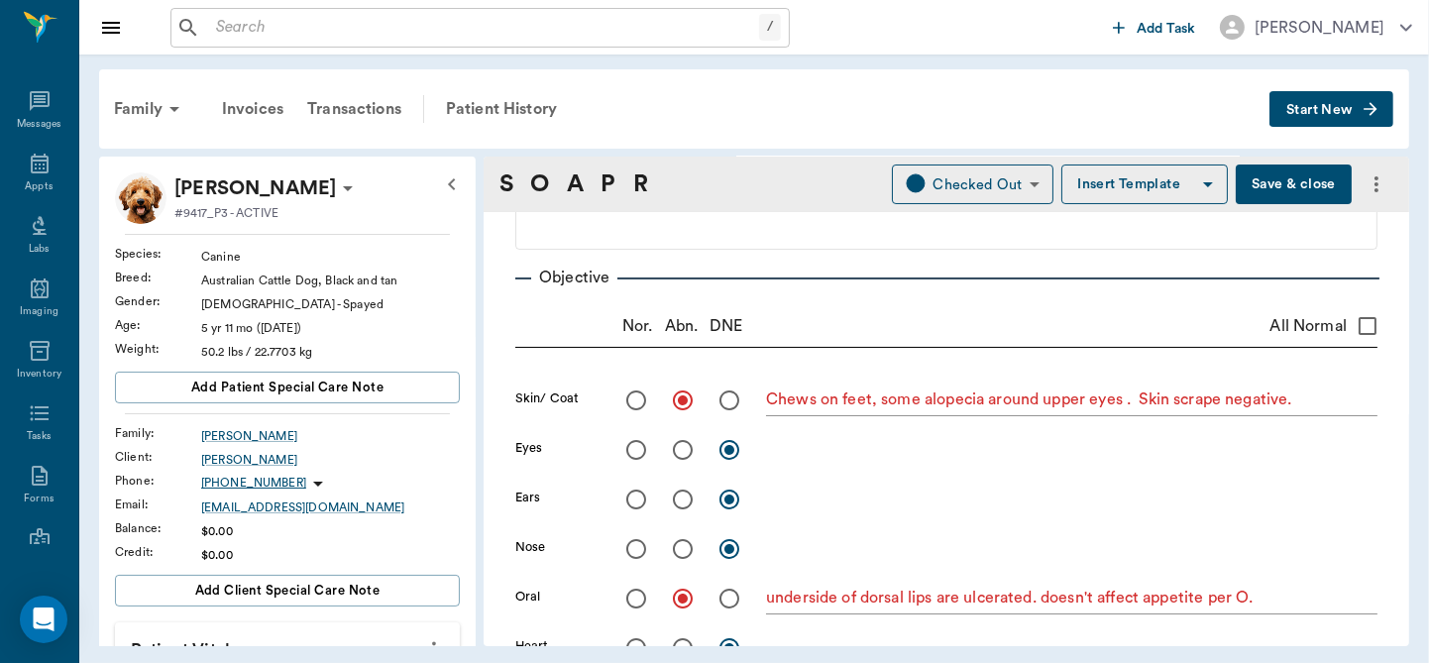
scroll to position [205, 0]
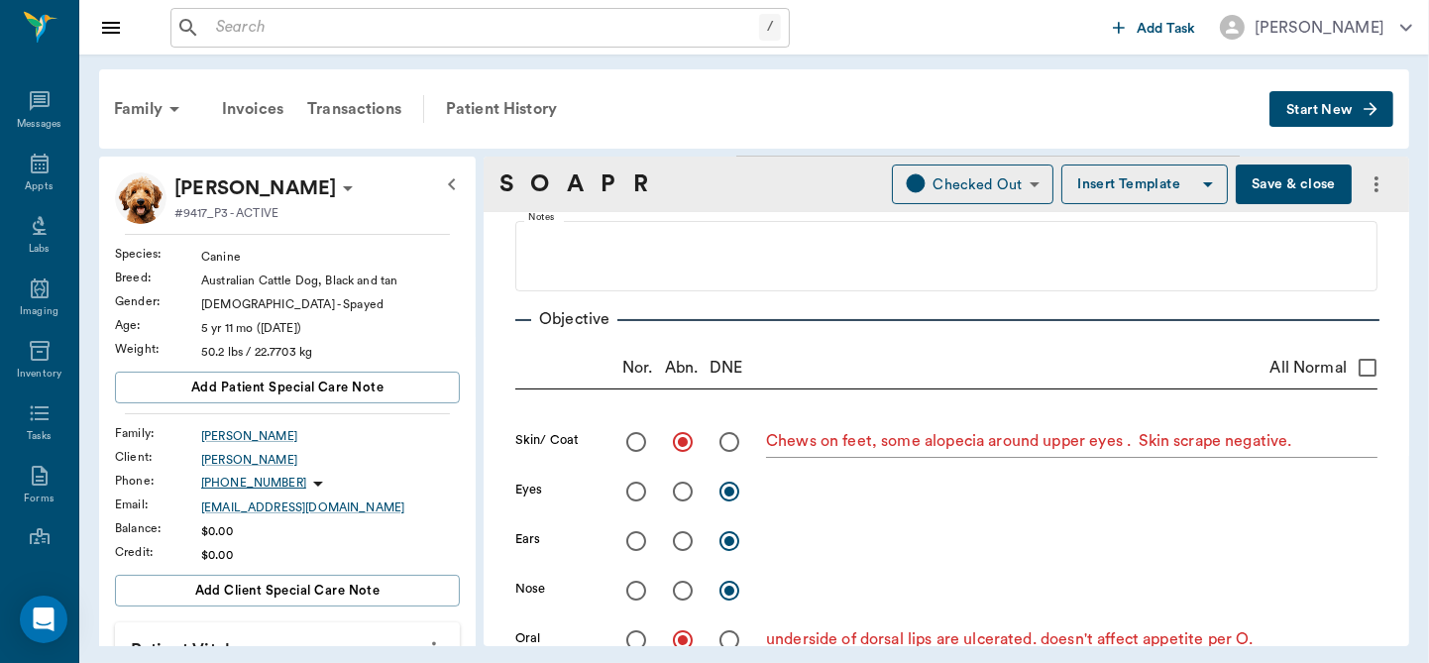
click at [1270, 188] on button "Save & close" at bounding box center [1294, 184] width 116 height 40
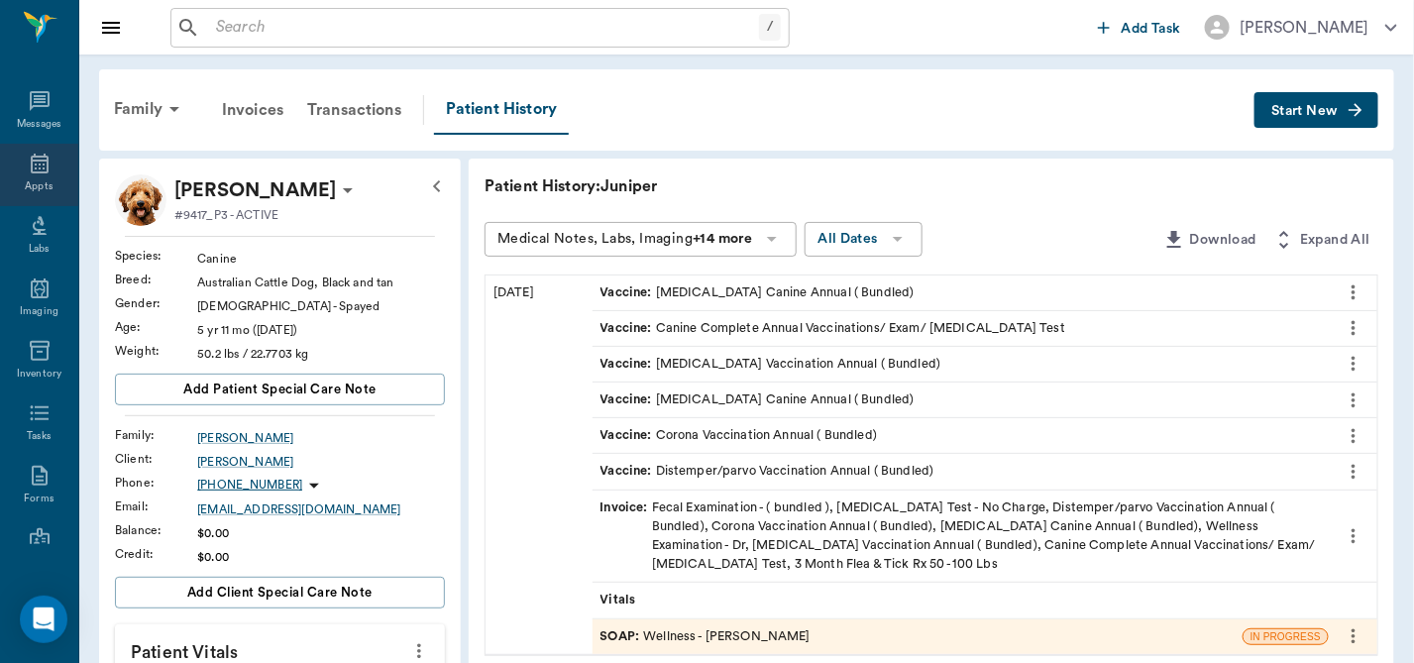
click at [28, 167] on icon at bounding box center [40, 164] width 24 height 24
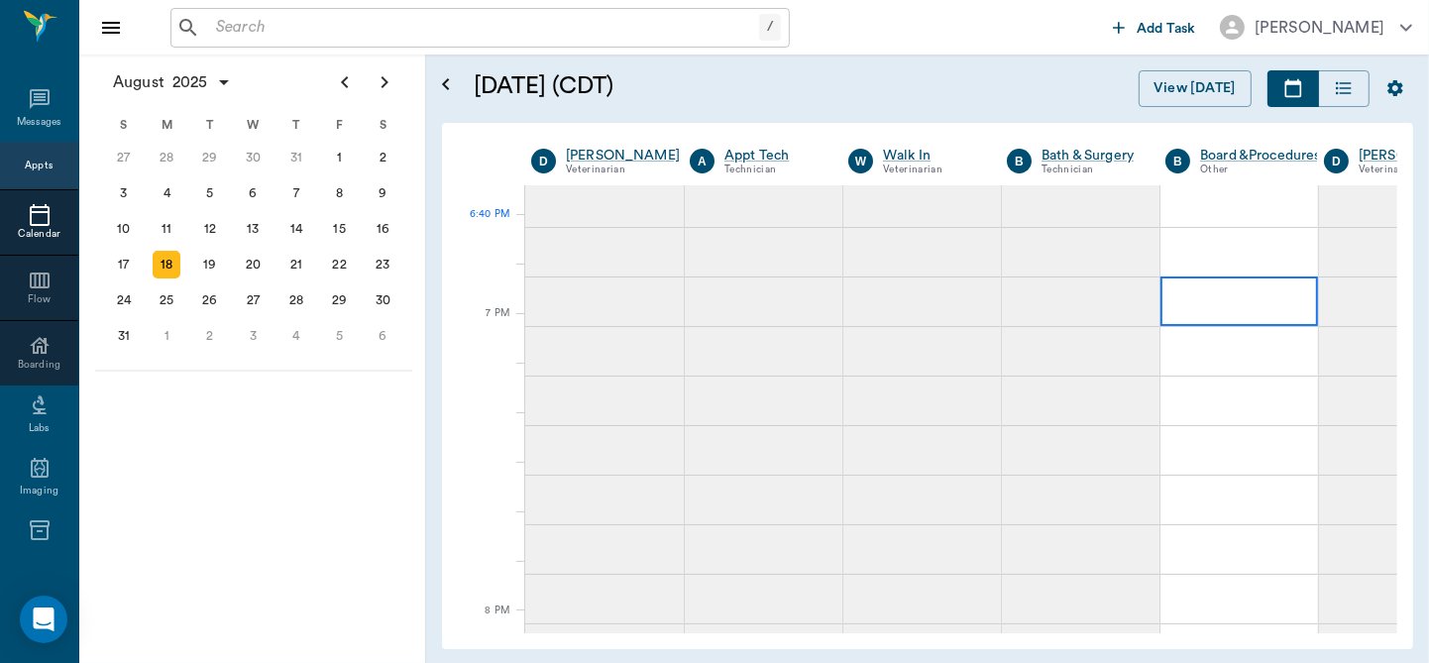
scroll to position [3149, 0]
click at [1395, 275] on div "[PERSON_NAME] 8:00 AM - 8:30 AM [PERSON_NAME] 8:00 AM - 8:30 AM Candy Girl [PER…" at bounding box center [961, 408] width 872 height 447
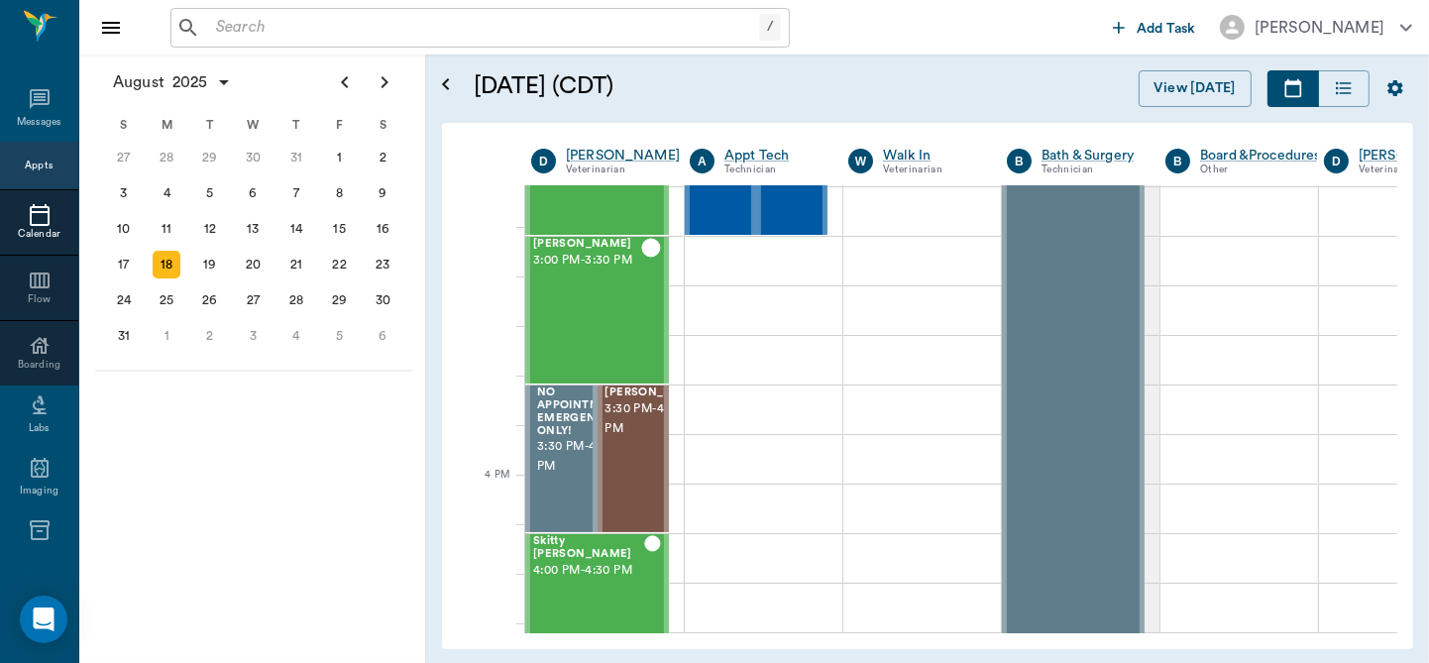
scroll to position [2097, 0]
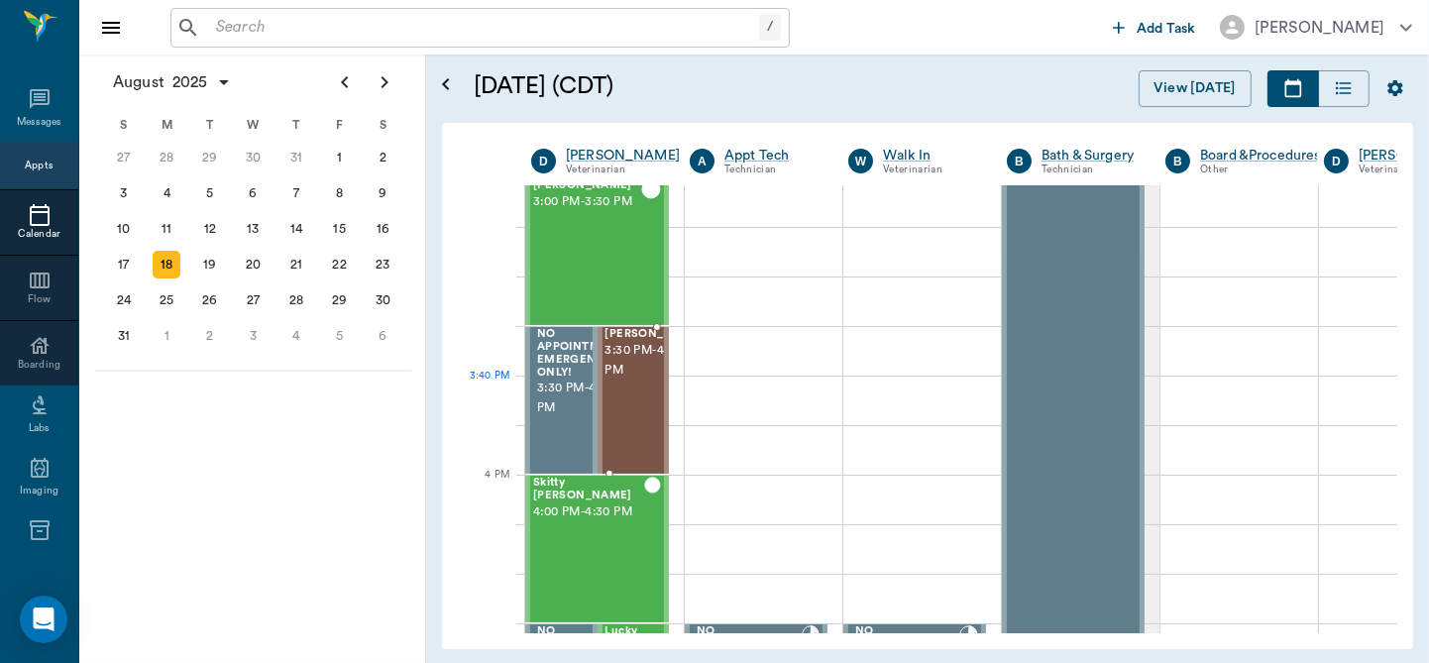
click at [617, 381] on span "3:30 PM - 4:00 PM" at bounding box center [654, 361] width 99 height 40
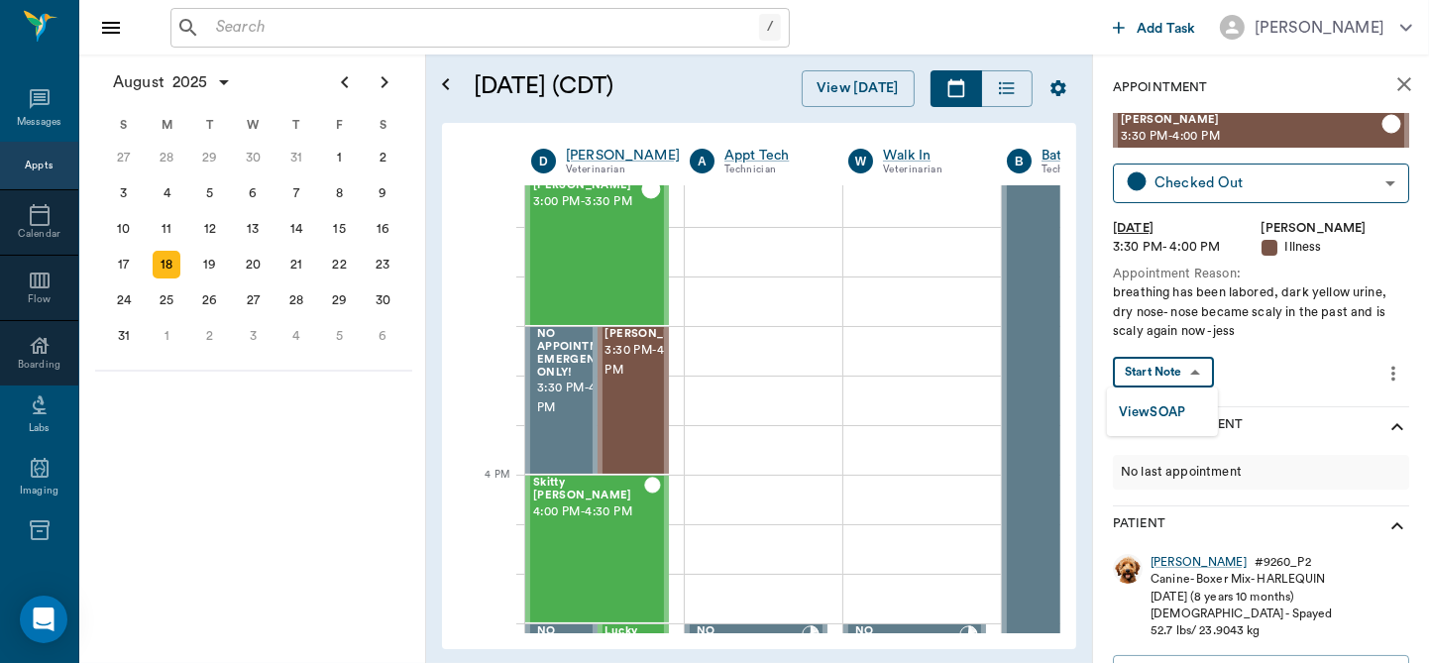
click at [1189, 363] on body "/ ​ Add Task [PERSON_NAME] Nectar Messages Appts Calendar Flow Boarding Labs Im…" at bounding box center [714, 331] width 1429 height 663
click at [1168, 408] on button "View SOAP" at bounding box center [1152, 412] width 67 height 23
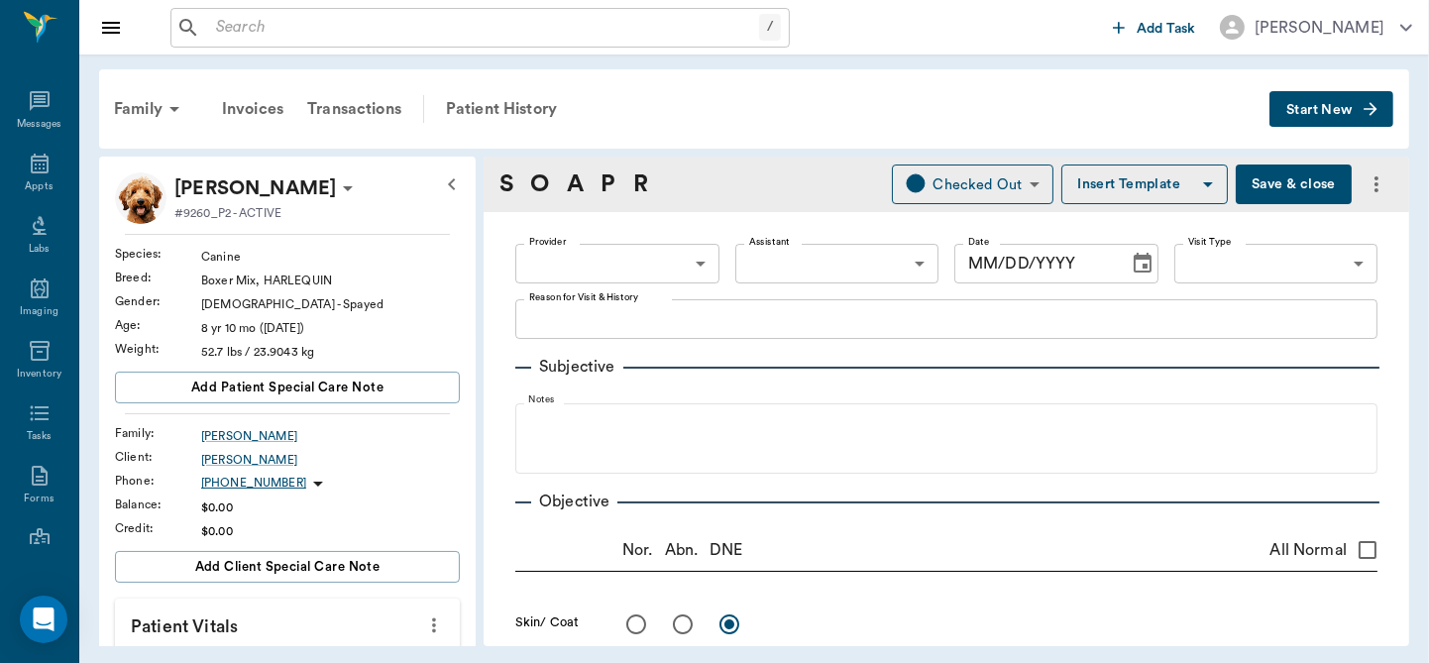
type input "63ec2f075fda476ae8351a4d"
type input "65d2be4f46e3a538d89b8c15"
type textarea "breathing has been labored, dark yellow urine, dry nose- nose became scaly in t…"
radio input "true"
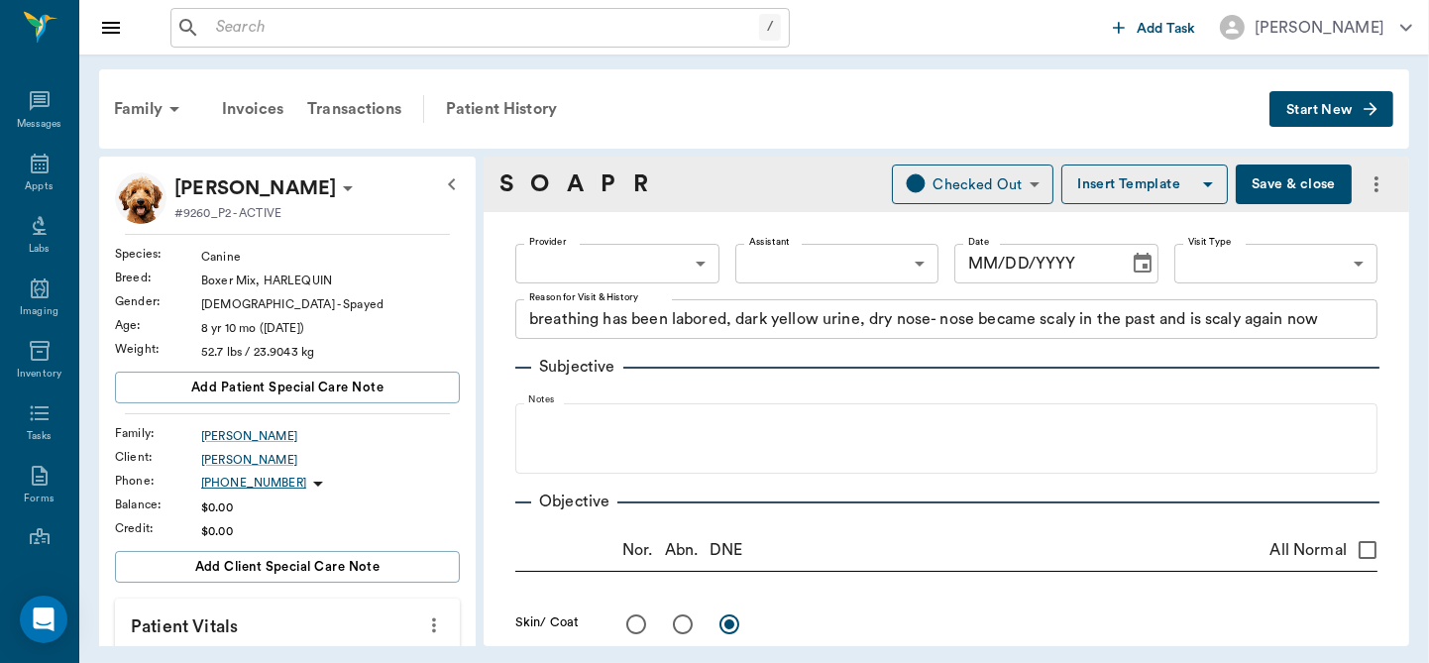
radio input "true"
type textarea "appear swollen and red"
radio input "true"
type textarea "very dry and scaly"
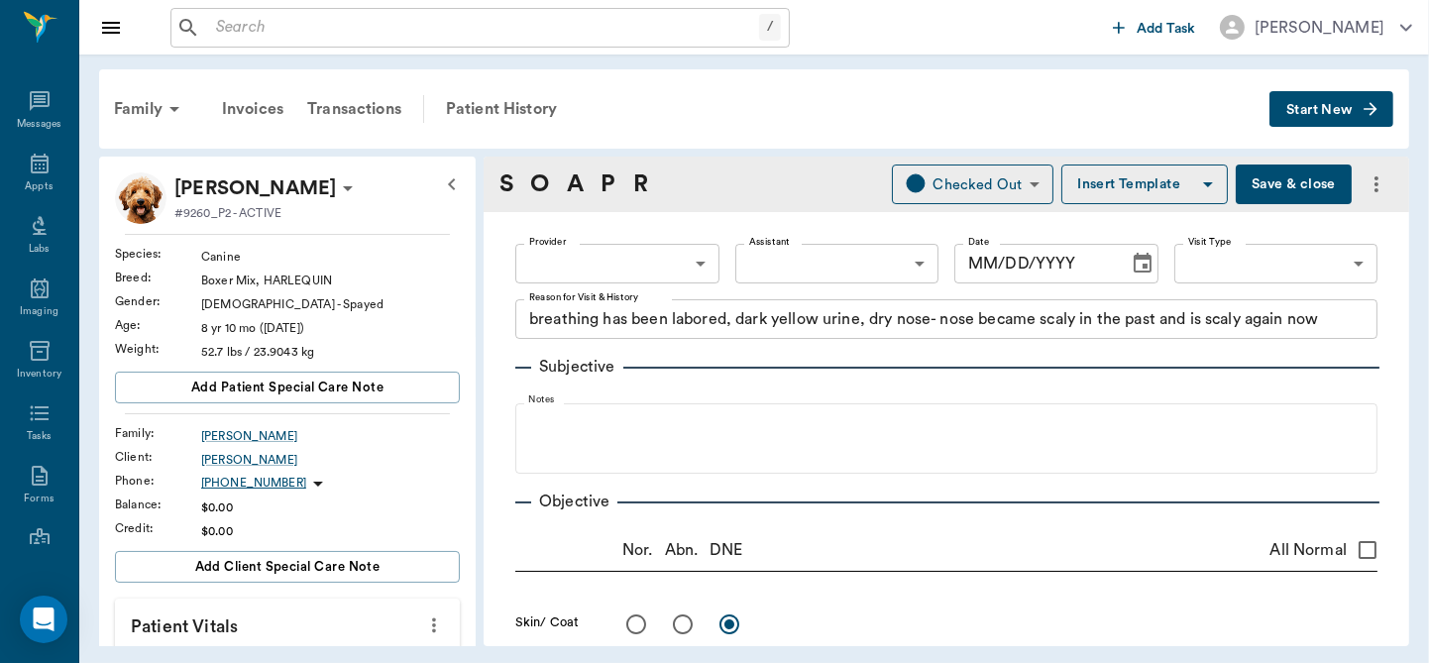
radio input "true"
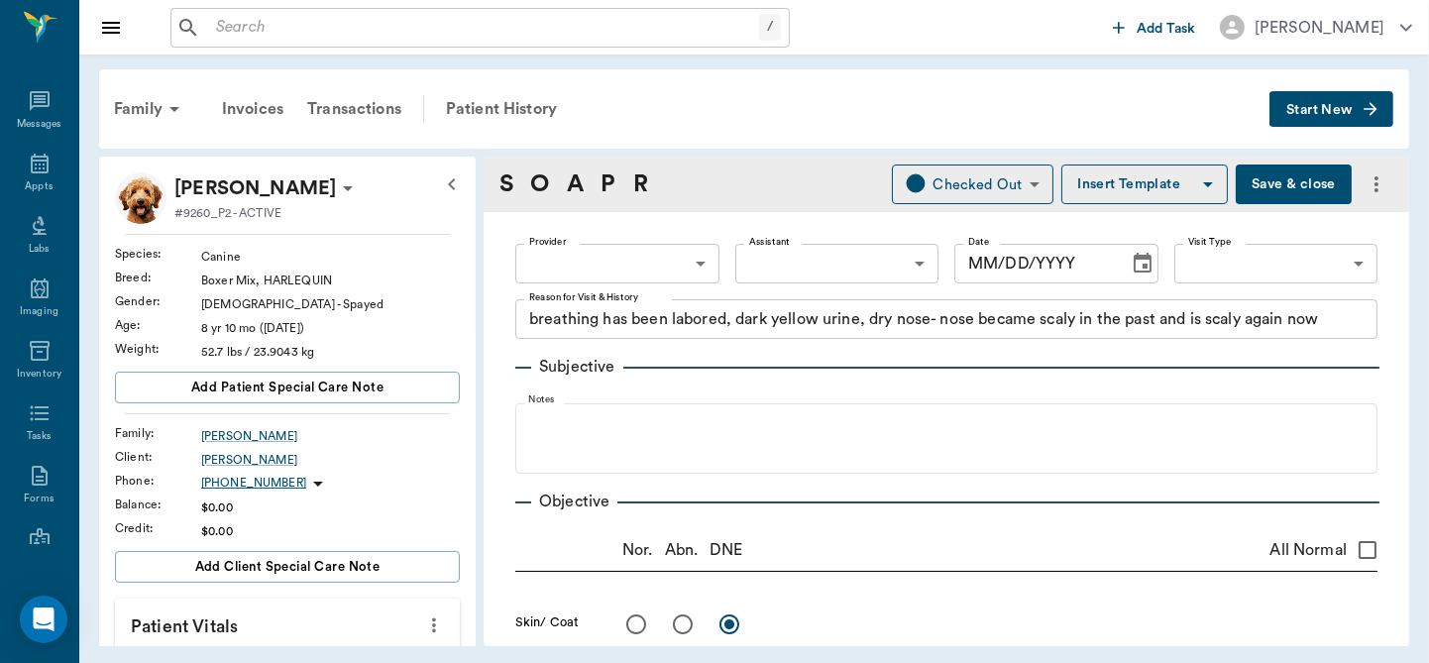
radio input "true"
type textarea "Walks weak and somewhat ataxic"
radio input "true"
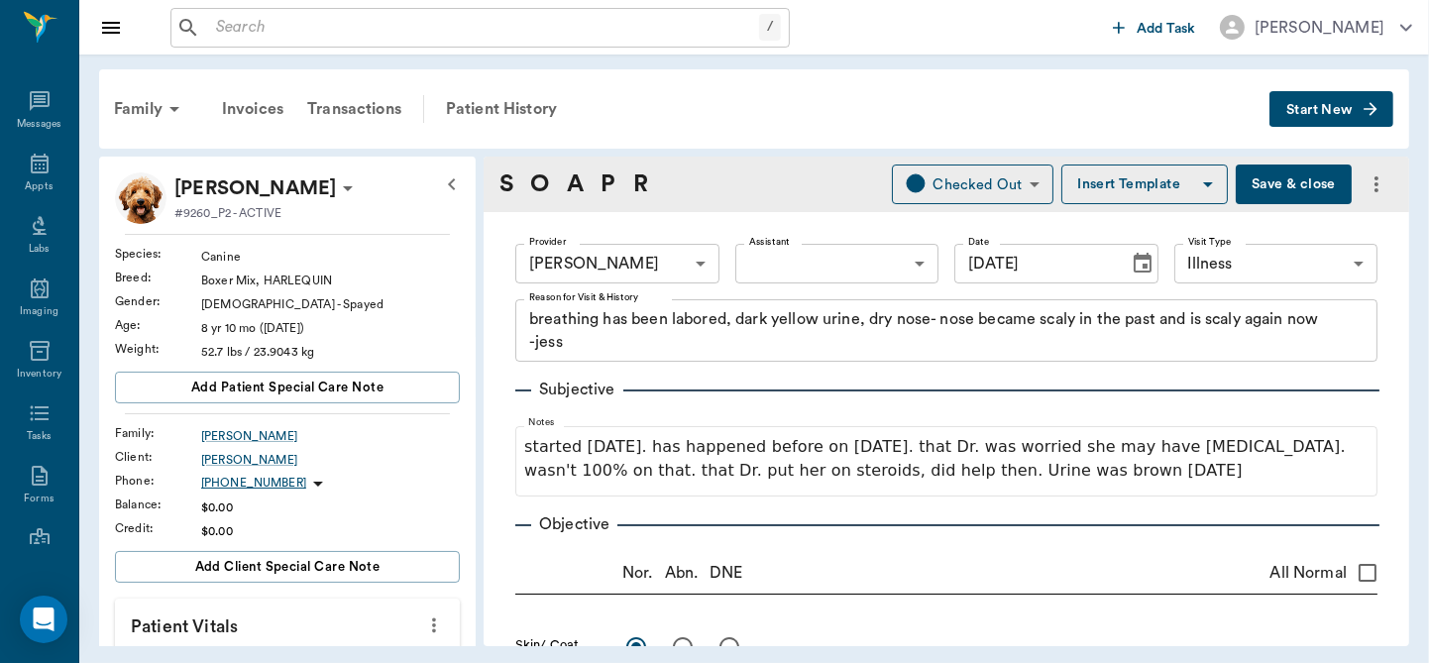
type input "[DATE]"
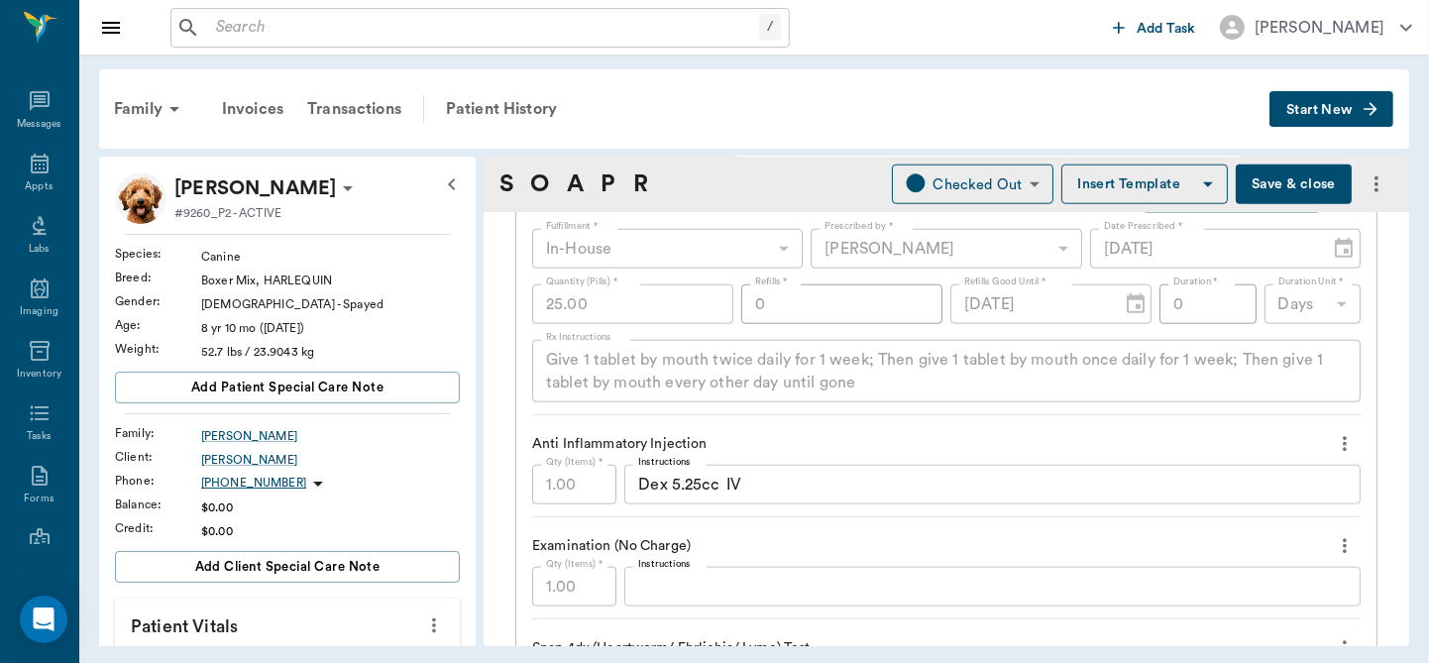
scroll to position [2572, 0]
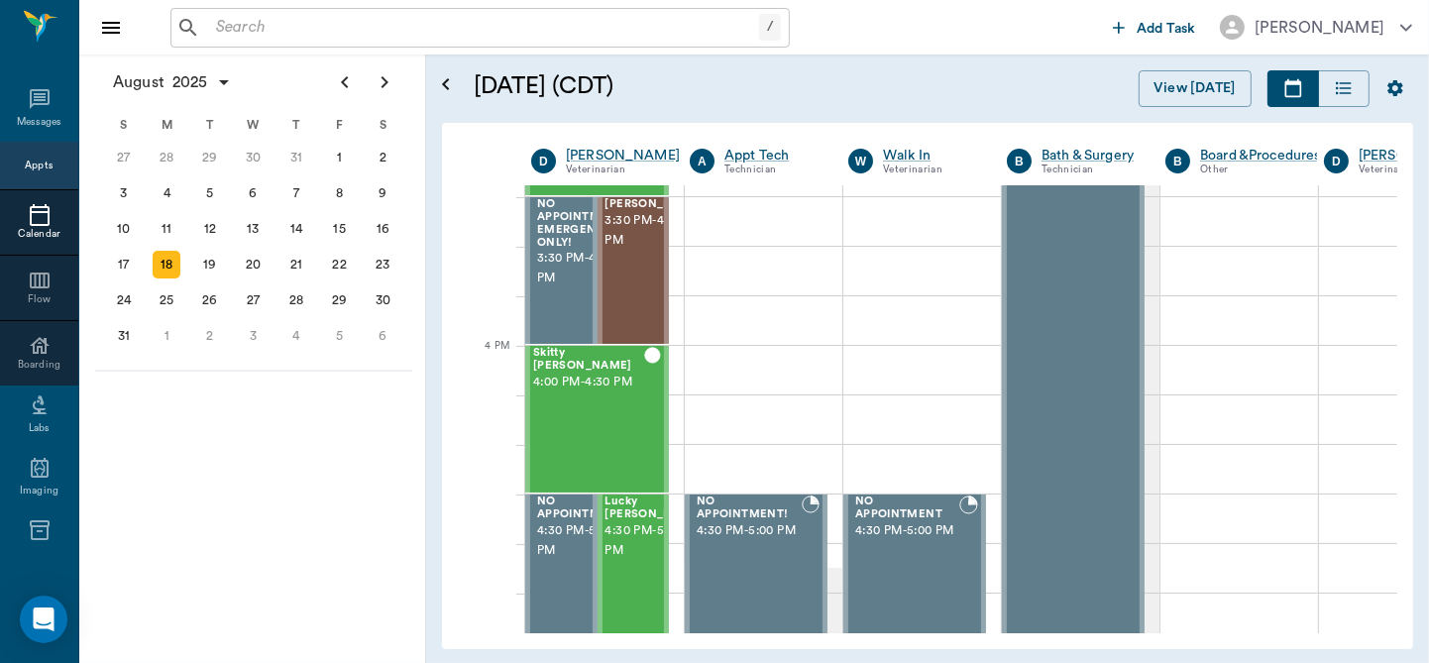
scroll to position [2225, 0]
click at [622, 287] on div "[PERSON_NAME] 3:30 PM - 4:00 PM" at bounding box center [654, 272] width 99 height 145
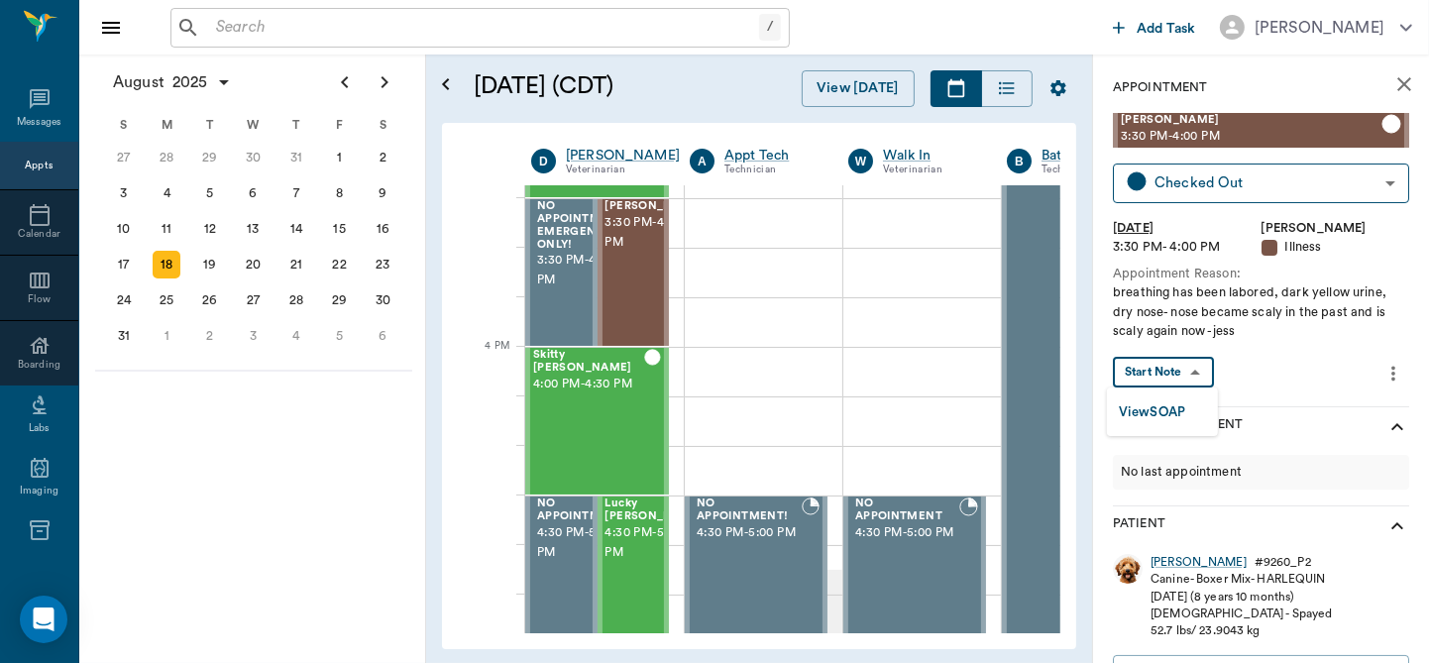
click at [1198, 369] on body "/ ​ Add Task [PERSON_NAME] Nectar Messages Appts Calendar Flow Boarding Labs Im…" at bounding box center [714, 331] width 1429 height 663
click at [1176, 406] on button "View SOAP" at bounding box center [1152, 412] width 67 height 23
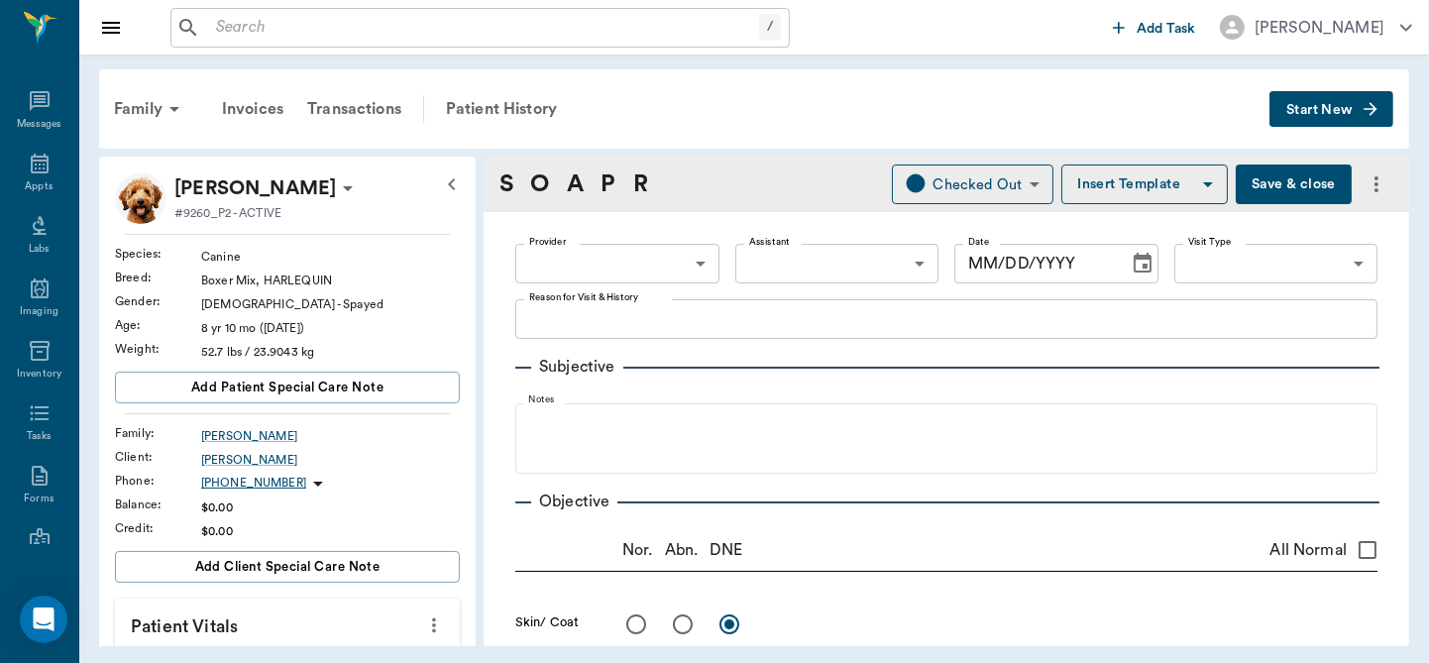
type input "63ec2f075fda476ae8351a4d"
type input "65d2be4f46e3a538d89b8c15"
type textarea "breathing has been labored, dark yellow urine, dry nose- nose became scaly in t…"
radio input "true"
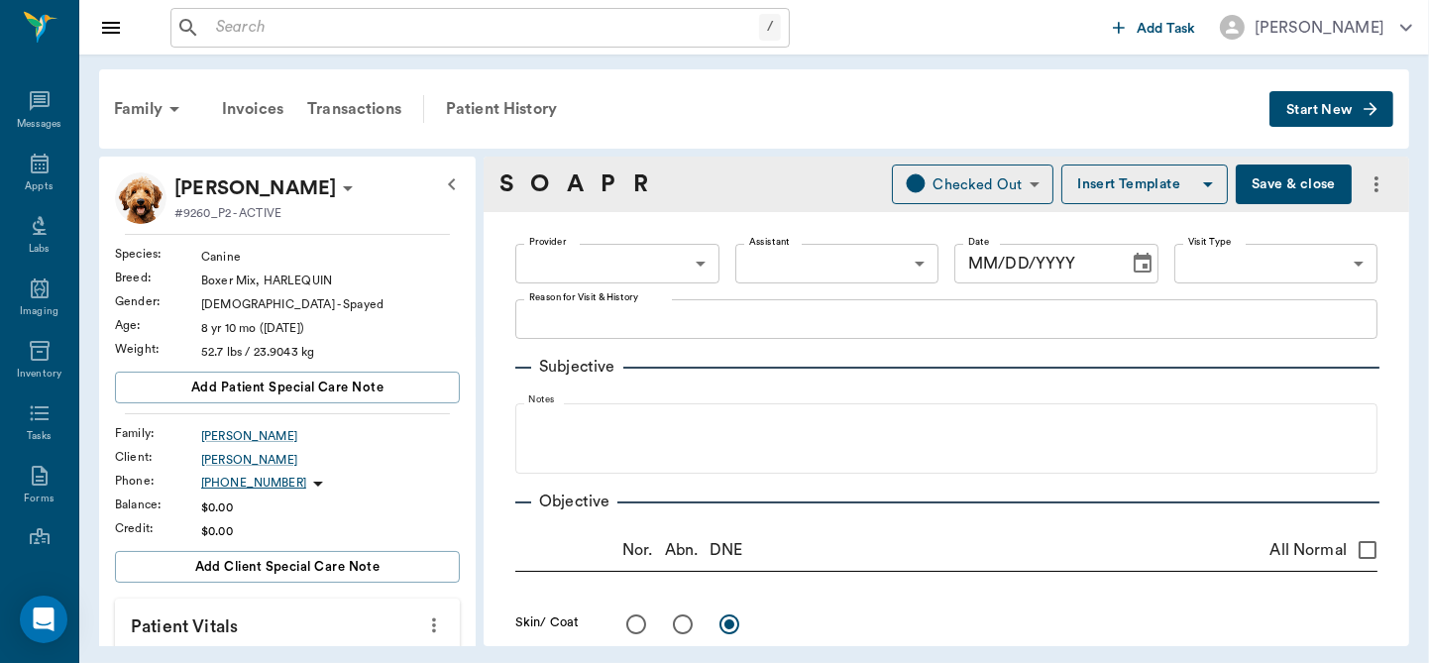
type textarea "appear swollen and red"
radio input "true"
type textarea "very dry and scaly"
radio input "true"
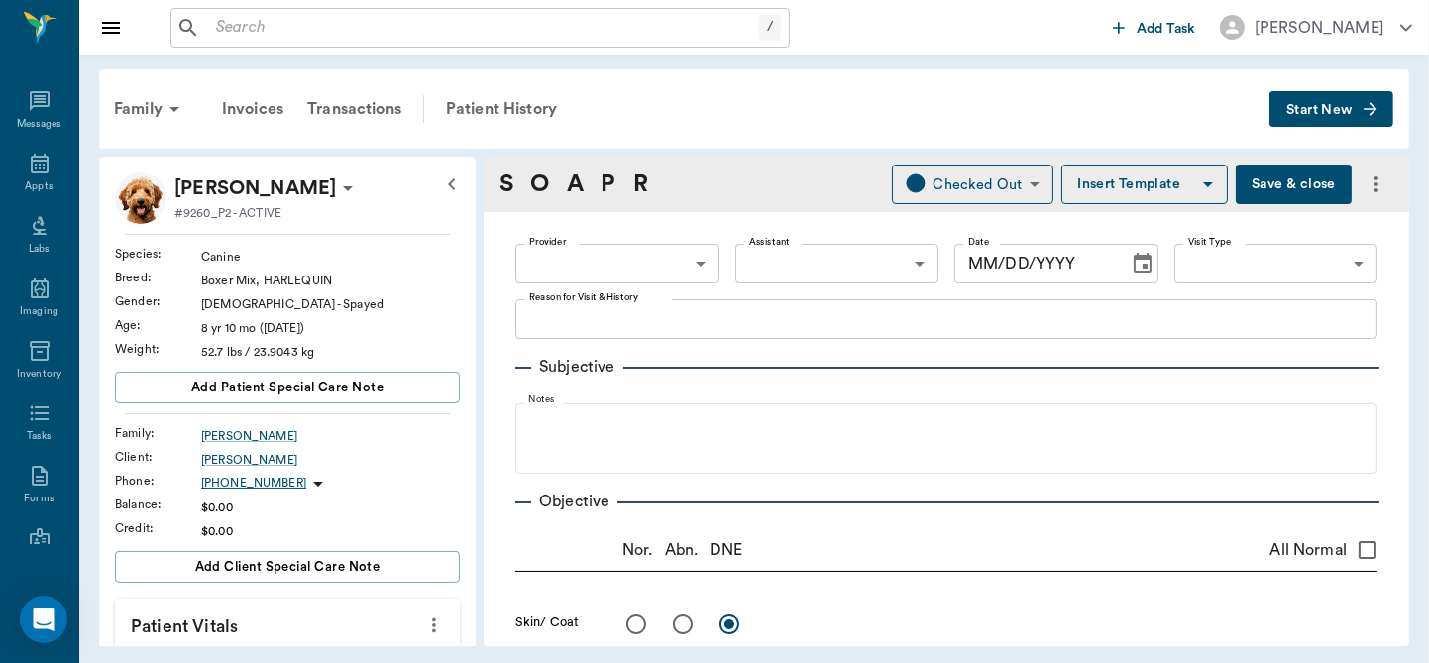
radio input "true"
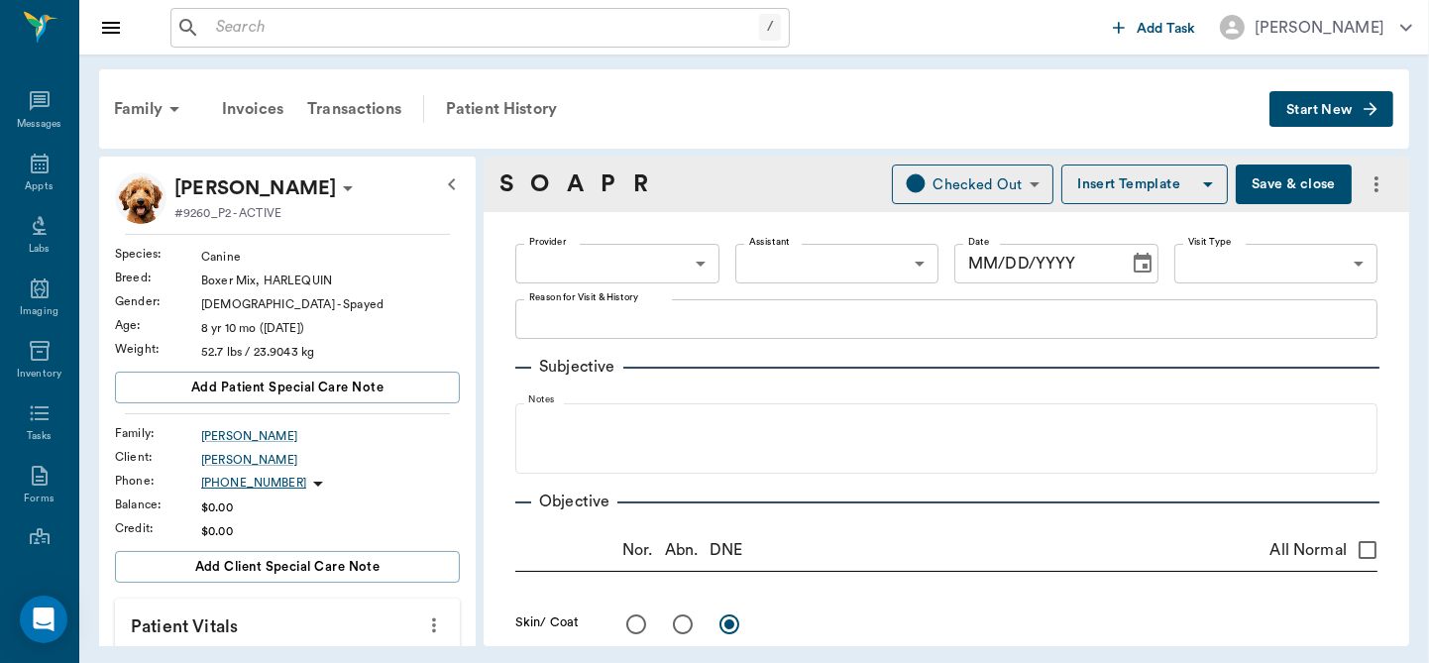
radio input "true"
type textarea "Walks weak and somewhat ataxic"
radio input "true"
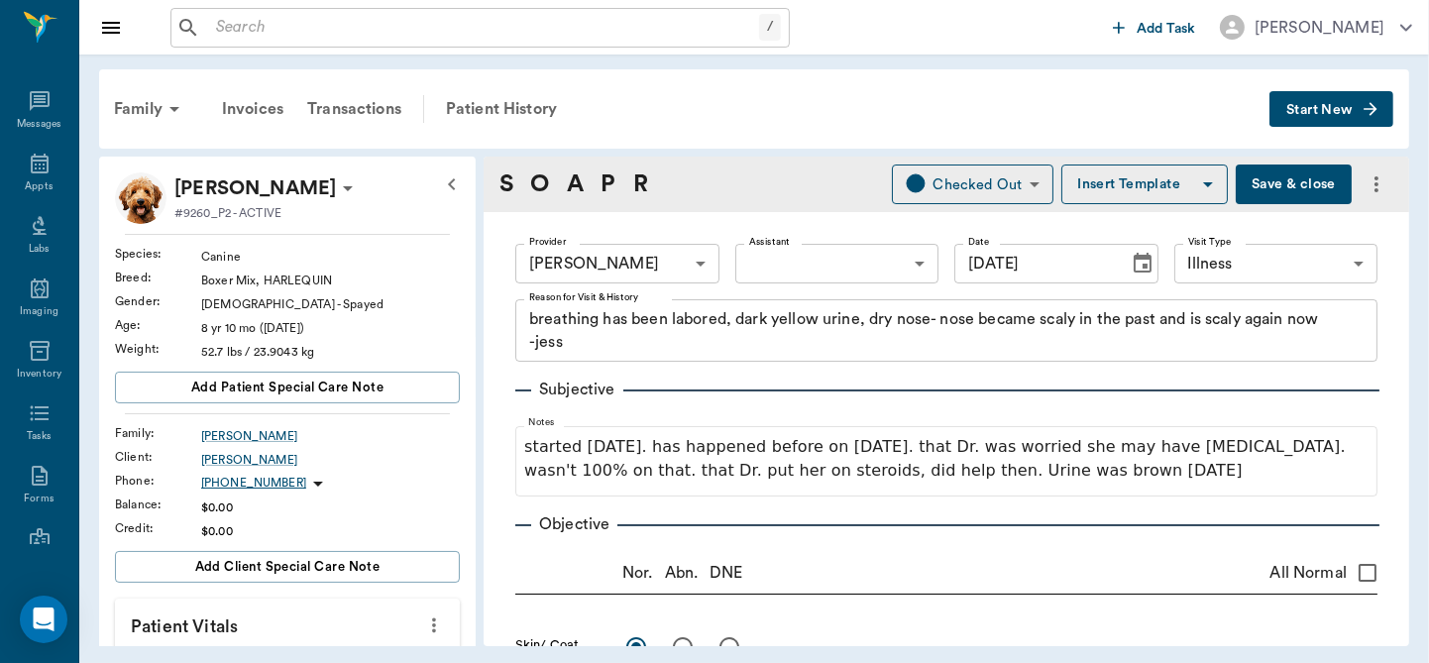
type input "[DATE]"
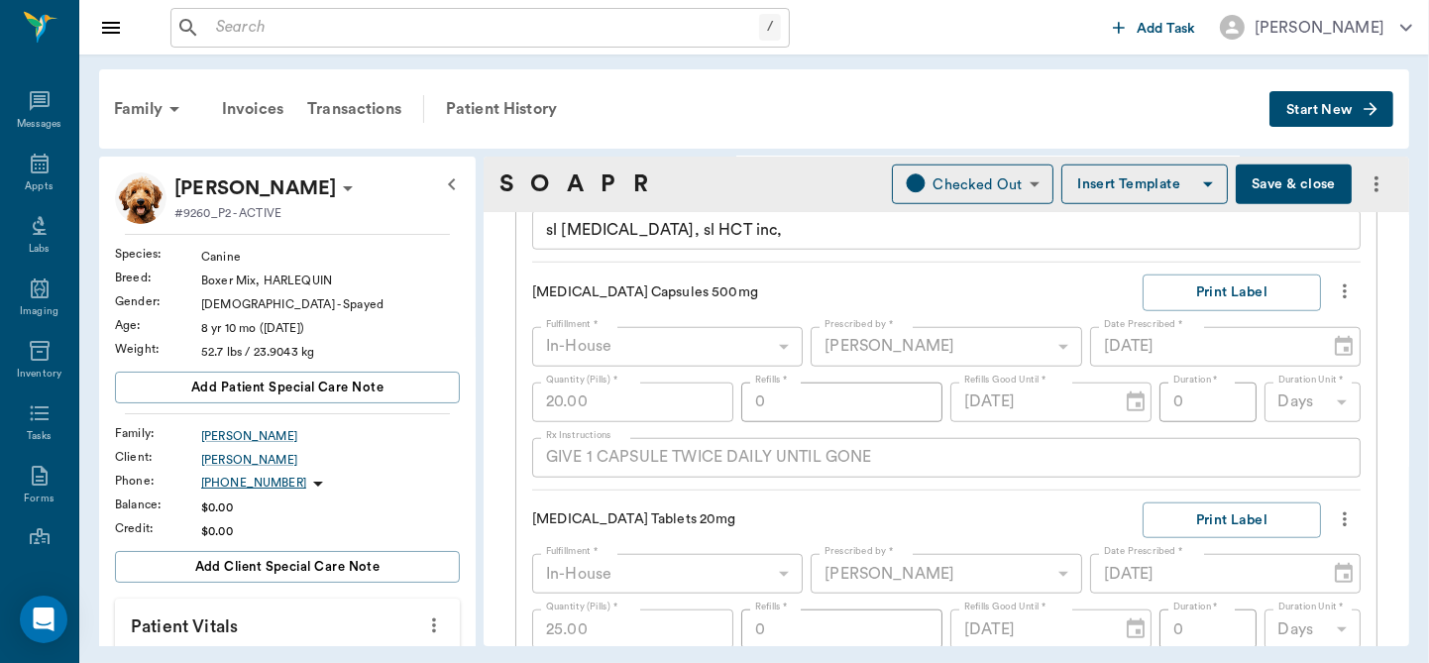
scroll to position [1845, 0]
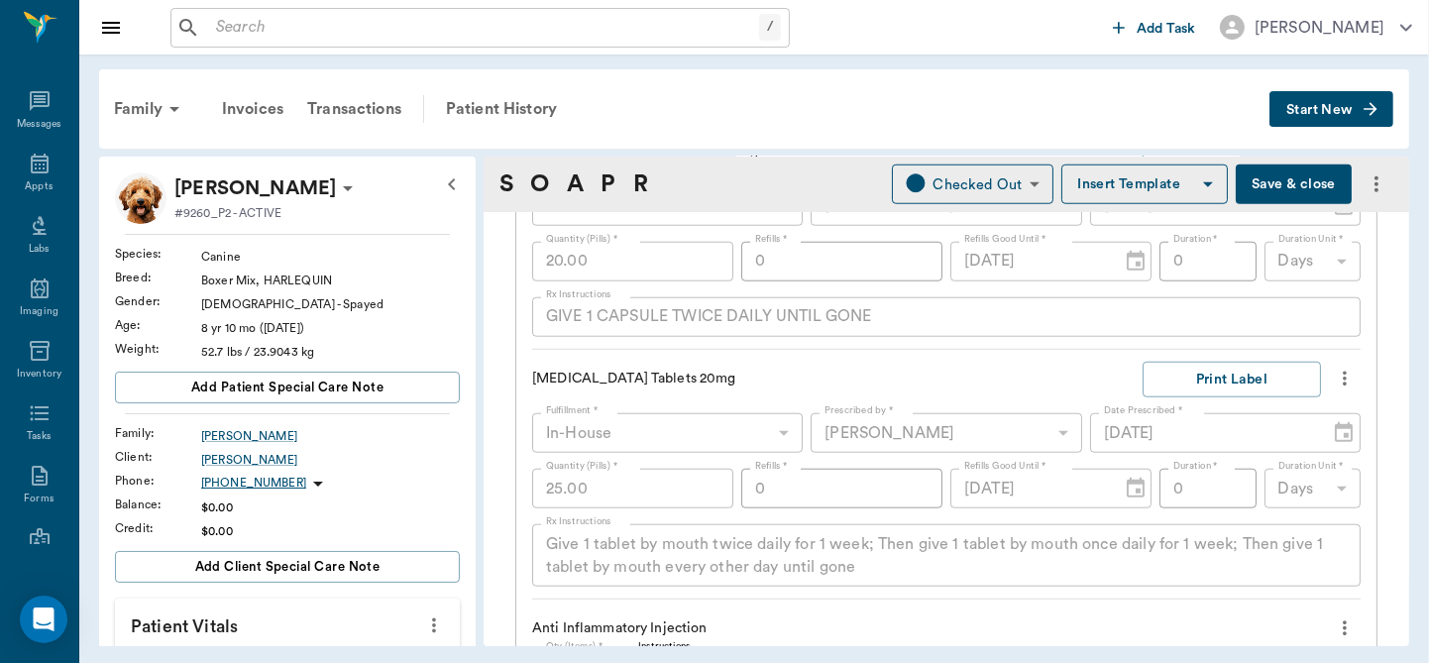
click at [1271, 182] on button "Save & close" at bounding box center [1294, 184] width 116 height 40
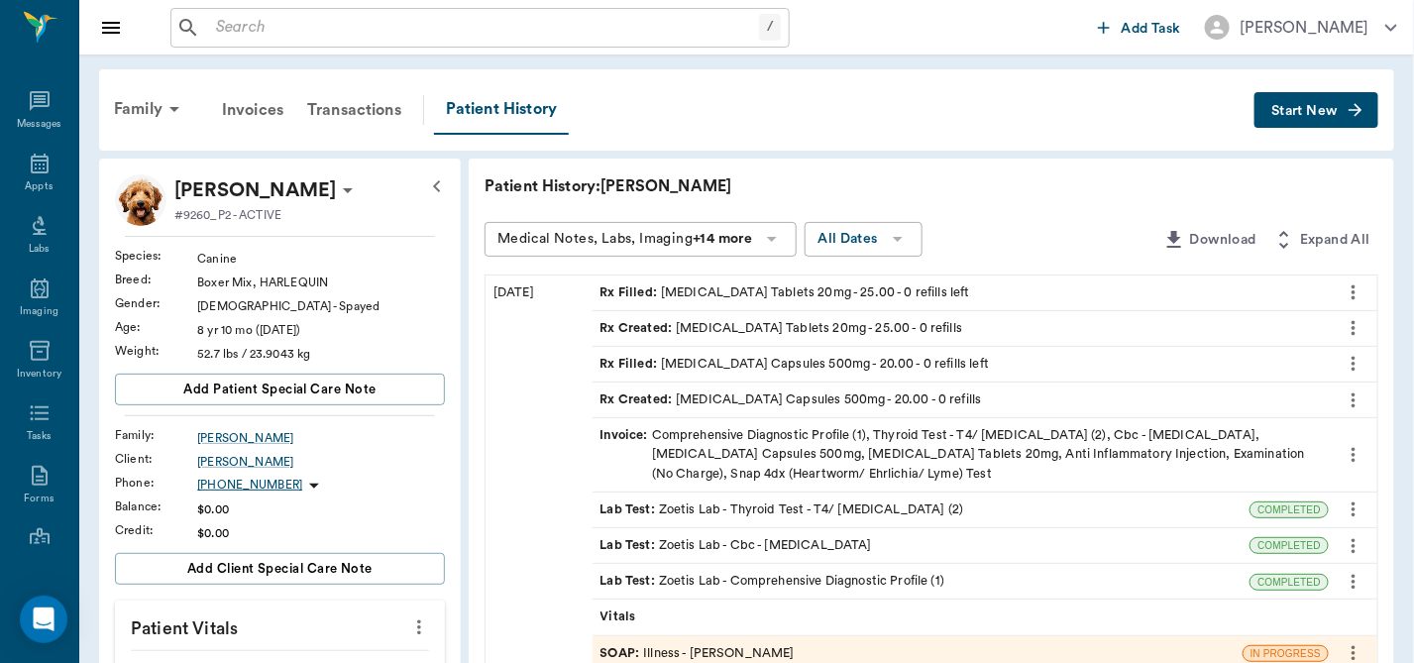
click at [668, 619] on div "Vitals" at bounding box center [961, 616] width 736 height 35
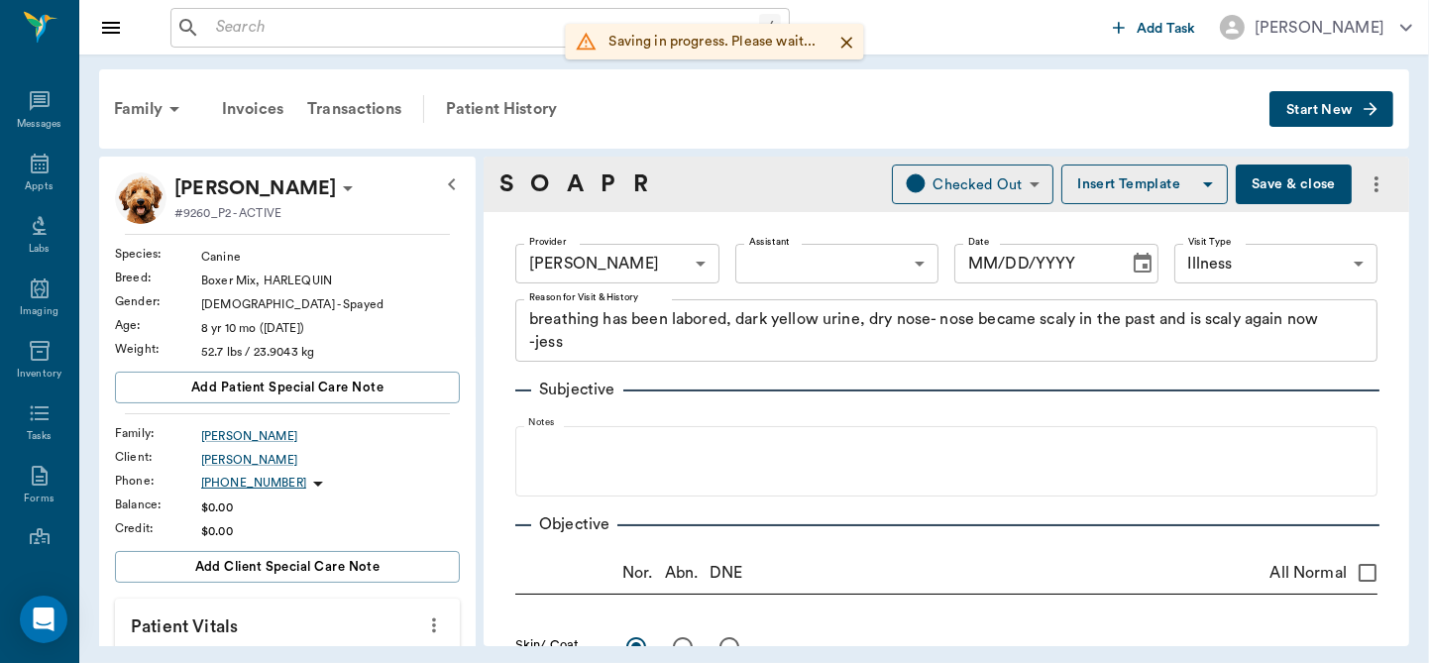
type input "63ec2f075fda476ae8351a4d"
type input "65d2be4f46e3a538d89b8c15"
type textarea "breathing has been labored, dark yellow urine, dry nose- nose became scaly in t…"
radio input "true"
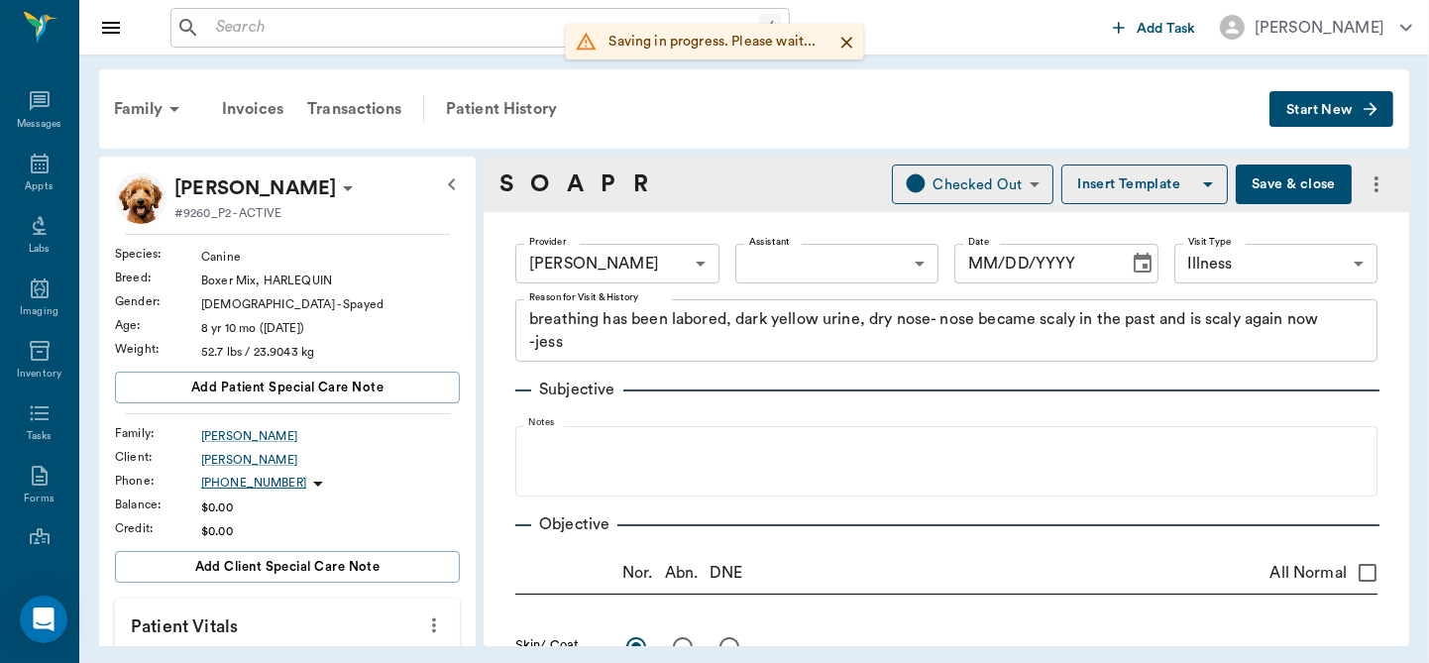
type textarea "appear swollen and red"
radio input "true"
type textarea "very dry and scaly"
radio input "true"
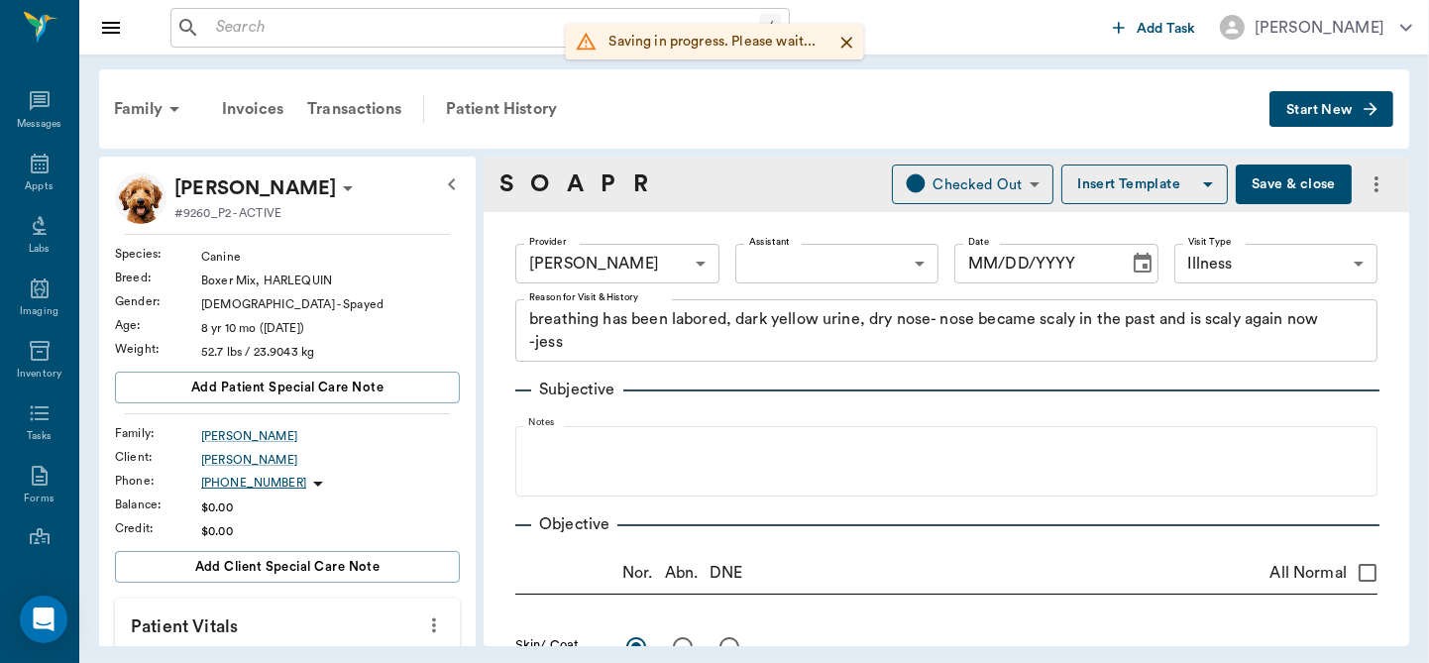
radio input "true"
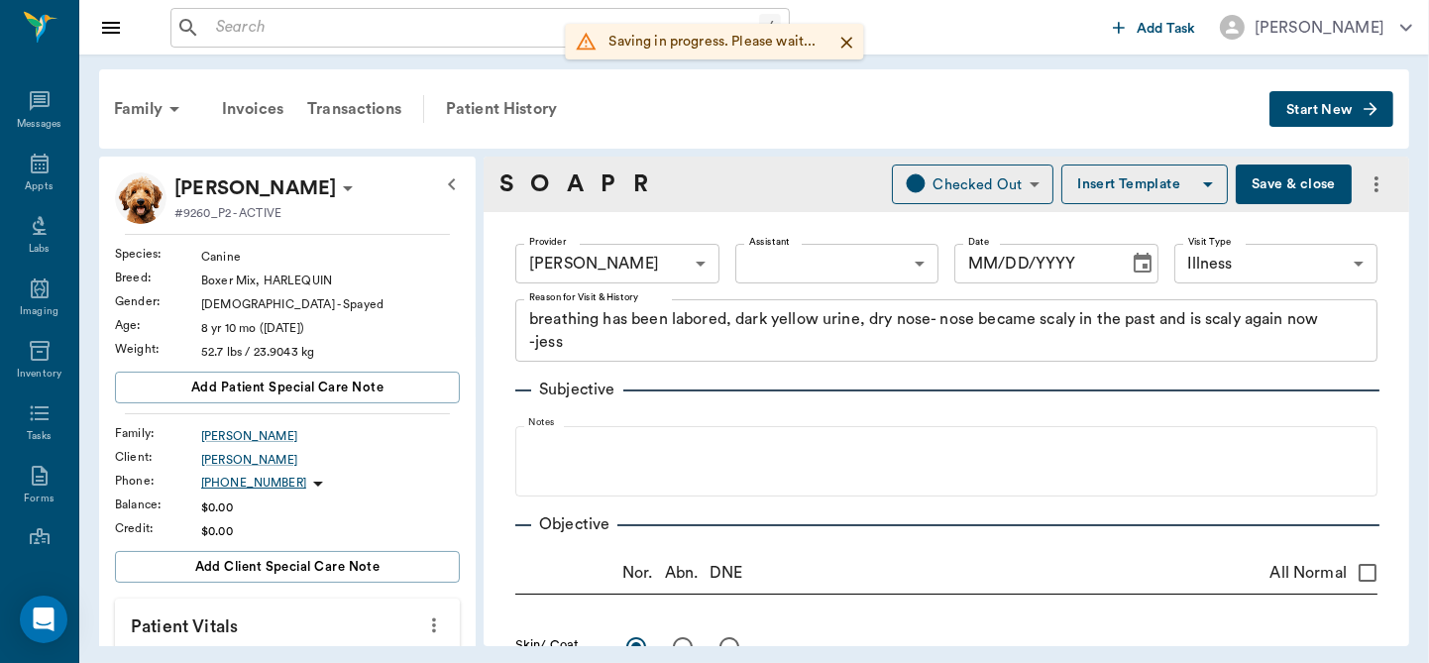
radio input "true"
type textarea "Walks weak and somewhat ataxic"
radio input "true"
type input "[DATE]"
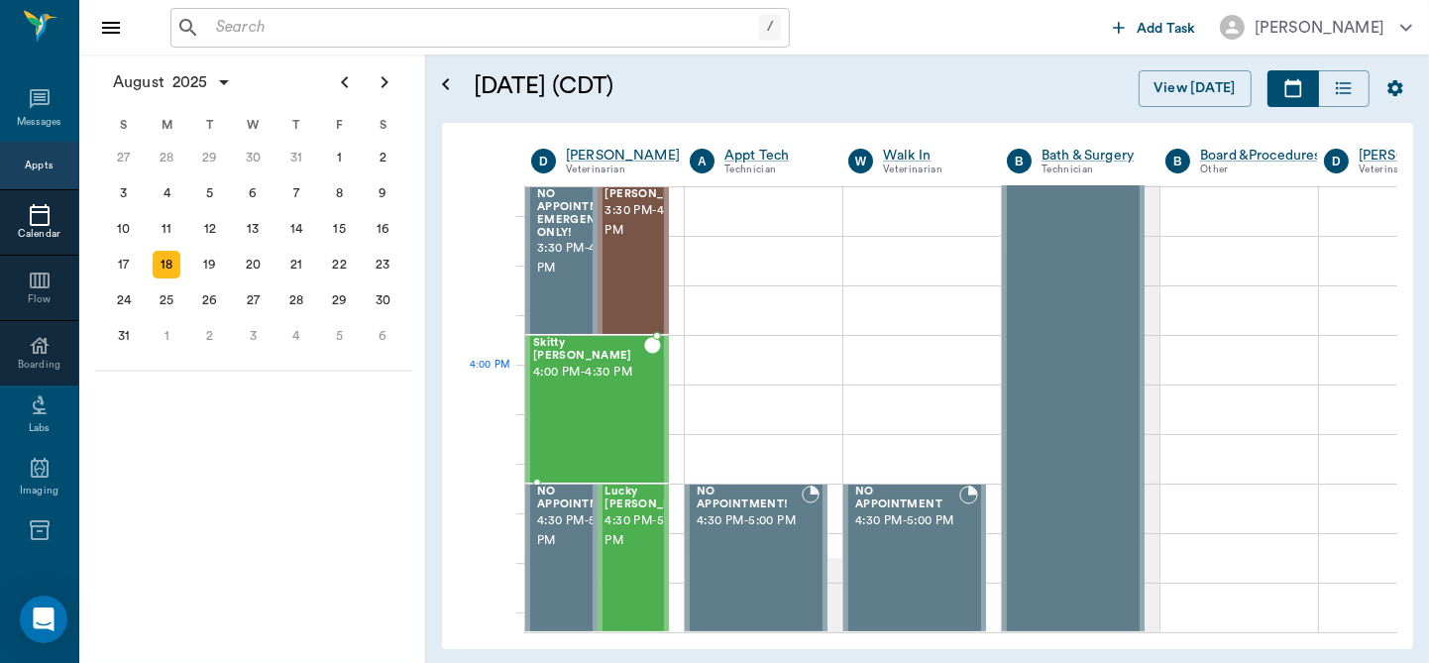
scroll to position [2165, 0]
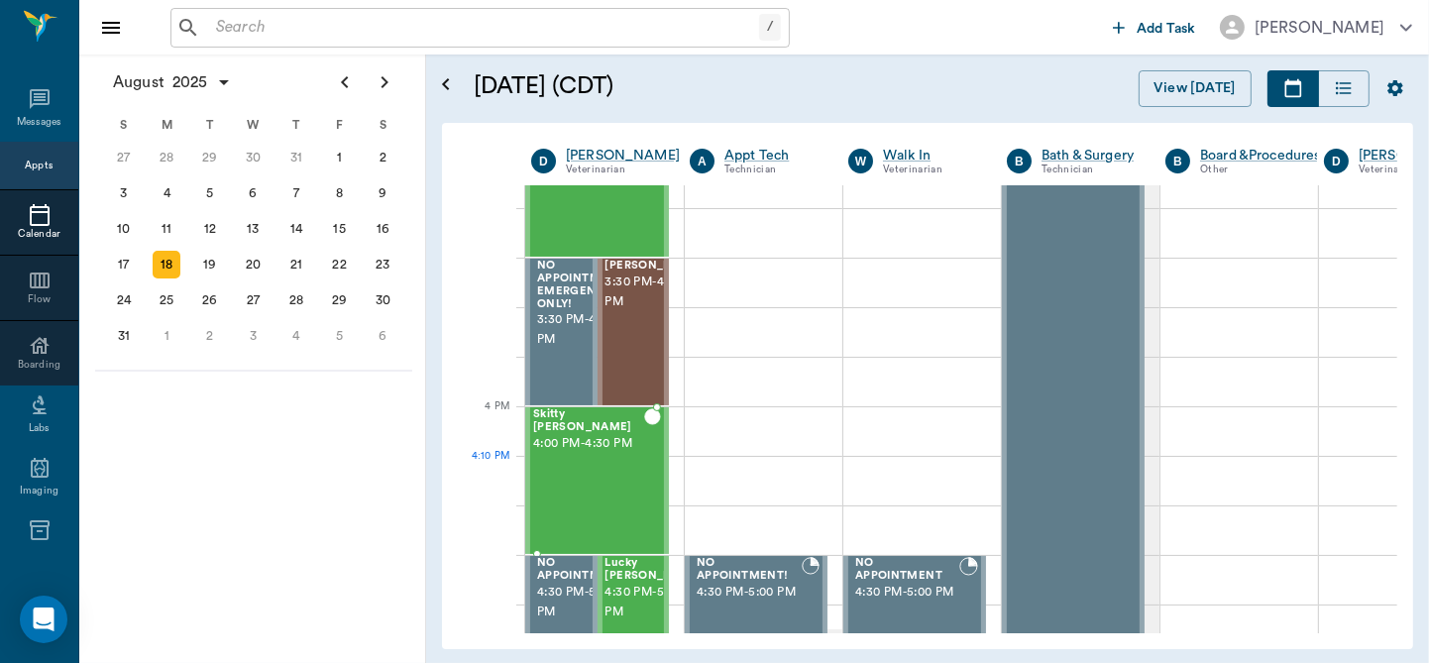
click at [609, 466] on div "Skitty [PERSON_NAME] 4:00 PM - 4:30 PM" at bounding box center [588, 480] width 111 height 145
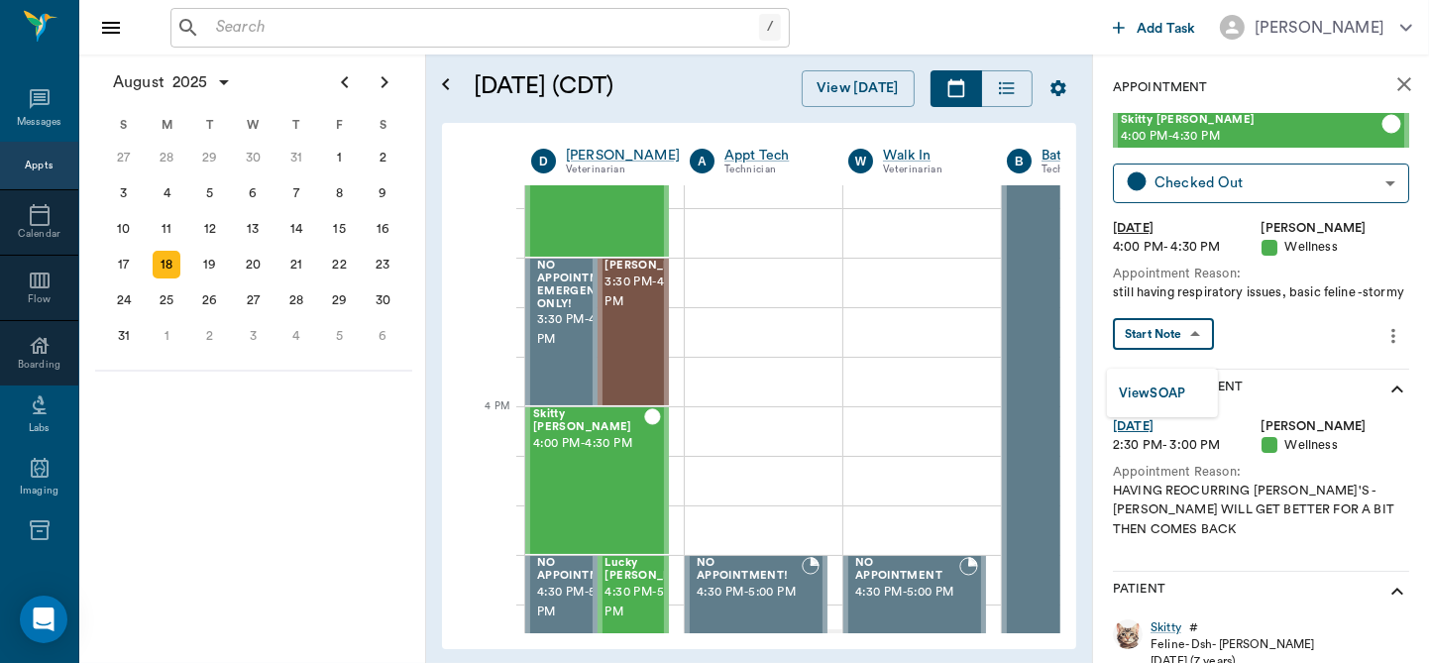
click at [1212, 348] on body "/ ​ Add Task [PERSON_NAME] Nectar Messages Appts Calendar Flow Boarding Labs Im…" at bounding box center [714, 331] width 1429 height 663
click at [1160, 386] on button "View SOAP" at bounding box center [1152, 393] width 67 height 23
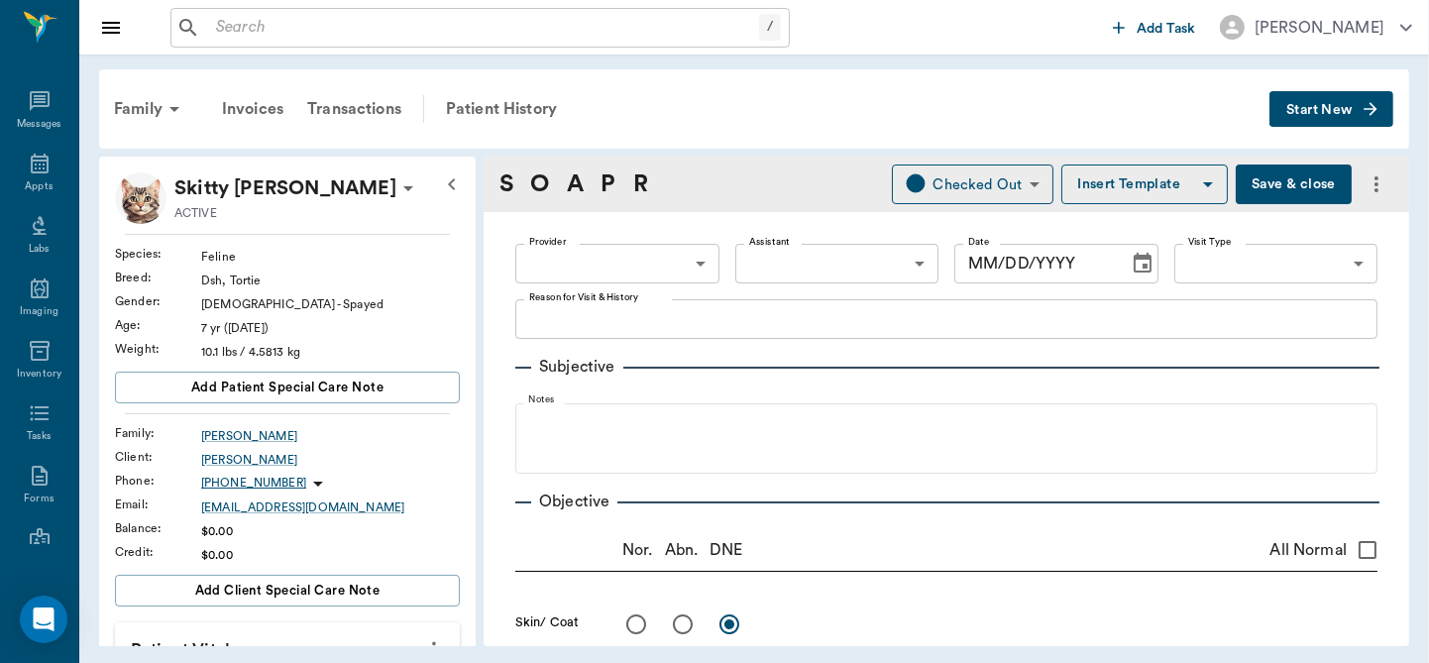
type input "63ec2f075fda476ae8351a4d"
type input "65d2be4f46e3a538d89b8c14"
type textarea "still having respiratory issues, basic feline -stormy"
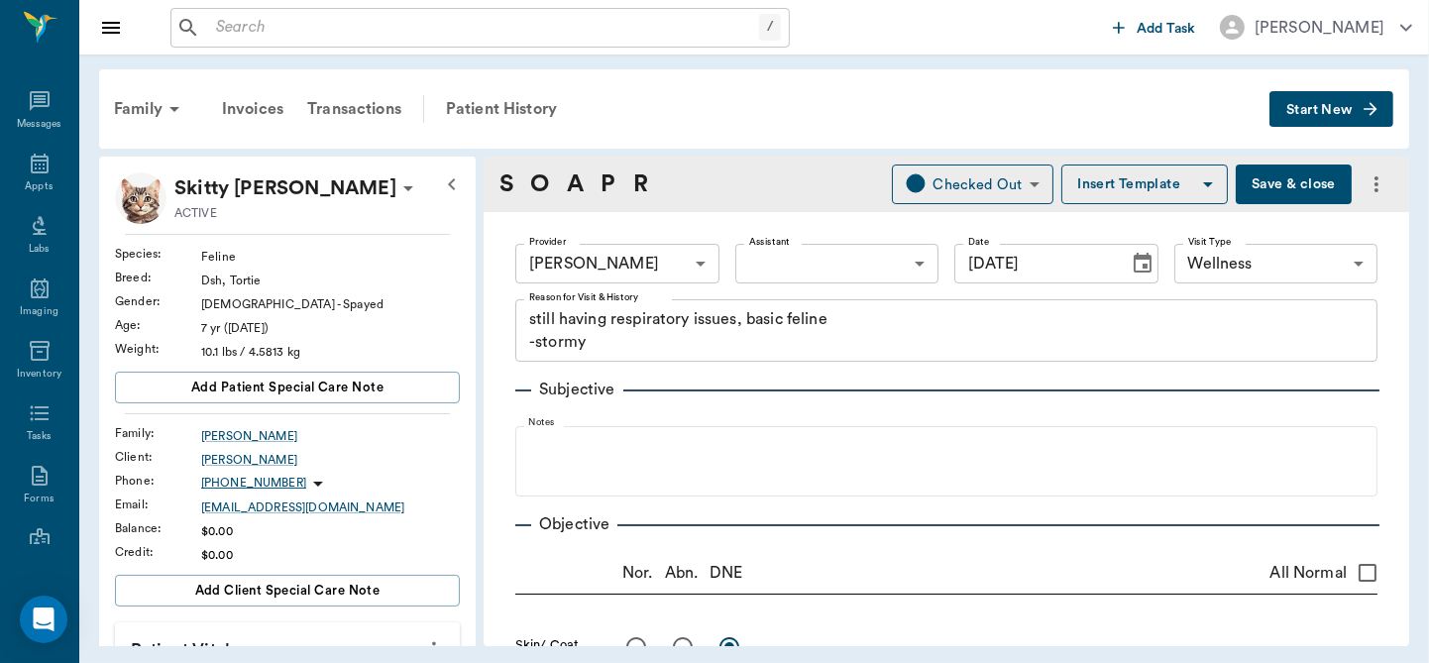
type input "[DATE]"
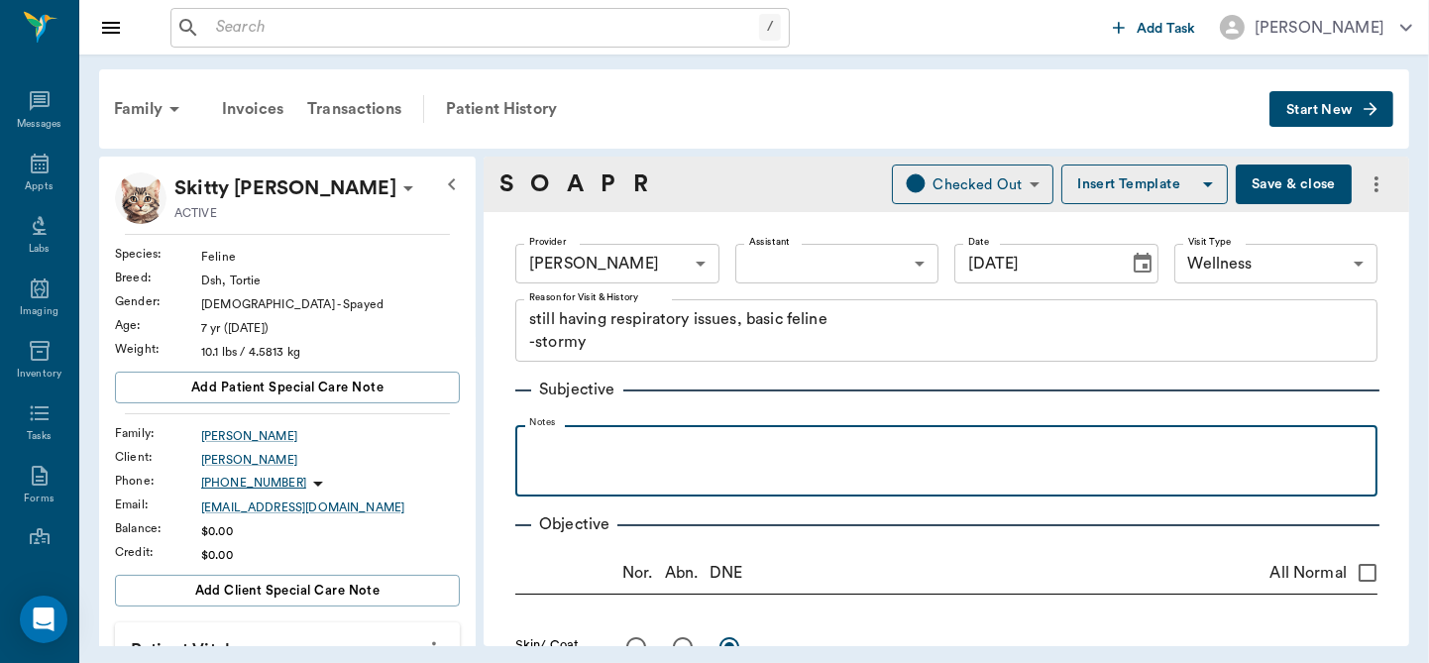
click at [558, 443] on p at bounding box center [946, 447] width 842 height 24
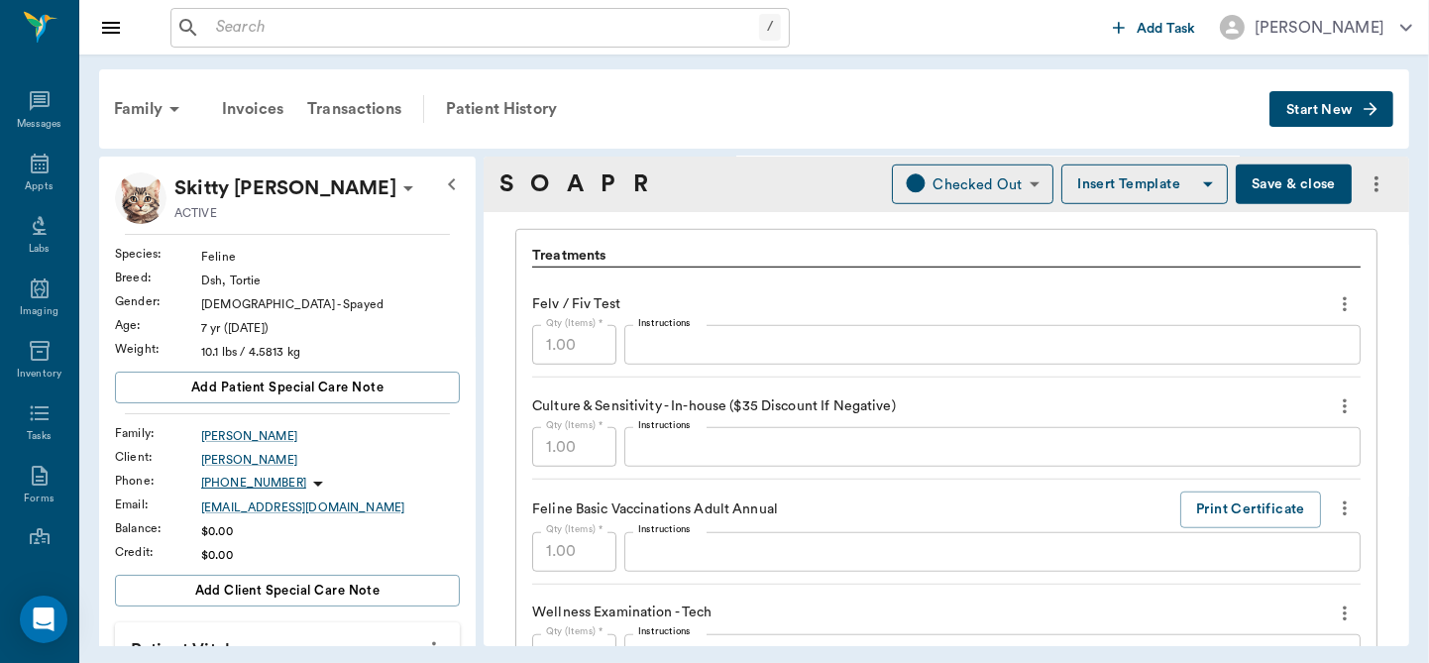
scroll to position [1429, 0]
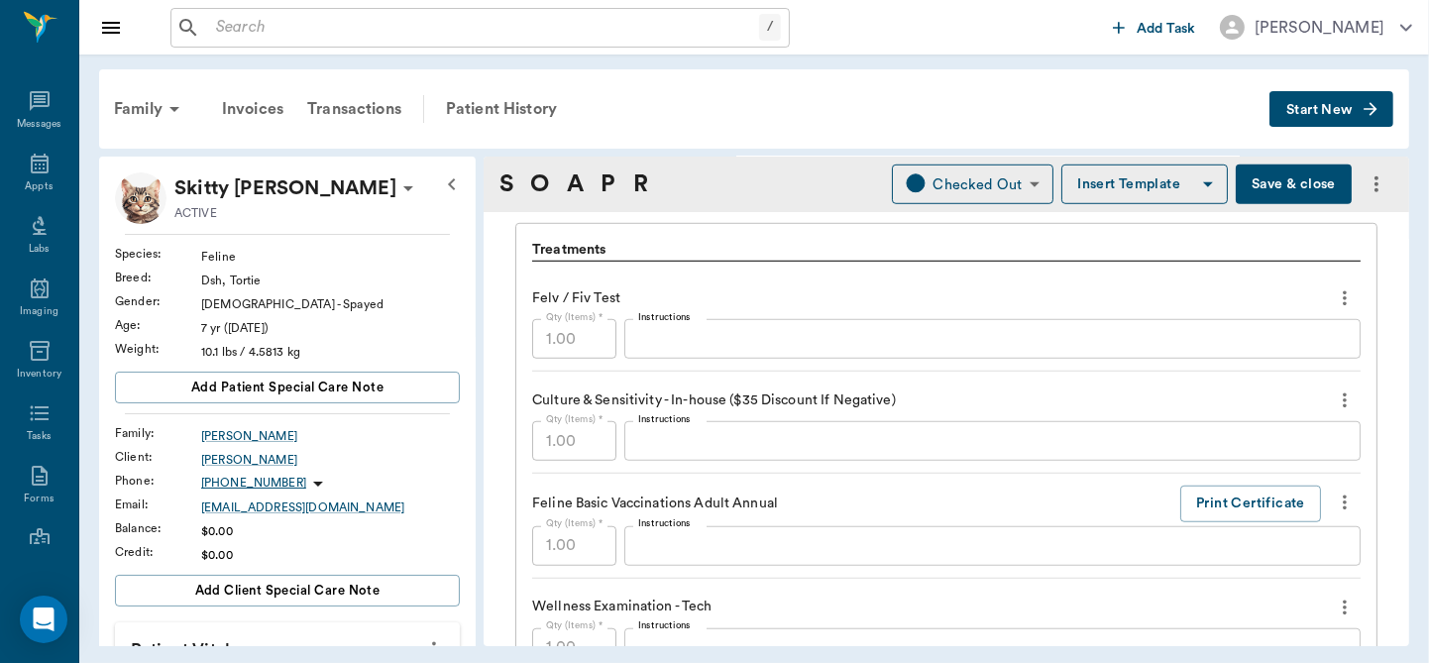
click at [652, 353] on div "x Instructions" at bounding box center [992, 339] width 736 height 40
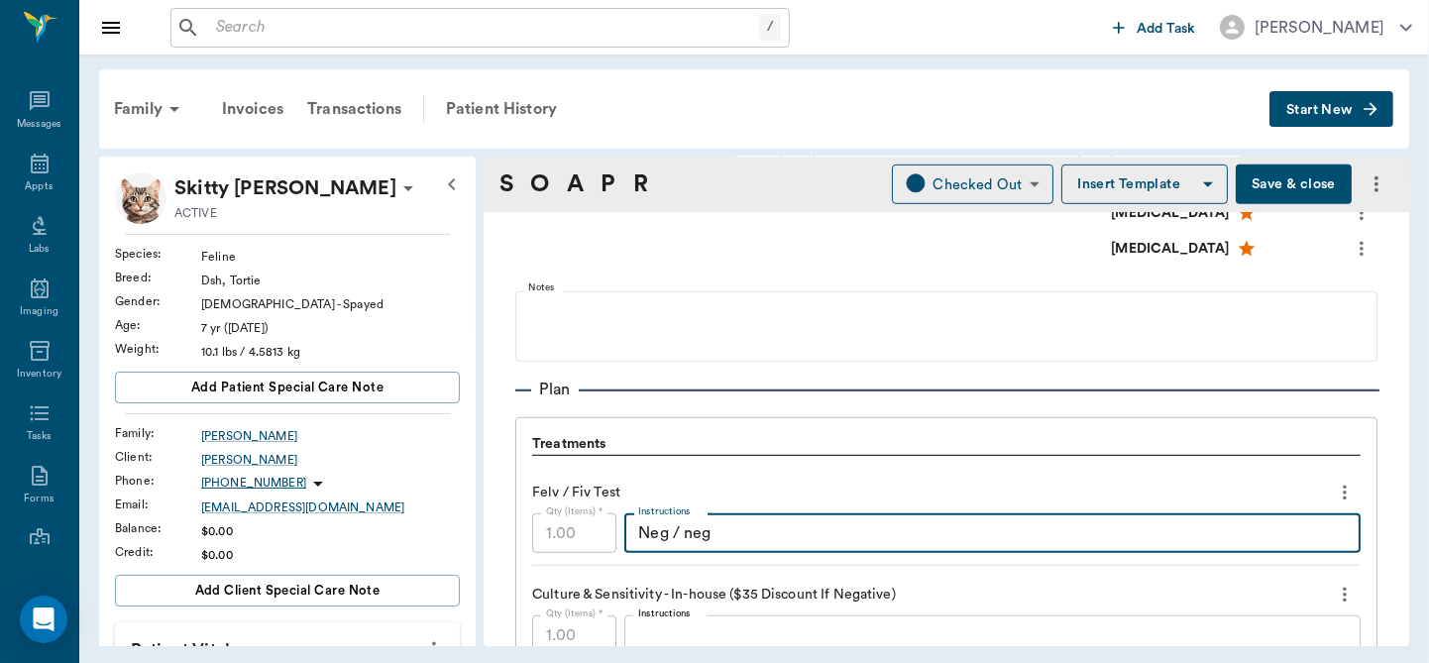
scroll to position [1080, 0]
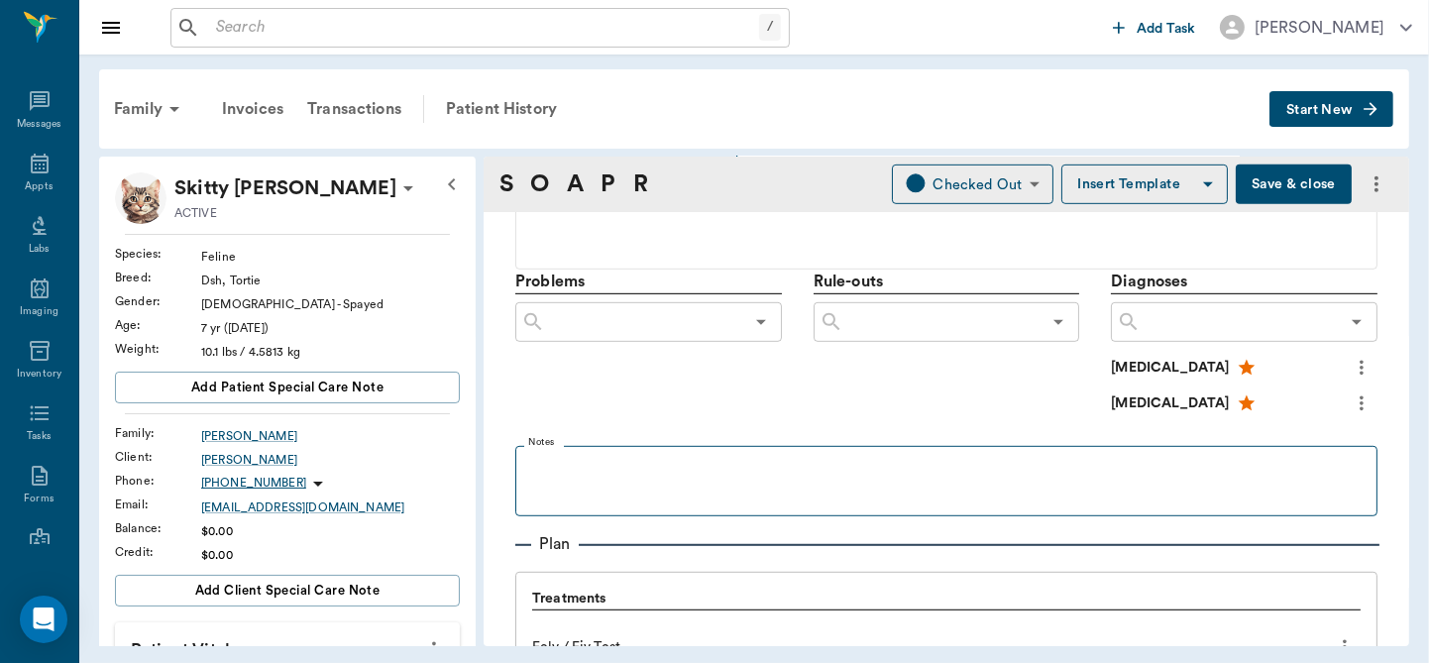
type textarea "Neg / neg"
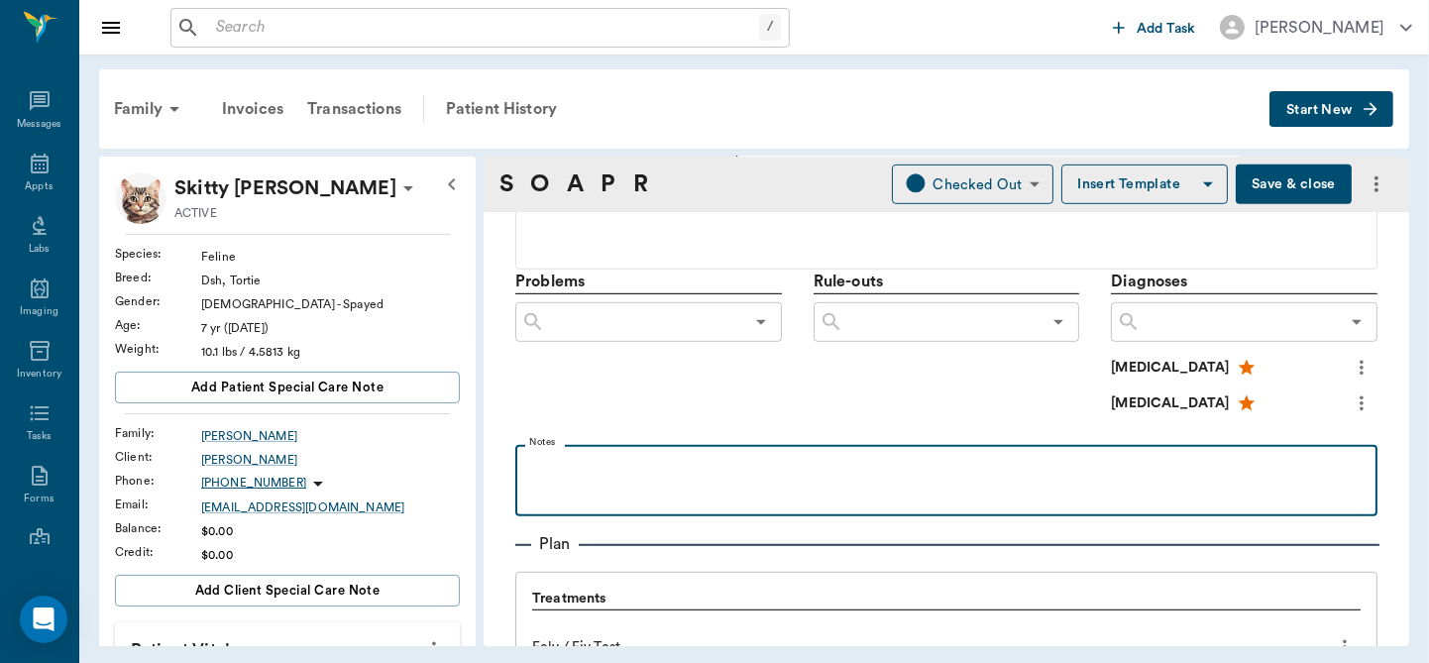
click at [647, 456] on p at bounding box center [946, 467] width 842 height 24
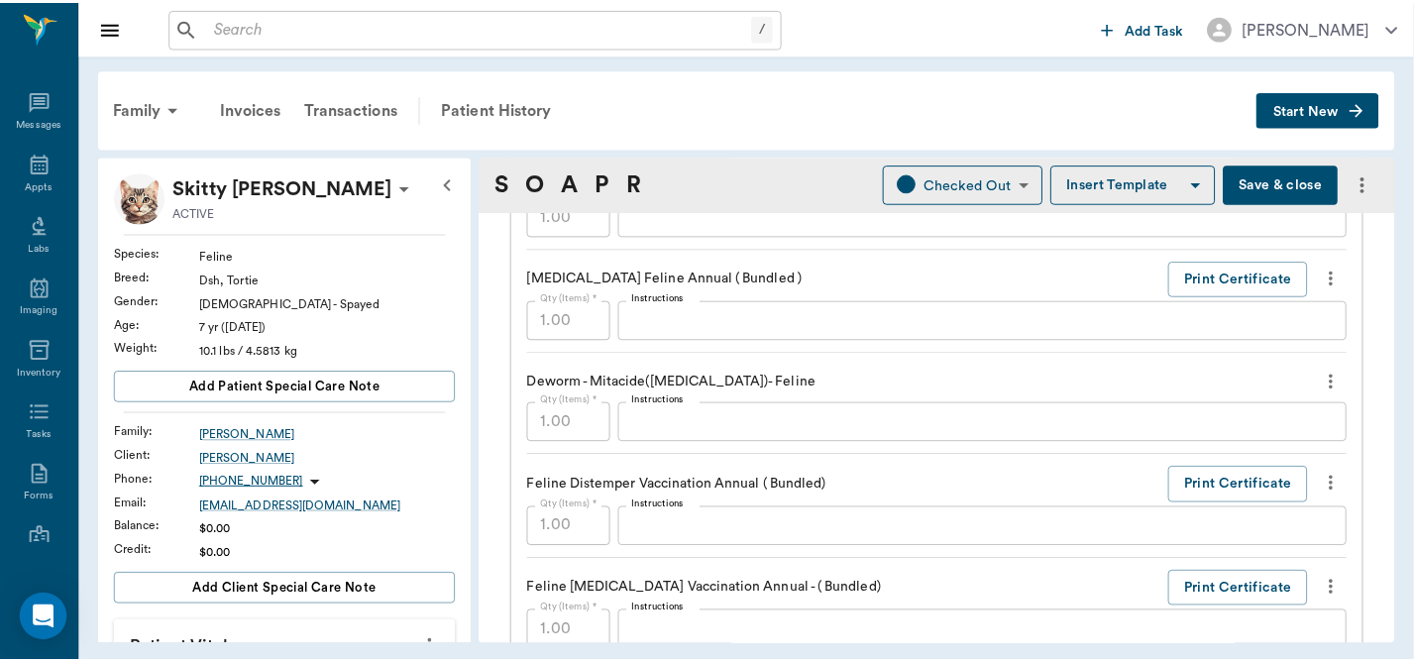
scroll to position [345, 0]
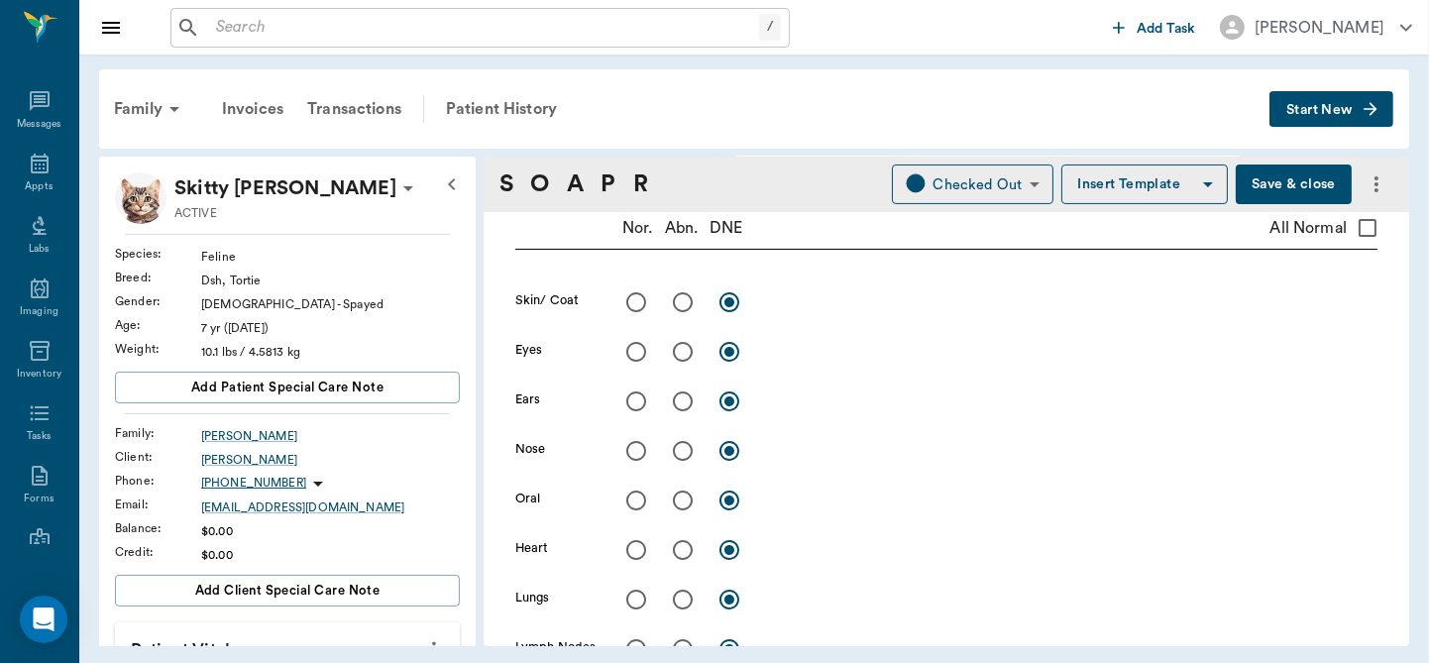
click at [1250, 180] on button "Save & close" at bounding box center [1294, 184] width 116 height 40
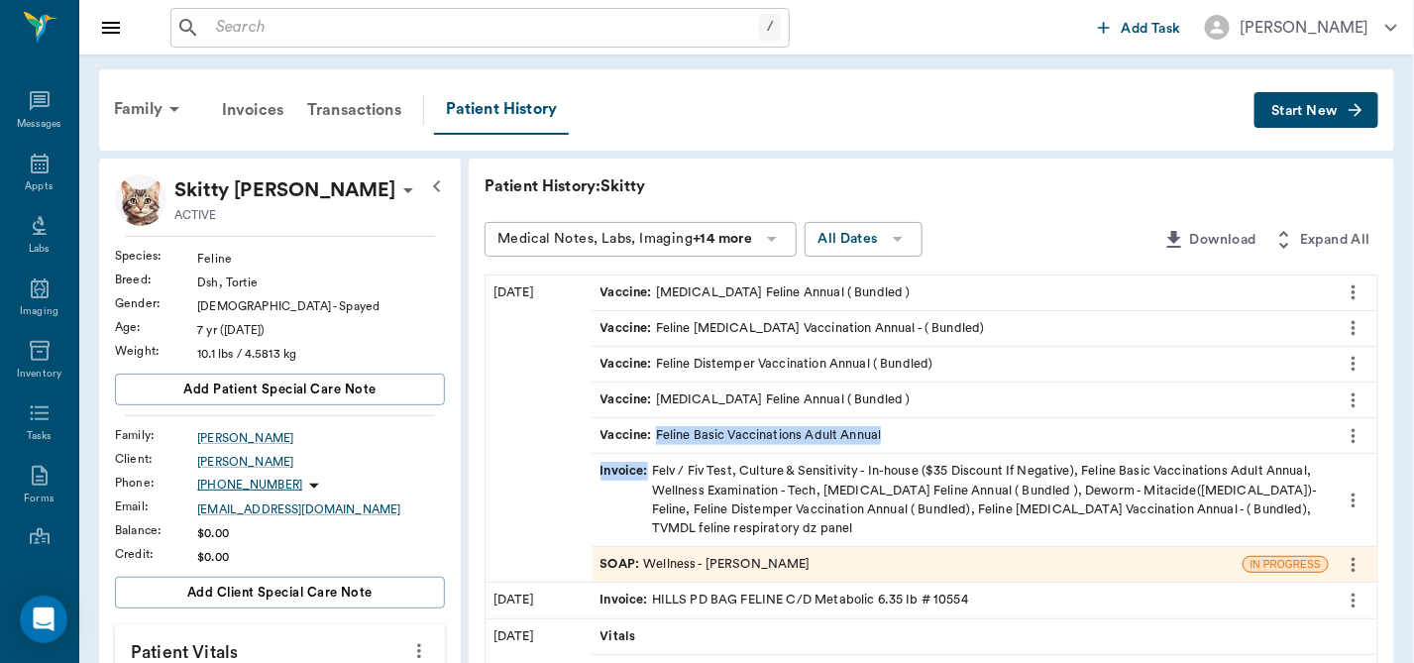
drag, startPoint x: 925, startPoint y: 423, endPoint x: 850, endPoint y: 453, distance: 80.0
click at [850, 453] on div "Vaccine : [MEDICAL_DATA] Feline Annual ( Bundled ) Vaccine : Feline [MEDICAL_DA…" at bounding box center [985, 428] width 785 height 307
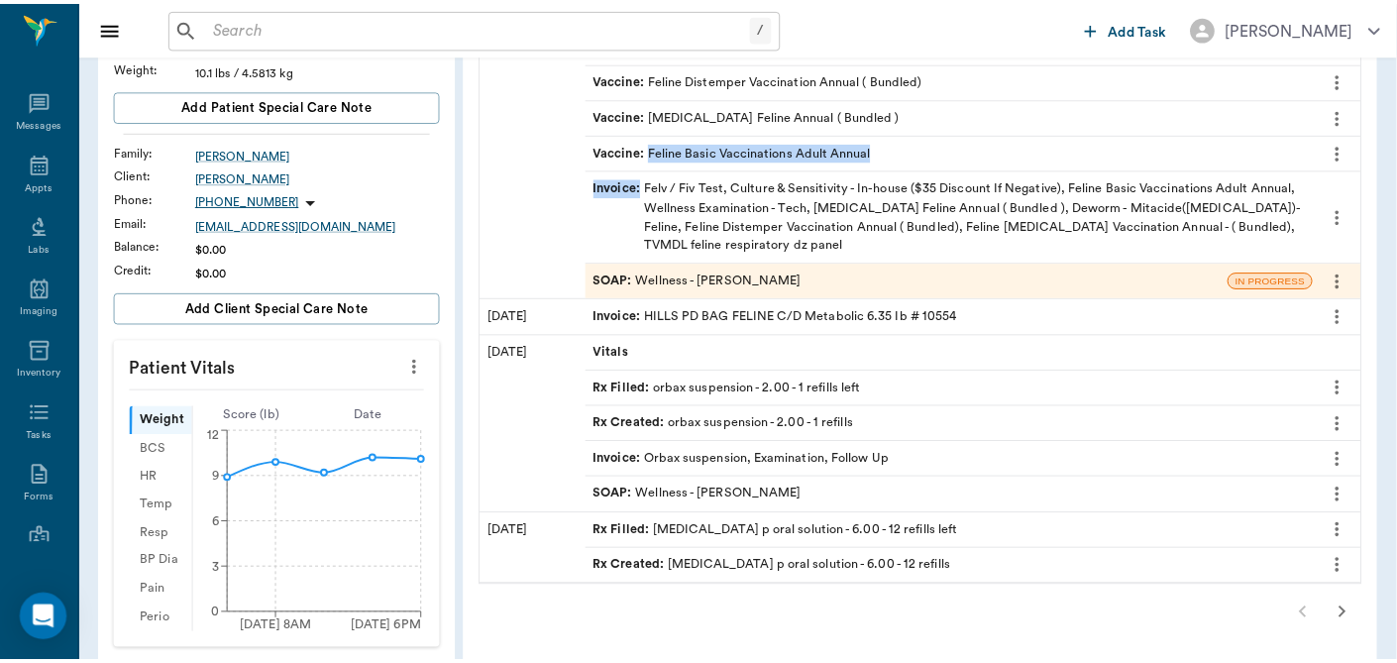
scroll to position [330, 0]
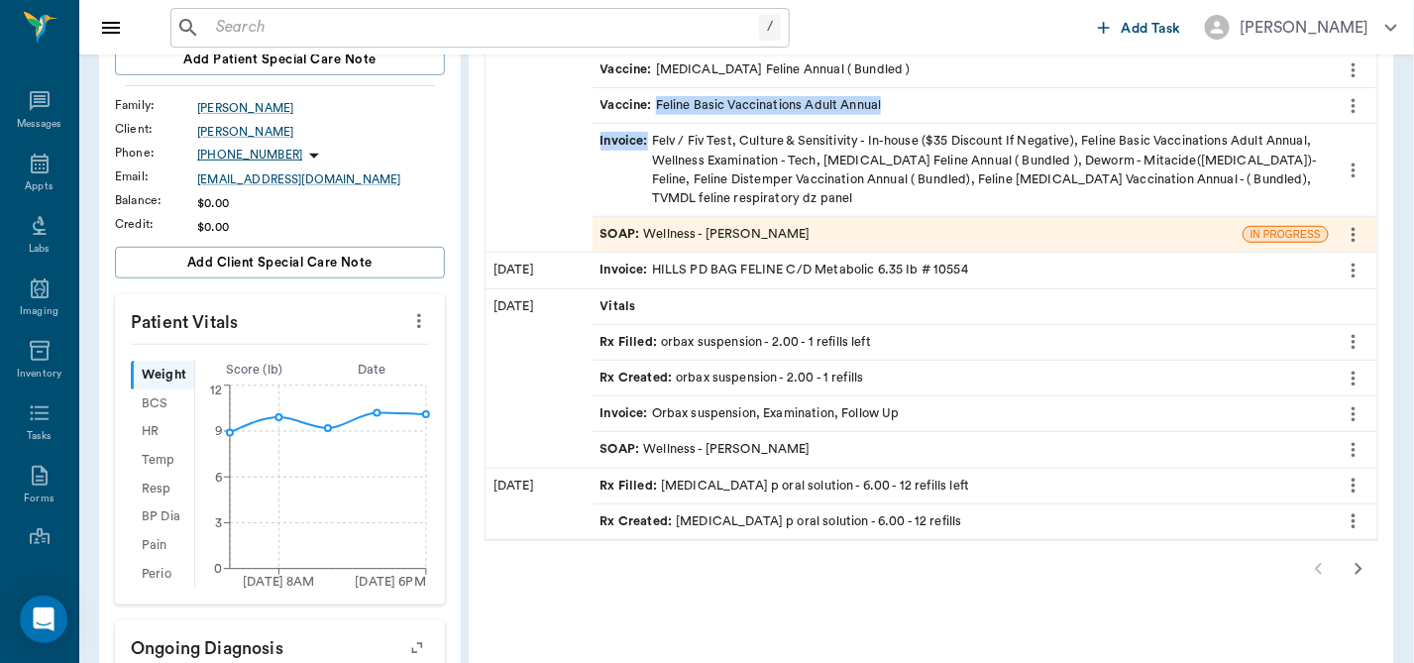
click at [414, 320] on icon "more" at bounding box center [419, 321] width 22 height 24
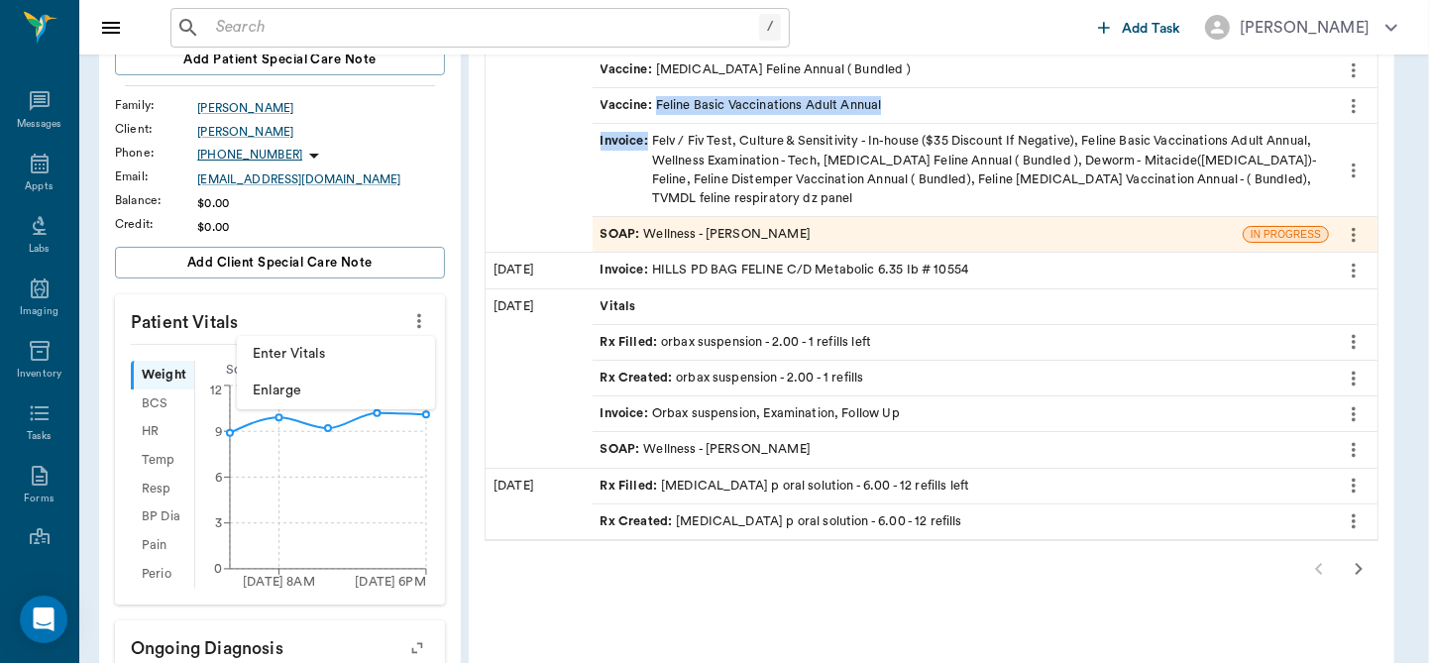
click at [355, 352] on span "Enter Vitals" at bounding box center [336, 354] width 166 height 21
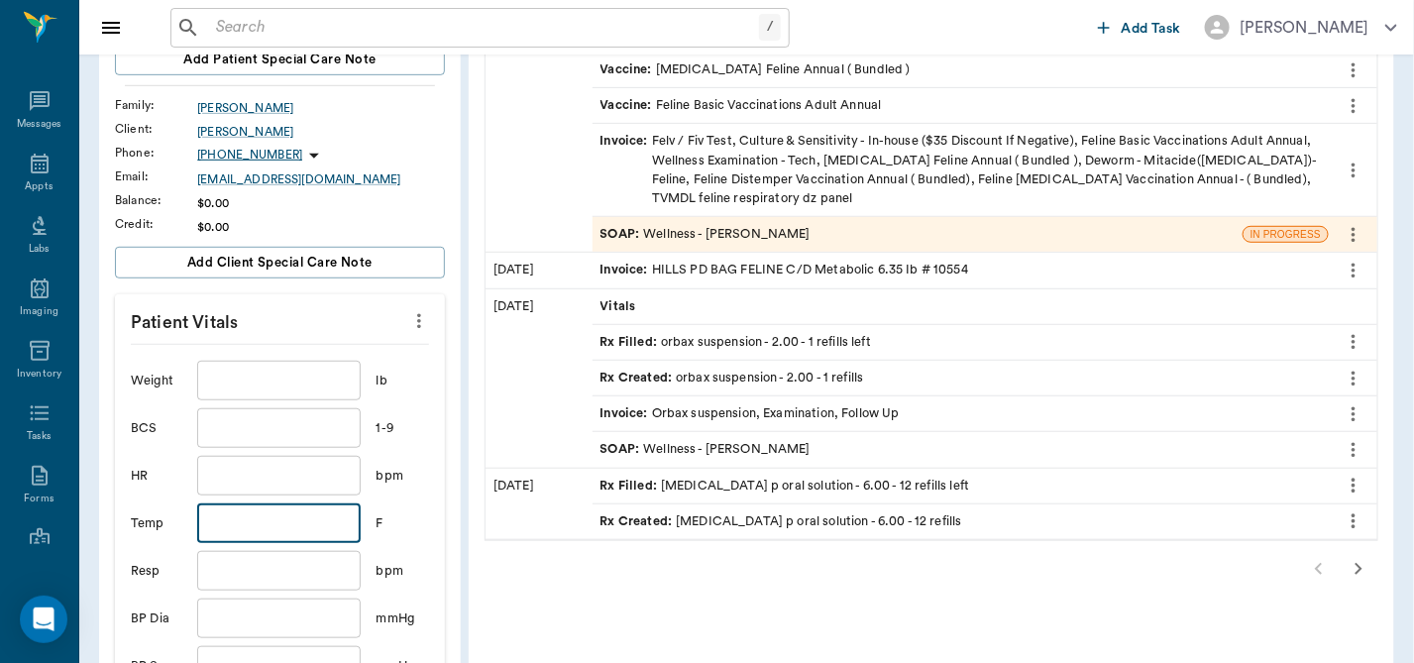
click at [267, 521] on input "text" at bounding box center [278, 523] width 163 height 40
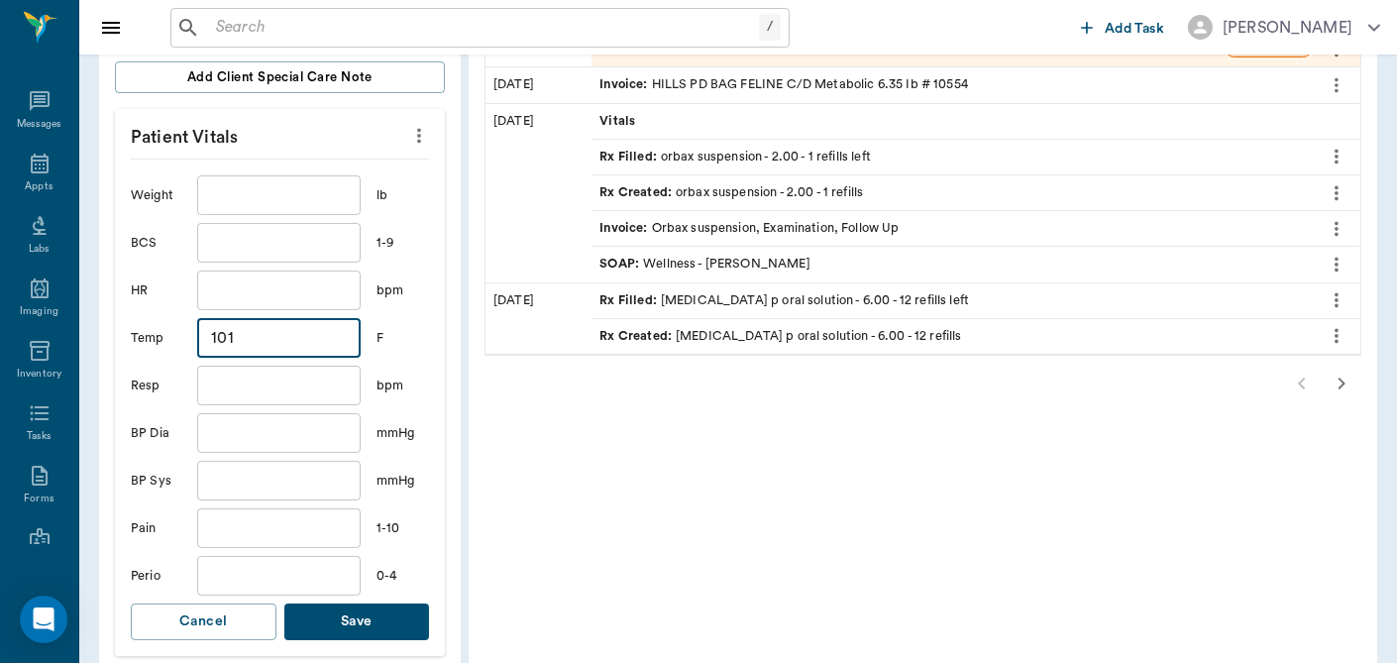
scroll to position [567, 0]
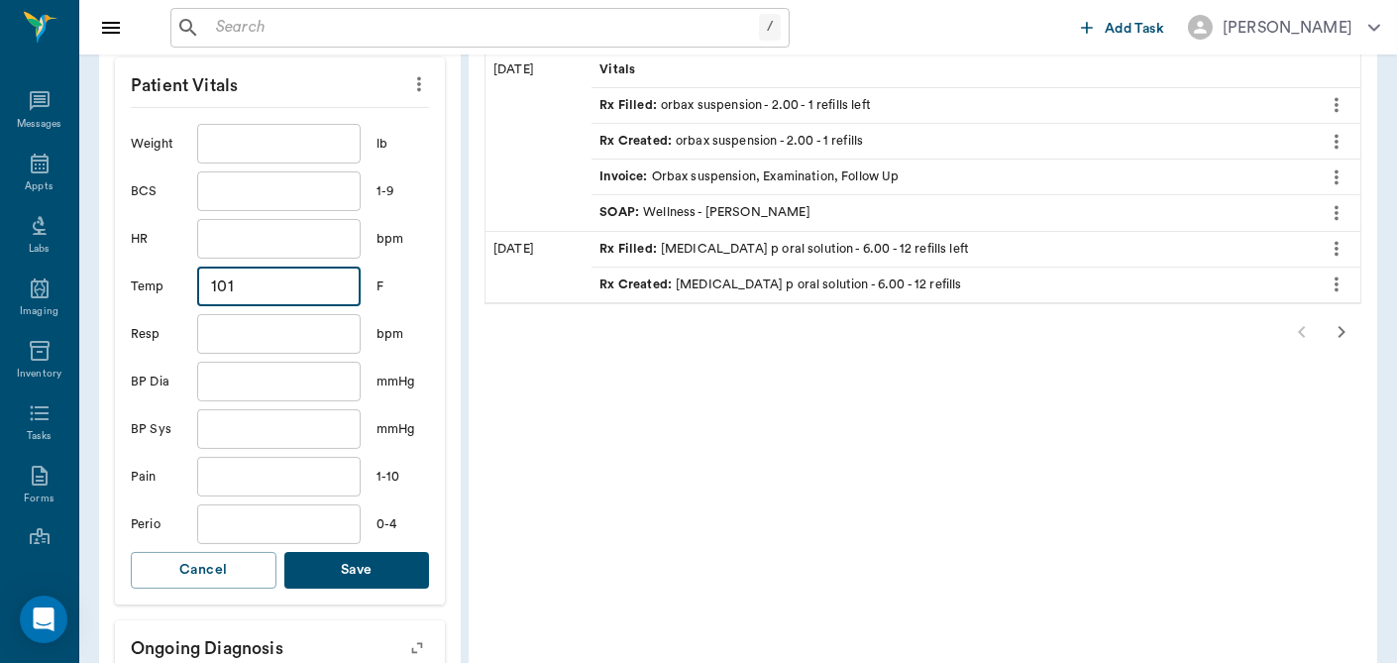
type input "101"
click at [384, 562] on button "Save" at bounding box center [357, 570] width 146 height 37
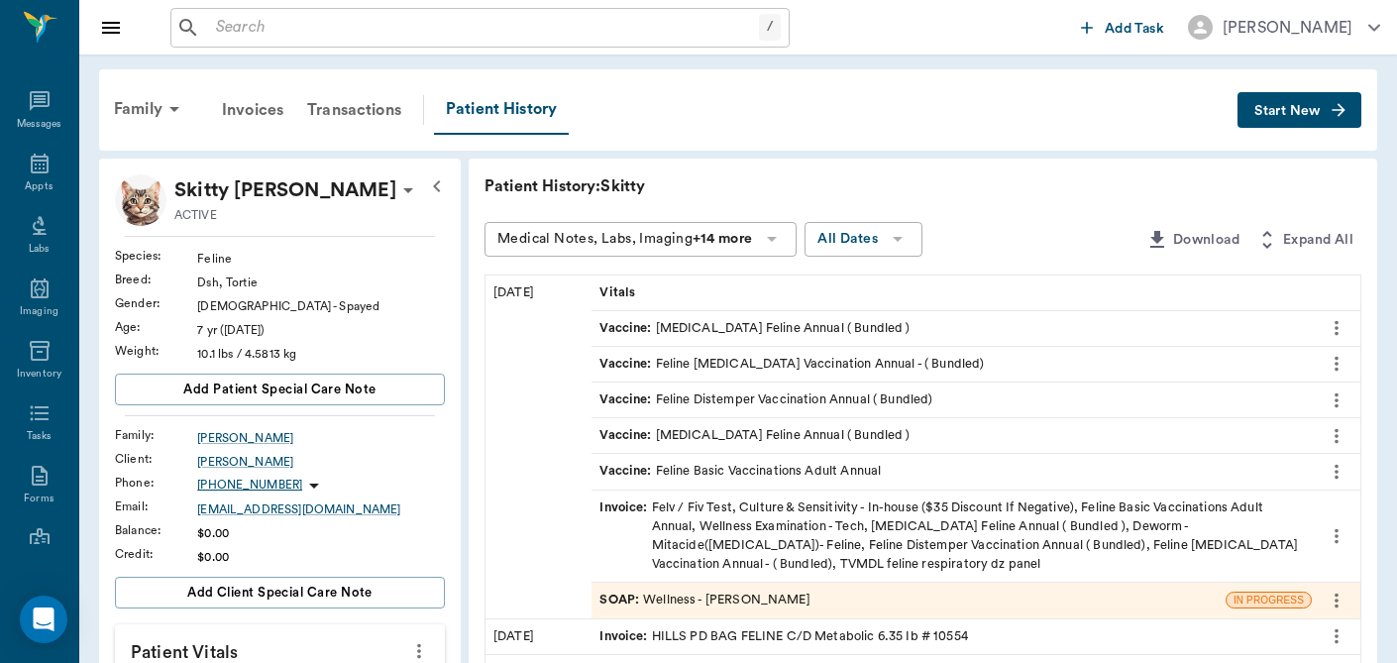
scroll to position [567, 0]
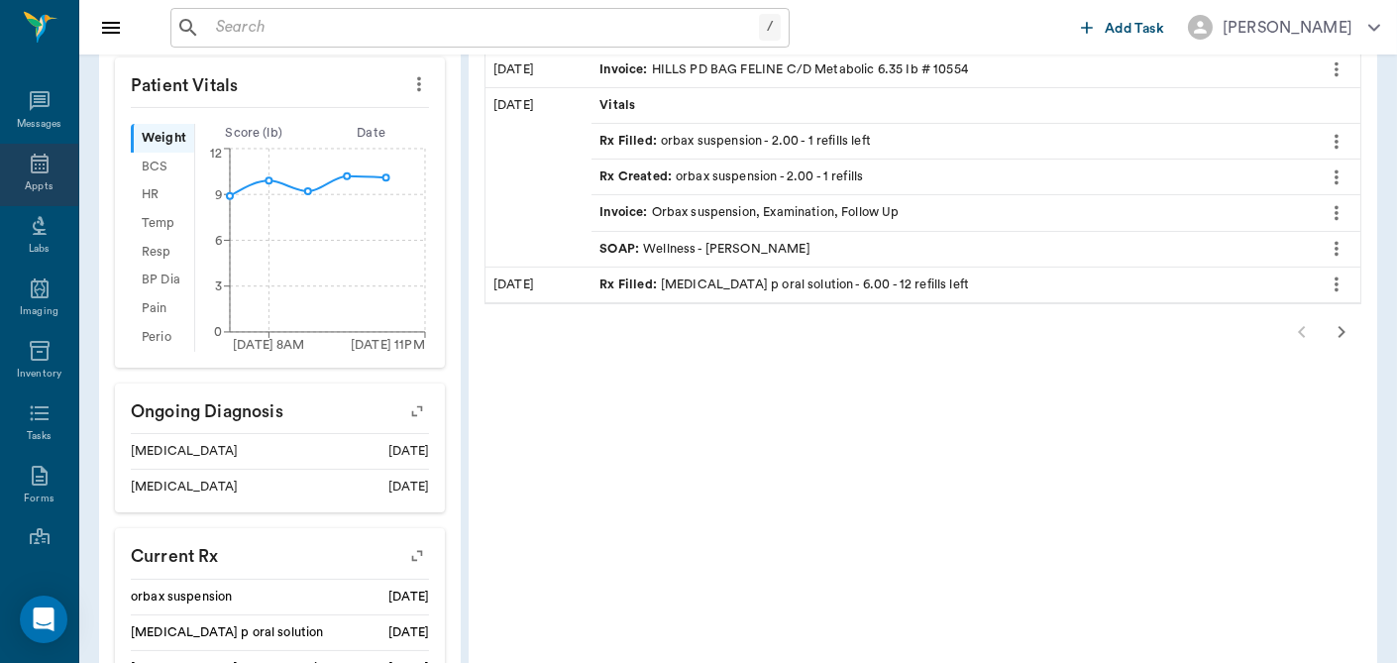
click at [39, 172] on icon at bounding box center [40, 164] width 18 height 20
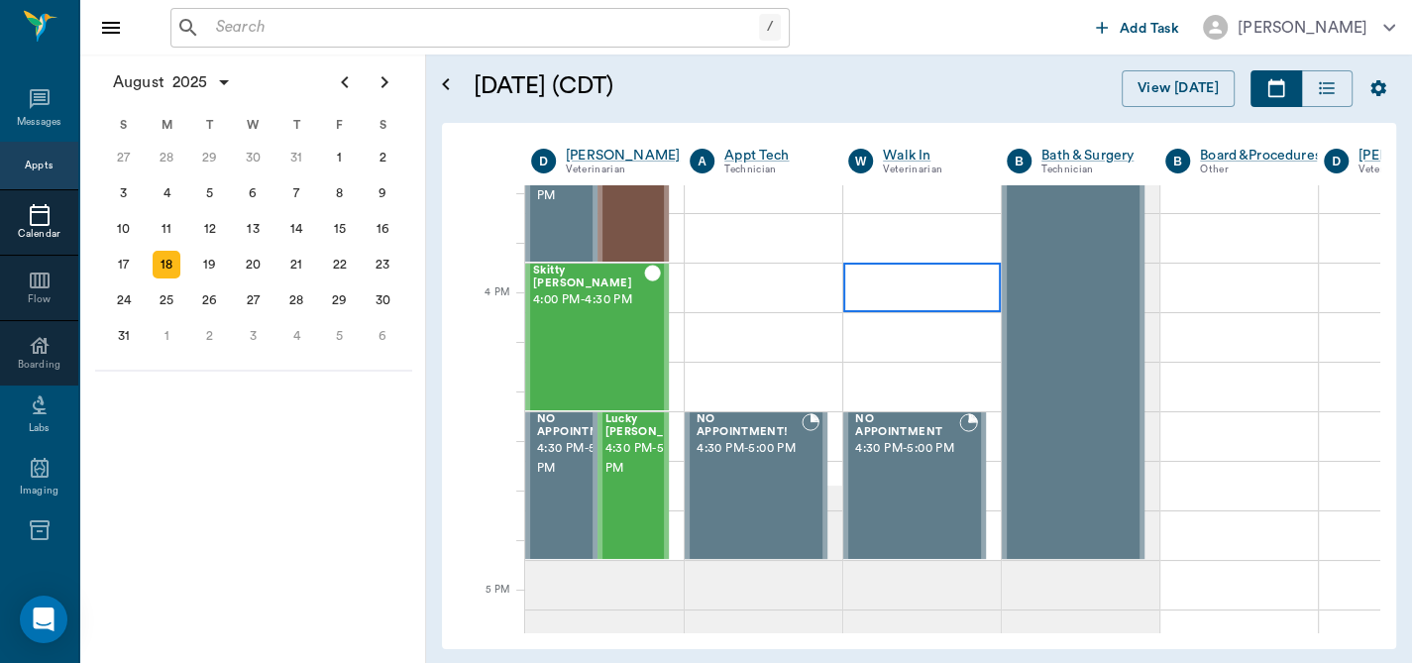
scroll to position [2251, 0]
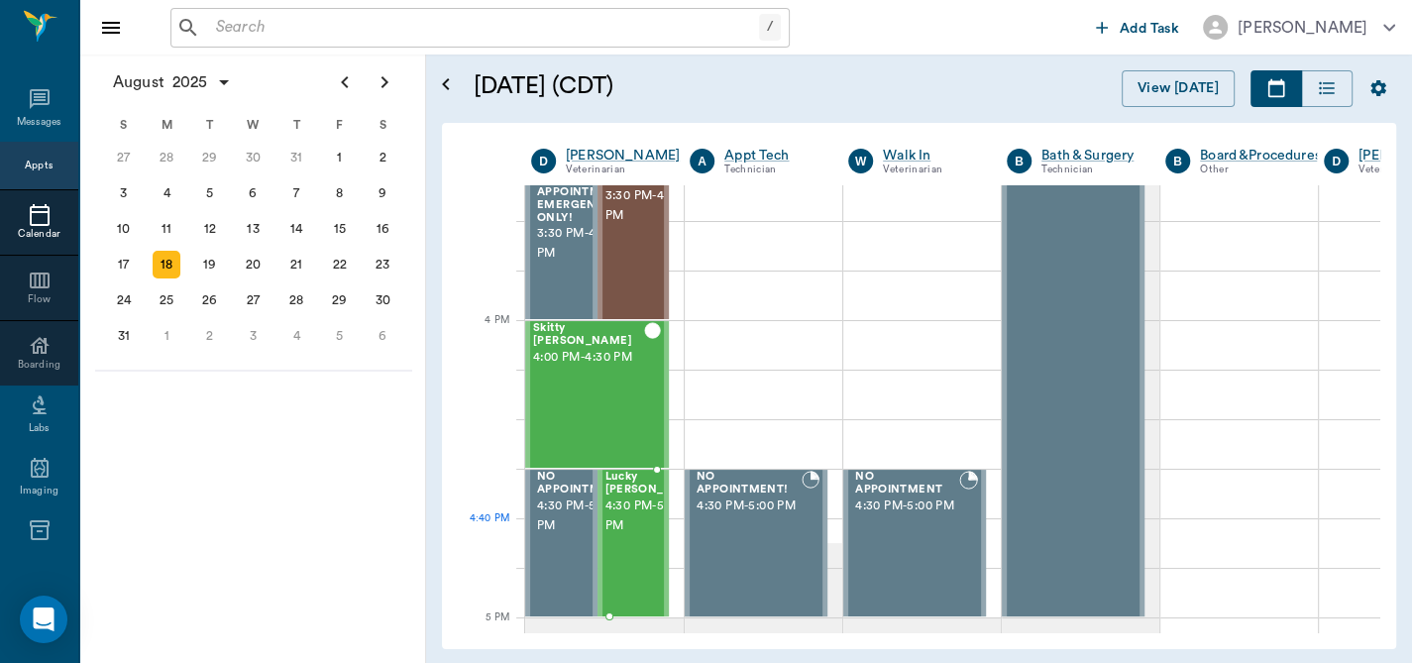
click at [626, 536] on span "4:30 PM - 5:00 PM" at bounding box center [654, 516] width 99 height 40
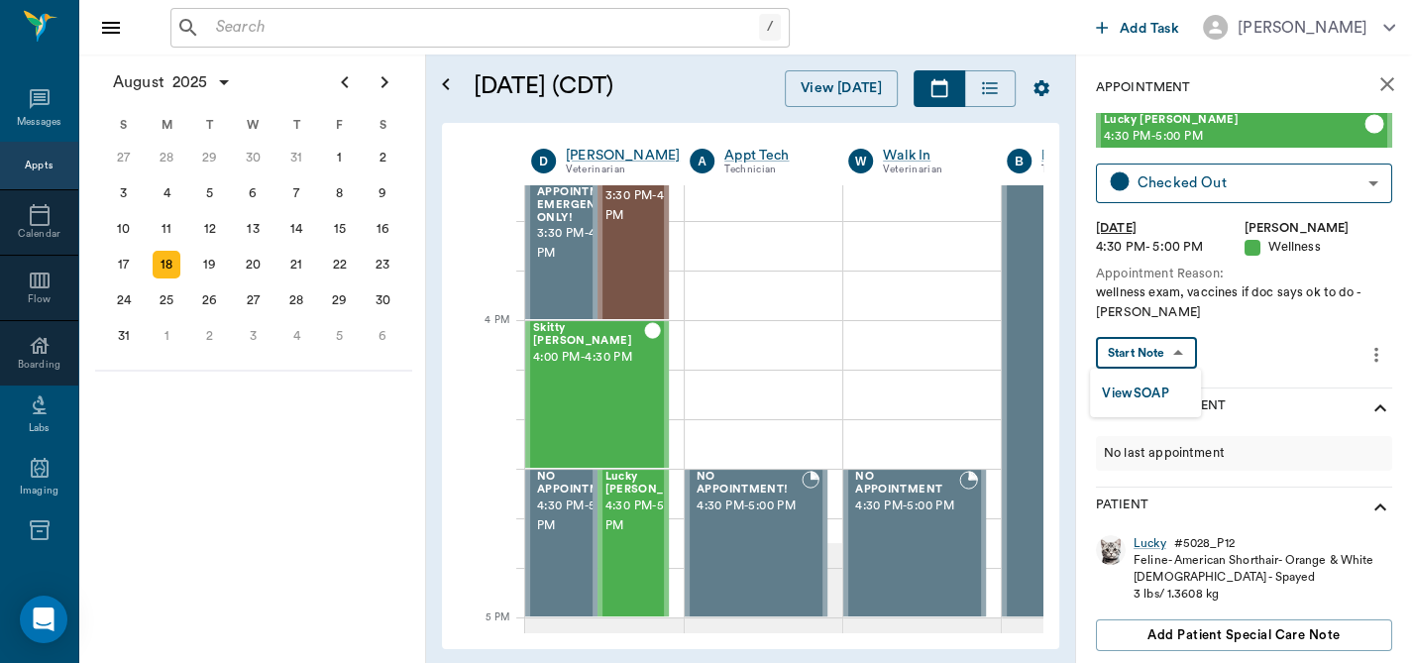
click at [1174, 346] on body "/ ​ Add Task Dr. Bert Ellsworth Nectar Messages Appts Calendar Flow Boarding La…" at bounding box center [706, 331] width 1412 height 663
click at [1137, 388] on button "View SOAP" at bounding box center [1135, 393] width 67 height 23
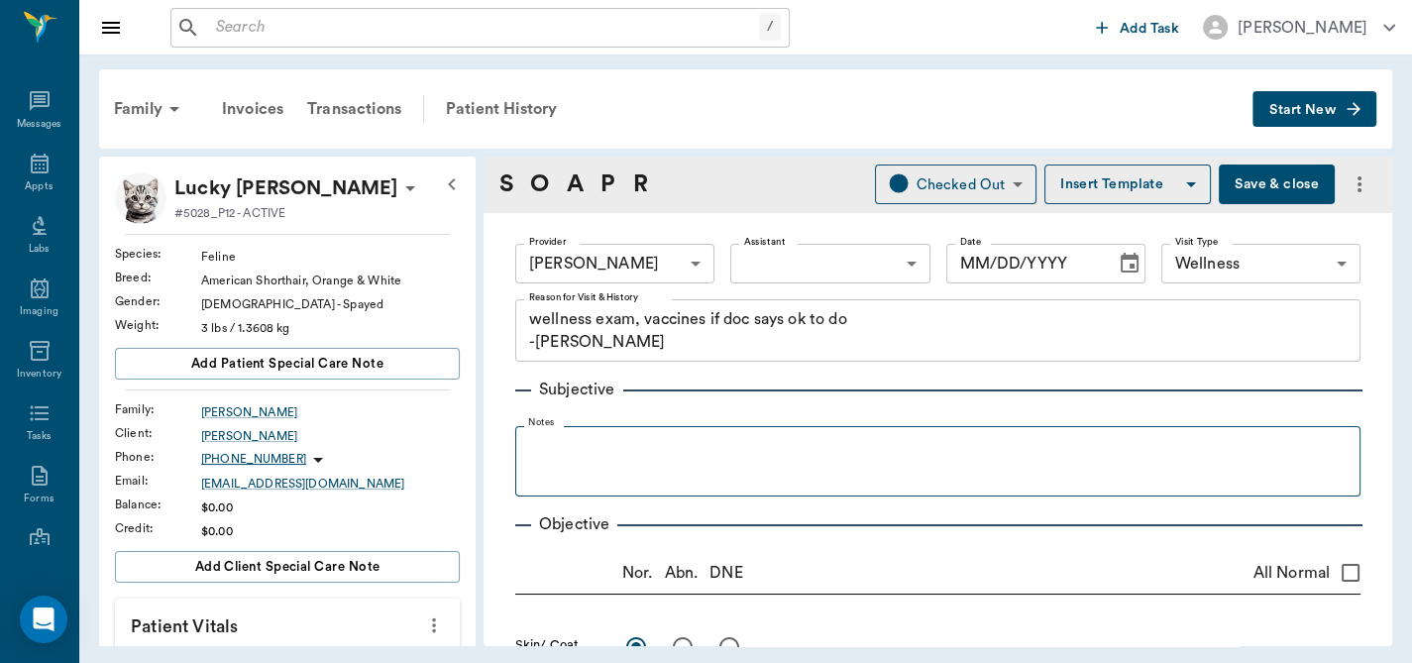
type input "63ec2f075fda476ae8351a4d"
type input "65d2be4f46e3a538d89b8c14"
type textarea "wellness exam, vaccines if doc says ok to do -jess"
radio input "true"
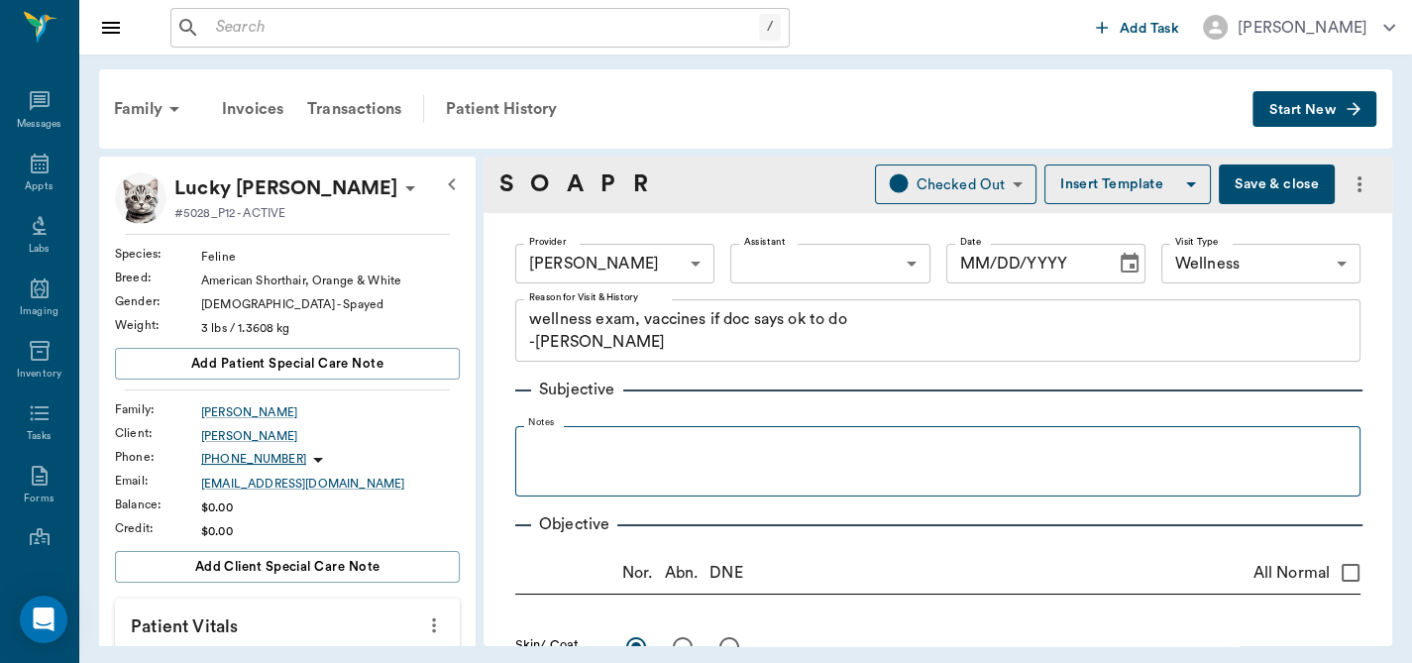
radio input "true"
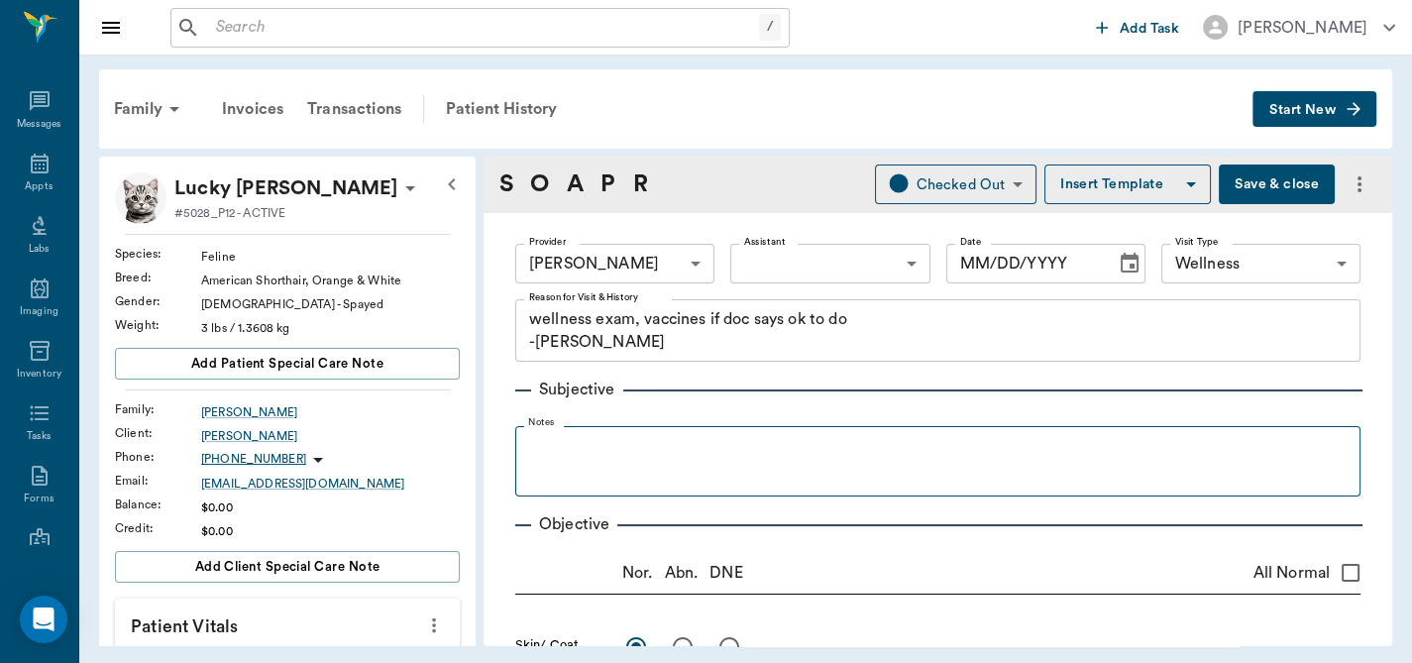
radio input "true"
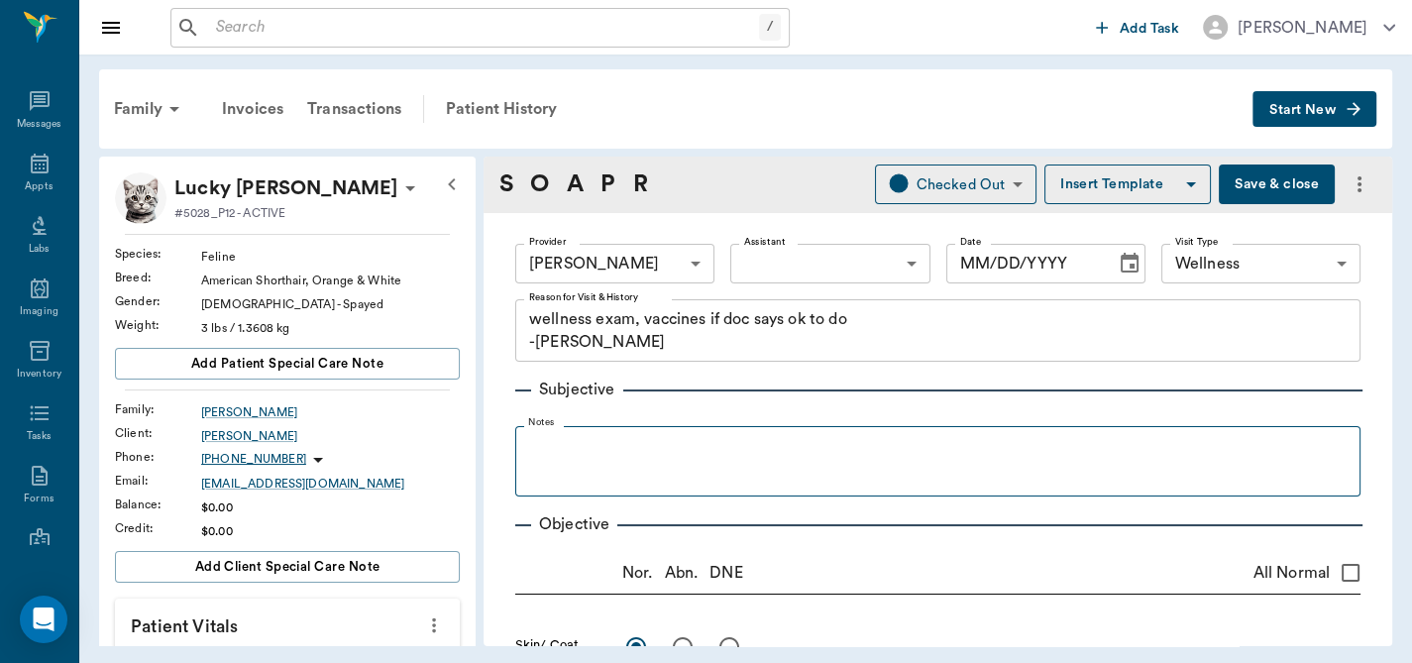
radio input "true"
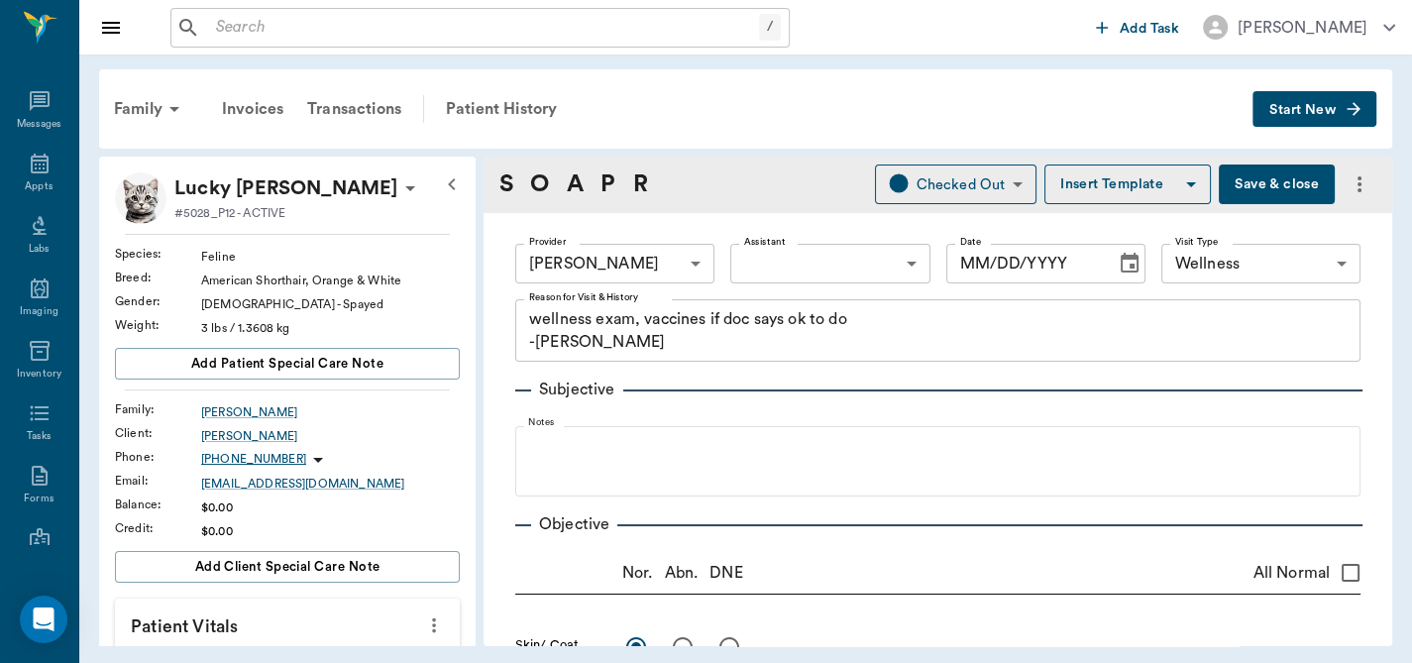
type input "[DATE]"
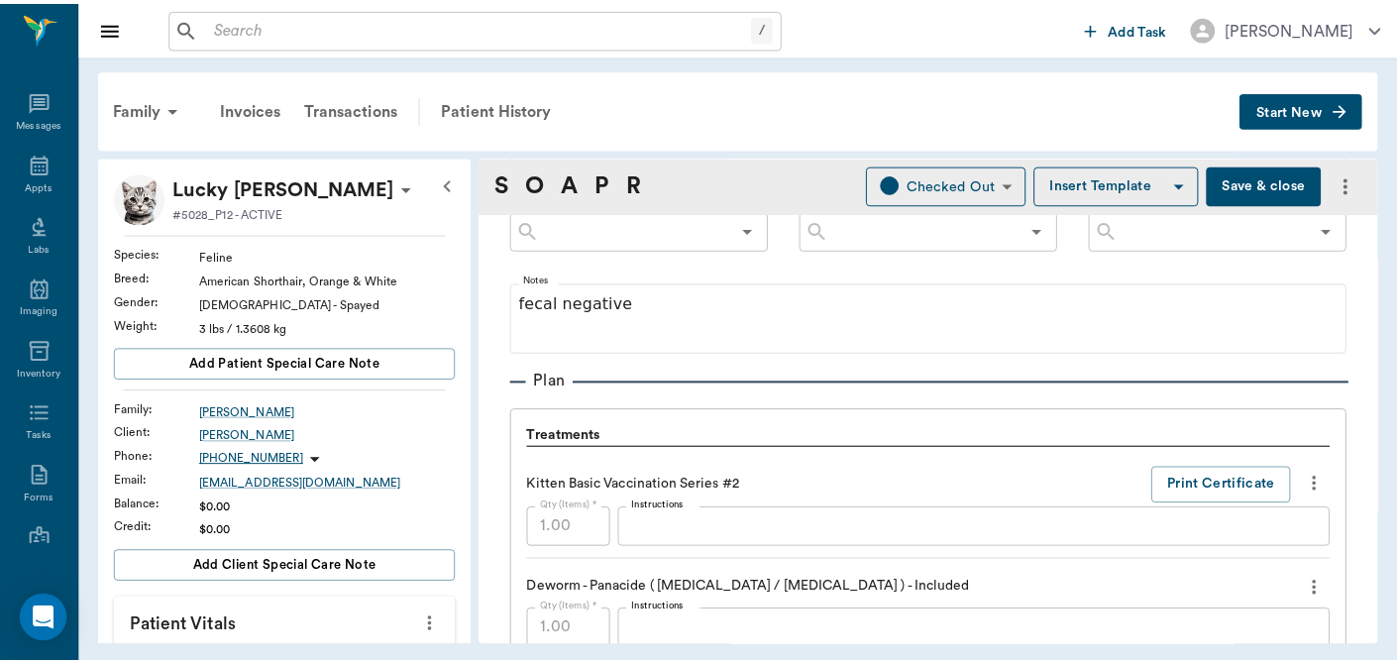
scroll to position [458, 0]
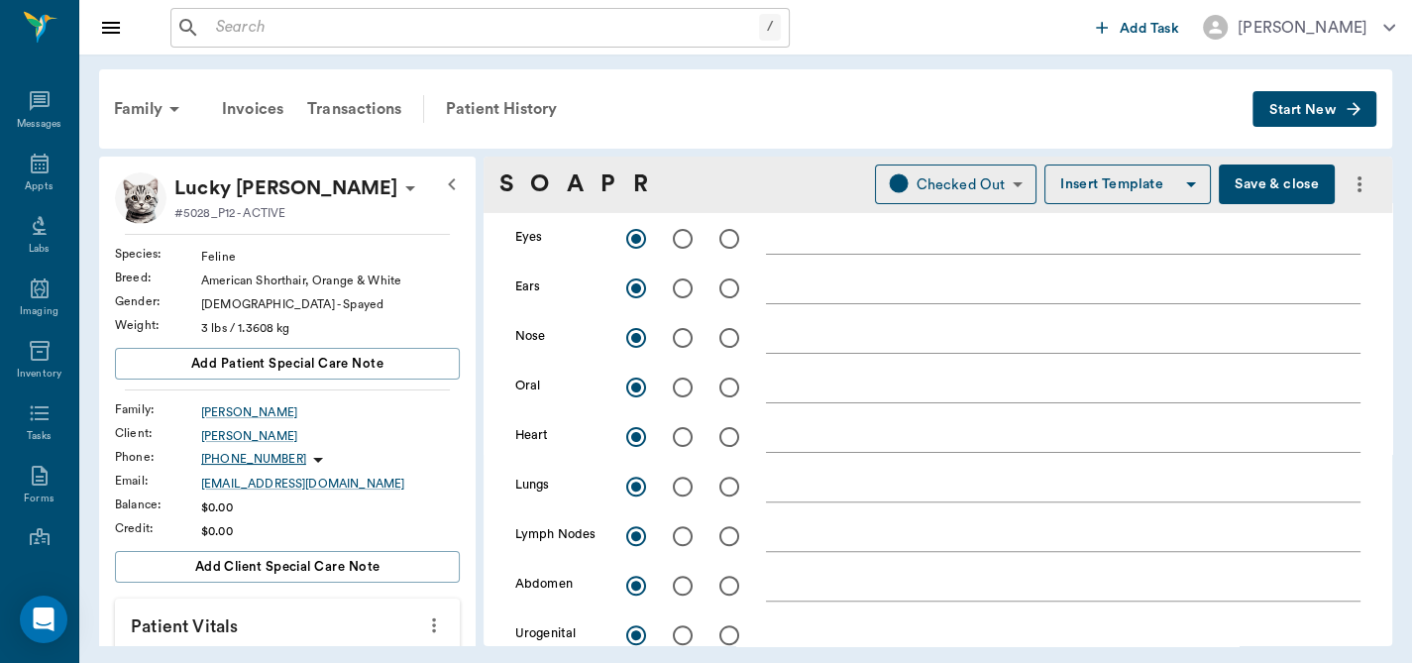
click at [1273, 188] on button "Save & close" at bounding box center [1277, 184] width 116 height 40
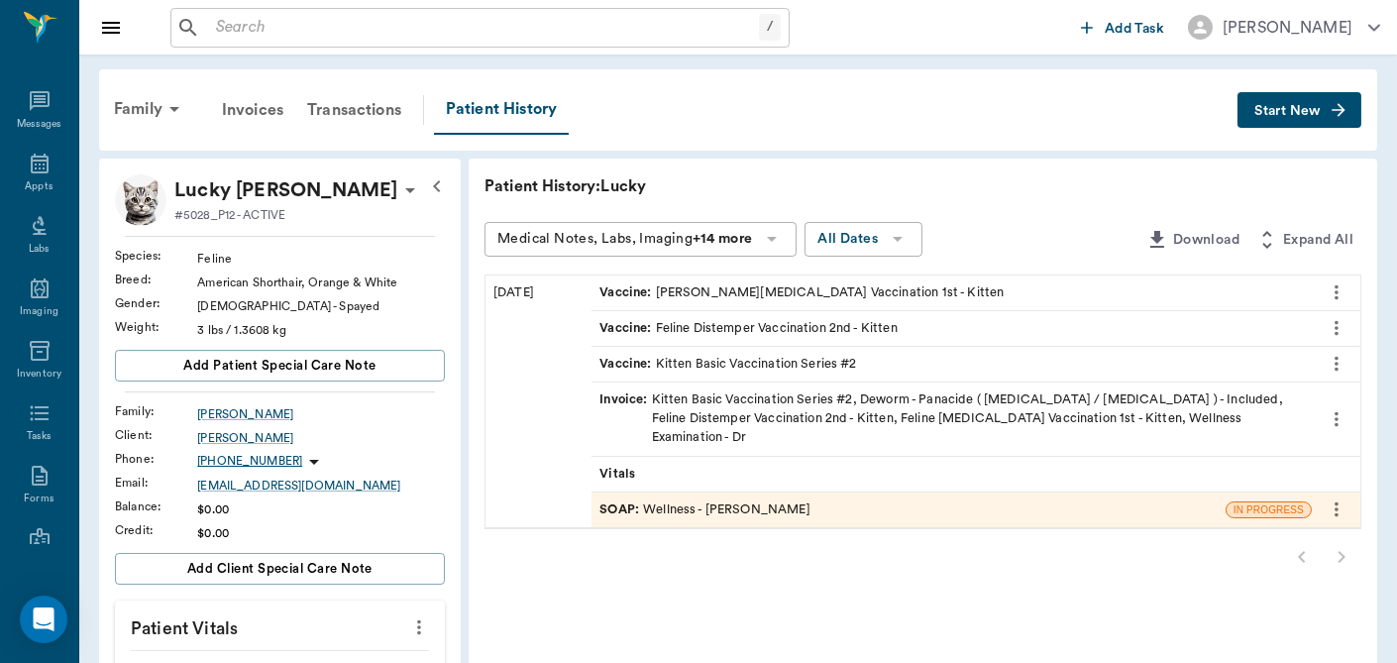
click at [490, 36] on input "text" at bounding box center [483, 28] width 551 height 28
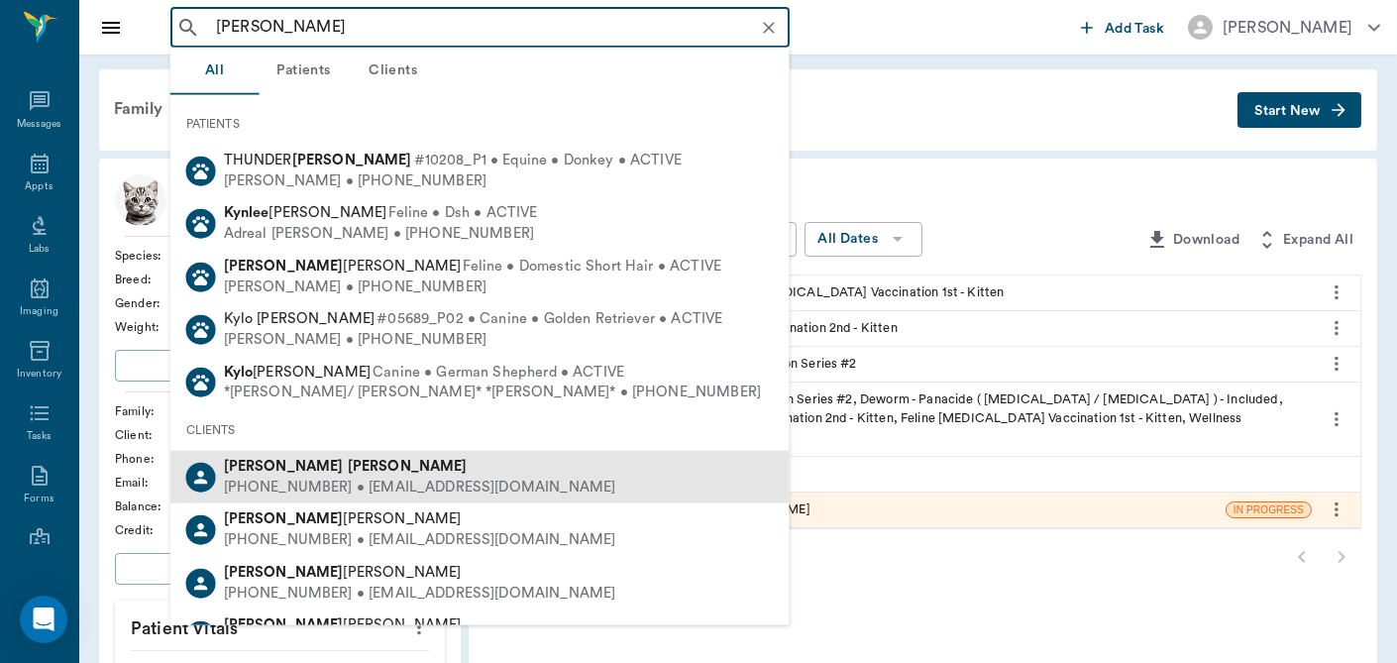
click at [343, 475] on div "KYLE OSBURN" at bounding box center [420, 467] width 392 height 21
type input "kyle osburn"
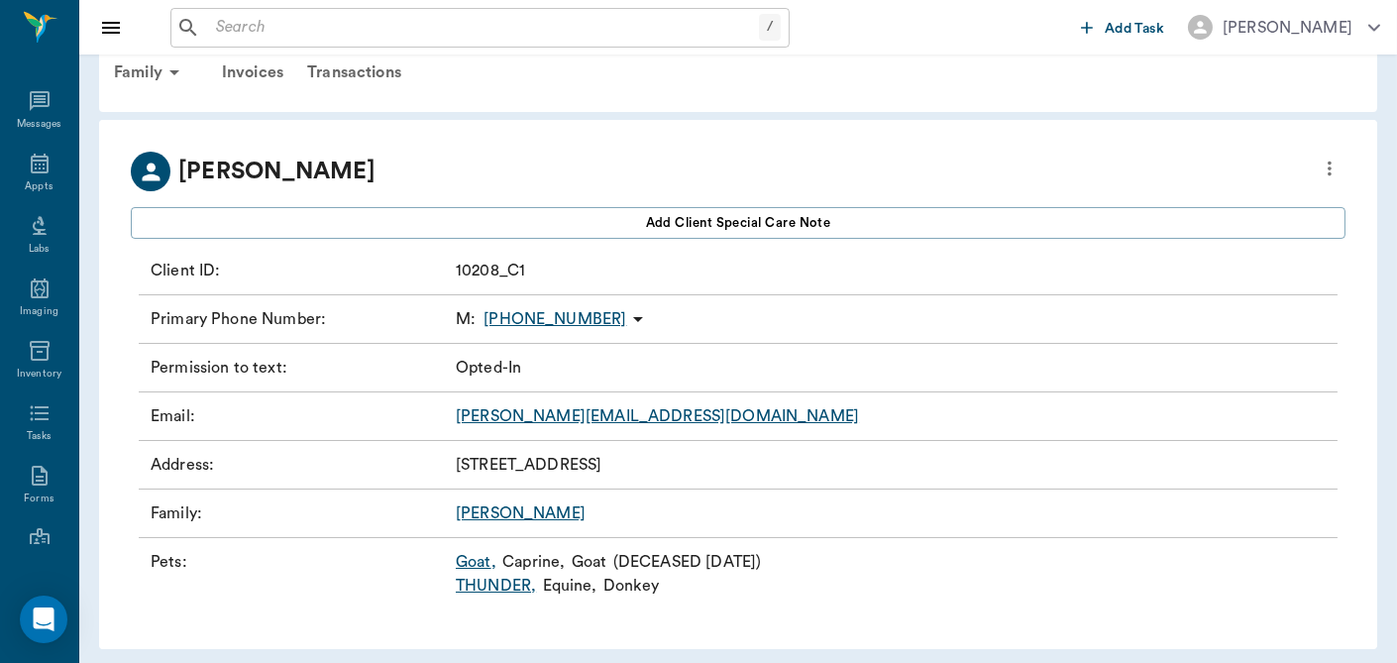
scroll to position [45, 0]
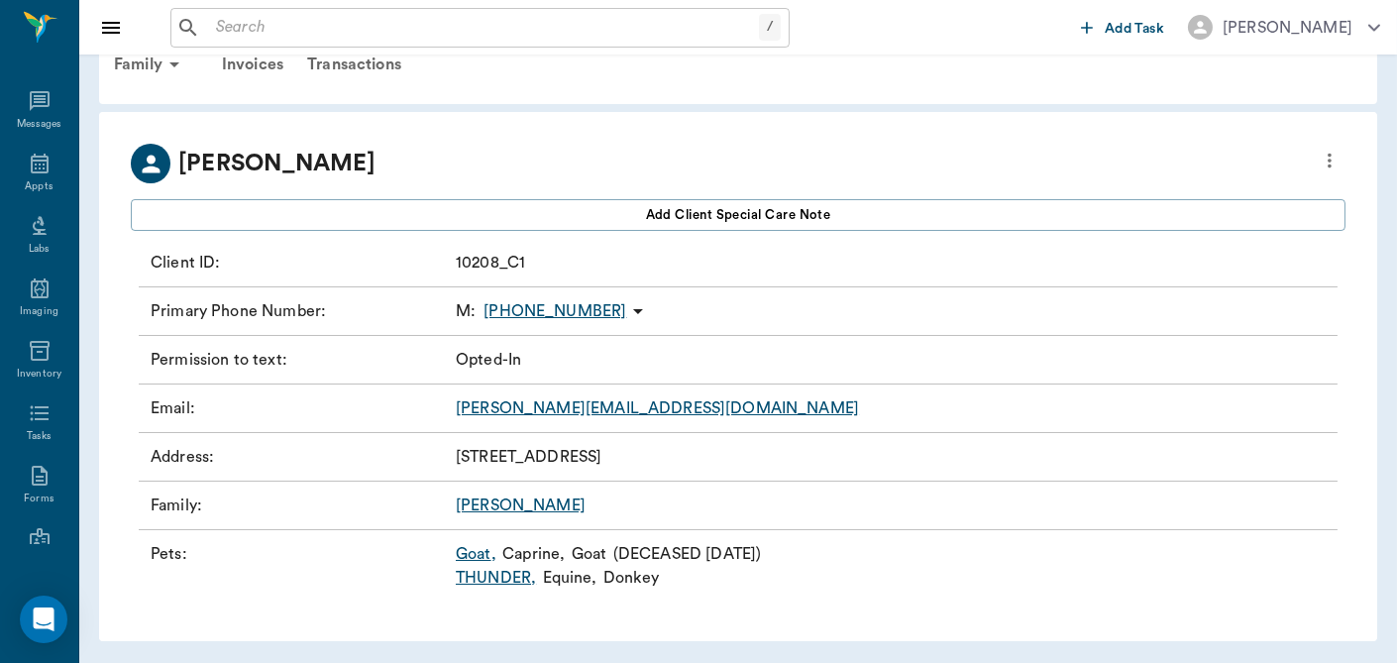
click at [470, 550] on link "Goat ," at bounding box center [476, 554] width 41 height 24
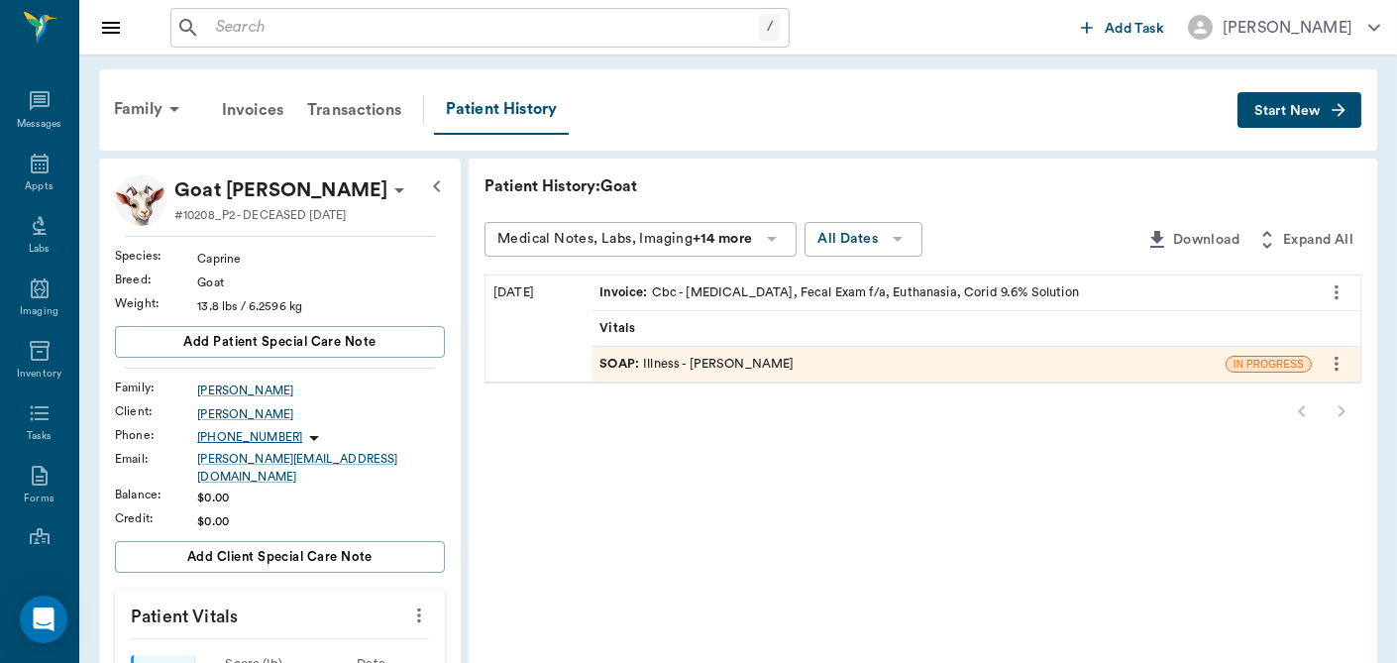
click at [681, 361] on div "SOAP : Illness - Dr. Bert Ellsworth" at bounding box center [696, 364] width 194 height 19
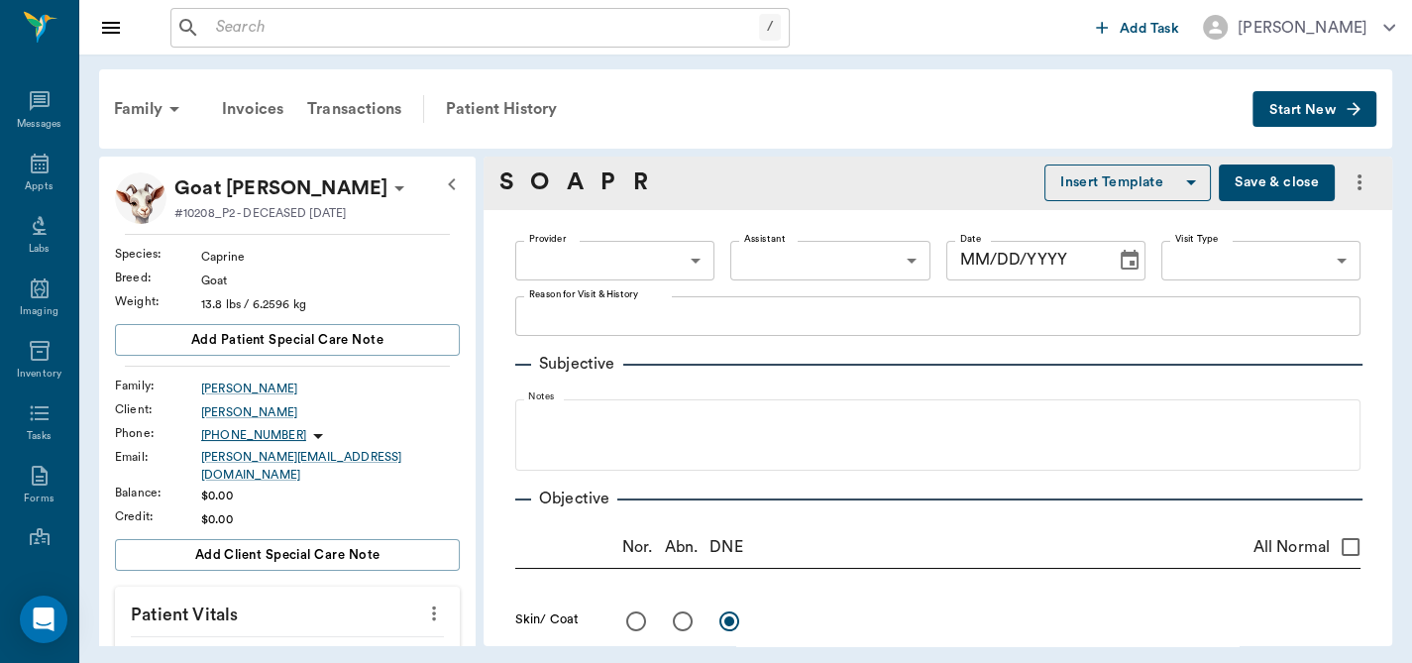
type input "63ec2f075fda476ae8351a4d"
type input "65d2be4f46e3a538d89b8c15"
type textarea "laying down, breathing hard, sibling died week before -stormy aware of walk in …"
radio input "true"
type textarea "white eyes"
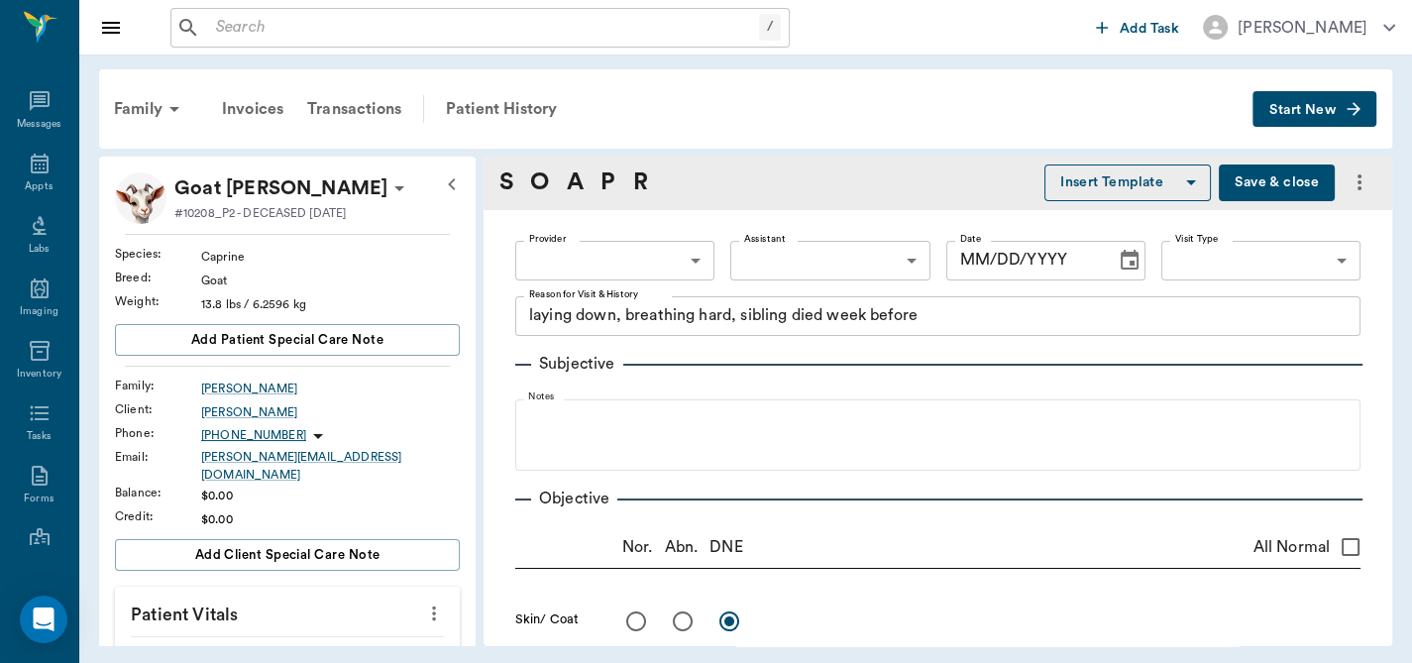
radio input "true"
type textarea "white gums"
type input "08/12/2025"
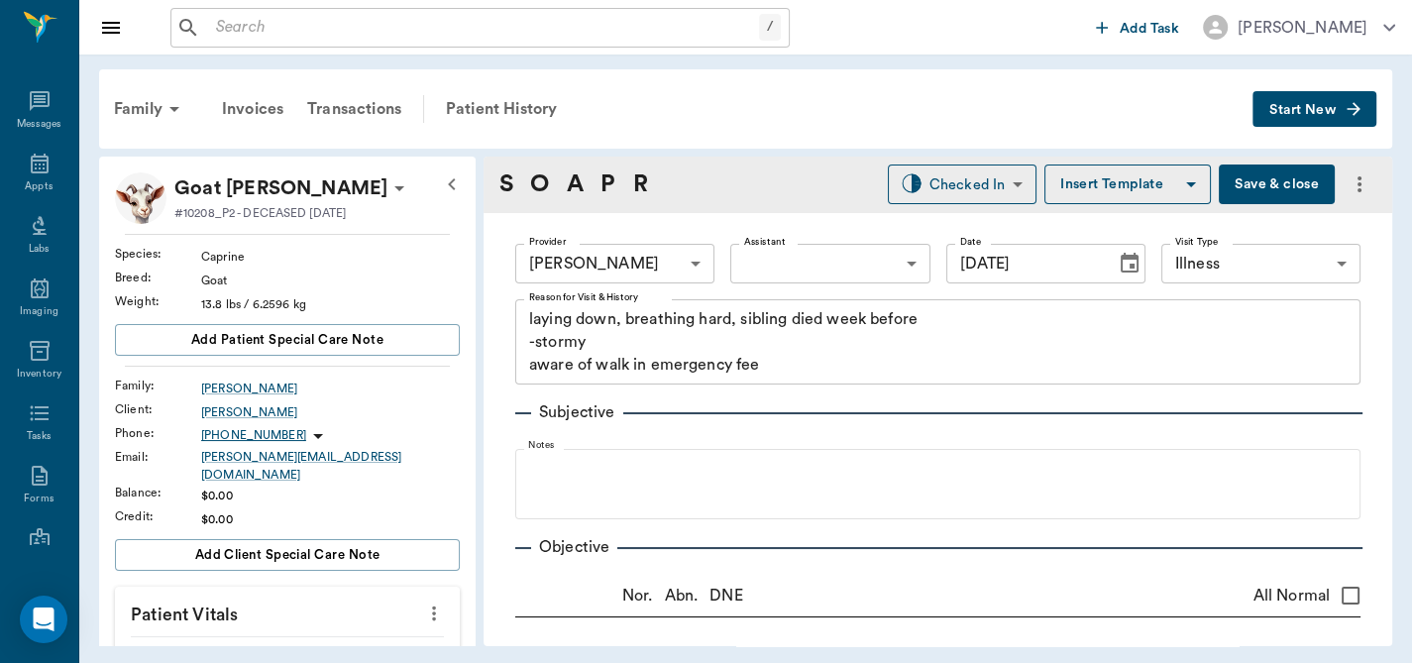
click at [1248, 174] on button "Save & close" at bounding box center [1277, 184] width 116 height 40
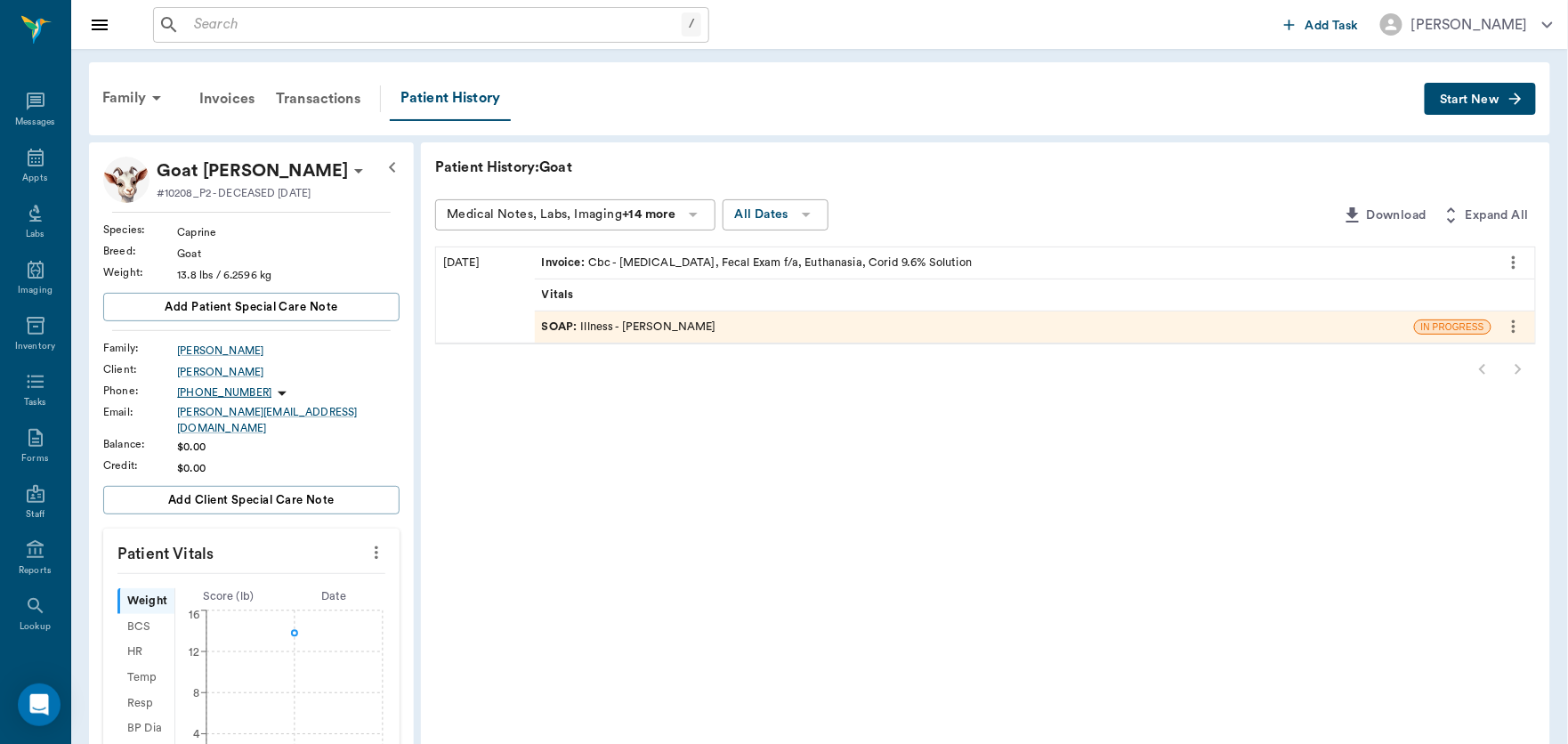
click at [400, 17] on input "text" at bounding box center [434, 25] width 495 height 25
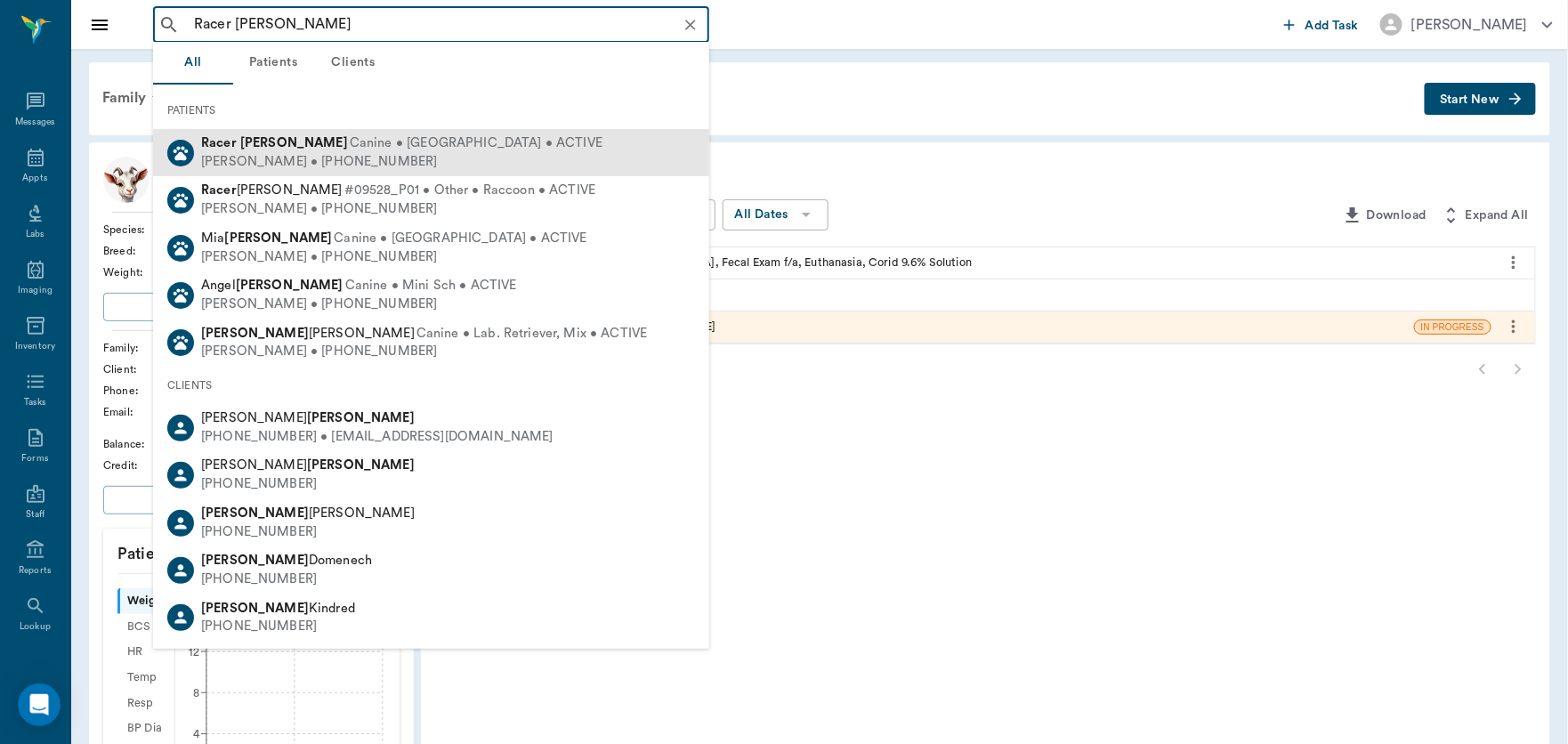
click at [349, 147] on span "Canine • Dachshund • ACTIVE" at bounding box center [475, 144] width 252 height 19
type input "Racer ream"
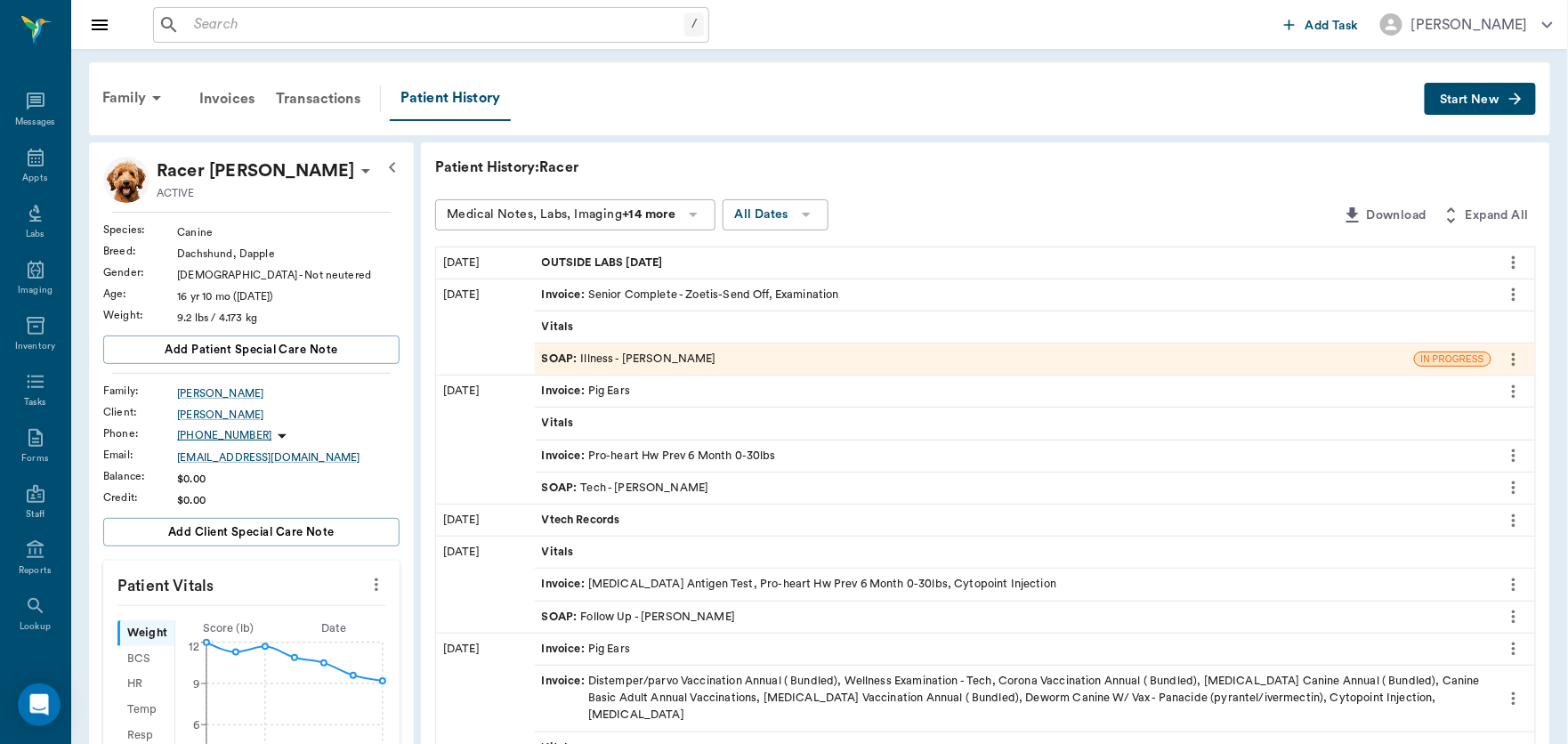
click at [1254, 100] on span "Start New" at bounding box center [1469, 100] width 59 height 0
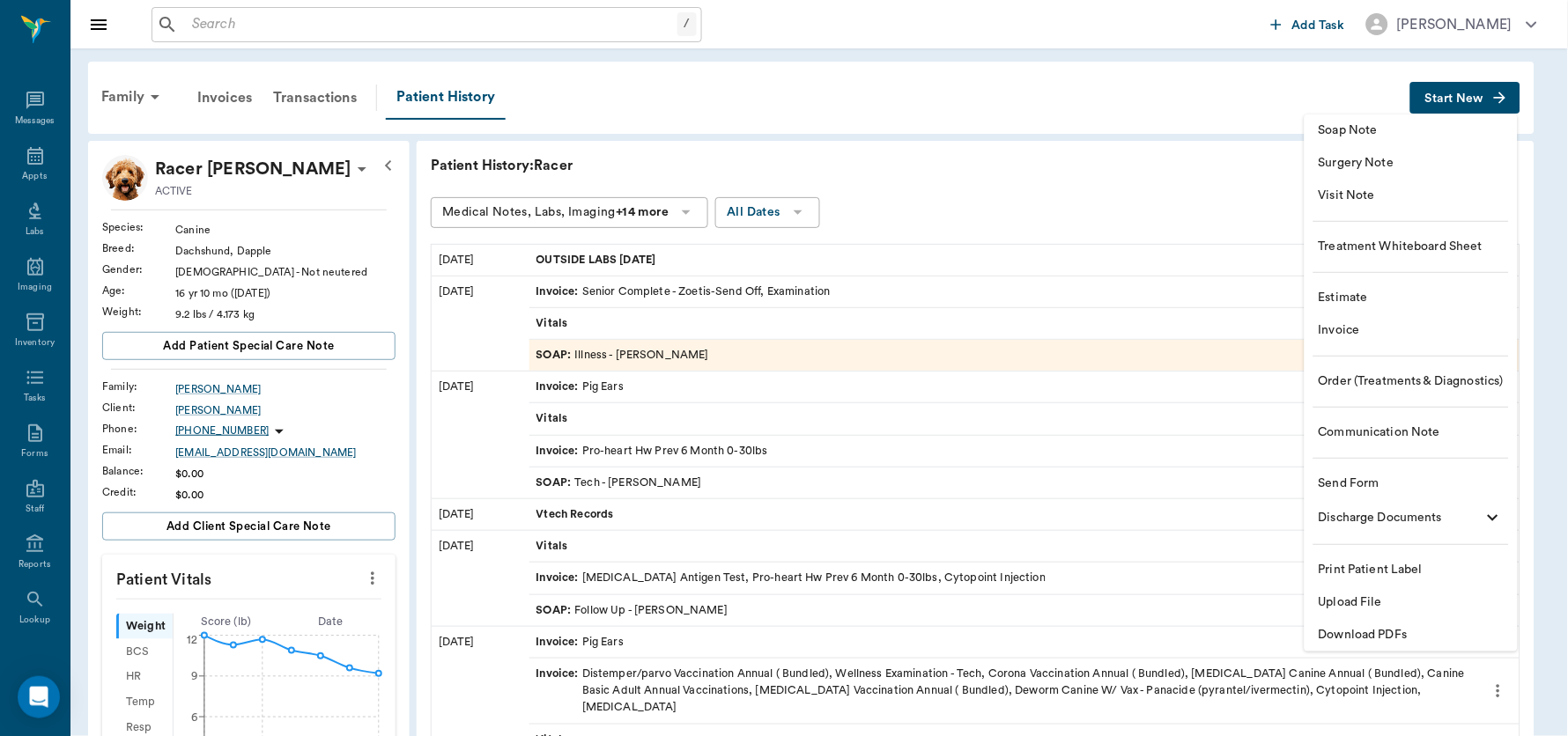
click at [1241, 436] on span "Communication Note" at bounding box center [1411, 433] width 185 height 19
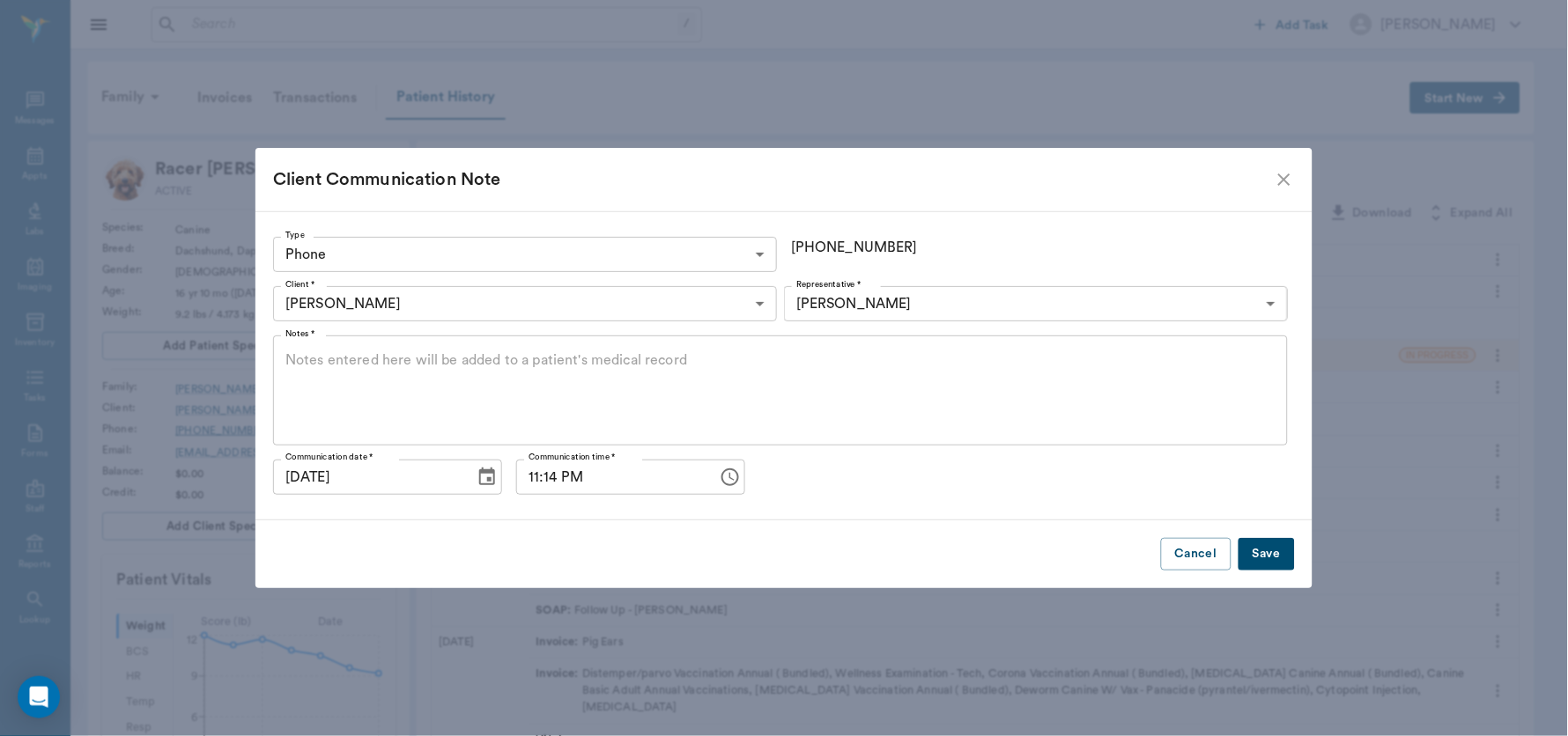
click at [421, 361] on textarea "Notes *" at bounding box center [780, 390] width 990 height 81
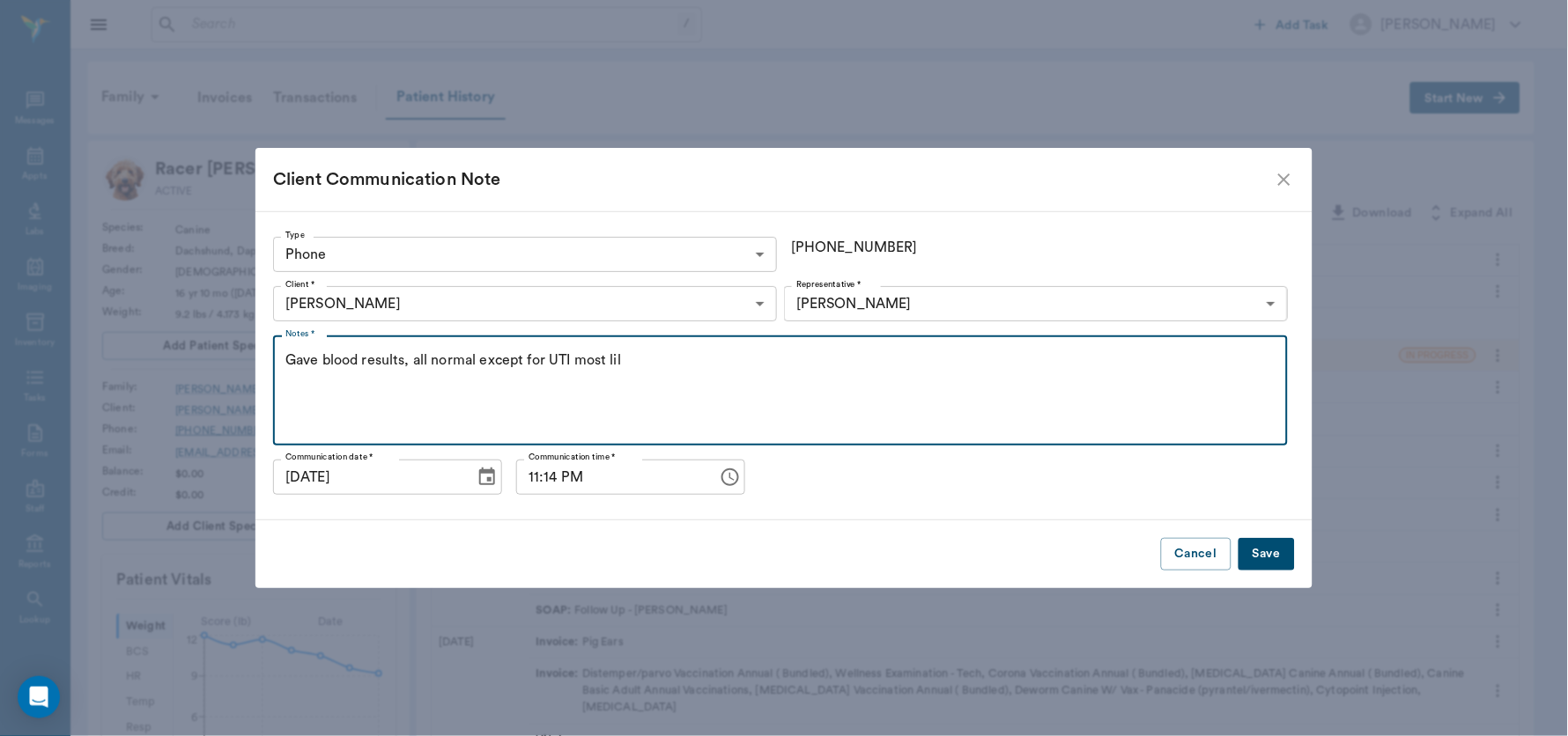
click at [548, 354] on textarea "Gave blood results, all normal except for UTI most lil" at bounding box center [780, 390] width 990 height 81
click at [899, 365] on textarea "Gave blood results, all normal except for increased globulin and bilirubin and …" at bounding box center [780, 390] width 990 height 81
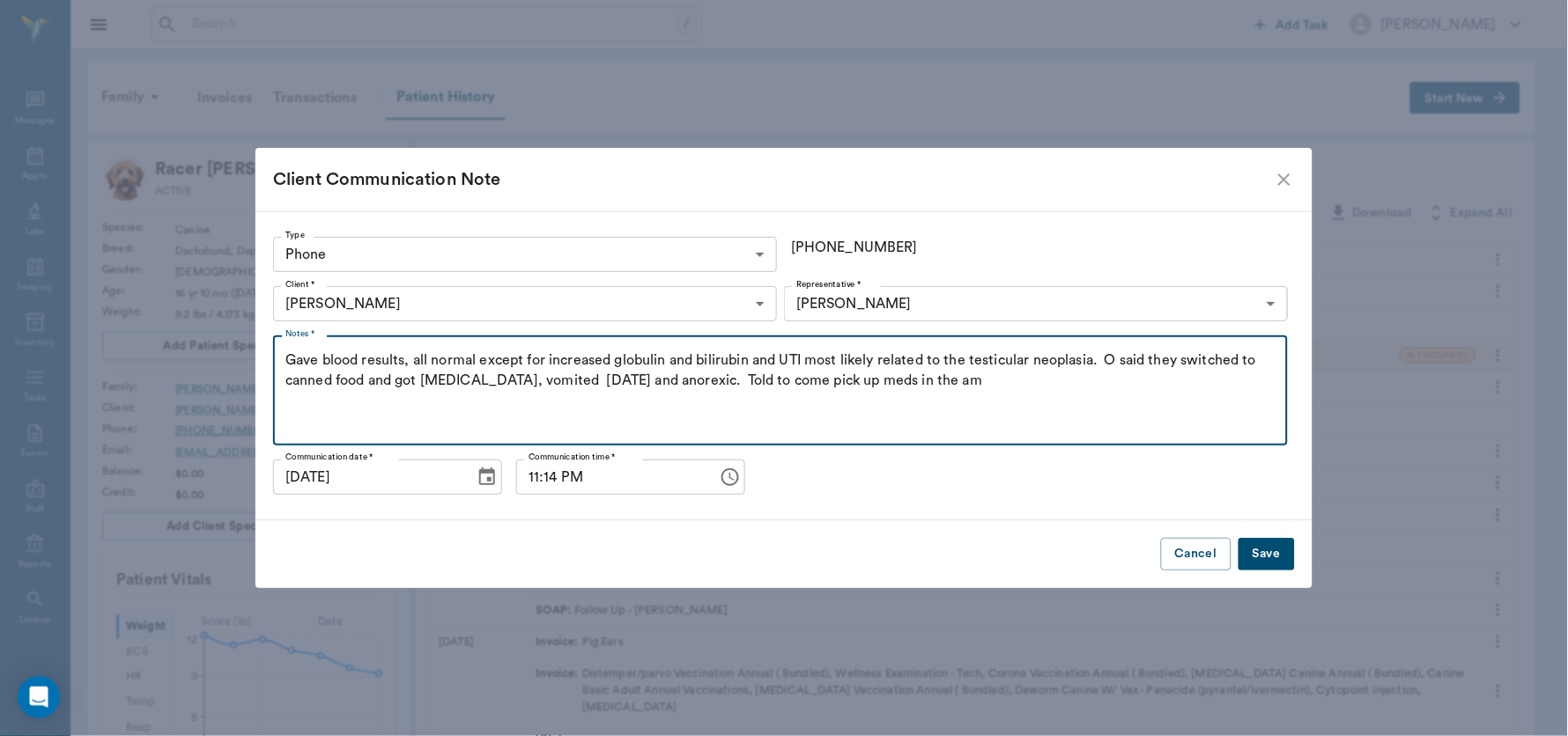
type textarea "Gave blood results, all normal except for increased globulin and bilirubin and …"
click at [720, 479] on icon "Choose time, selected time is 11:14 PM" at bounding box center [731, 477] width 21 height 21
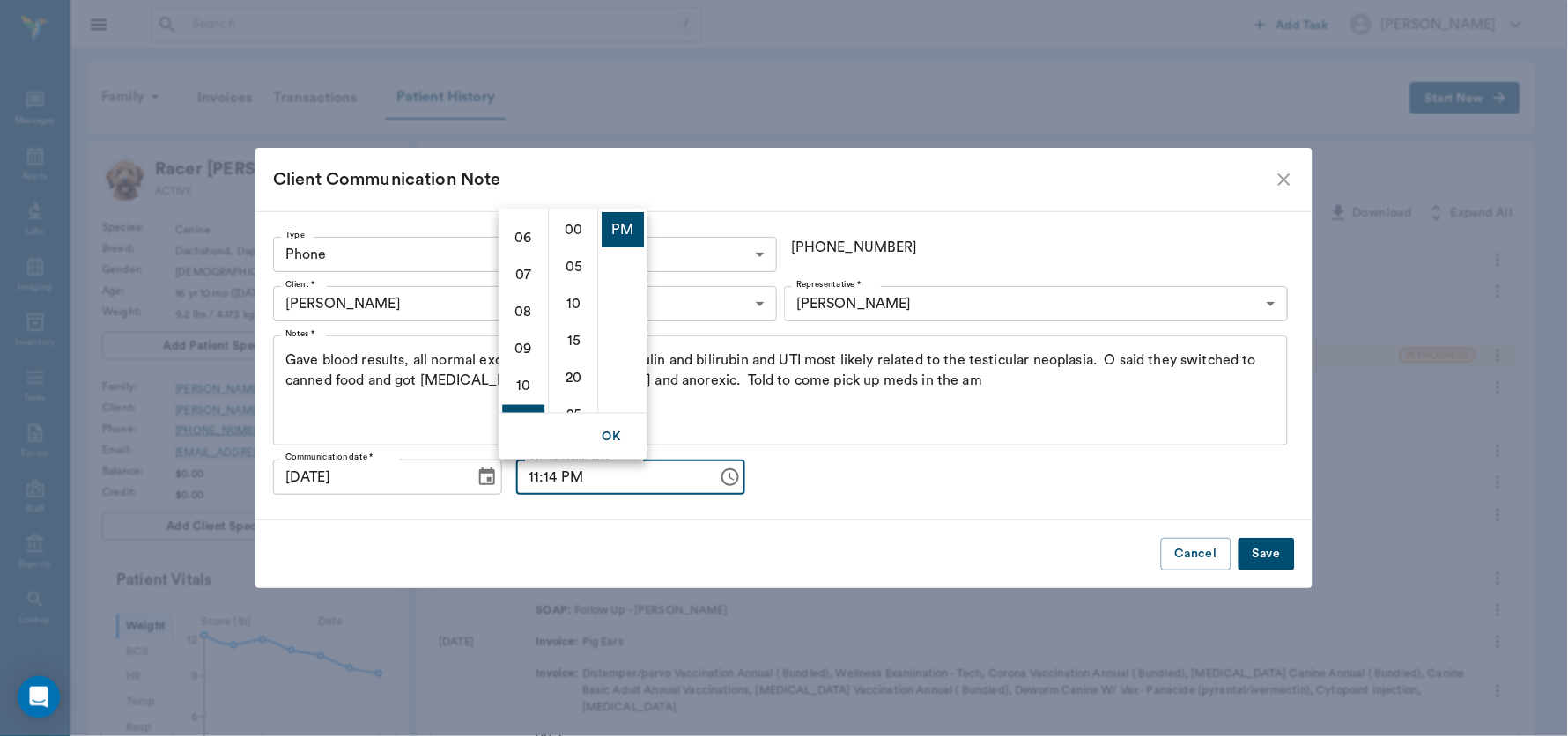
scroll to position [203, 0]
click at [524, 242] on li "06" at bounding box center [524, 249] width 43 height 36
click at [579, 230] on li "00" at bounding box center [574, 229] width 43 height 36
type input "06:00 PM"
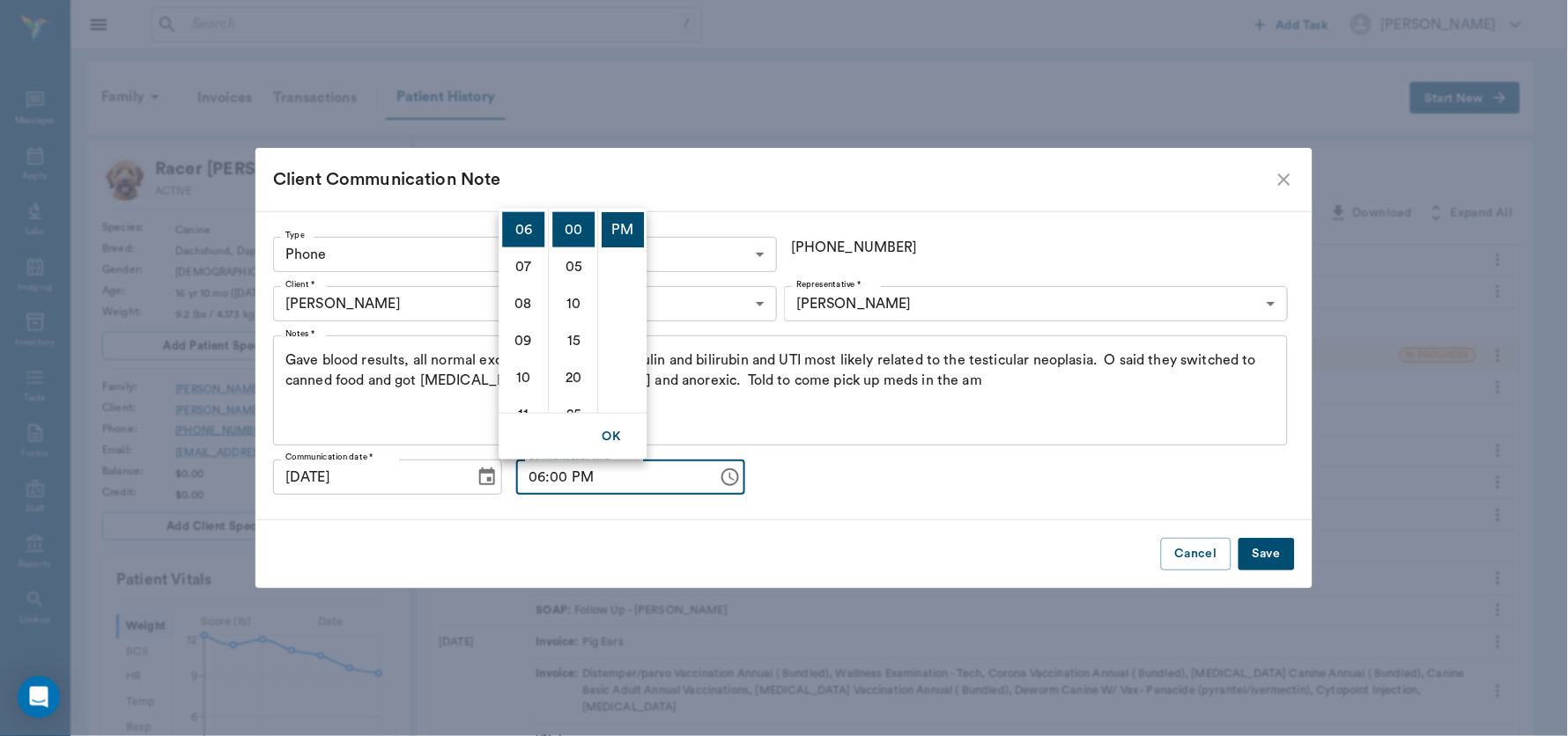
click at [808, 540] on div "Cancel Save" at bounding box center [783, 555] width 1057 height 68
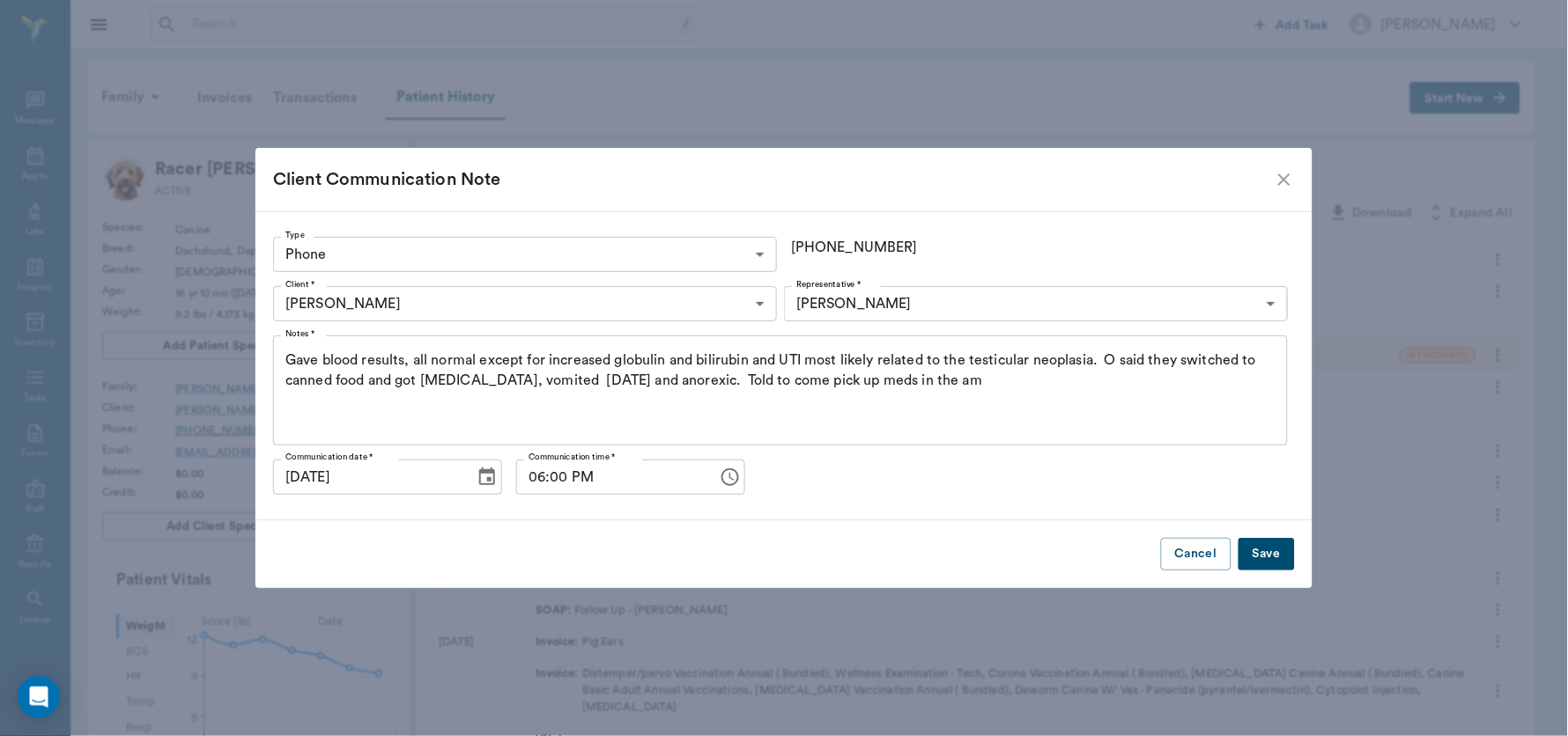
click at [1241, 543] on button "Save" at bounding box center [1266, 554] width 56 height 33
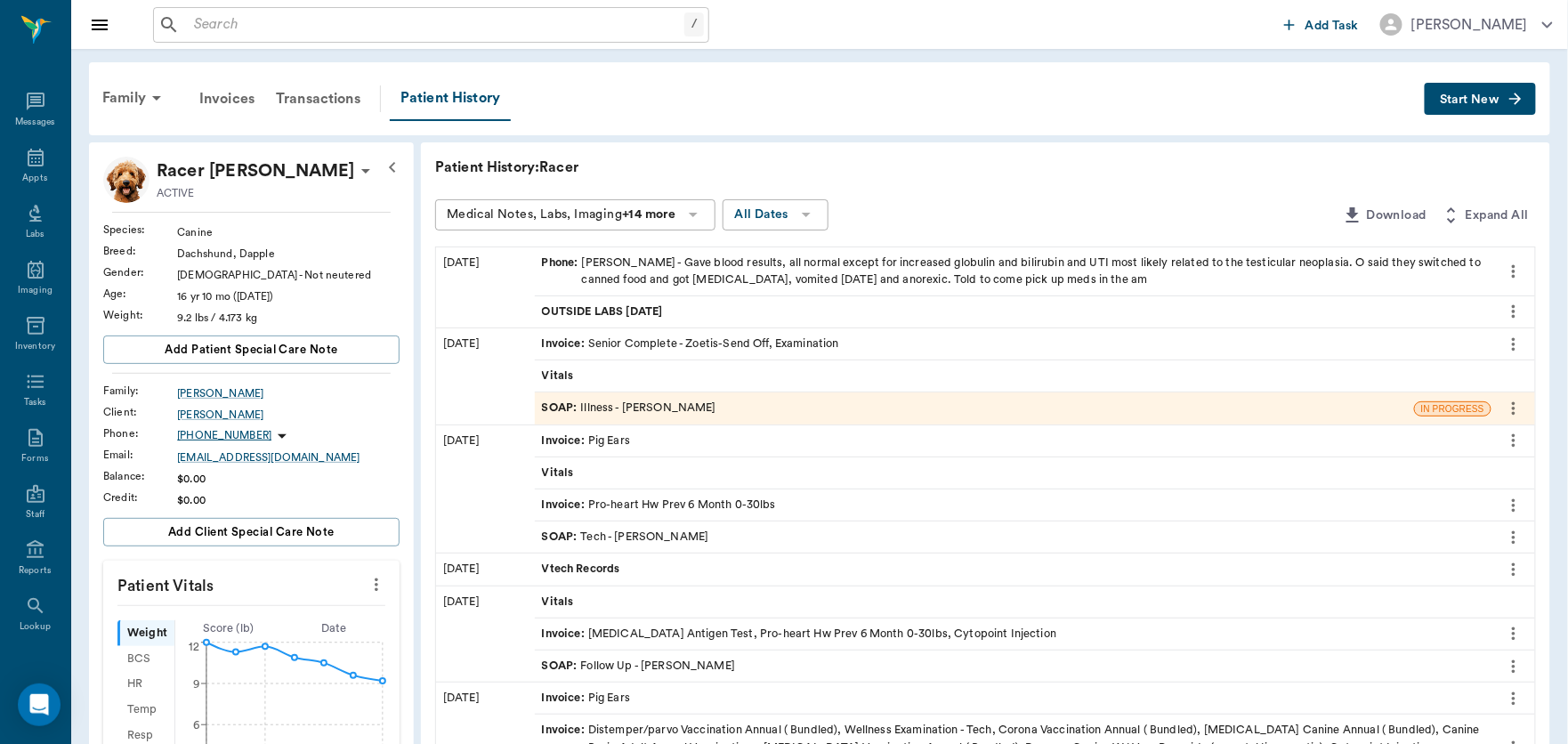
click at [1254, 100] on span "Start New" at bounding box center [1469, 100] width 59 height 0
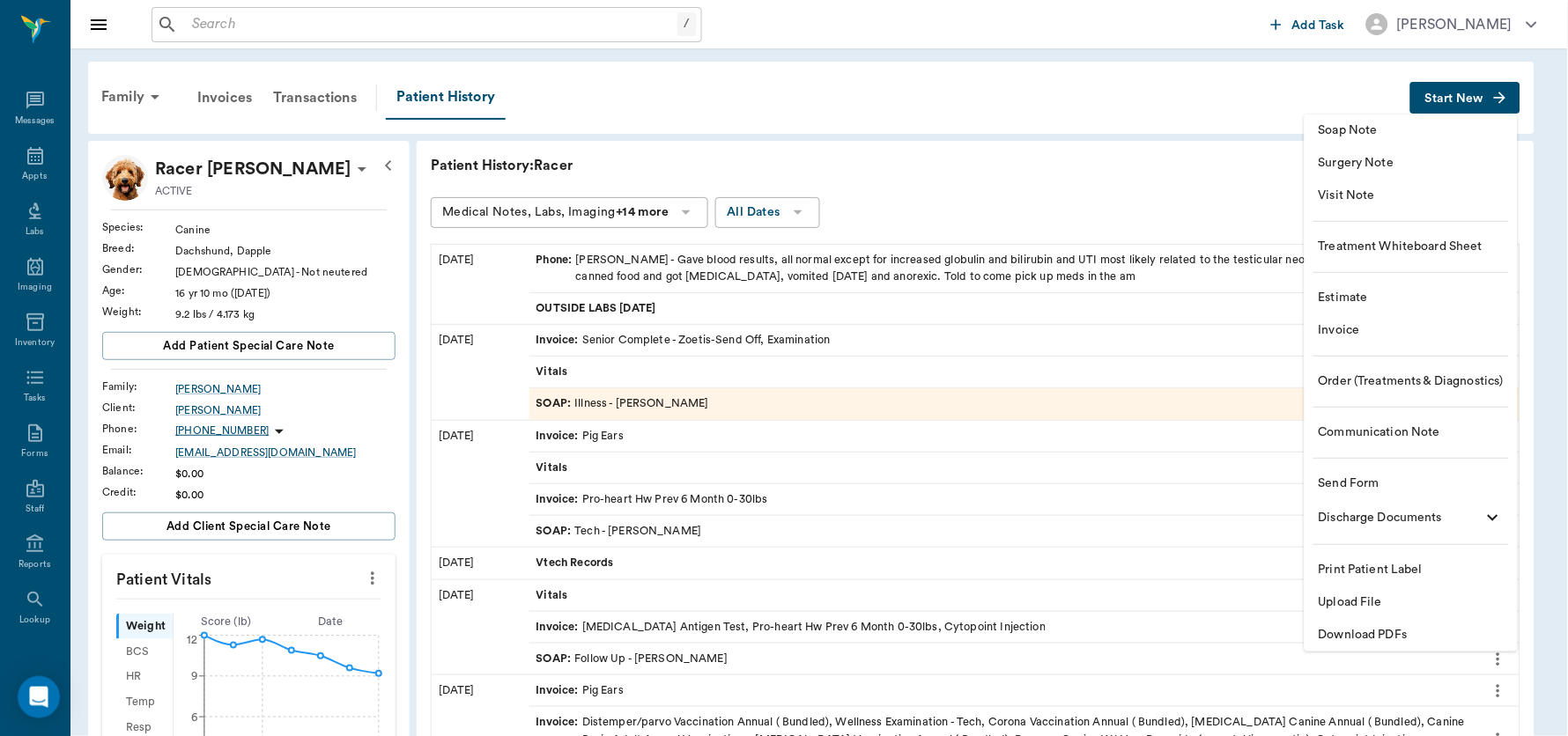
click at [1241, 380] on span "Order (Treatments & Diagnostics)" at bounding box center [1411, 381] width 185 height 19
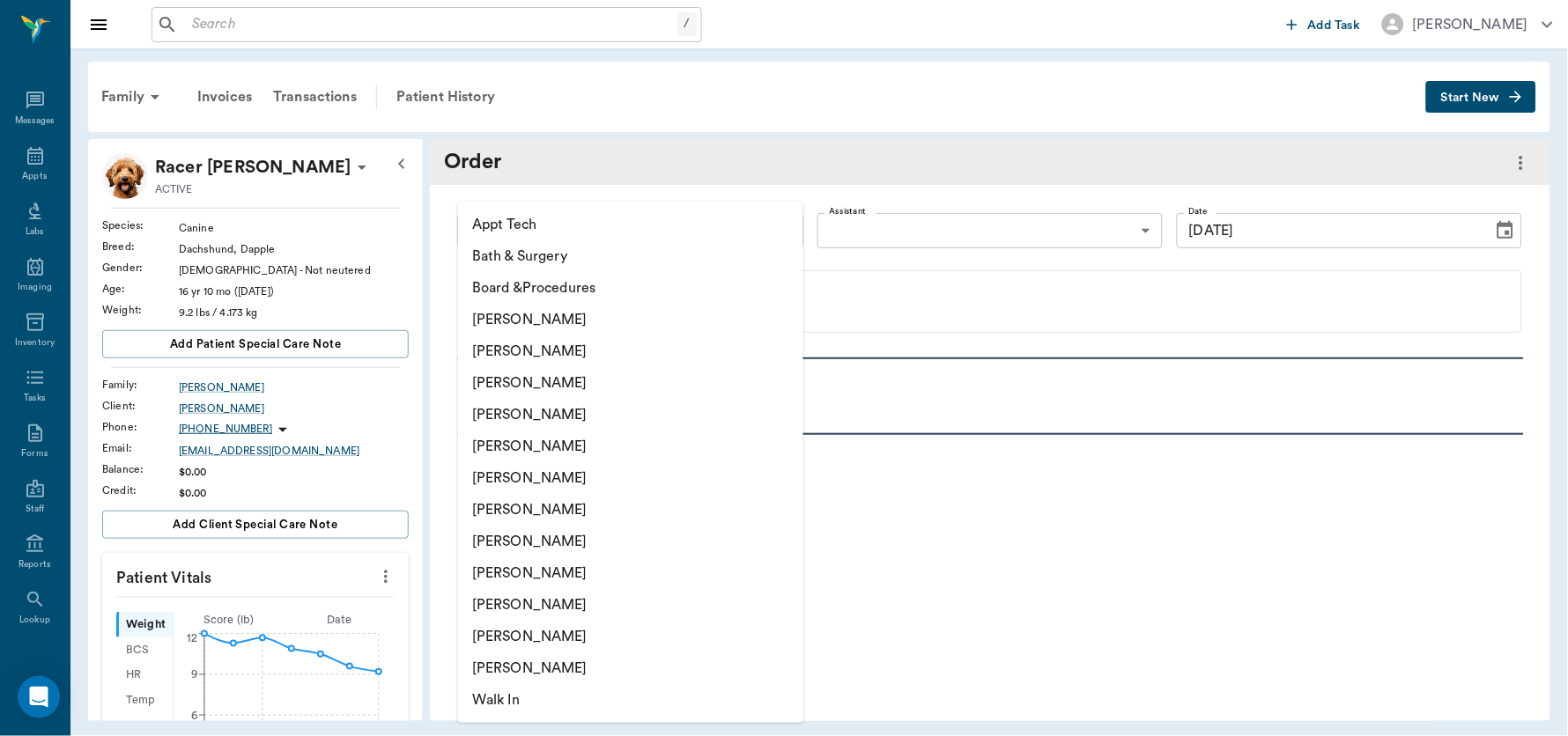
click at [782, 228] on body "/ ​ Add Task Dr. Bert Ellsworth Nectar Messages Appts Labs Imaging Inventory Ta…" at bounding box center [784, 368] width 1568 height 736
click at [628, 381] on li "[PERSON_NAME]" at bounding box center [630, 383] width 345 height 32
type input "63ec2f075fda476ae8351a4d"
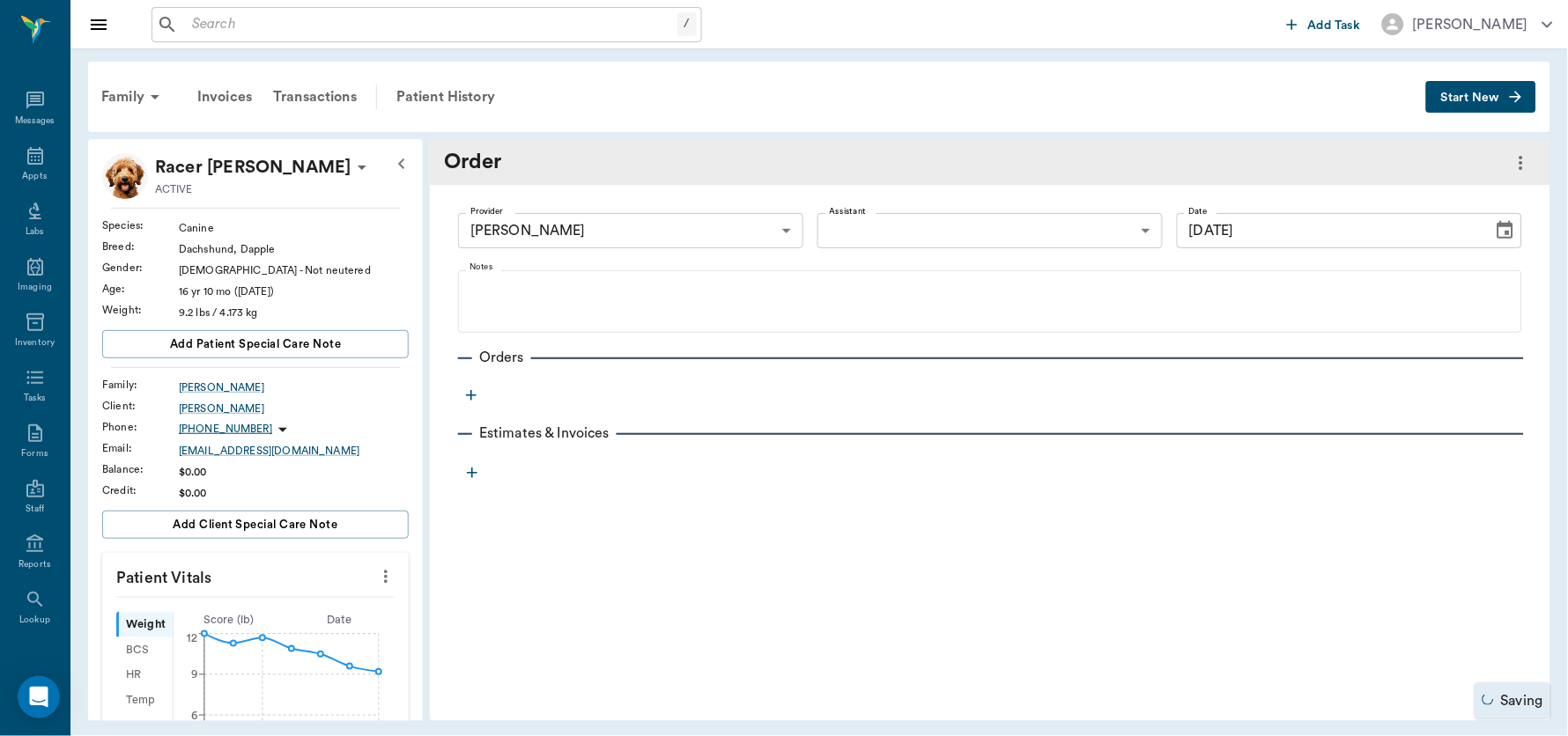
click at [471, 395] on icon "button" at bounding box center [471, 396] width 11 height 11
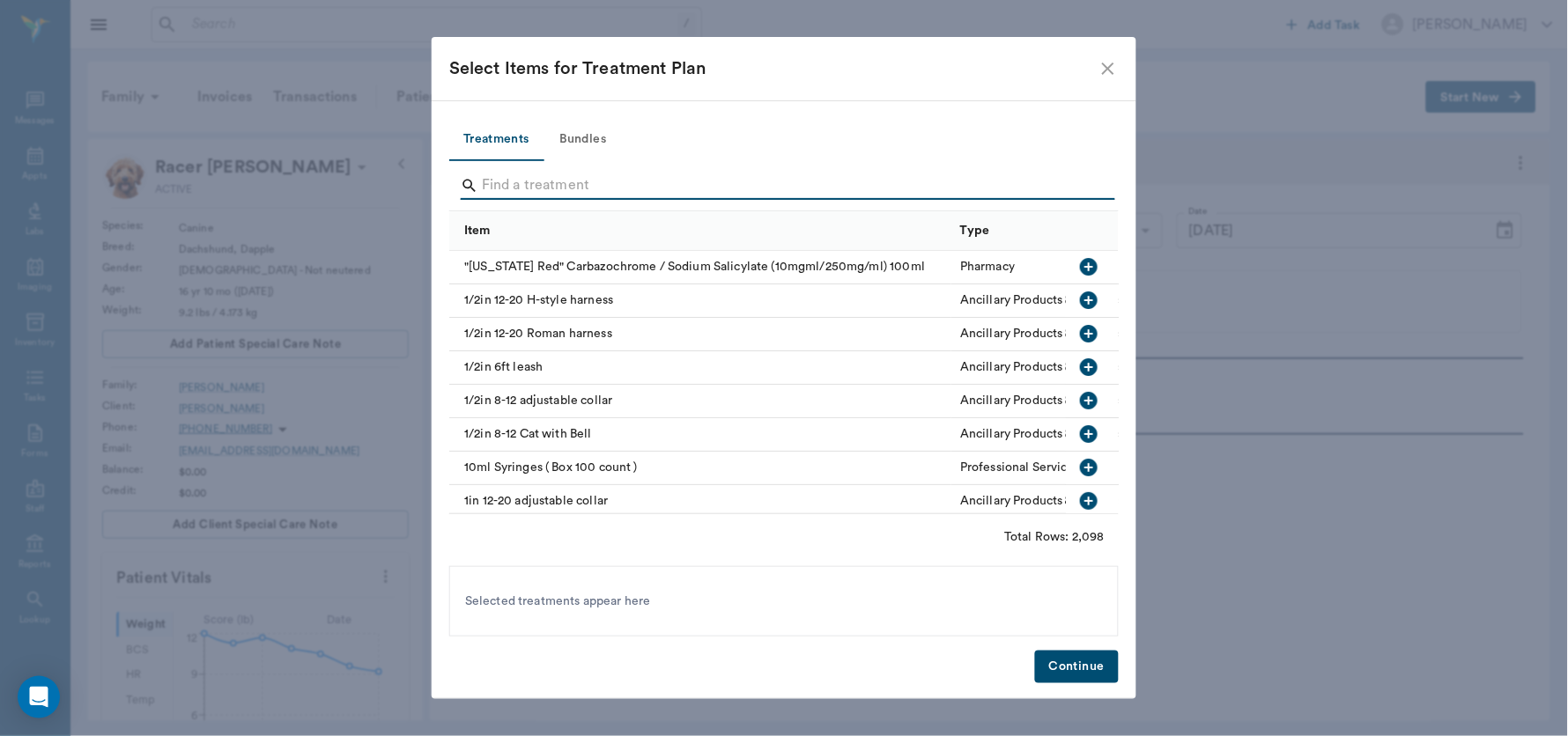
click at [532, 176] on input "Search" at bounding box center [785, 186] width 607 height 28
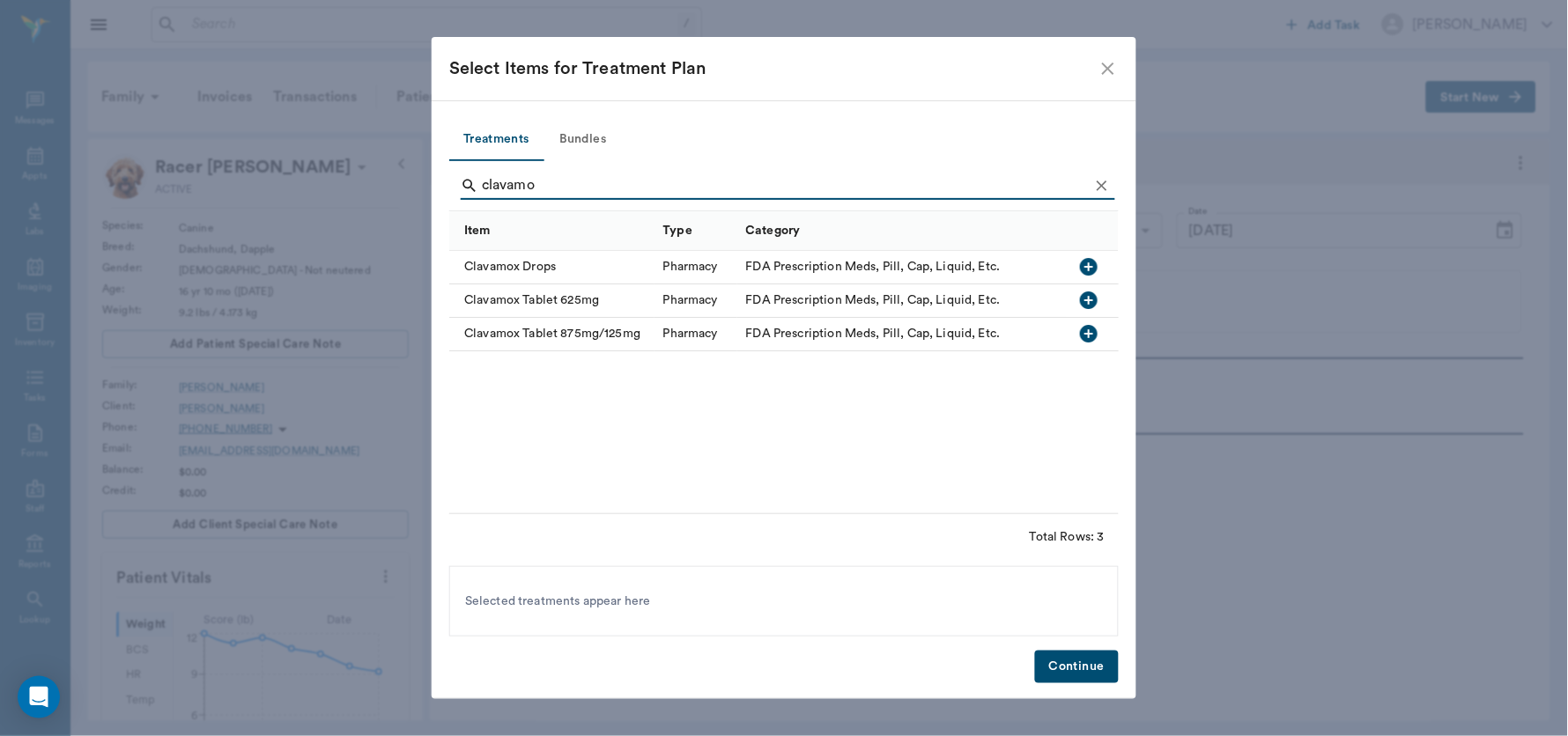
click at [1088, 263] on icon "button" at bounding box center [1089, 267] width 18 height 18
type input "c"
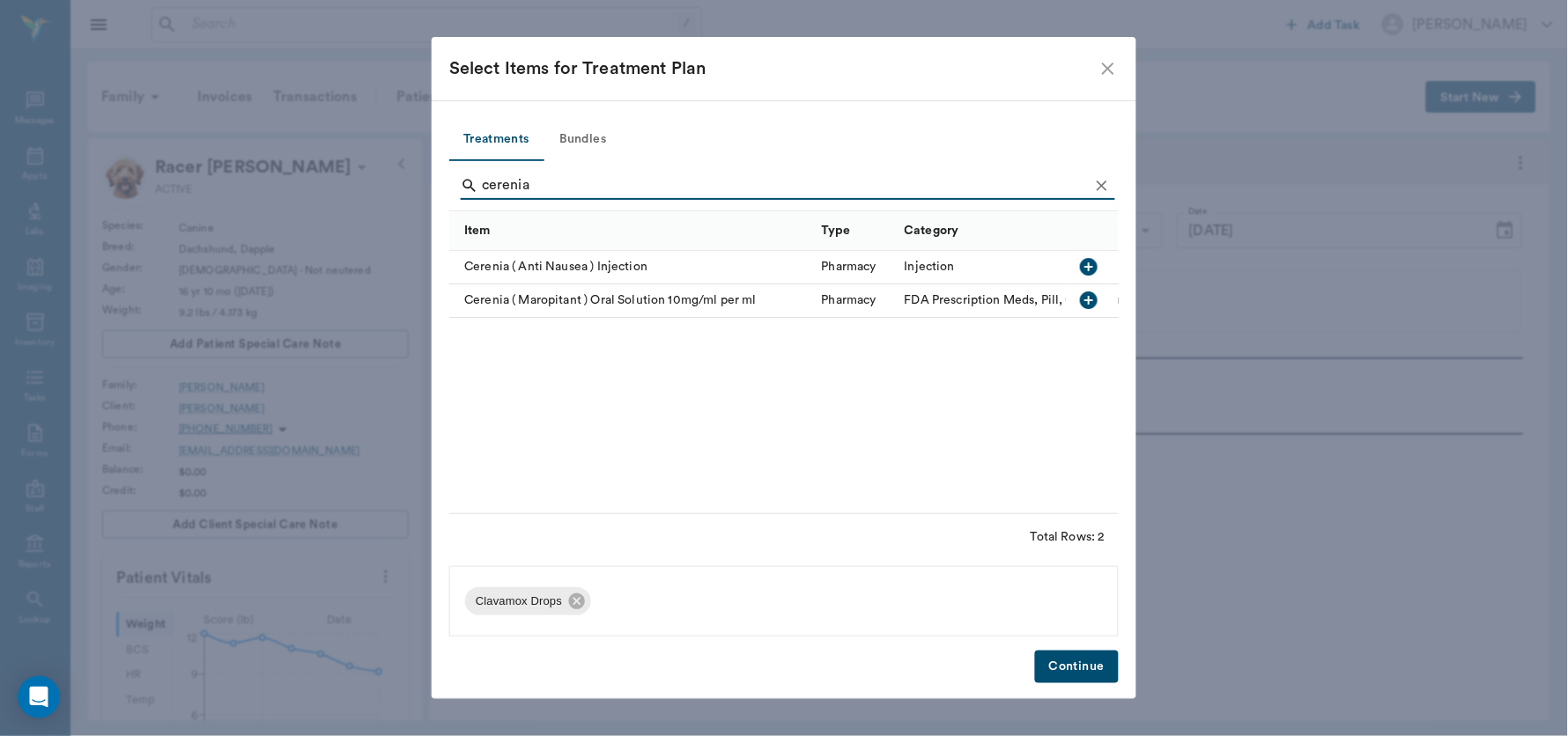
click at [1084, 298] on icon "button" at bounding box center [1089, 300] width 18 height 18
type input "c"
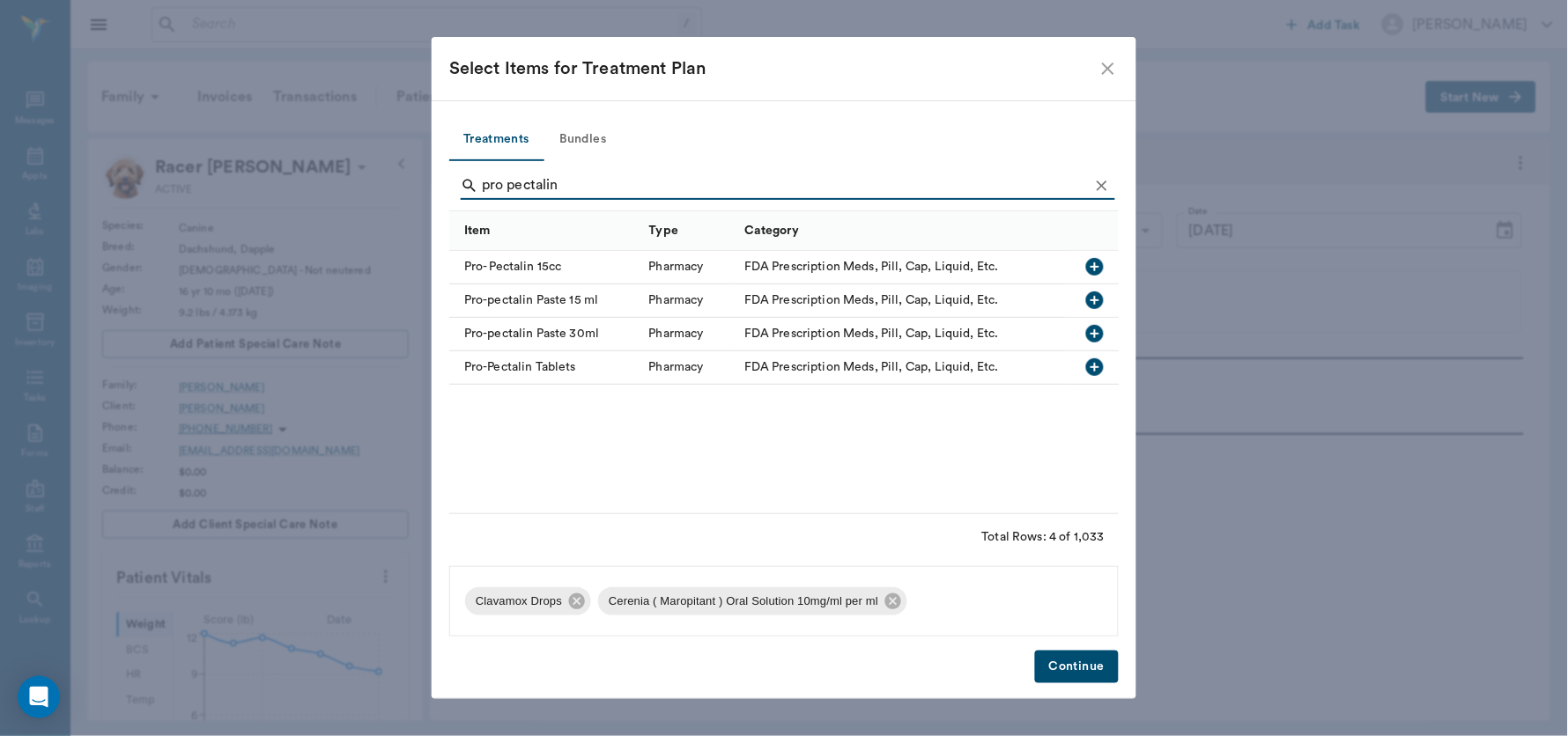
type input "pro pectalin"
click at [1096, 259] on icon "button" at bounding box center [1095, 267] width 18 height 18
click at [1074, 588] on button "Continue" at bounding box center [1076, 667] width 84 height 33
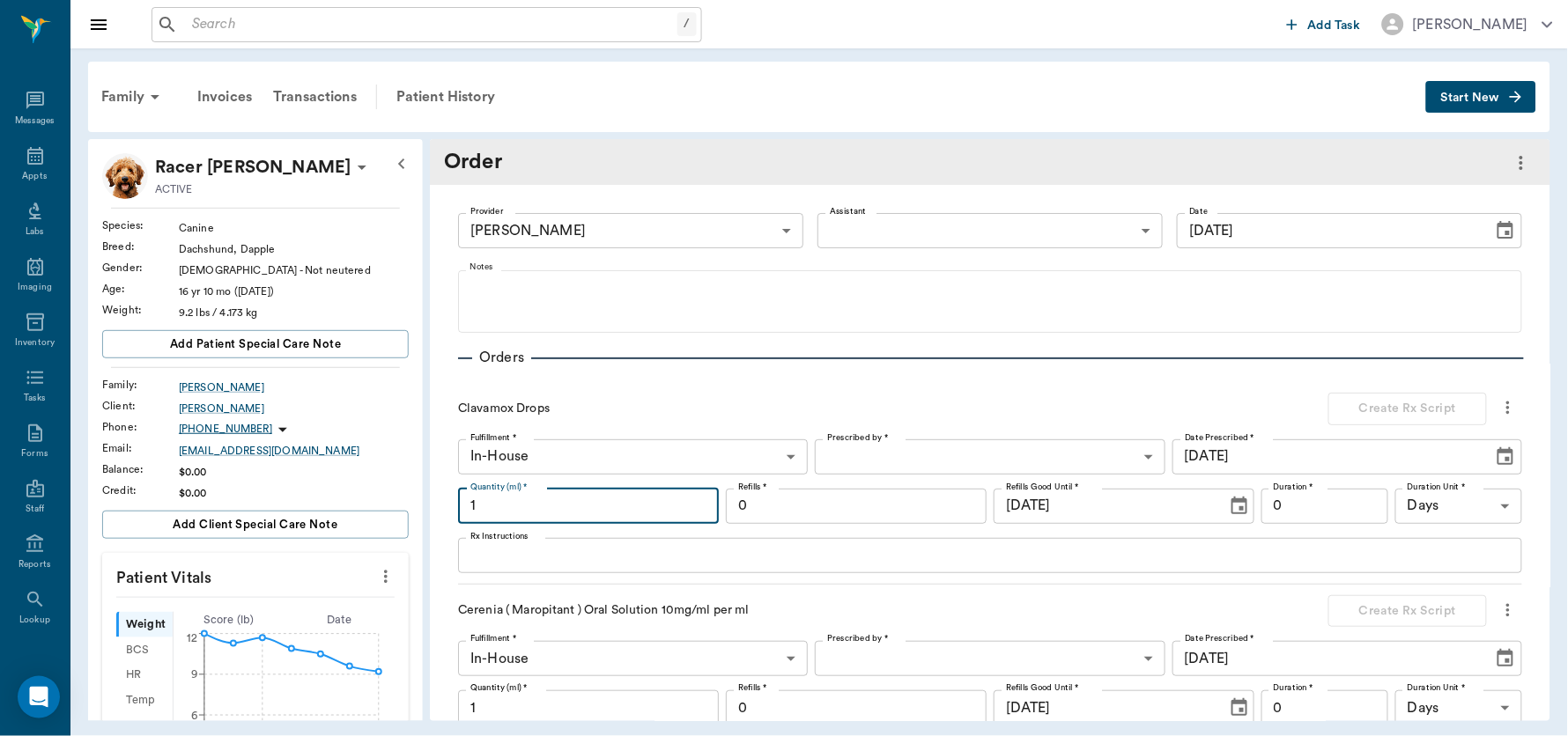
click at [655, 510] on input "1" at bounding box center [588, 507] width 260 height 36
type input "20"
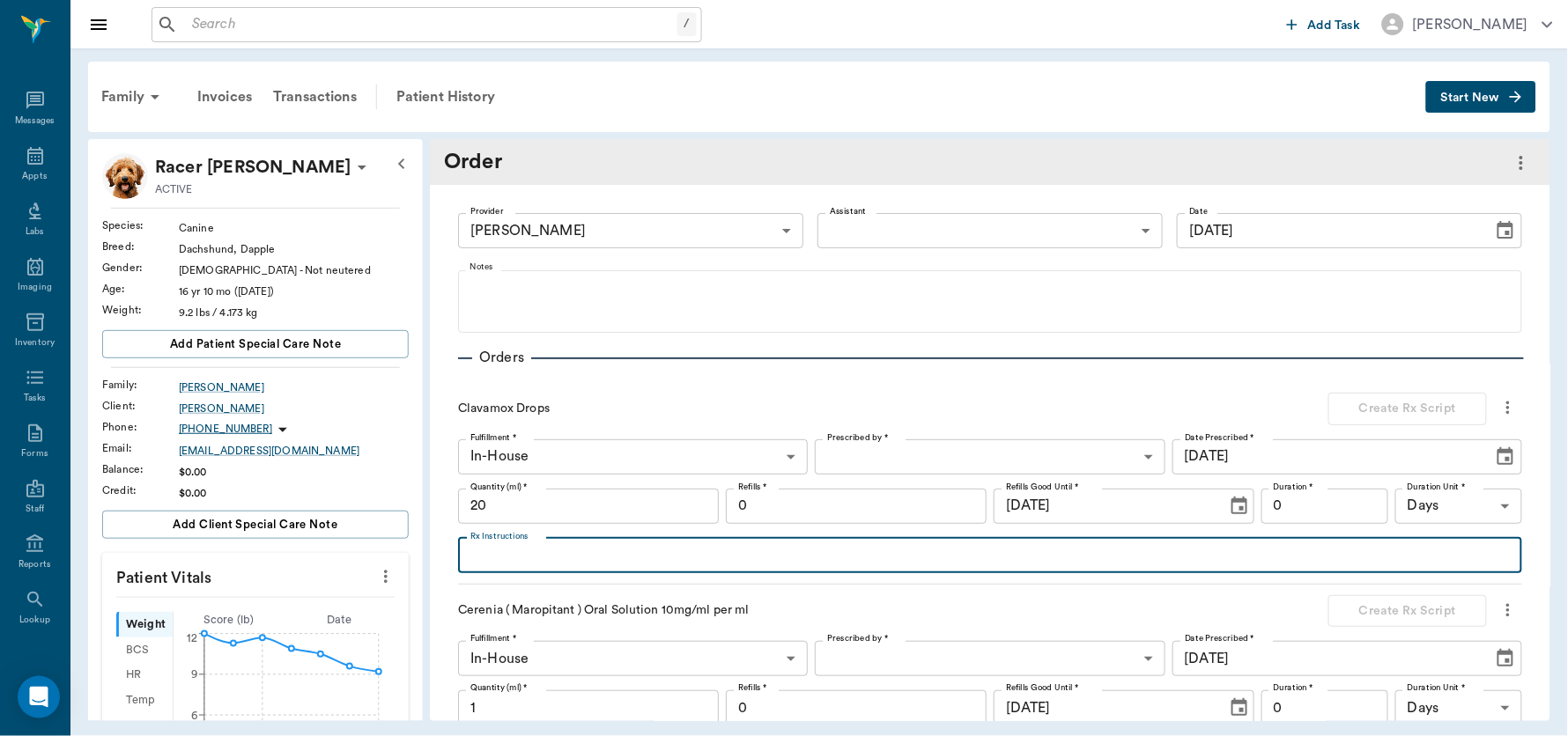
click at [555, 556] on textarea "Rx Instructions" at bounding box center [989, 555] width 1039 height 20
type textarea "Give 1 ml by mouth twice daily until gone."
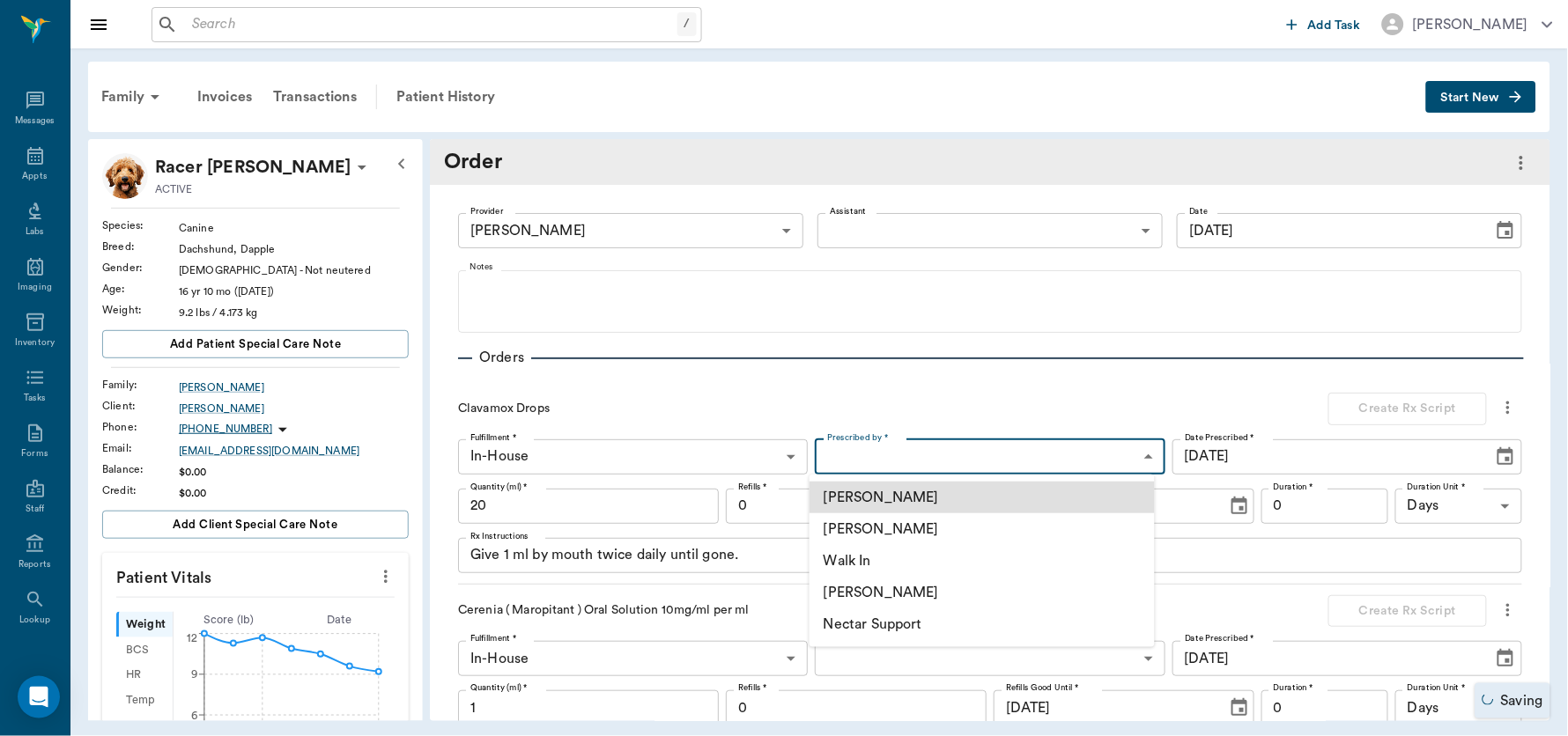
click at [1071, 458] on body "/ ​ Add Task Dr. Bert Ellsworth Nectar Messages Appts Labs Imaging Inventory Ta…" at bounding box center [784, 368] width 1568 height 736
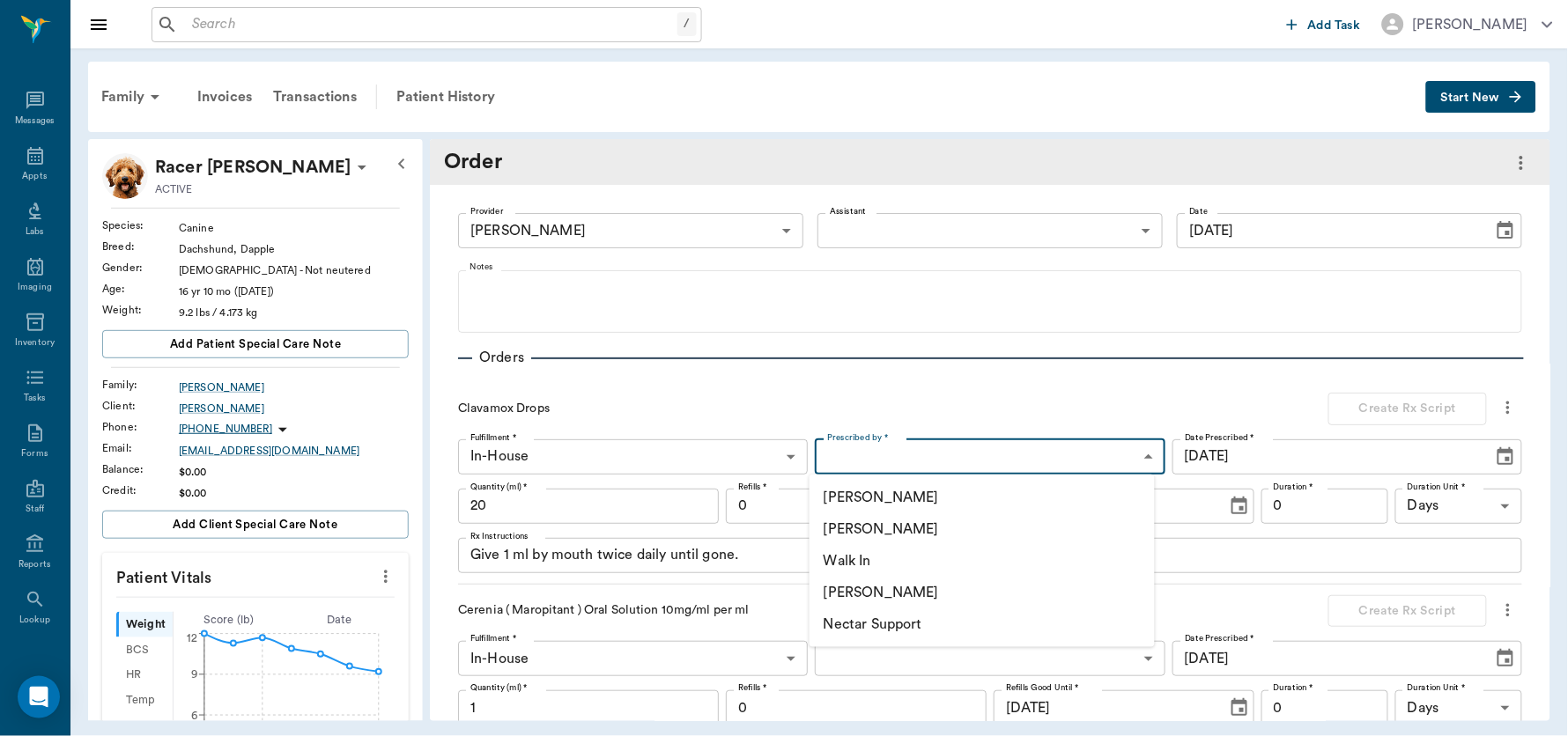
click at [995, 517] on li "[PERSON_NAME]" at bounding box center [982, 530] width 345 height 32
type input "63ec2f075fda476ae8351a4d"
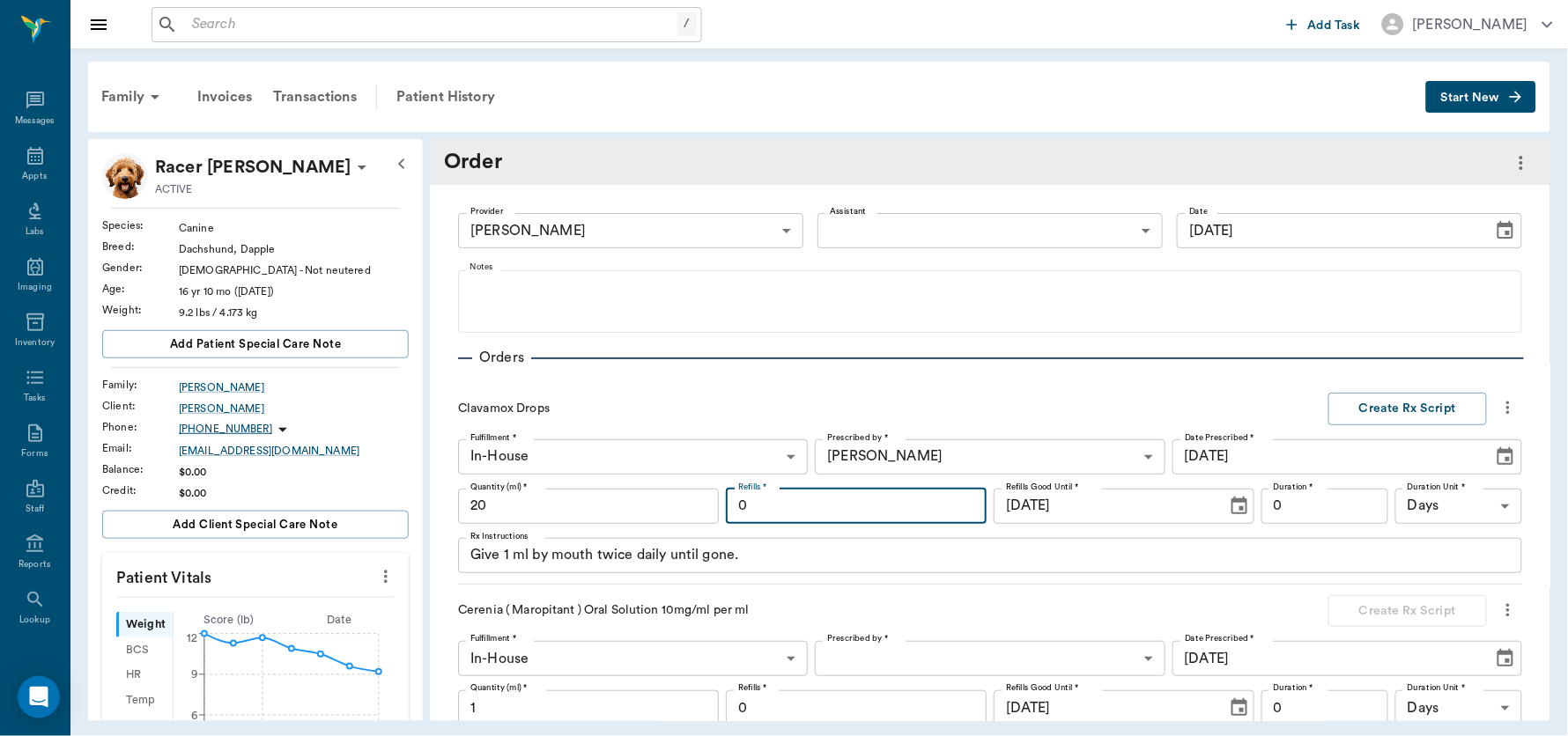
click at [812, 513] on input "0" at bounding box center [856, 507] width 260 height 36
type input "2"
click at [1241, 509] on input "0" at bounding box center [1324, 507] width 127 height 36
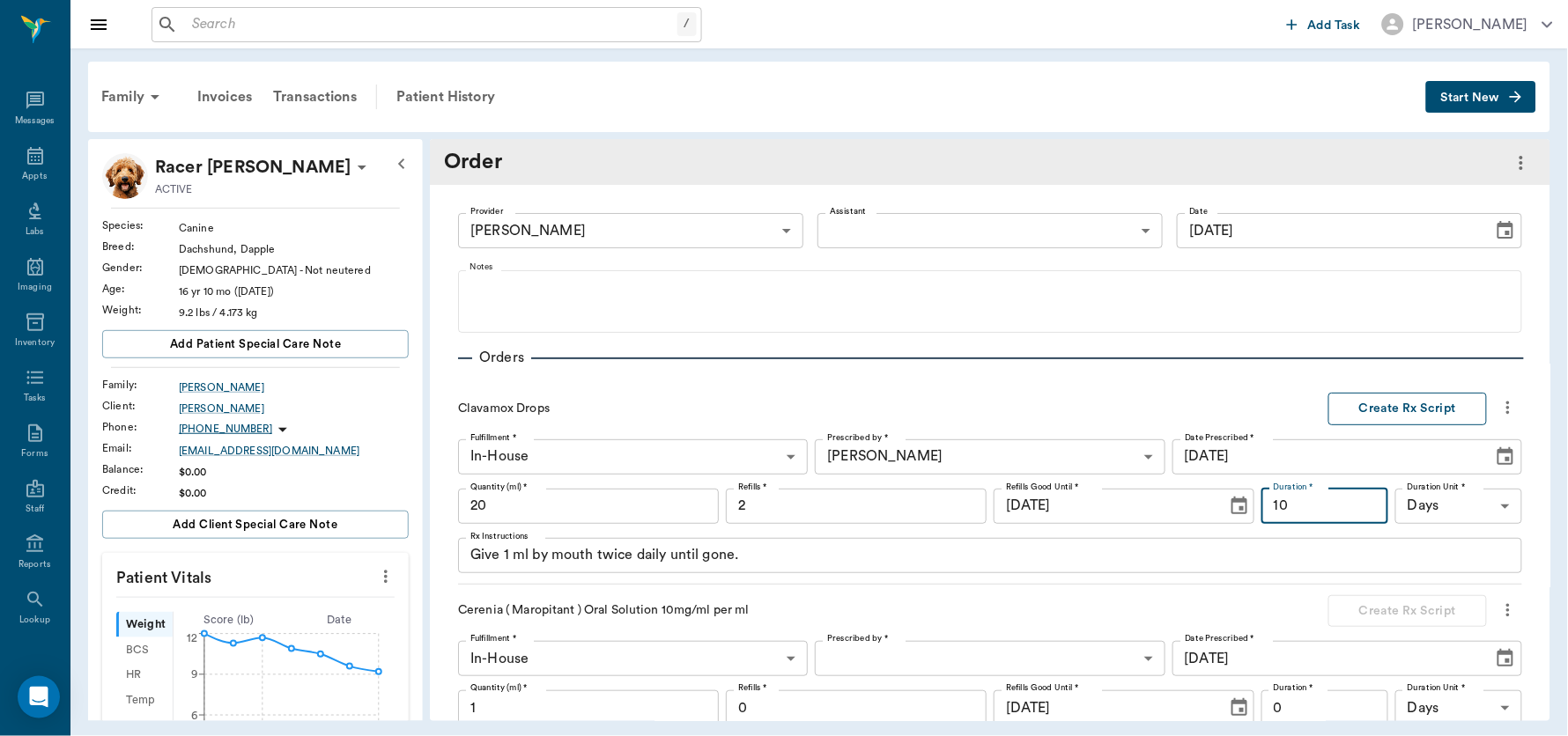
type input "10"
click at [1241, 403] on button "Create Rx Script" at bounding box center [1407, 409] width 158 height 33
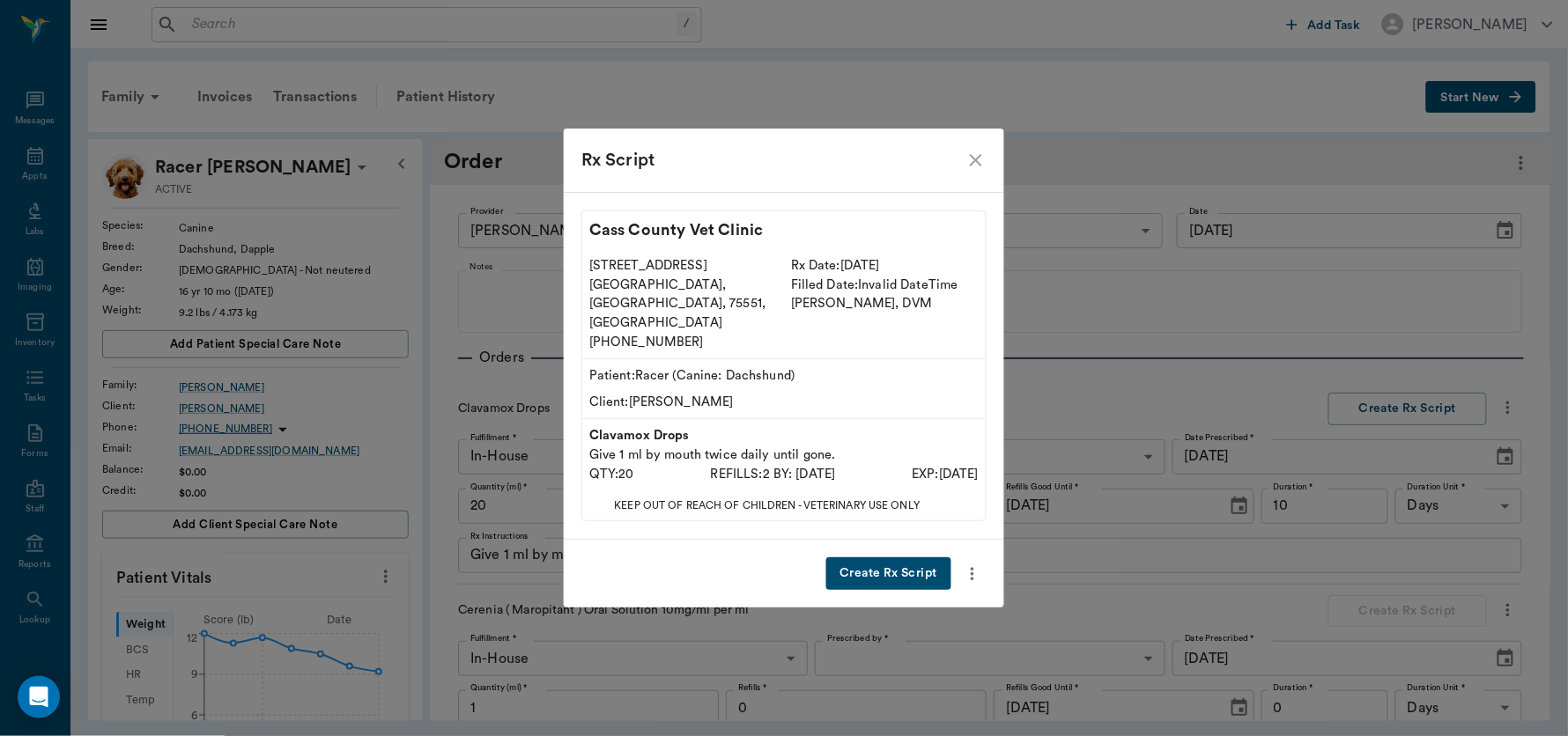
click at [903, 557] on button "Create Rx Script" at bounding box center [888, 573] width 125 height 33
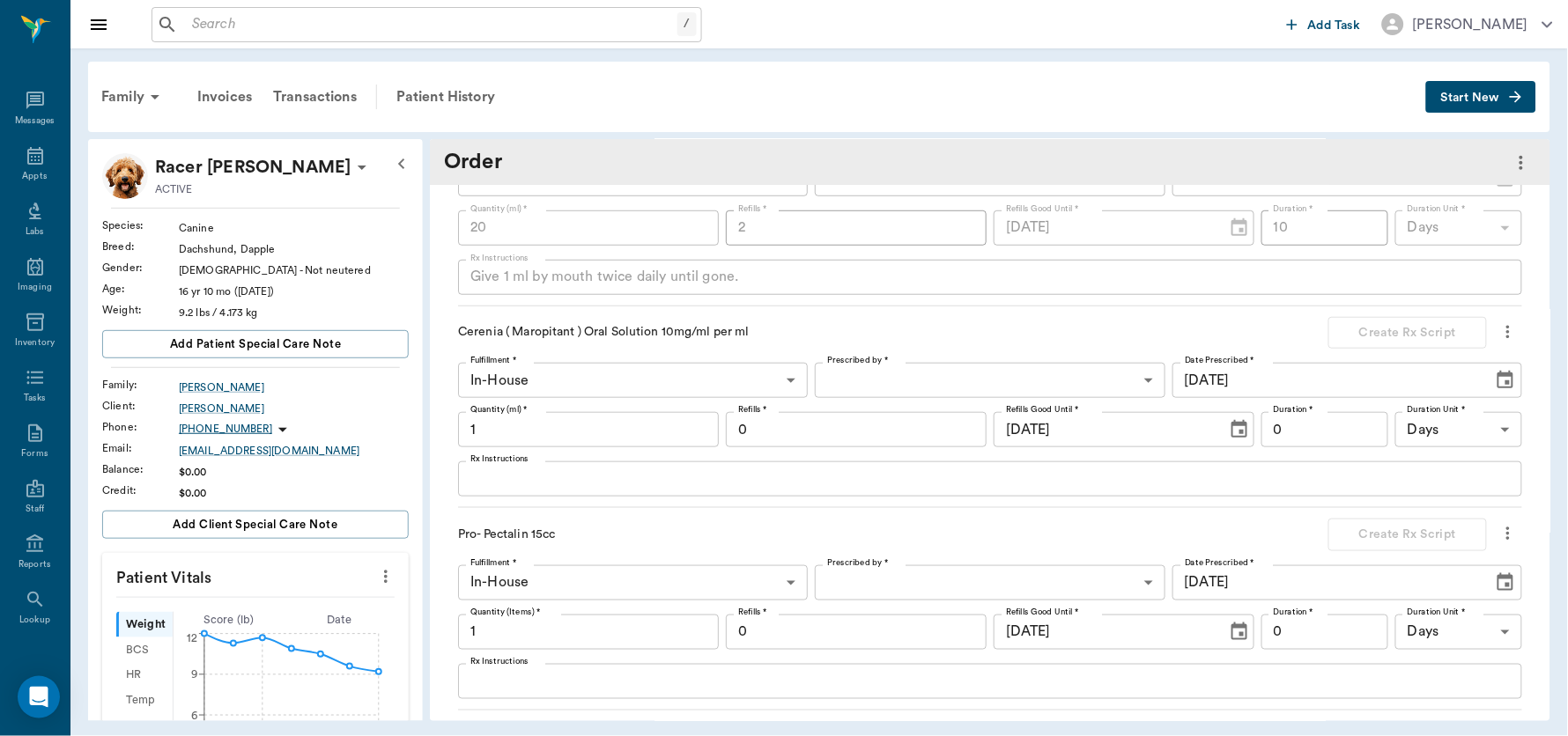
scroll to position [280, 0]
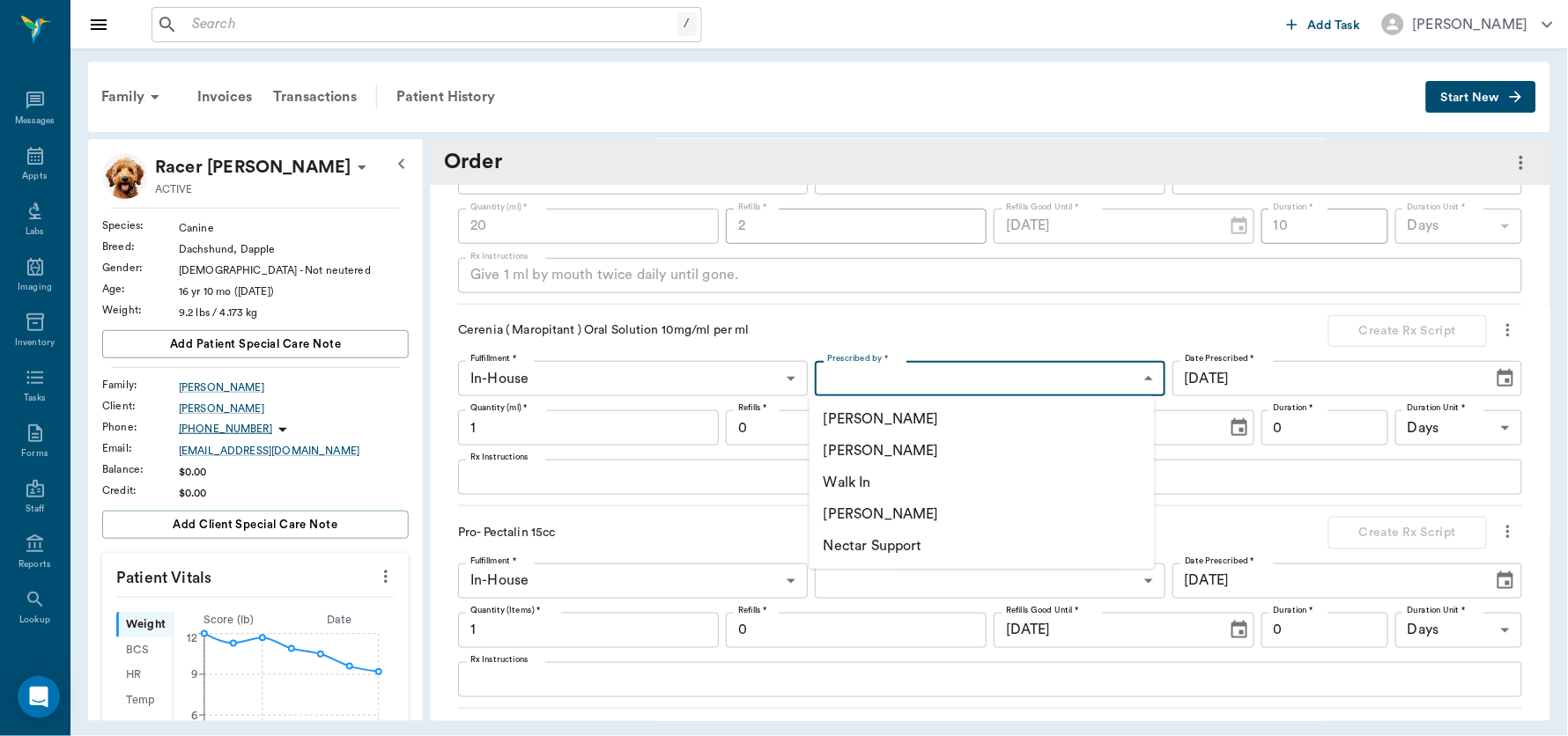
click at [1119, 373] on body "/ ​ Add Task Dr. Bert Ellsworth Nectar Messages Appts Labs Imaging Inventory Ta…" at bounding box center [784, 368] width 1568 height 736
click at [896, 450] on li "[PERSON_NAME]" at bounding box center [982, 452] width 345 height 32
type input "63ec2f075fda476ae8351a4d"
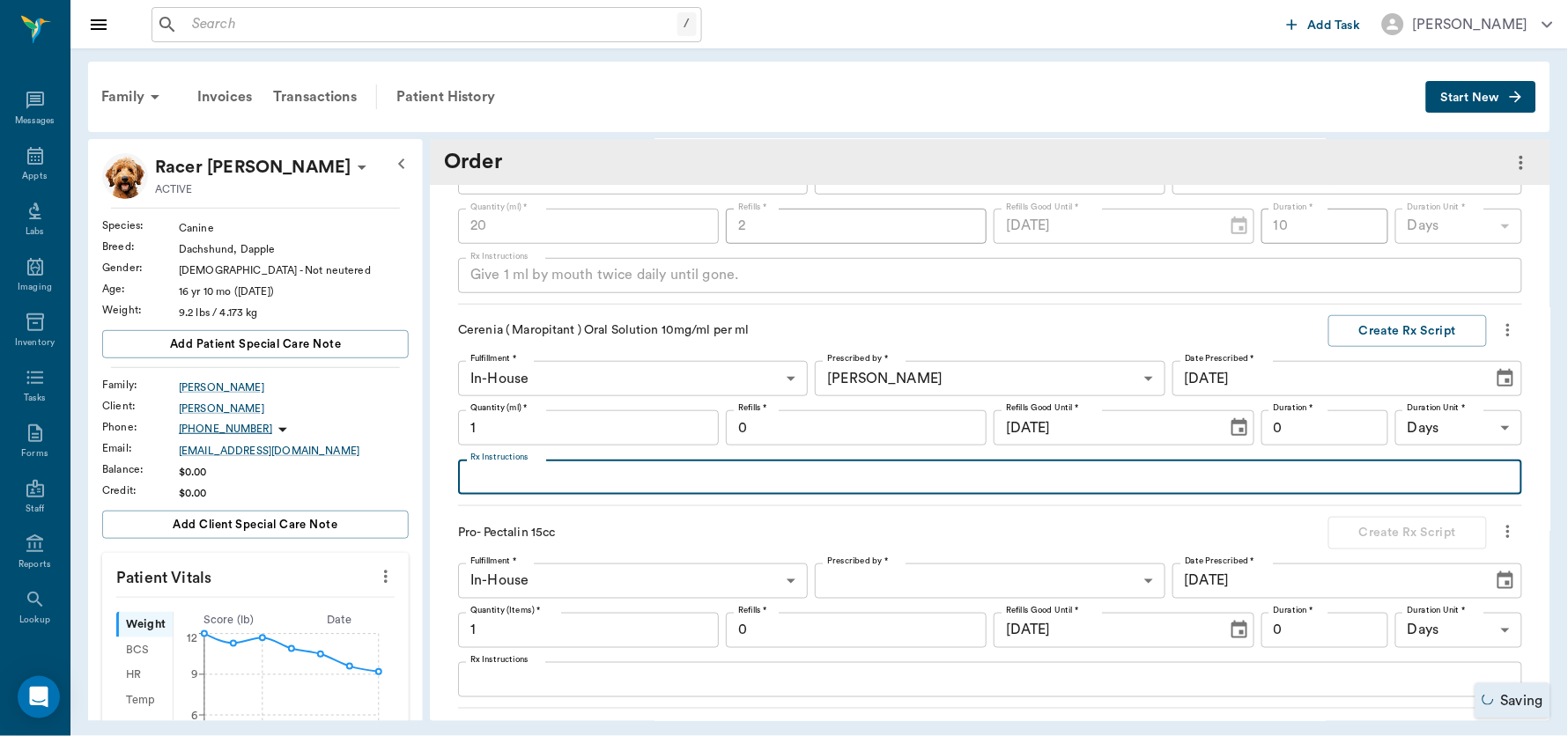
click at [636, 473] on textarea "Rx Instructions" at bounding box center [989, 477] width 1039 height 20
type textarea "Give 1 ml by mouth as needed for vomiting"
click at [613, 428] on input "1" at bounding box center [588, 428] width 260 height 36
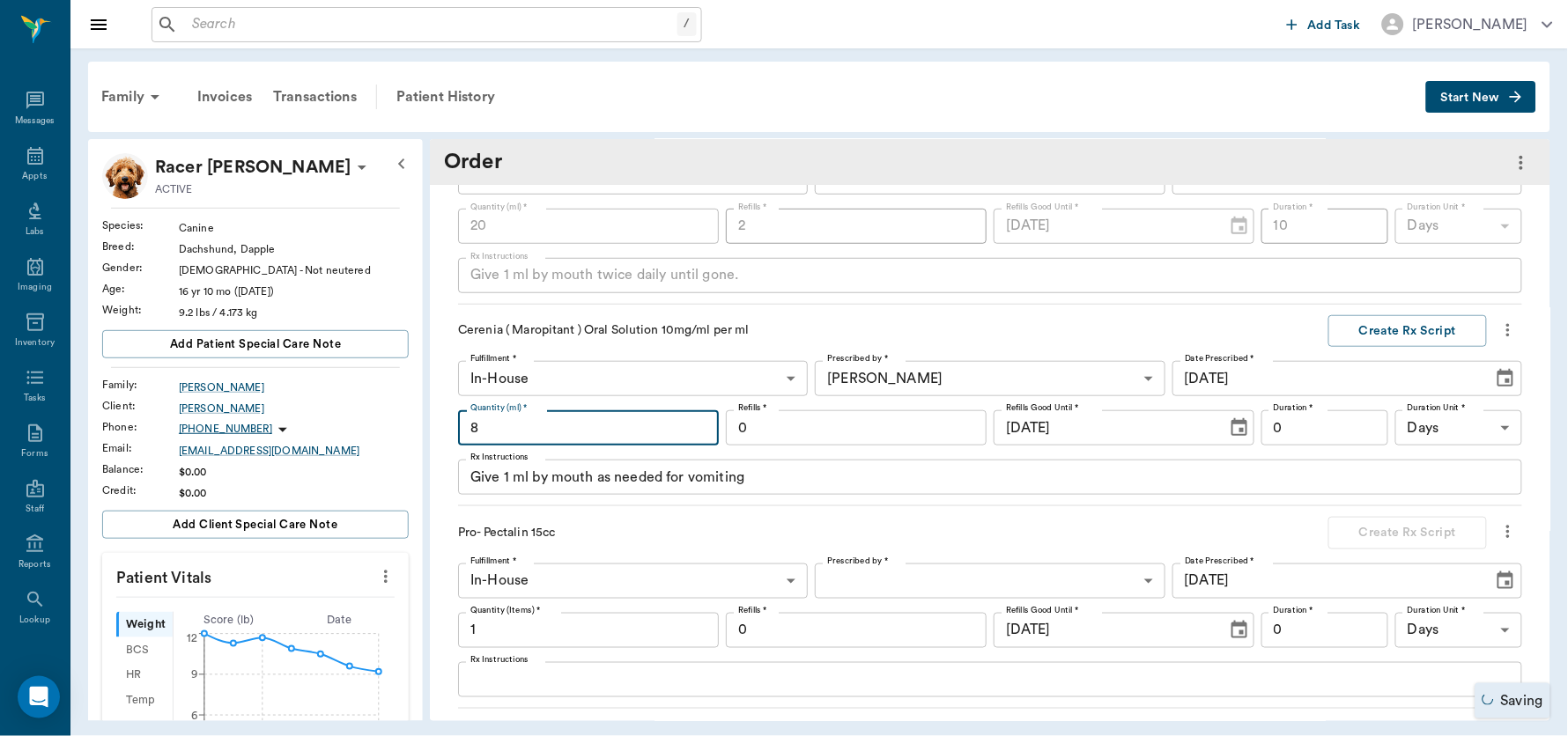
type input "8"
click at [778, 427] on input "0" at bounding box center [856, 428] width 260 height 36
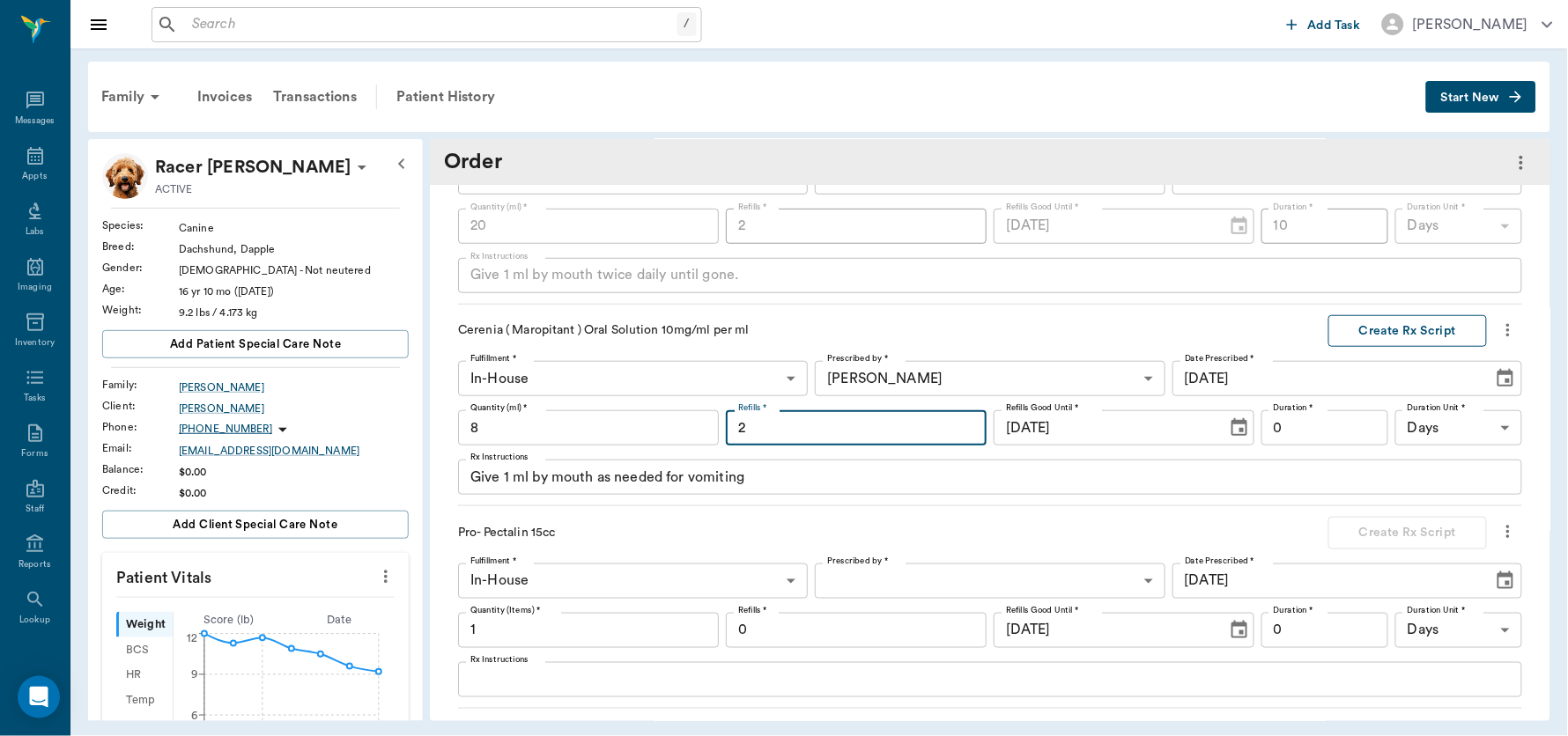
type input "2"
click at [1241, 335] on button "Create Rx Script" at bounding box center [1407, 332] width 158 height 33
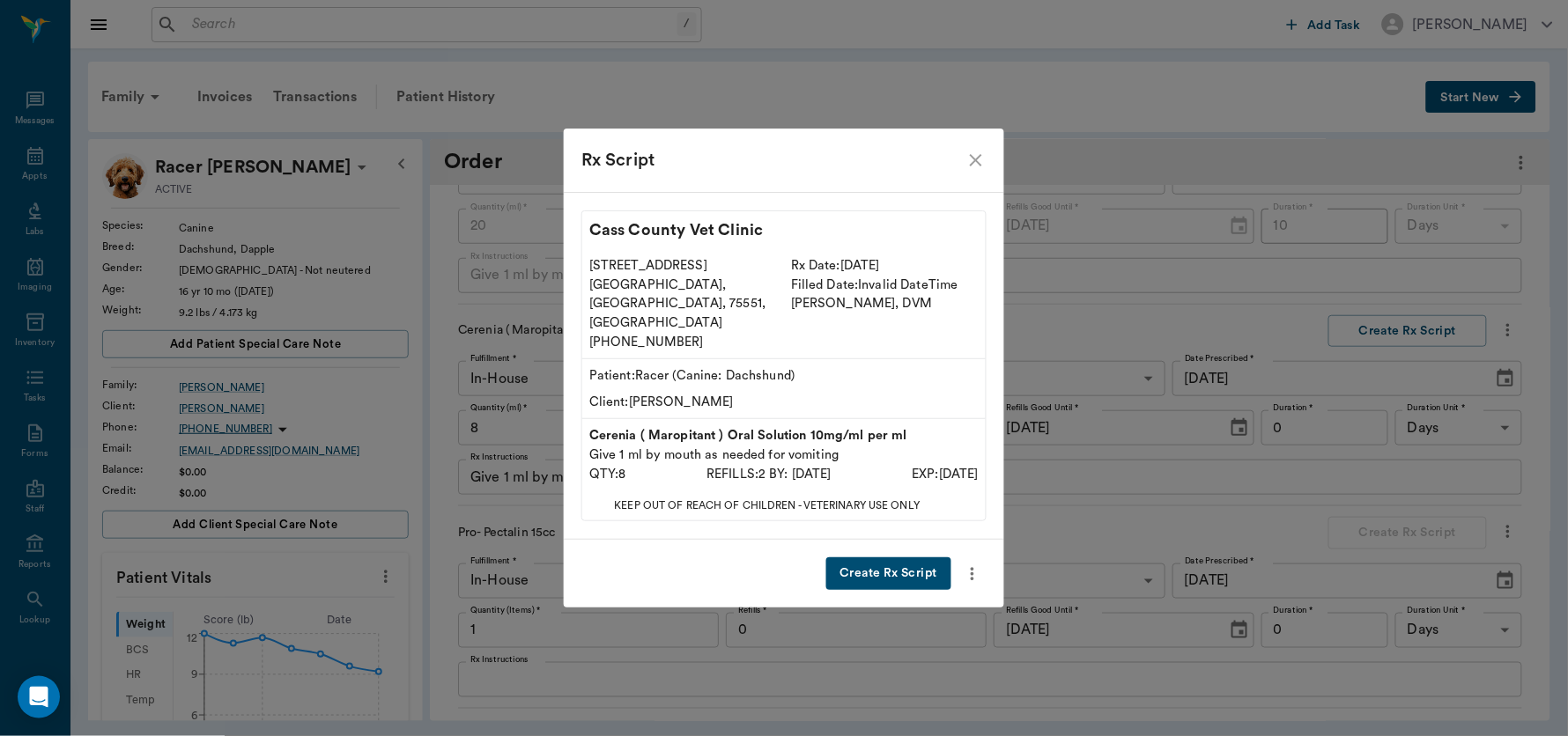
click at [873, 560] on button "Create Rx Script" at bounding box center [888, 573] width 125 height 33
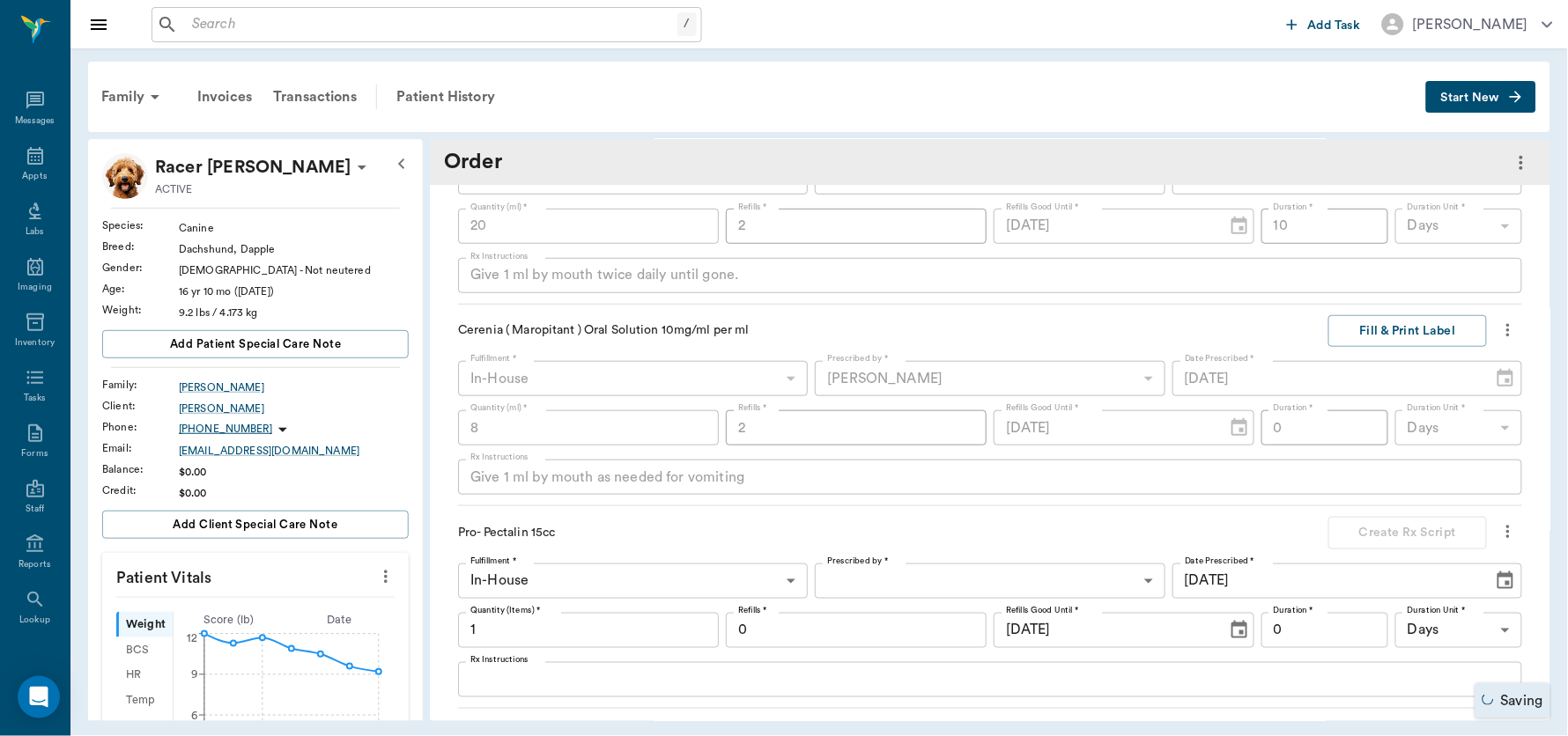
click at [613, 588] on div "x Rx Instructions" at bounding box center [989, 680] width 1064 height 36
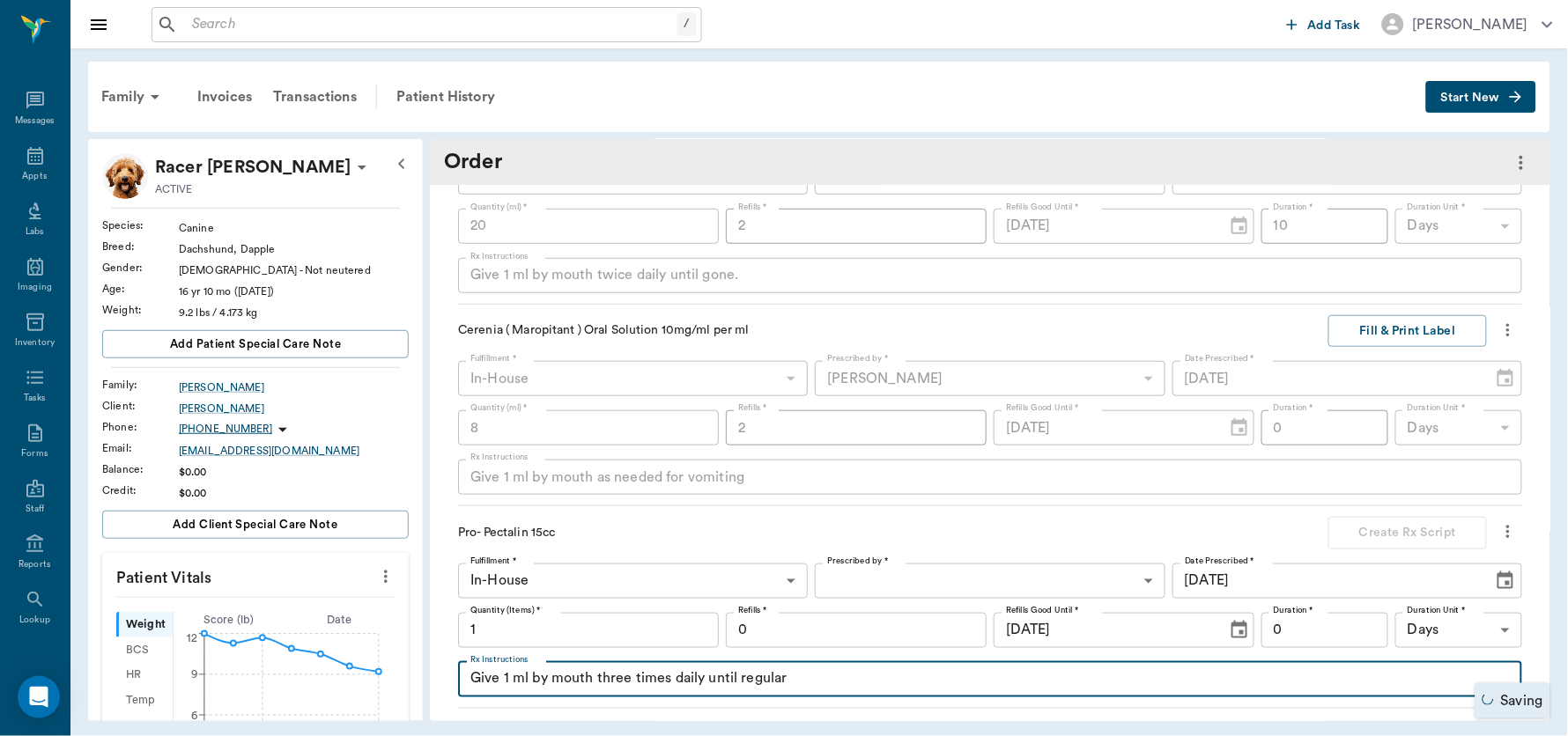
type textarea "Give 1 ml by mouth three times daily until regular"
click at [871, 585] on body "/ ​ Add Task Dr. Bert Ellsworth Nectar Messages Appts Labs Imaging Inventory Ta…" at bounding box center [784, 368] width 1568 height 736
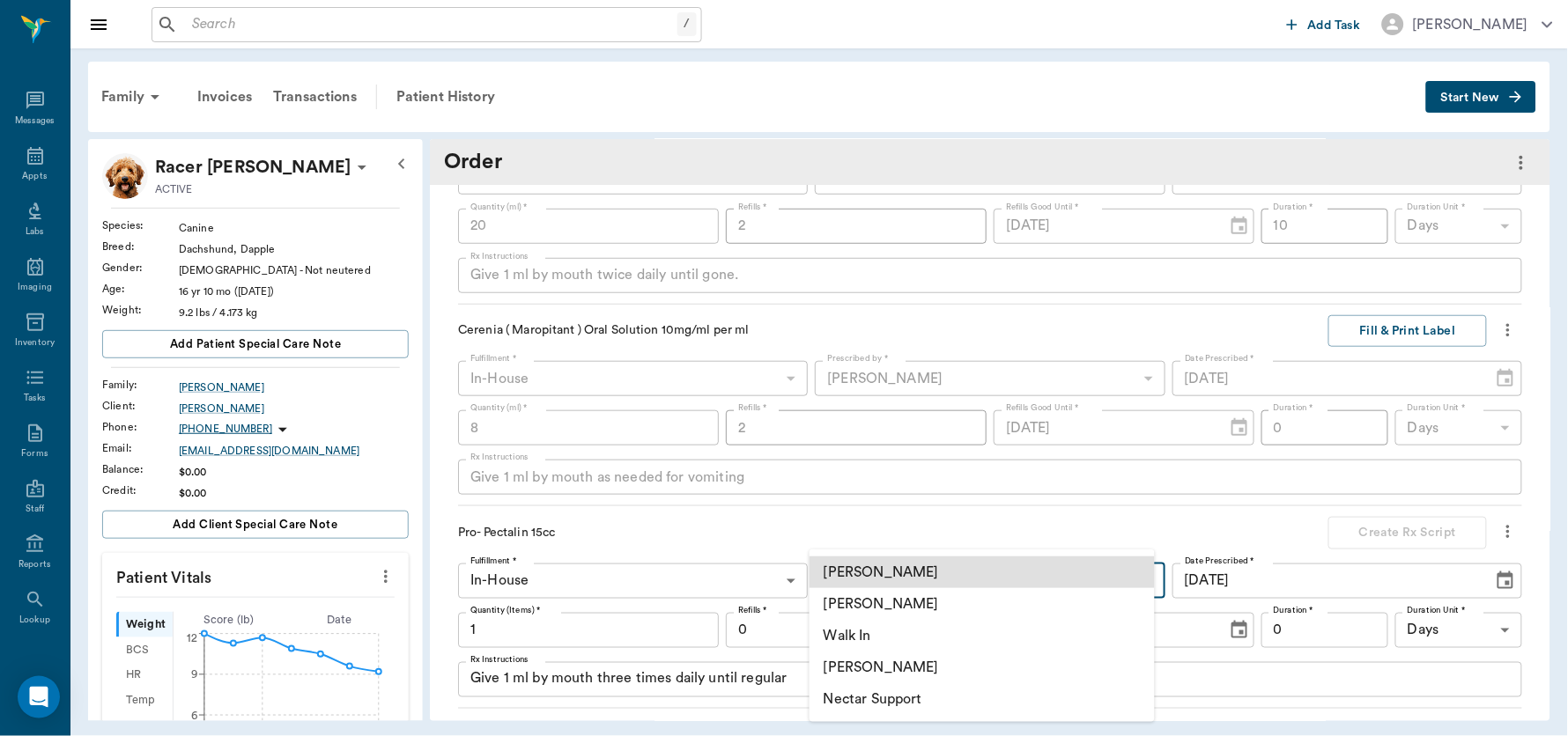
click at [876, 588] on li "[PERSON_NAME]" at bounding box center [982, 604] width 345 height 32
type input "63ec2f075fda476ae8351a4d"
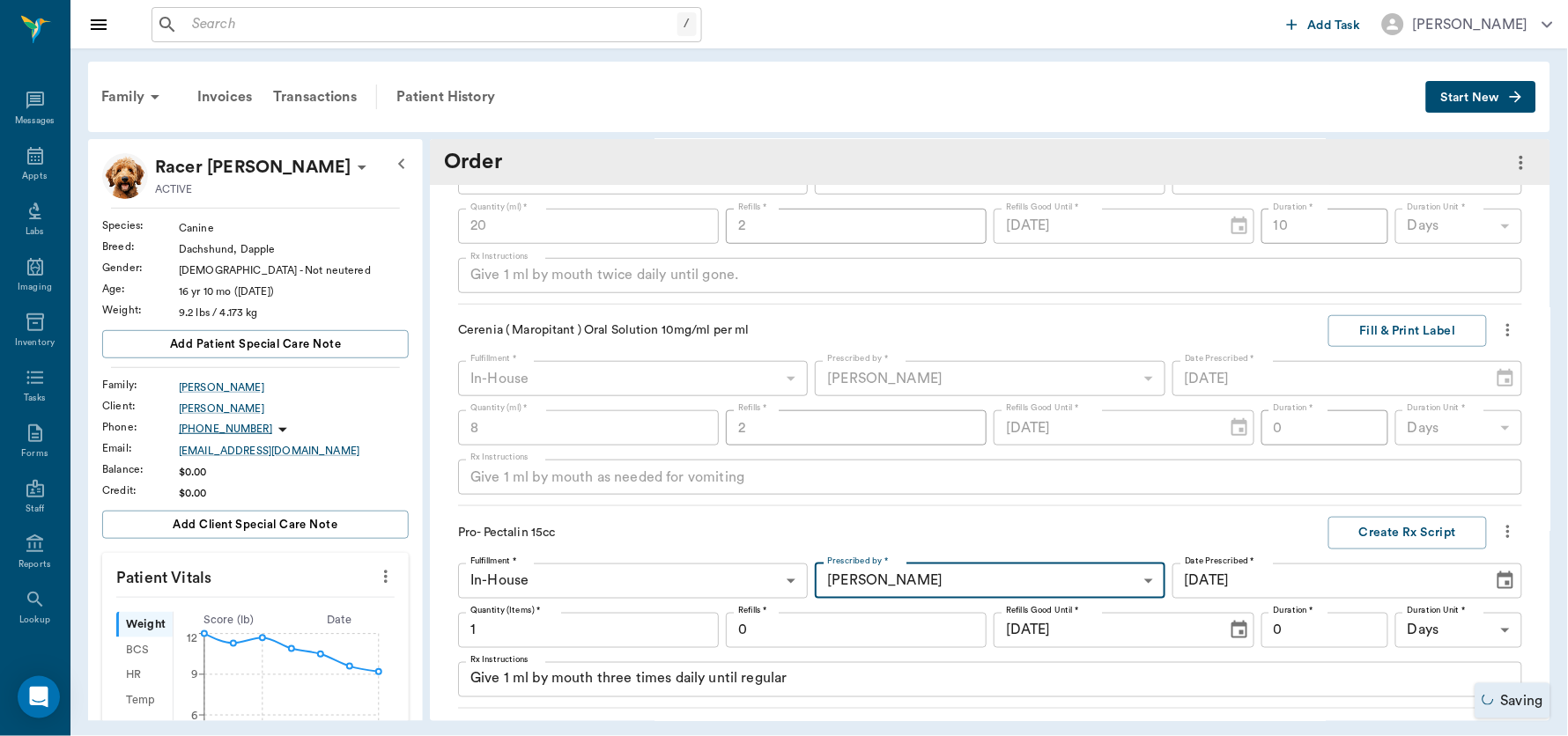
click at [847, 588] on input "0" at bounding box center [856, 631] width 260 height 36
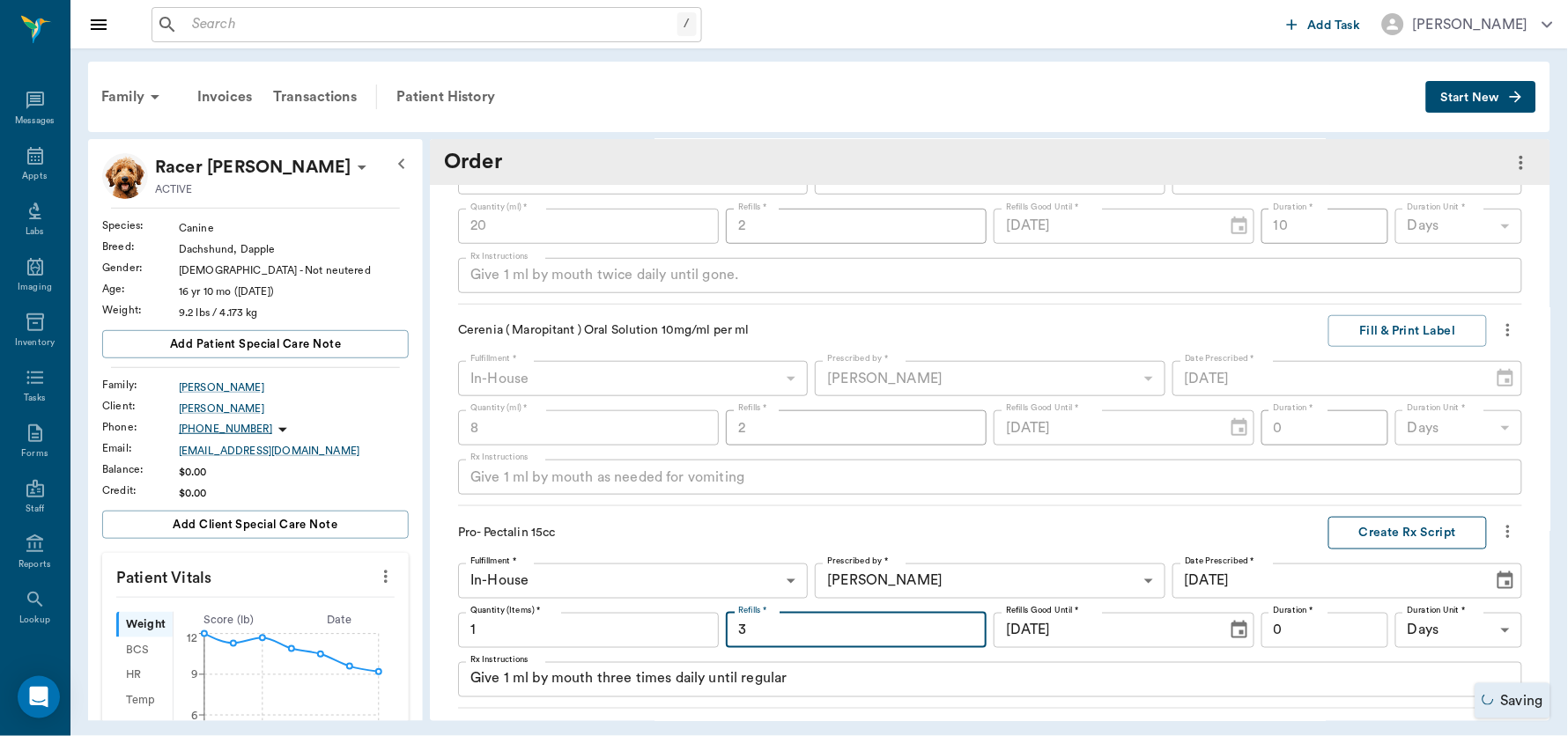
type input "3"
click at [1241, 524] on button "Create Rx Script" at bounding box center [1407, 533] width 158 height 33
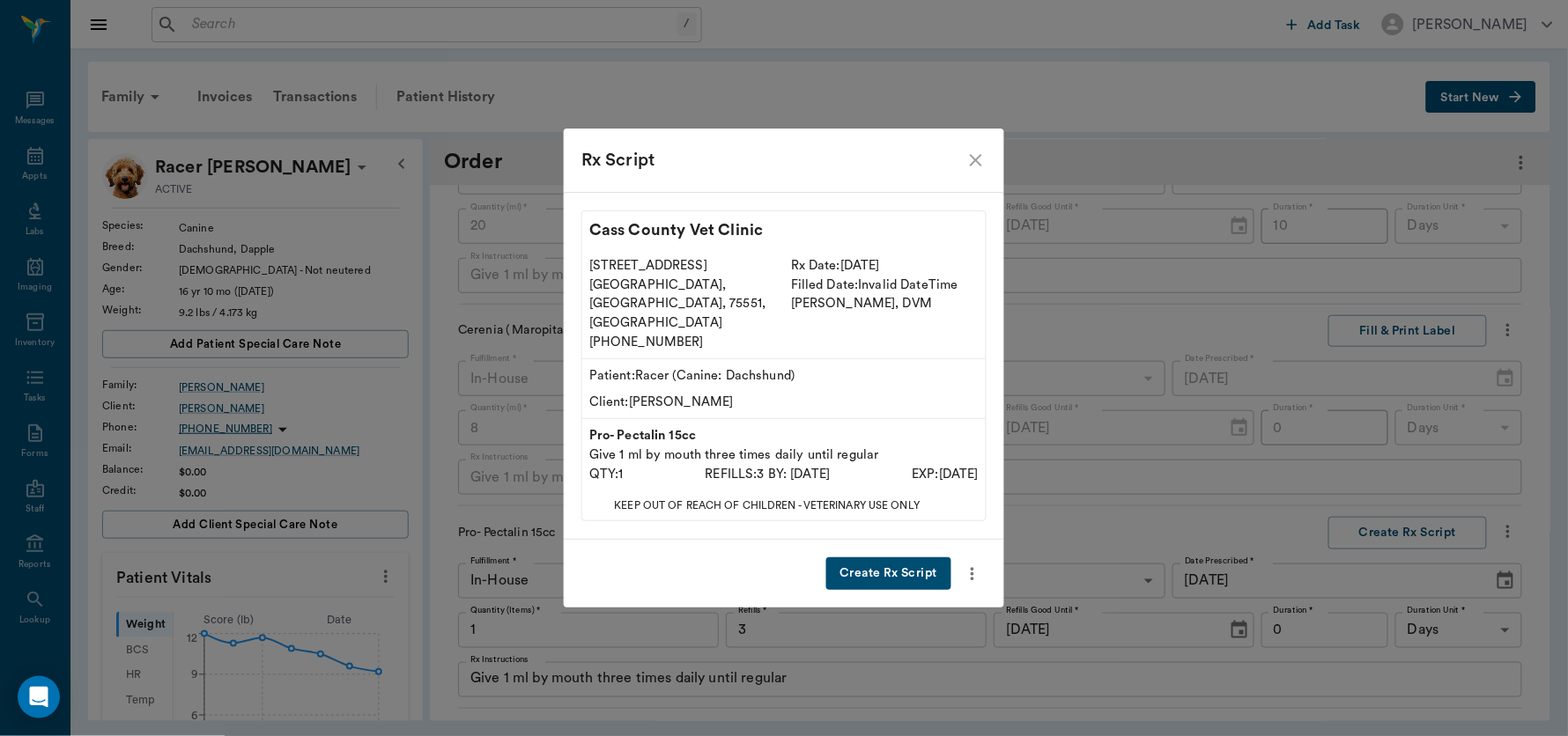
click at [919, 557] on button "Create Rx Script" at bounding box center [888, 573] width 125 height 33
